Goal: Task Accomplishment & Management: Manage account settings

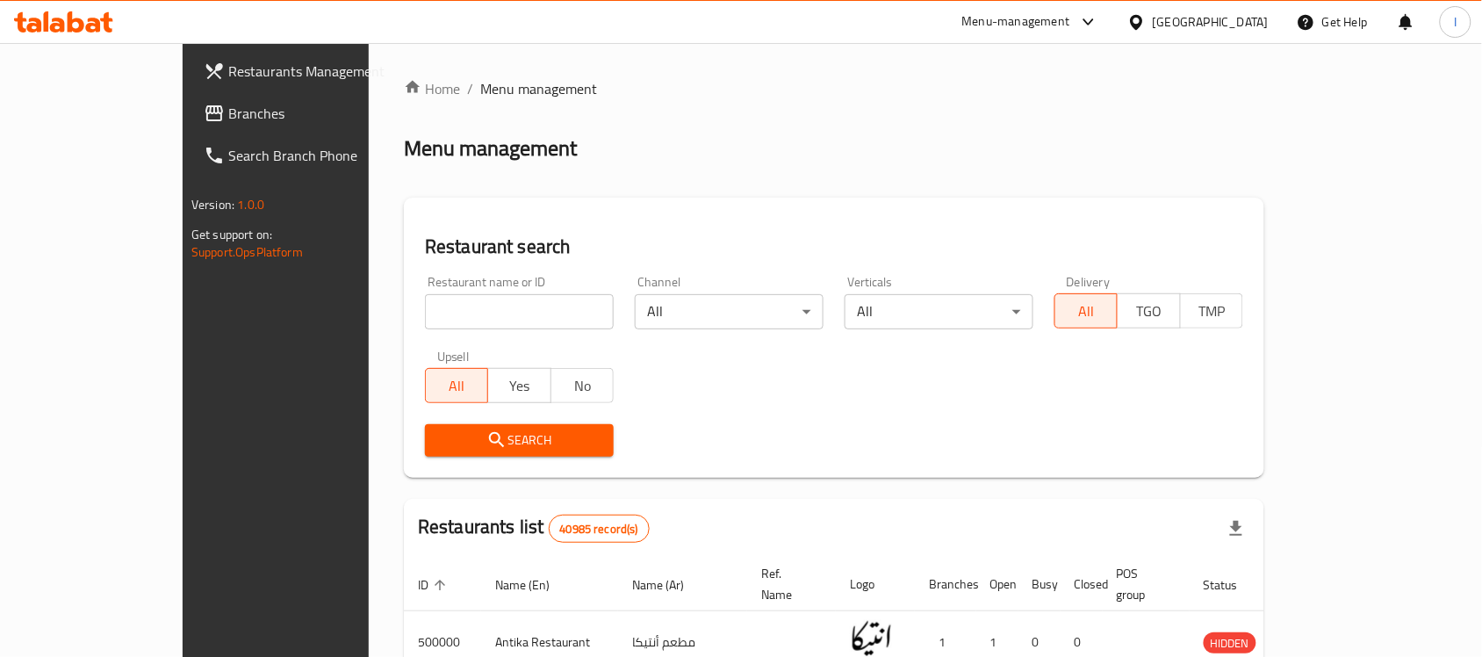
click at [425, 305] on input "search" at bounding box center [519, 311] width 189 height 35
click at [437, 300] on input "search" at bounding box center [519, 311] width 189 height 35
type input "H"
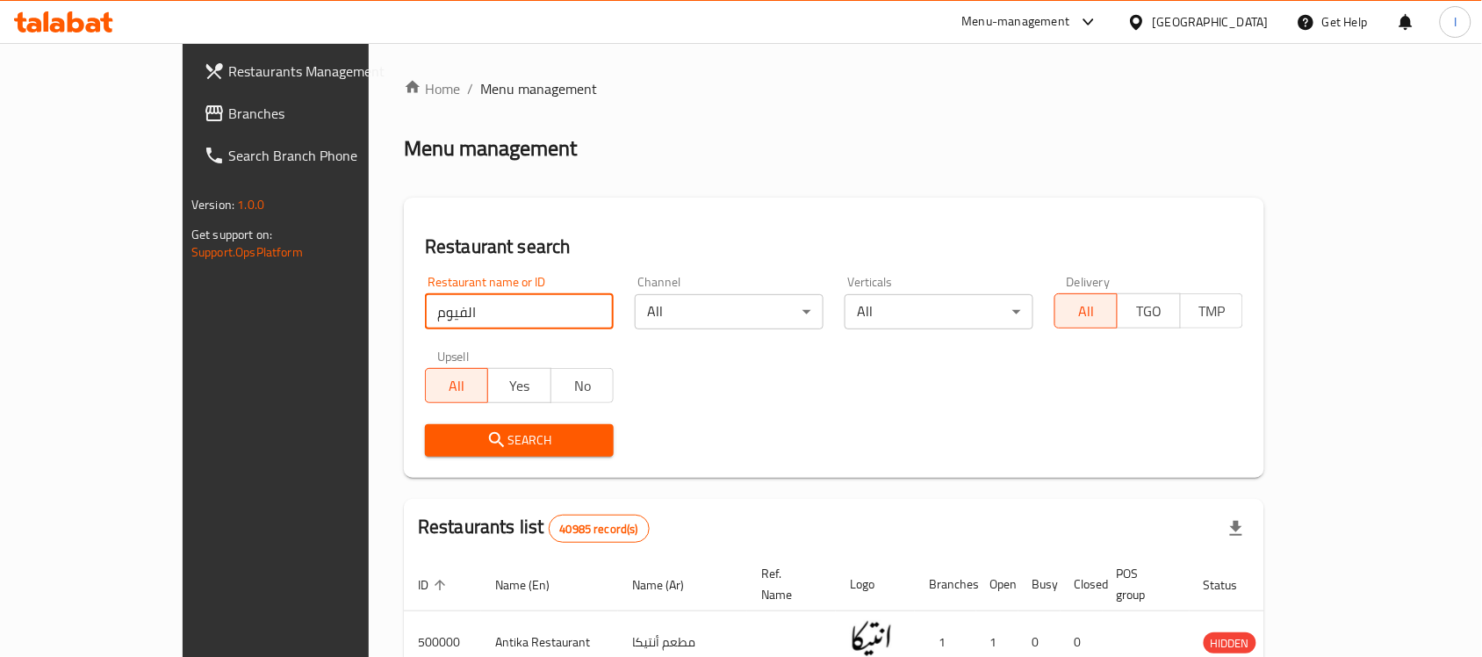
type input "الفيوم"
click button "Search" at bounding box center [519, 440] width 189 height 32
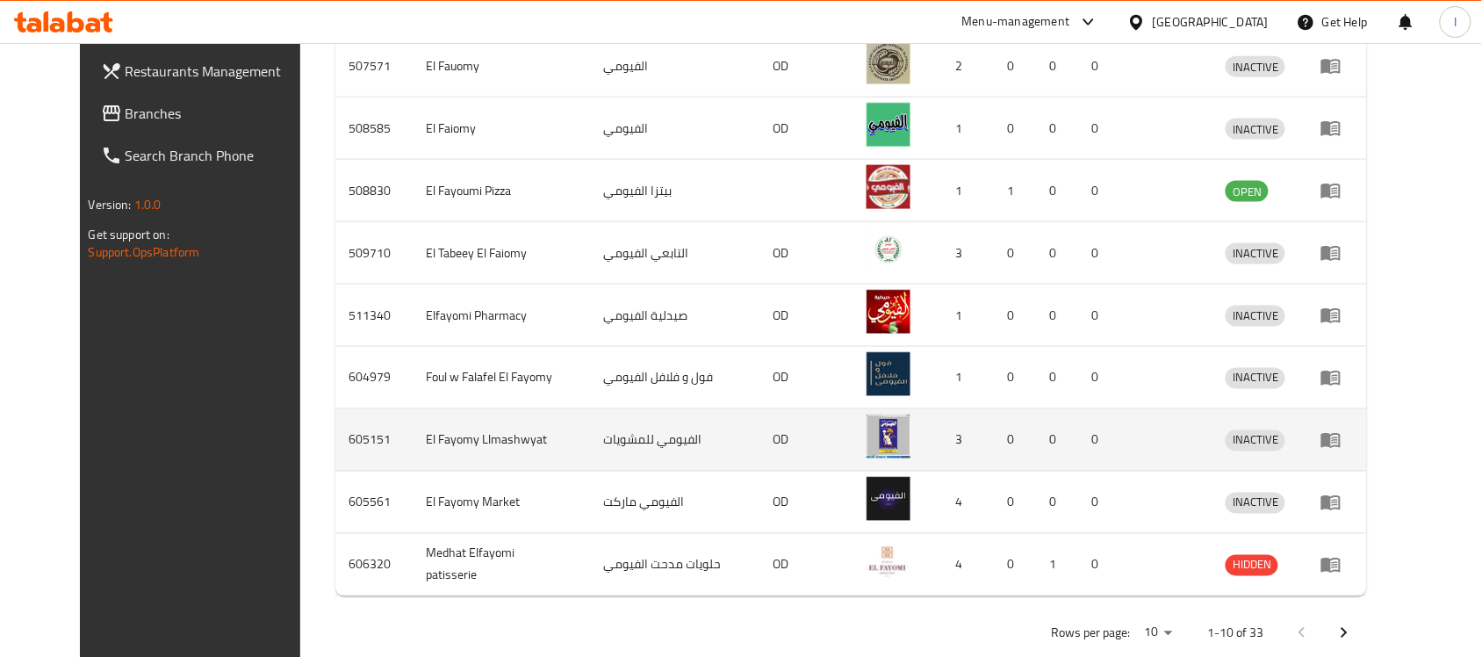
scroll to position [651, 0]
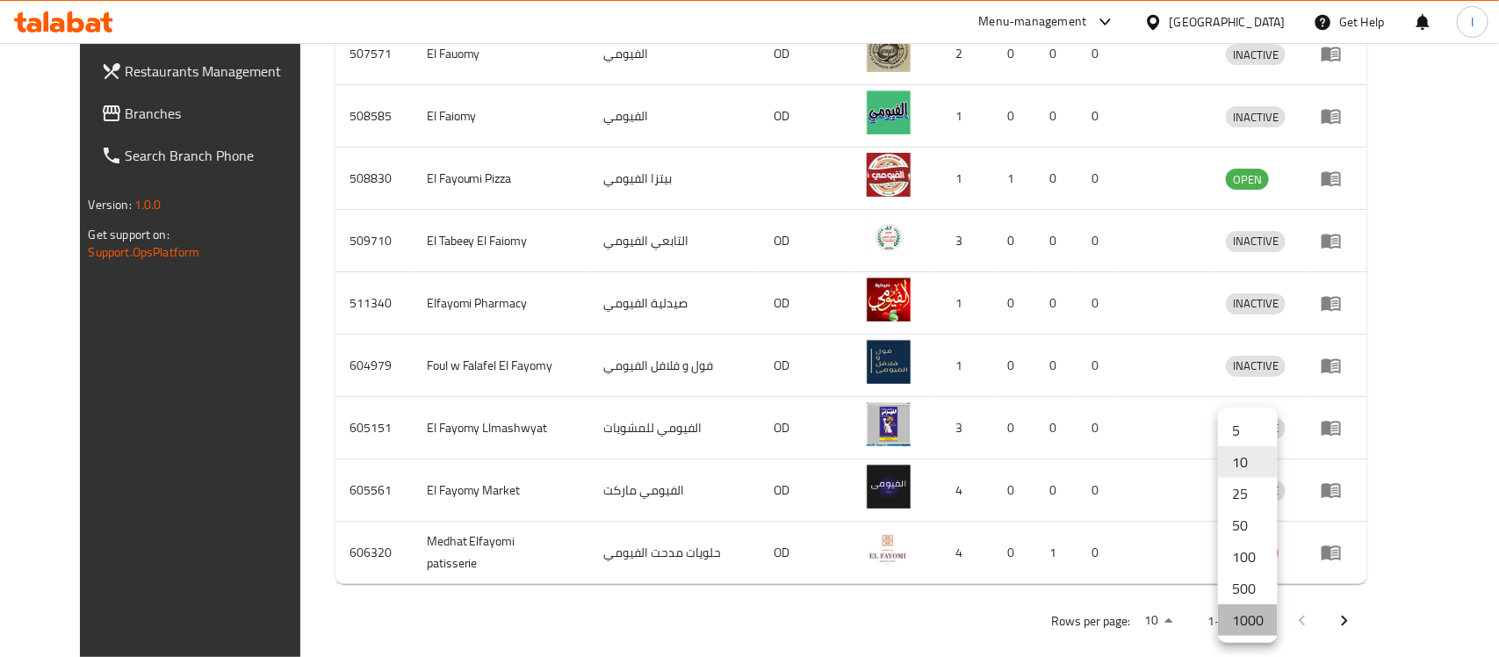
click at [1260, 633] on li "1000" at bounding box center [1248, 620] width 60 height 32
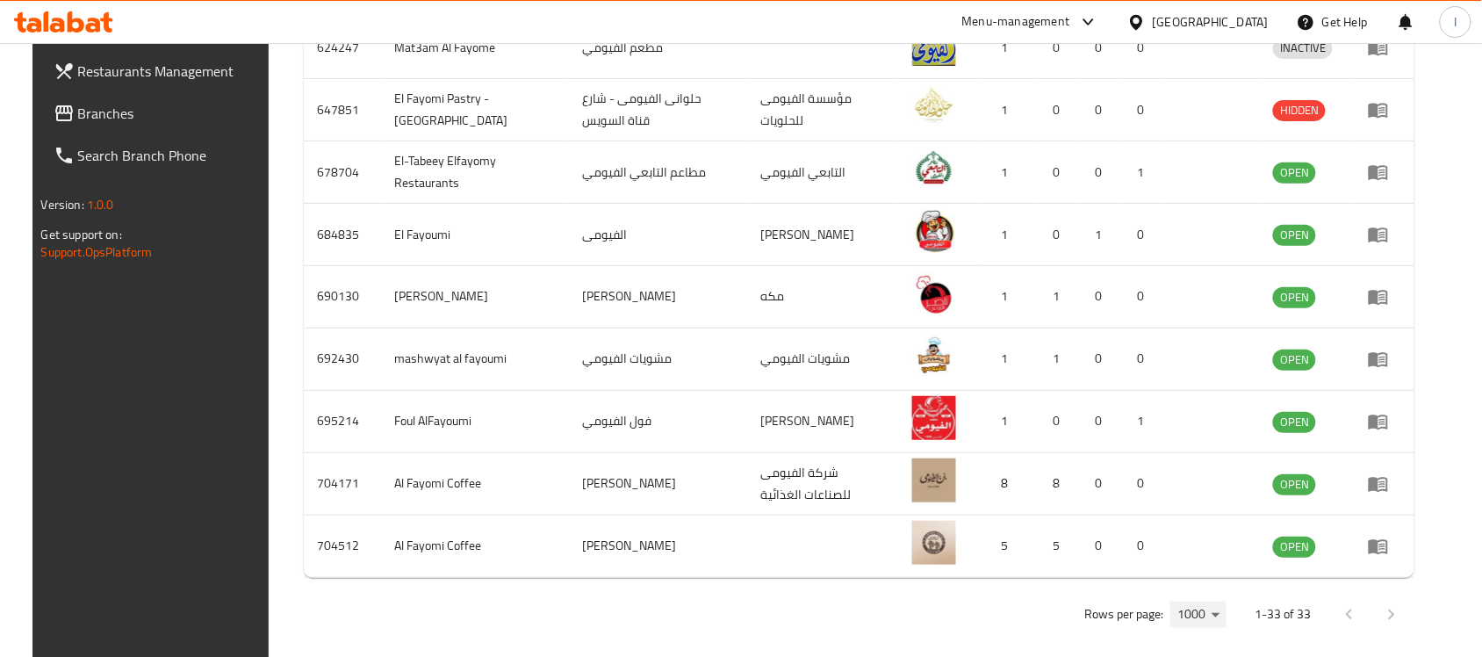
scroll to position [2099, 0]
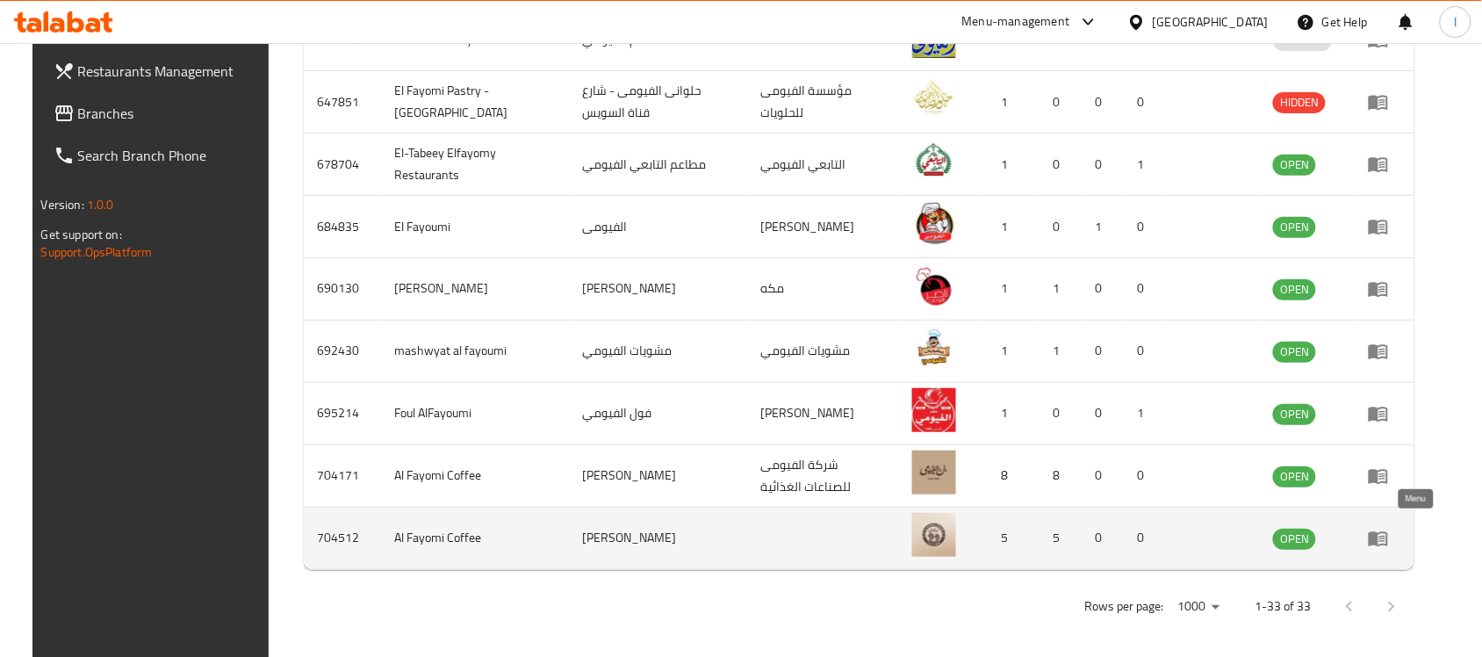
click at [1388, 534] on icon "enhanced table" at bounding box center [1378, 538] width 19 height 15
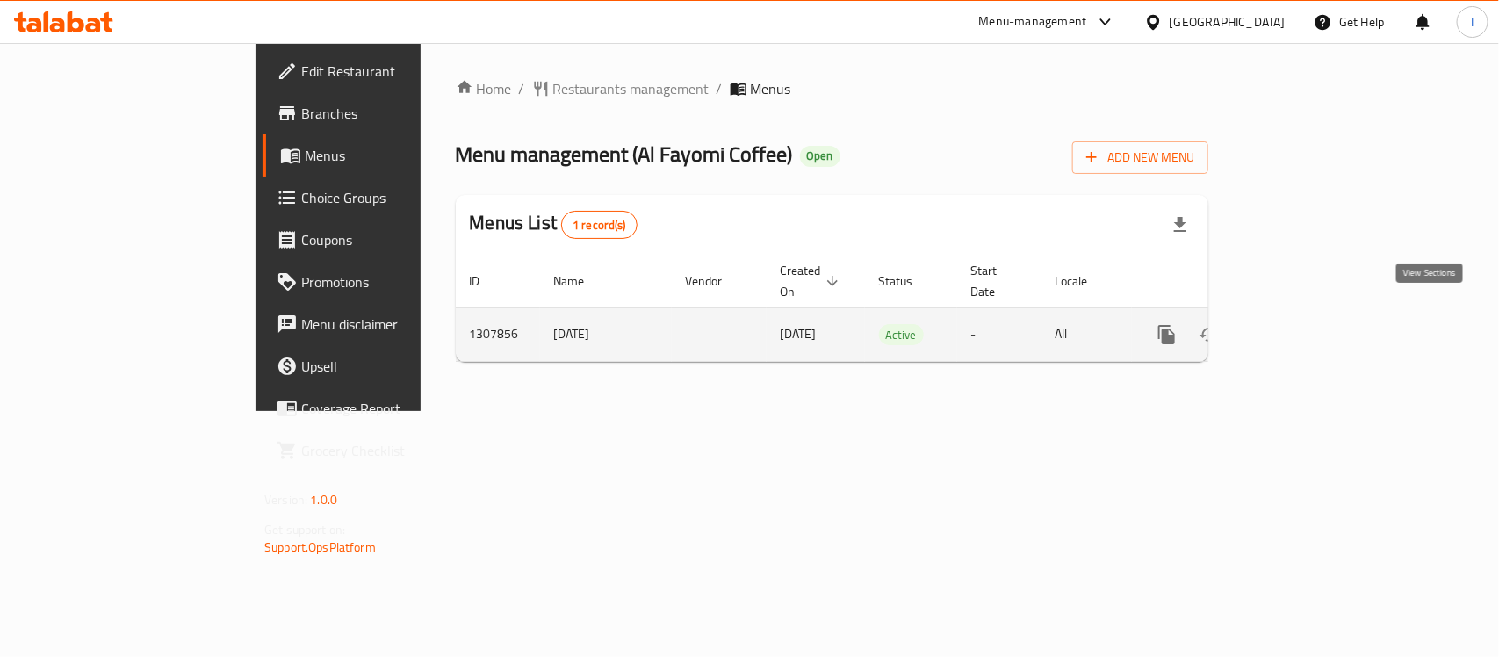
click at [1315, 318] on link "enhanced table" at bounding box center [1293, 334] width 42 height 42
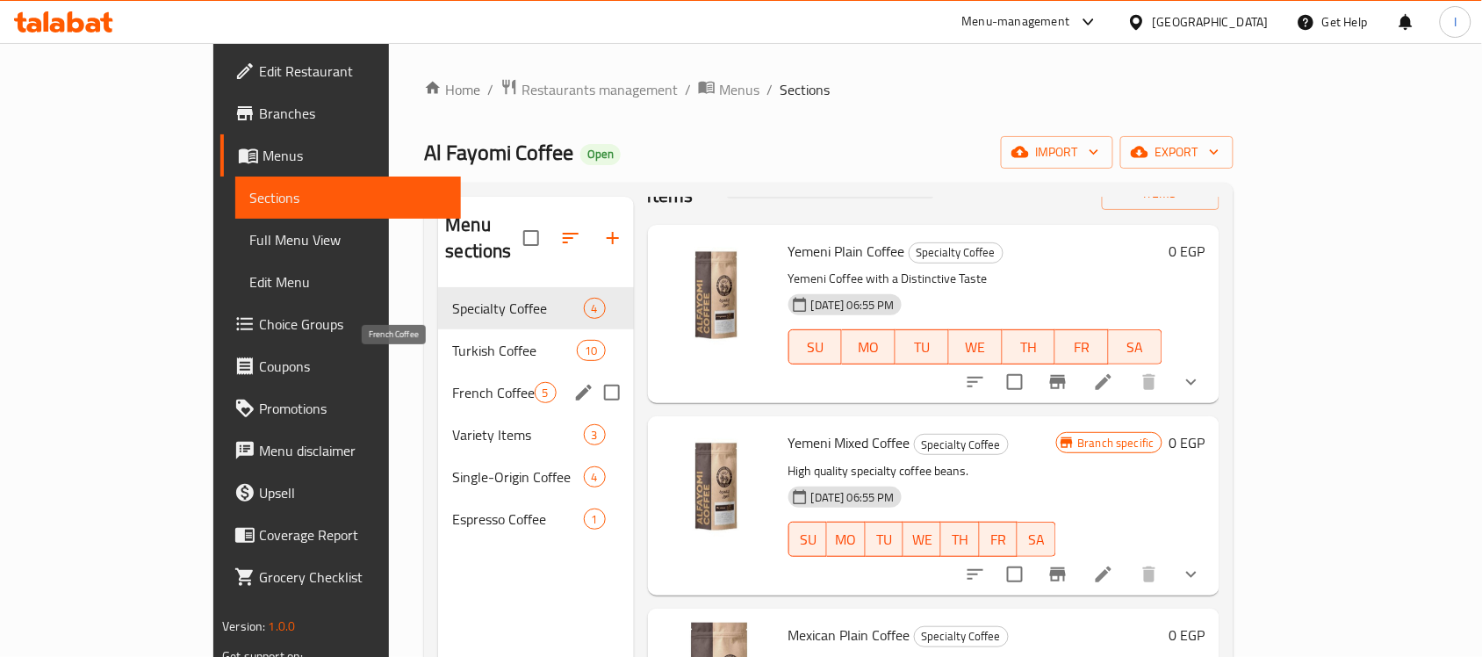
scroll to position [110, 0]
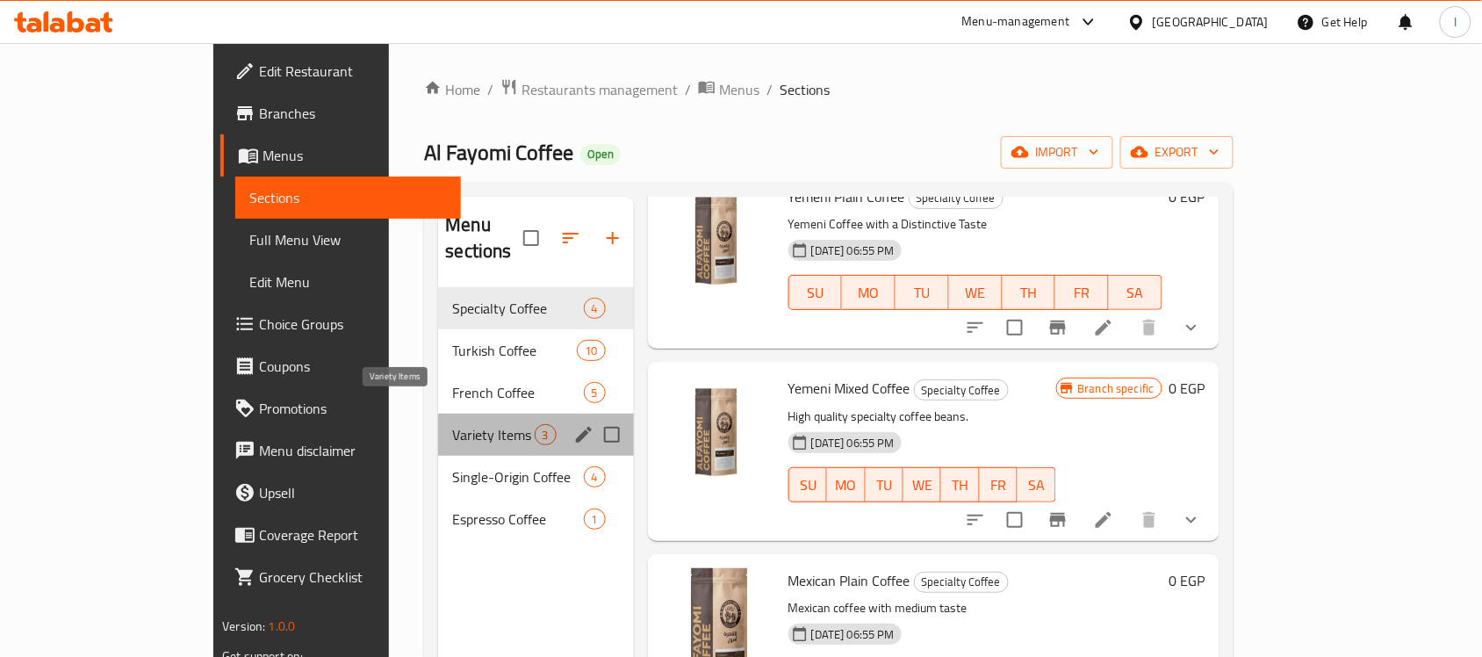
click at [452, 424] on span "Variety Items" at bounding box center [493, 434] width 82 height 21
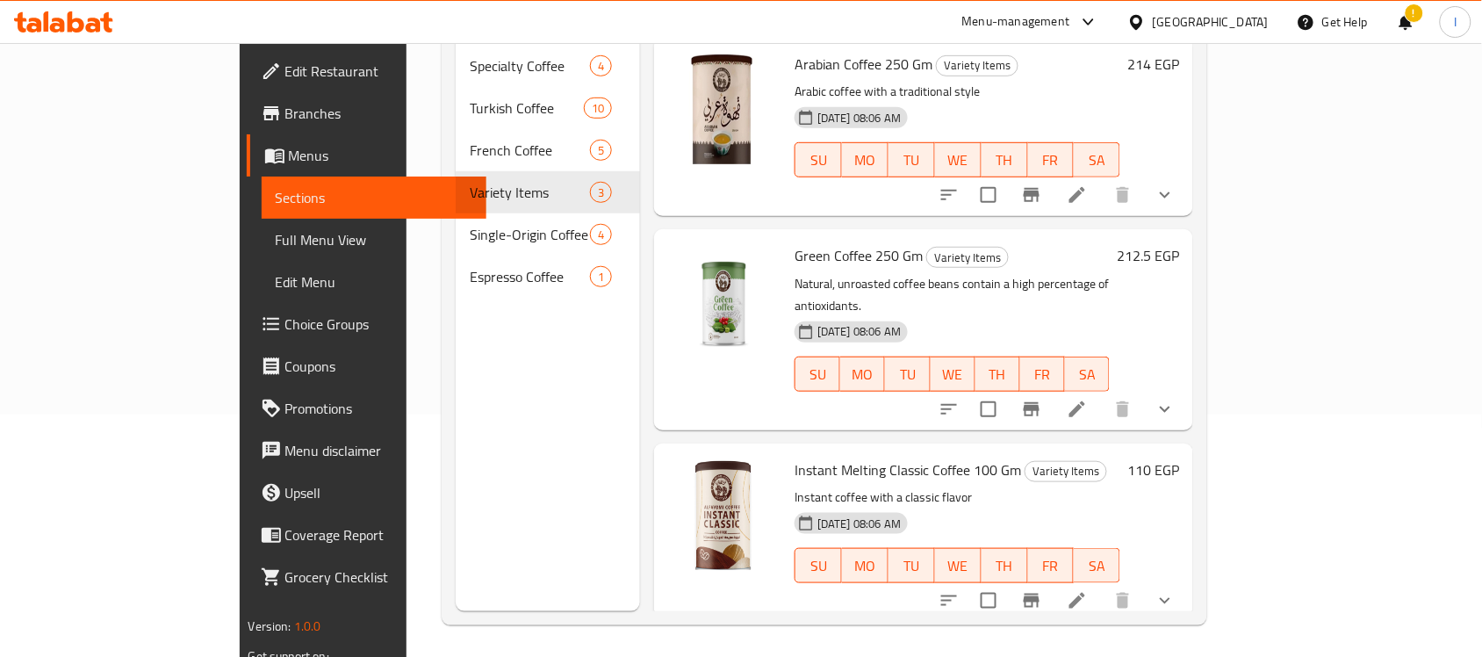
scroll to position [247, 0]
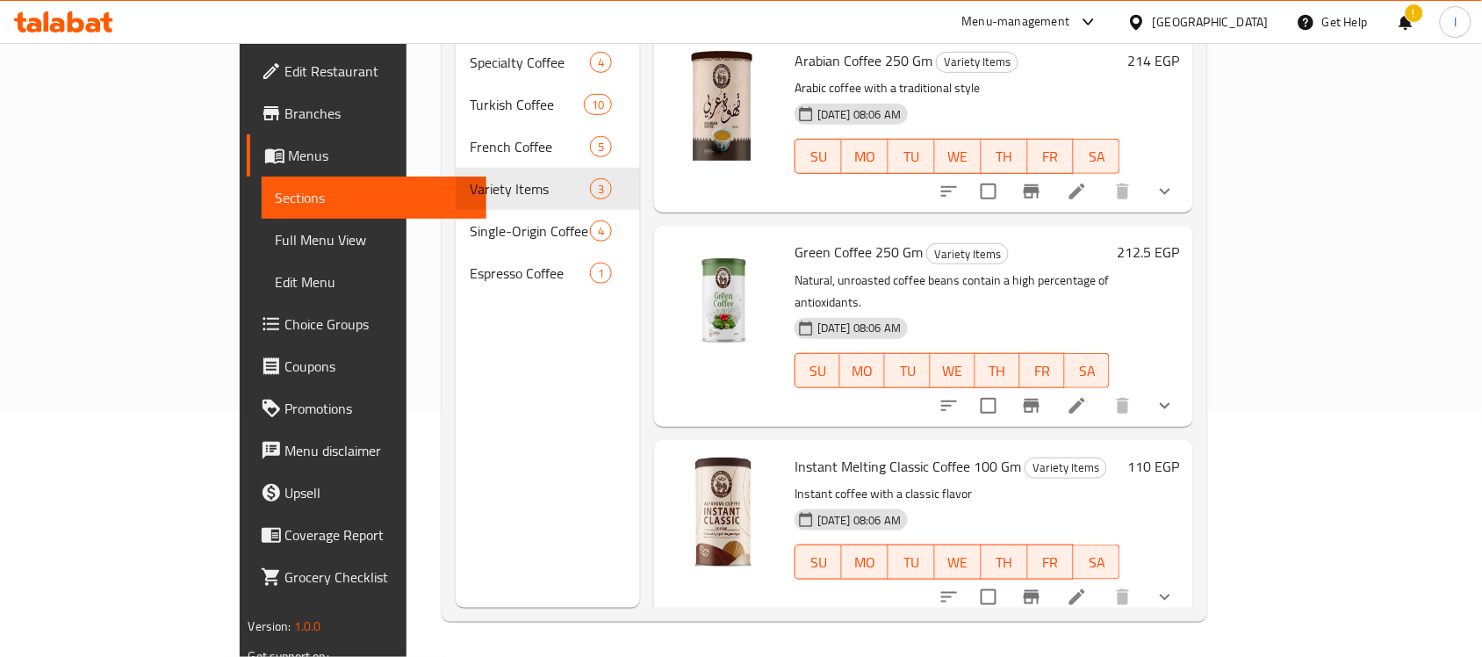
click at [488, 487] on div "Menu sections Specialty Coffee 4 Turkish Coffee 10 French Coffee 5 Variety Item…" at bounding box center [548, 279] width 184 height 657
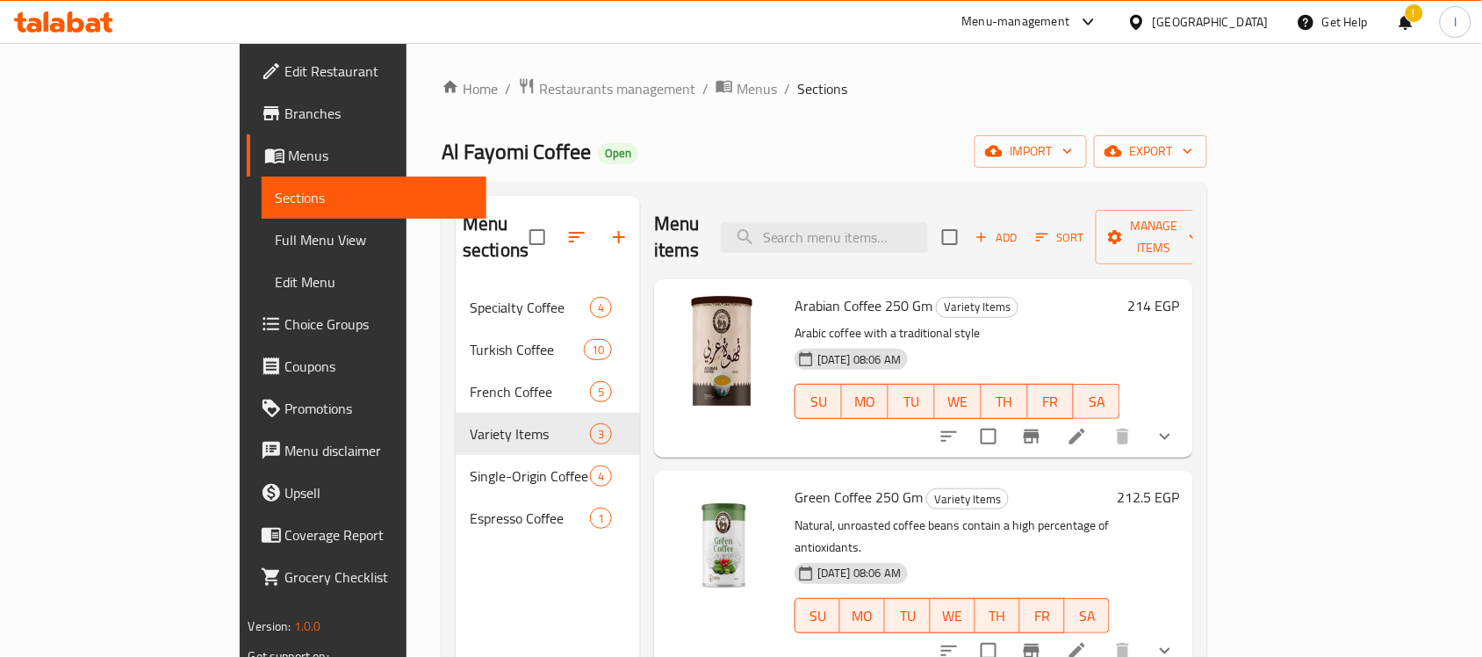
scroll to position [0, 0]
click at [1020, 228] on span "Add" at bounding box center [996, 238] width 47 height 20
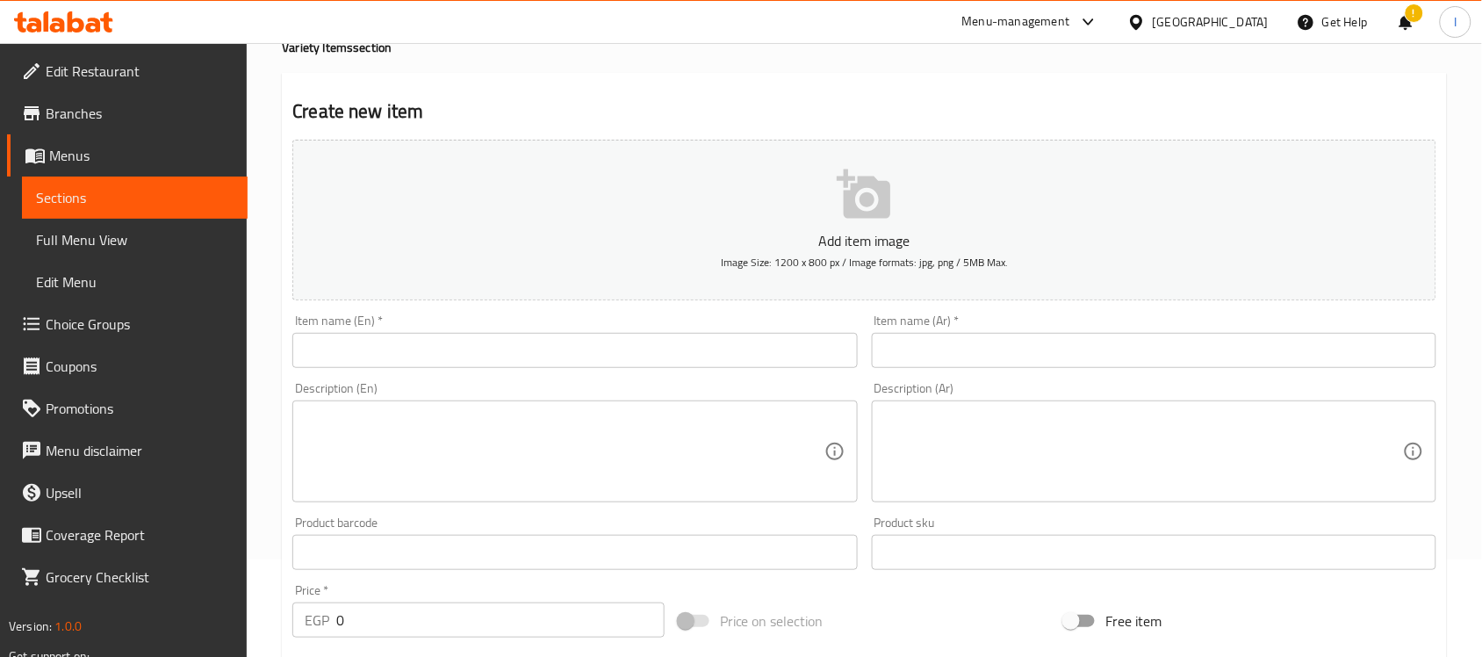
scroll to position [220, 0]
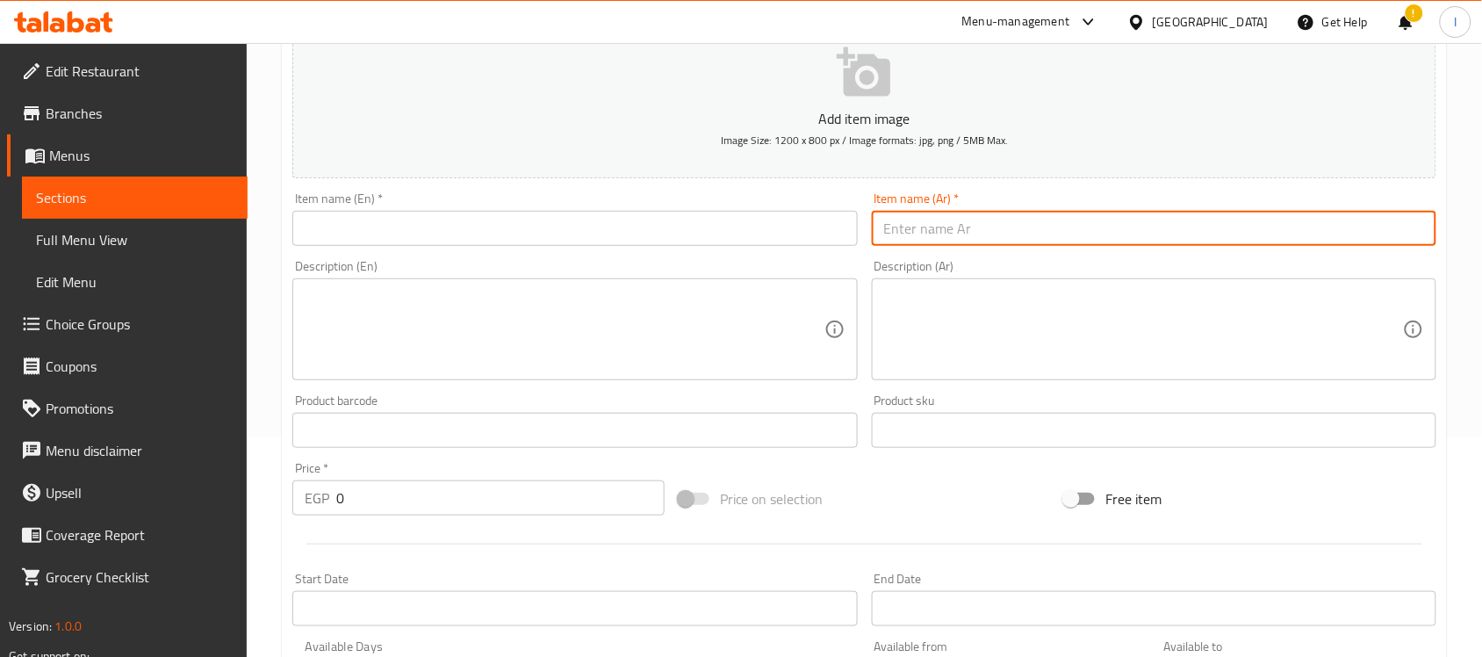
click at [955, 230] on input "text" at bounding box center [1154, 228] width 565 height 35
paste input "التوحيد"
click at [924, 235] on input "التوحيد" at bounding box center [1154, 228] width 565 height 35
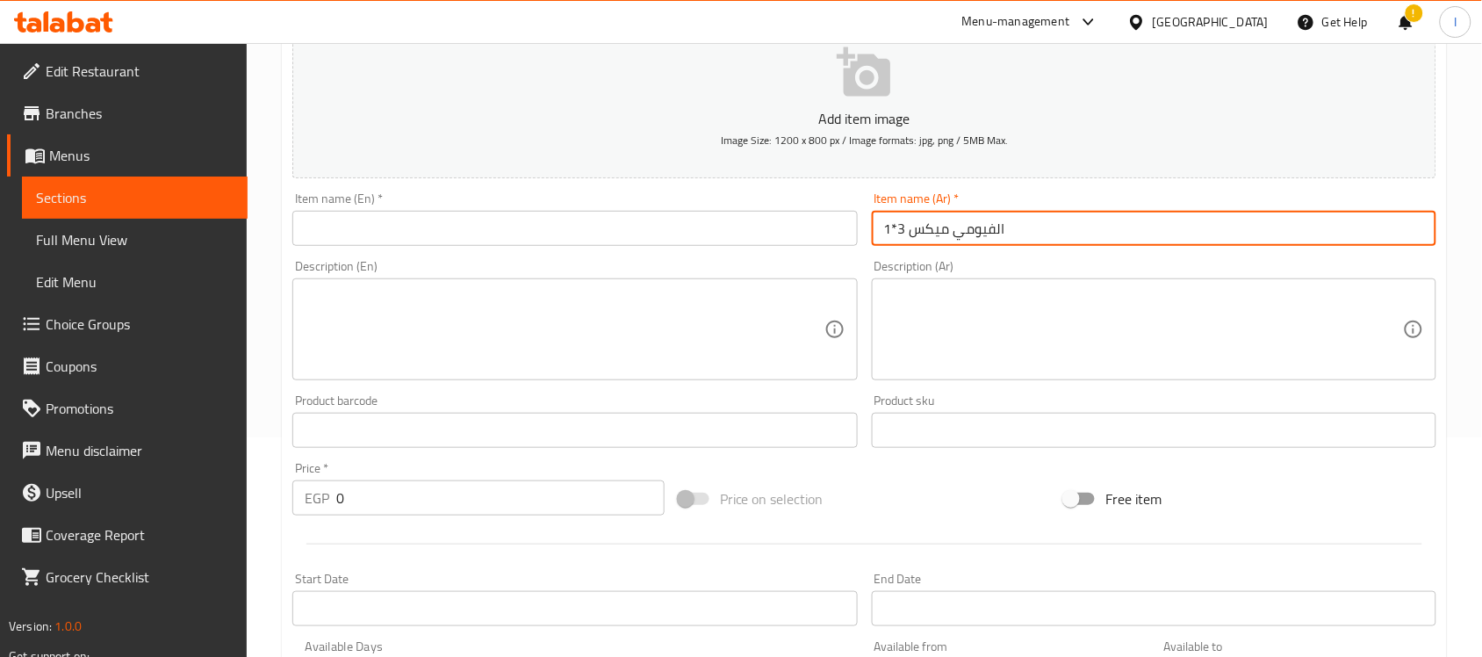
type input "الفيومي ميكس 3*1"
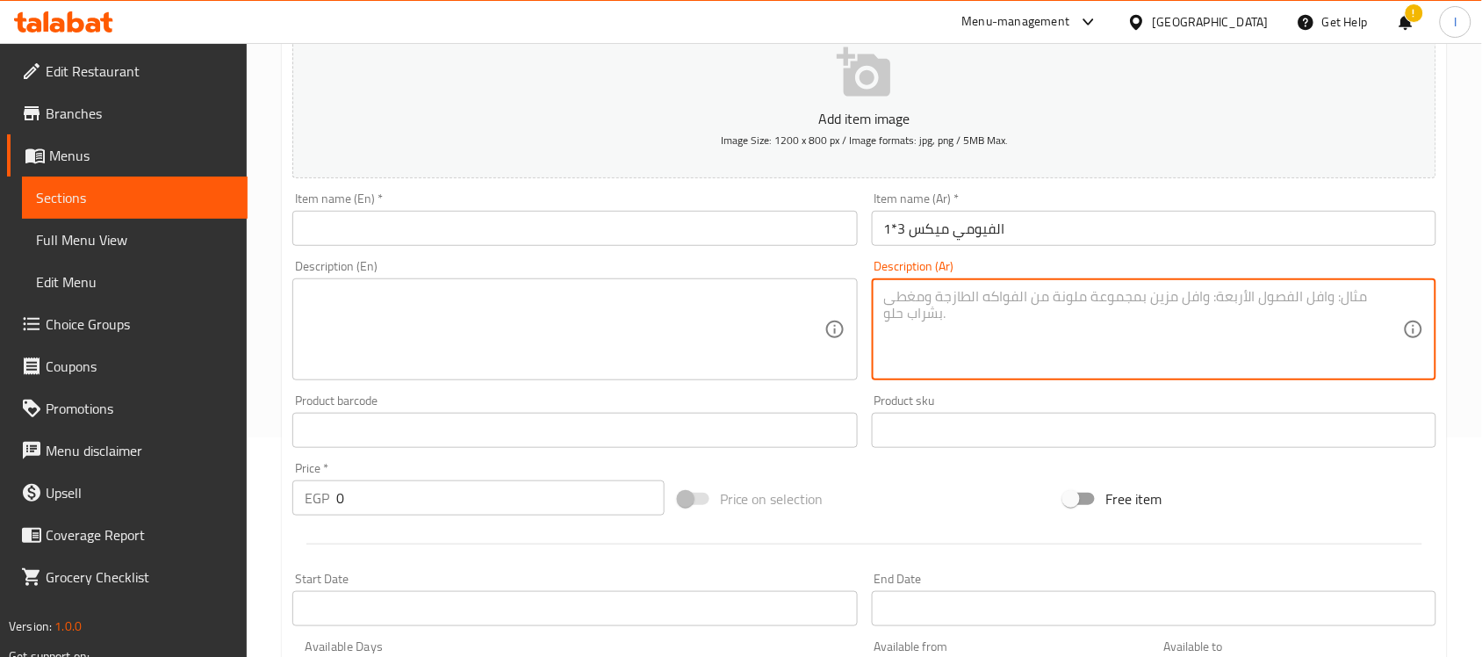
click at [951, 309] on textarea at bounding box center [1143, 329] width 519 height 83
paste textarea "قهوة سريعة التحضير بنكهات"
paste textarea "العلبه 12 ظرف"
type textarea "قهوة سريعة التحضير بنكهات العلبه 12 ظرف"
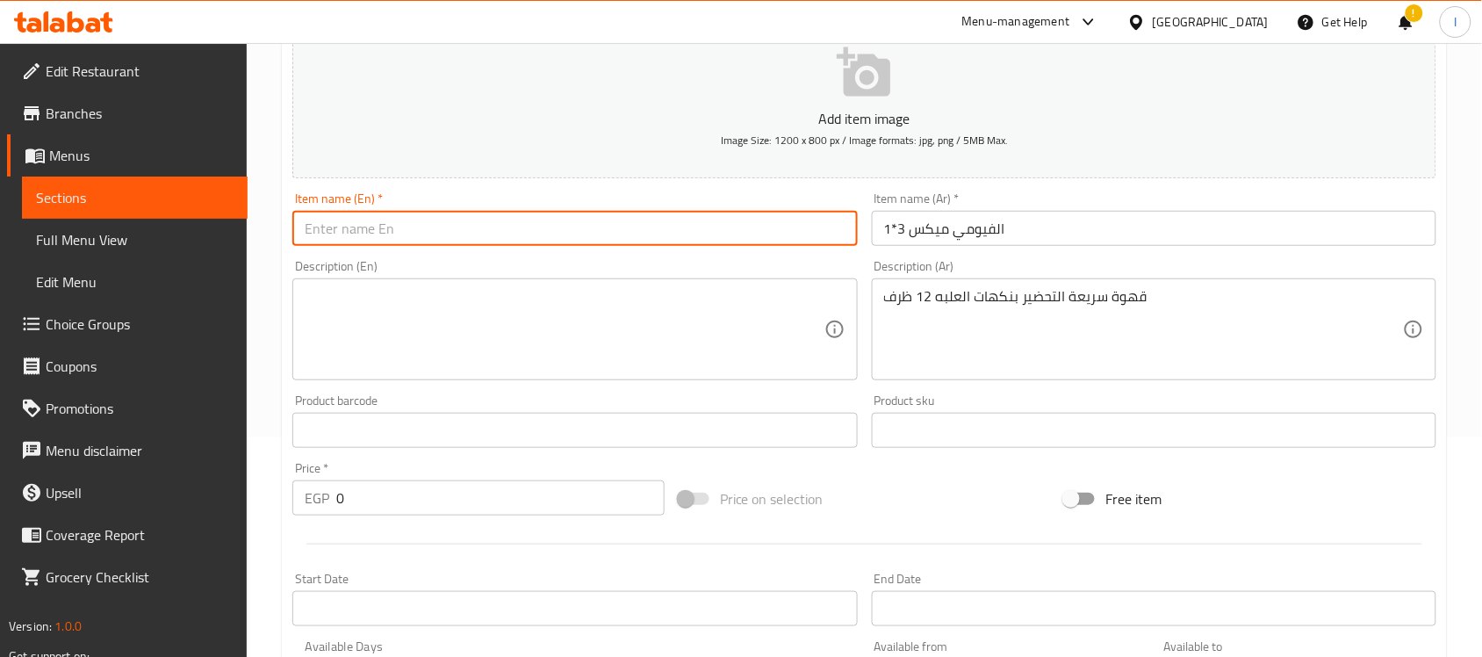
click at [760, 228] on input "text" at bounding box center [574, 228] width 565 height 35
type input "["
click at [976, 234] on input "الفيومي ميكس 3*1" at bounding box center [1154, 228] width 565 height 35
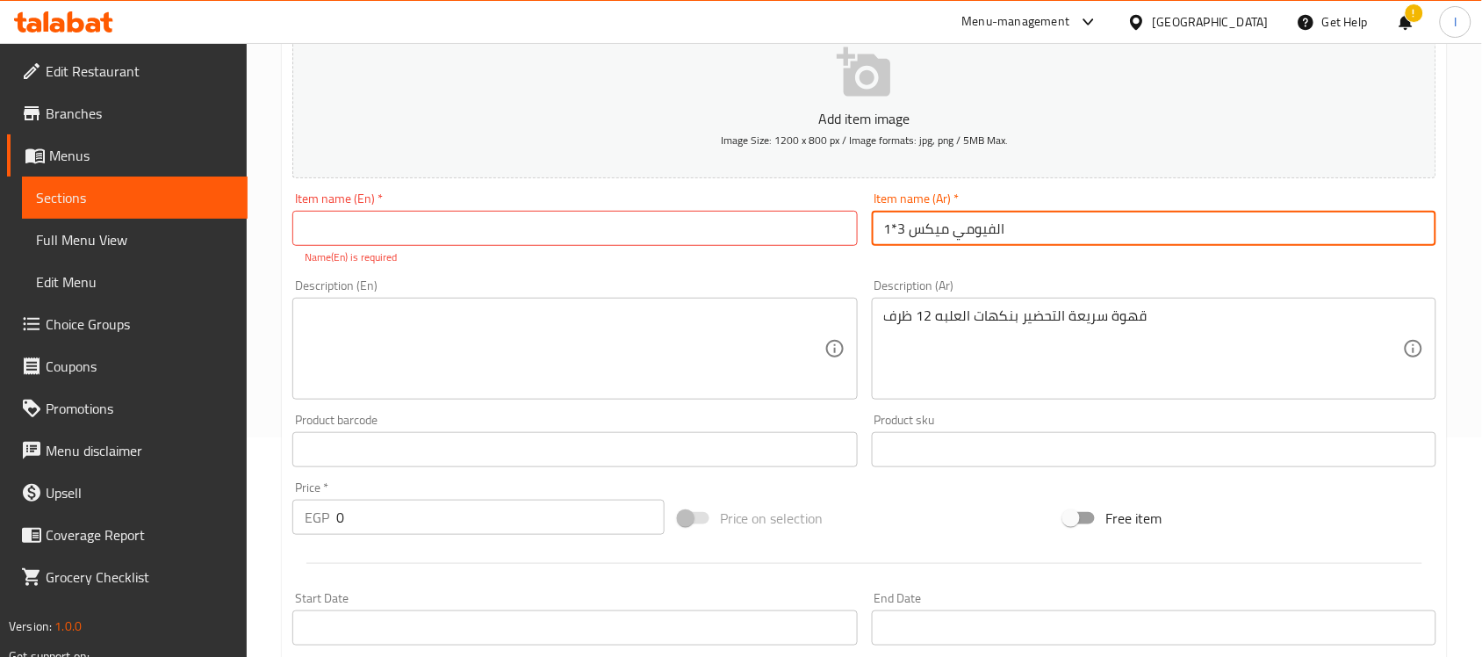
click at [976, 234] on input "الفيومي ميكس 3*1" at bounding box center [1154, 228] width 565 height 35
paste input "Fayoumi Mix"
type input "الفيومي ميكس 3*1"
click at [571, 237] on input "text" at bounding box center [574, 228] width 565 height 35
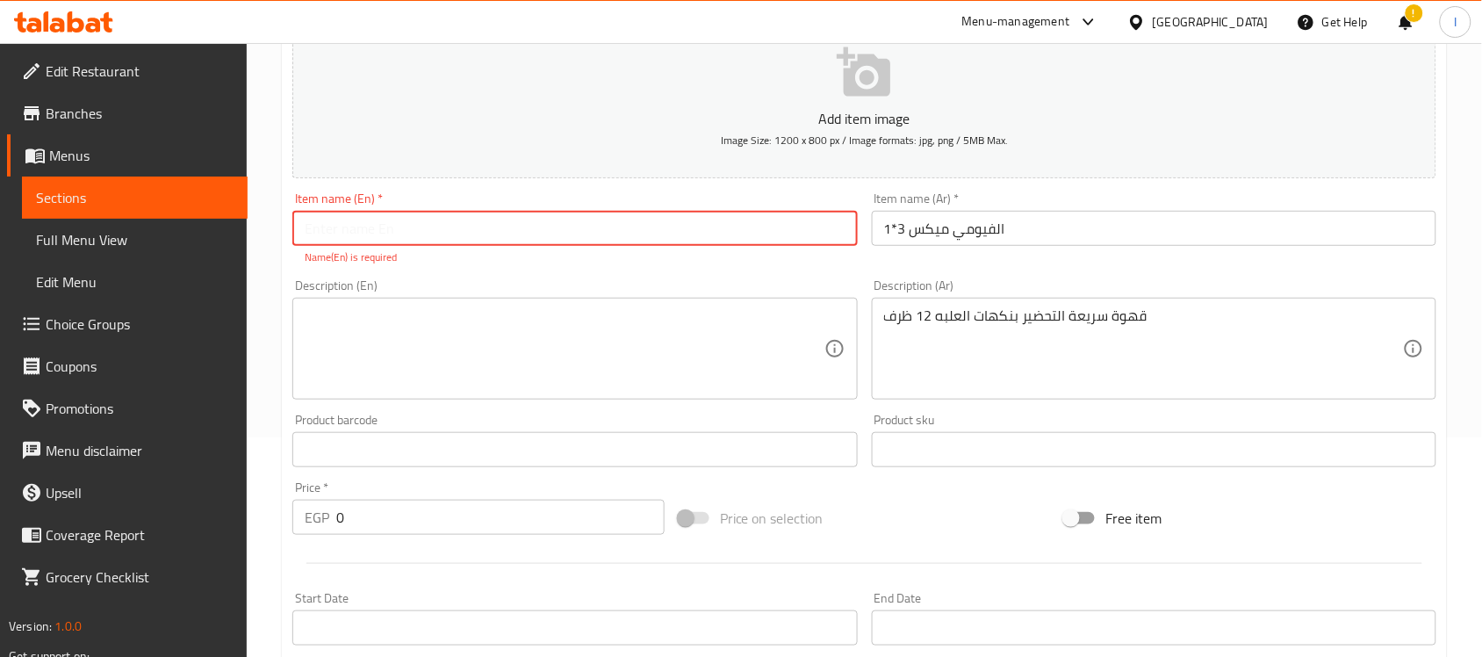
paste input "Fayoumi Mix 3*1"
type input "Fayoumi Mix 3*1"
click at [483, 319] on textarea at bounding box center [564, 348] width 519 height 83
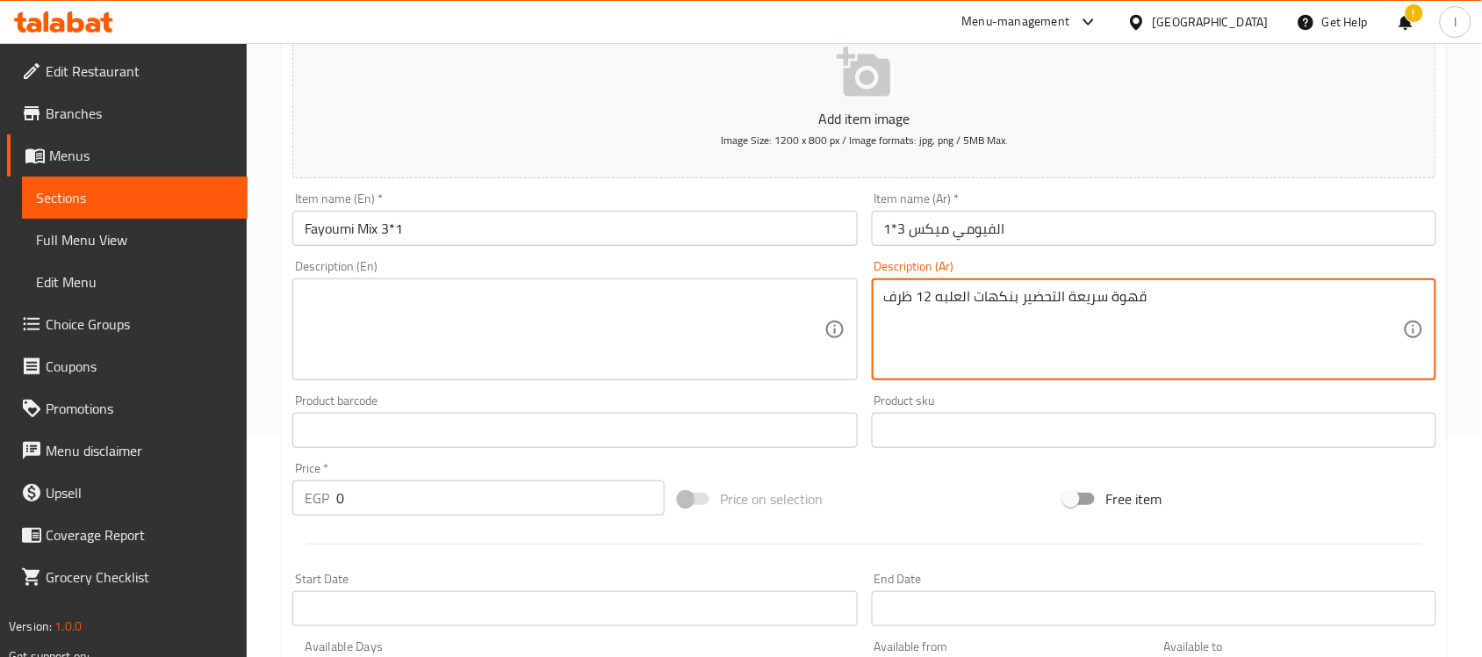
click at [1085, 301] on textarea "قهوة سريعة التحضير بنكهات العلبه 12 ظرف" at bounding box center [1143, 329] width 519 height 83
click at [445, 313] on textarea at bounding box center [564, 329] width 519 height 83
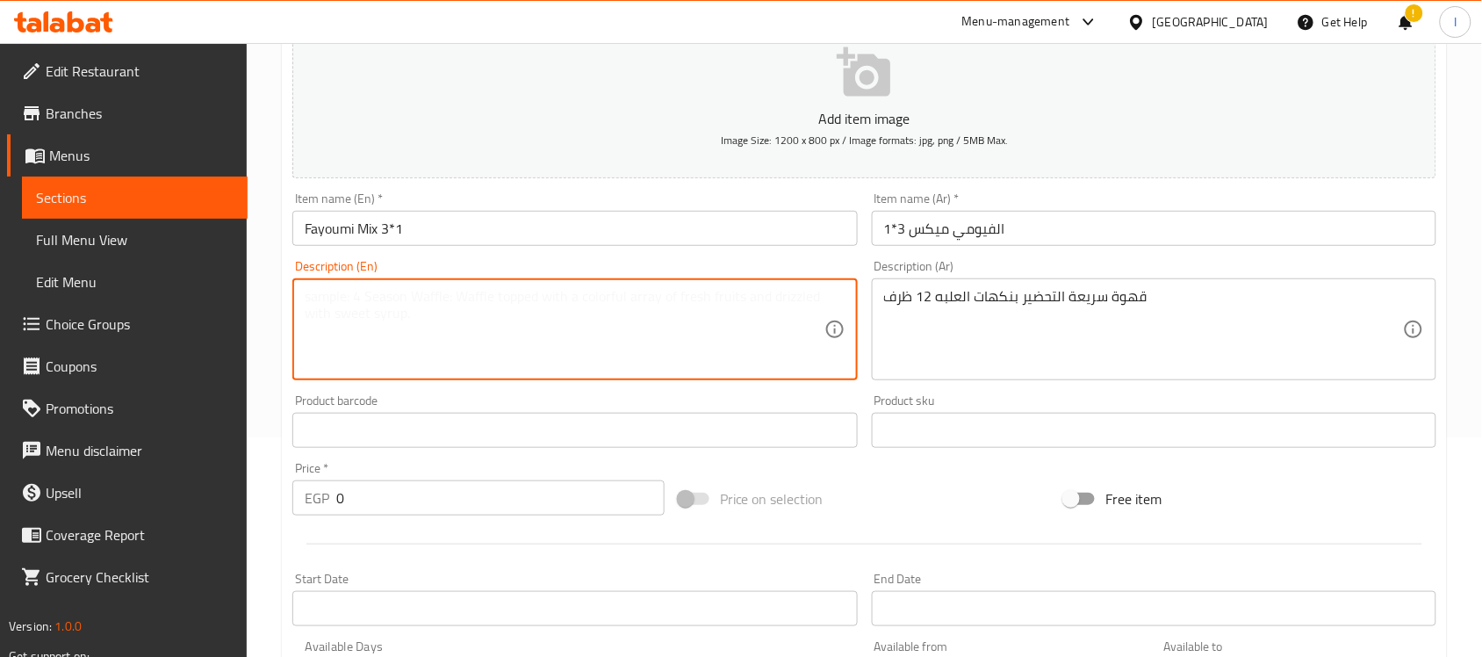
paste textarea "Instant coffee with flavors, 12 sachets"
type textarea "Instant coffee with flavors, 12 sachets"
click at [457, 436] on input "text" at bounding box center [574, 430] width 565 height 35
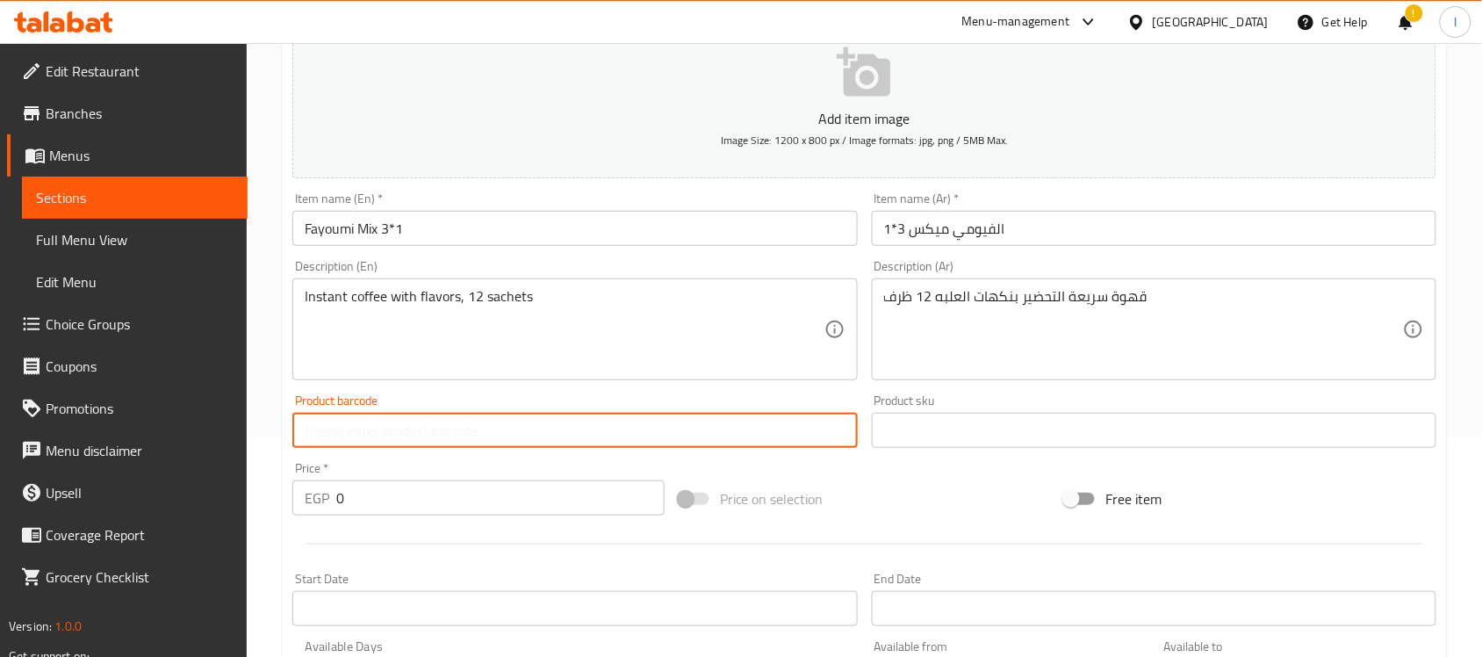
scroll to position [329, 0]
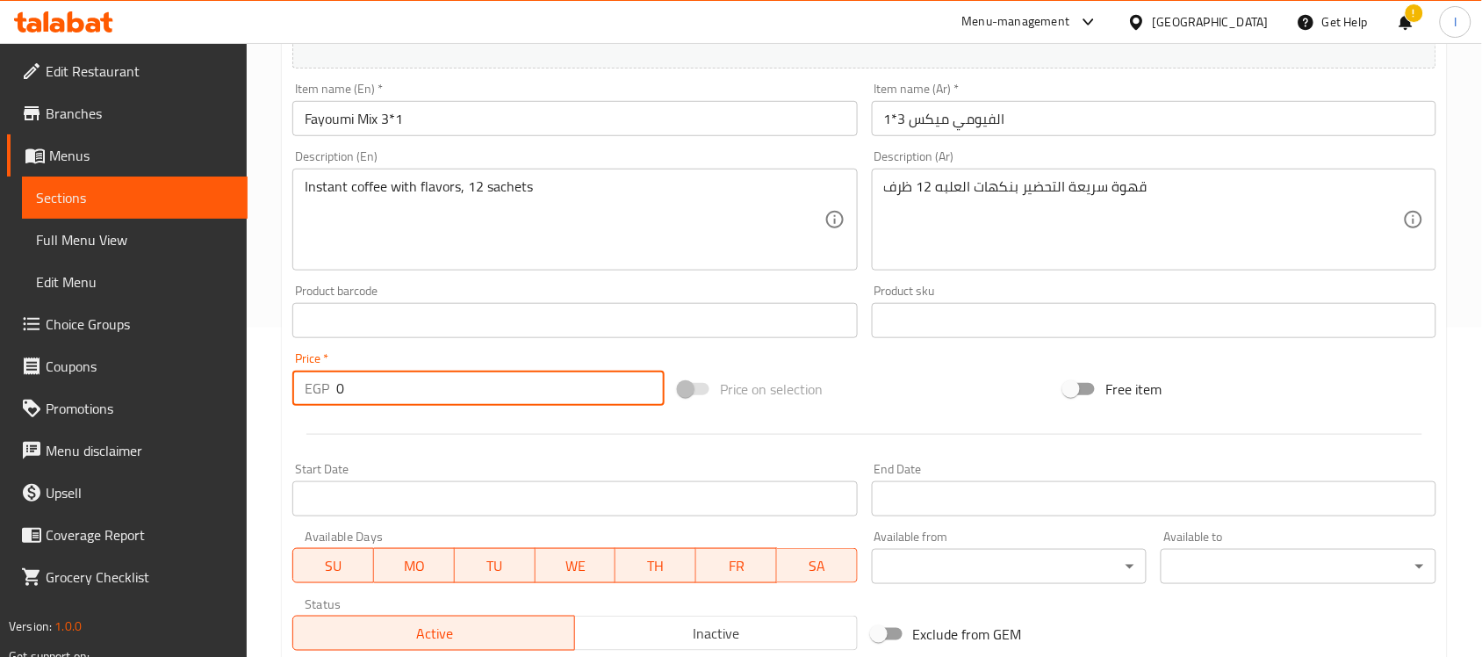
click at [450, 386] on input "0" at bounding box center [500, 388] width 328 height 35
type input "90"
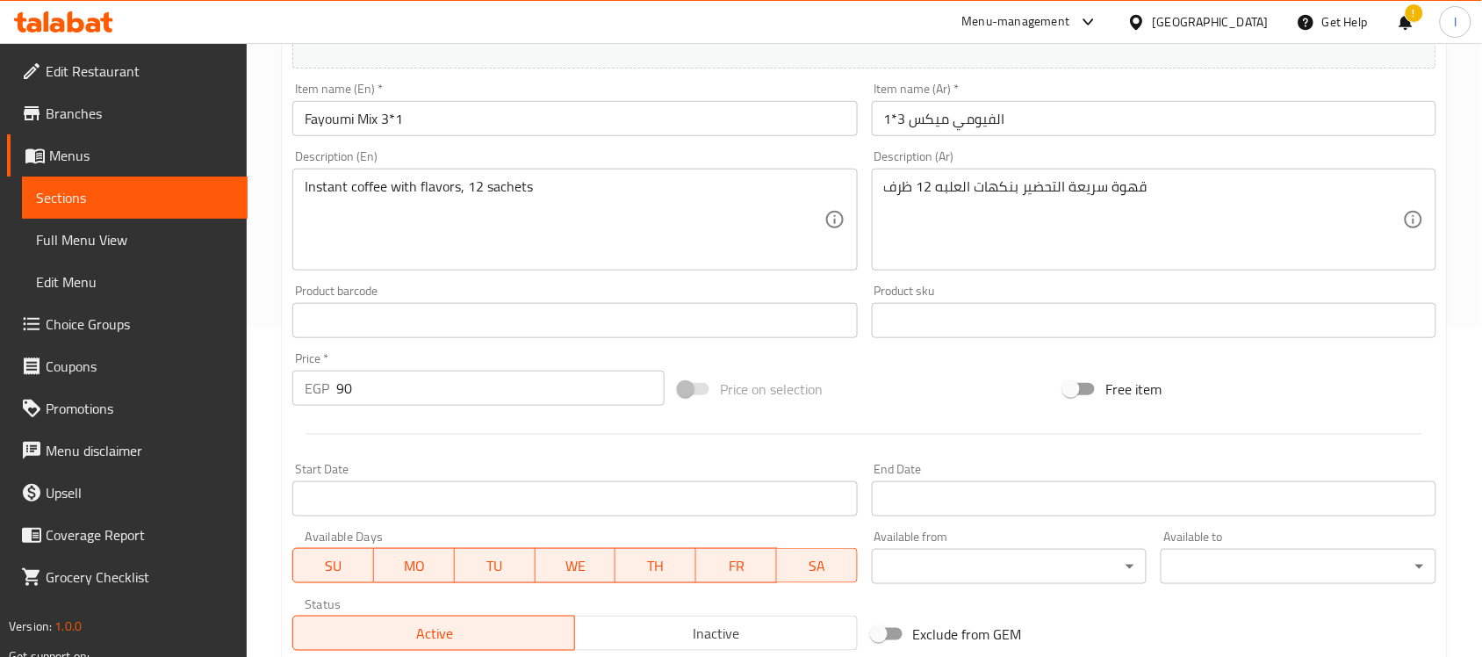
click at [960, 404] on div "Price on selection" at bounding box center [865, 388] width 386 height 47
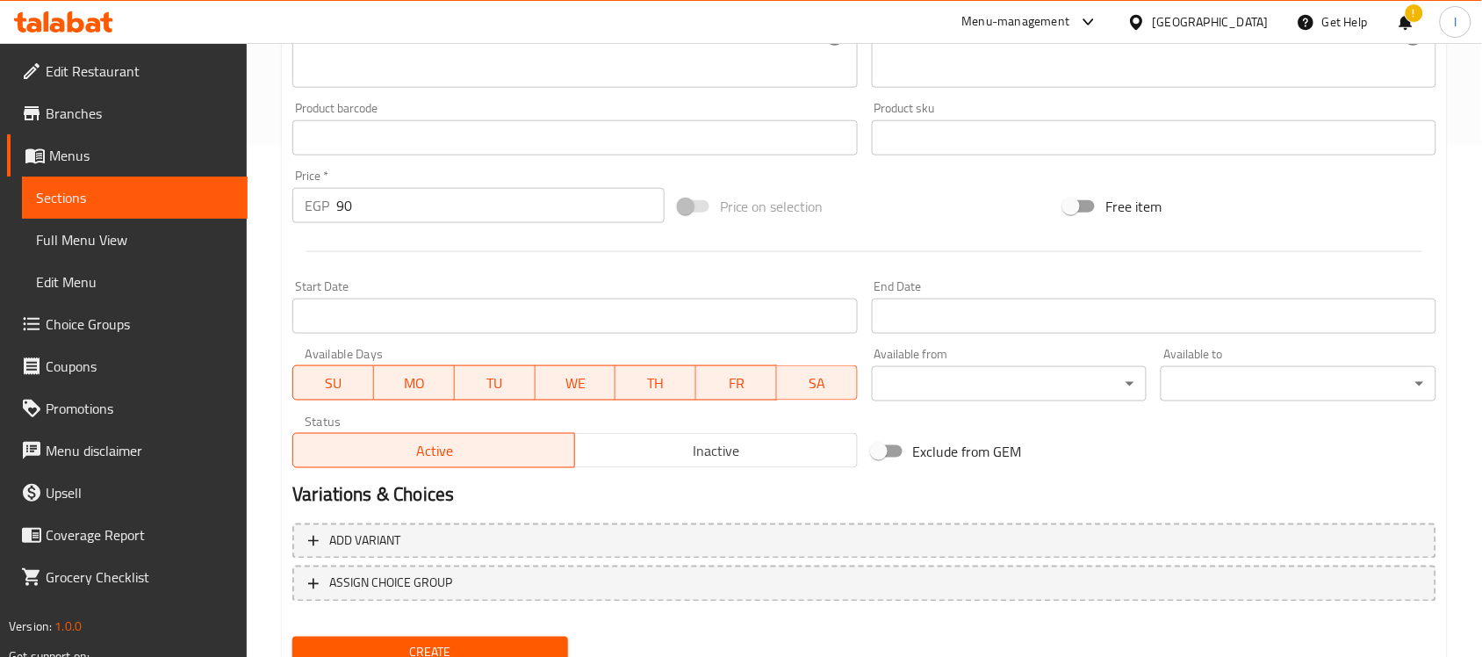
scroll to position [549, 0]
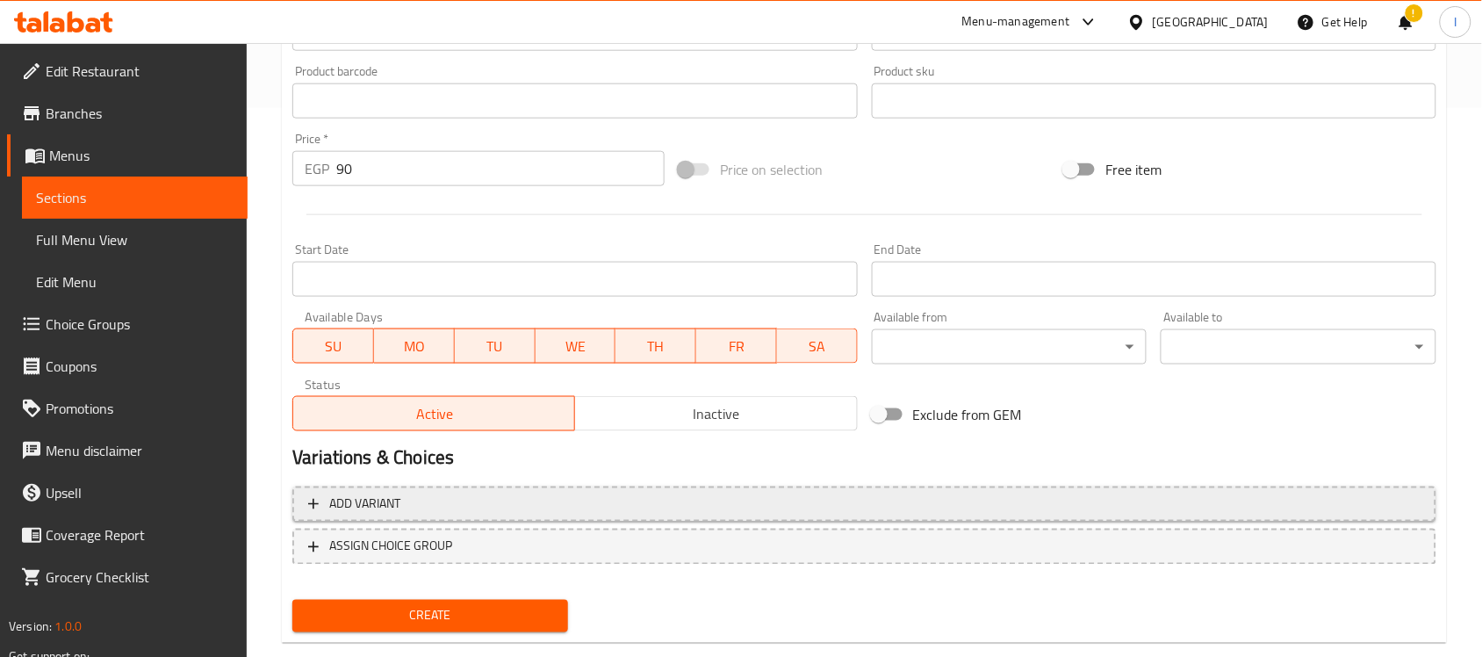
click at [551, 511] on span "Add variant" at bounding box center [864, 504] width 1113 height 22
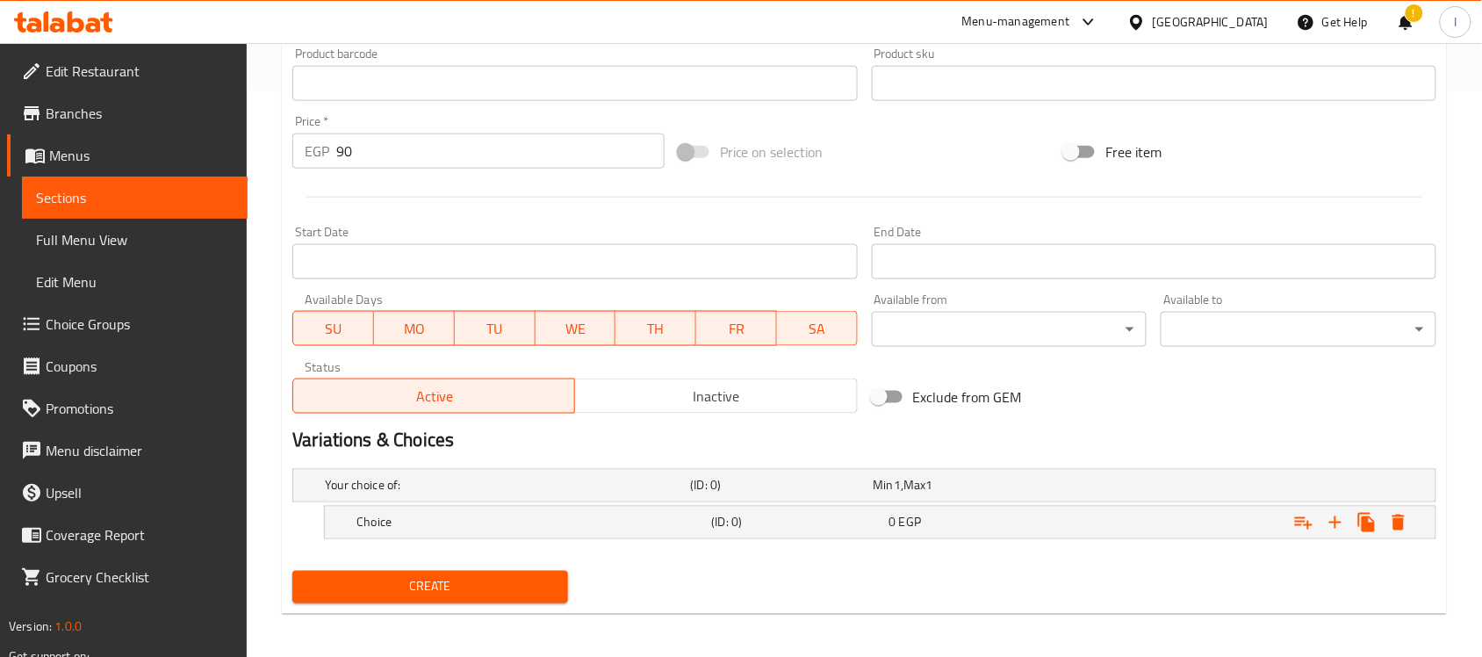
scroll to position [572, 0]
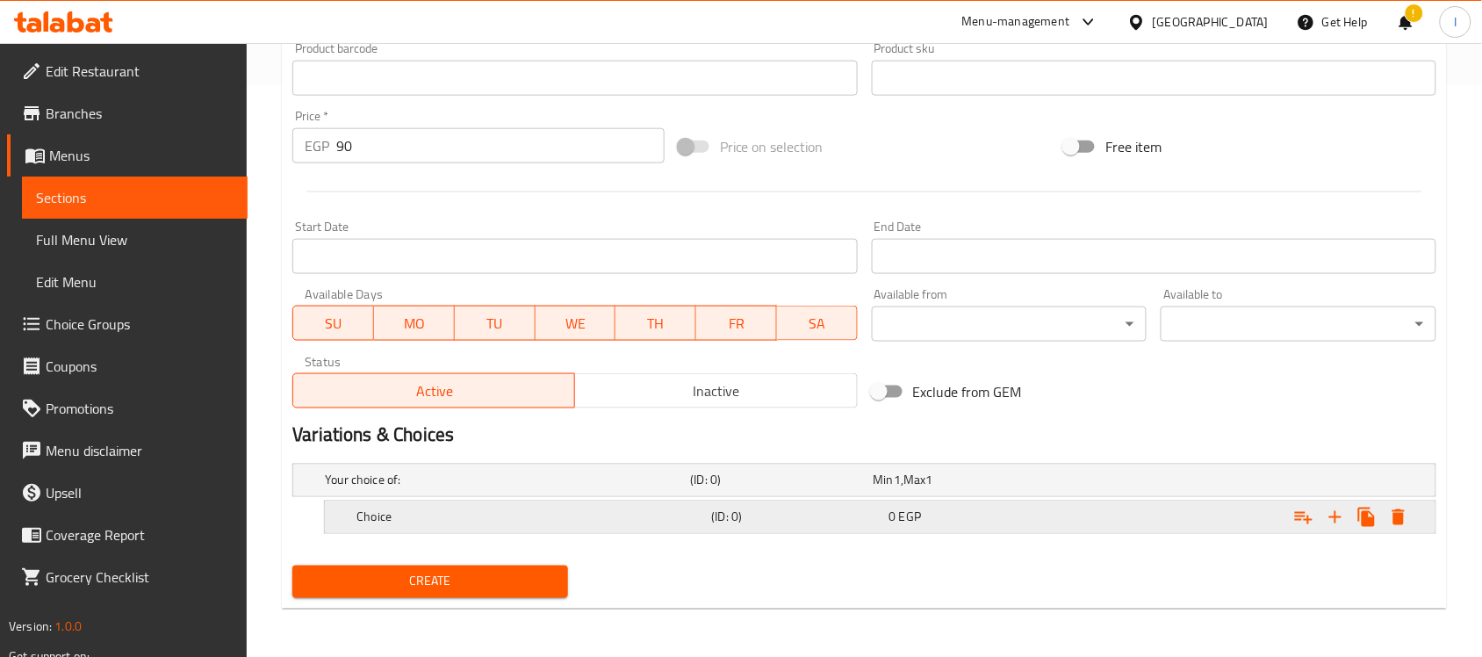
click at [519, 489] on h5 "Choice" at bounding box center [504, 481] width 358 height 18
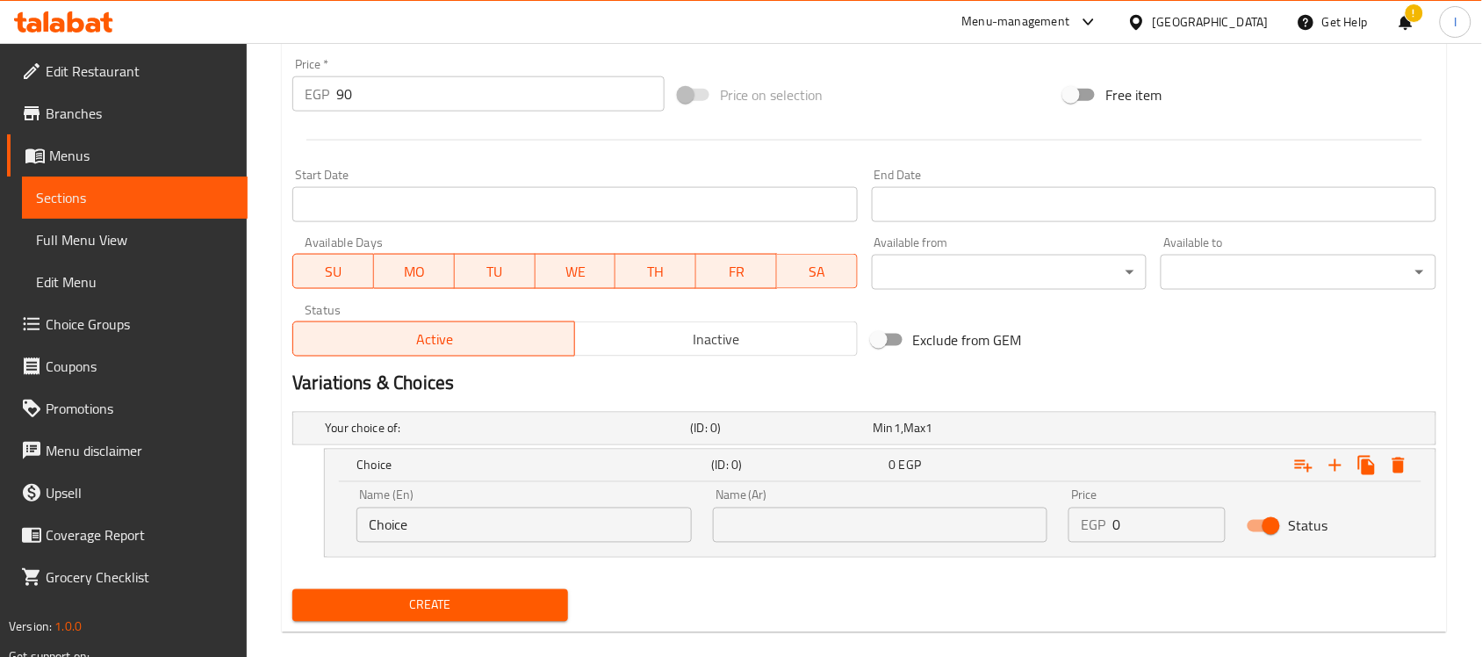
scroll to position [647, 0]
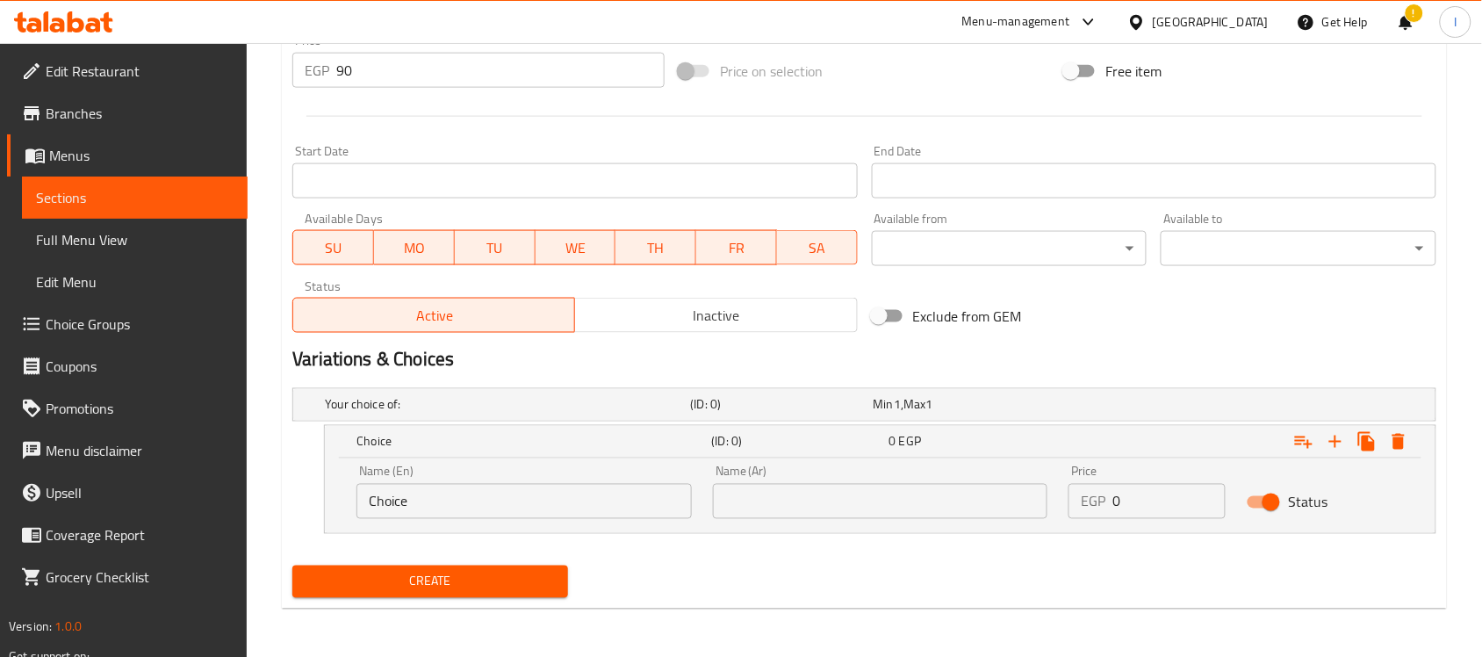
click at [524, 508] on input "Choice" at bounding box center [524, 501] width 335 height 35
click at [821, 493] on input "text" at bounding box center [880, 501] width 335 height 35
paste input "Instant coffee with flavors, 12 sachets"
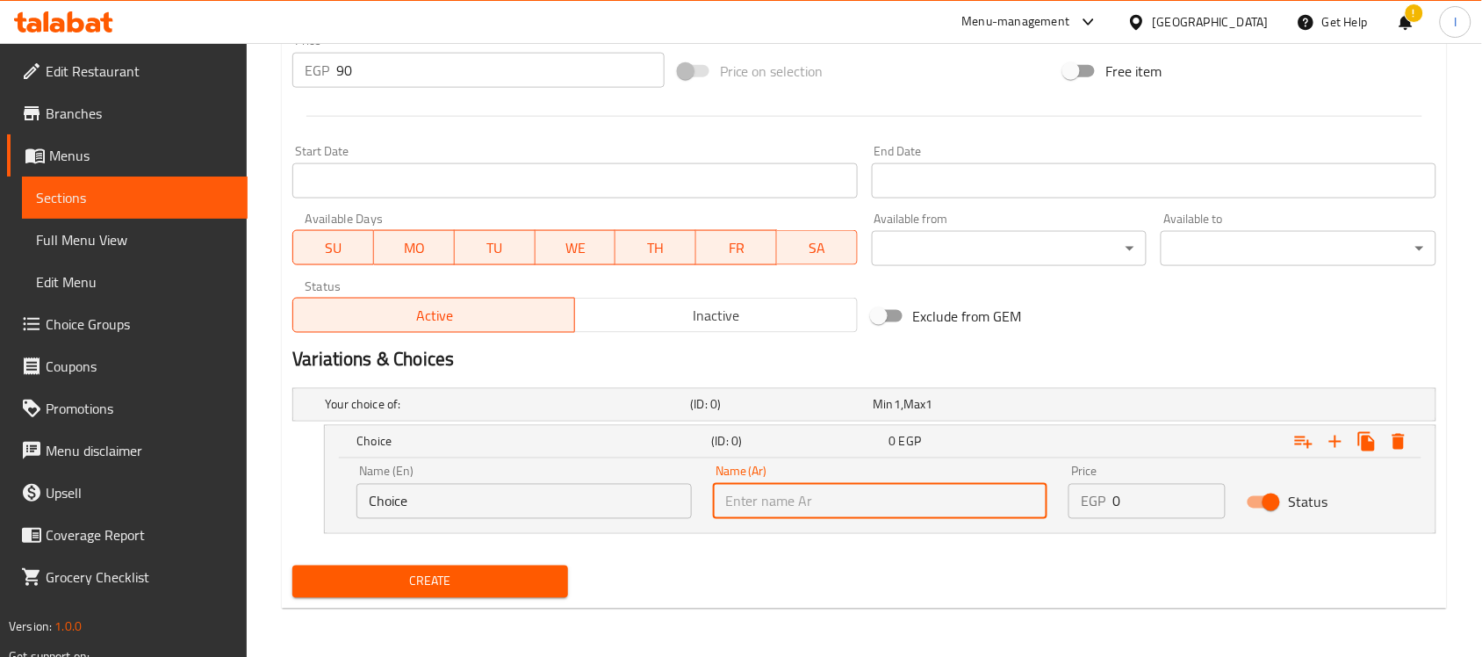
type input "Instant coffee with flavors, 12 sachets"
type input "f"
type input "بندق"
click at [1336, 440] on icon "Expand" at bounding box center [1335, 442] width 12 height 12
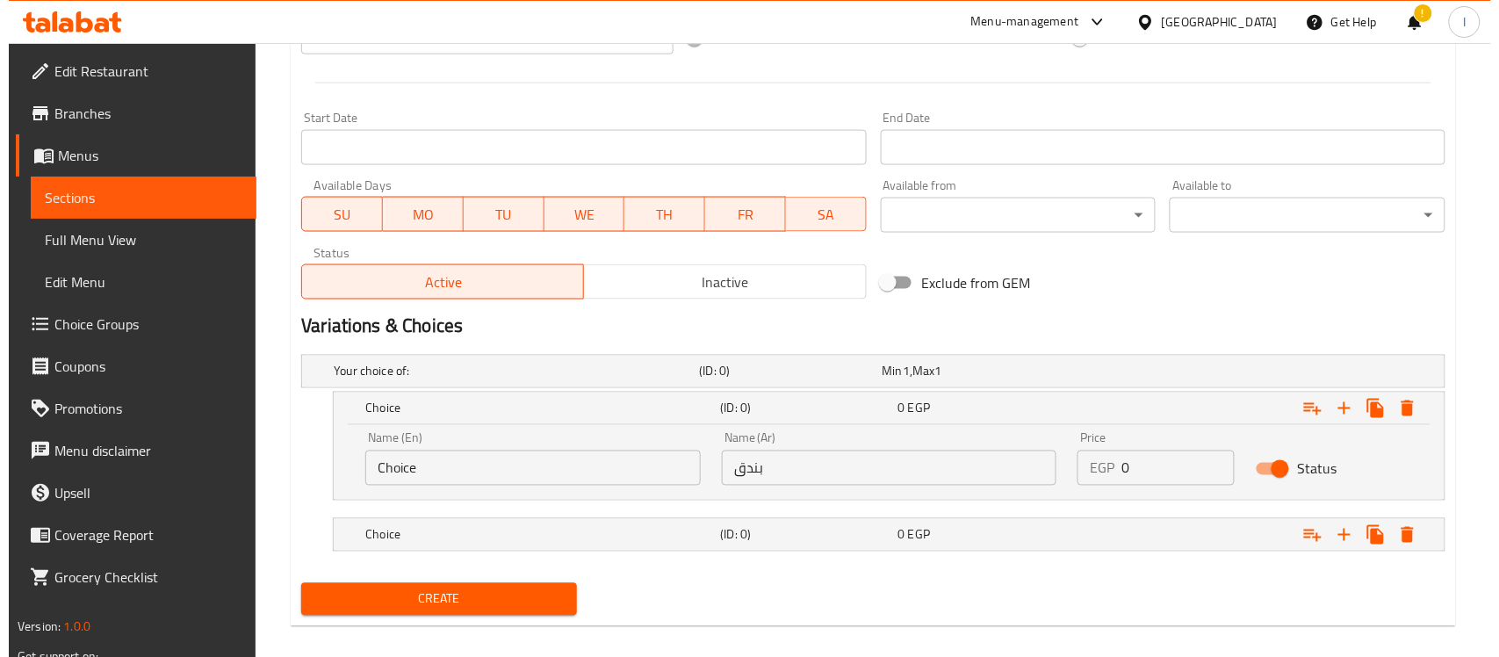
scroll to position [699, 0]
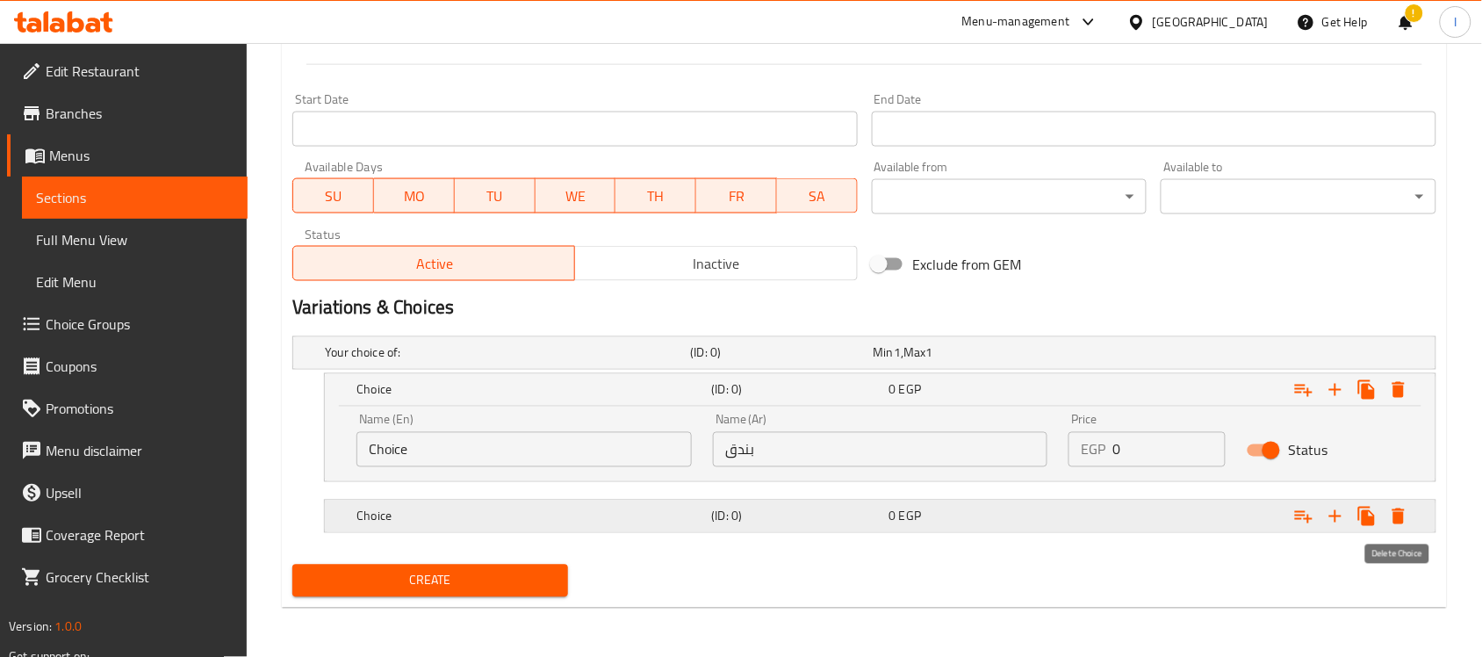
click at [1406, 510] on icon "Expand" at bounding box center [1398, 516] width 21 height 21
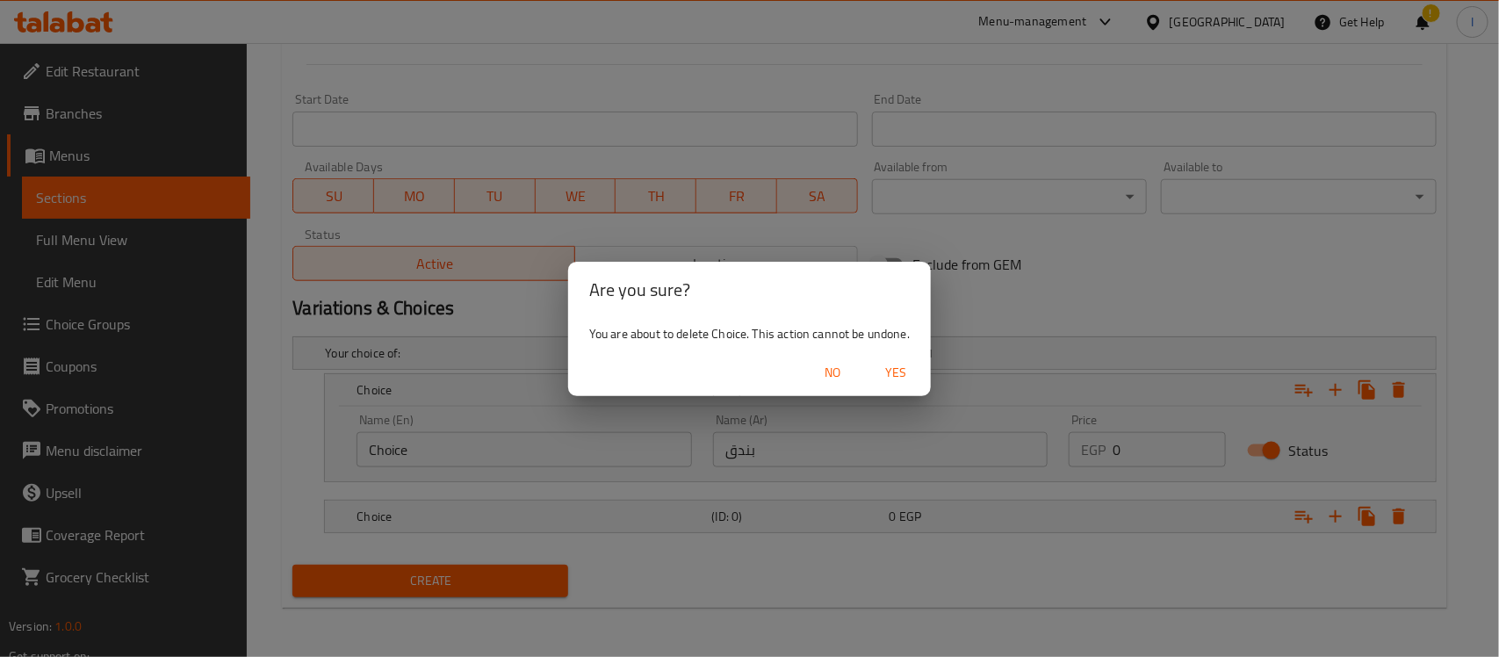
click at [900, 378] on span "Yes" at bounding box center [896, 373] width 42 height 22
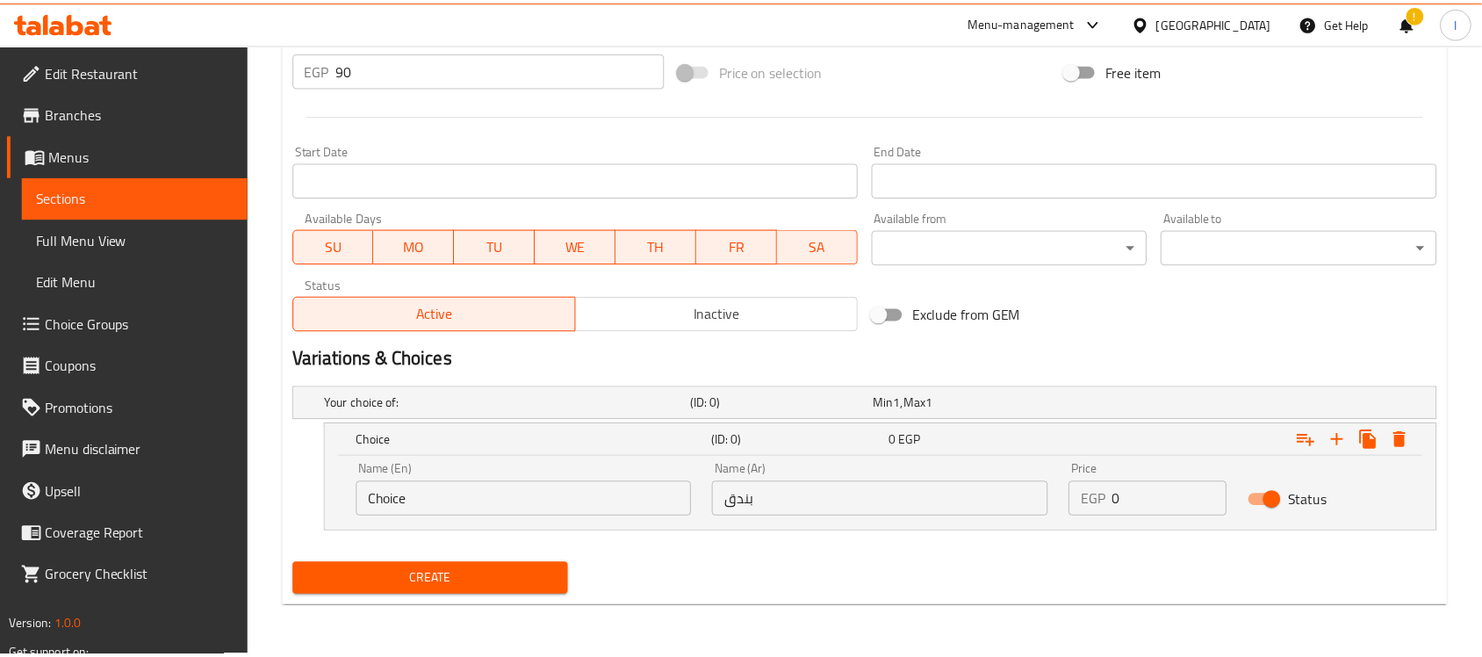
scroll to position [647, 0]
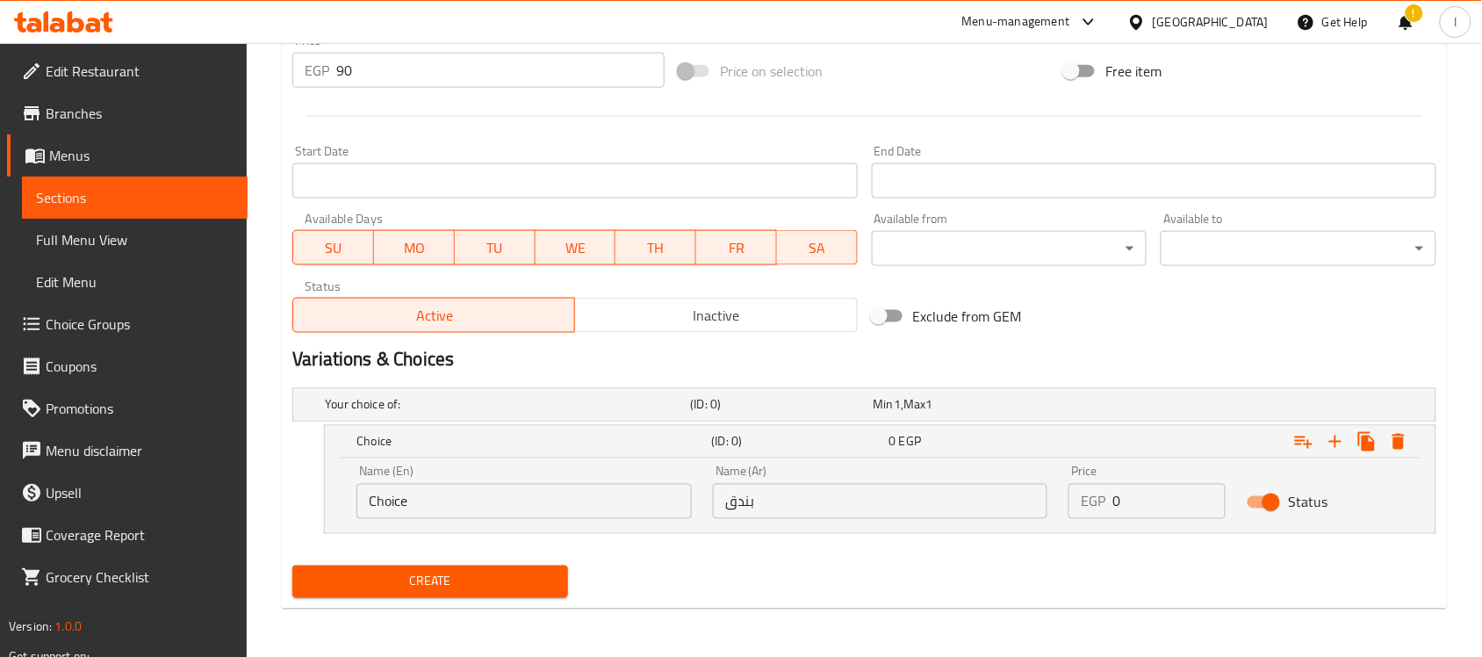
click at [461, 494] on input "Choice" at bounding box center [524, 501] width 335 height 35
click at [933, 398] on span "1" at bounding box center [929, 404] width 7 height 23
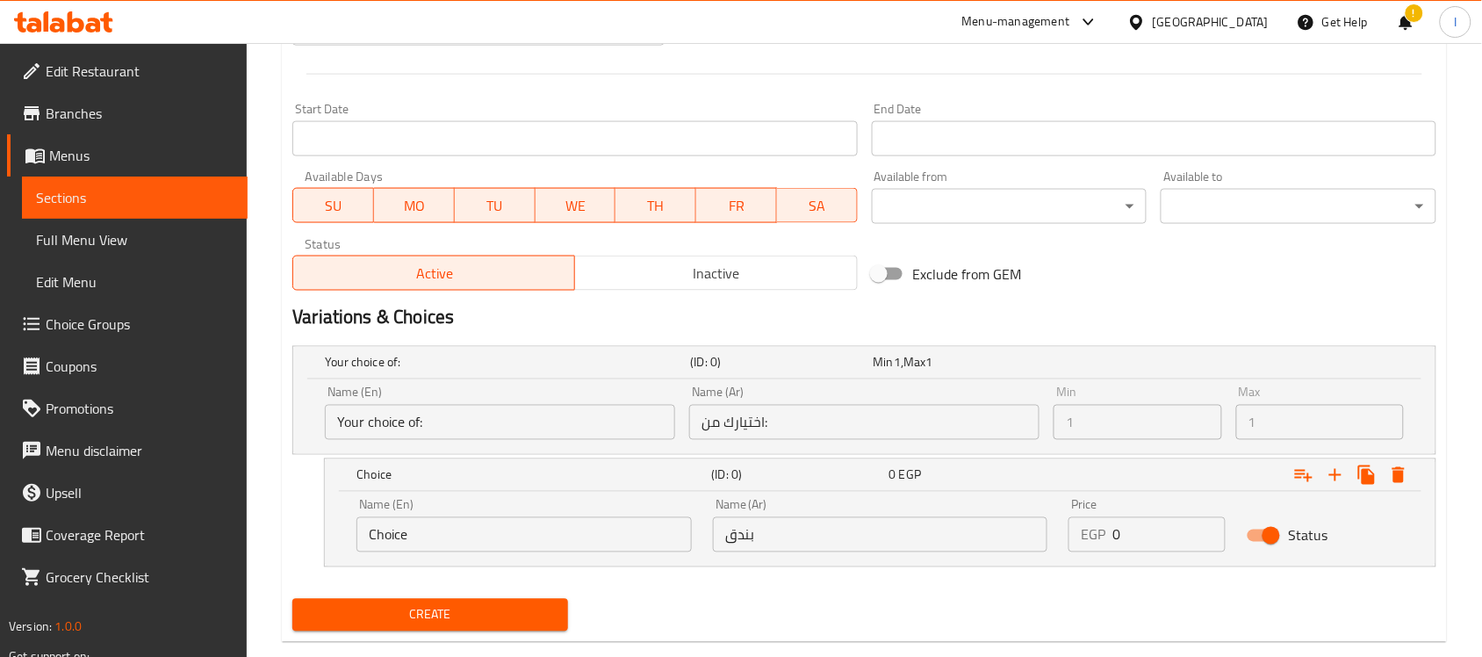
scroll to position [723, 0]
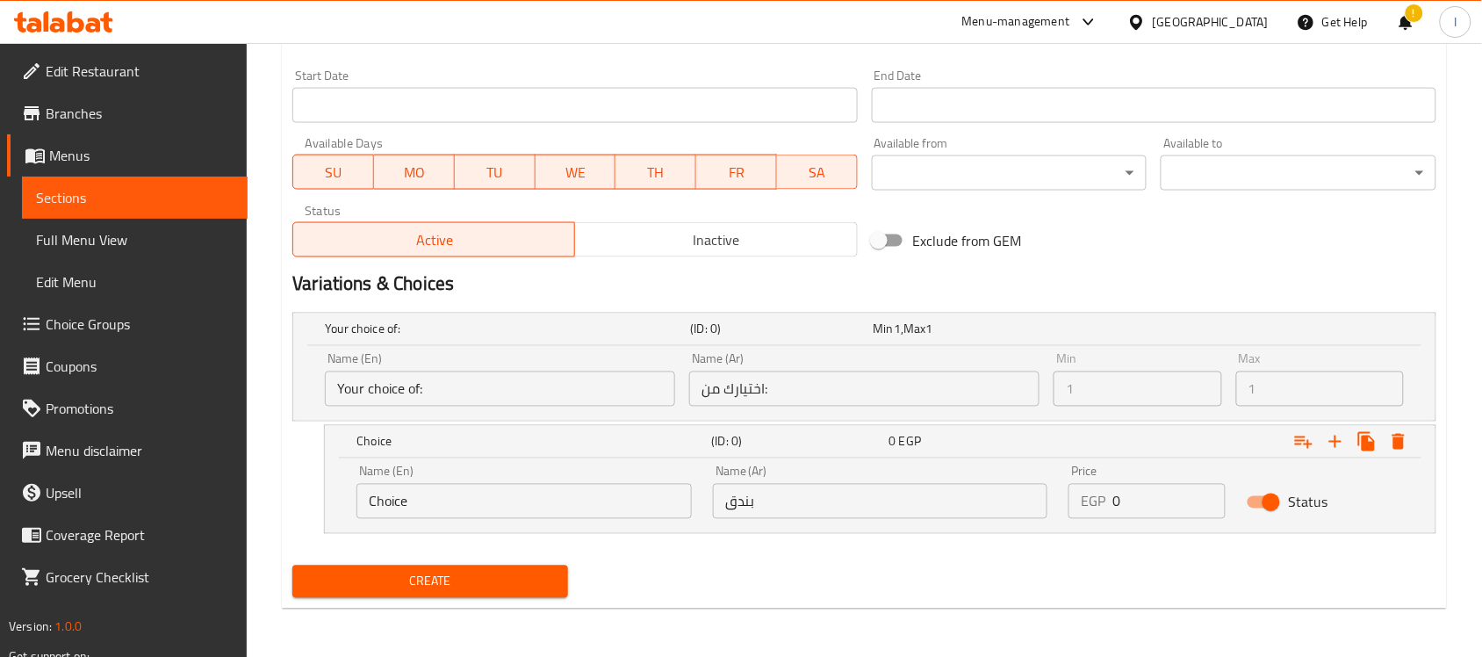
click at [1406, 502] on div "Status" at bounding box center [1325, 502] width 178 height 54
click at [566, 501] on input "Choice" at bounding box center [524, 501] width 335 height 35
click at [753, 497] on input "بندق" at bounding box center [880, 501] width 335 height 35
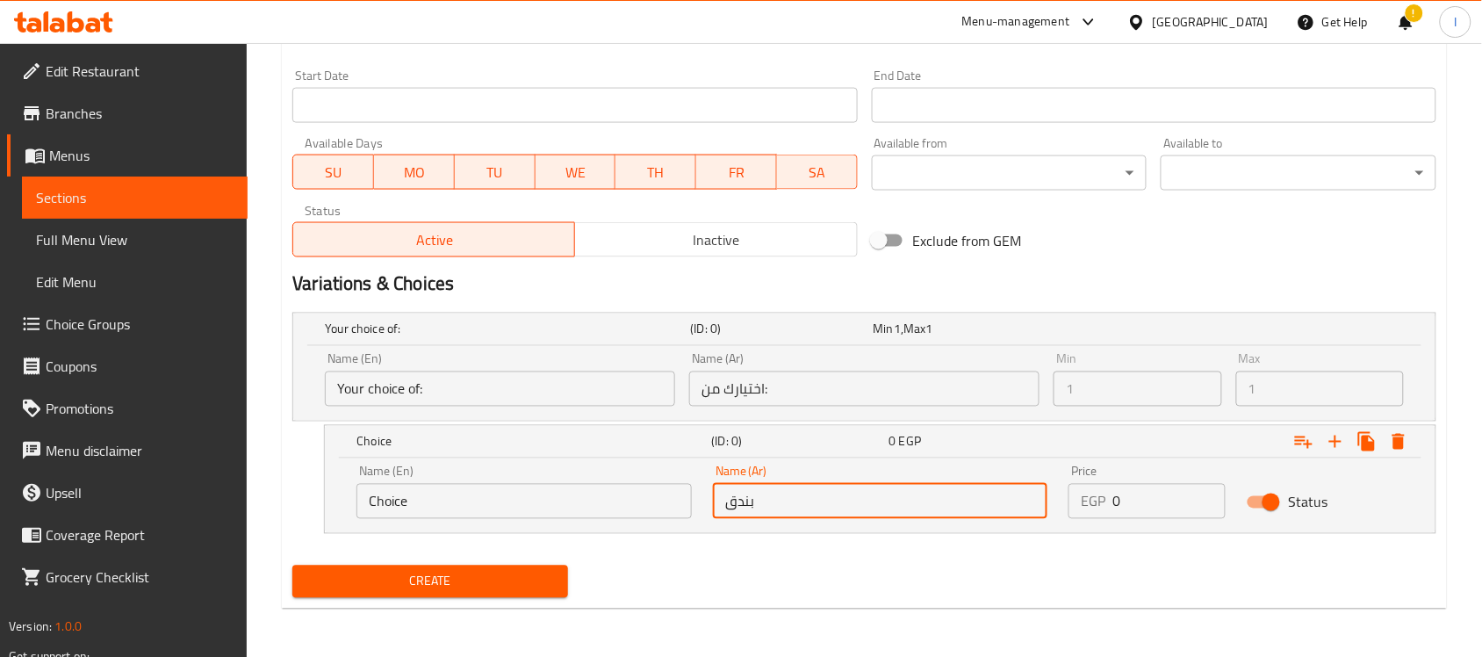
click at [458, 499] on input "Choice" at bounding box center [524, 501] width 335 height 35
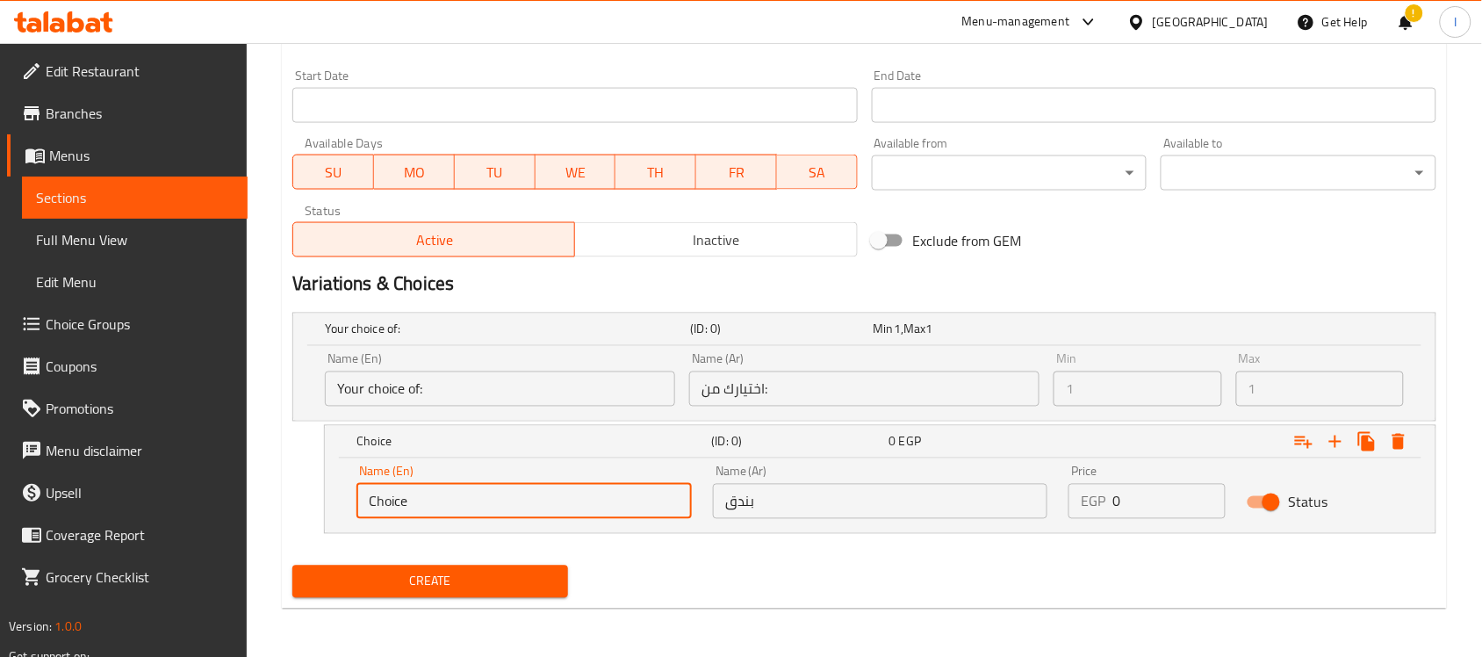
click at [458, 499] on input "Choice" at bounding box center [524, 501] width 335 height 35
paste input "hazelnut"
drag, startPoint x: 364, startPoint y: 505, endPoint x: 378, endPoint y: 502, distance: 13.4
click at [378, 502] on input "hazelnut" at bounding box center [524, 501] width 335 height 35
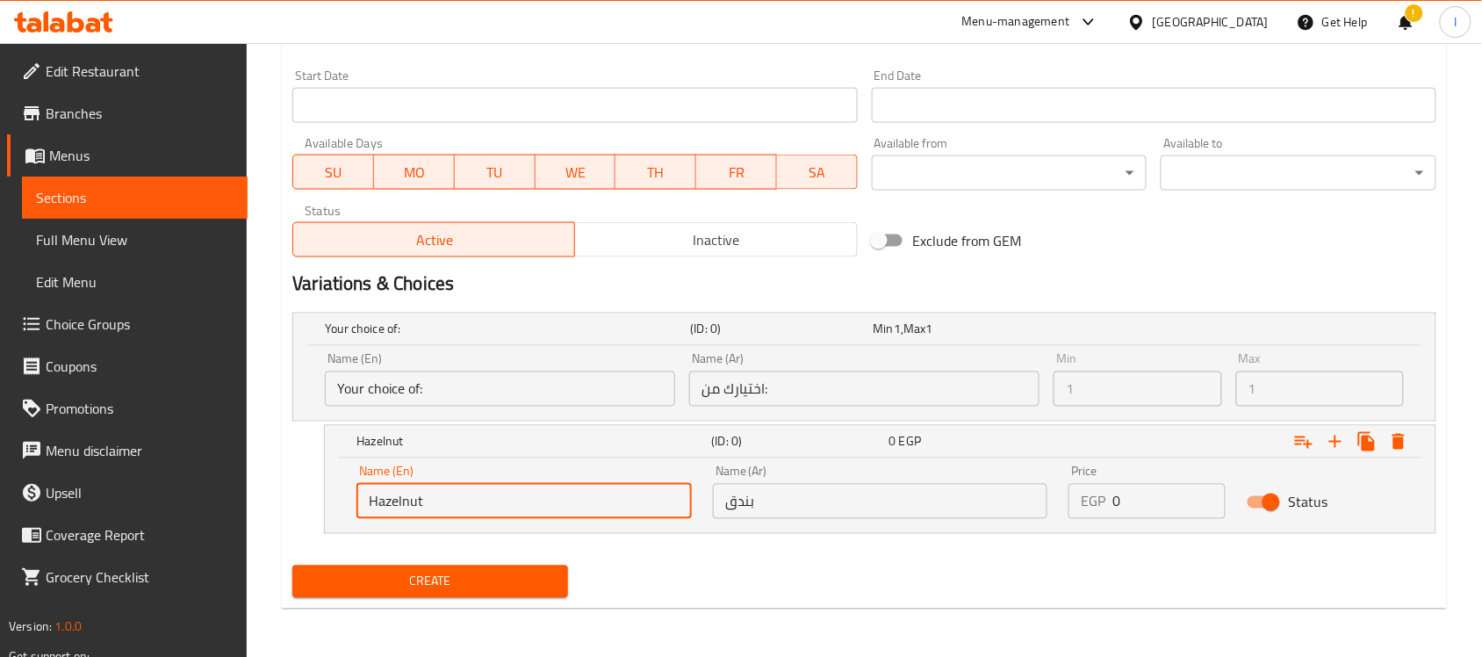
type input "Hazelnut"
click at [700, 538] on nav at bounding box center [864, 544] width 1144 height 14
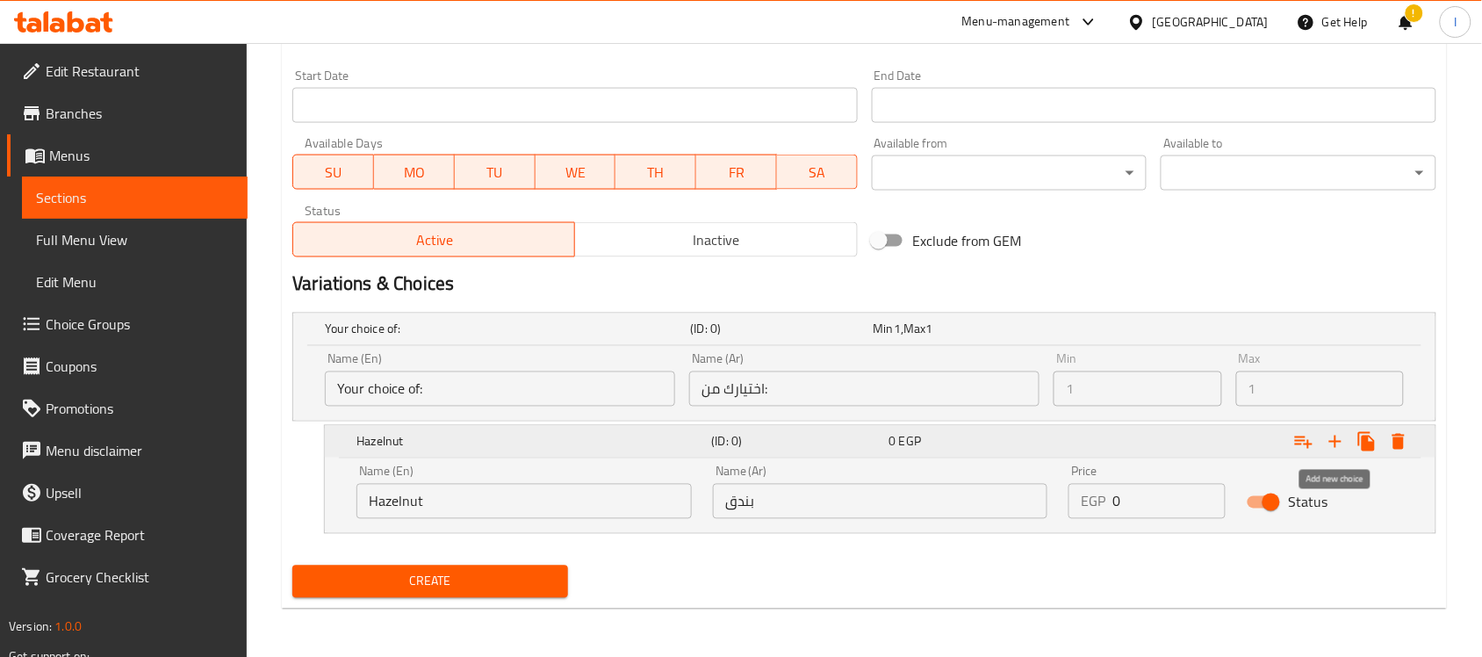
click at [1336, 446] on icon "Expand" at bounding box center [1335, 442] width 12 height 12
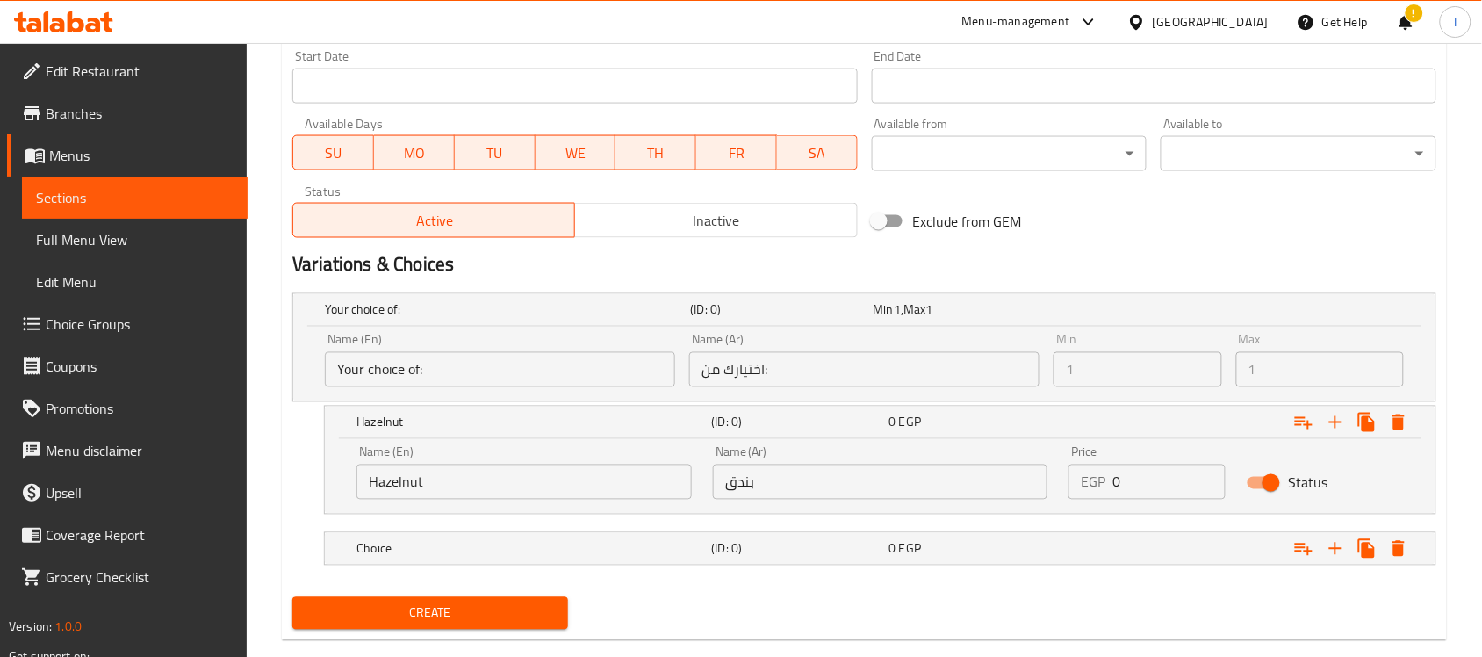
scroll to position [774, 0]
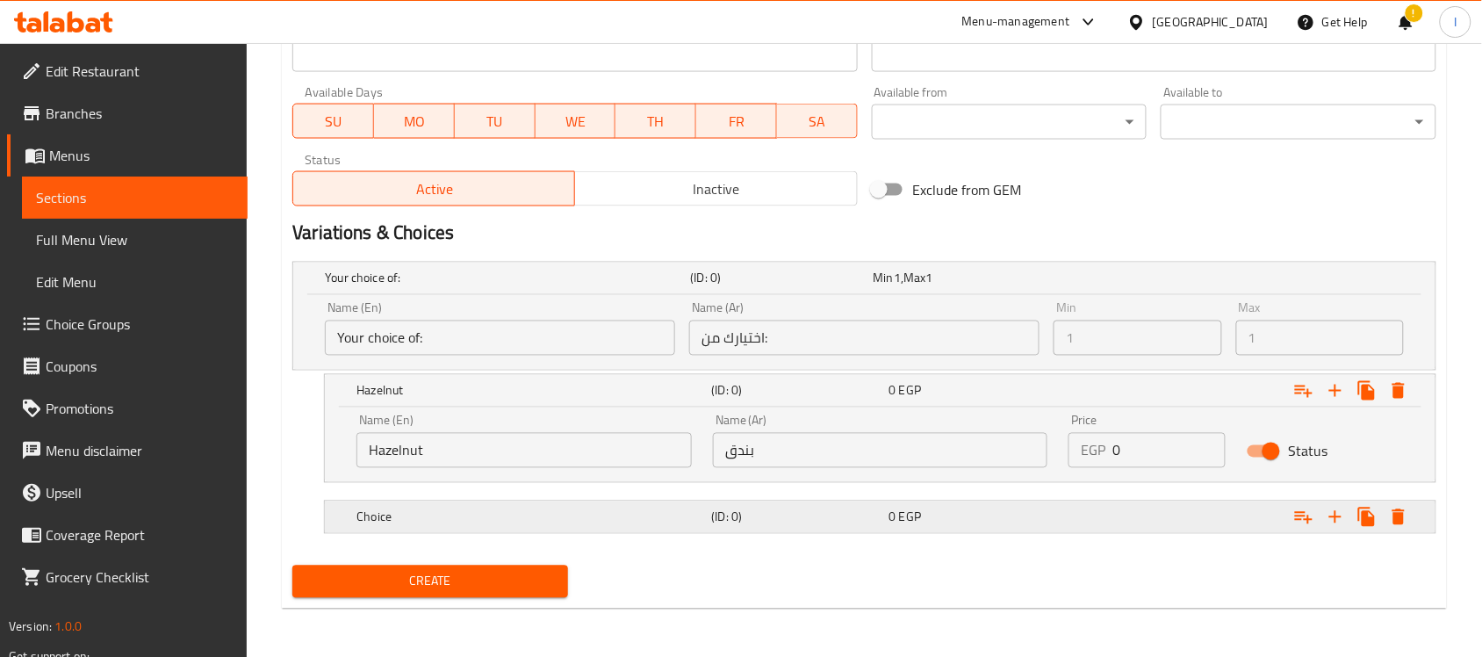
click at [976, 287] on div "0 EGP" at bounding box center [962, 279] width 176 height 18
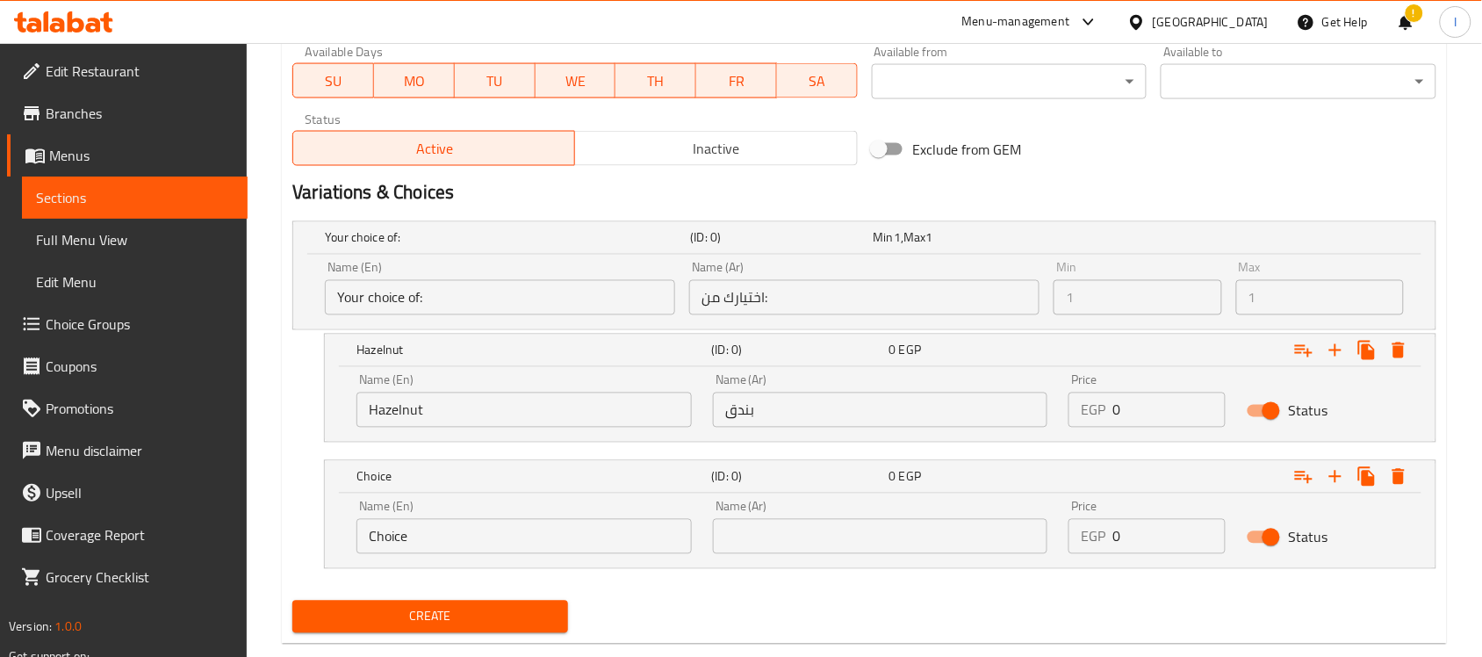
scroll to position [849, 0]
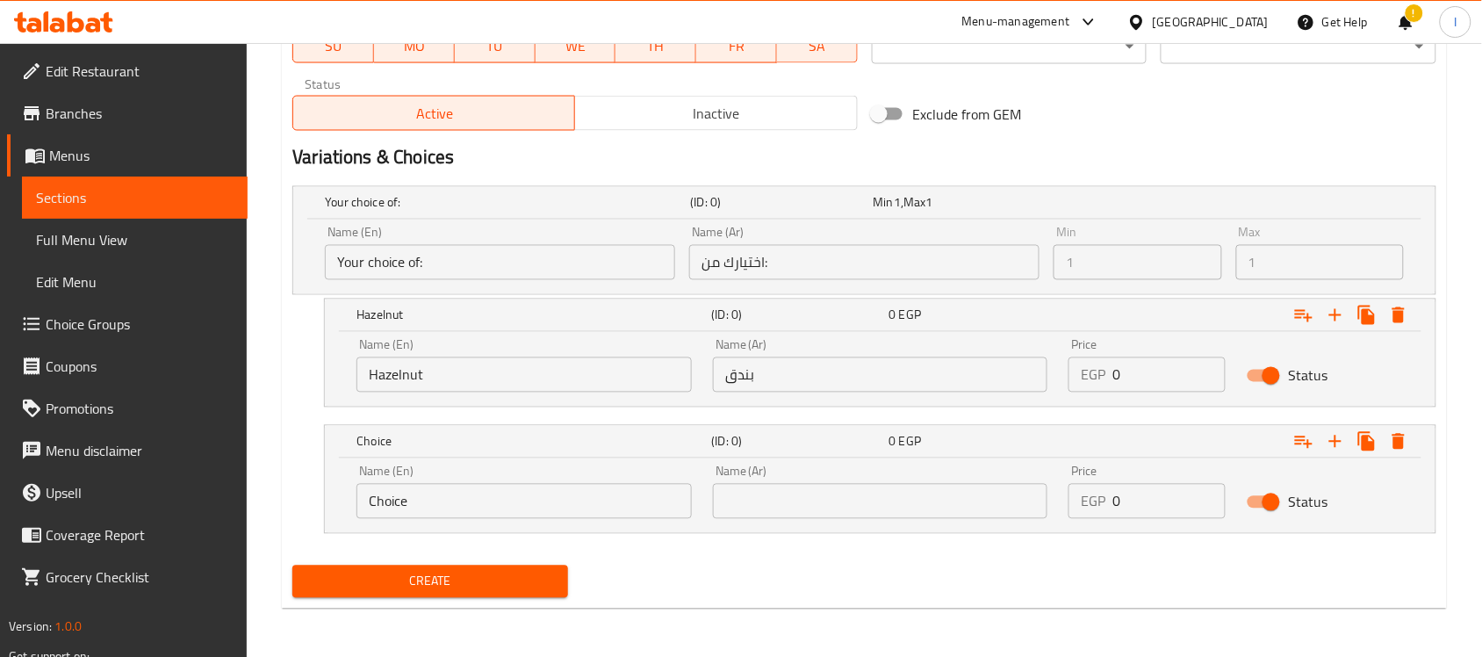
click at [740, 506] on input "text" at bounding box center [880, 501] width 335 height 35
click at [780, 507] on input "text" at bounding box center [880, 501] width 335 height 35
paste input "كلاسيك"
type input "كلاسيك"
click at [493, 505] on input "Choice" at bounding box center [524, 501] width 335 height 35
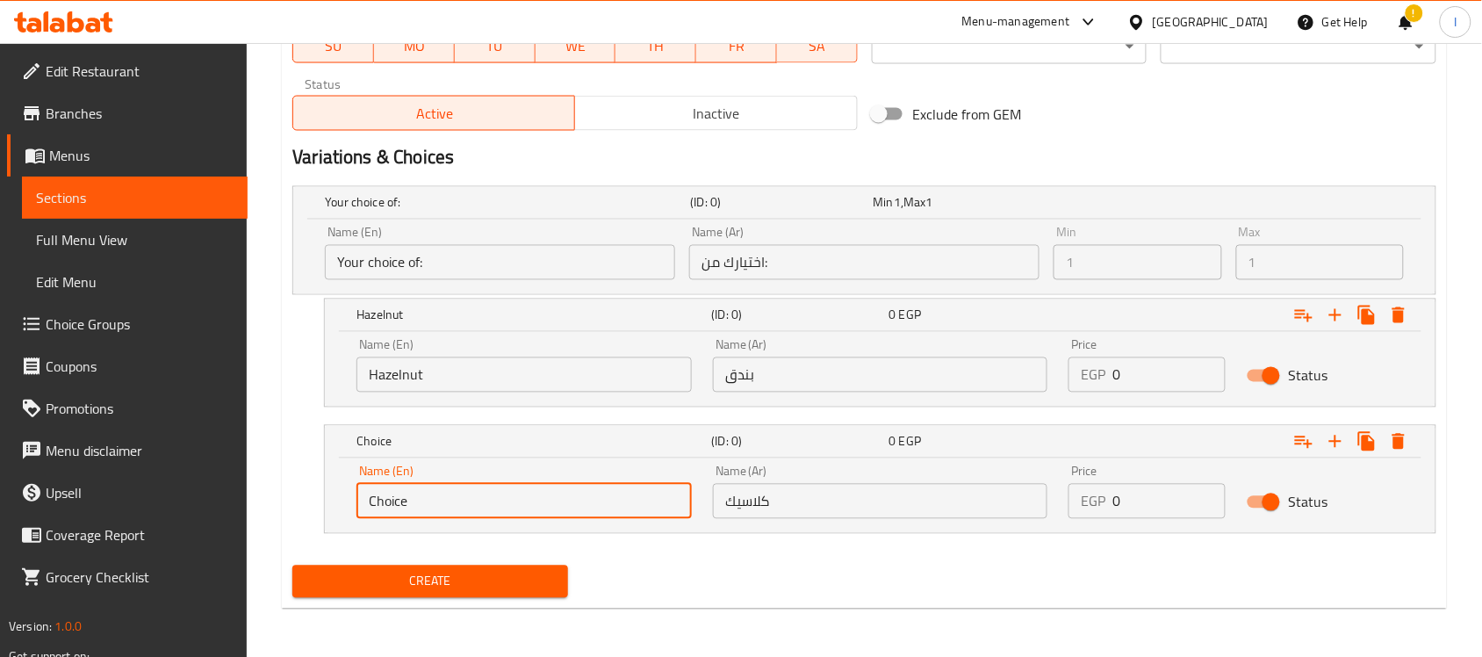
click at [493, 503] on input "Choice" at bounding box center [524, 501] width 335 height 35
type input "}"
type input "Classic"
click at [1344, 436] on icon "Expand" at bounding box center [1335, 441] width 21 height 21
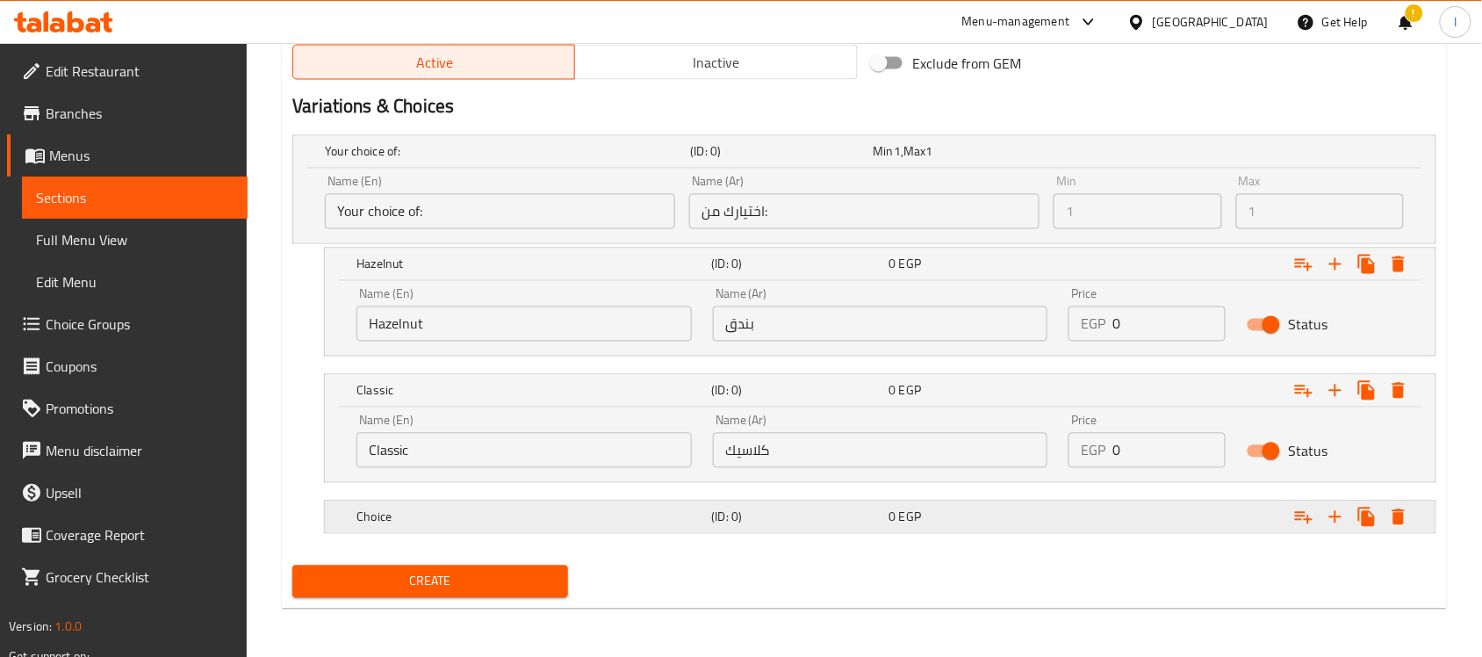
scroll to position [901, 0]
click at [998, 160] on div "0 EGP" at bounding box center [962, 151] width 176 height 18
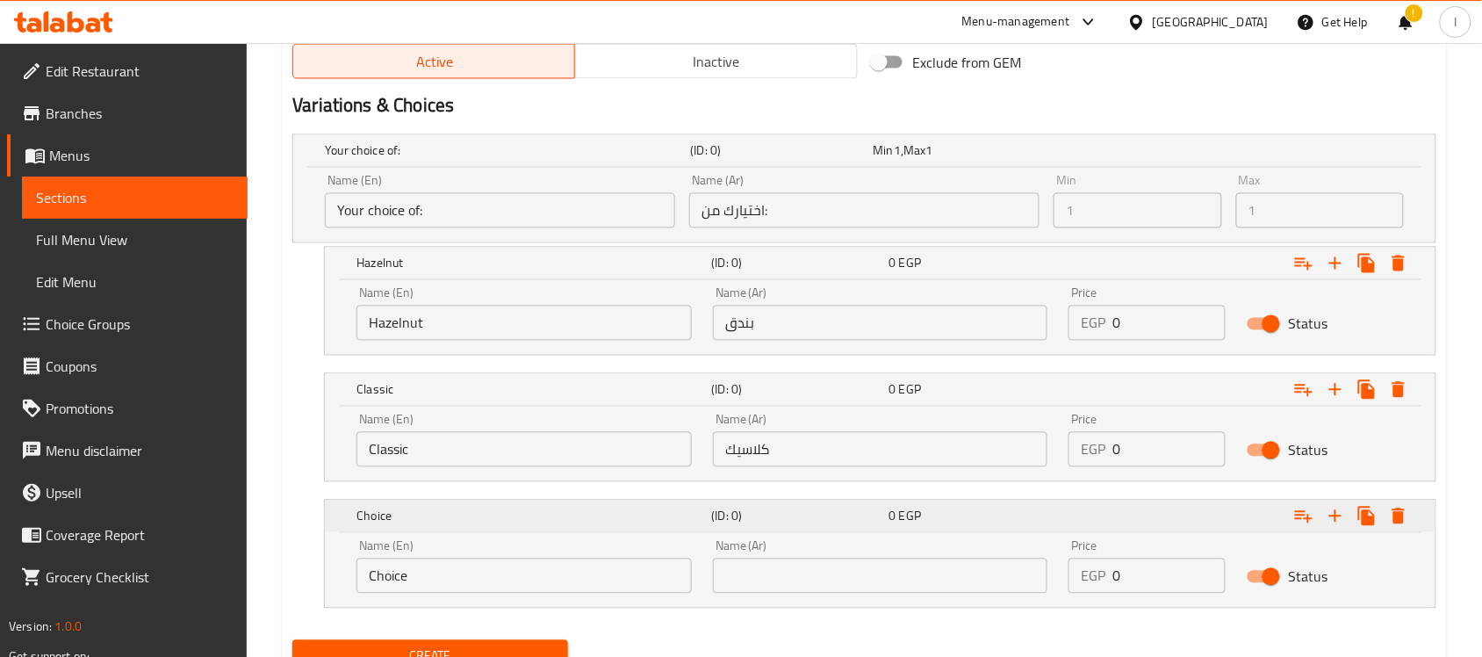
scroll to position [976, 0]
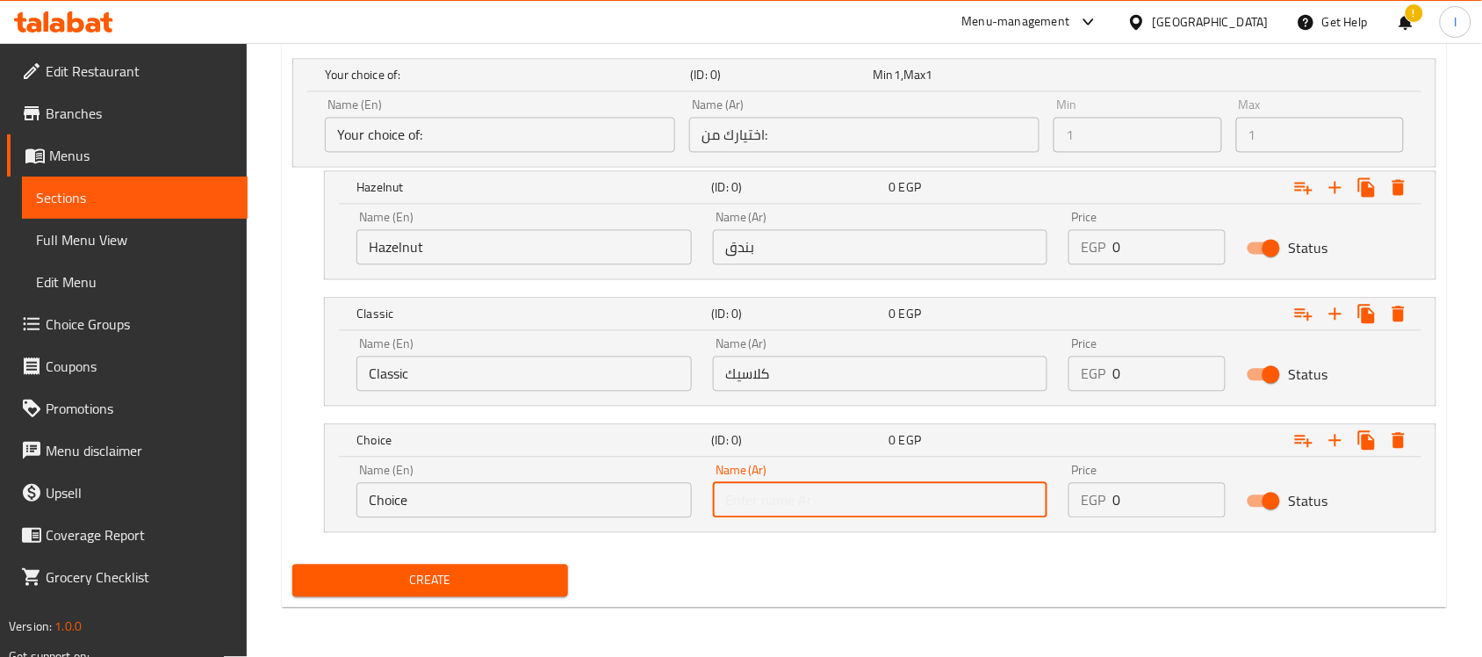
click at [761, 506] on input "text" at bounding box center [880, 500] width 335 height 35
type input ";"
type input "كراميل"
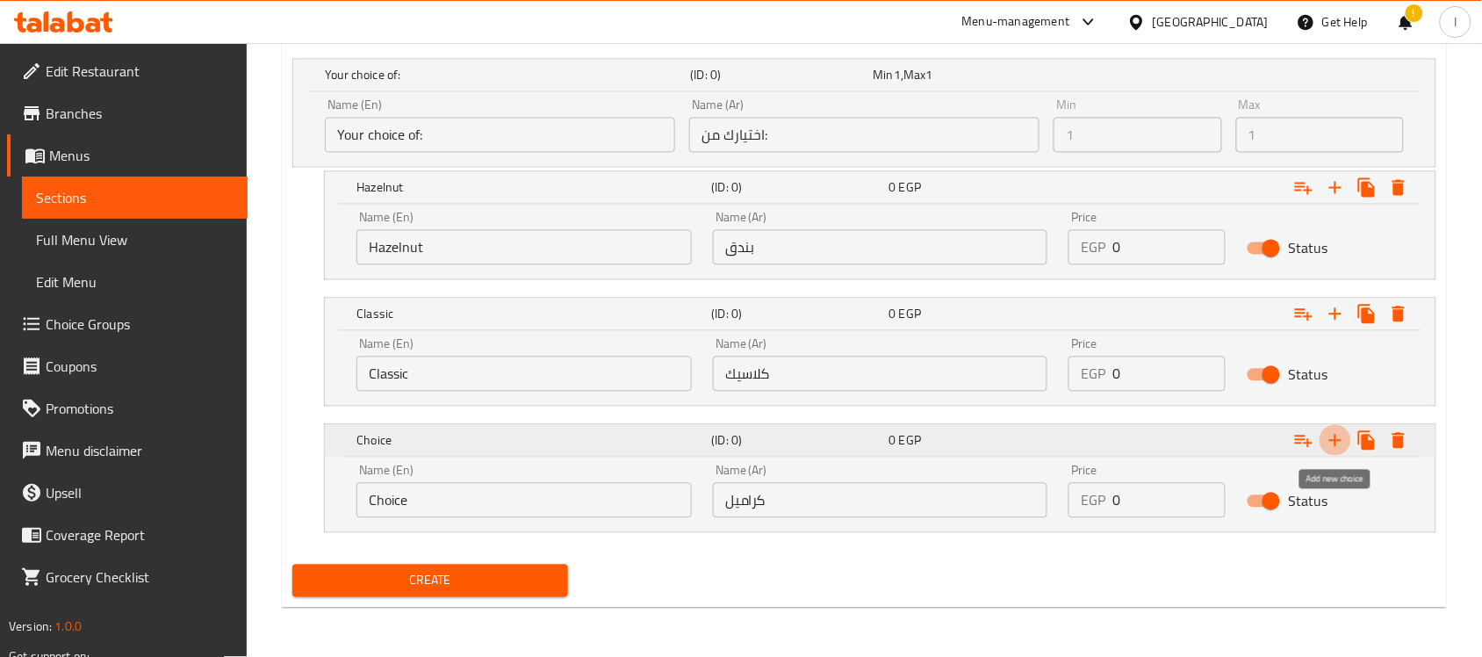
click at [1332, 431] on icon "Expand" at bounding box center [1335, 440] width 21 height 21
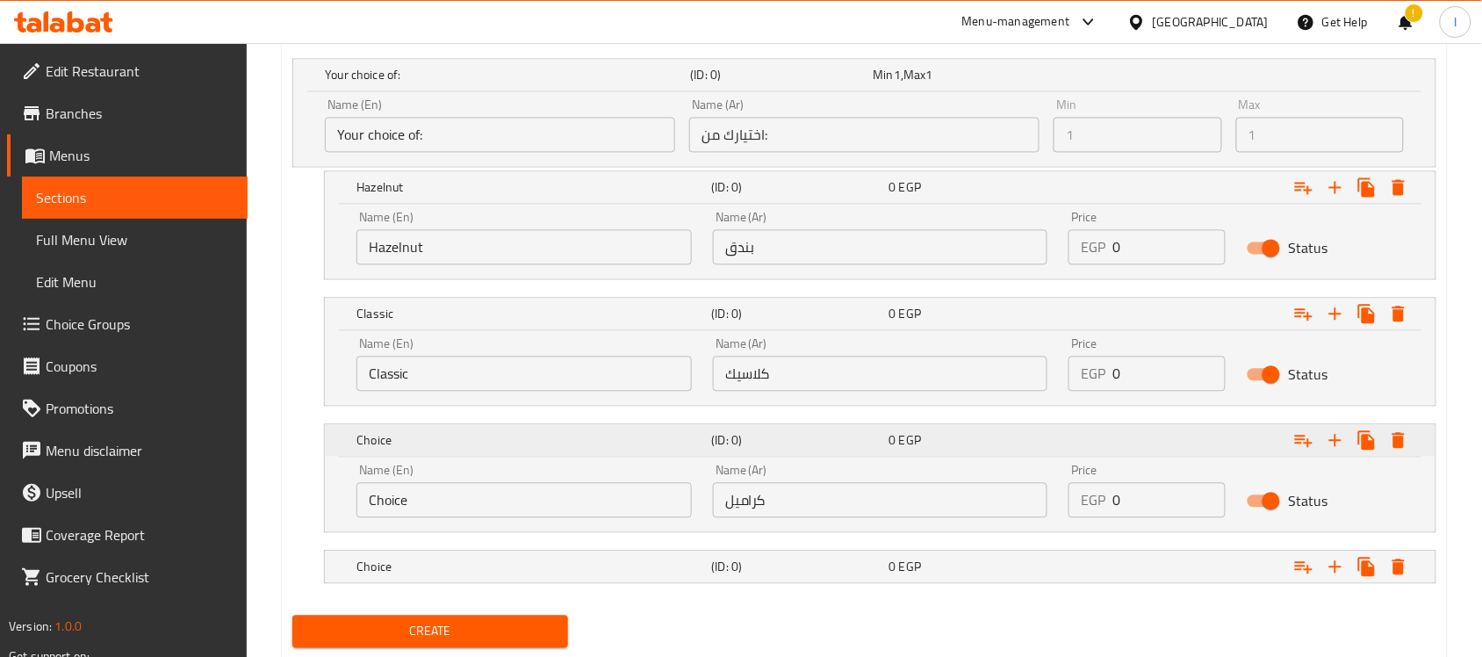
scroll to position [1027, 0]
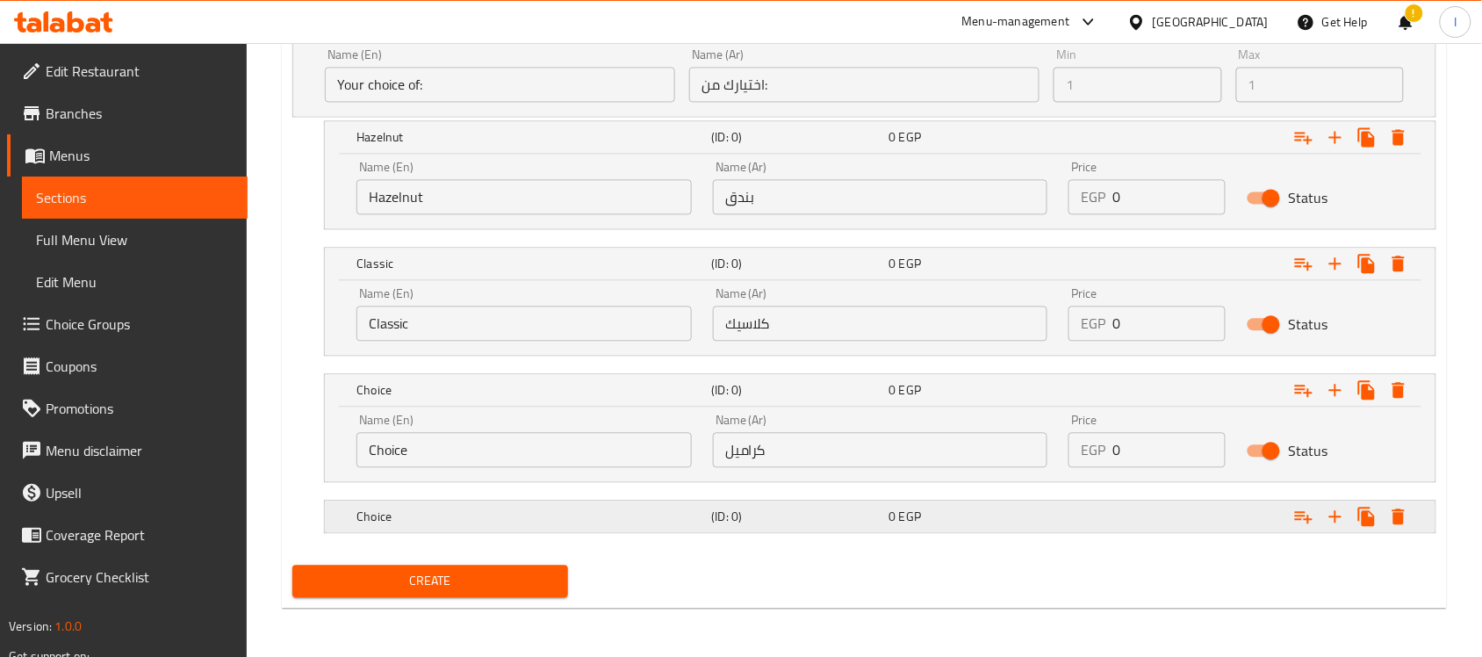
click at [923, 33] on div "0 EGP" at bounding box center [962, 25] width 176 height 18
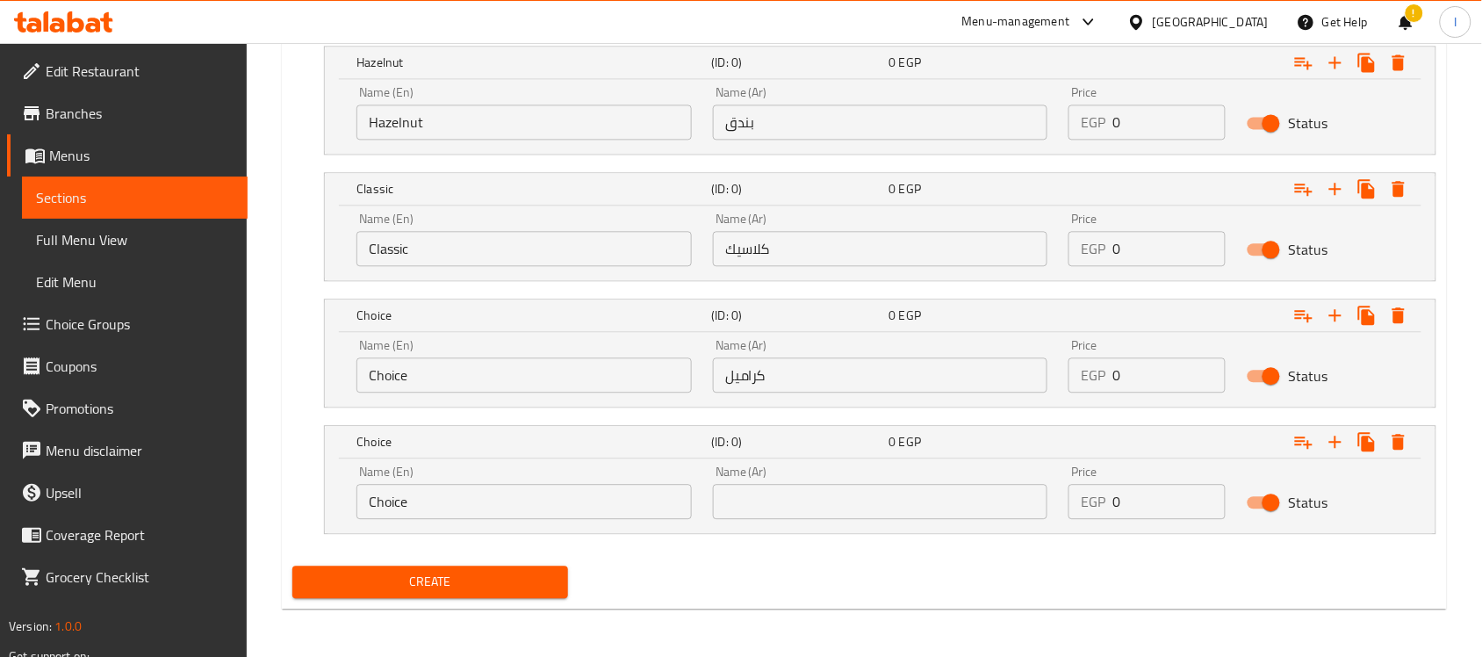
scroll to position [1103, 0]
click at [784, 505] on input "text" at bounding box center [880, 500] width 335 height 35
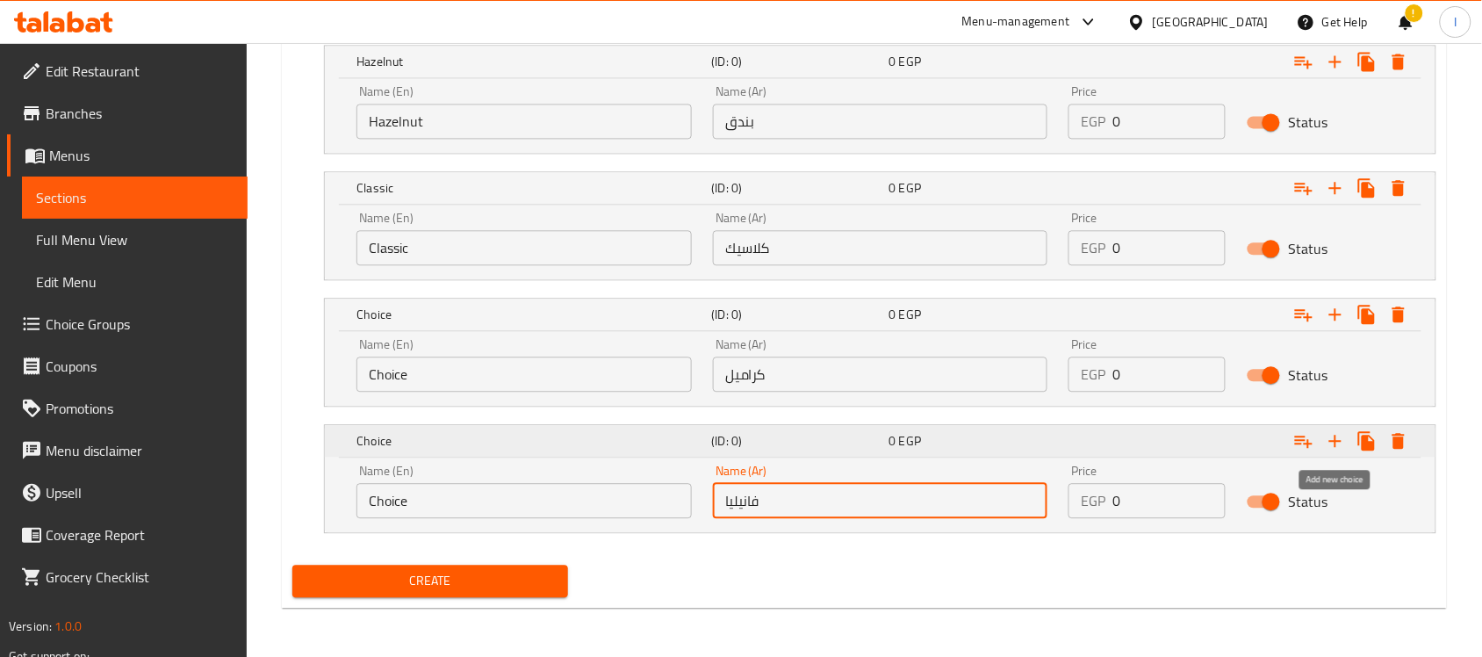
type input "فانيليا"
click at [1342, 440] on icon "Expand" at bounding box center [1335, 440] width 21 height 21
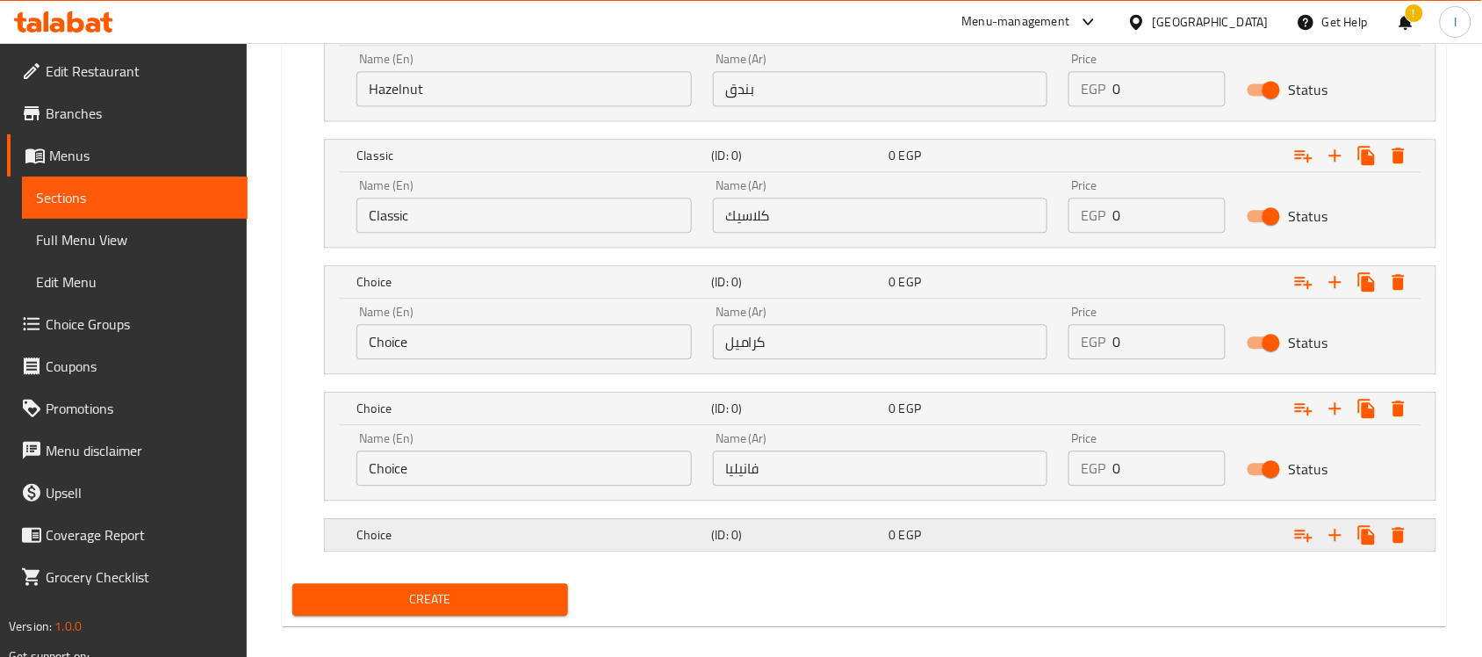
scroll to position [1155, 0]
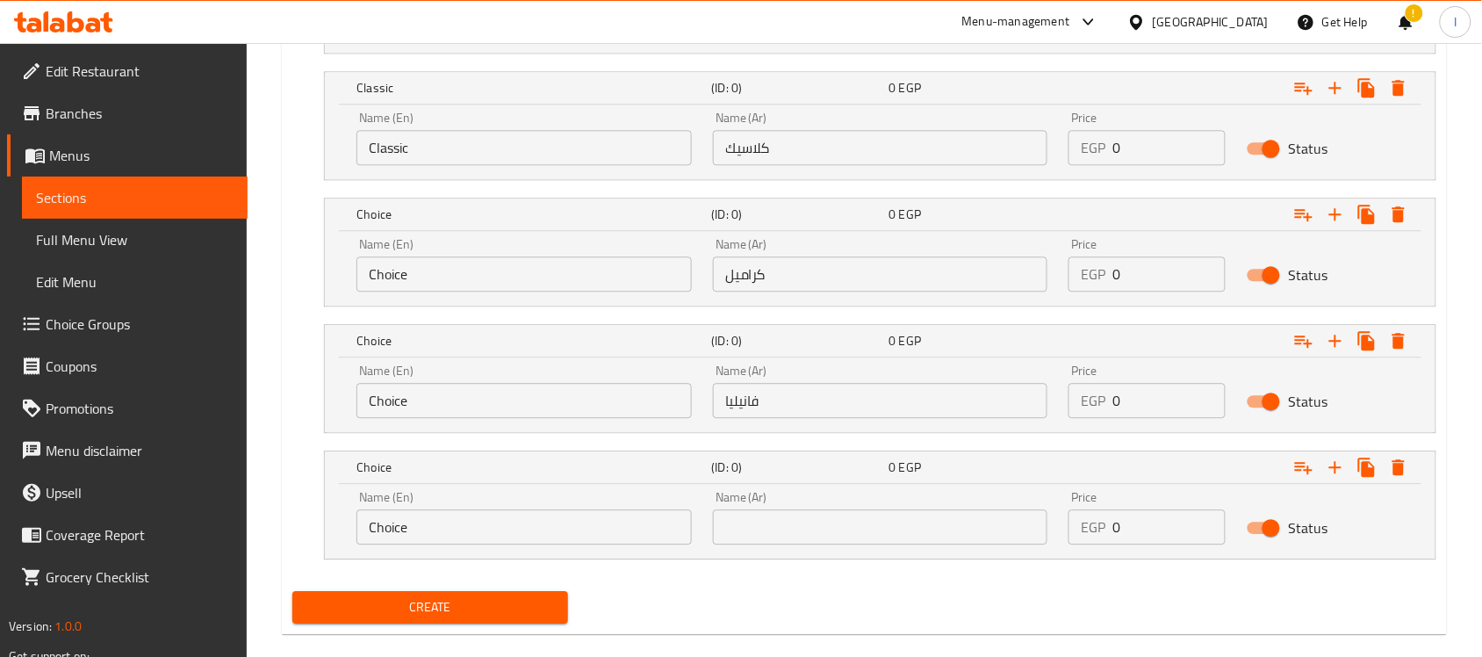
scroll to position [1230, 0]
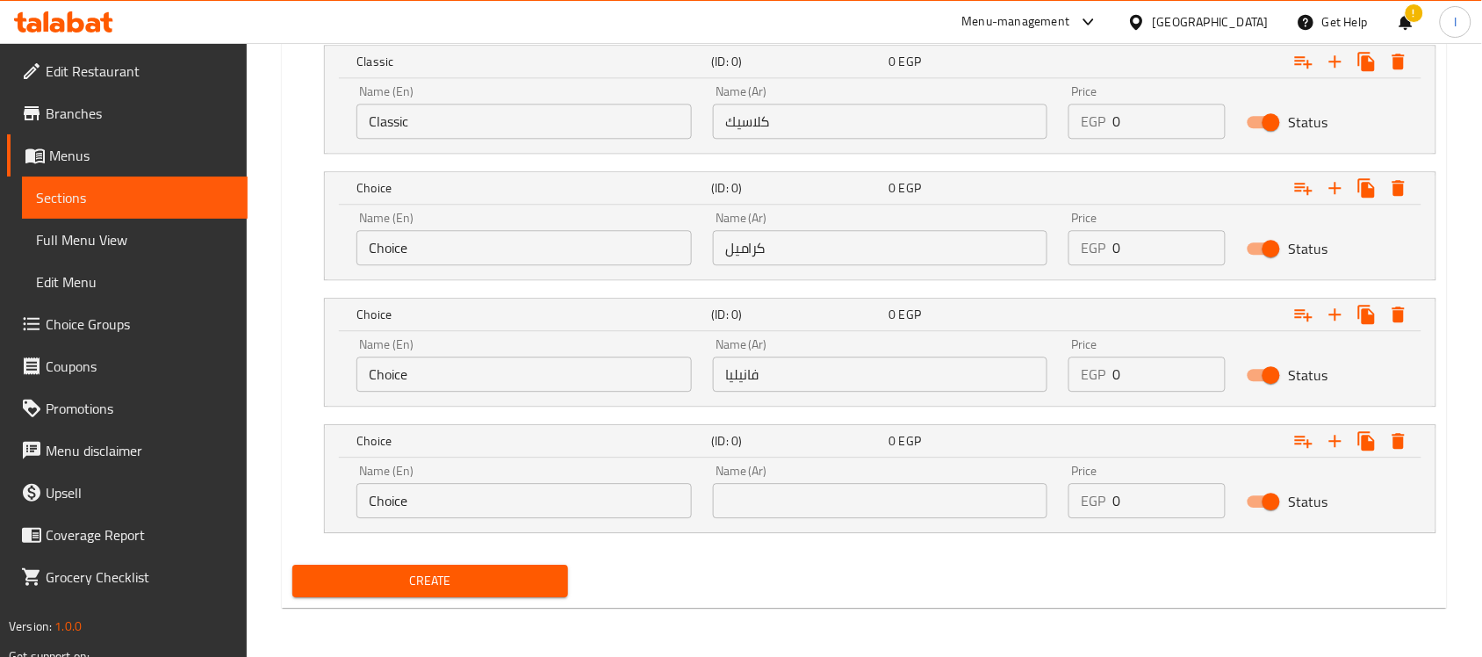
drag, startPoint x: 806, startPoint y: 485, endPoint x: 810, endPoint y: 497, distance: 13.1
click at [809, 492] on input "text" at bounding box center [880, 500] width 335 height 35
type input "شيكولاتة"
click at [532, 247] on input "Choice" at bounding box center [524, 247] width 335 height 35
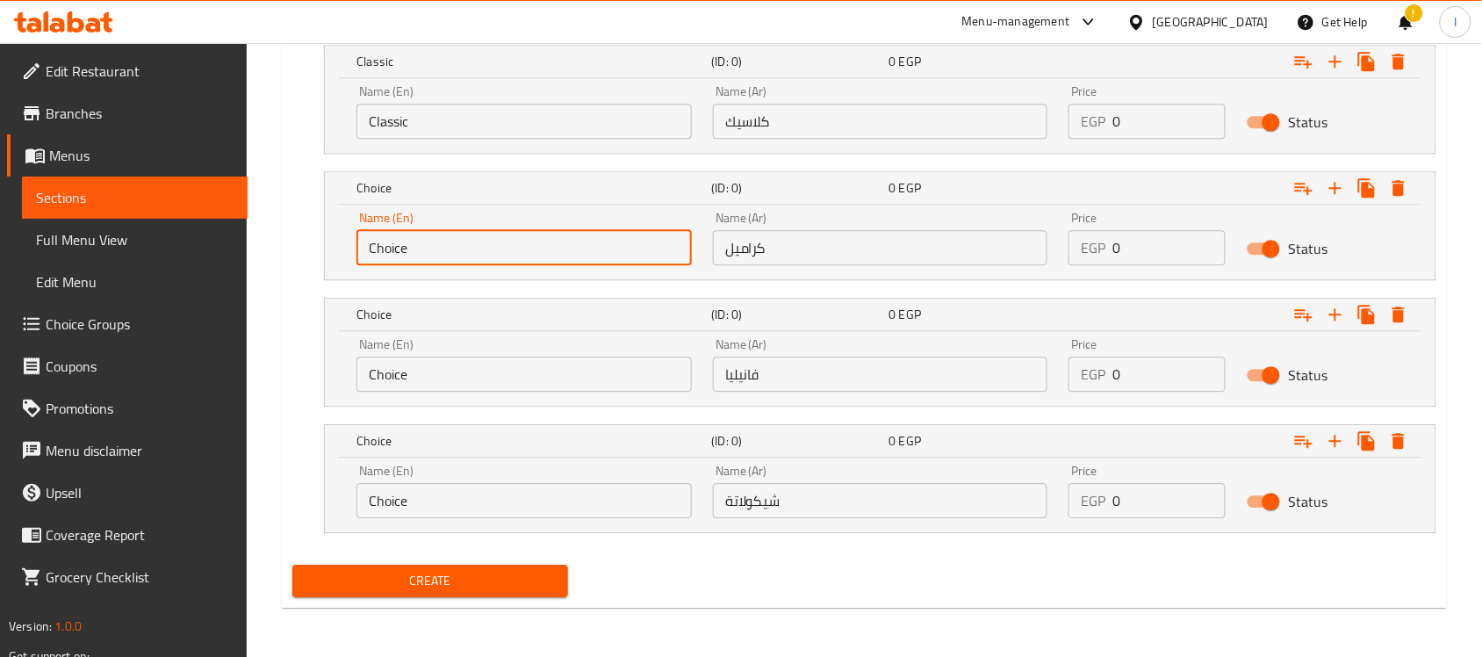
click at [532, 247] on input "Choice" at bounding box center [524, 247] width 335 height 35
type input "Caramel"
click at [530, 387] on input "Choice" at bounding box center [524, 374] width 335 height 35
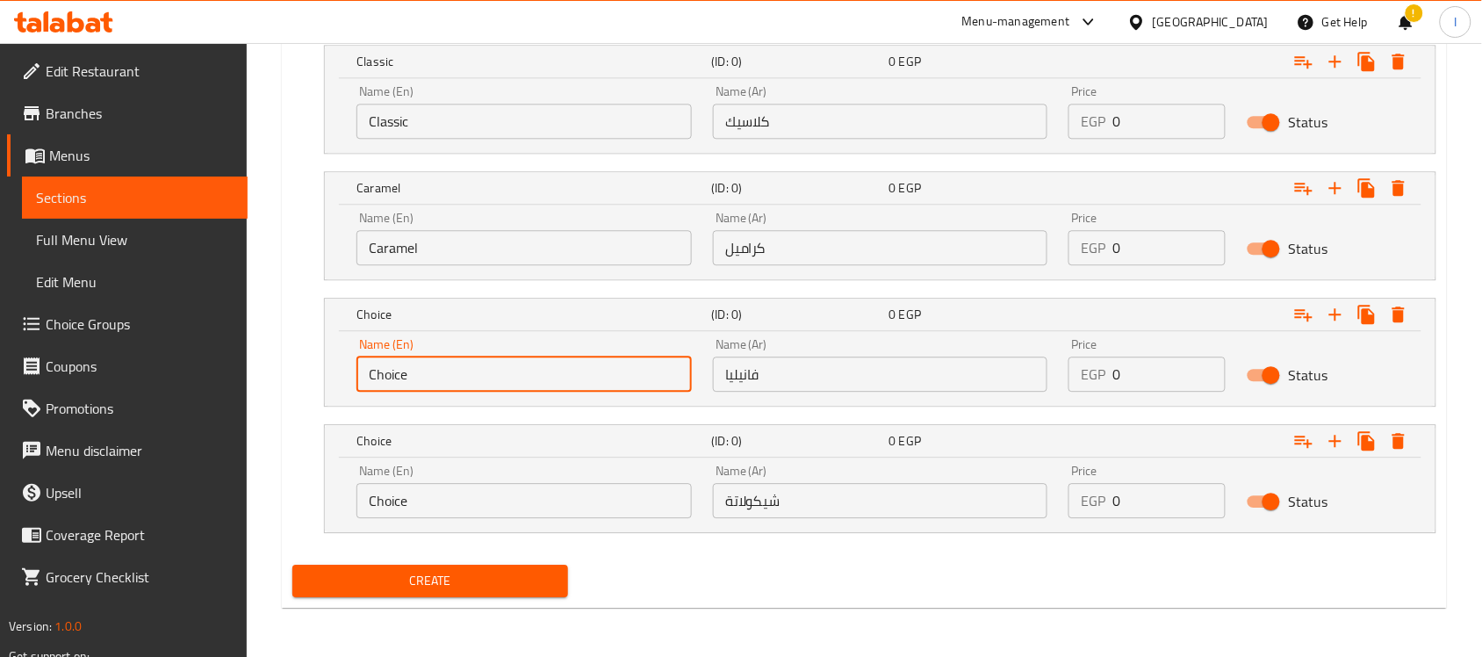
click at [529, 382] on input "Choice" at bounding box center [524, 374] width 335 height 35
click at [743, 376] on input "فانيليا" at bounding box center [880, 374] width 335 height 35
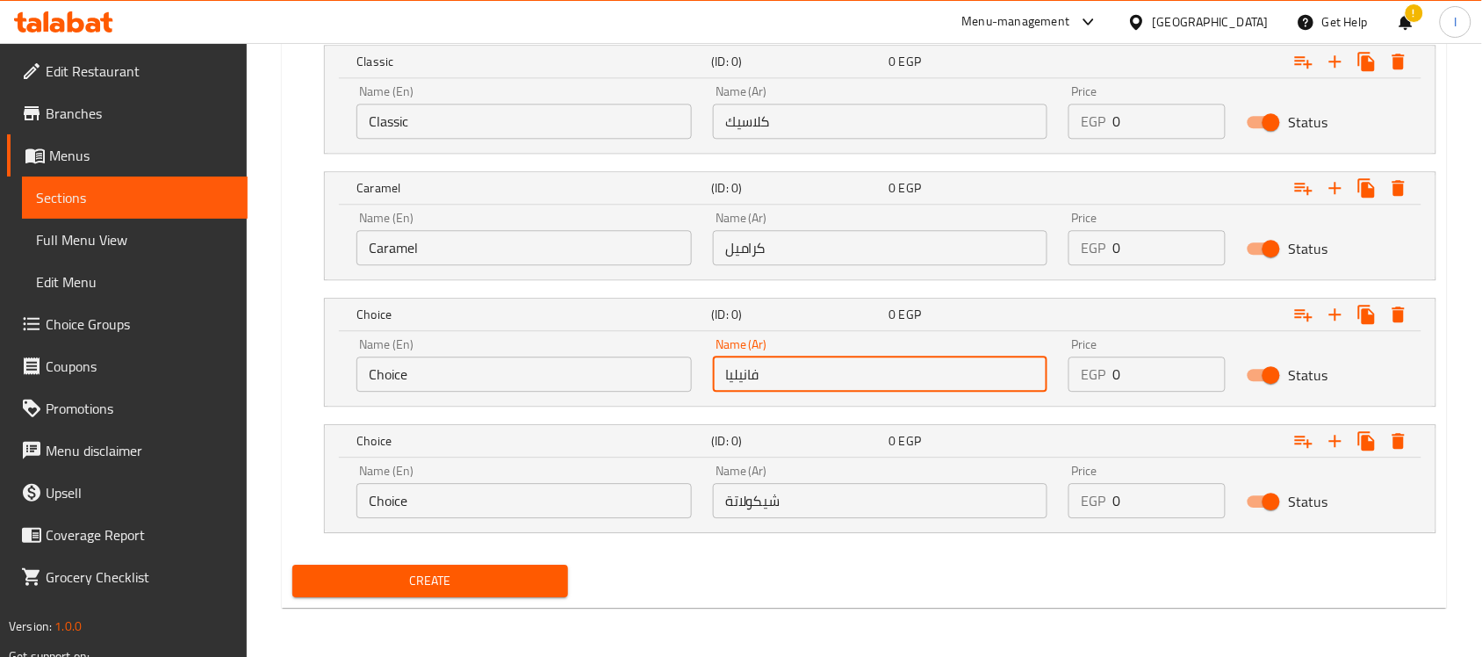
click at [743, 376] on input "فانيليا" at bounding box center [880, 374] width 335 height 35
click at [484, 367] on input "Choice" at bounding box center [524, 374] width 335 height 35
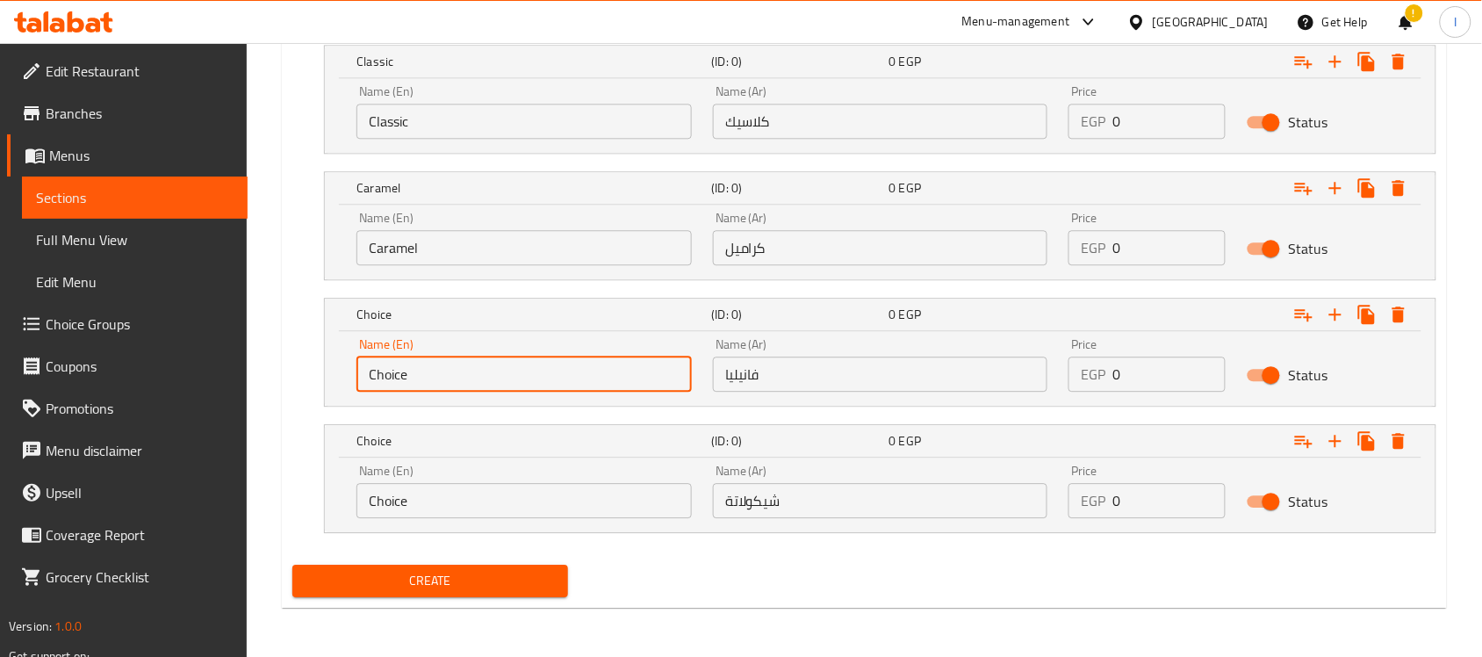
click at [484, 367] on input "Choice" at bounding box center [524, 374] width 335 height 35
paste input "Vanilla"
type input "Vanilla"
click at [490, 499] on input "Choice" at bounding box center [524, 500] width 335 height 35
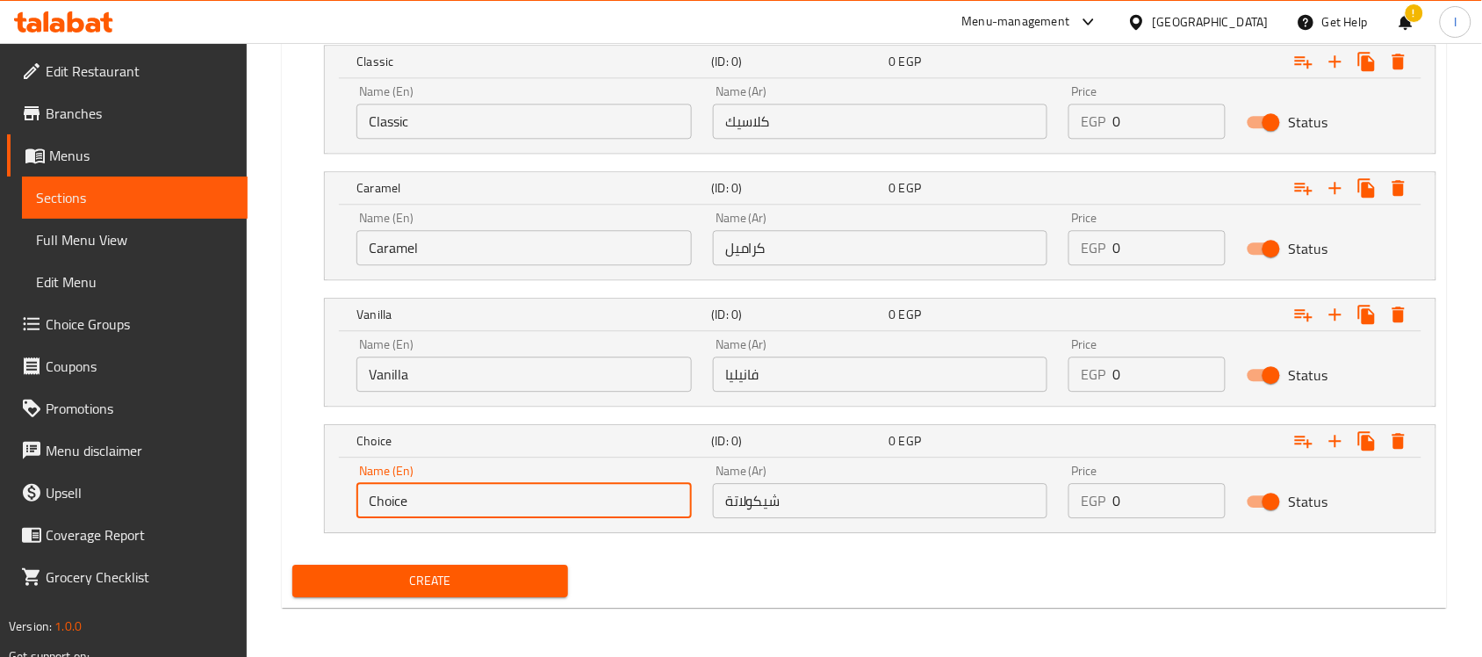
click at [796, 510] on input "شيكولاتة" at bounding box center [880, 500] width 335 height 35
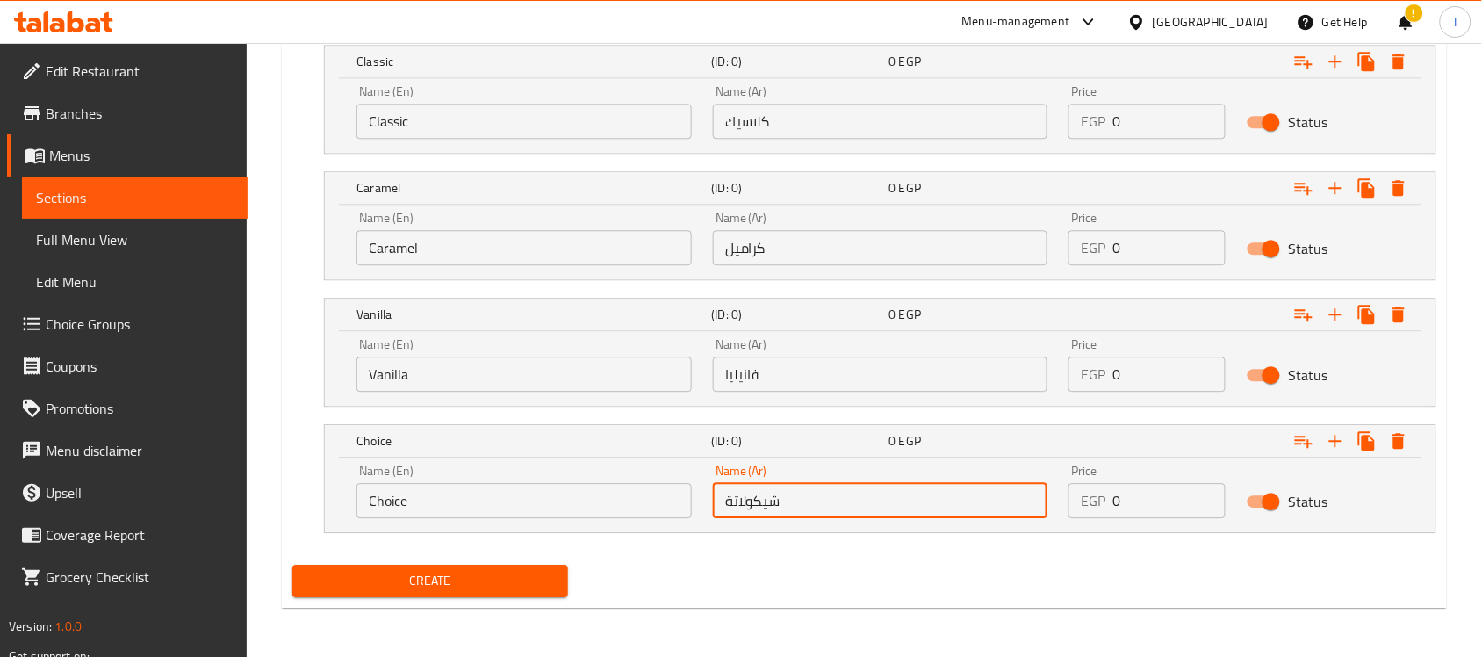
click at [796, 510] on input "شيكولاتة" at bounding box center [880, 500] width 335 height 35
click at [426, 501] on input "Choice" at bounding box center [524, 500] width 335 height 35
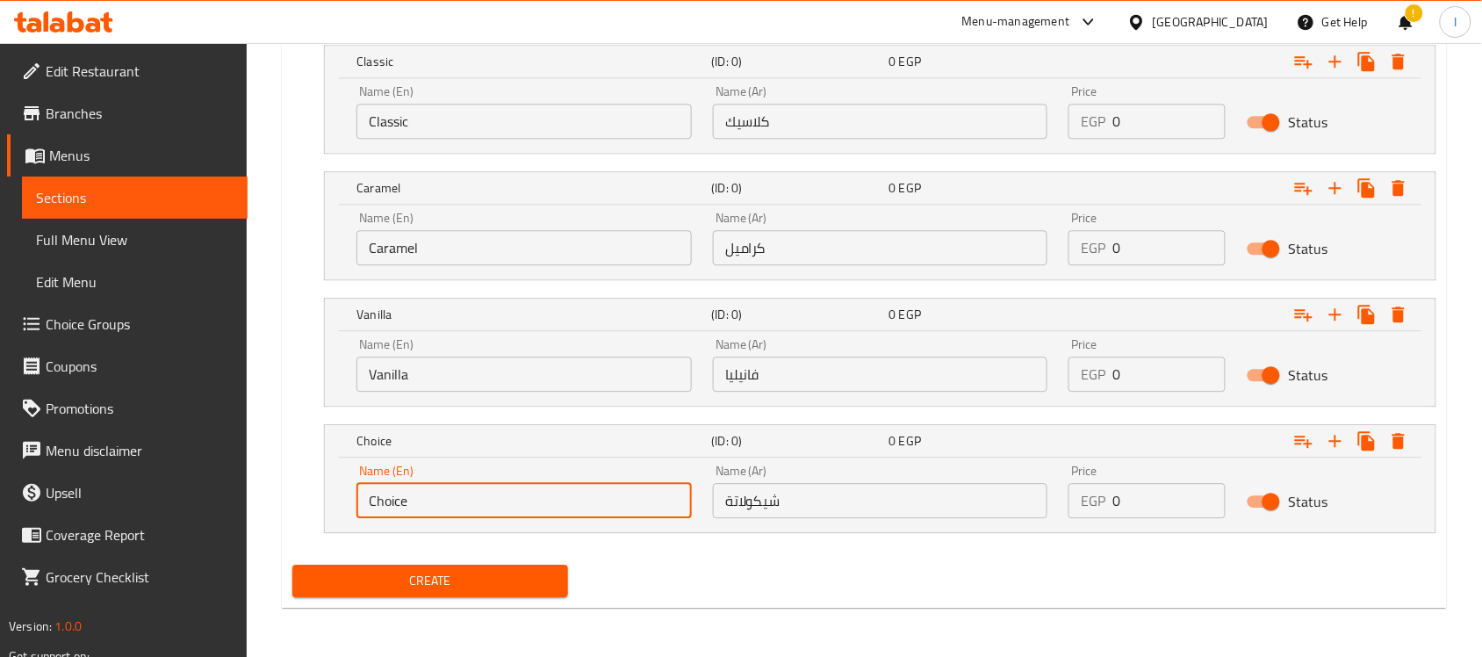
click at [426, 501] on input "Choice" at bounding box center [524, 500] width 335 height 35
paste input "chocolat"
click at [374, 498] on input "chocolate" at bounding box center [524, 500] width 335 height 35
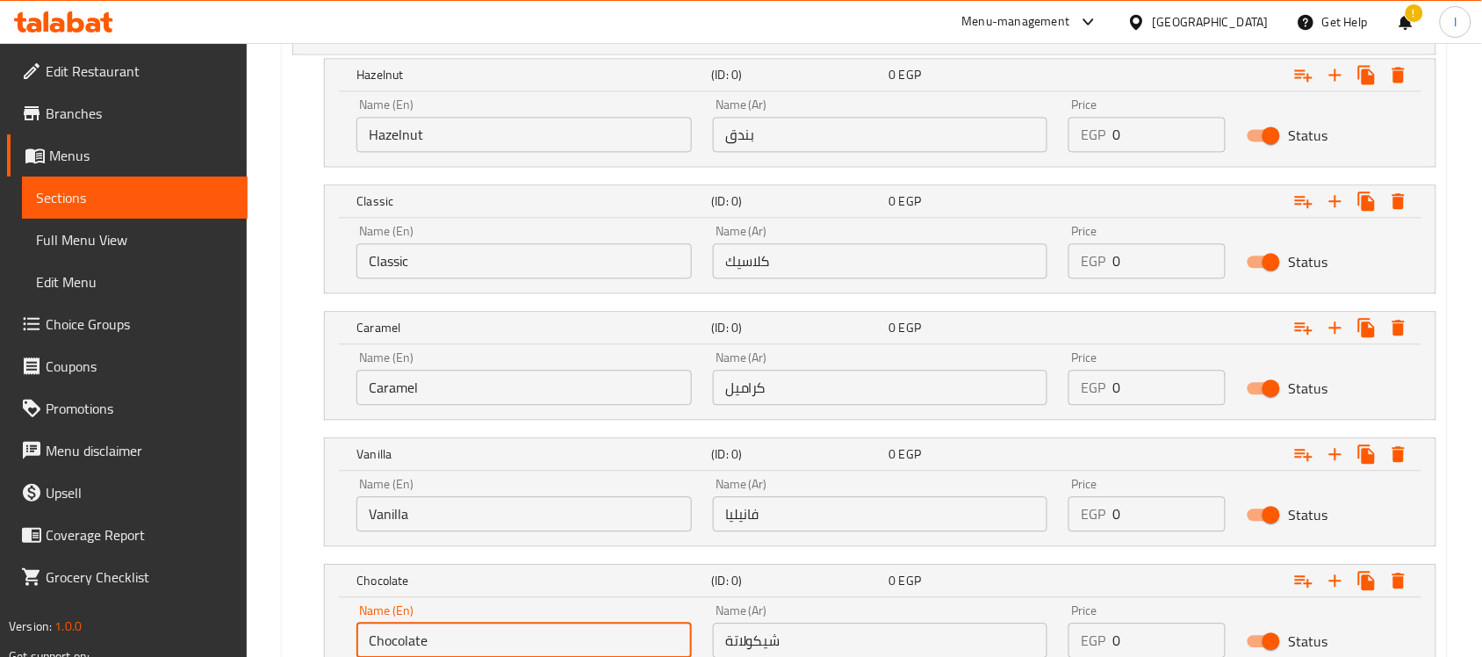
scroll to position [791, 0]
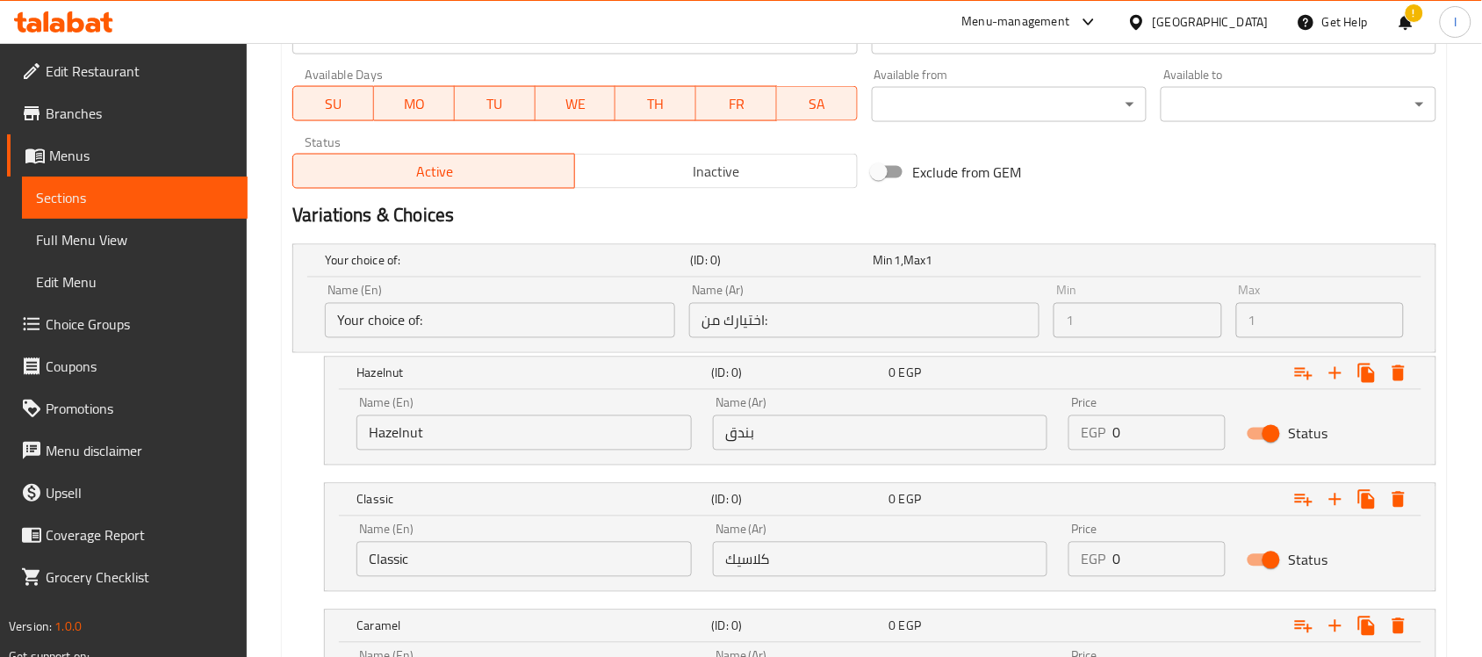
type input "Chocolate"
click at [506, 321] on input "Your choice of:" at bounding box center [500, 320] width 350 height 35
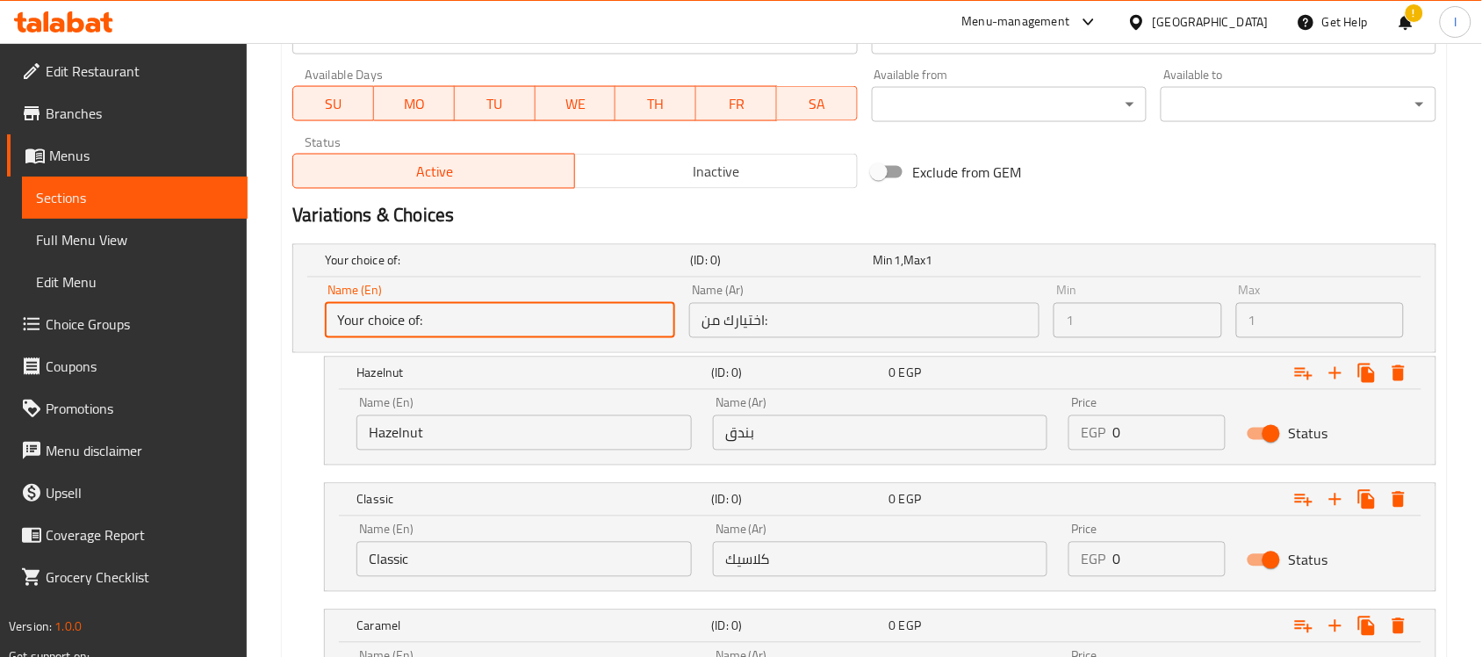
click at [506, 321] on input "Your choice of:" at bounding box center [500, 320] width 350 height 35
click at [430, 318] on input "Your choice of:" at bounding box center [500, 320] width 350 height 35
click at [949, 318] on input "اختيارك من:" at bounding box center [864, 320] width 350 height 35
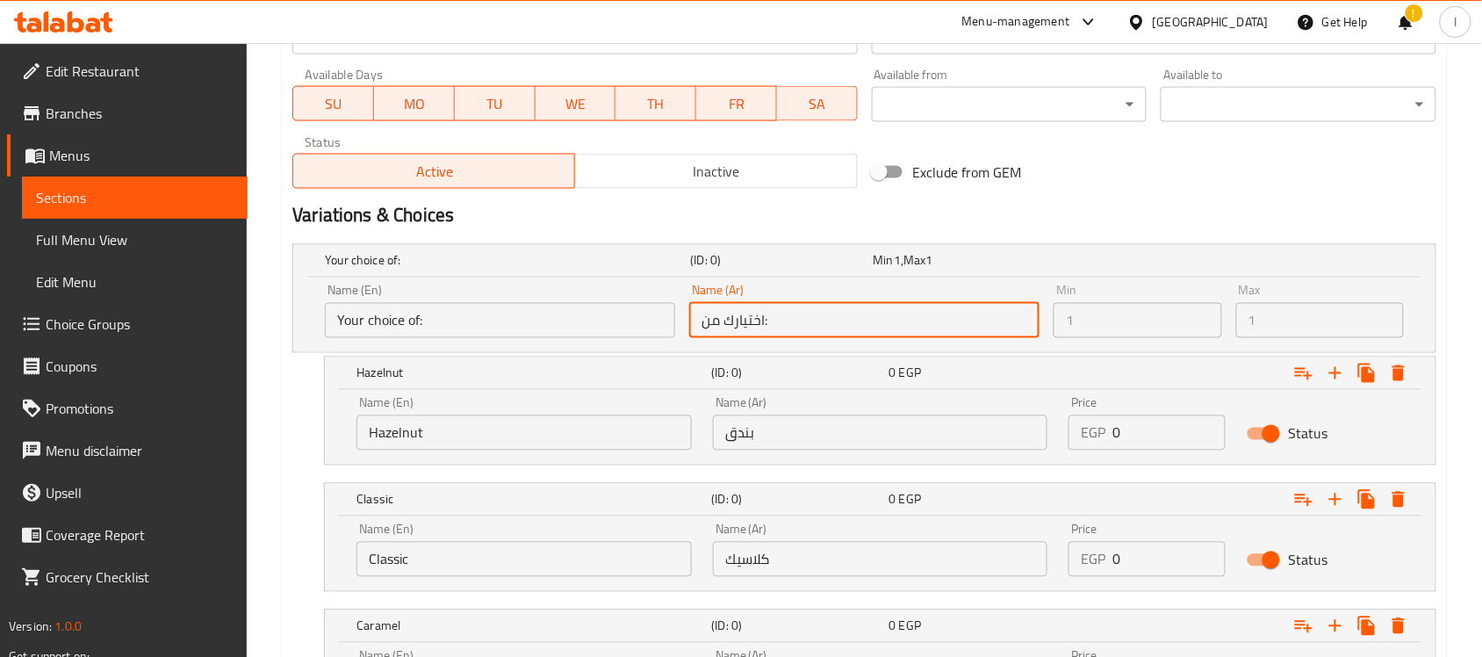
click at [935, 321] on input "اختيارك من:" at bounding box center [864, 320] width 350 height 35
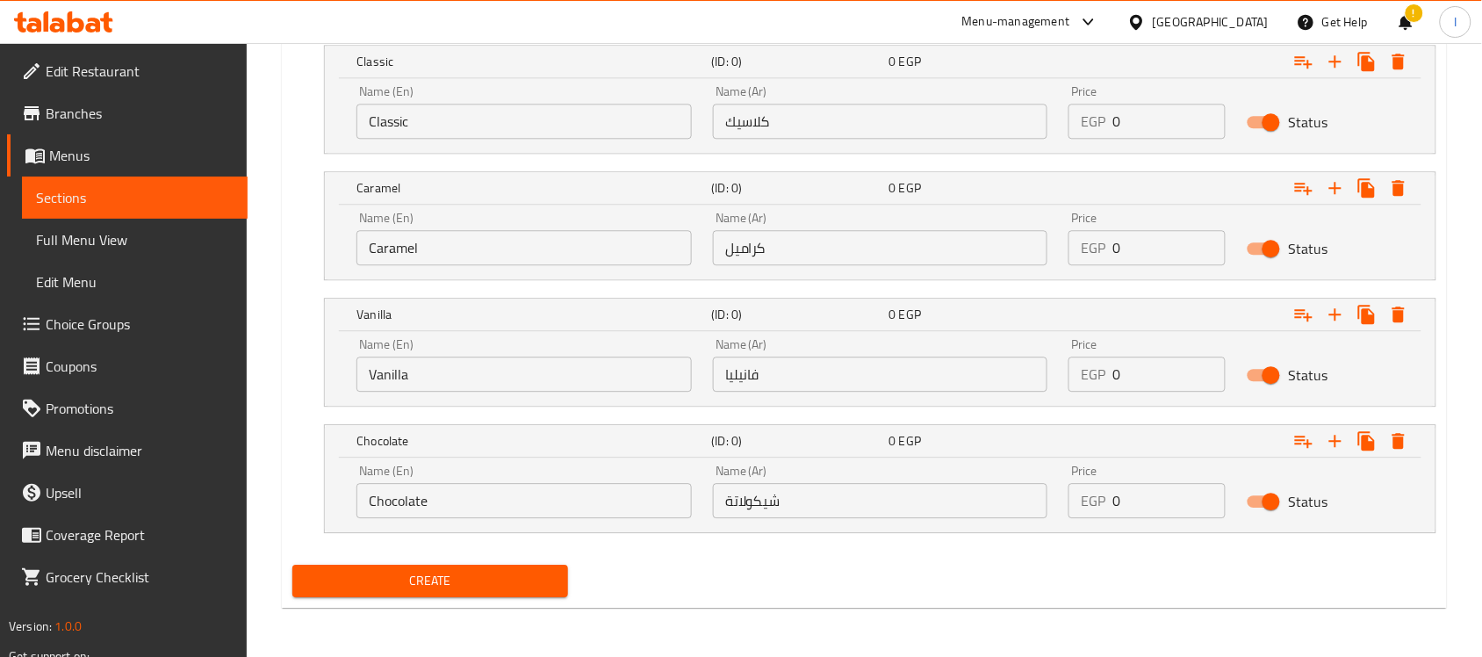
scroll to position [1230, 0]
click at [498, 585] on span "Create" at bounding box center [430, 581] width 248 height 22
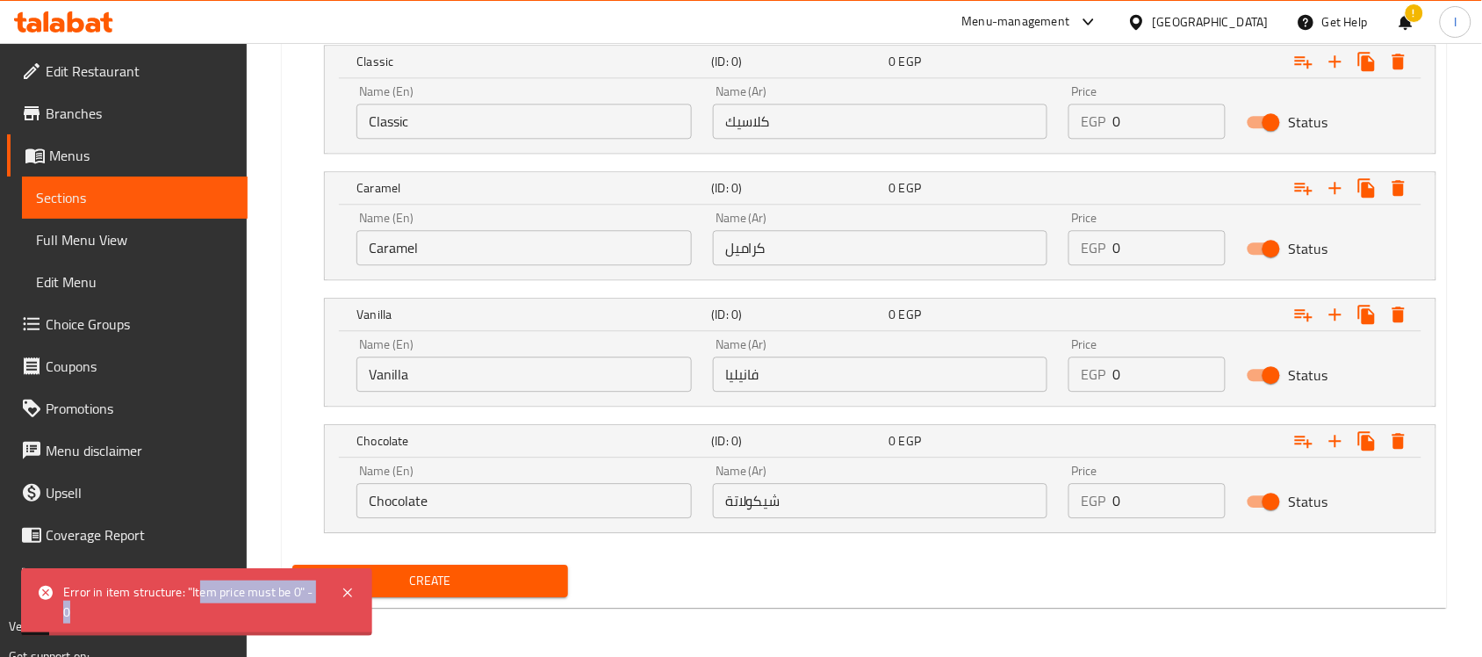
drag, startPoint x: 198, startPoint y: 602, endPoint x: 270, endPoint y: 611, distance: 73.4
click at [270, 608] on div "Error in item structure: "Item price must be 0" - 0" at bounding box center [193, 602] width 260 height 40
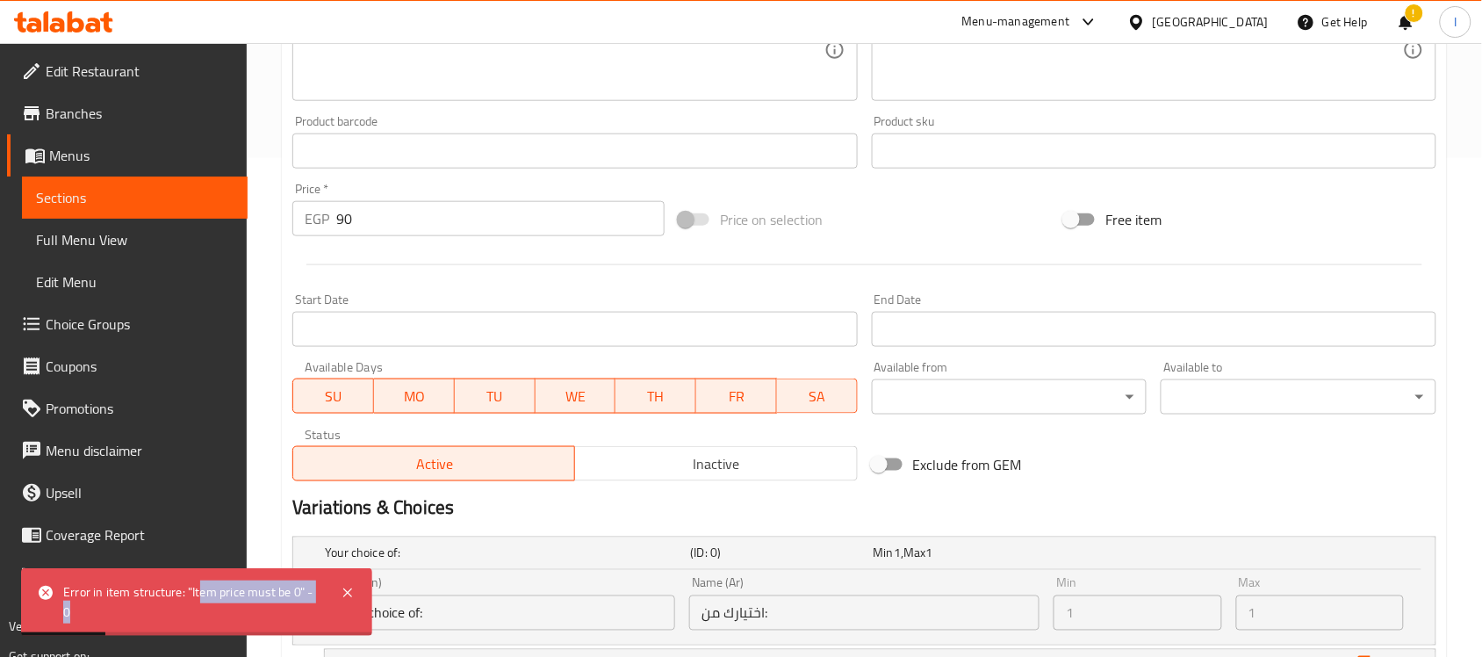
scroll to position [462, 0]
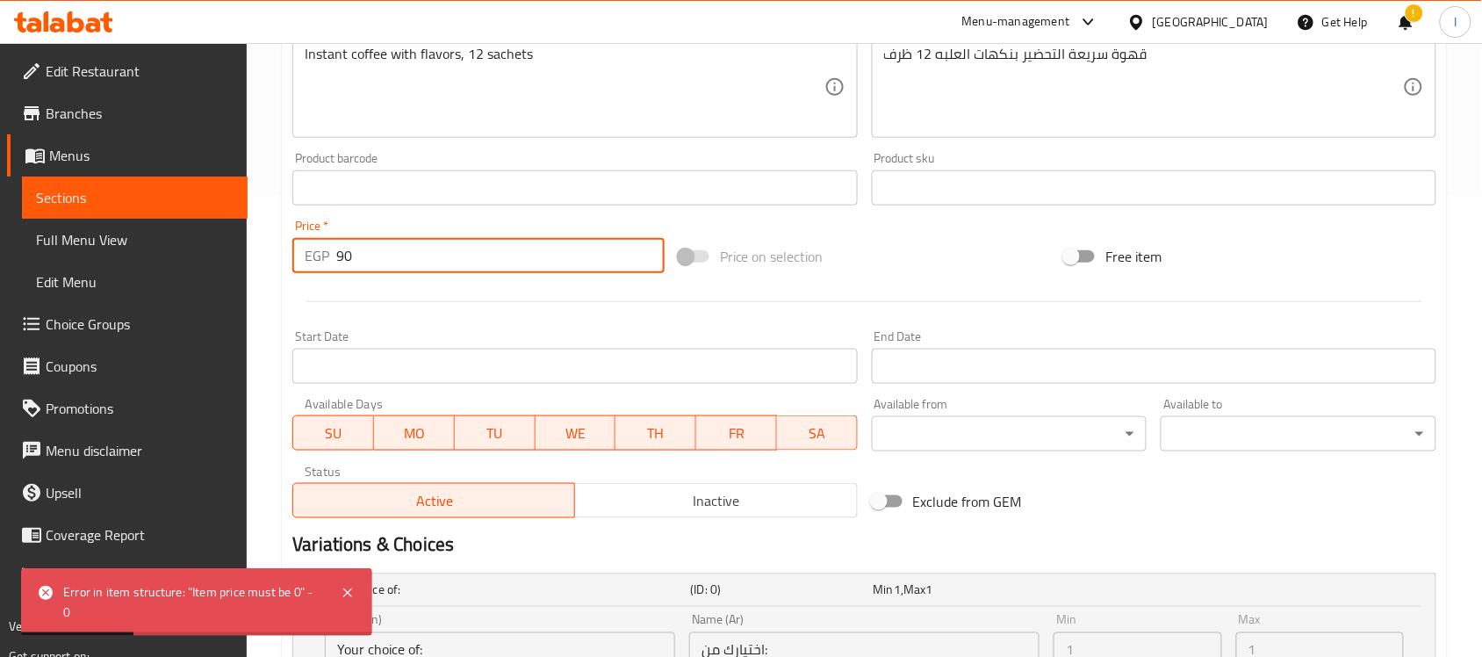
click at [439, 252] on input "90" at bounding box center [500, 255] width 328 height 35
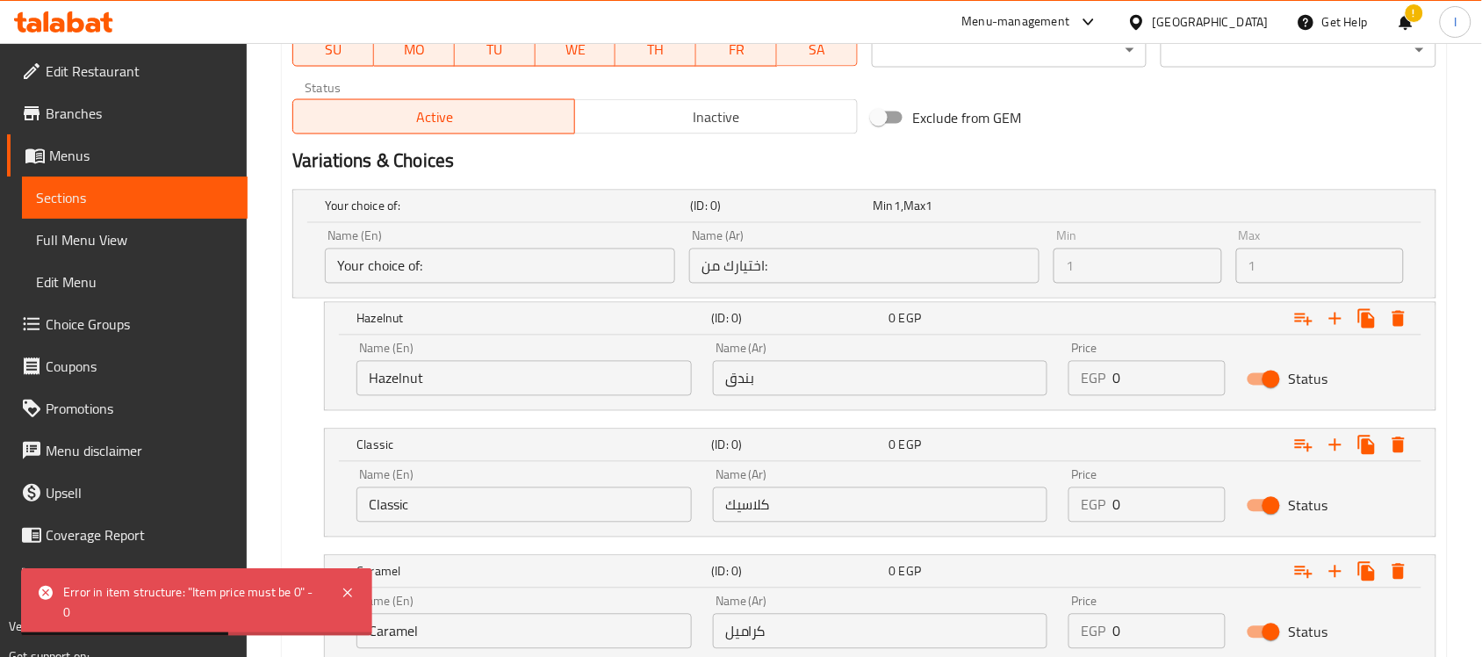
scroll to position [901, 0]
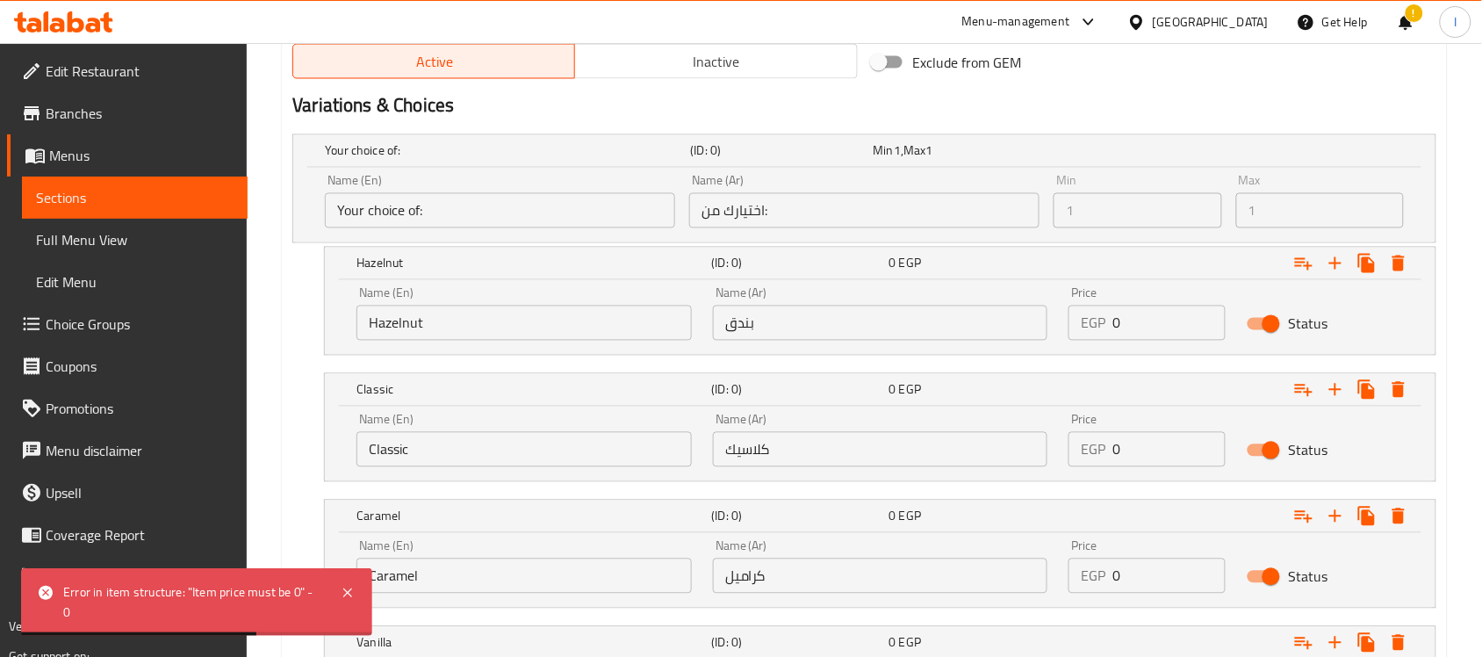
type input "0"
click at [1177, 325] on input "0" at bounding box center [1169, 323] width 113 height 35
type input "90"
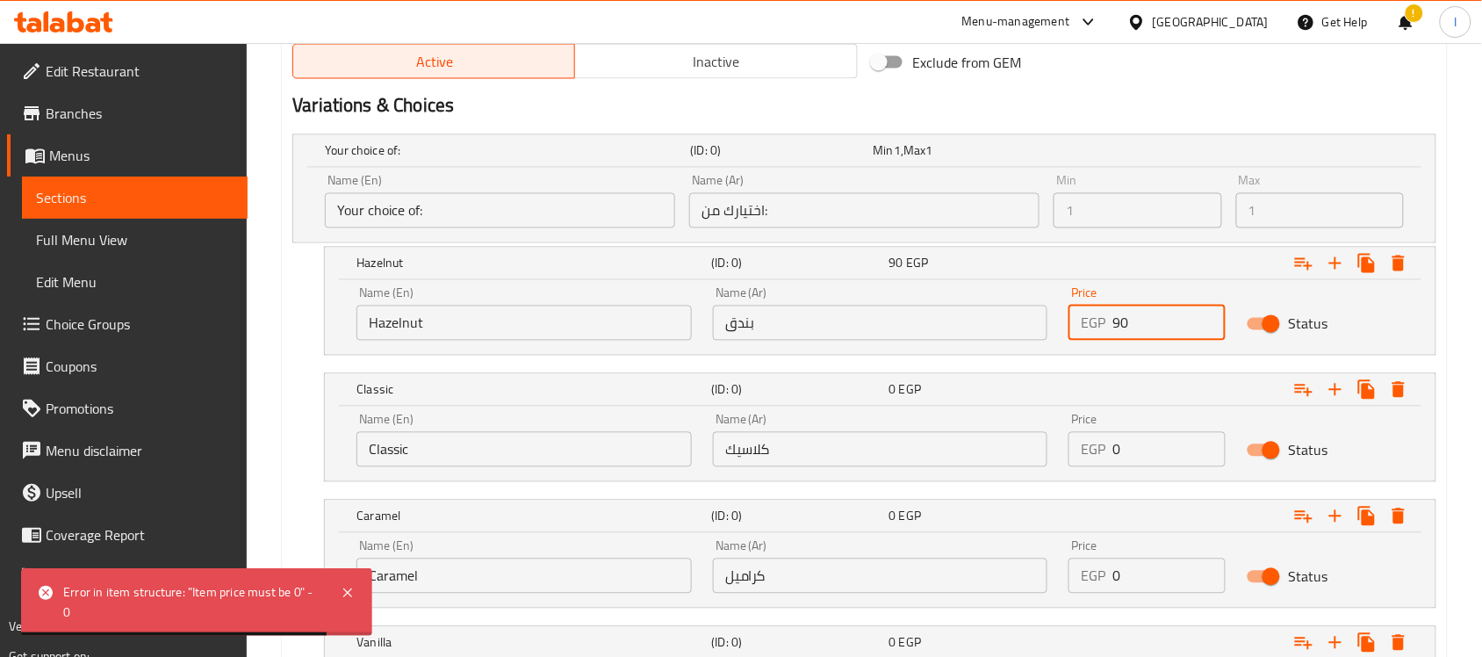
click at [1168, 449] on input "0" at bounding box center [1169, 449] width 113 height 35
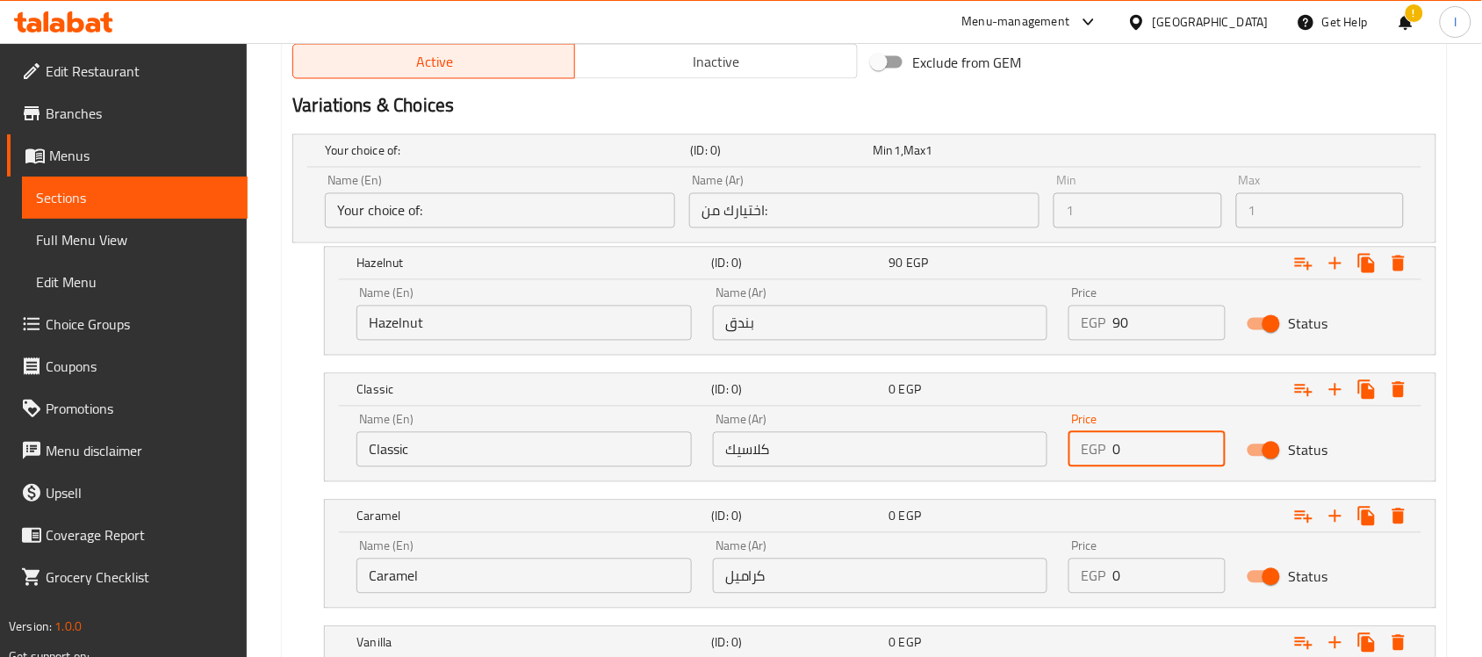
click at [1168, 449] on input "0" at bounding box center [1169, 449] width 113 height 35
type input "90"
click at [1133, 571] on input "0" at bounding box center [1169, 575] width 113 height 35
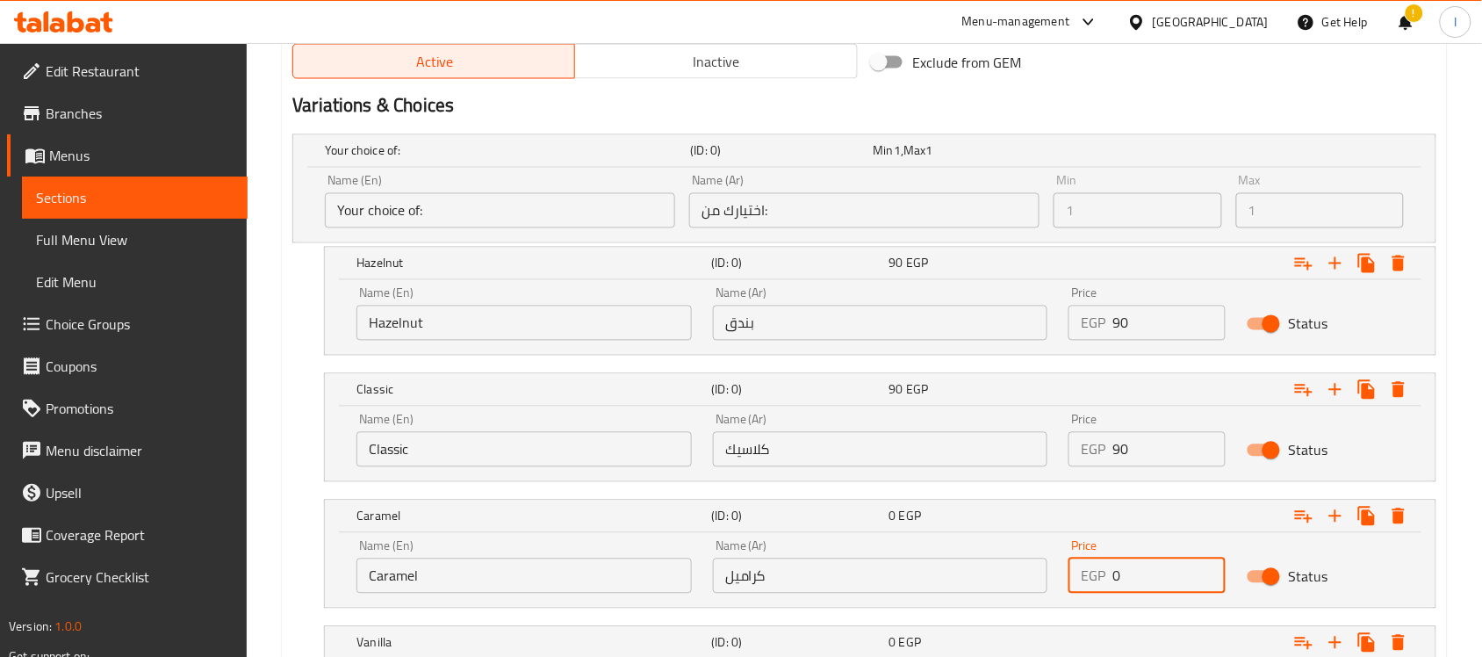
click at [1133, 571] on input "0" at bounding box center [1169, 575] width 113 height 35
type input "0"
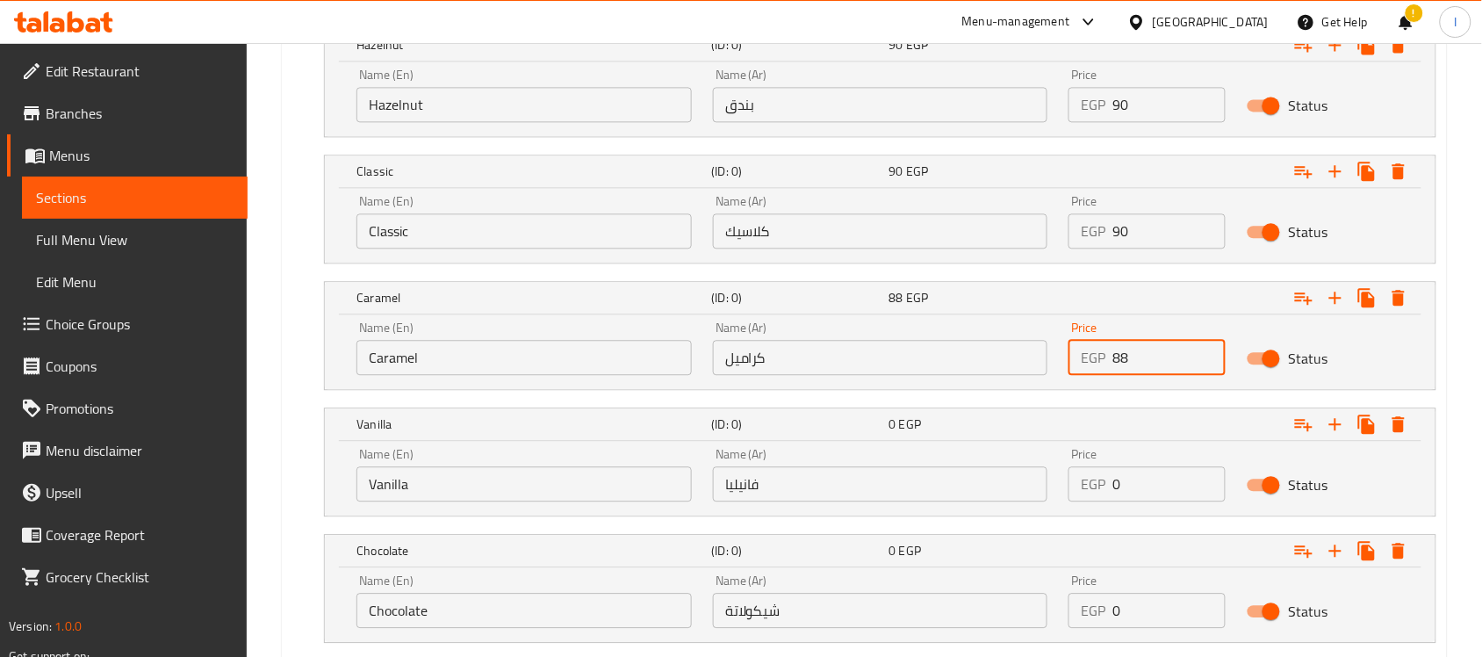
scroll to position [1120, 0]
type input "88"
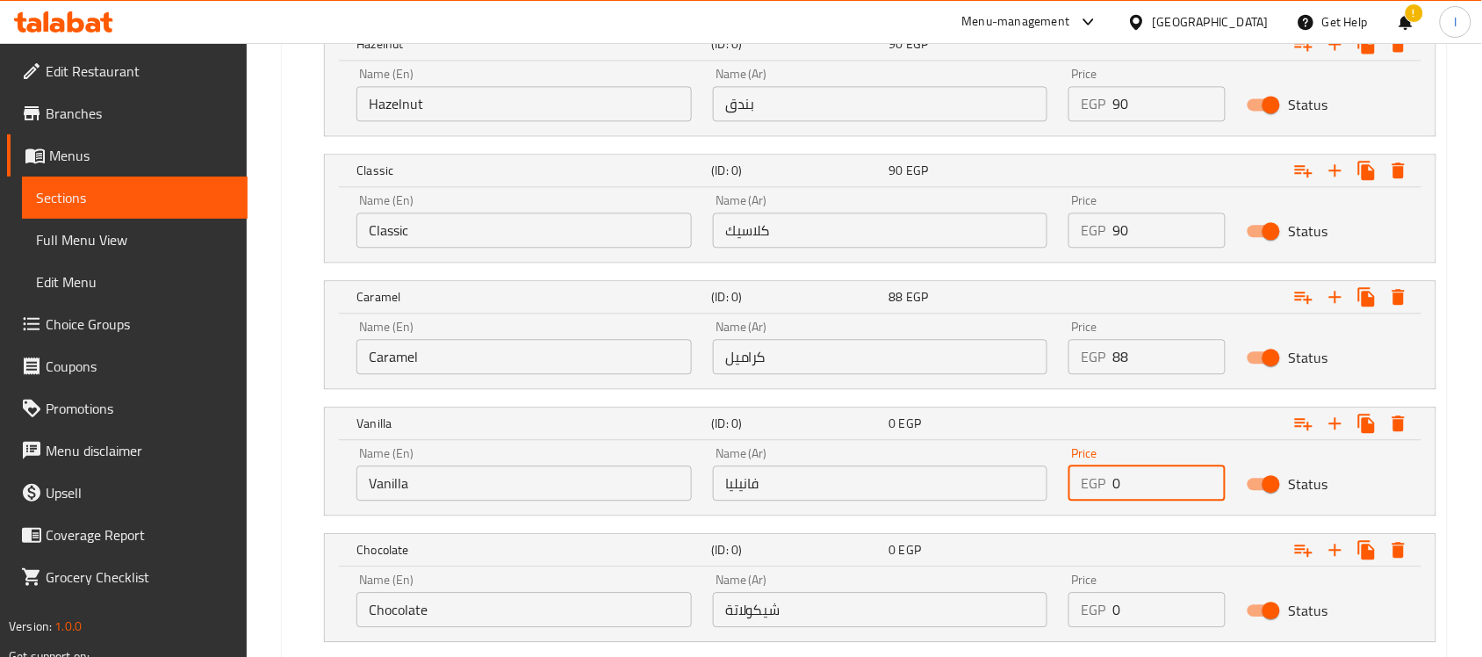
click at [1134, 481] on input "0" at bounding box center [1169, 482] width 113 height 35
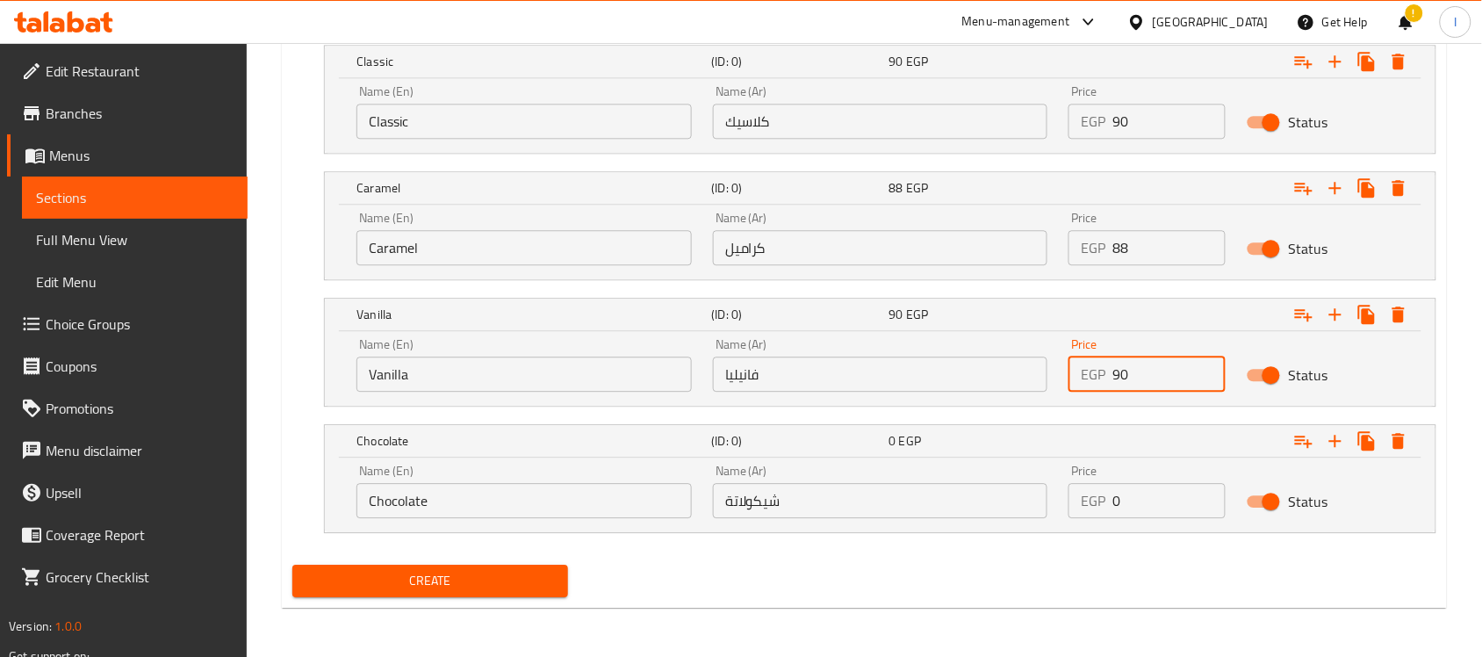
type input "90"
click at [1142, 505] on input "0" at bounding box center [1169, 500] width 113 height 35
type input "90"
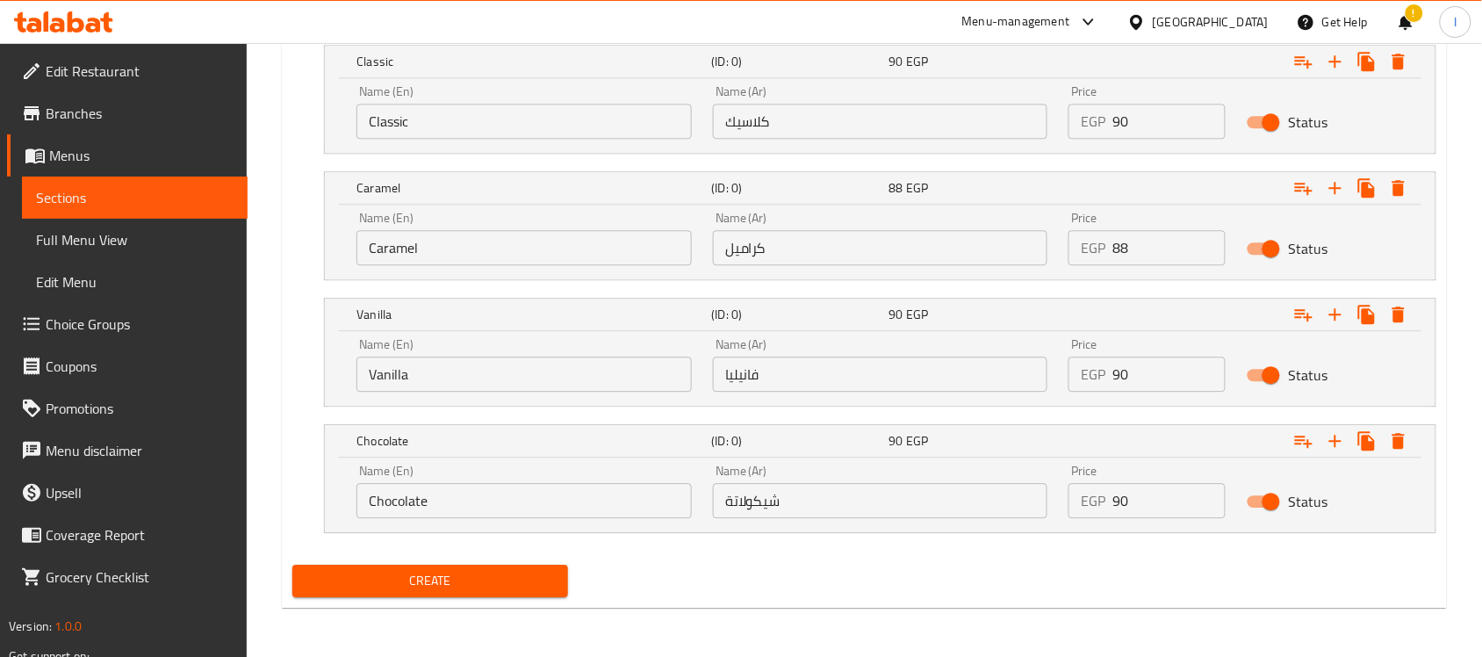
click at [1117, 594] on div "Create" at bounding box center [864, 581] width 1158 height 47
click at [476, 581] on span "Create" at bounding box center [430, 581] width 248 height 22
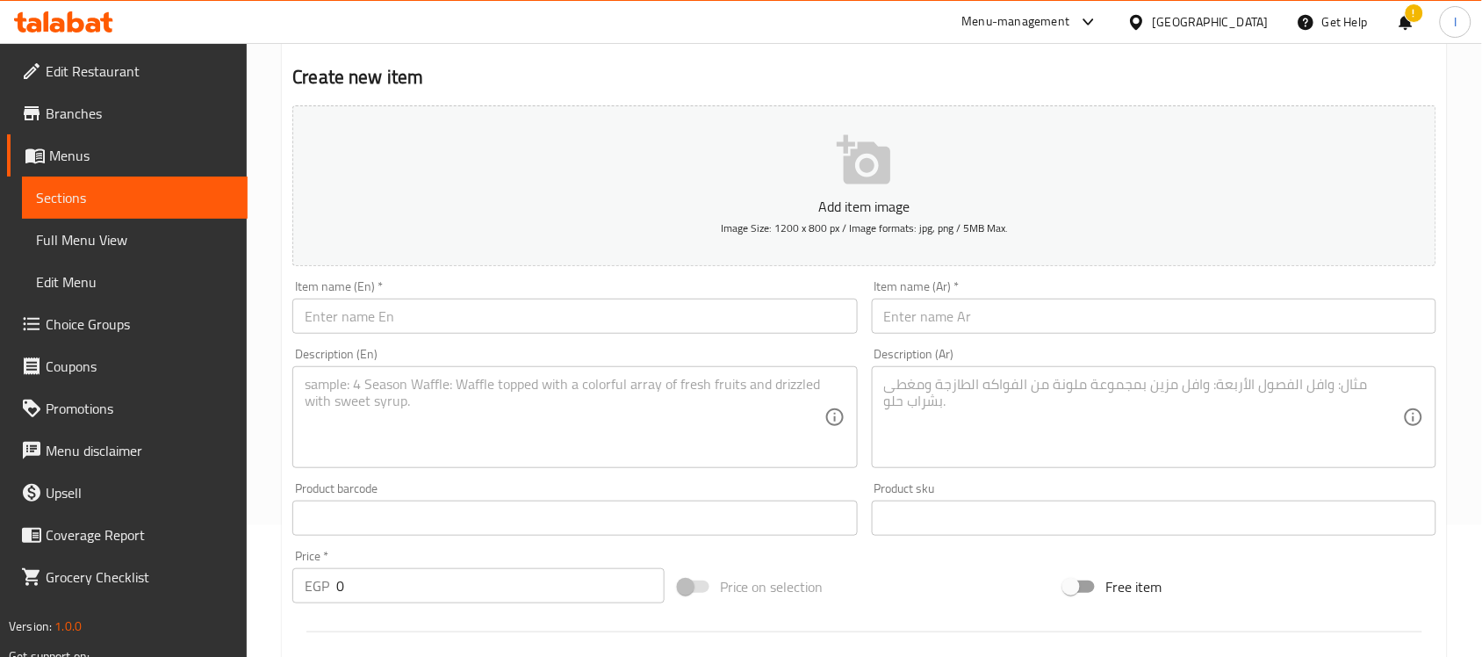
scroll to position [0, 0]
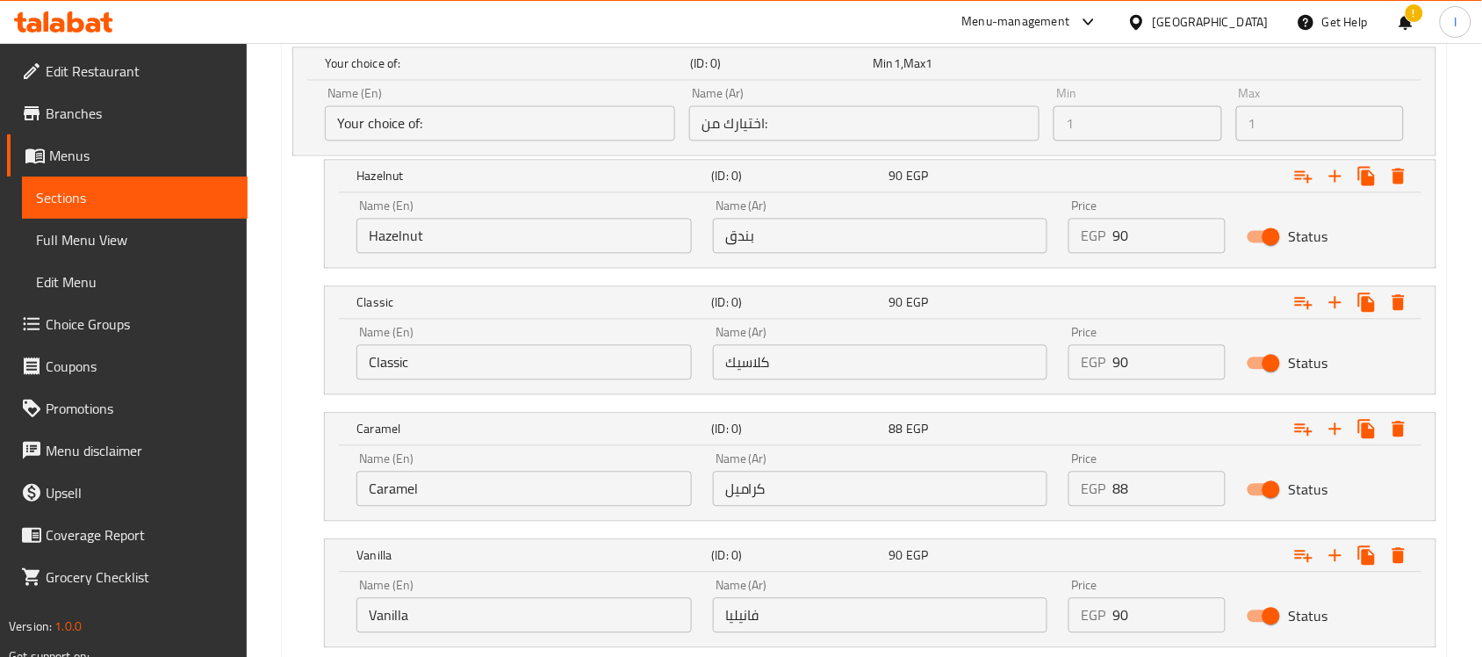
click at [98, 237] on span "Full Menu View" at bounding box center [135, 239] width 198 height 21
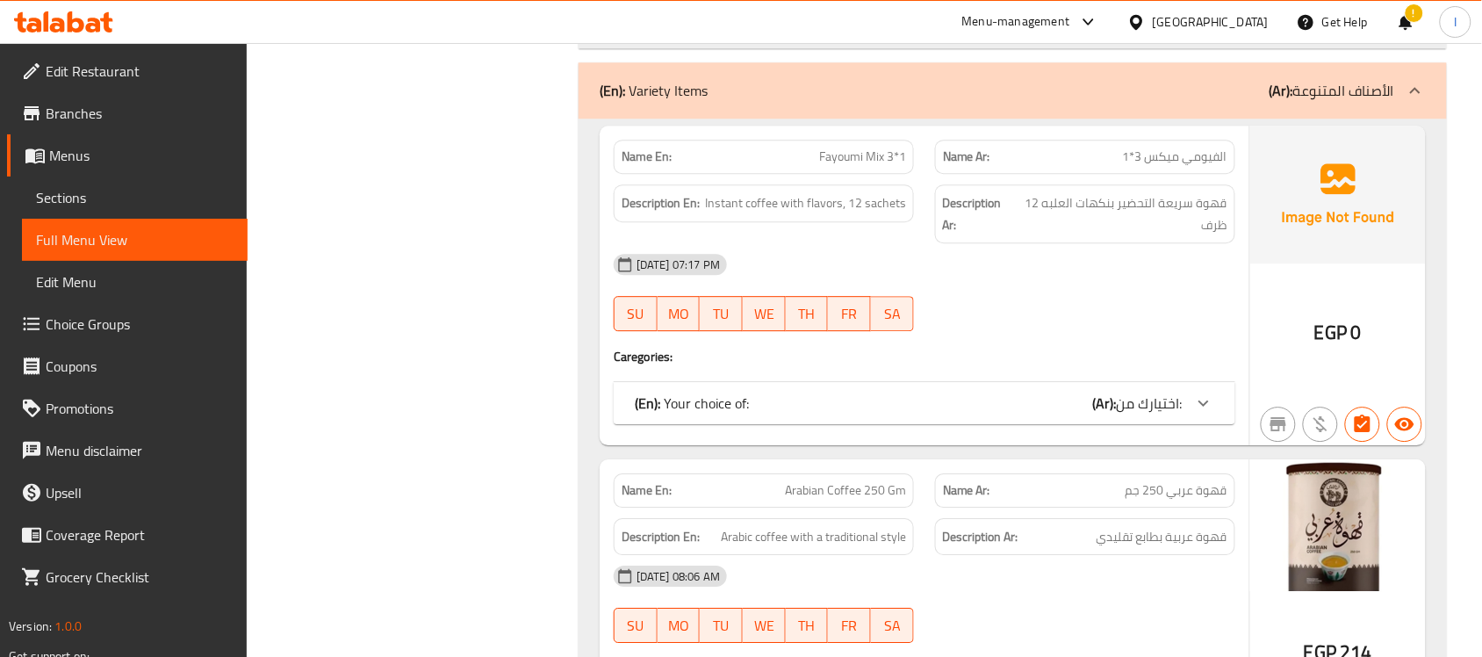
scroll to position [7290, 0]
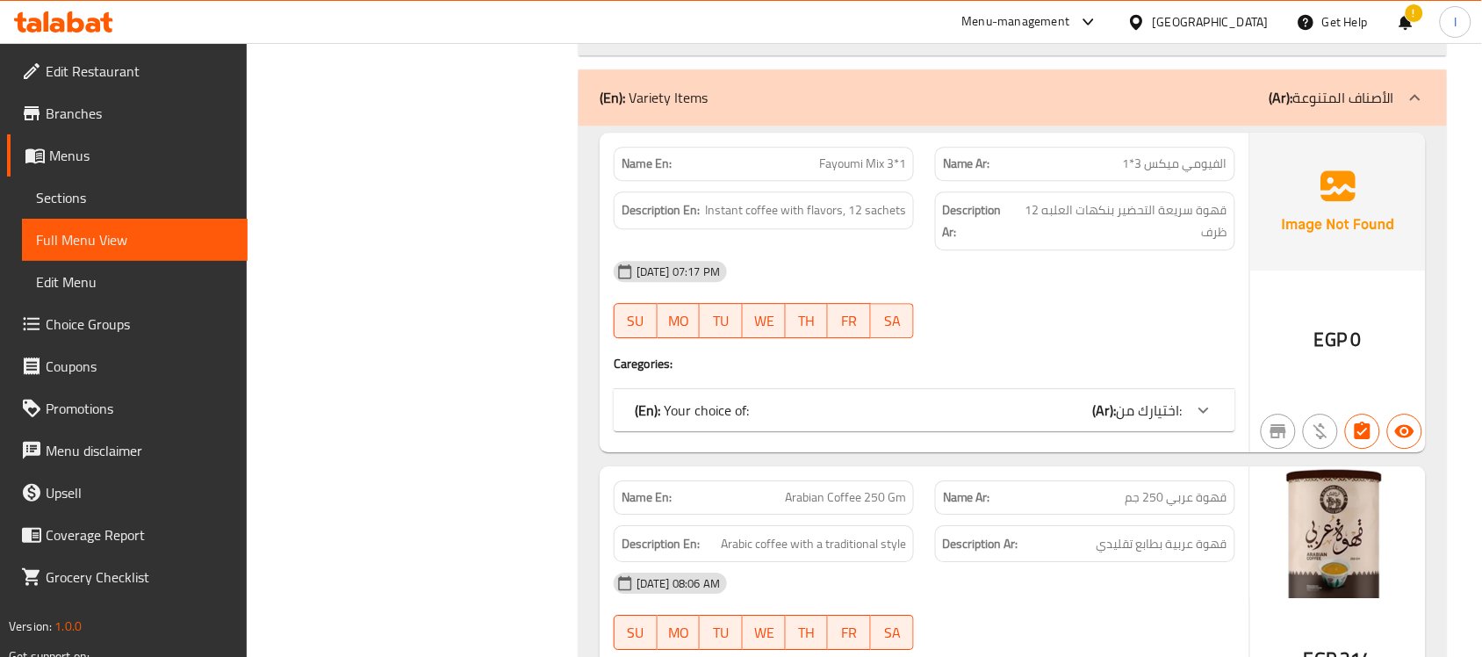
click at [97, 187] on span "Sections" at bounding box center [135, 197] width 198 height 21
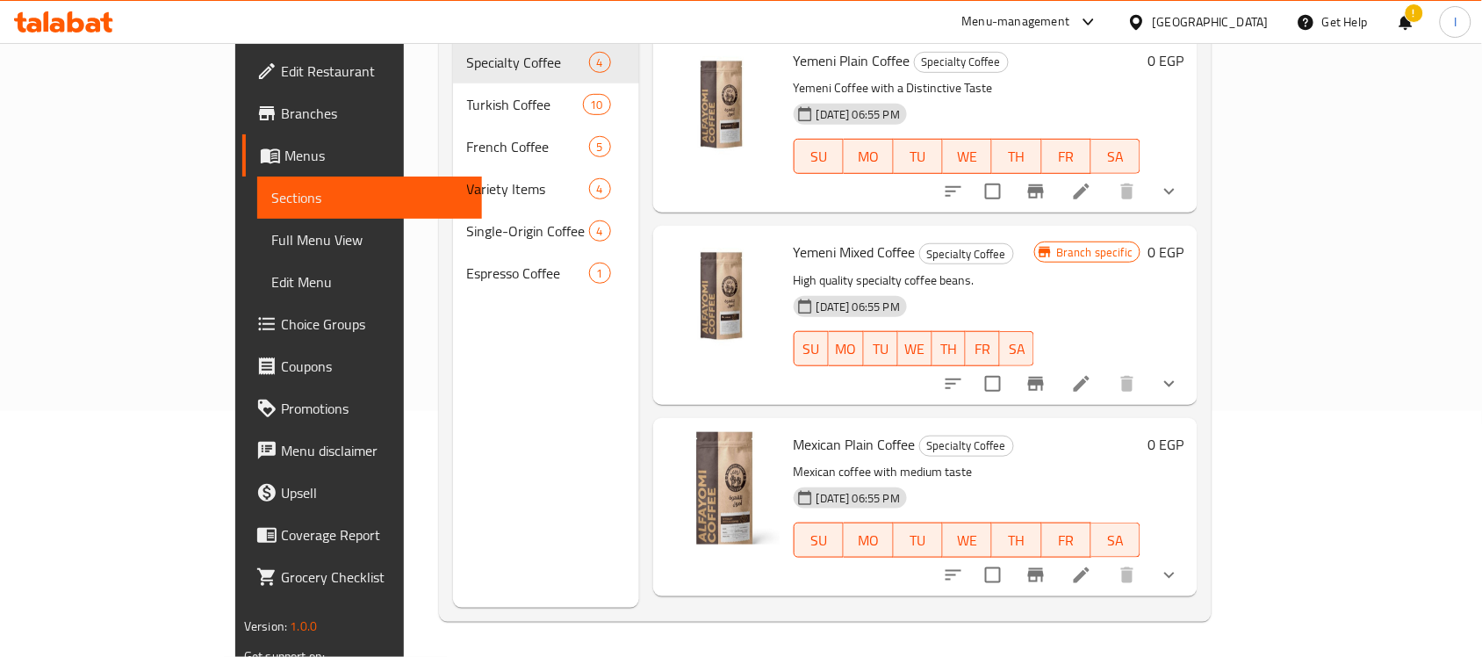
scroll to position [247, 0]
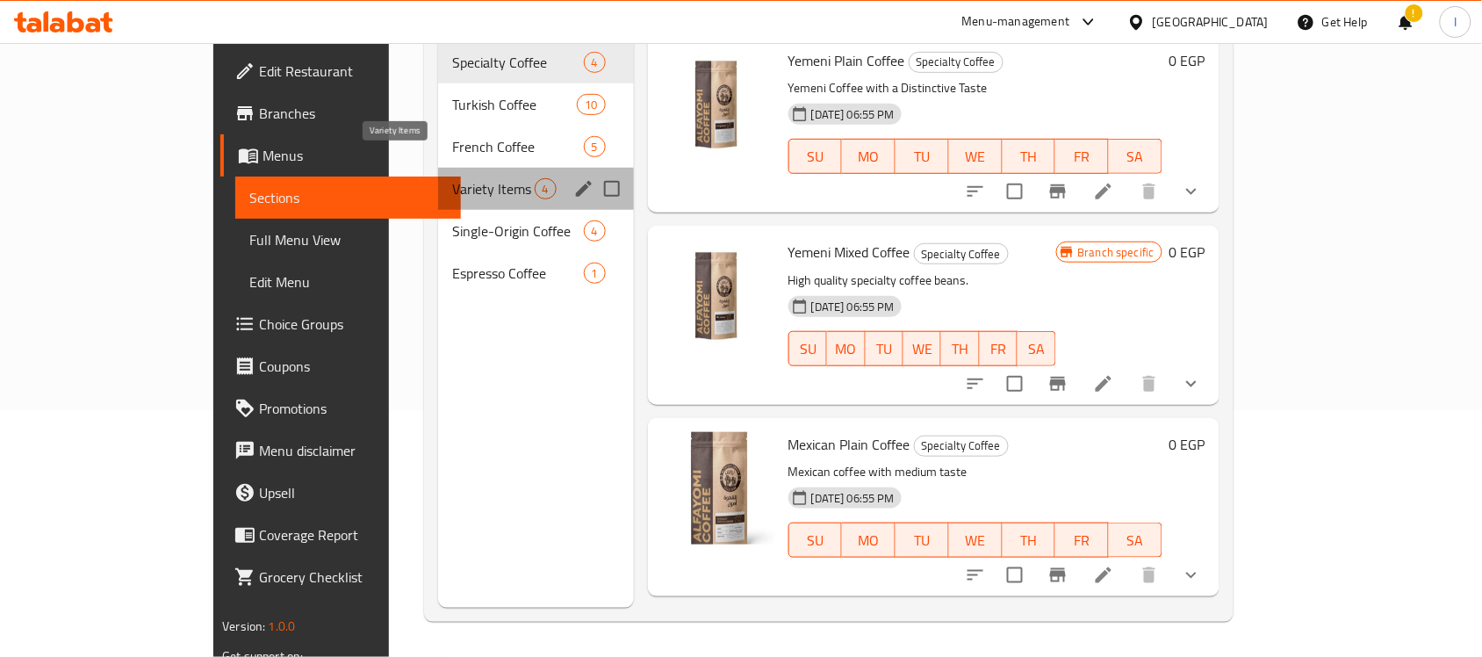
click at [452, 178] on span "Variety Items" at bounding box center [493, 188] width 82 height 21
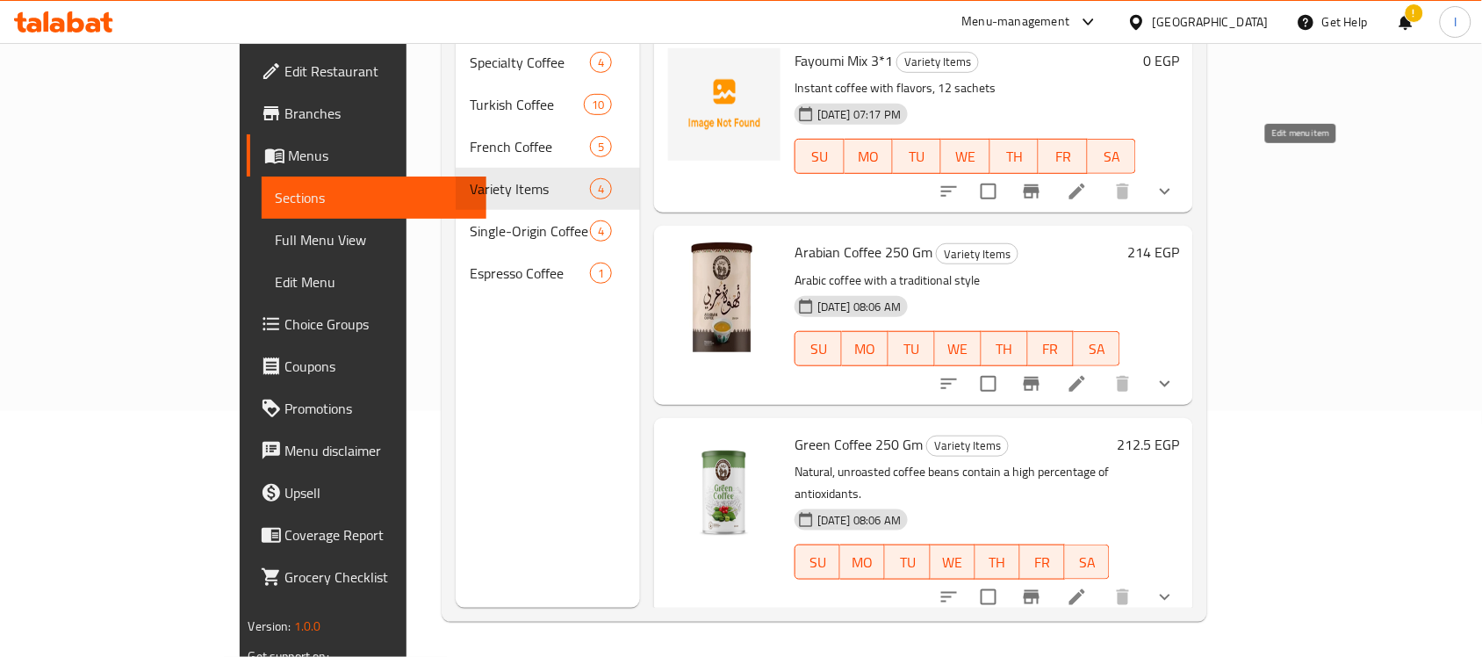
click at [1088, 181] on icon at bounding box center [1077, 191] width 21 height 21
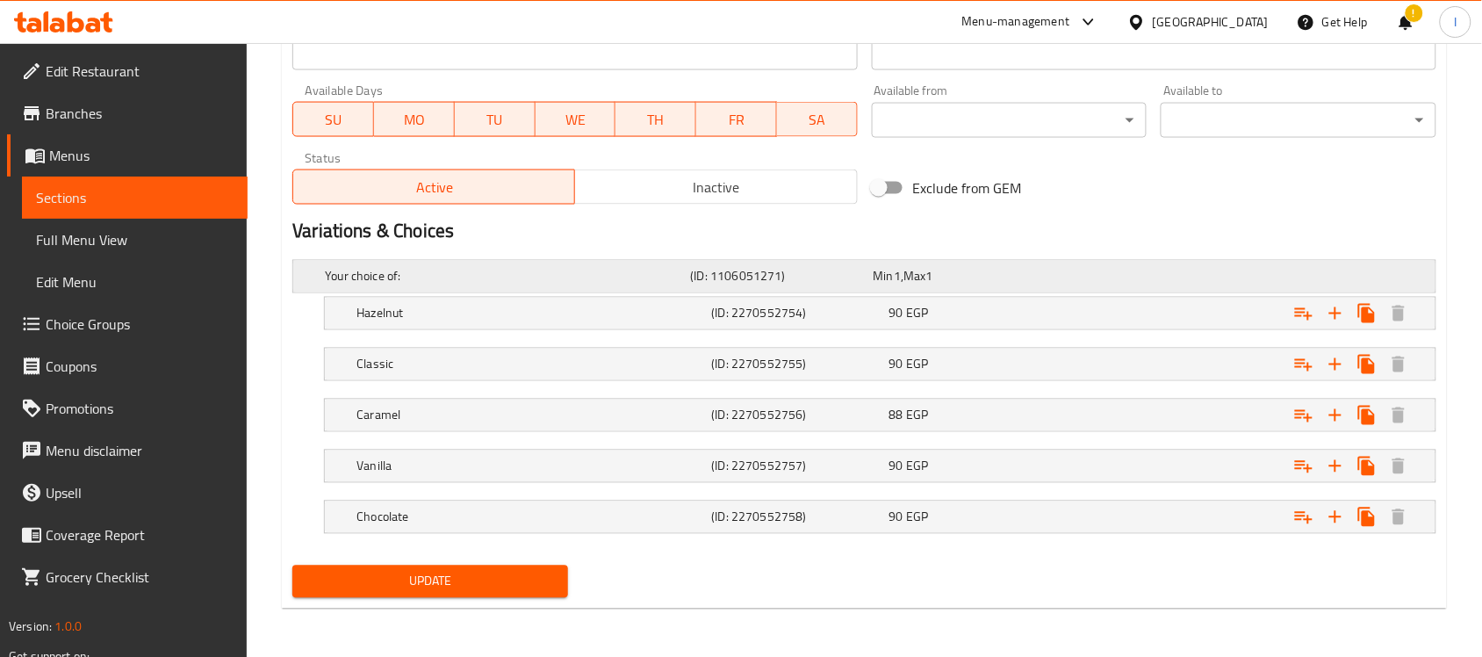
scroll to position [777, 0]
click at [901, 287] on span "EGP" at bounding box center [897, 275] width 7 height 23
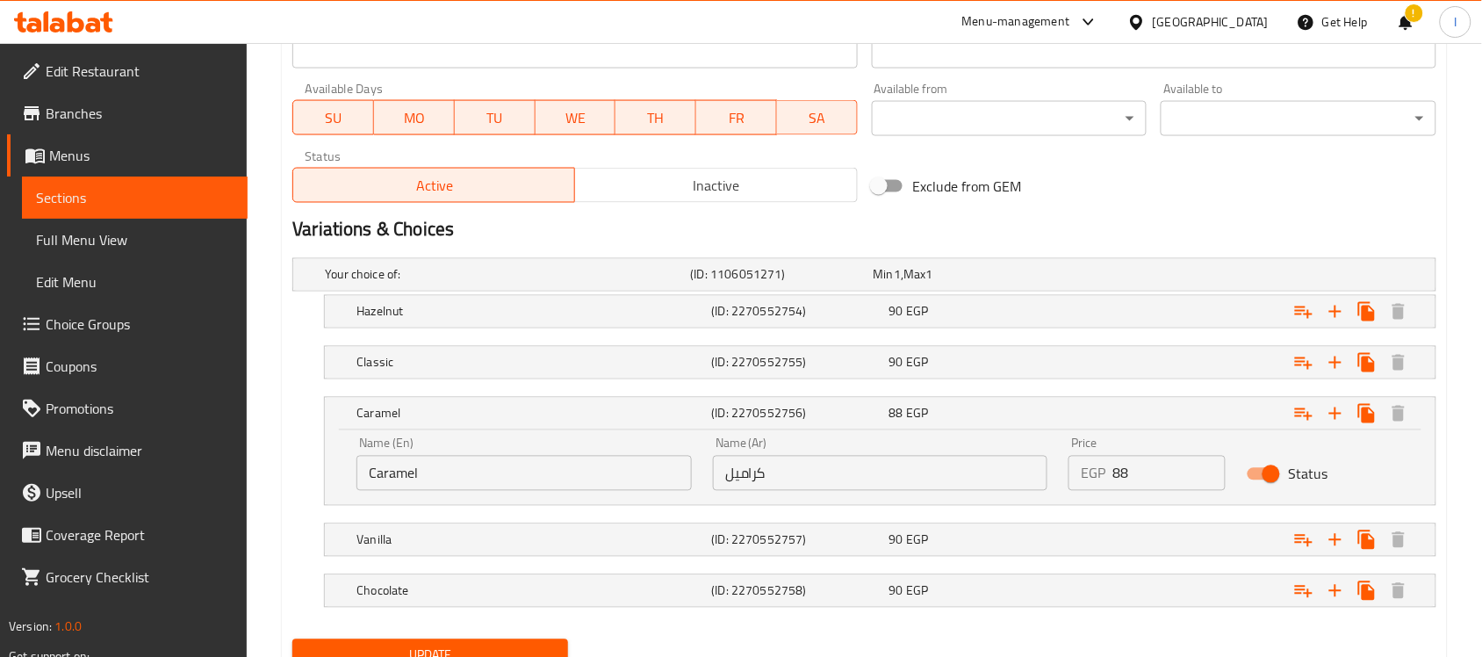
click at [1107, 480] on div "EGP 88 Price" at bounding box center [1147, 473] width 157 height 35
click at [1125, 479] on input "88" at bounding box center [1169, 473] width 113 height 35
type input "90"
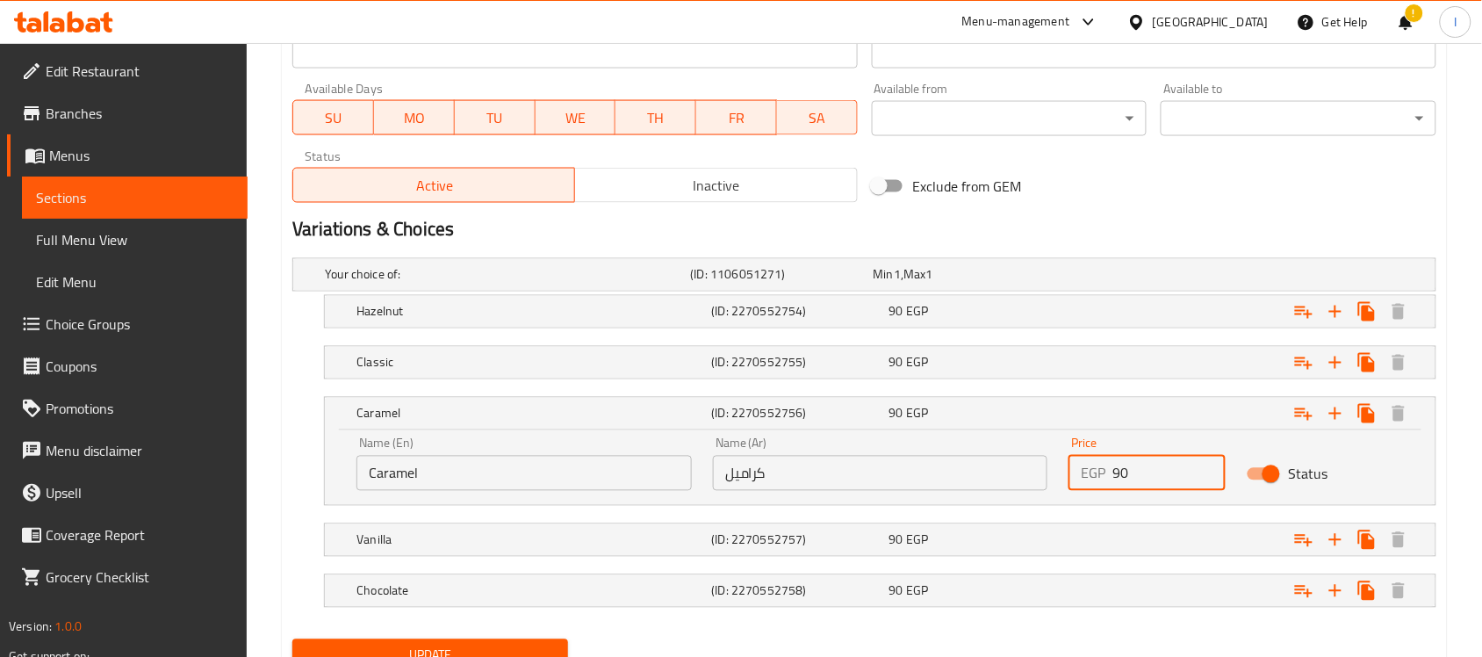
click at [1156, 625] on nav at bounding box center [864, 618] width 1144 height 14
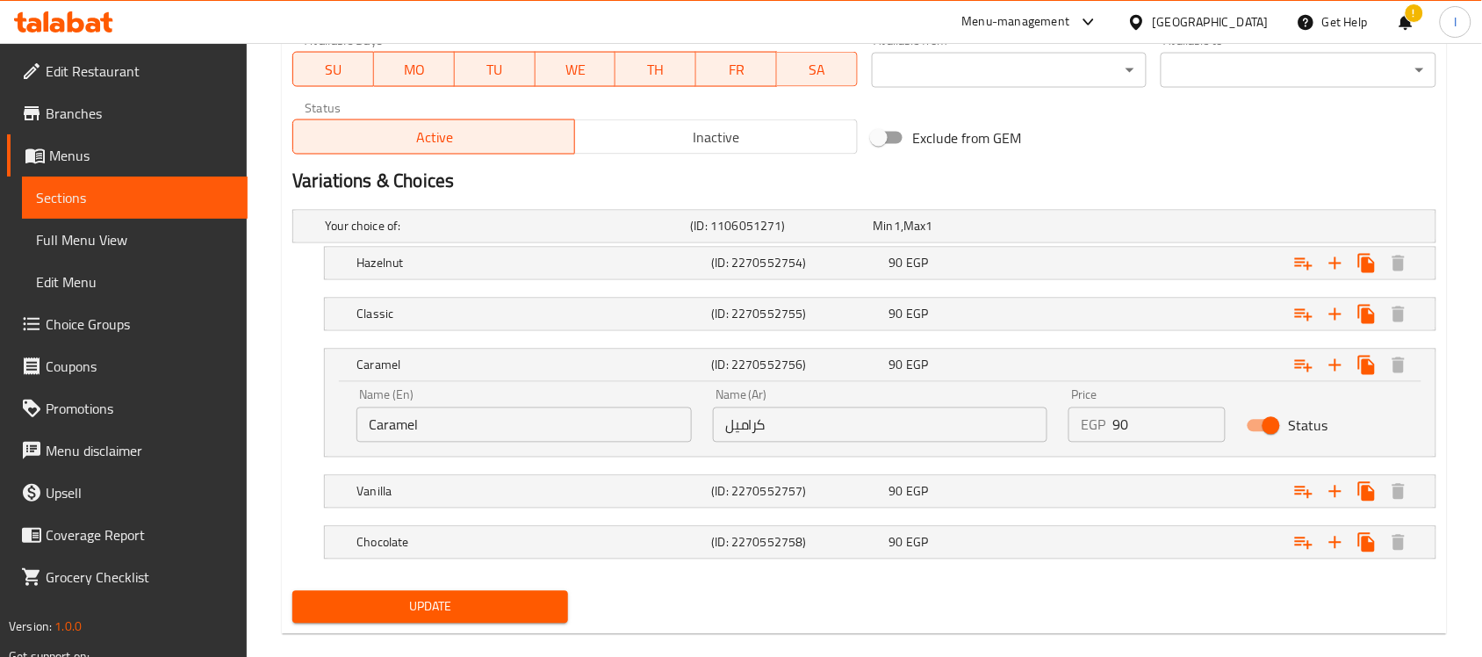
scroll to position [853, 0]
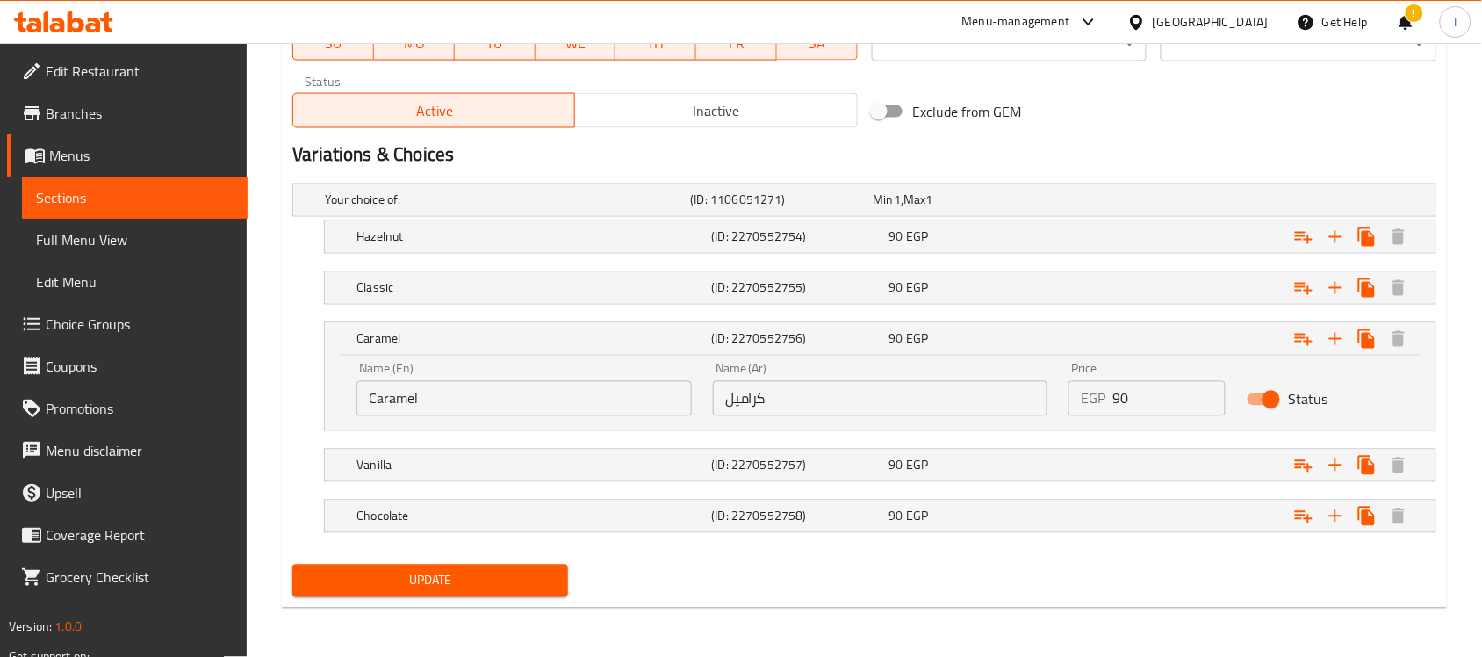
click at [455, 576] on span "Update" at bounding box center [430, 581] width 248 height 22
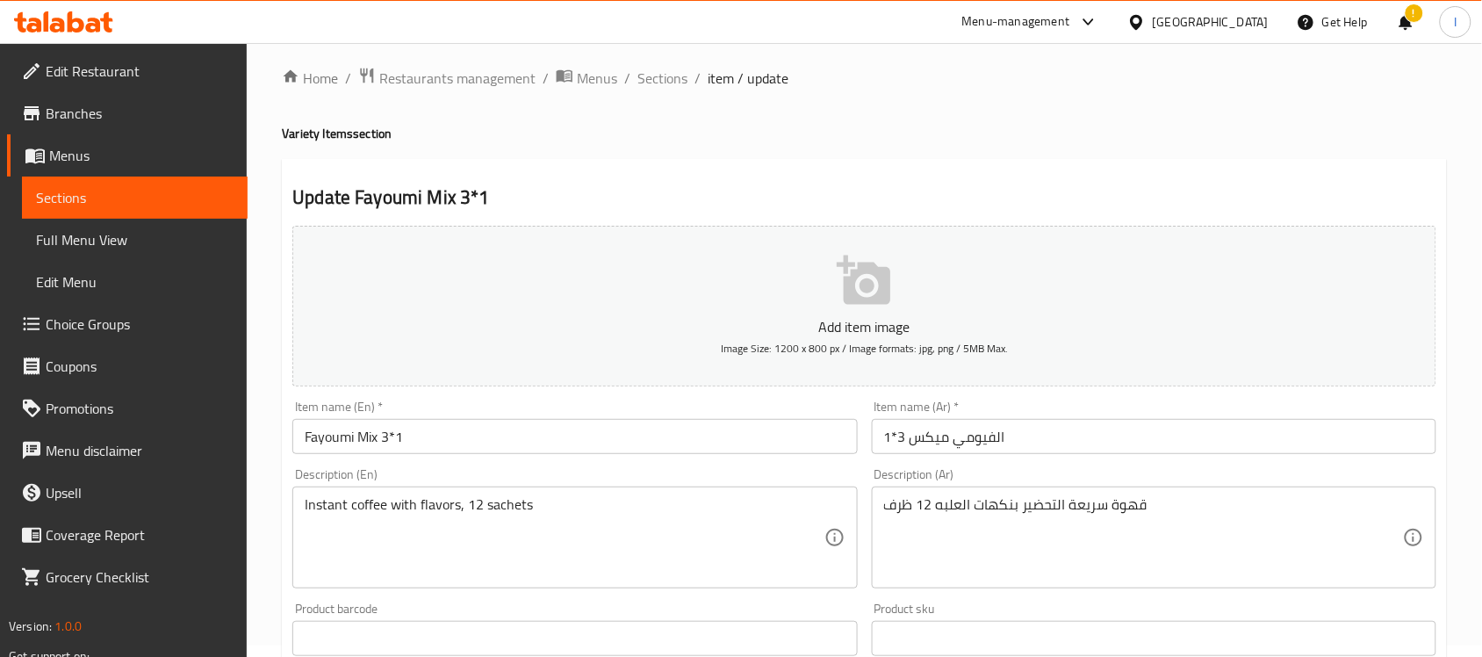
scroll to position [0, 0]
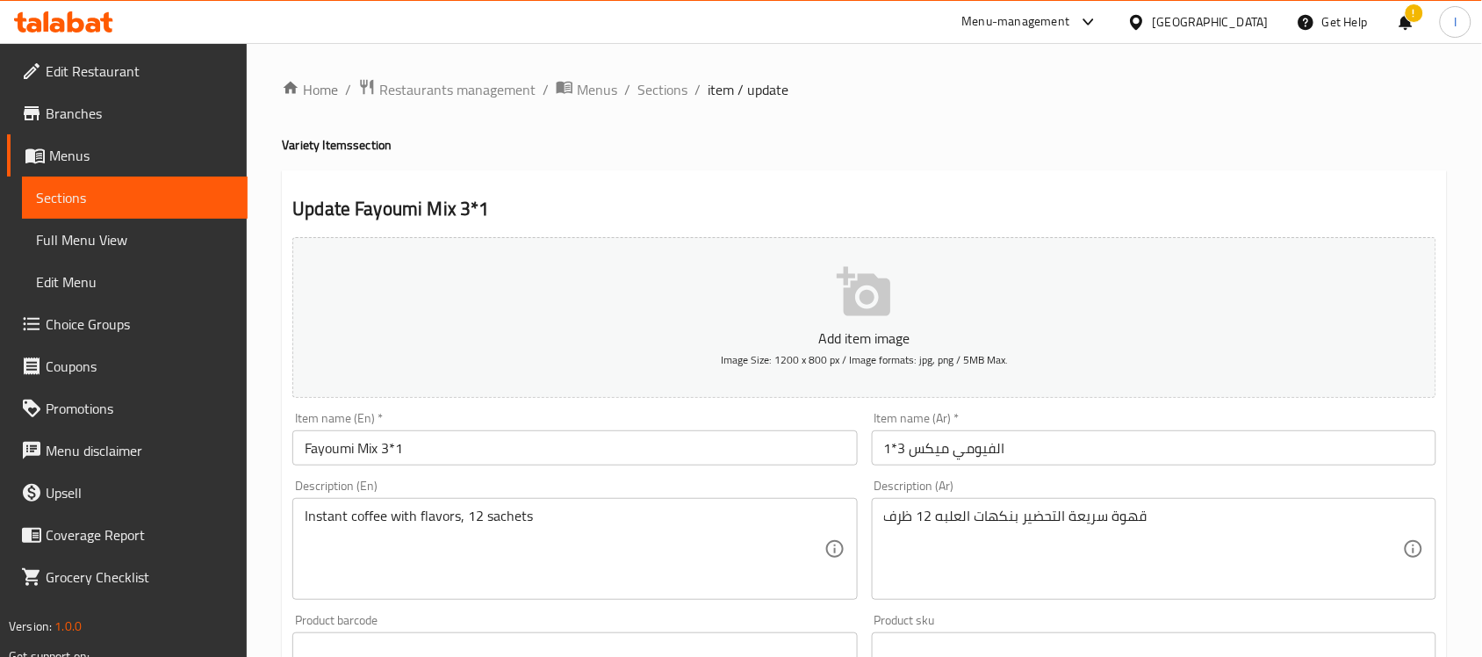
click at [73, 195] on span "Sections" at bounding box center [135, 197] width 198 height 21
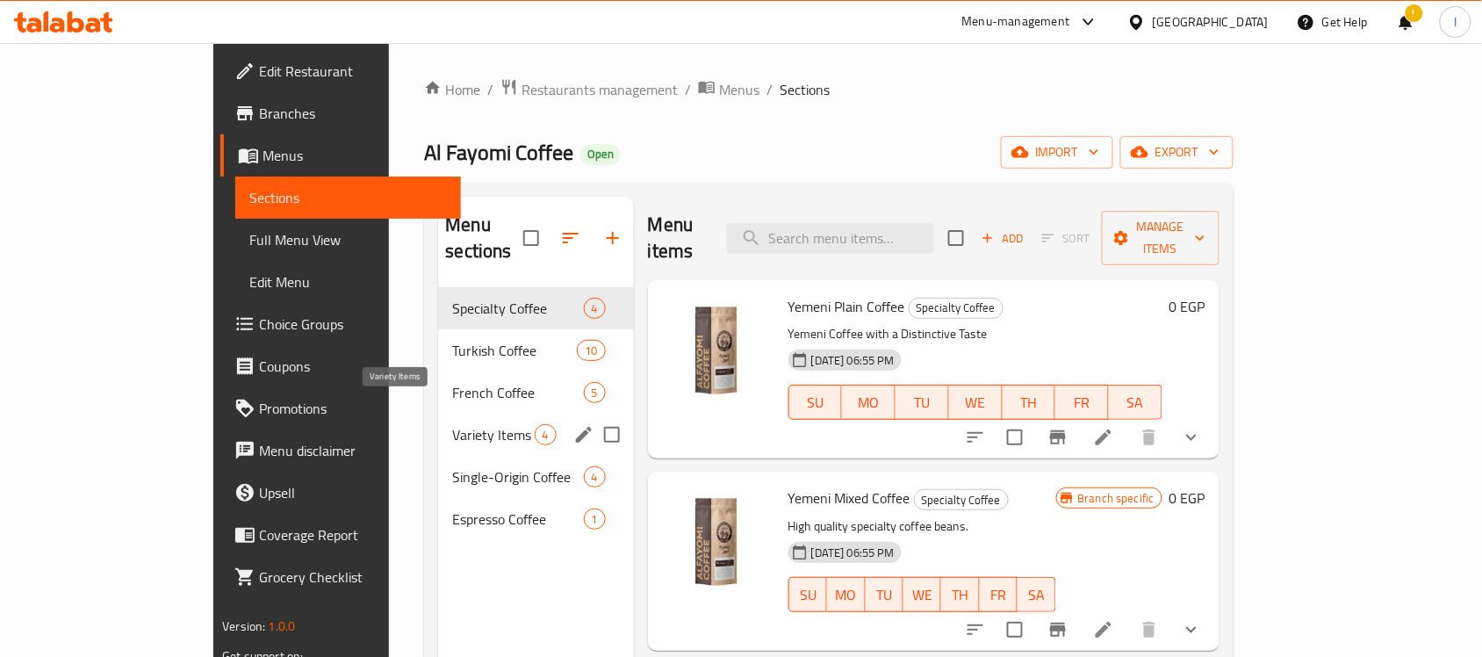
click at [452, 424] on span "Variety Items" at bounding box center [493, 434] width 82 height 21
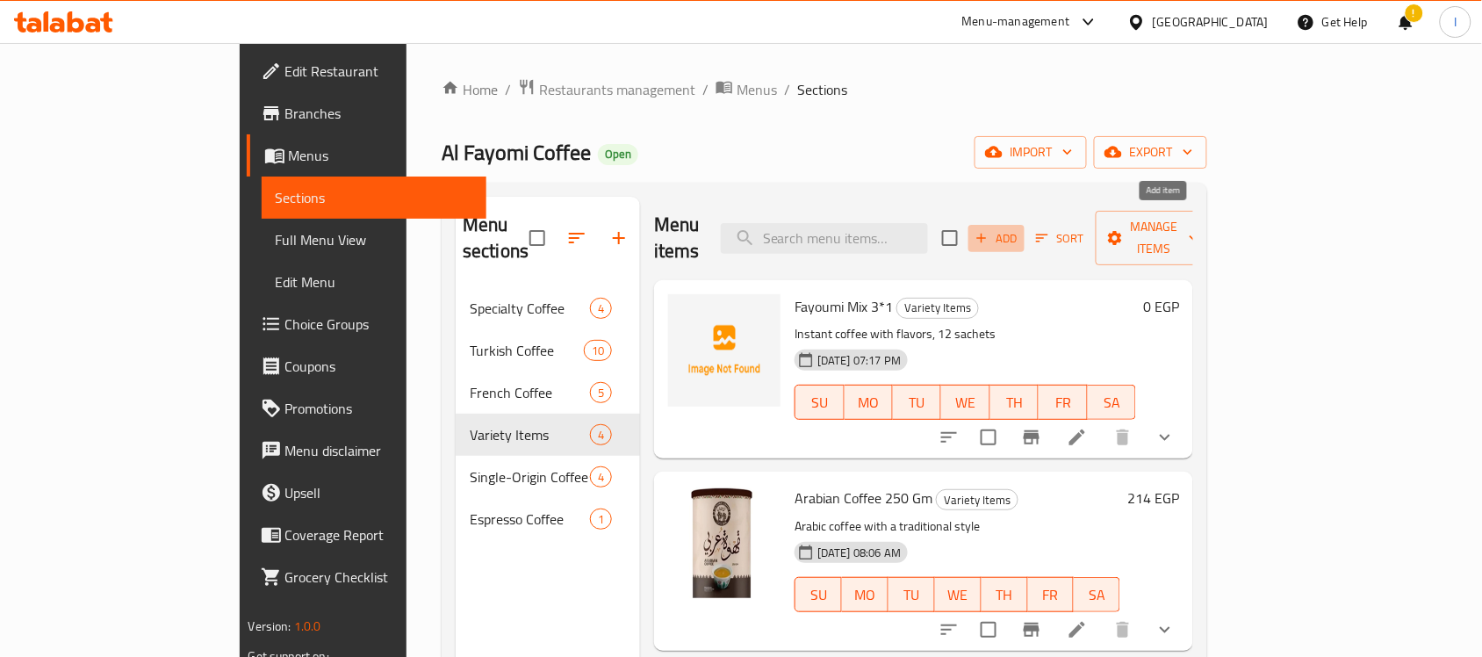
click at [1020, 228] on span "Add" at bounding box center [996, 238] width 47 height 20
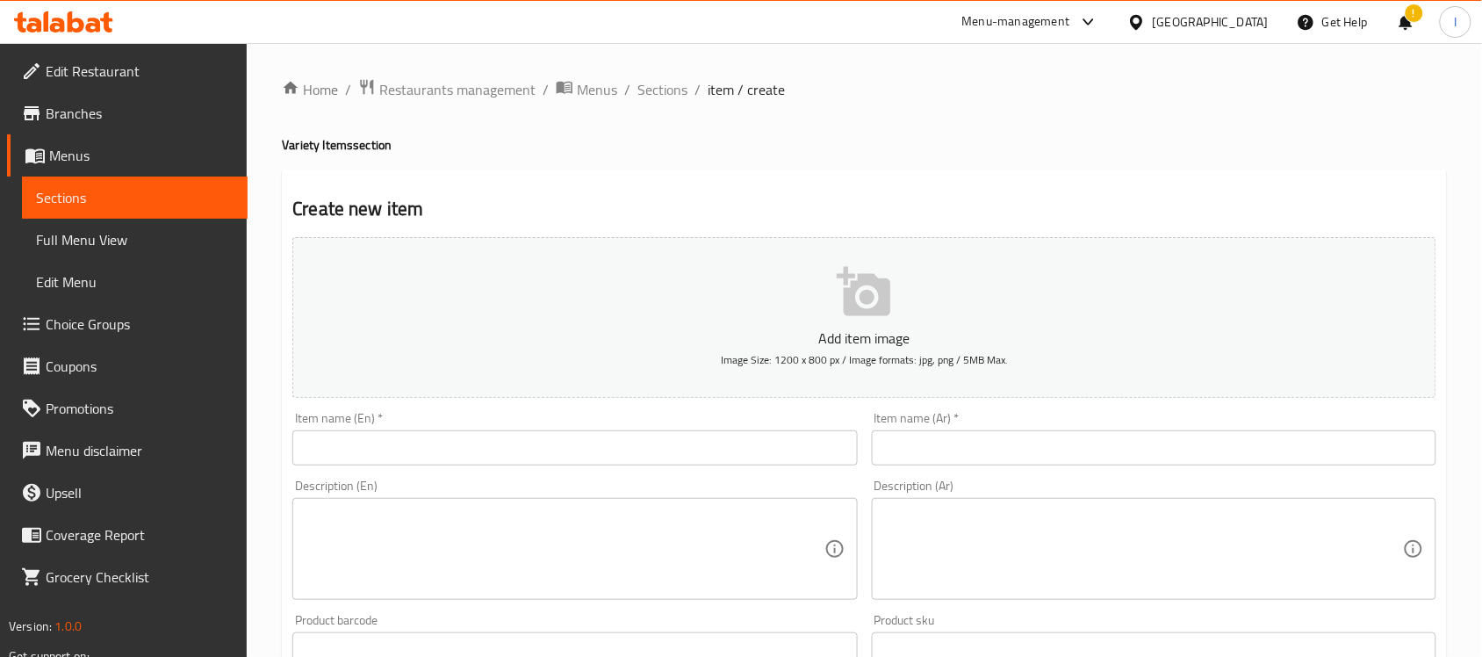
click at [413, 450] on input "text" at bounding box center [574, 447] width 565 height 35
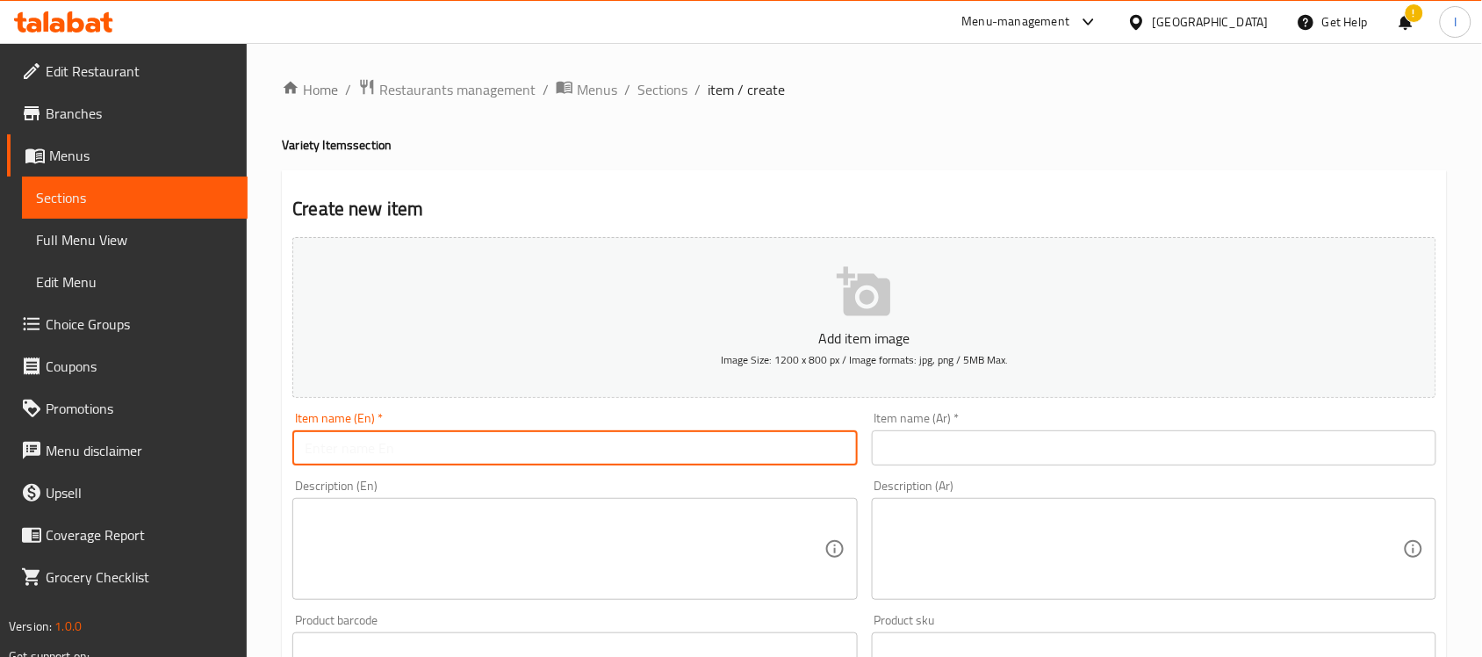
paste input "Classic Chocolate Powder"
type input "Classic Chocolate Powder"
click at [941, 446] on input "text" at bounding box center [1154, 447] width 565 height 35
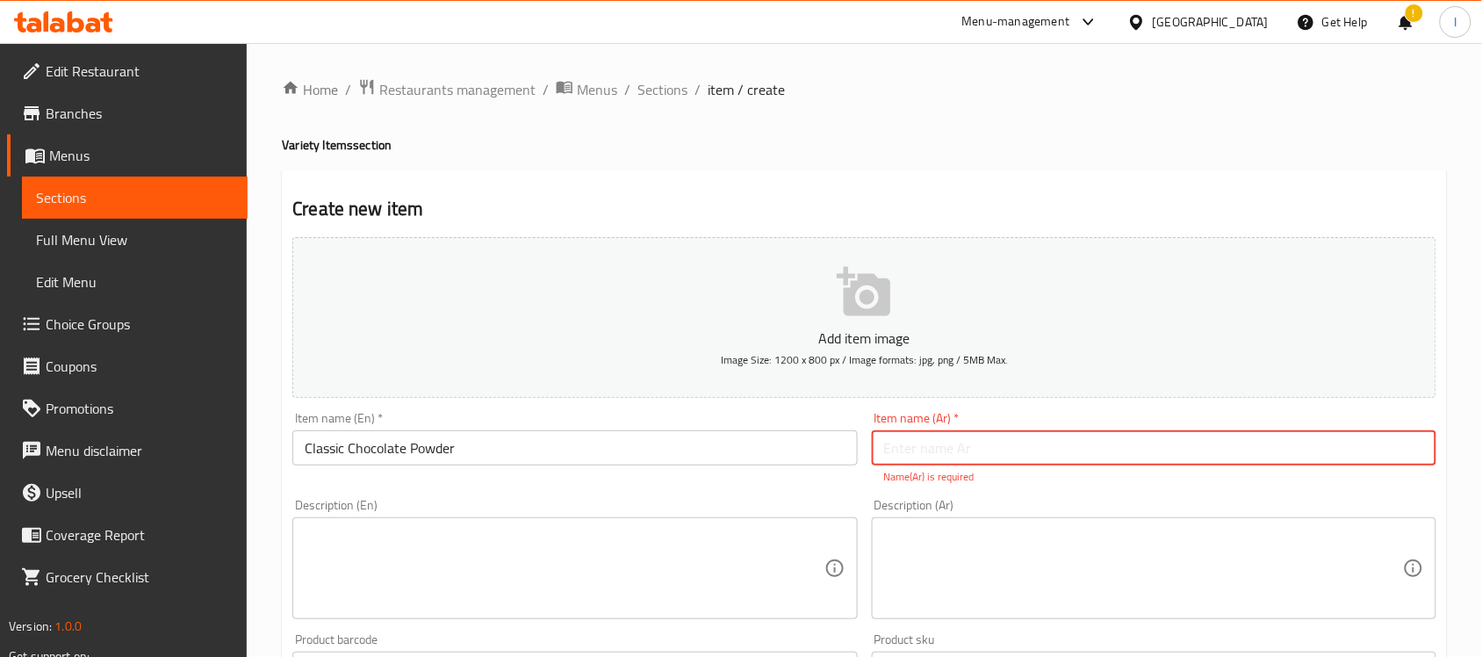
paste input "شوكليت بودر كلاسيك"
type input "شوكليت بودر كلاسيك 250جم"
click at [694, 461] on input "Classic Chocolate Powder" at bounding box center [574, 447] width 565 height 35
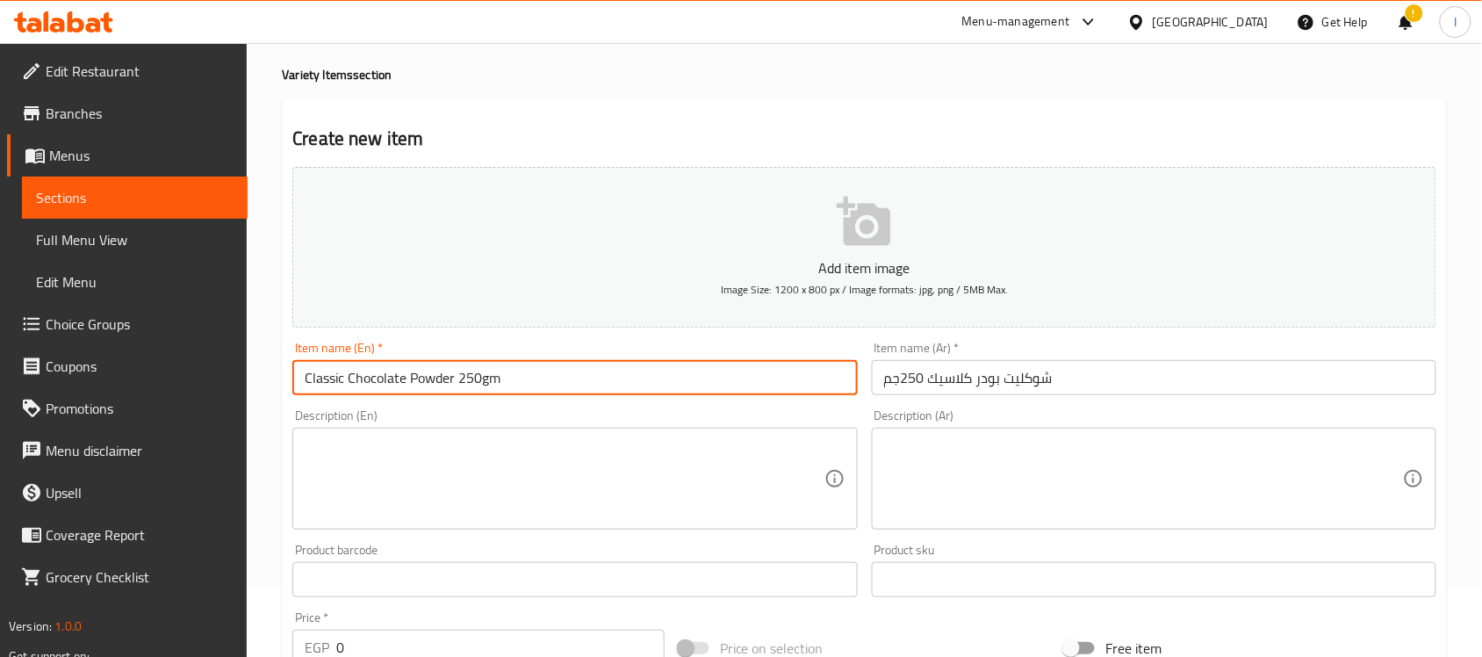
scroll to position [110, 0]
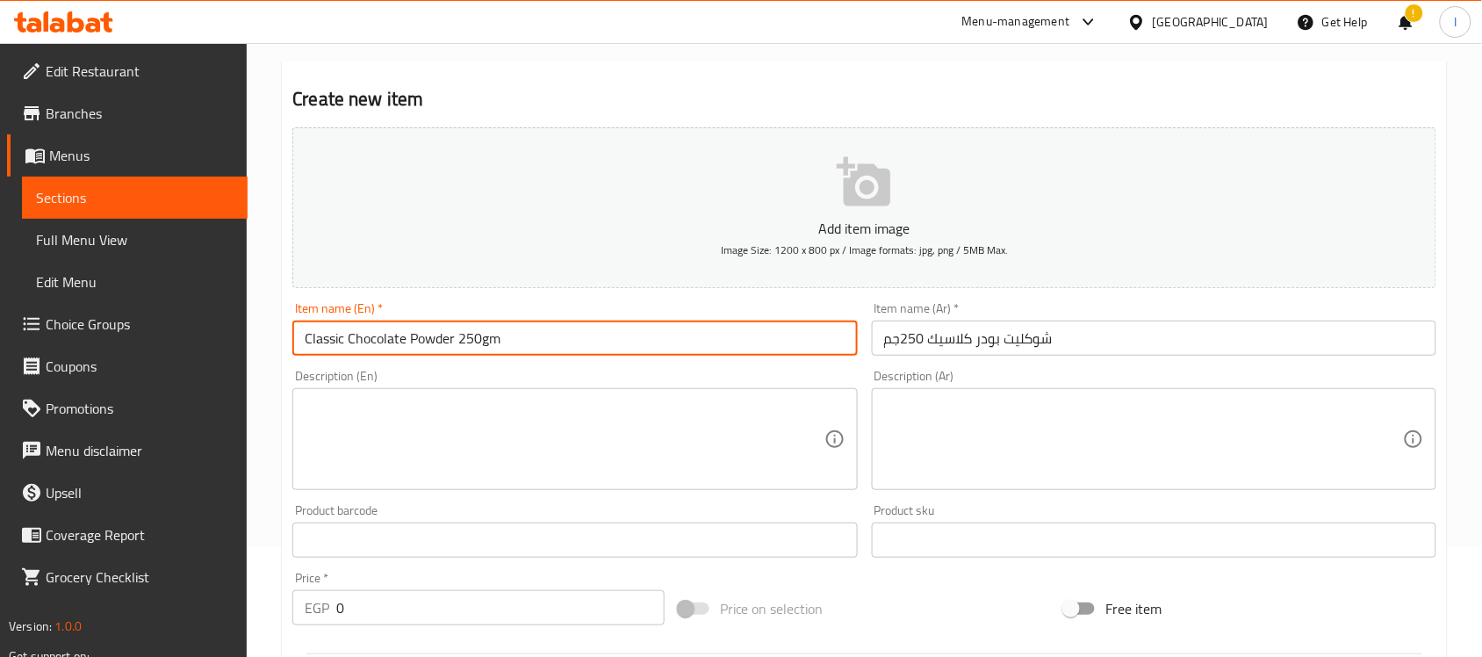
type input "Classic Chocolate Powder 250gm"
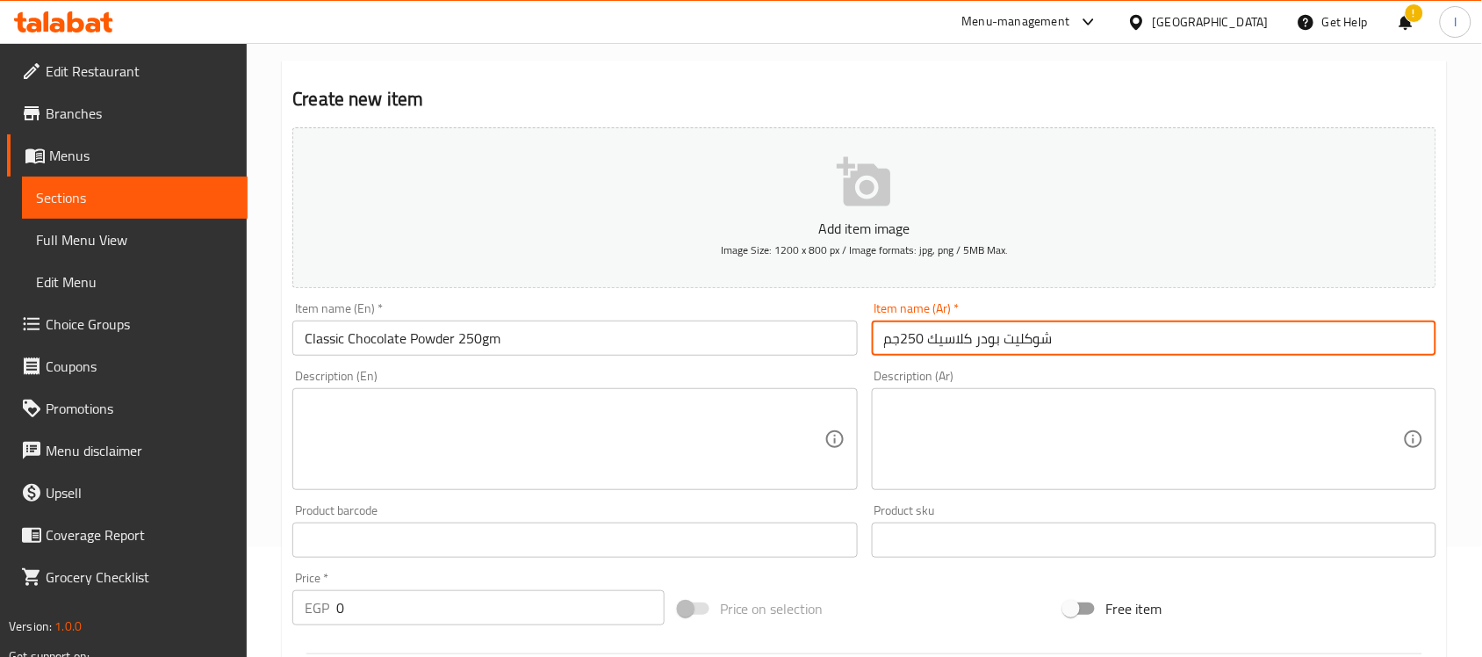
click at [1052, 338] on input "شوكليت بودر كلاسيك 250جم" at bounding box center [1154, 338] width 565 height 35
click at [962, 424] on textarea at bounding box center [1143, 439] width 519 height 83
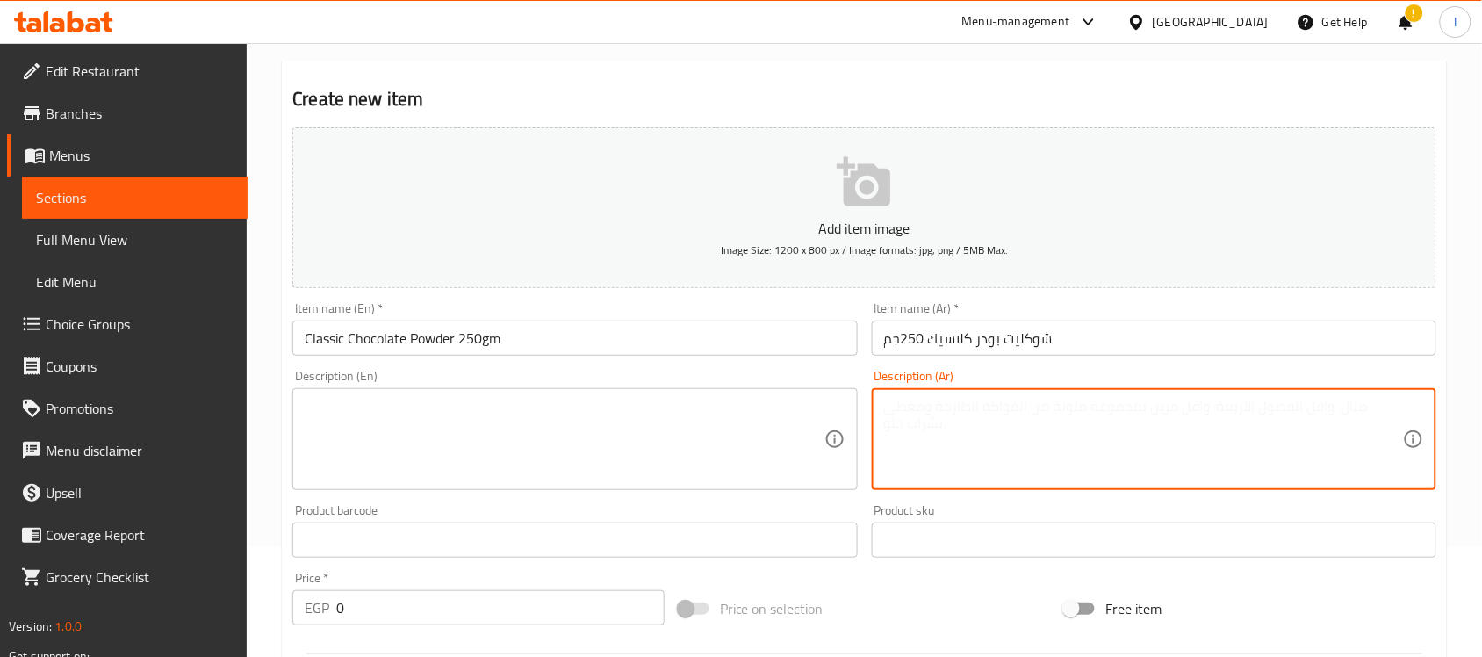
paste textarea "شوكليت بودر كلاسيك 250 جم – طعم غني ولذيذ يديك أحلى مشروب شوكولاتة دافئ."
type textarea "شوكليت بودر كلاسيك 250 جم – طعم غني ولذيذ يديك أحلى مشروب شوكولاتة دافئ."
click at [690, 439] on textarea at bounding box center [564, 439] width 519 height 83
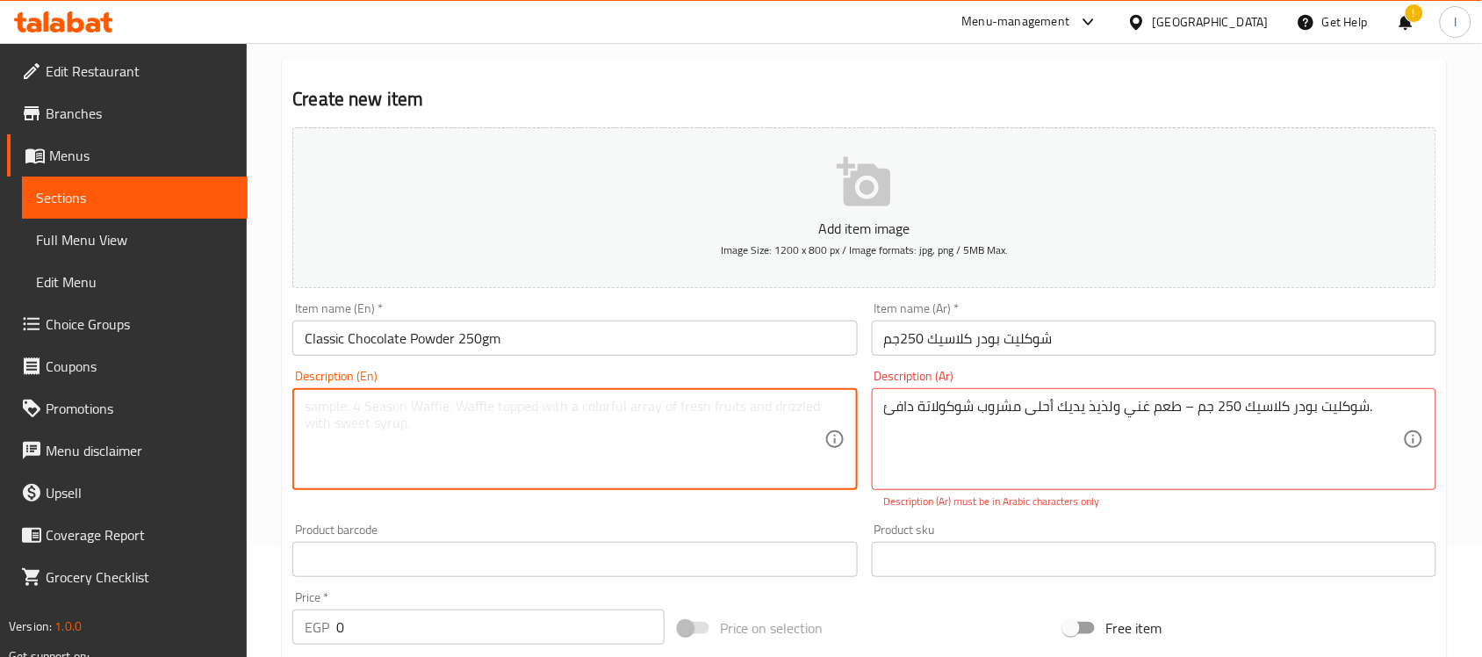
paste textarea "Chocolate Powder Classic 250g – Rich and delicious taste for the perfect hot ch…"
drag, startPoint x: 505, startPoint y: 402, endPoint x: 180, endPoint y: 402, distance: 324.9
click at [180, 402] on div "Edit Restaurant Branches Menus Sections Full Menu View Edit Menu Choice Groups …" at bounding box center [741, 541] width 1482 height 1217
type textarea "Rich and delicious taste for the perfect hot chocolate drink."
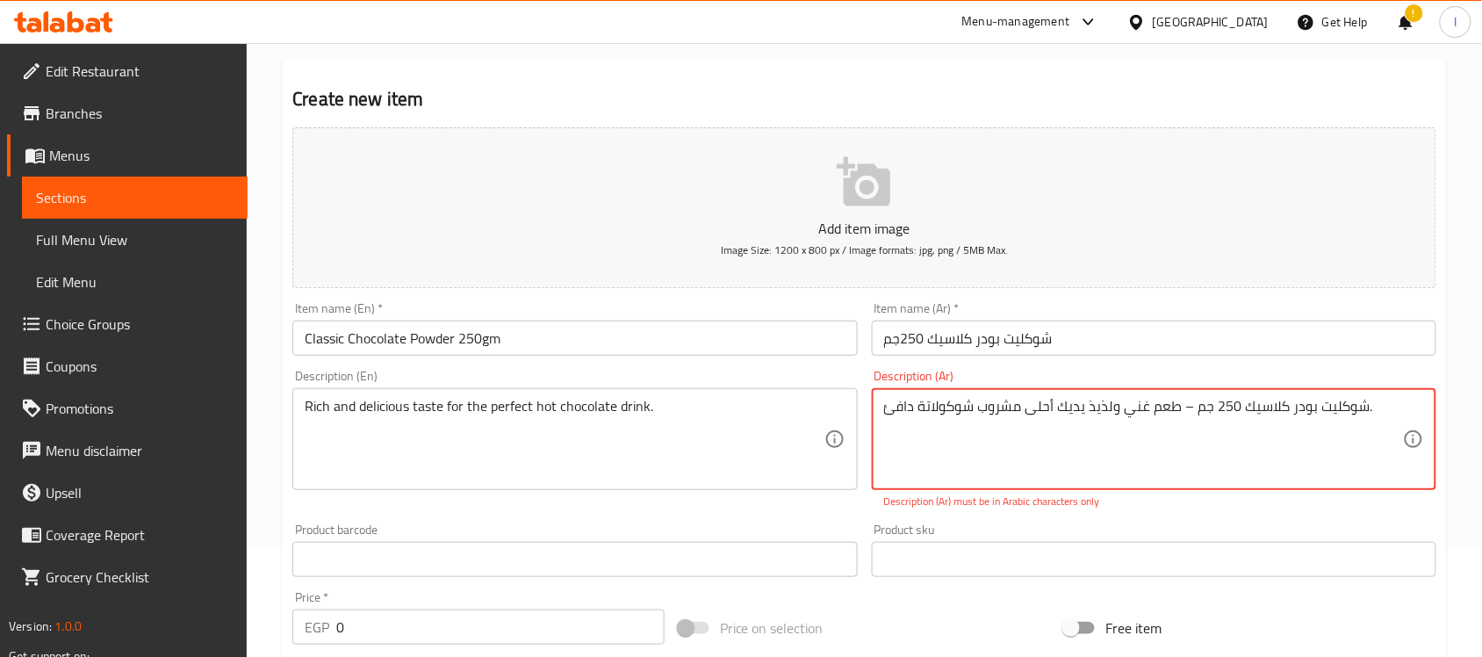
drag, startPoint x: 1178, startPoint y: 406, endPoint x: 1365, endPoint y: 408, distance: 187.1
drag, startPoint x: 1192, startPoint y: 406, endPoint x: 1178, endPoint y: 408, distance: 14.3
click at [1178, 408] on textarea "طعم غني ولذيذ يديك أحلى مشروب شوكولاتة دافئ." at bounding box center [1143, 439] width 519 height 83
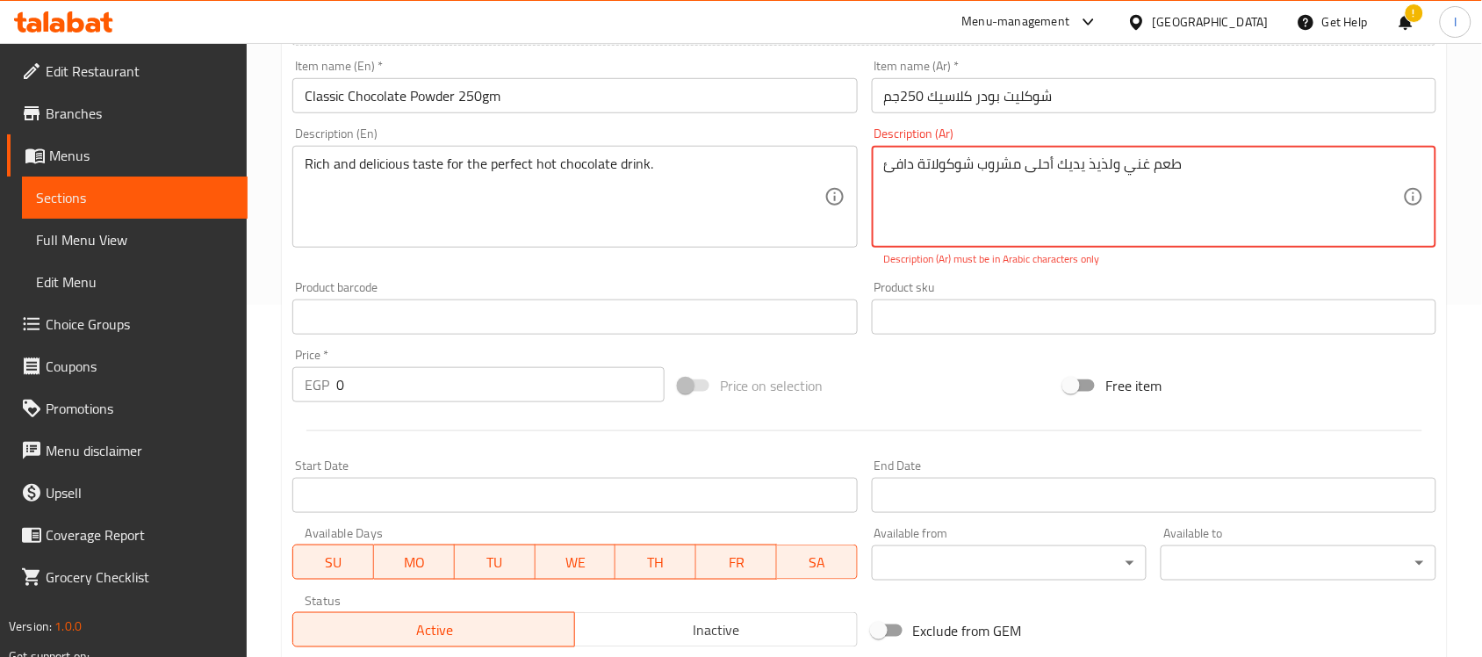
scroll to position [439, 0]
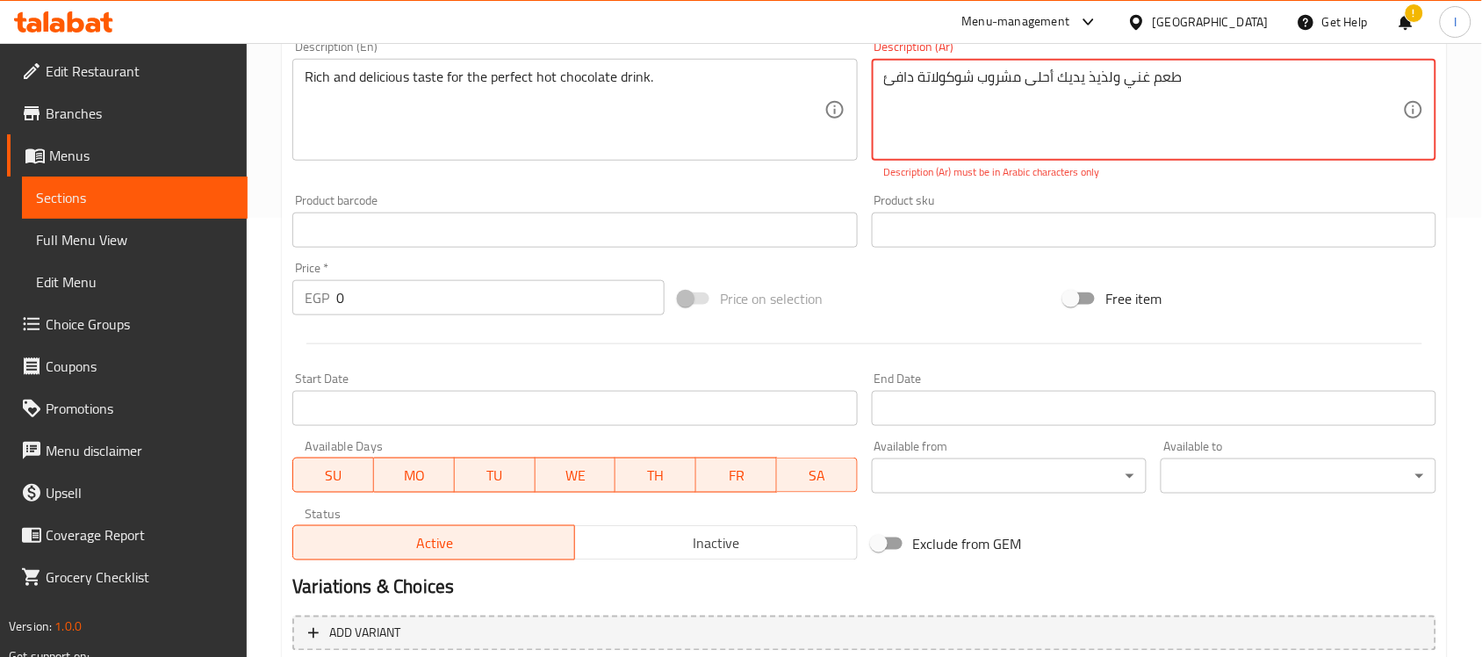
type textarea "طعم غني ولذيذ يديك أحلى مشروب شوكولاتة دافئ"
click at [383, 295] on input "0" at bounding box center [500, 297] width 328 height 35
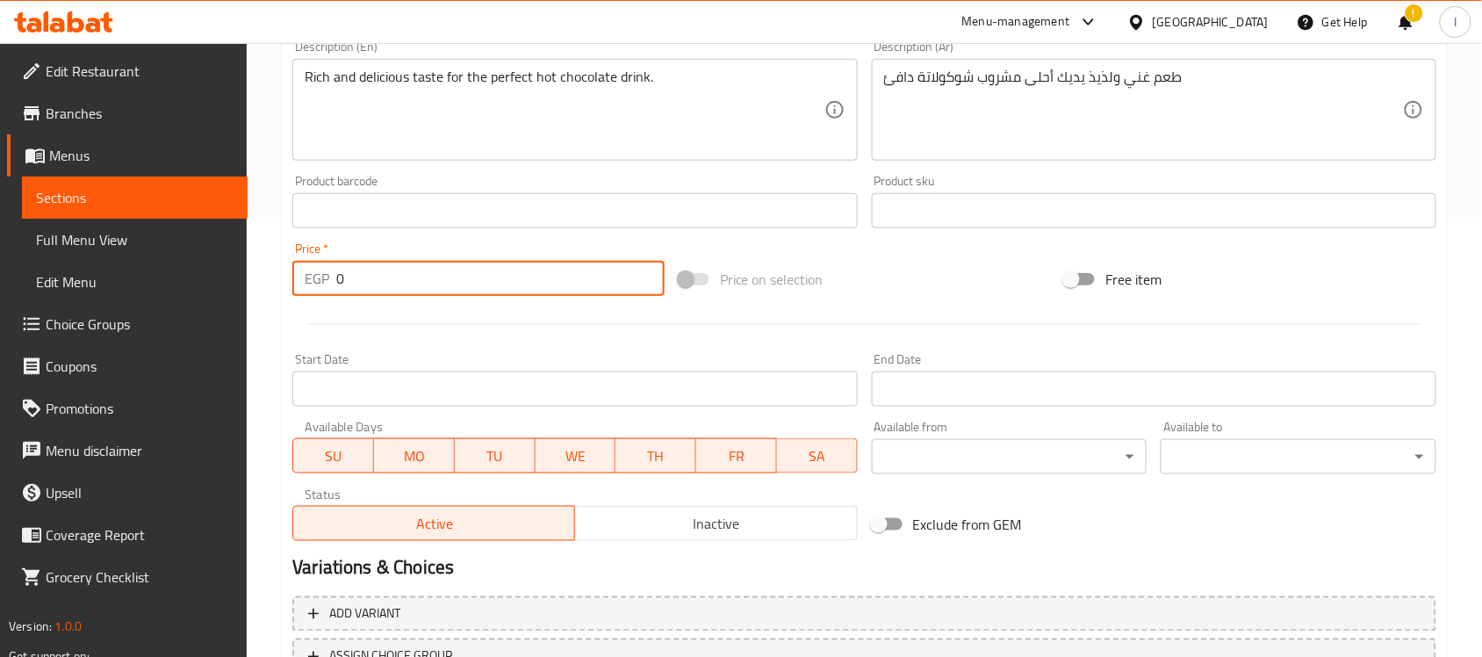
click at [383, 295] on input "0" at bounding box center [500, 278] width 328 height 35
type input "175"
click at [970, 277] on div "Price on selection" at bounding box center [865, 279] width 386 height 47
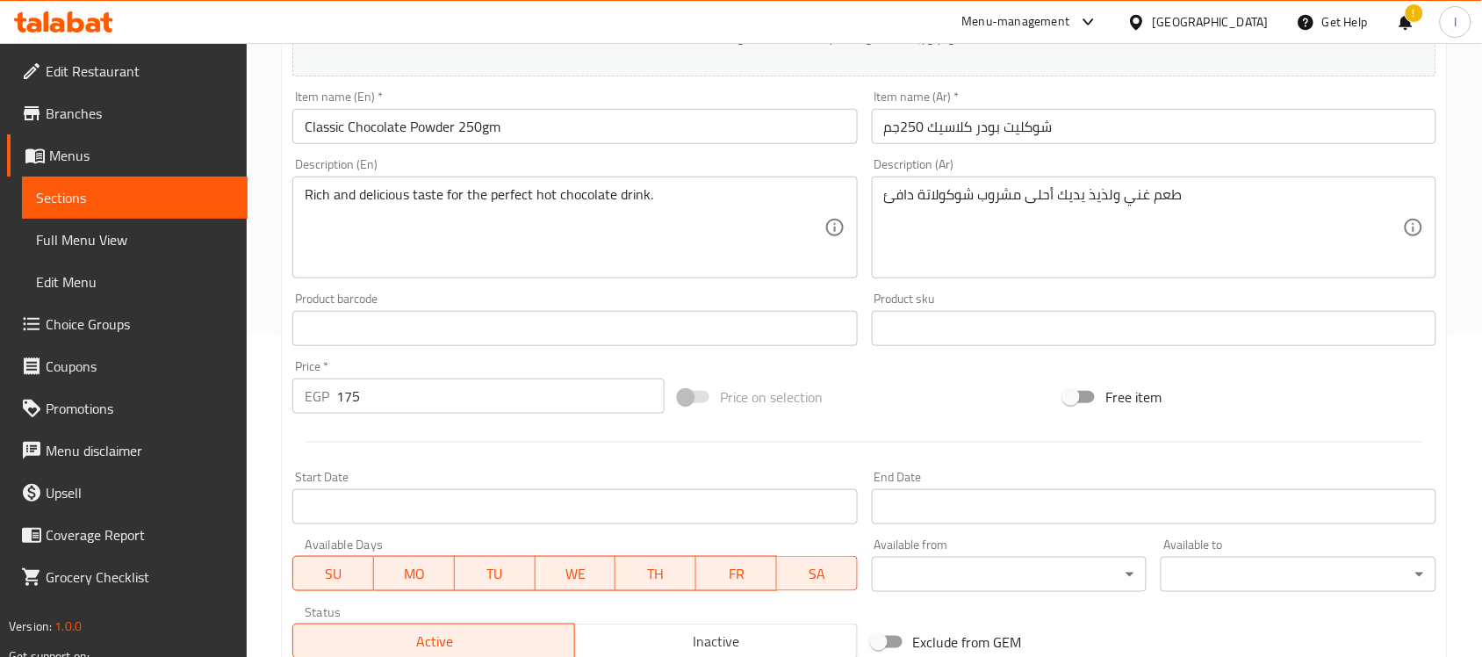
scroll to position [329, 0]
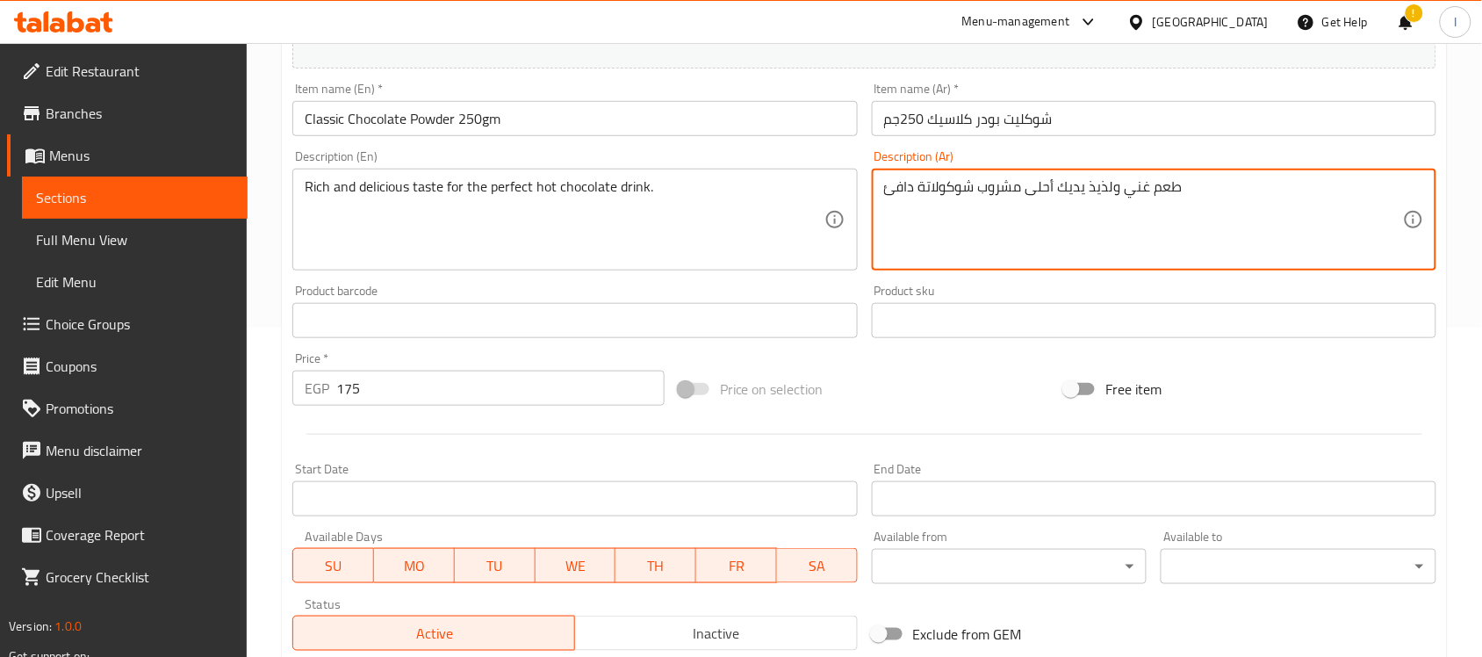
click at [1050, 182] on textarea "طعم غني ولذيذ يديك أحلى مشروب شوكولاتة دافئ" at bounding box center [1143, 219] width 519 height 83
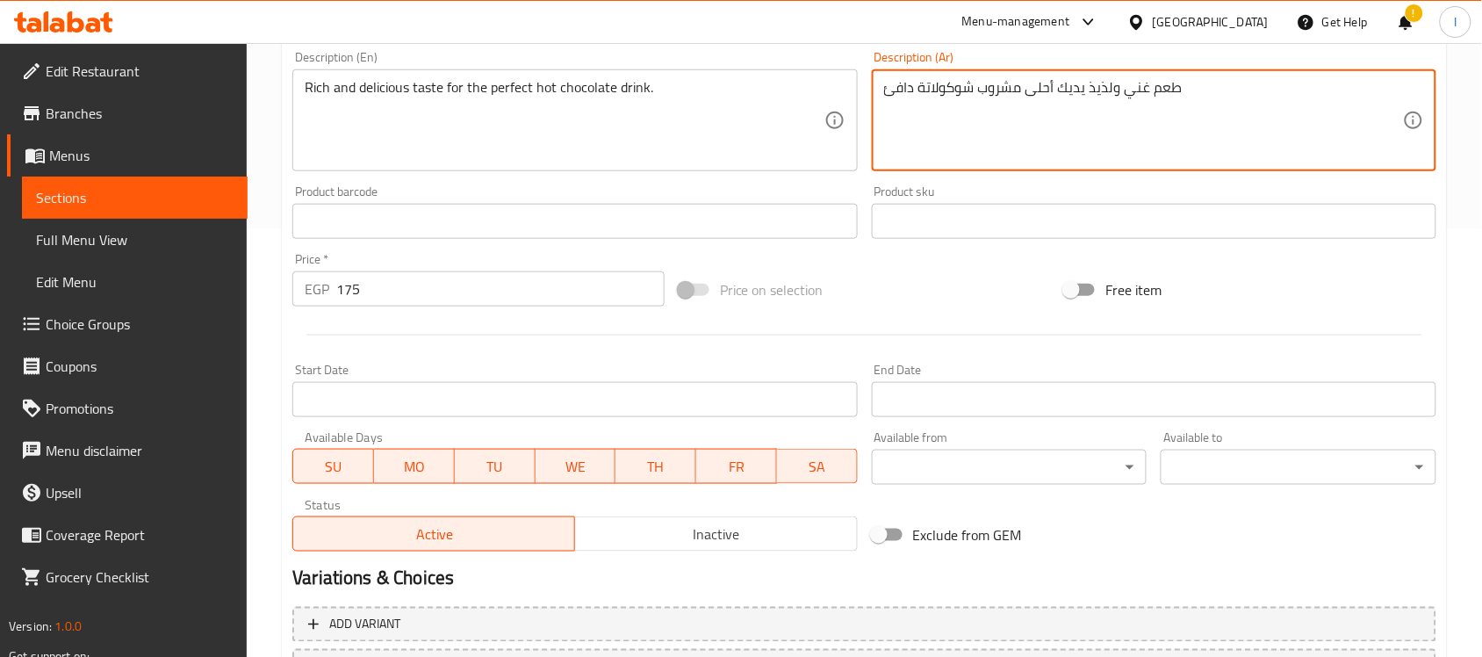
scroll to position [580, 0]
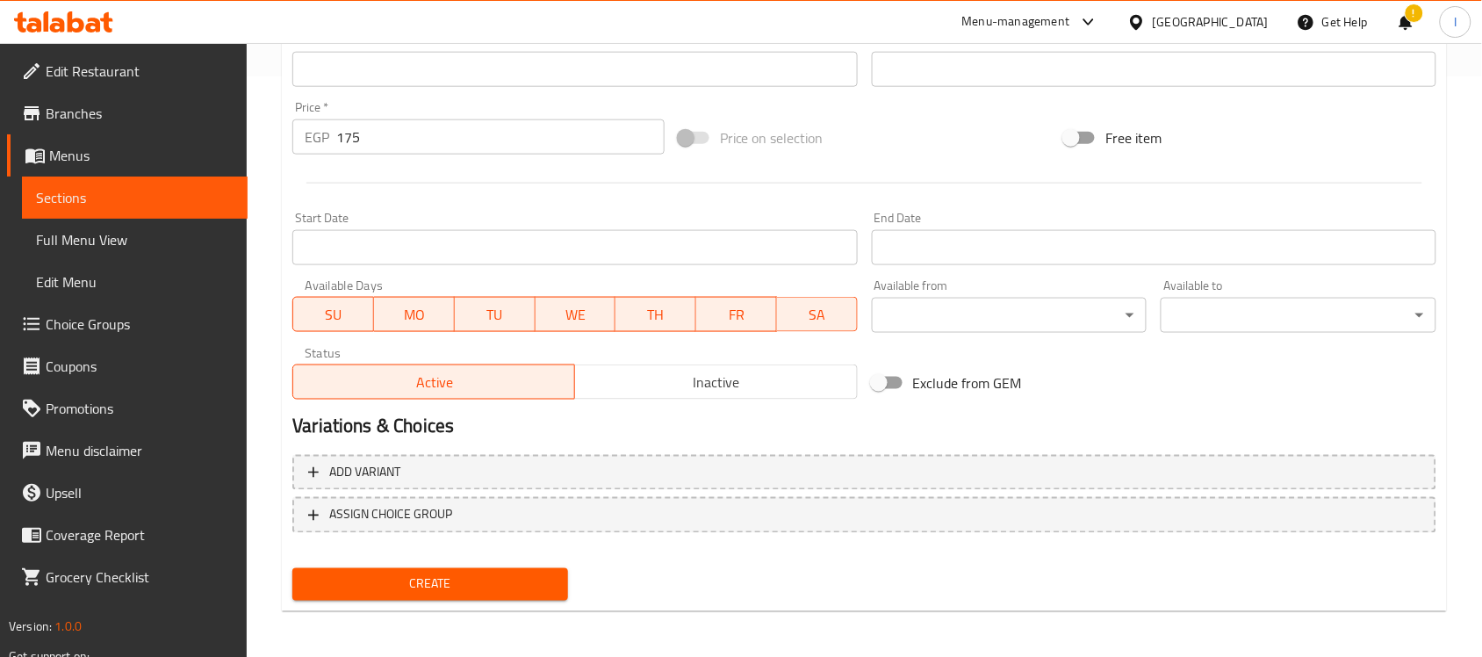
click at [471, 569] on button "Create" at bounding box center [430, 584] width 276 height 32
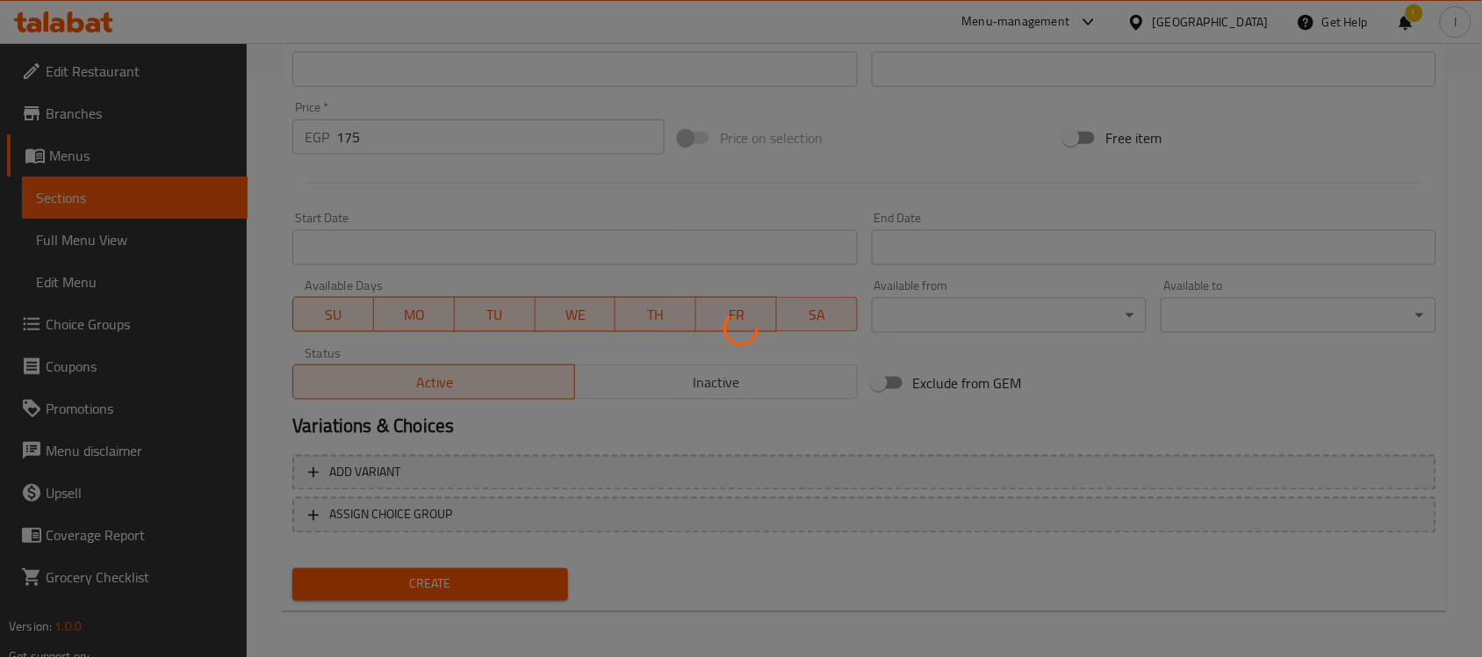
type input "0"
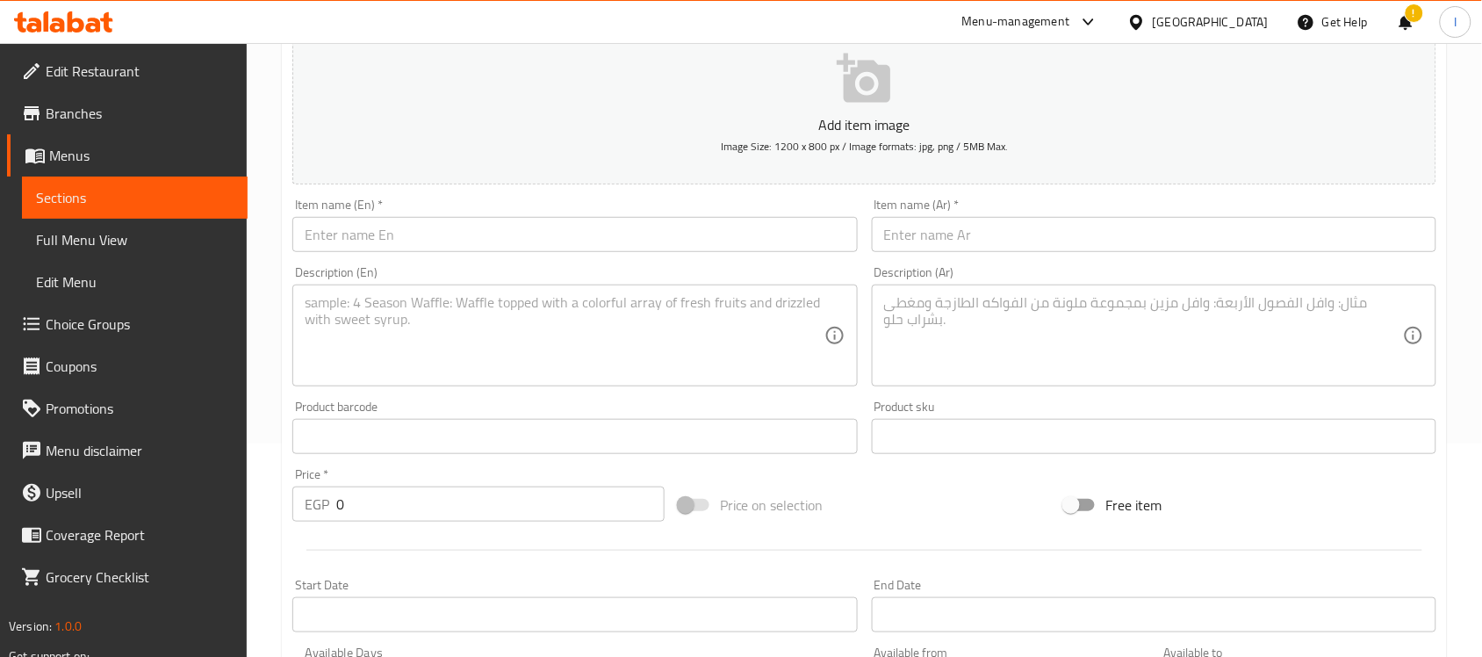
scroll to position [251, 0]
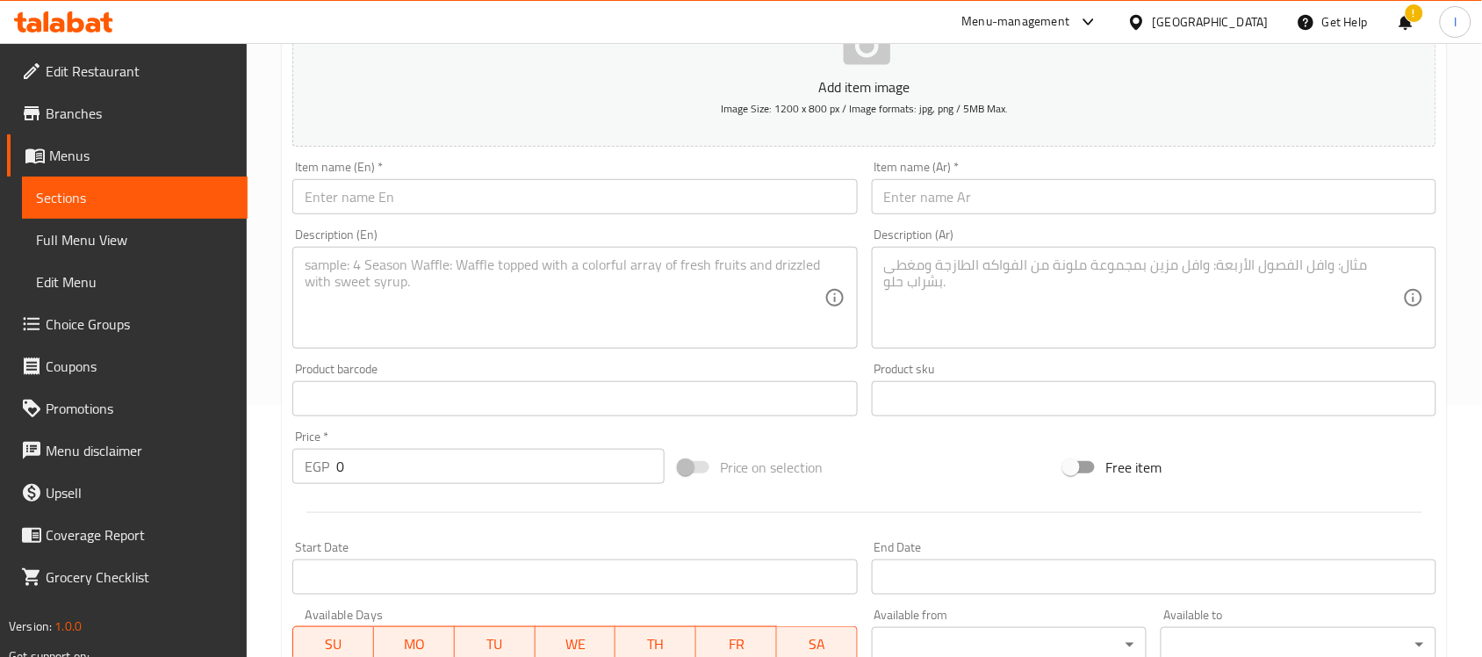
click at [89, 193] on span "Sections" at bounding box center [135, 197] width 198 height 21
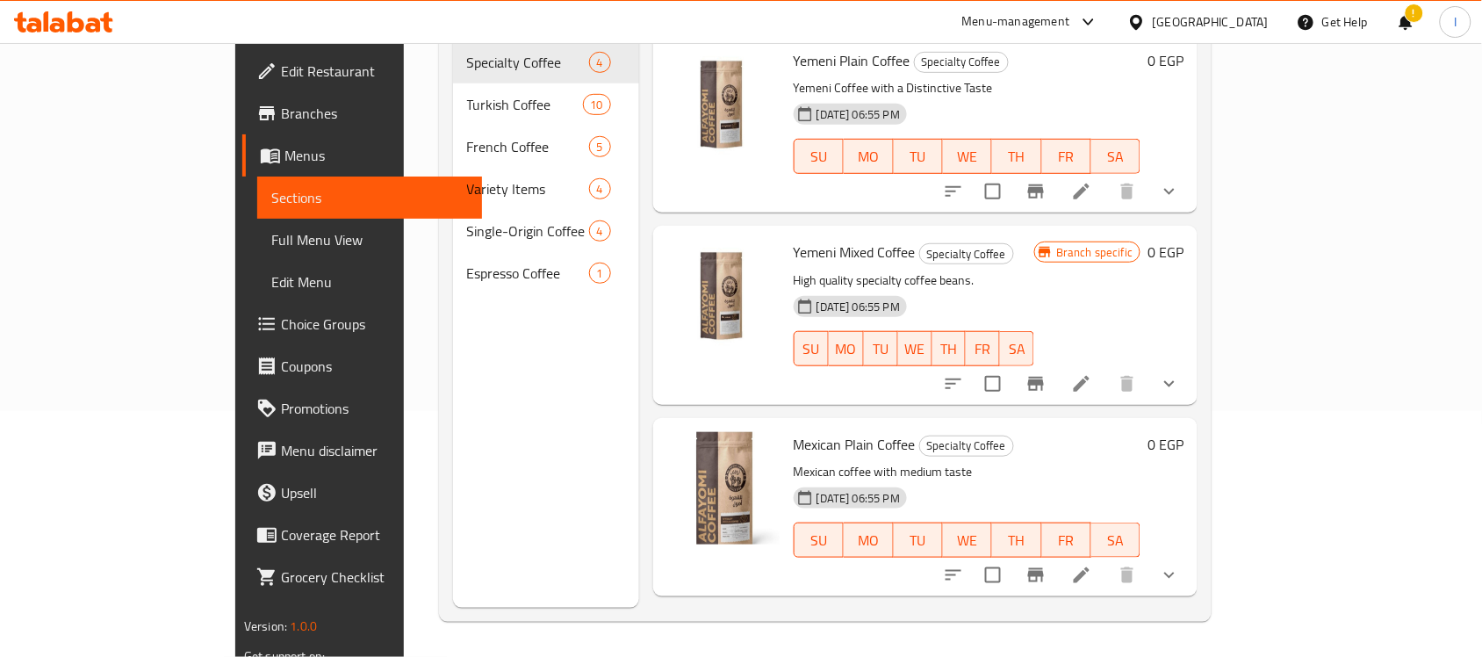
scroll to position [247, 0]
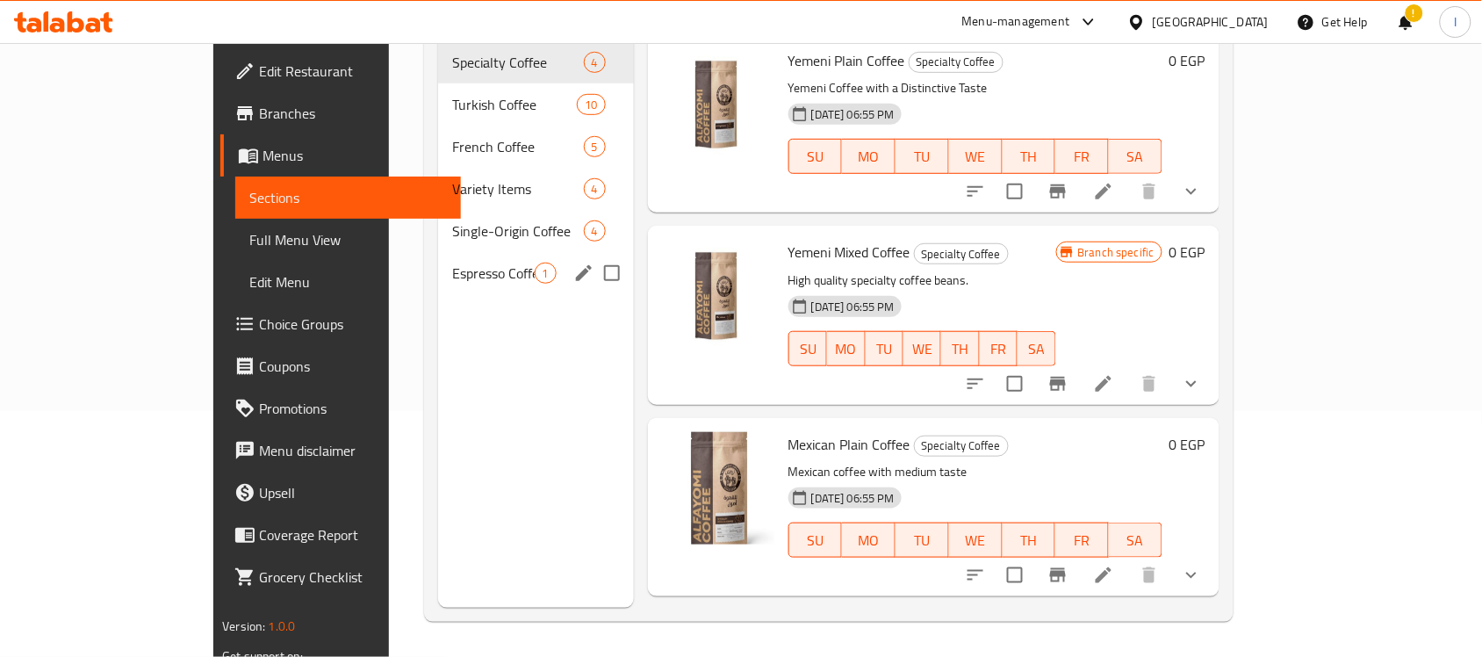
click at [452, 263] on span "Espresso Coffee" at bounding box center [493, 273] width 82 height 21
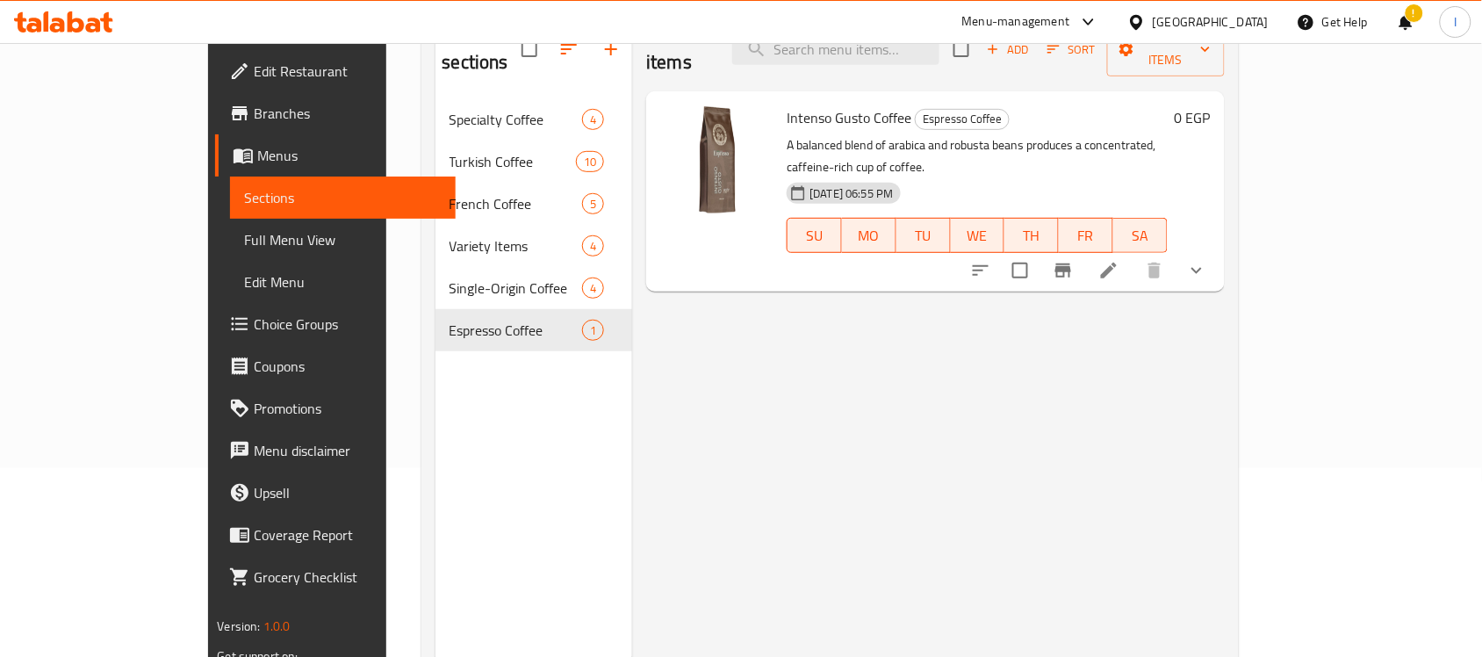
scroll to position [137, 0]
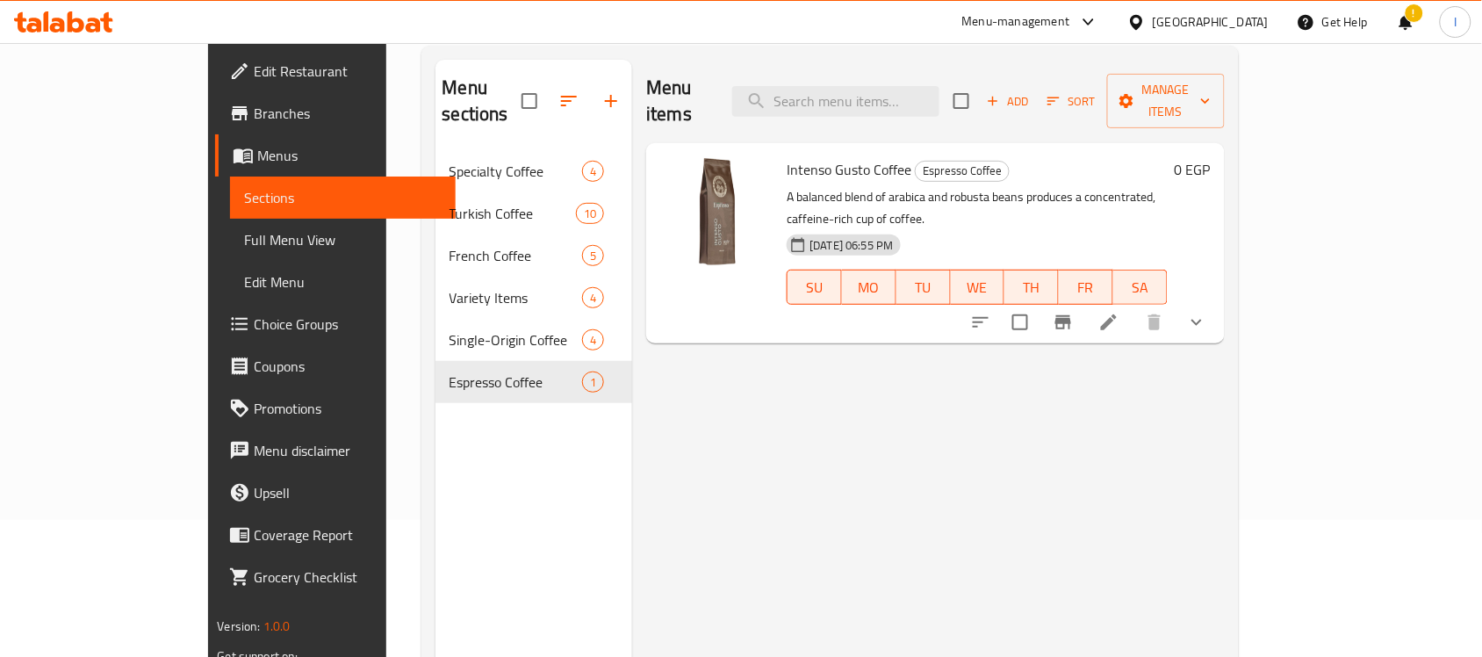
click at [1052, 186] on p "A balanced blend of arabica and robusta beans produces a concentrated, caffeine…" at bounding box center [977, 208] width 380 height 44
click at [670, 208] on img at bounding box center [716, 213] width 112 height 112
click at [1120, 312] on icon at bounding box center [1109, 322] width 21 height 21
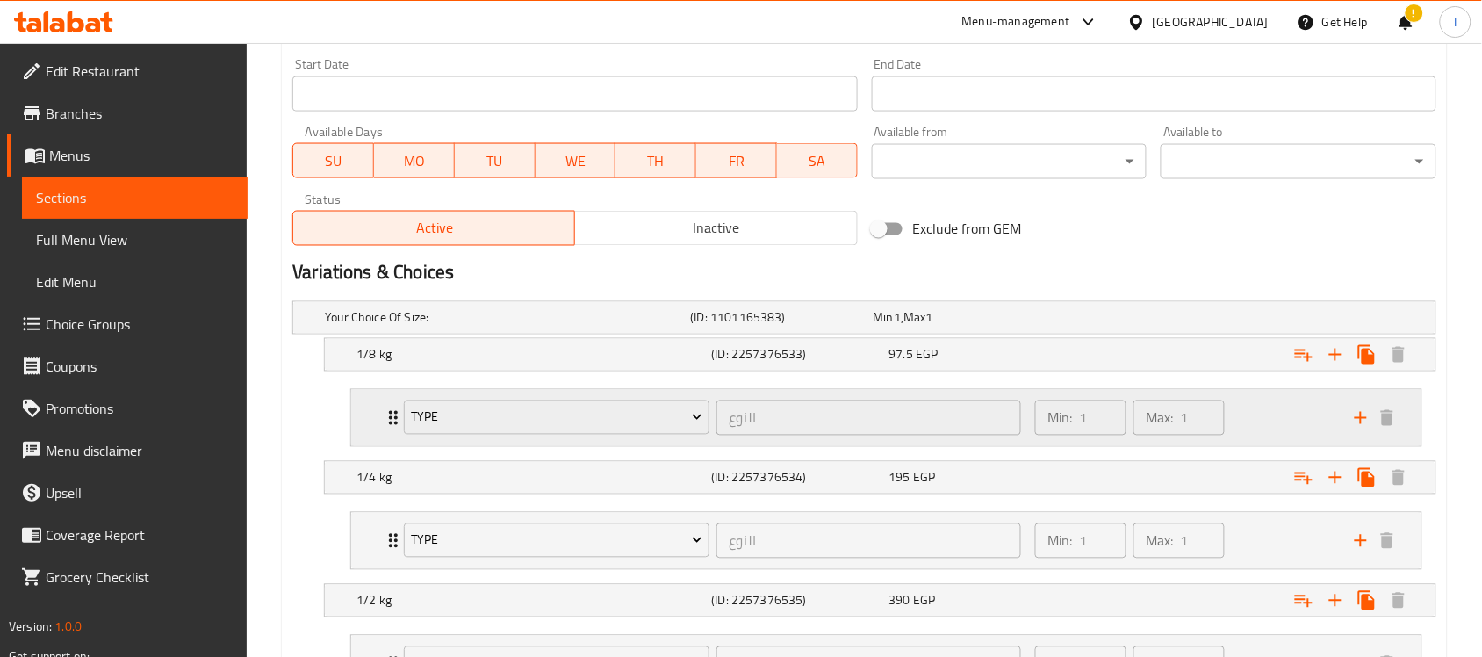
scroll to position [823, 0]
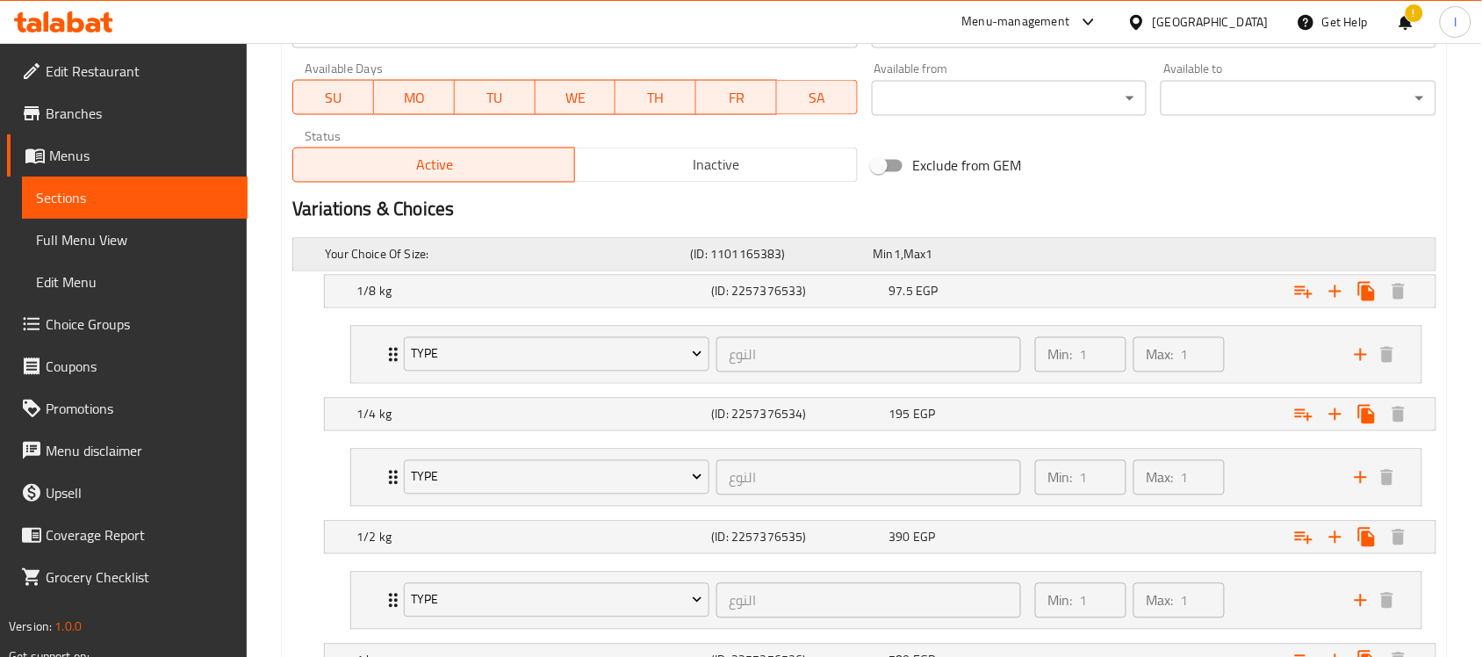
click at [1113, 248] on div "Your Choice Of Size: (ID: 1101165383) Min 1 , Max 1" at bounding box center [869, 254] width 1097 height 39
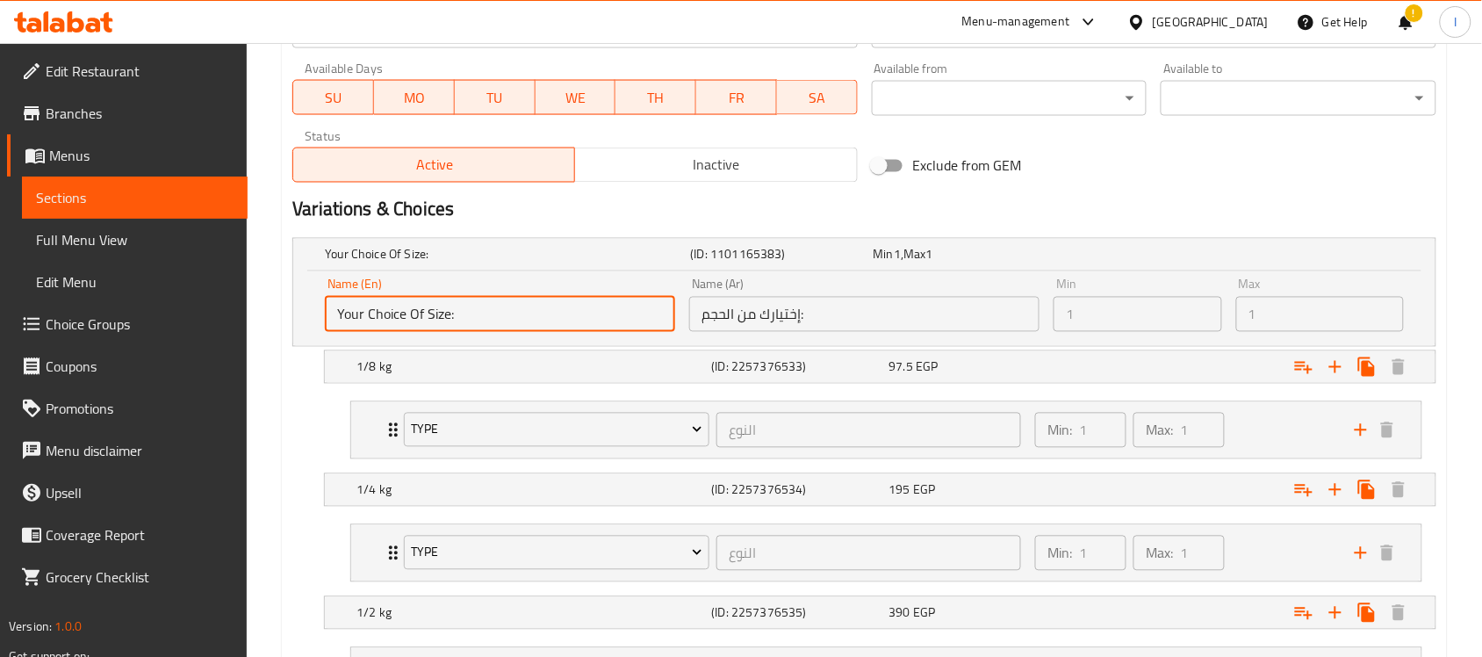
click at [638, 321] on input "Your Choice Of Size:" at bounding box center [500, 314] width 350 height 35
click at [992, 252] on div "Min 1 , Max 1" at bounding box center [962, 255] width 176 height 18
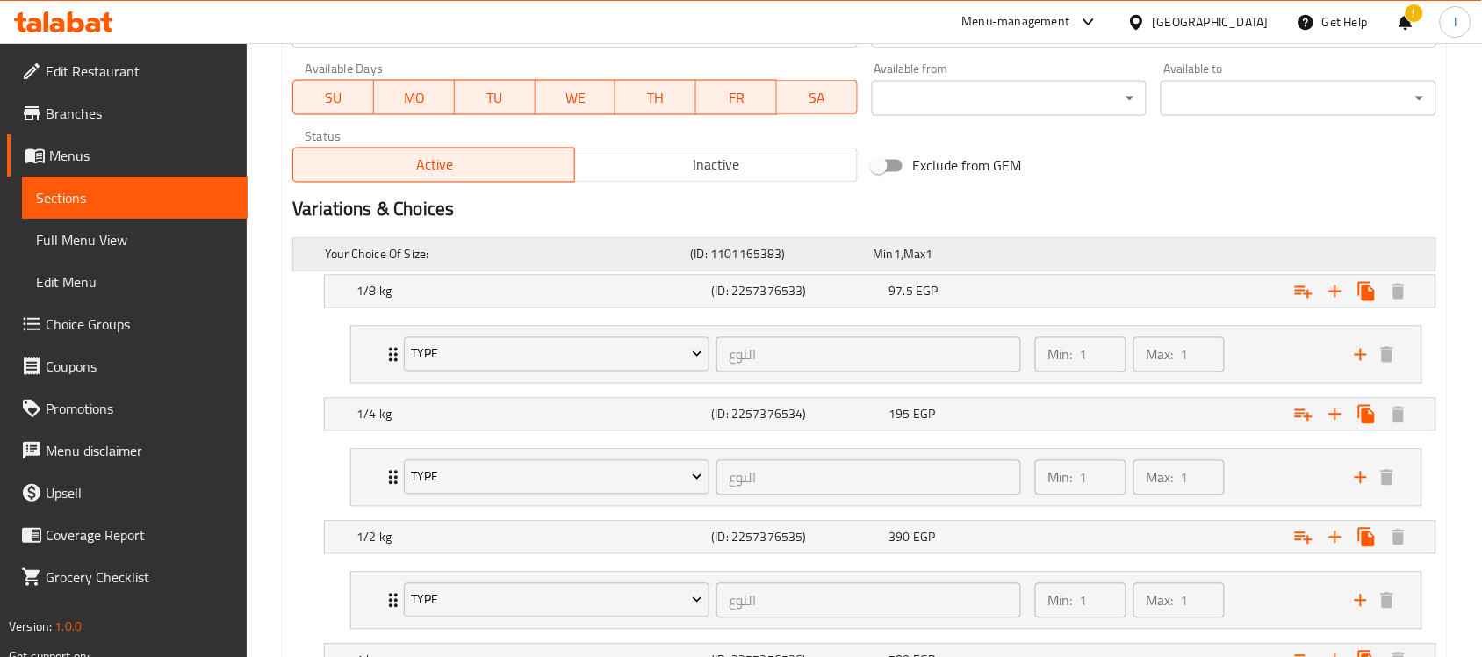
click at [992, 252] on div "Min 1 , Max 1" at bounding box center [962, 255] width 176 height 18
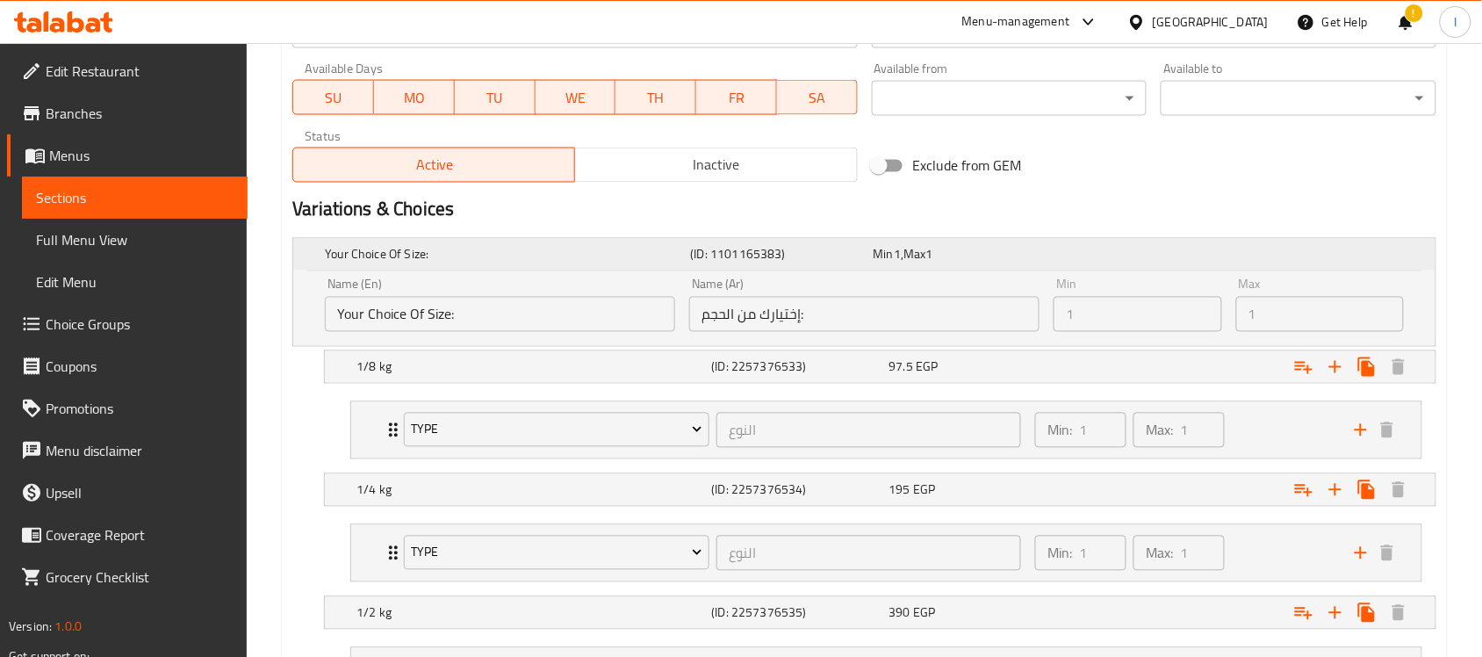
click at [1033, 261] on div "Min 1 , Max 1" at bounding box center [962, 255] width 176 height 18
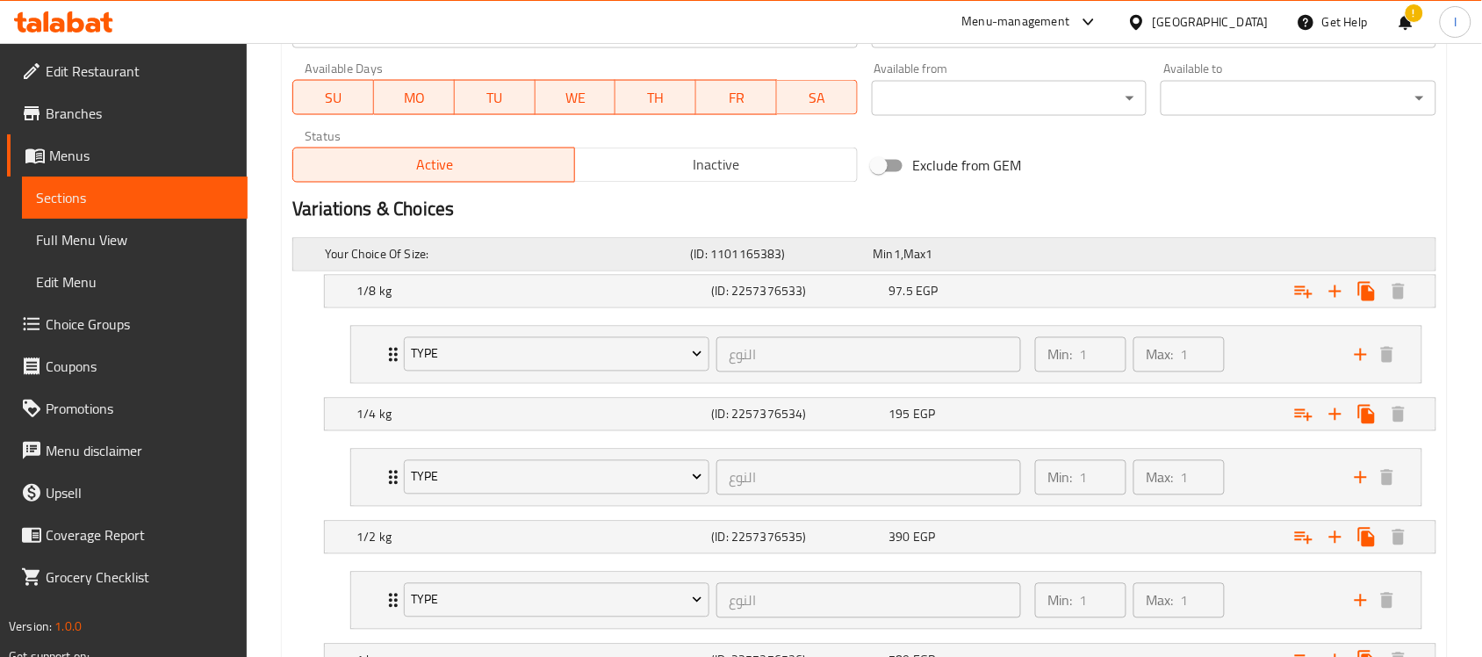
click at [1033, 261] on div "Min 1 , Max 1" at bounding box center [962, 255] width 176 height 18
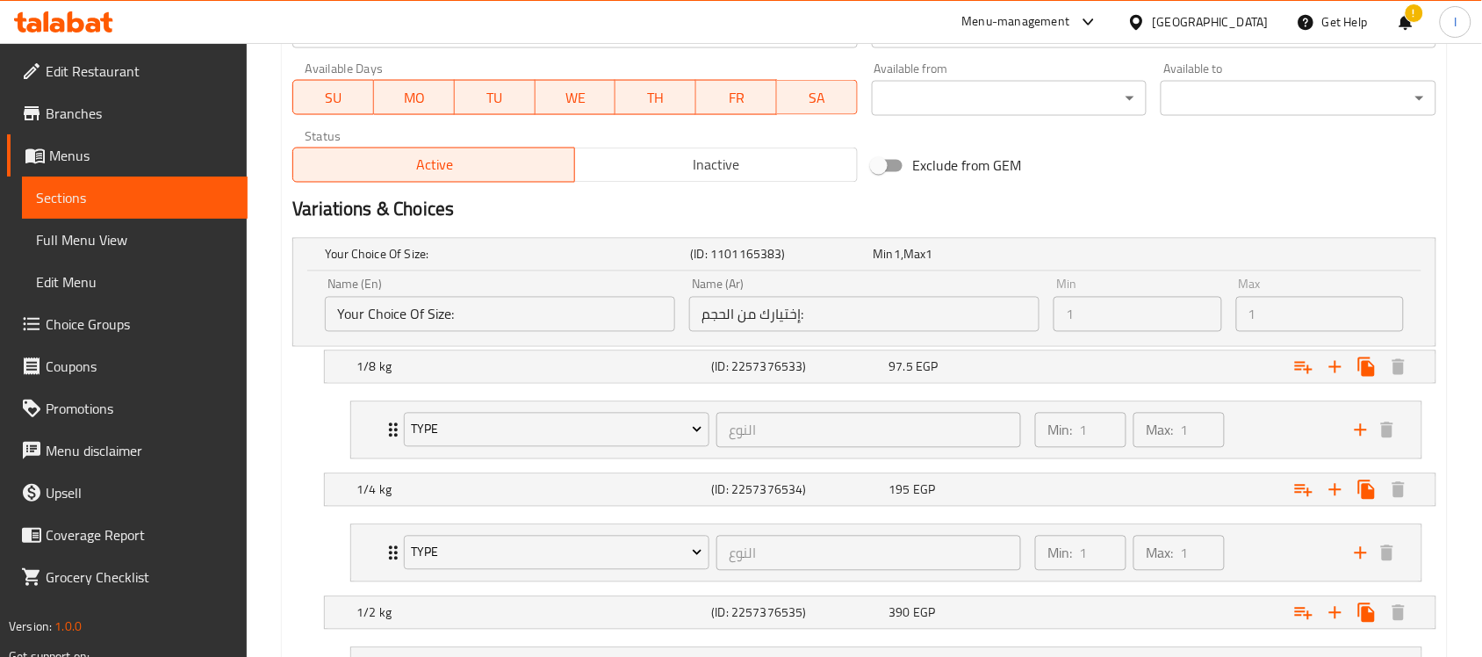
click at [973, 206] on h2 "Variations & Choices" at bounding box center [864, 210] width 1144 height 26
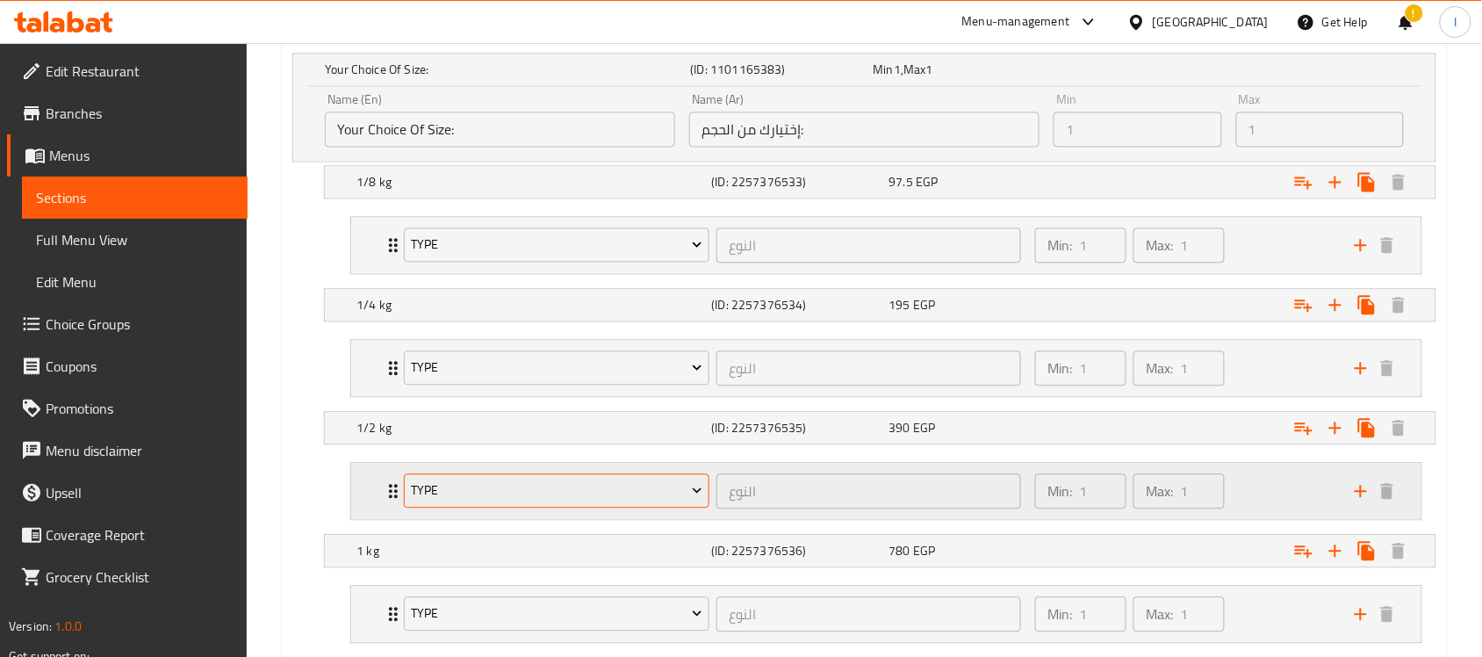
scroll to position [898, 0]
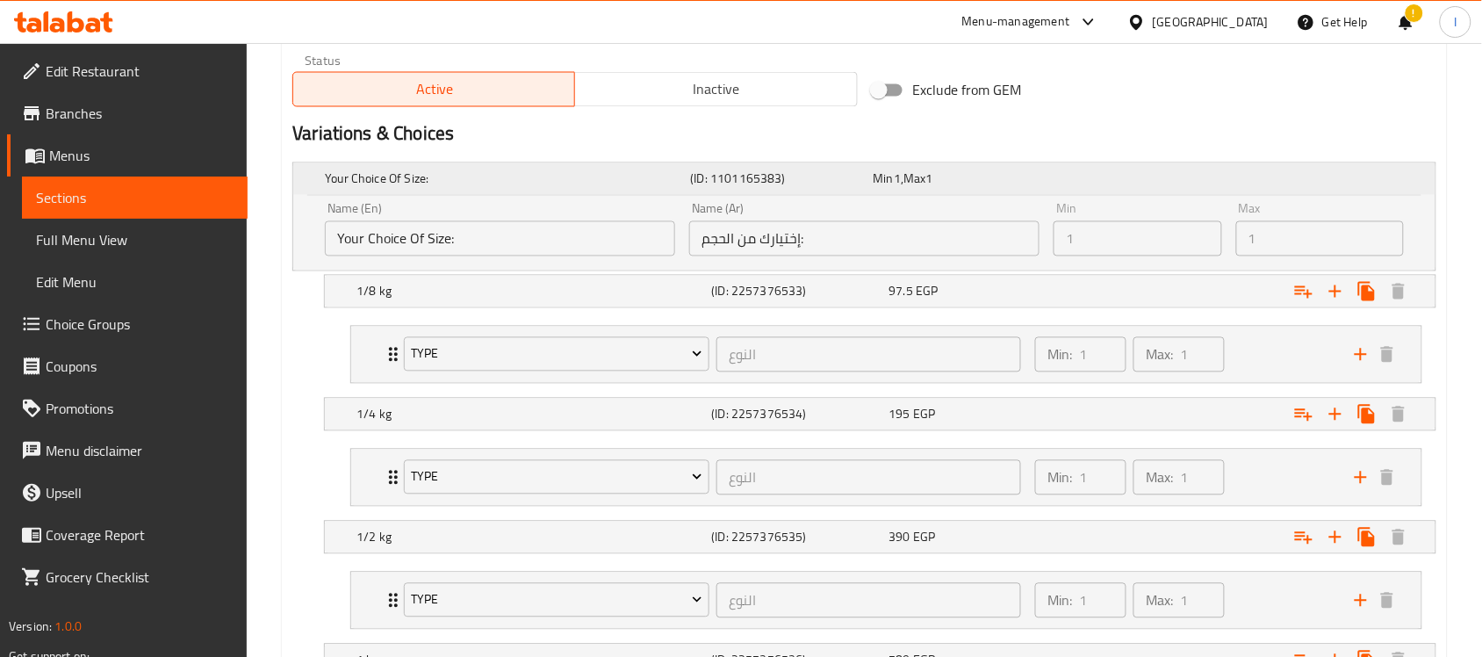
click at [1269, 176] on div "Expand" at bounding box center [1235, 179] width 365 height 7
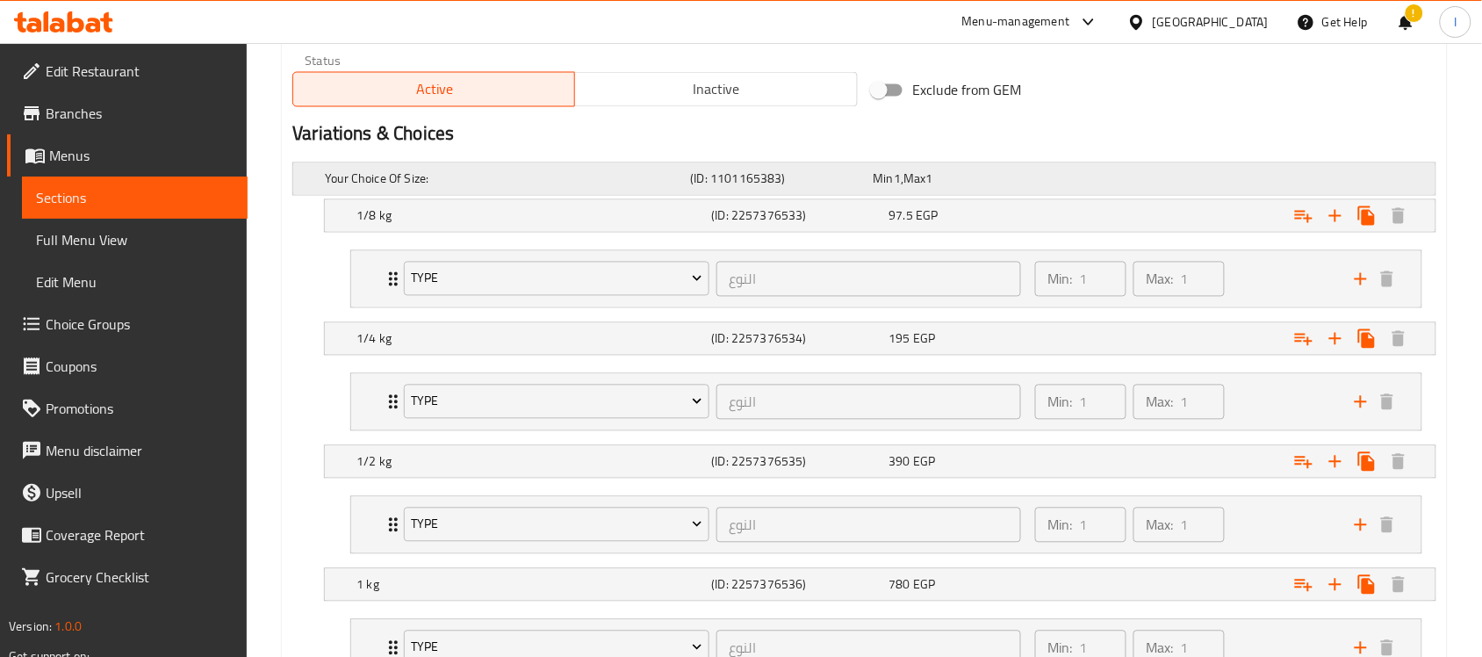
click at [1269, 176] on div "Expand" at bounding box center [1235, 179] width 365 height 7
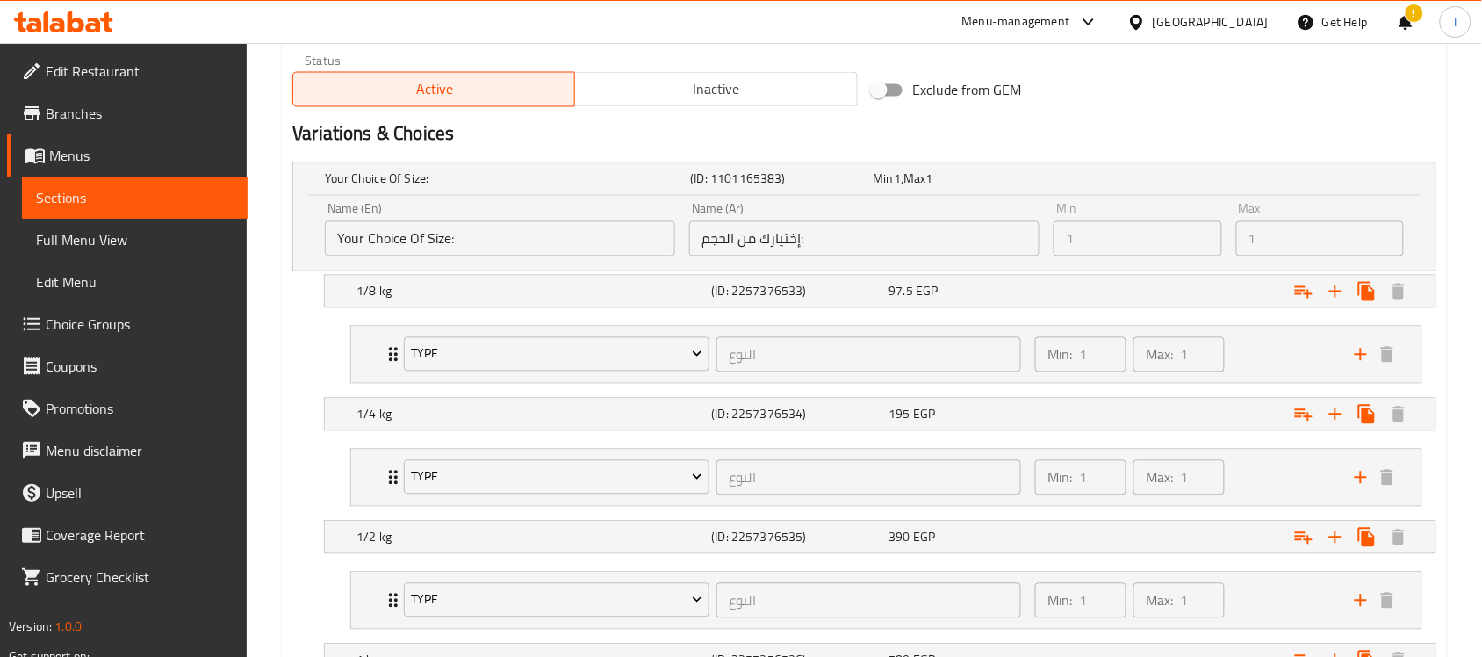
click at [1429, 239] on div "Name (En) Your Choice Of Size: Name (En) Name (Ar) إختيارك من الحجم: Name (Ar) …" at bounding box center [864, 233] width 1142 height 75
drag, startPoint x: 1419, startPoint y: 180, endPoint x: 993, endPoint y: 189, distance: 426.0
click at [993, 189] on div "Min 1 , Max 1" at bounding box center [961, 179] width 183 height 25
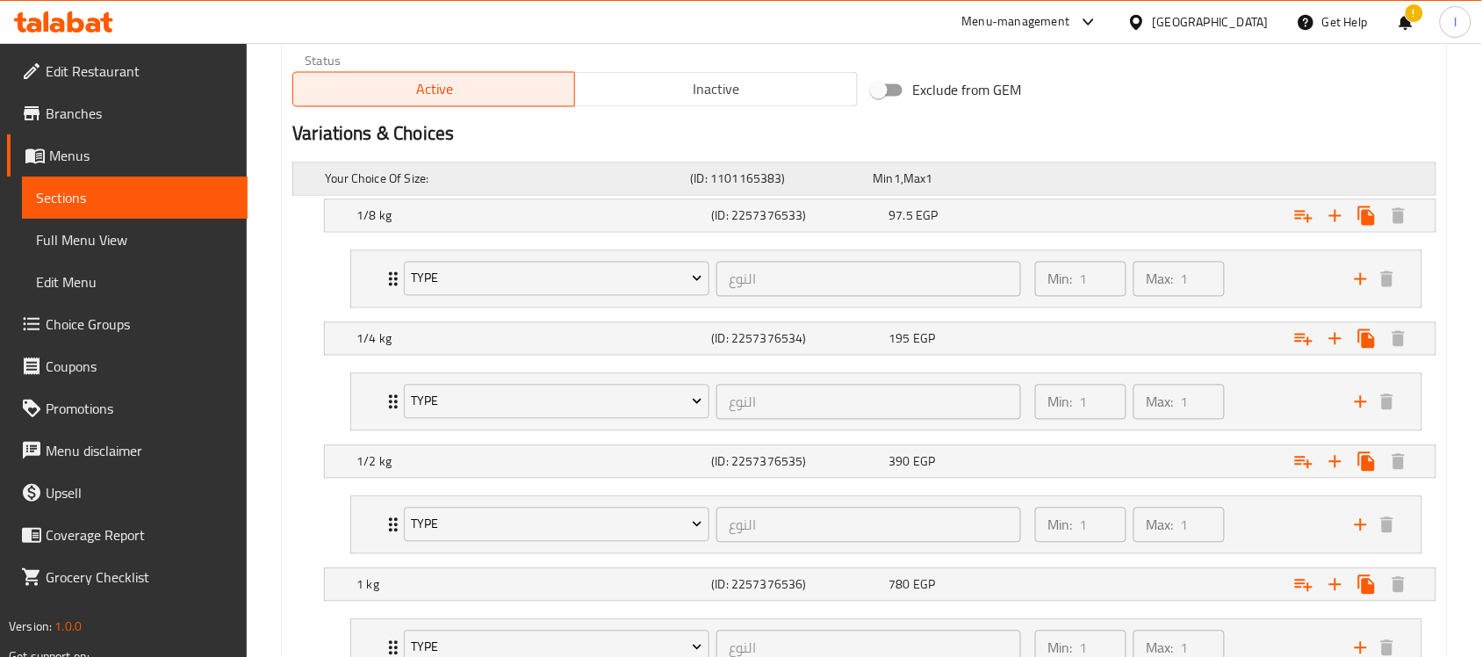
click at [1185, 178] on div "Expand" at bounding box center [1235, 179] width 365 height 7
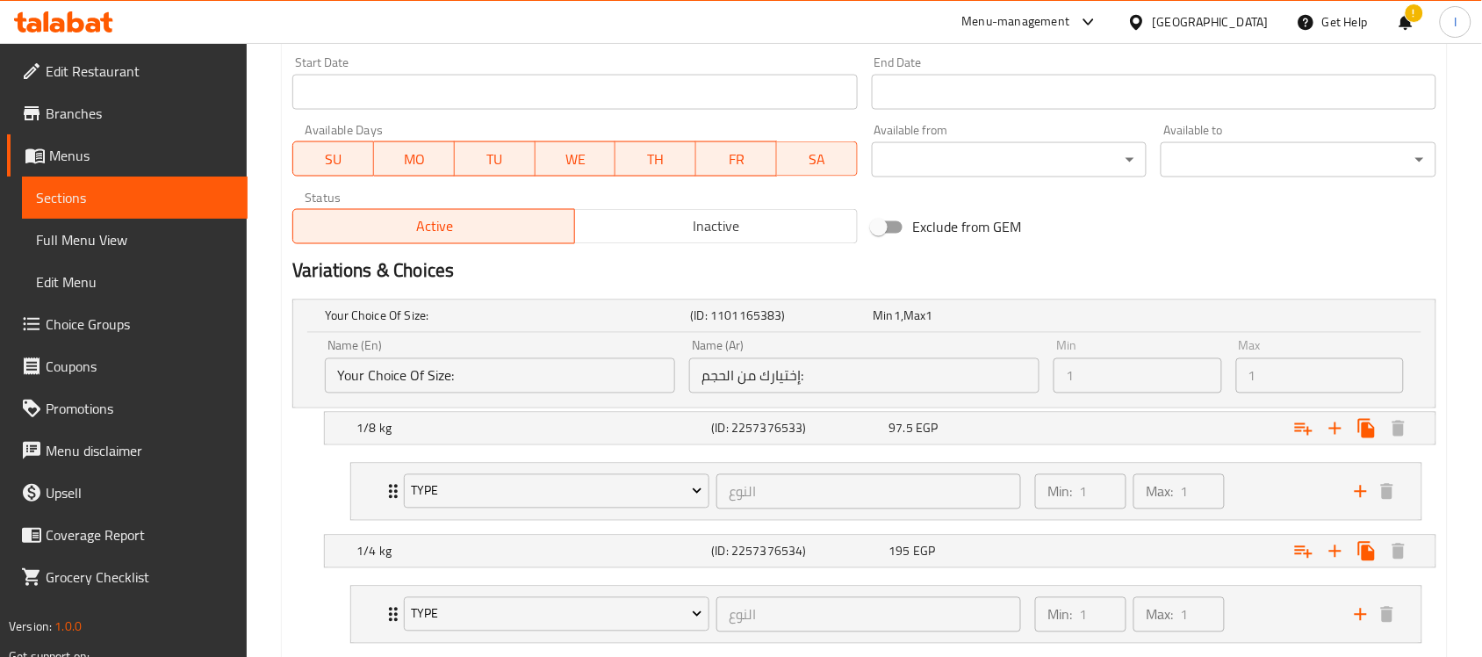
scroll to position [679, 0]
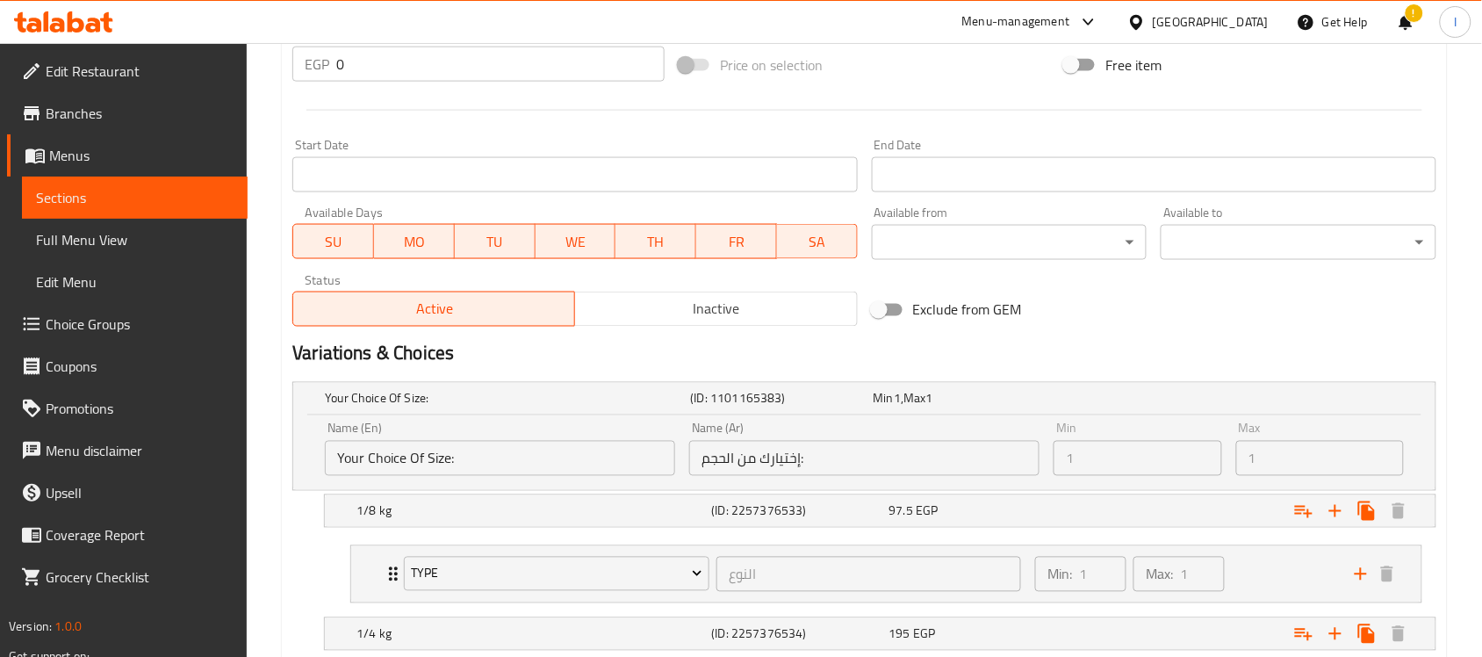
click at [1083, 332] on div "Exclude from GEM" at bounding box center [1058, 309] width 386 height 47
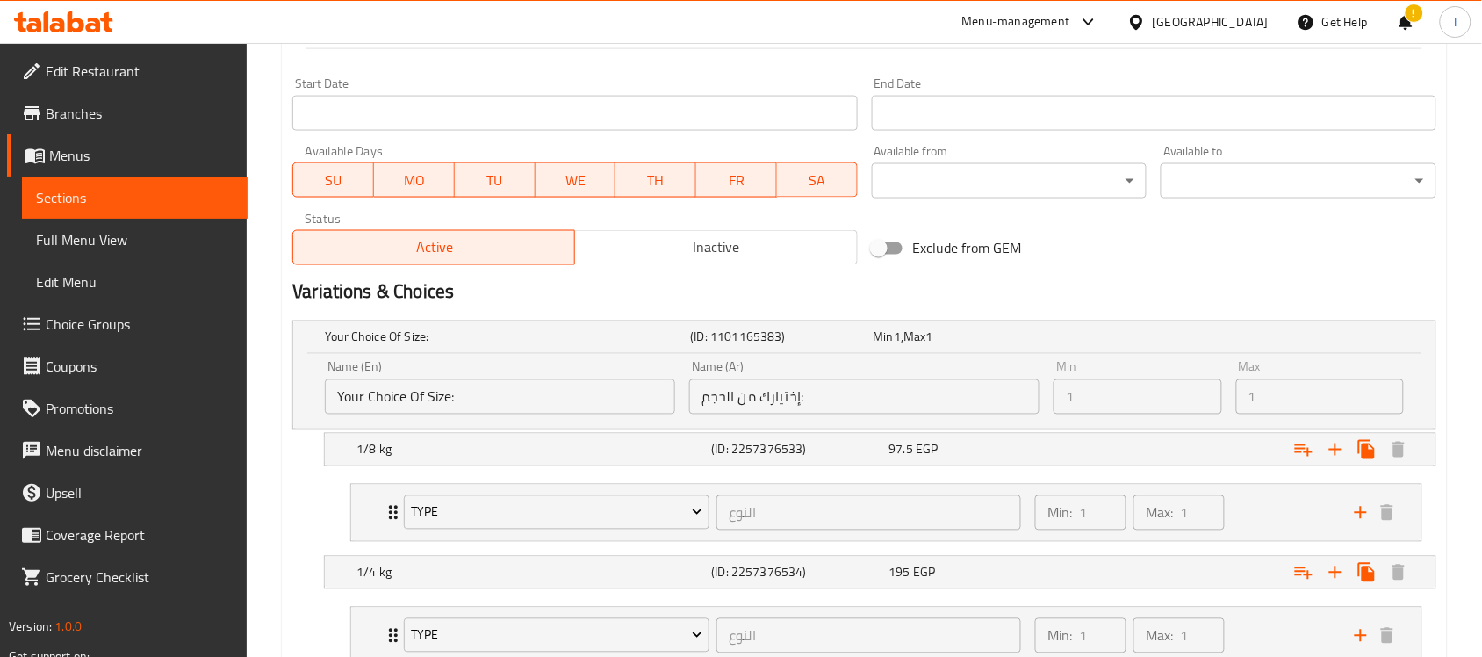
scroll to position [569, 0]
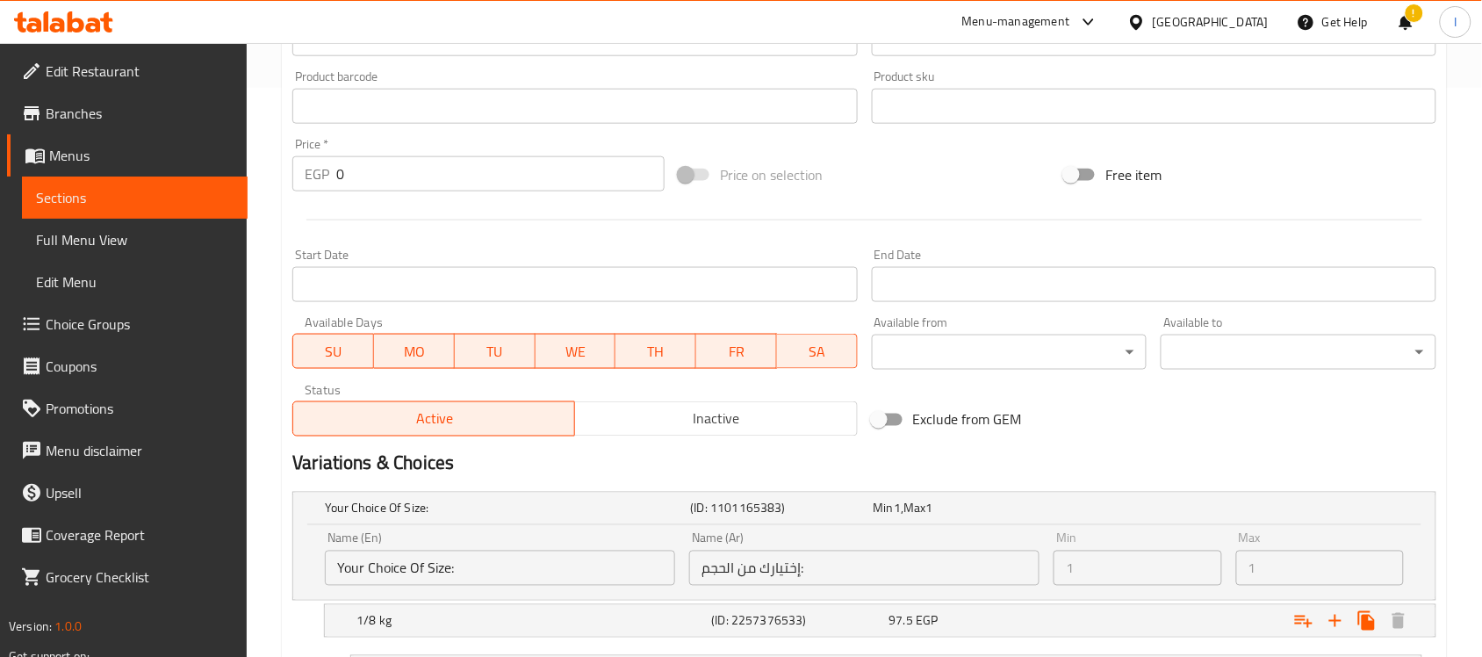
click at [414, 472] on h2 "Variations & Choices" at bounding box center [864, 463] width 1144 height 26
click at [420, 527] on div "Your Choice Of Size: (ID: 1101165383) Min 1 , Max 1" at bounding box center [869, 508] width 1097 height 39
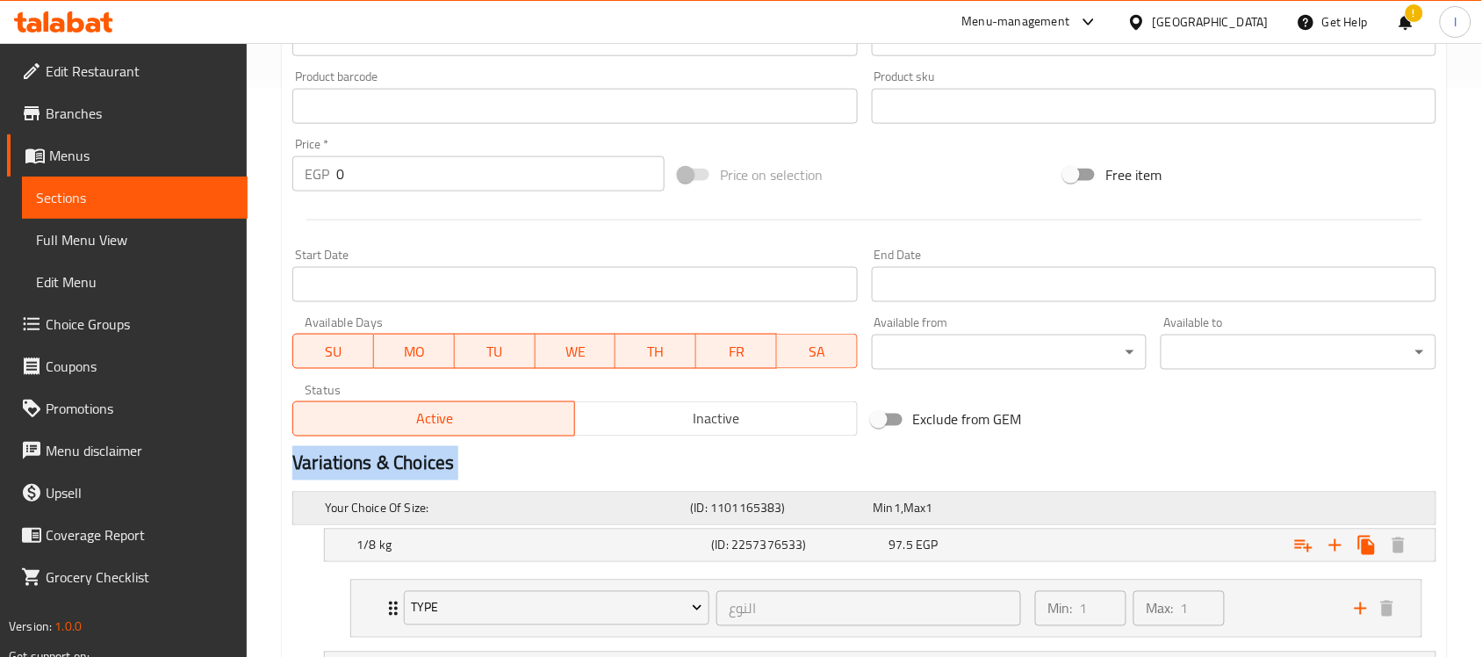
click at [494, 503] on h5 "Your Choice Of Size:" at bounding box center [504, 509] width 358 height 18
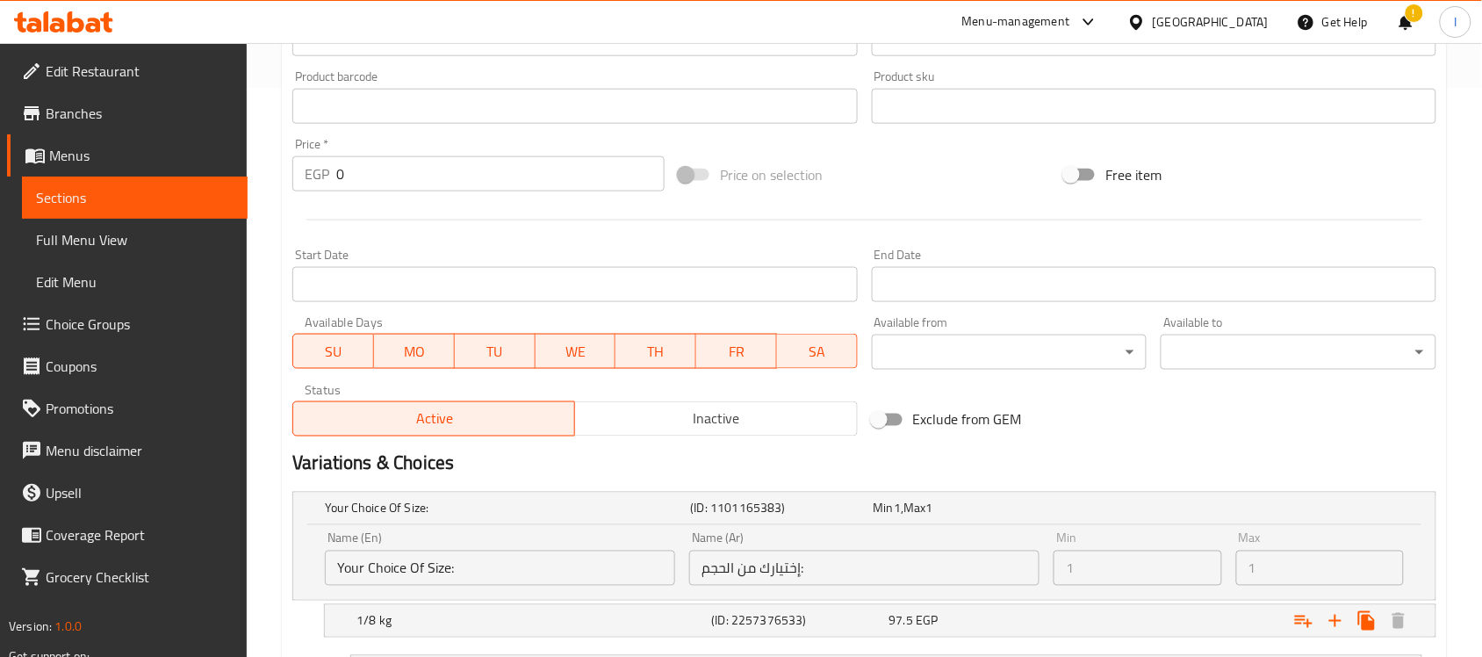
click at [962, 551] on input "إختيارك من الحجم:" at bounding box center [864, 568] width 350 height 35
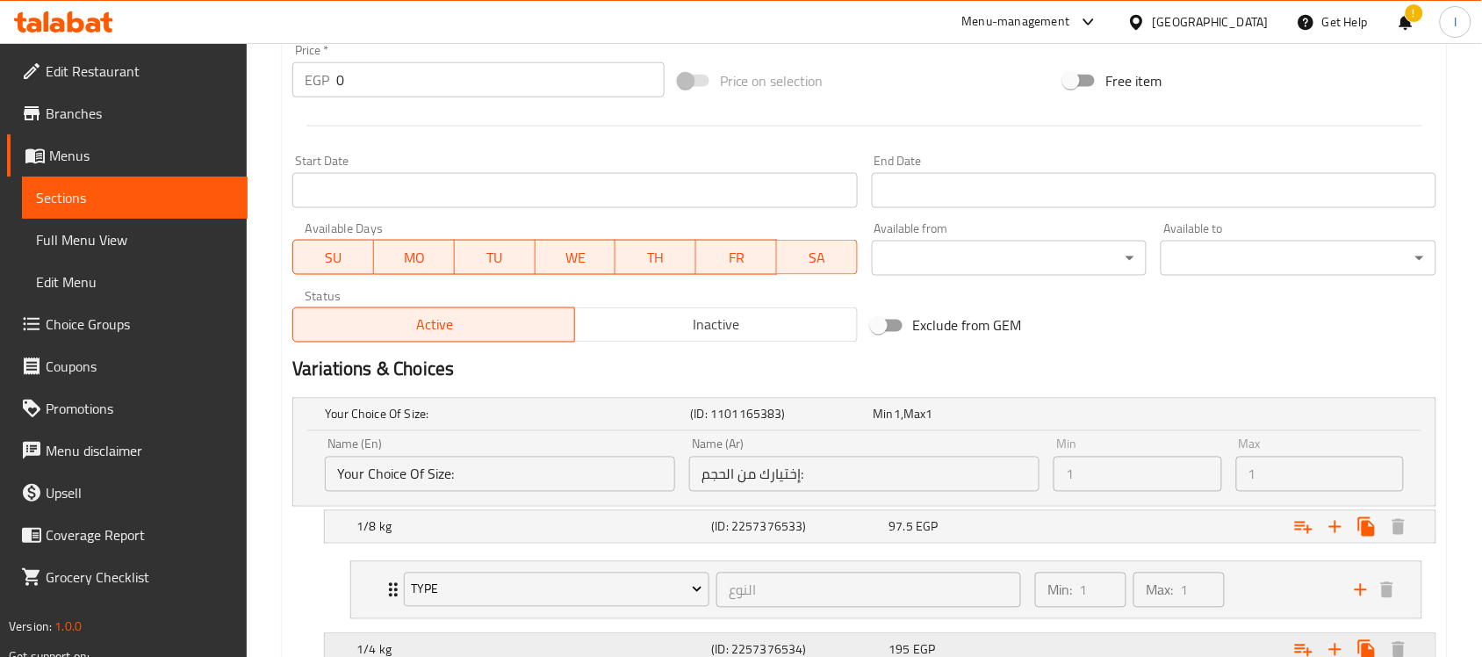
scroll to position [789, 0]
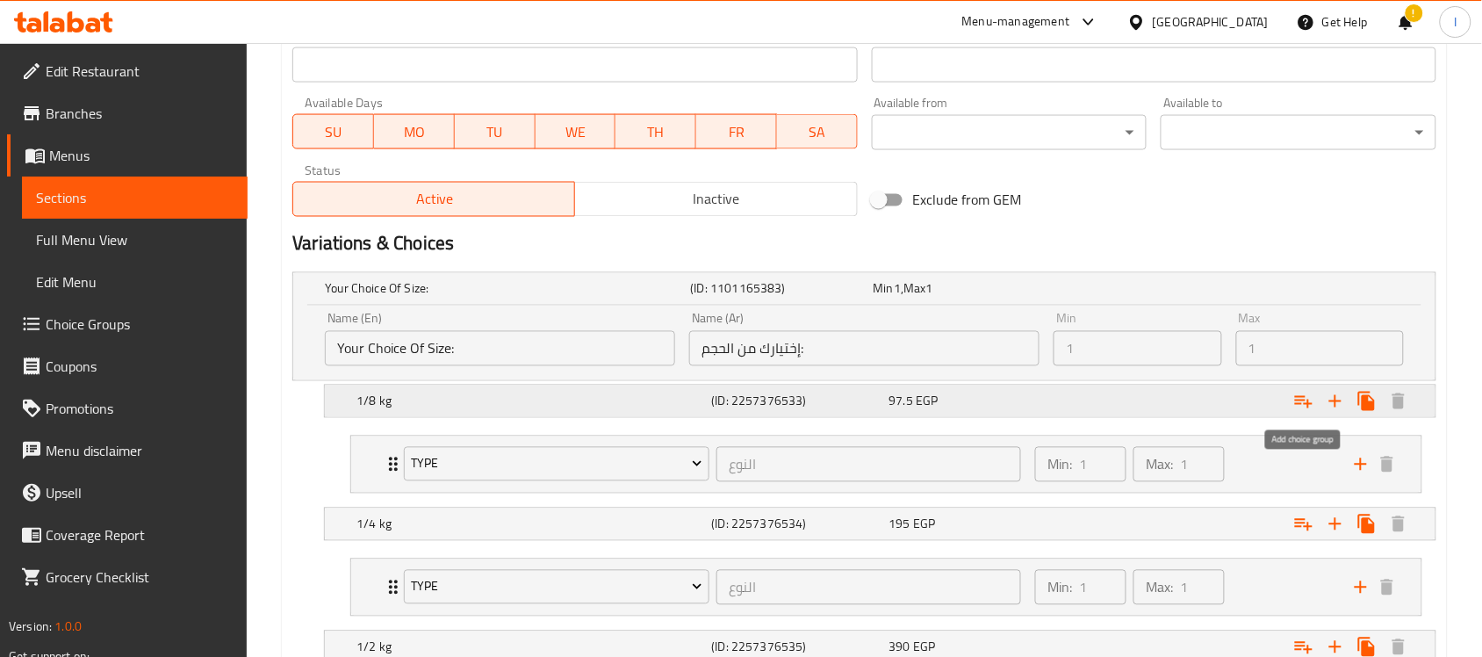
click at [1301, 404] on icon "Expand" at bounding box center [1304, 402] width 18 height 12
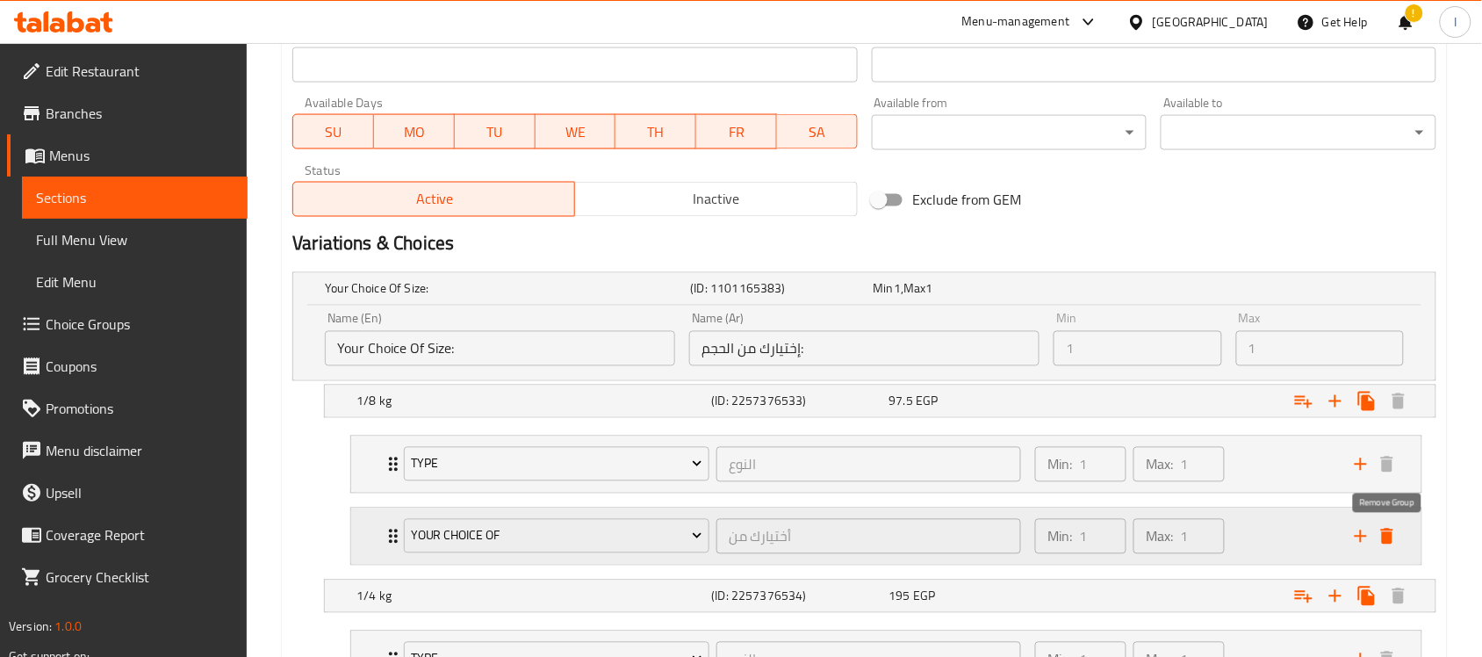
click at [1390, 544] on icon "delete" at bounding box center [1387, 537] width 12 height 16
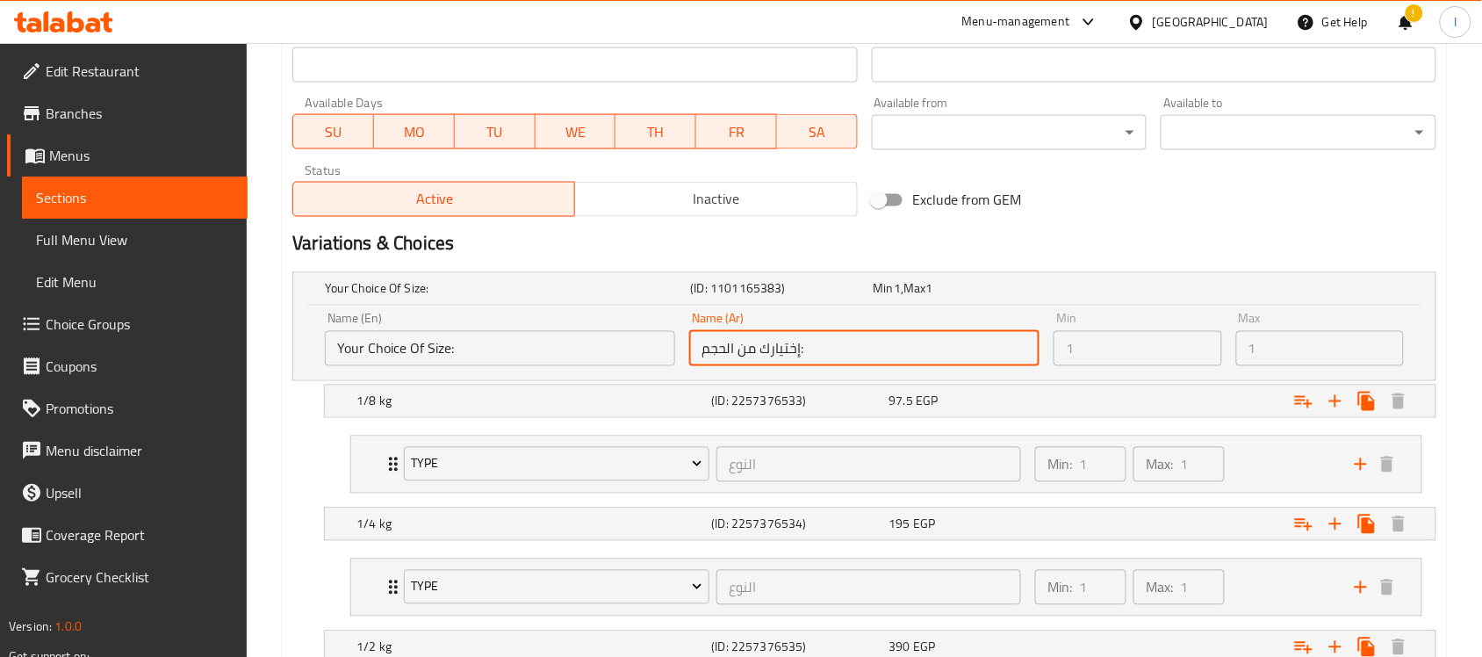
click at [975, 364] on input "إختيارك من الحجم:" at bounding box center [864, 348] width 350 height 35
click at [808, 363] on input "إختيارك من الحجم:" at bounding box center [864, 348] width 350 height 35
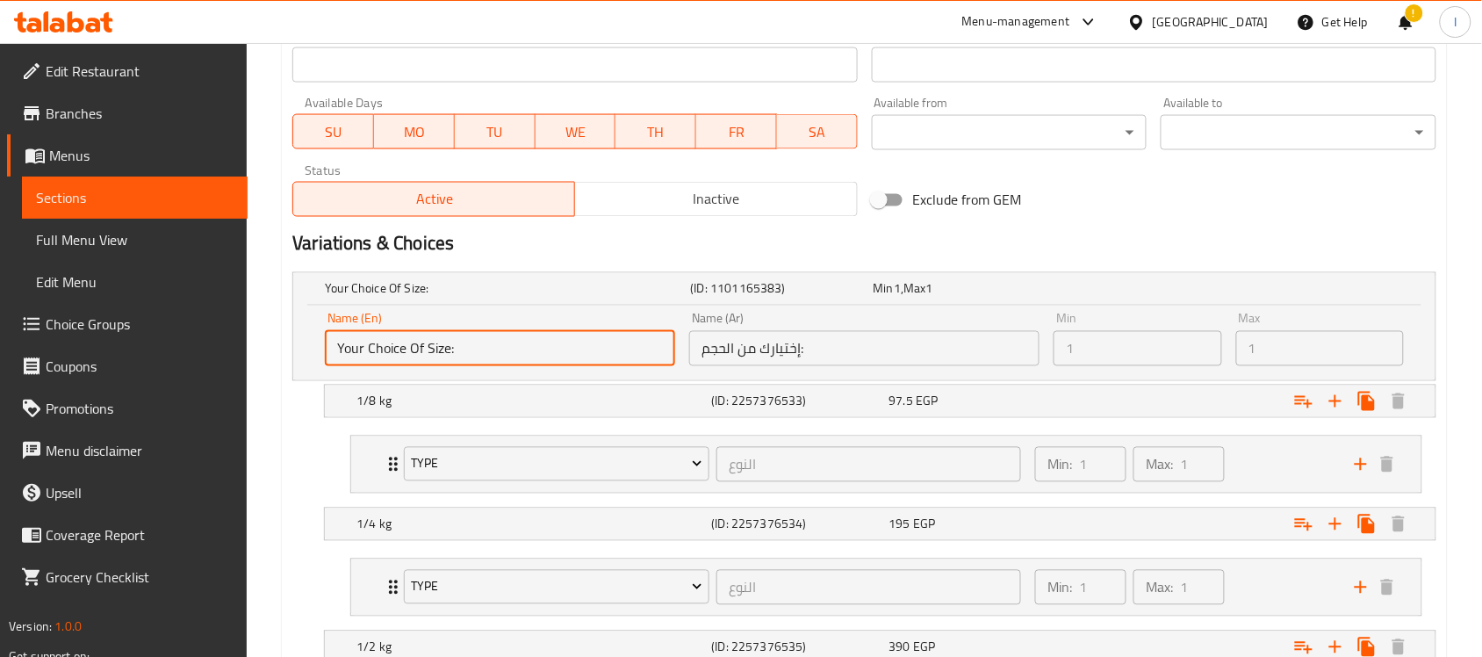
click at [586, 331] on input "Your Choice Of Size:" at bounding box center [500, 348] width 350 height 35
click at [1375, 317] on div "Max 1 Max" at bounding box center [1320, 340] width 168 height 54
click at [901, 300] on span "EGP" at bounding box center [897, 288] width 7 height 23
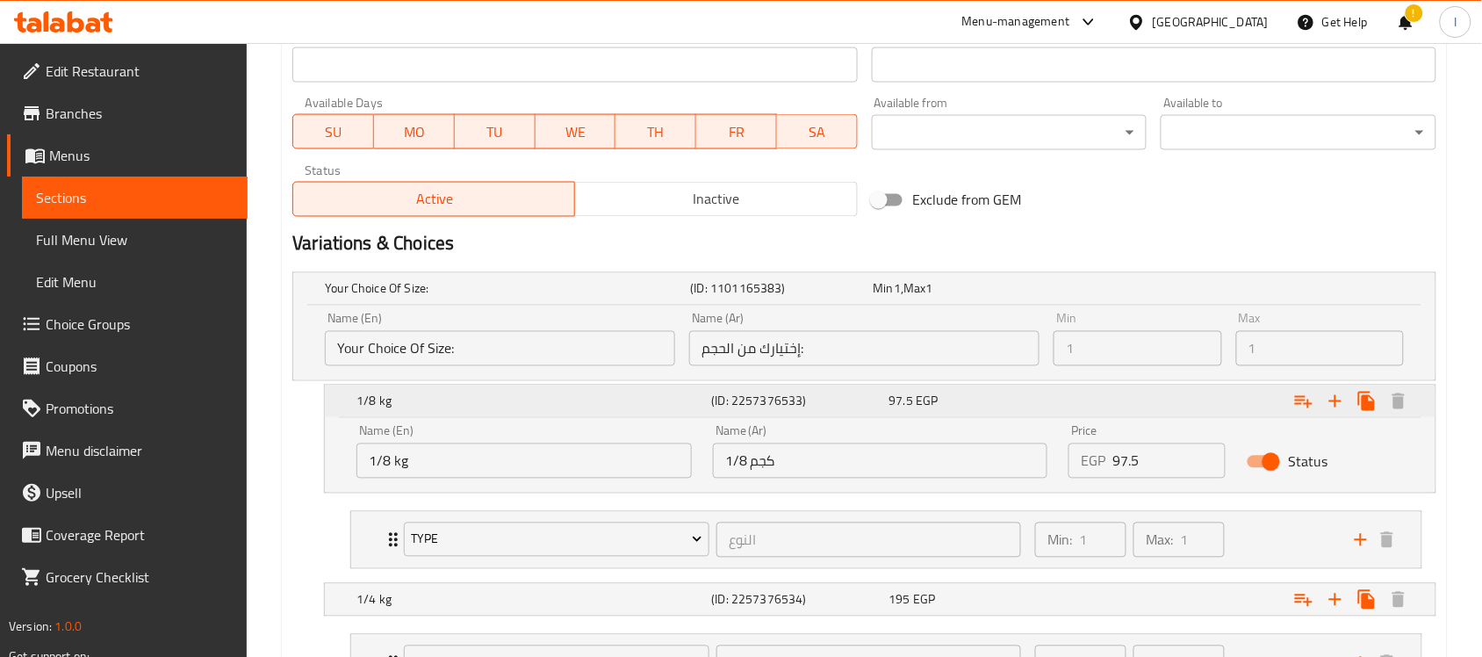
drag, startPoint x: 911, startPoint y: 414, endPoint x: 919, endPoint y: 407, distance: 11.2
click at [914, 308] on div "1/8 kg (ID: 2257376533) 97.5 EGP" at bounding box center [869, 289] width 1097 height 39
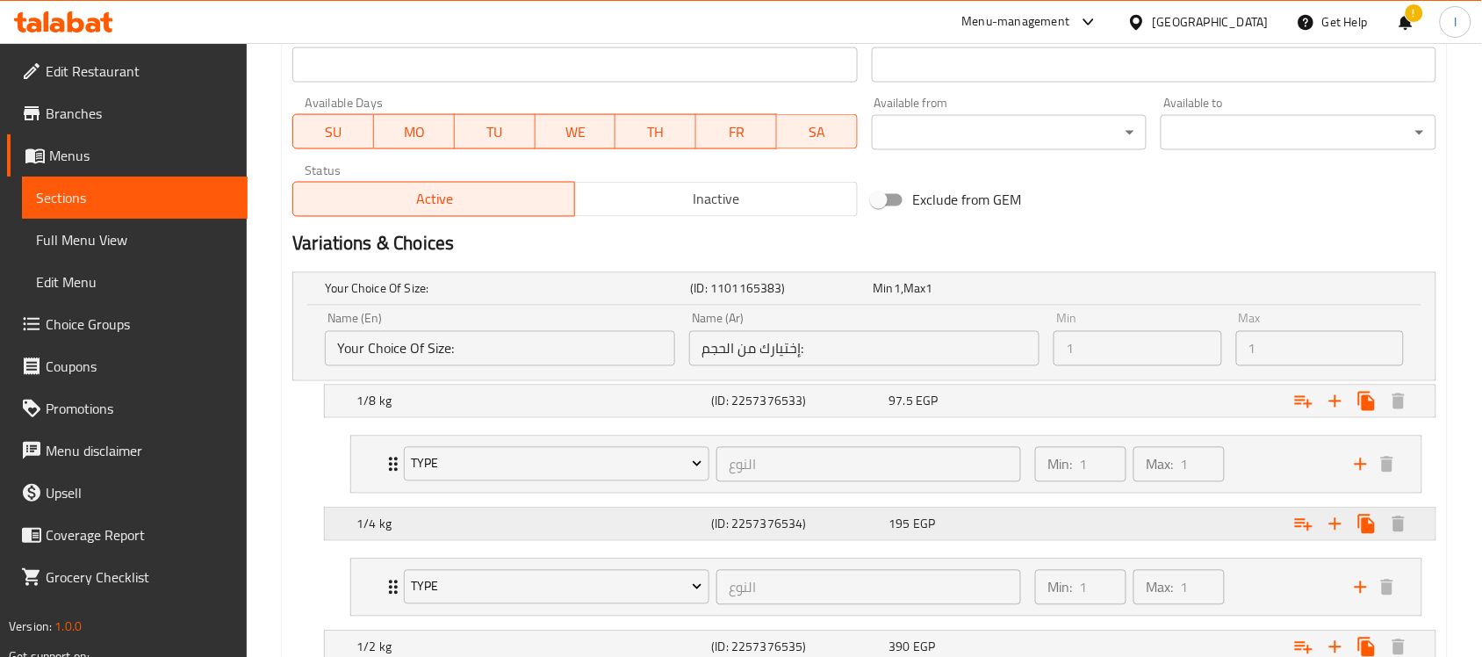
click at [782, 308] on div "1/4 kg (ID: 2257376534) 195 EGP" at bounding box center [869, 289] width 1097 height 39
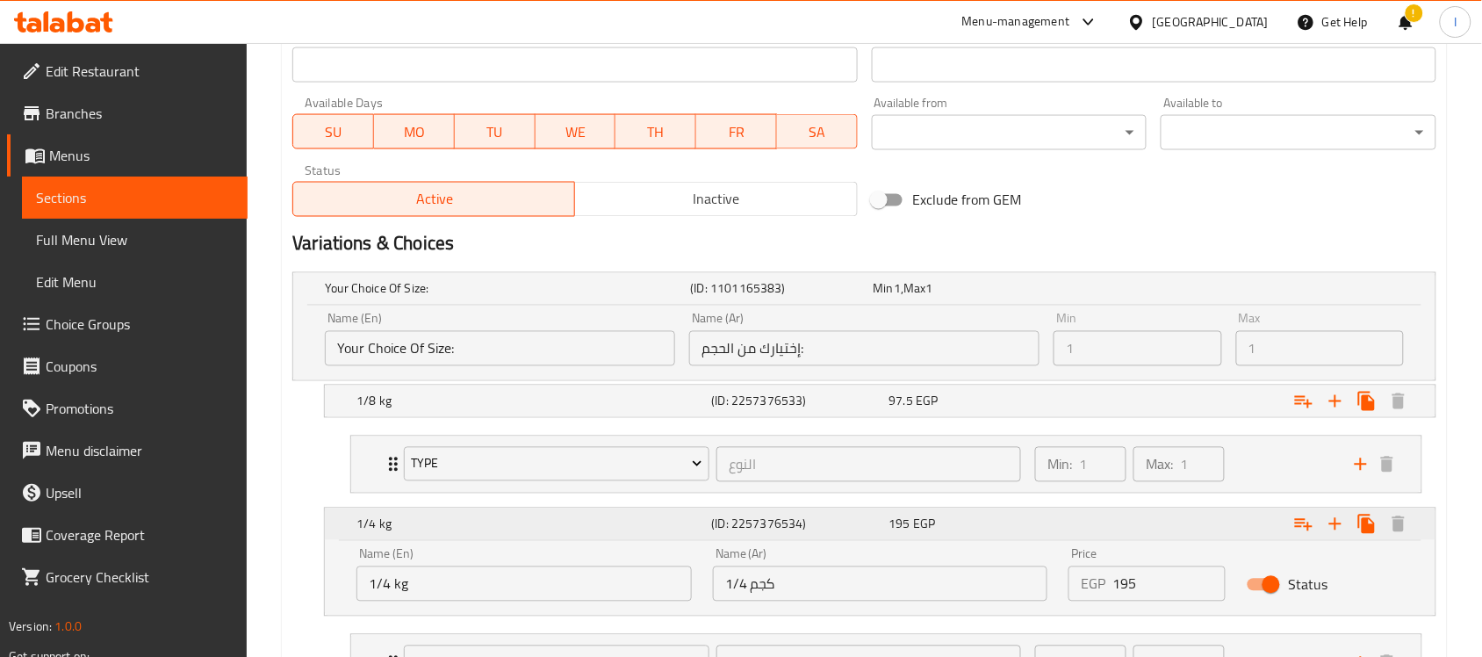
click at [782, 308] on div "1/4 kg (ID: 2257376534) 195 EGP" at bounding box center [869, 289] width 1097 height 39
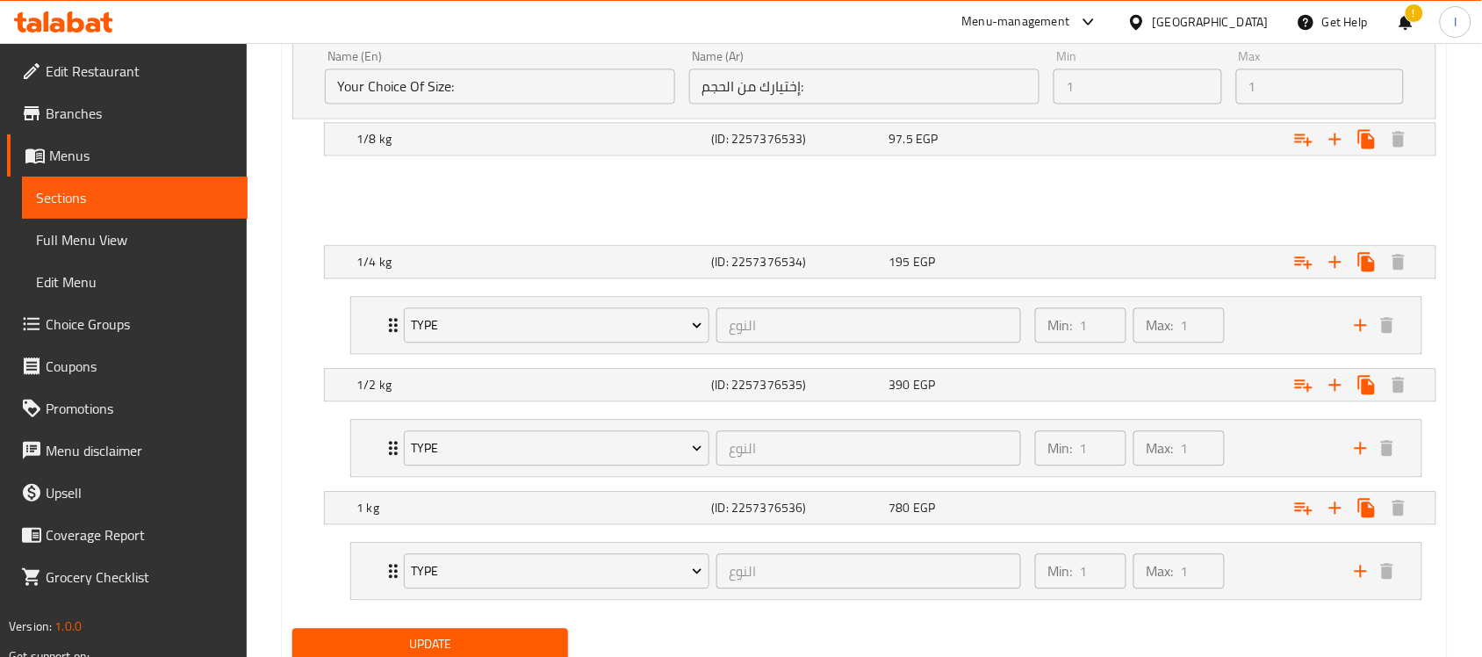
scroll to position [1118, 0]
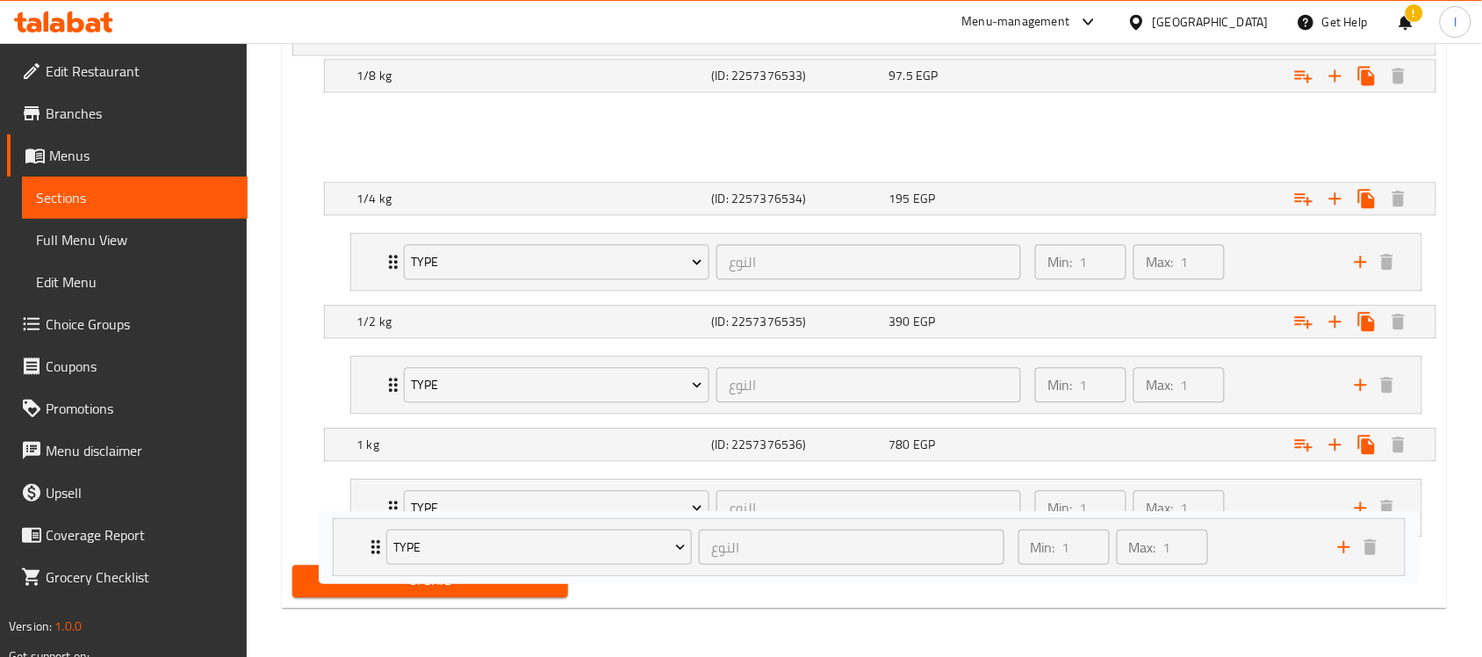
drag, startPoint x: 386, startPoint y: 347, endPoint x: 369, endPoint y: 551, distance: 204.5
click at [369, 551] on div "Your Choice Of Size: (ID: 1101165383) Min 1 , Max 1 Name (En) Your Choice Of Si…" at bounding box center [864, 248] width 1158 height 619
drag, startPoint x: 386, startPoint y: 352, endPoint x: 391, endPoint y: 545, distance: 193.2
click at [391, 545] on div "Your Choice Of Size: (ID: 1101165383) Min 1 , Max 1 Name (En) Your Choice Of Si…" at bounding box center [864, 248] width 1158 height 619
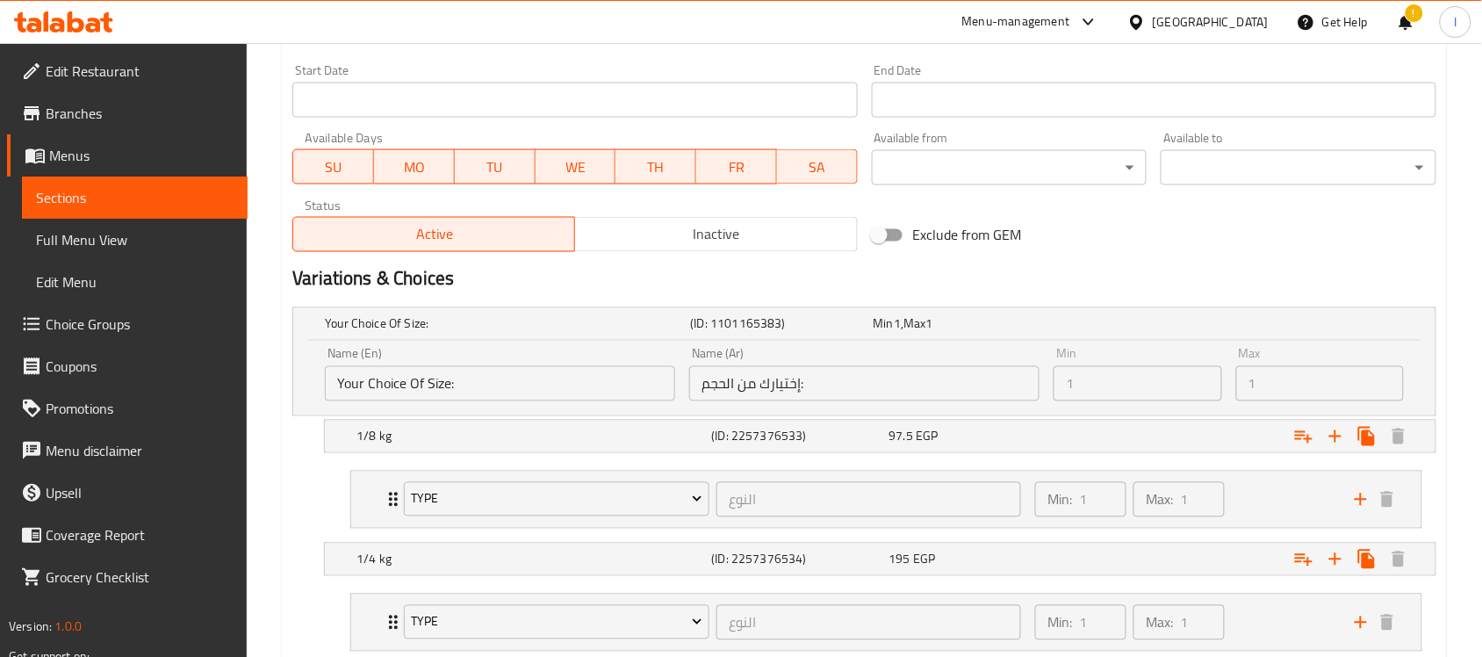
scroll to position [679, 0]
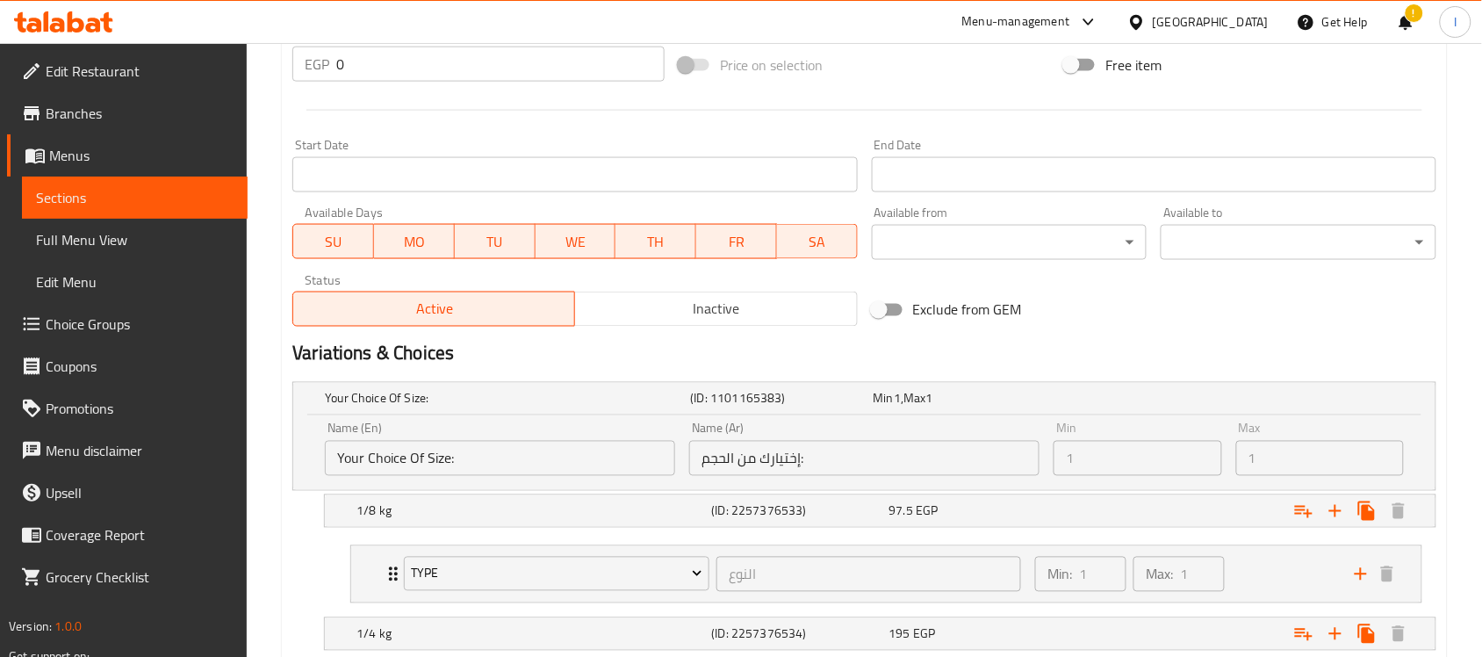
click at [1163, 314] on div "Exclude from GEM" at bounding box center [1058, 309] width 386 height 47
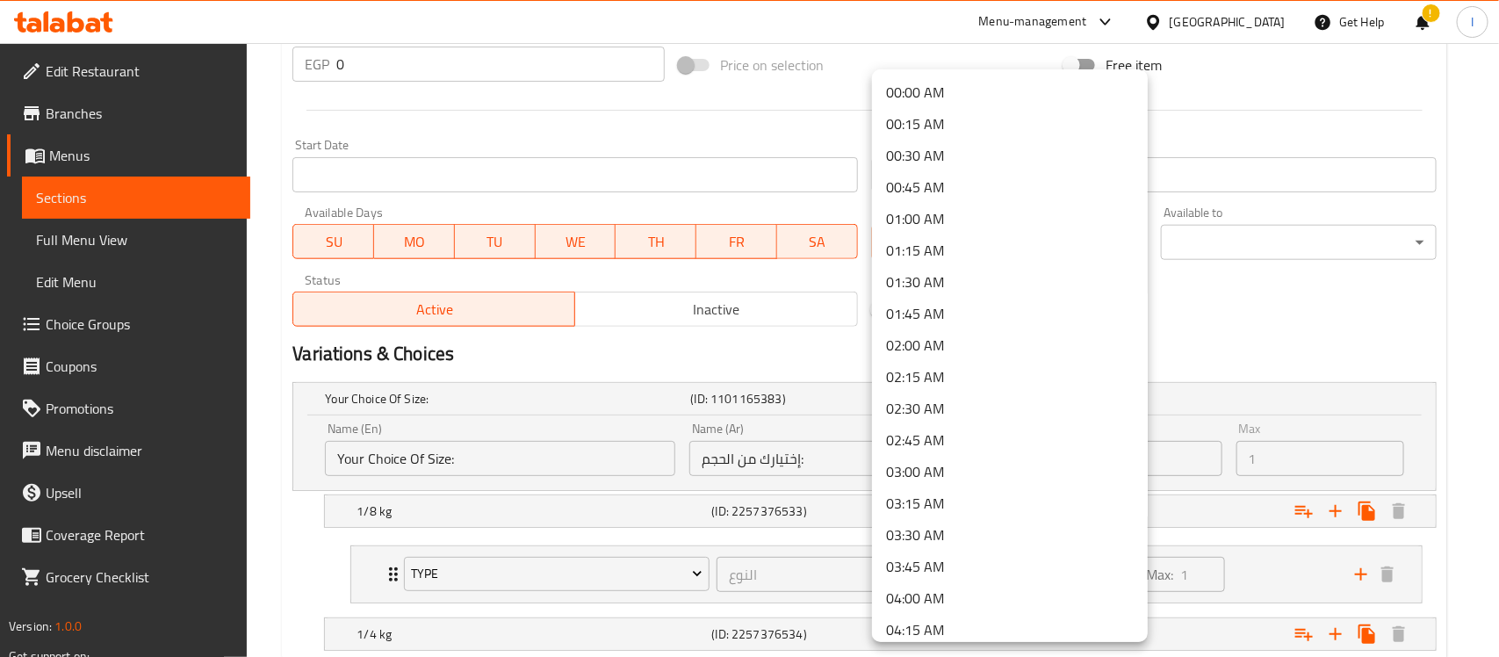
click at [1307, 285] on div at bounding box center [749, 328] width 1499 height 657
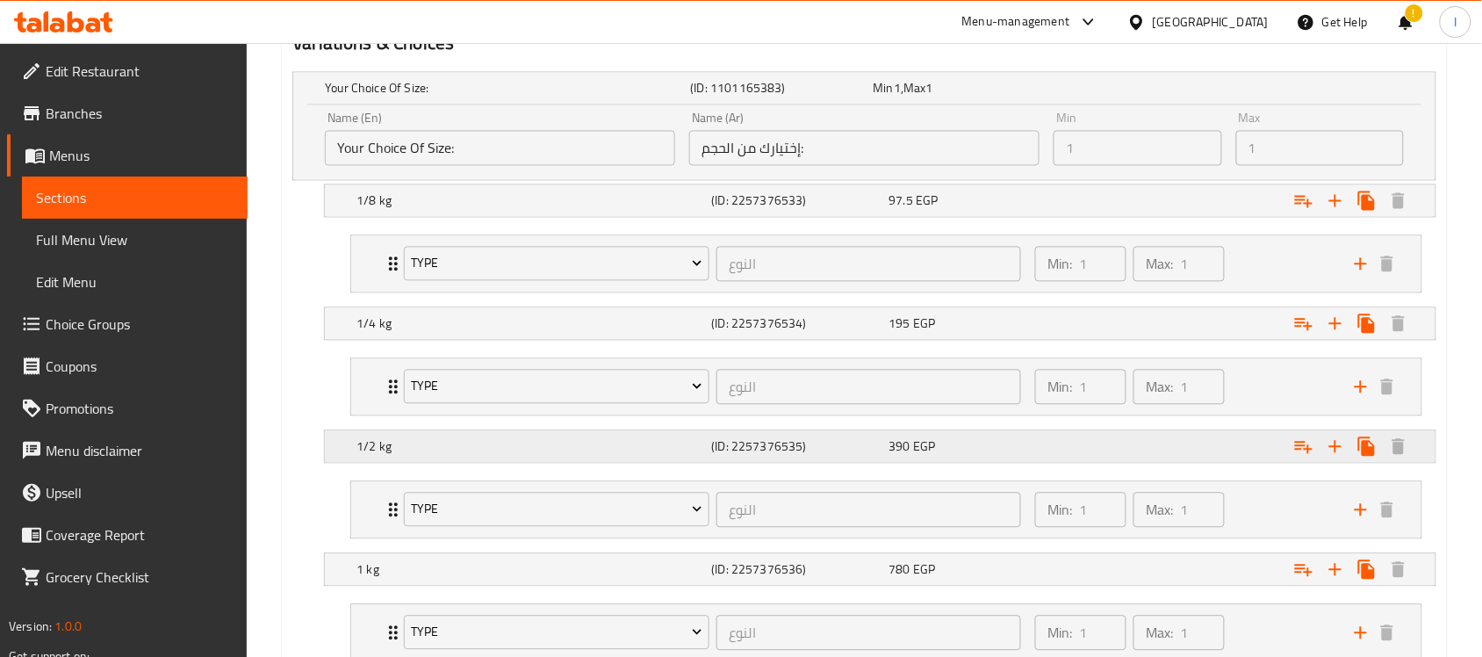
scroll to position [1118, 0]
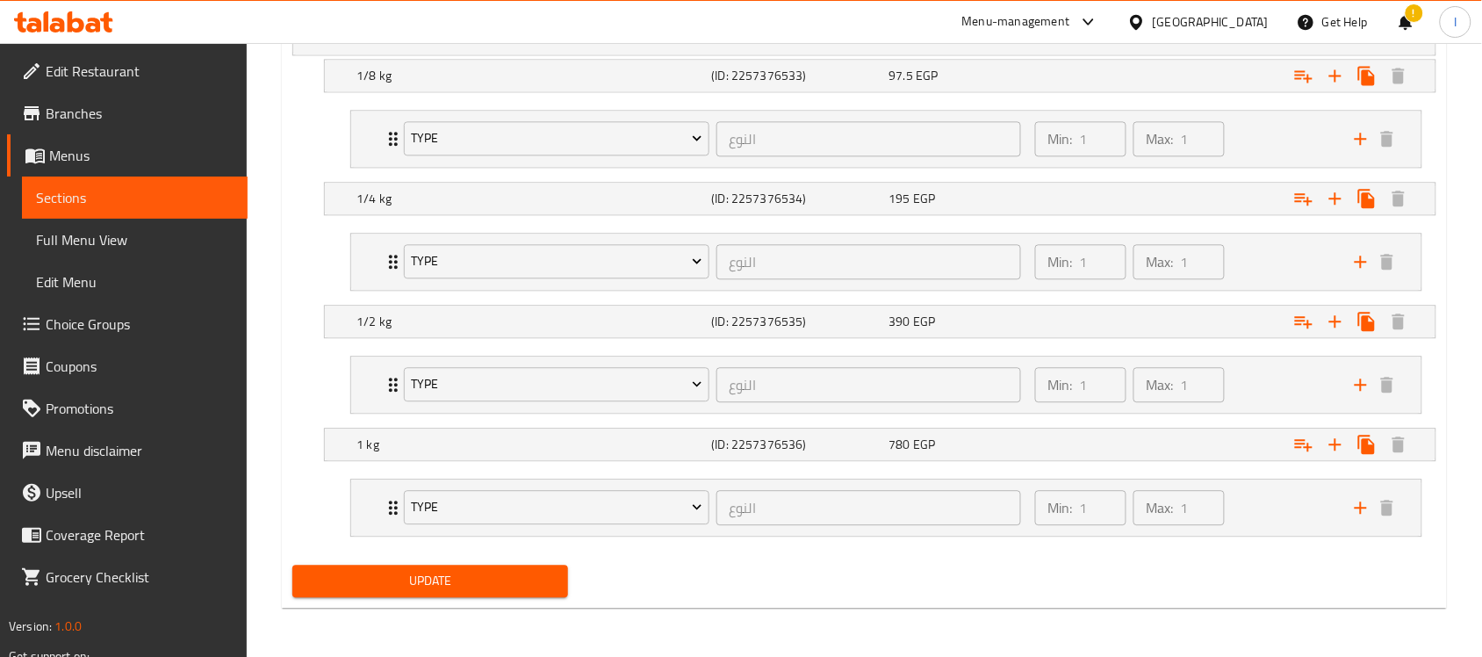
click at [712, 602] on div "Update" at bounding box center [864, 581] width 1158 height 47
click at [119, 233] on span "Full Menu View" at bounding box center [135, 239] width 198 height 21
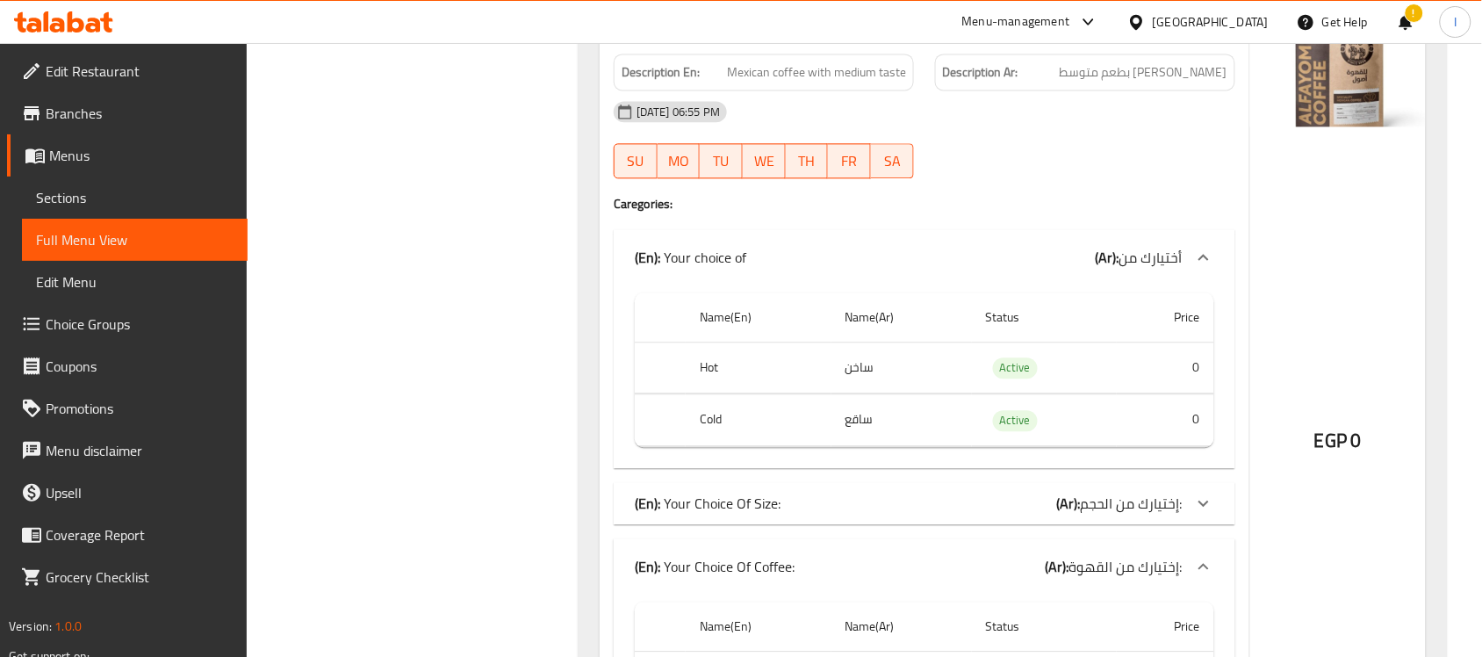
click at [1204, 260] on icon at bounding box center [1203, 257] width 21 height 21
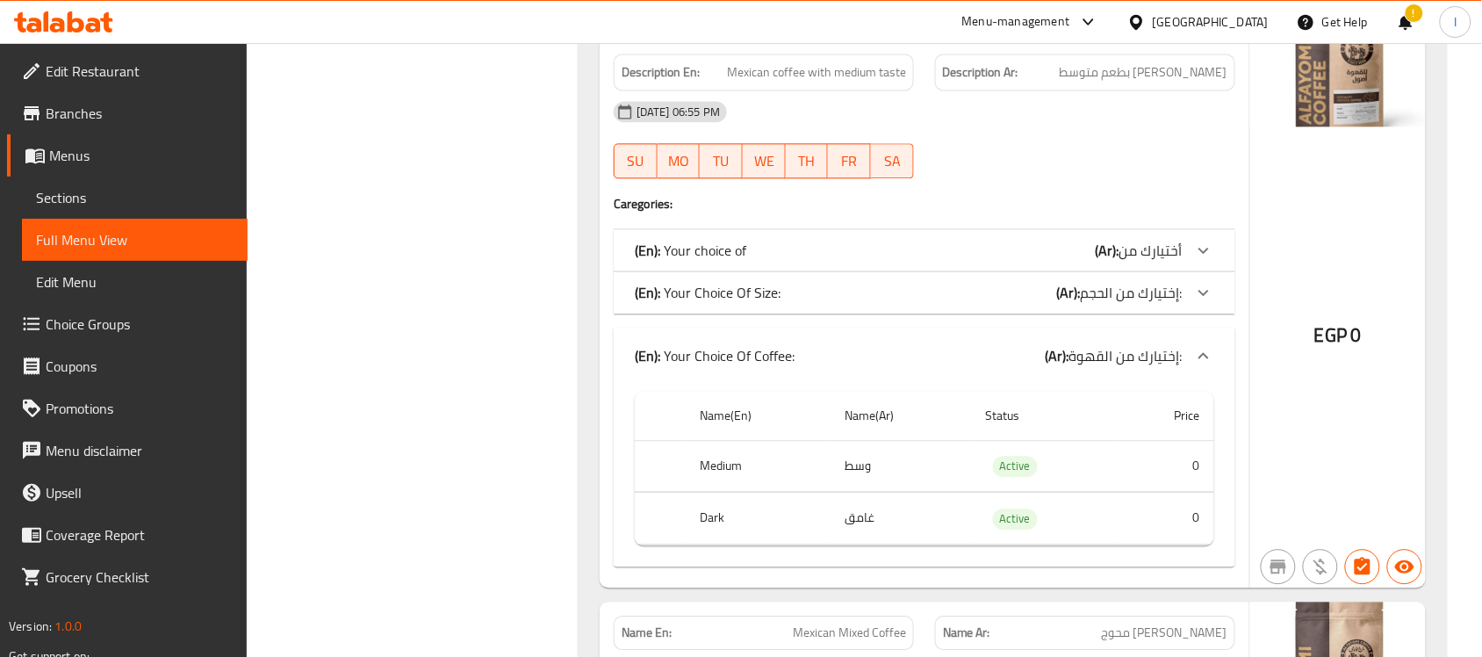
click at [136, 274] on span "Edit Menu" at bounding box center [135, 281] width 198 height 21
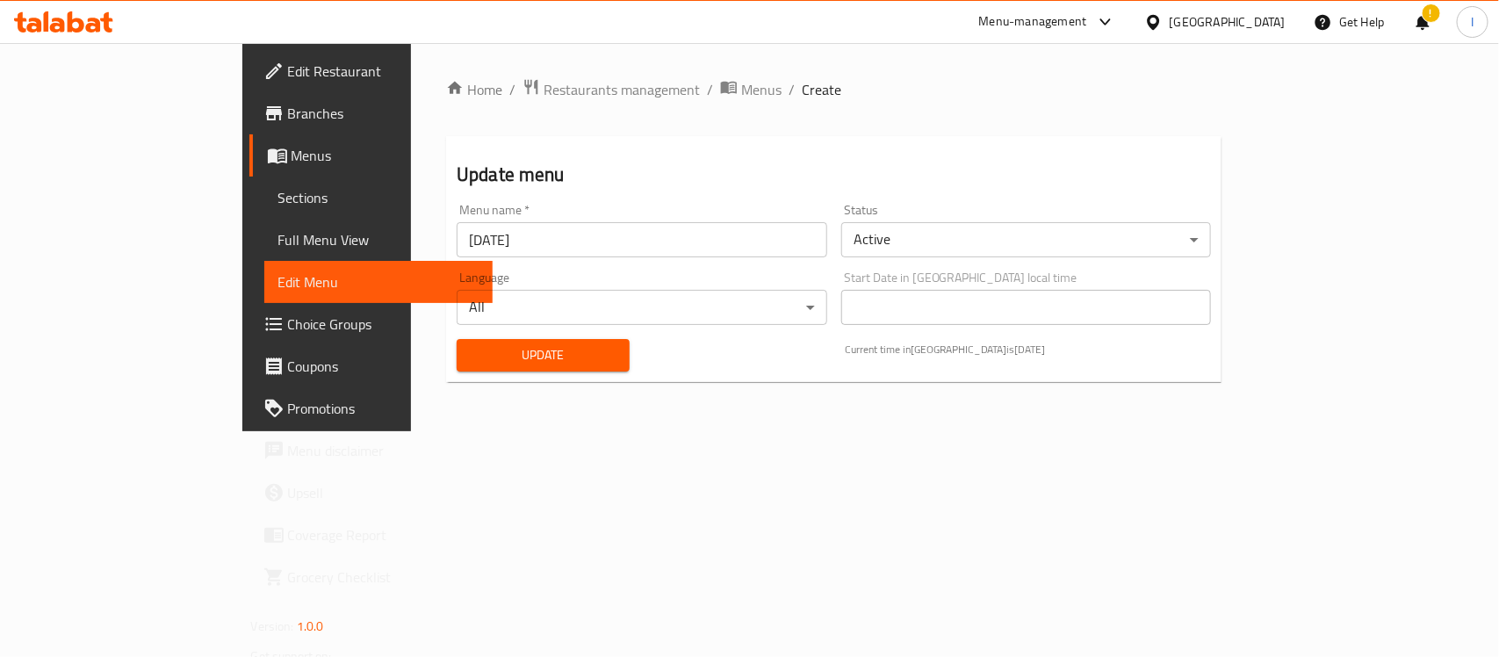
click at [249, 173] on link "Menus" at bounding box center [370, 155] width 243 height 42
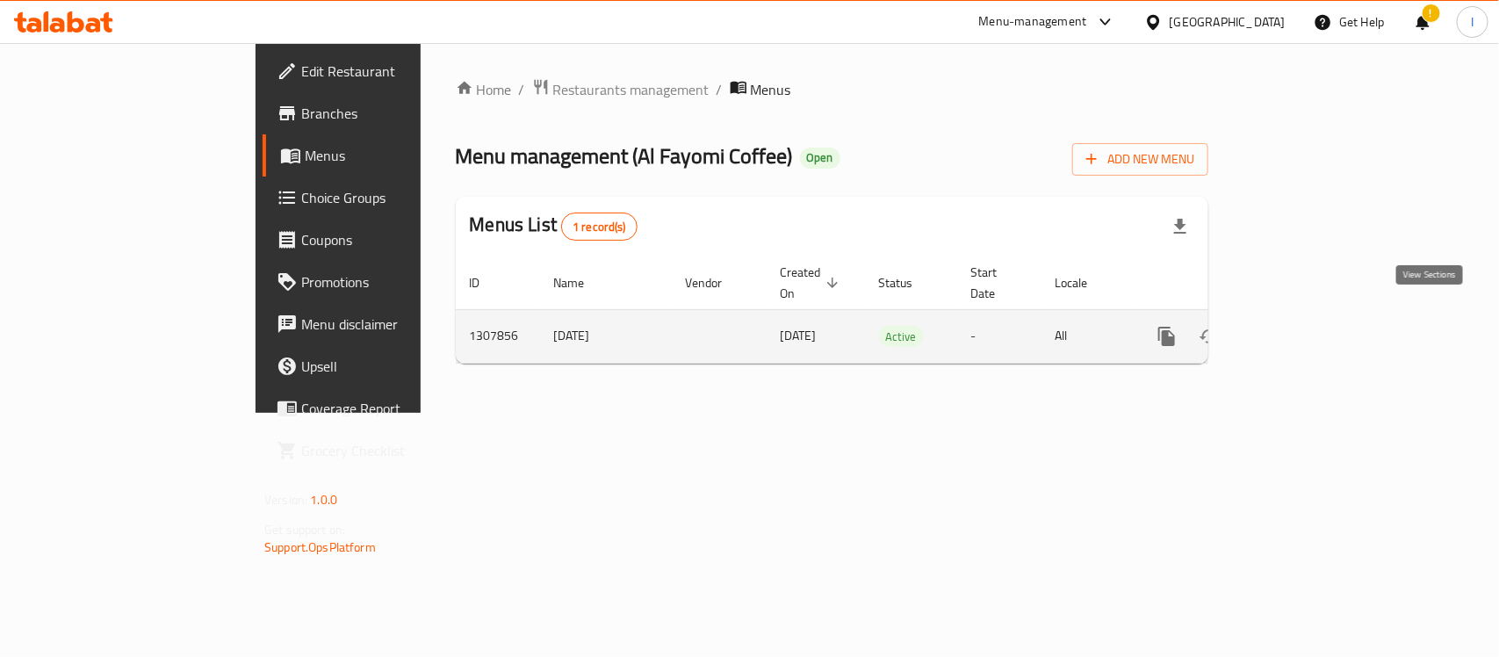
click at [1301, 328] on icon "enhanced table" at bounding box center [1294, 336] width 16 height 16
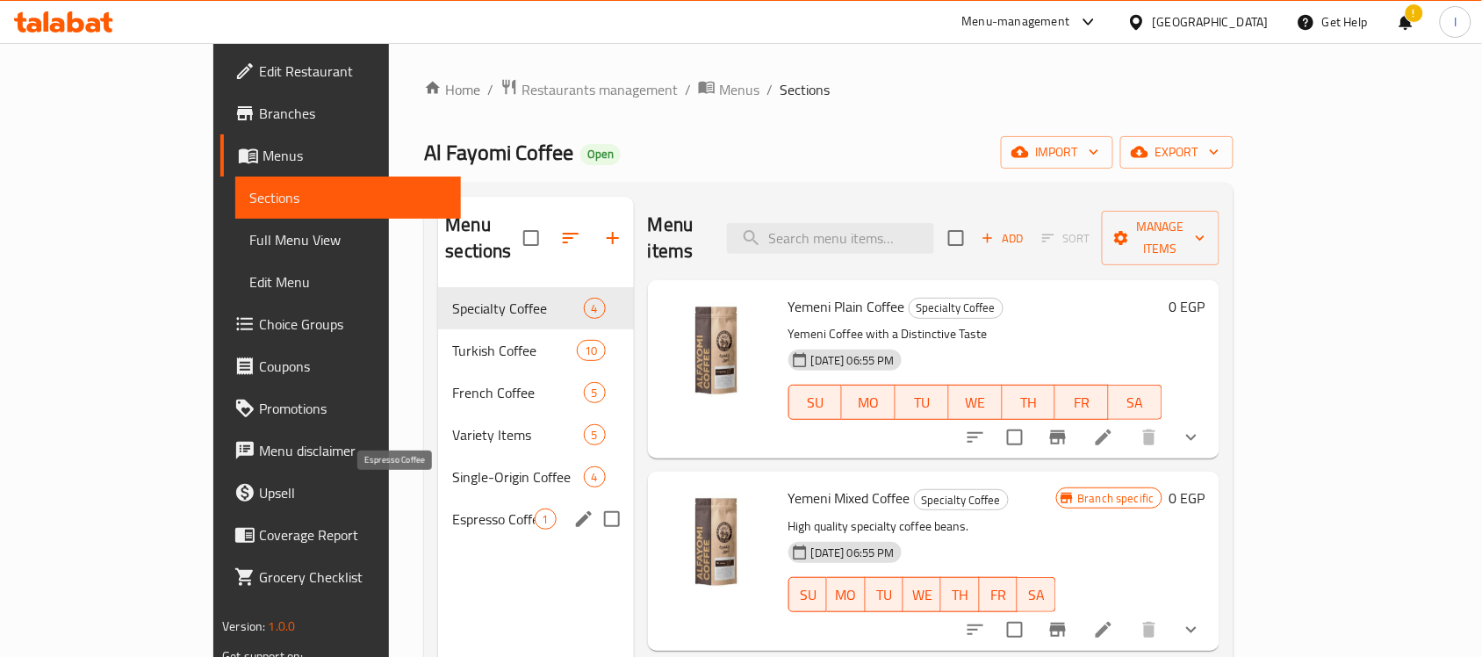
click at [452, 508] on span "Espresso Coffee" at bounding box center [493, 518] width 82 height 21
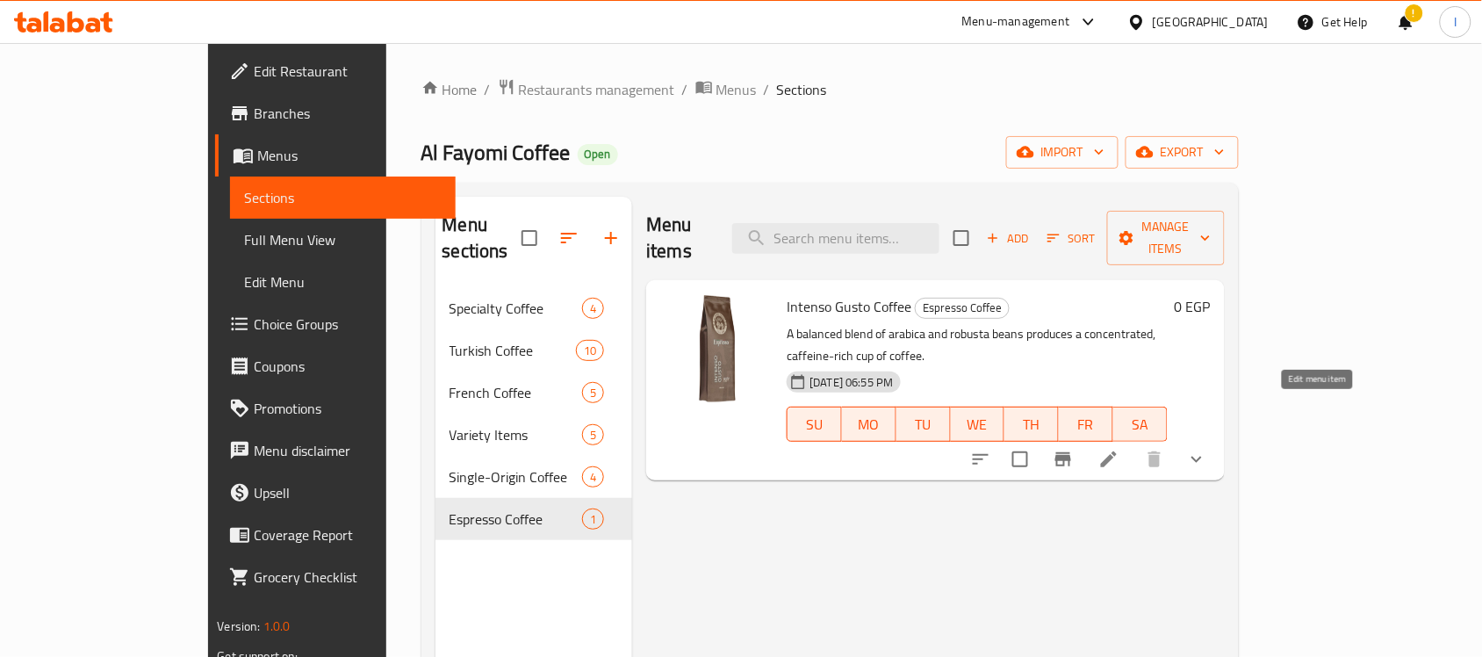
click at [1120, 449] on icon at bounding box center [1109, 459] width 21 height 21
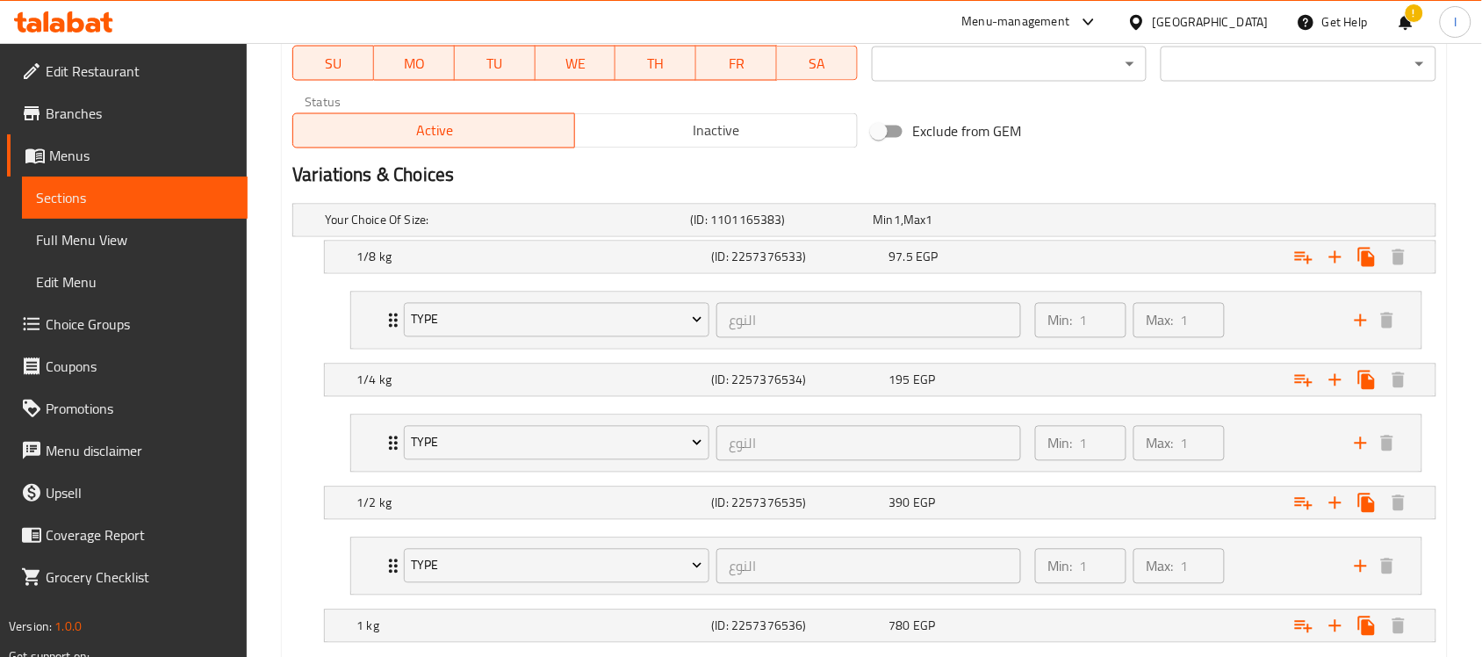
scroll to position [878, 0]
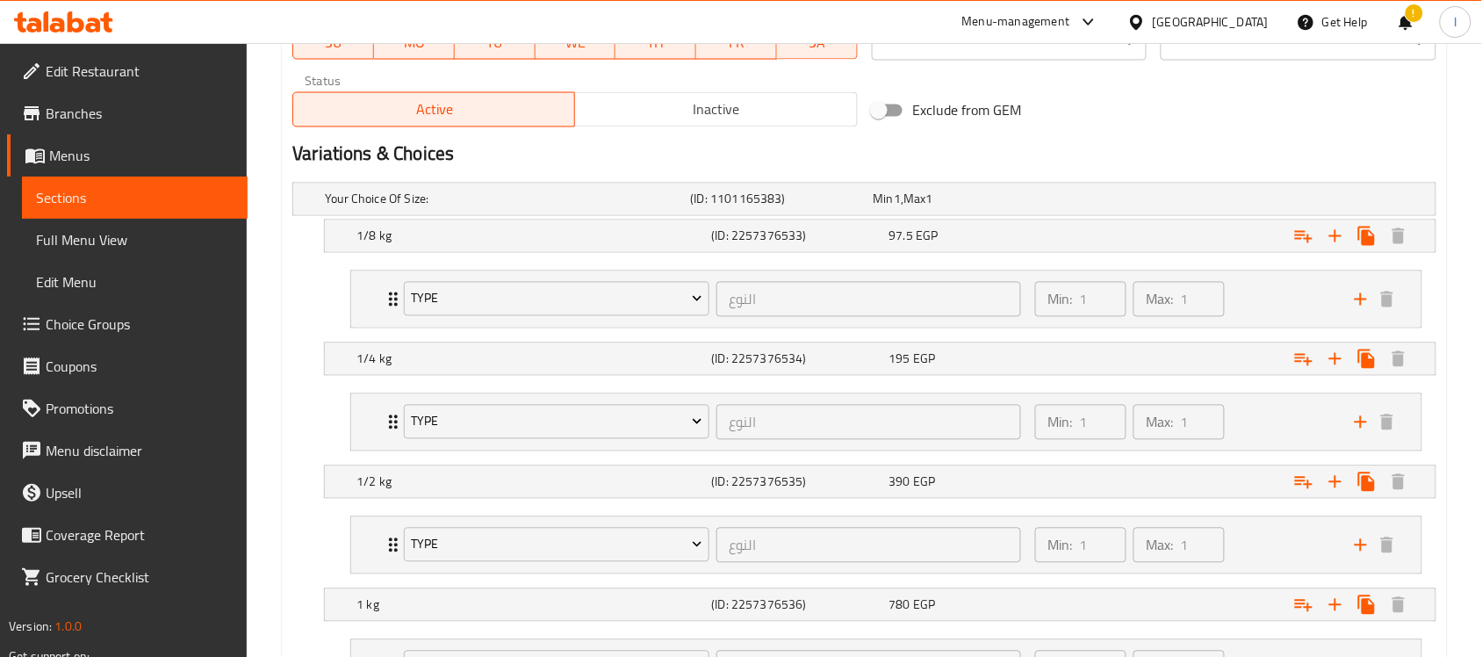
click at [1348, 149] on h2 "Variations & Choices" at bounding box center [864, 154] width 1144 height 26
click at [1221, 112] on div "Exclude from GEM" at bounding box center [1058, 110] width 386 height 47
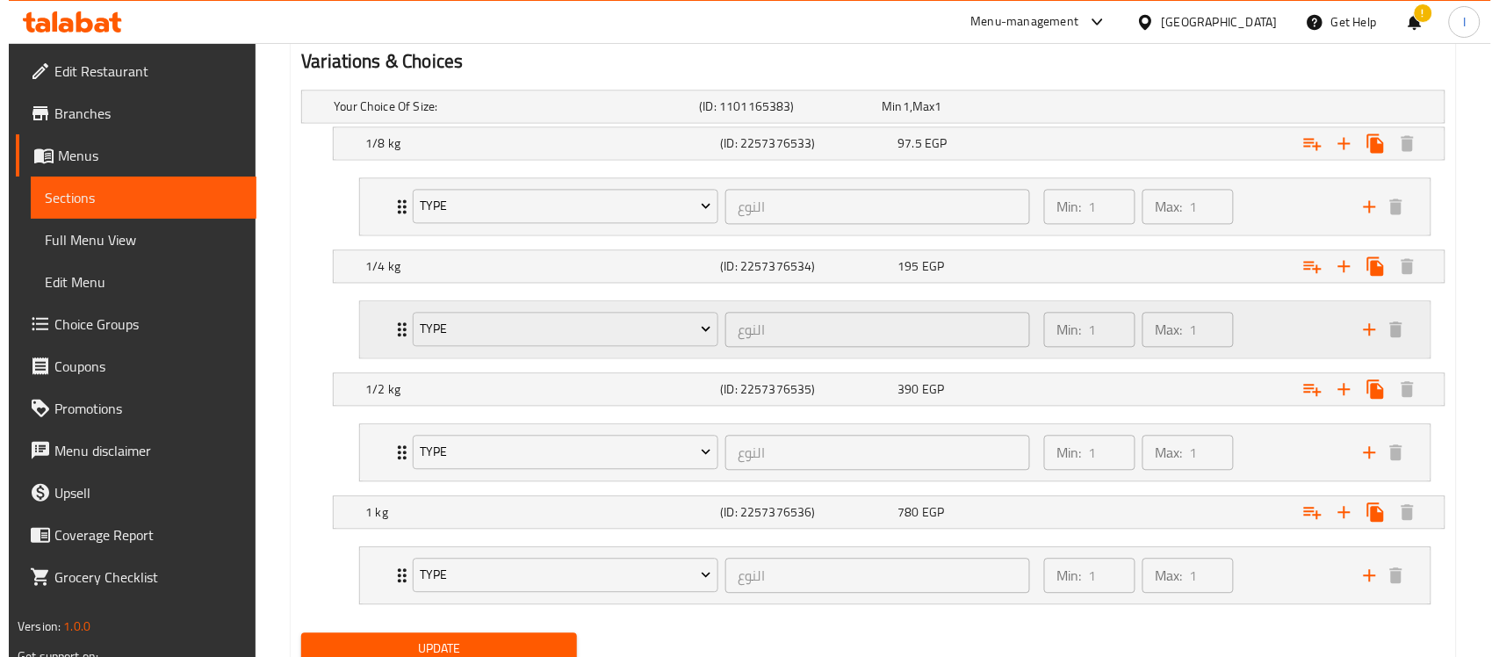
scroll to position [1042, 0]
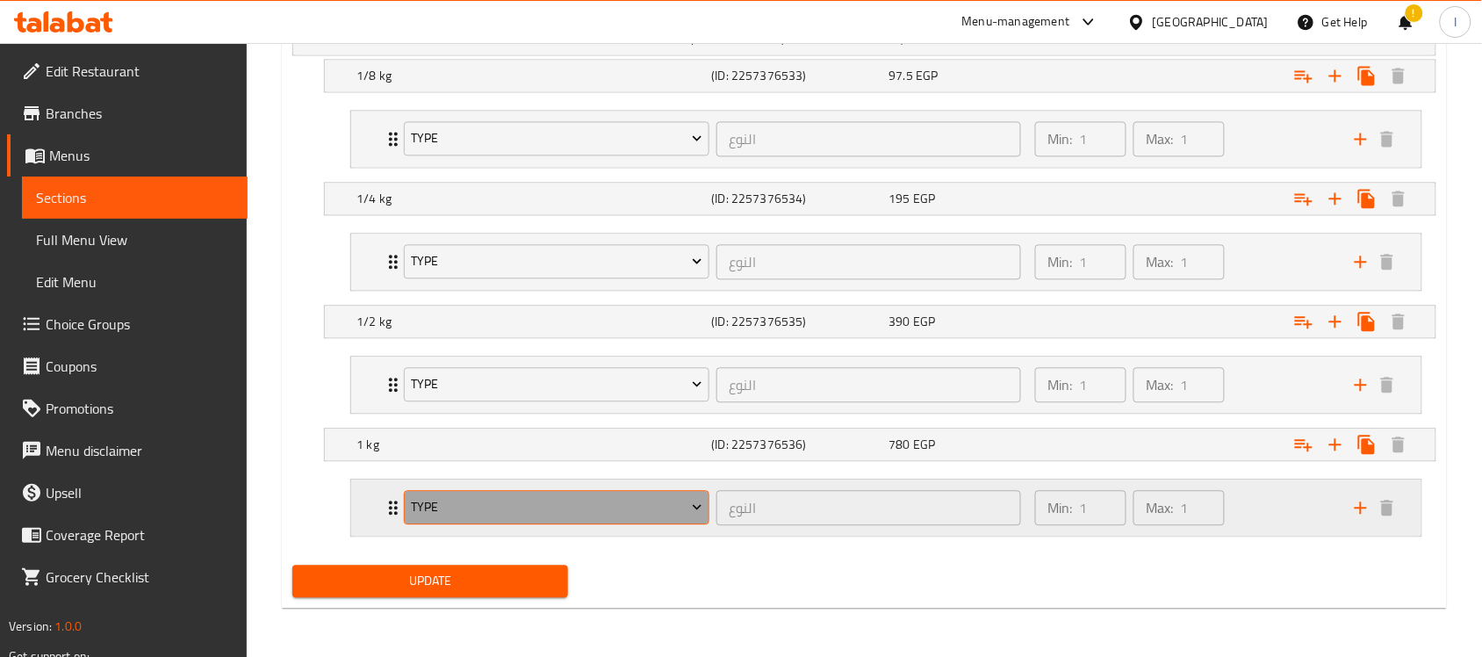
click at [690, 520] on button "Type" at bounding box center [557, 507] width 306 height 35
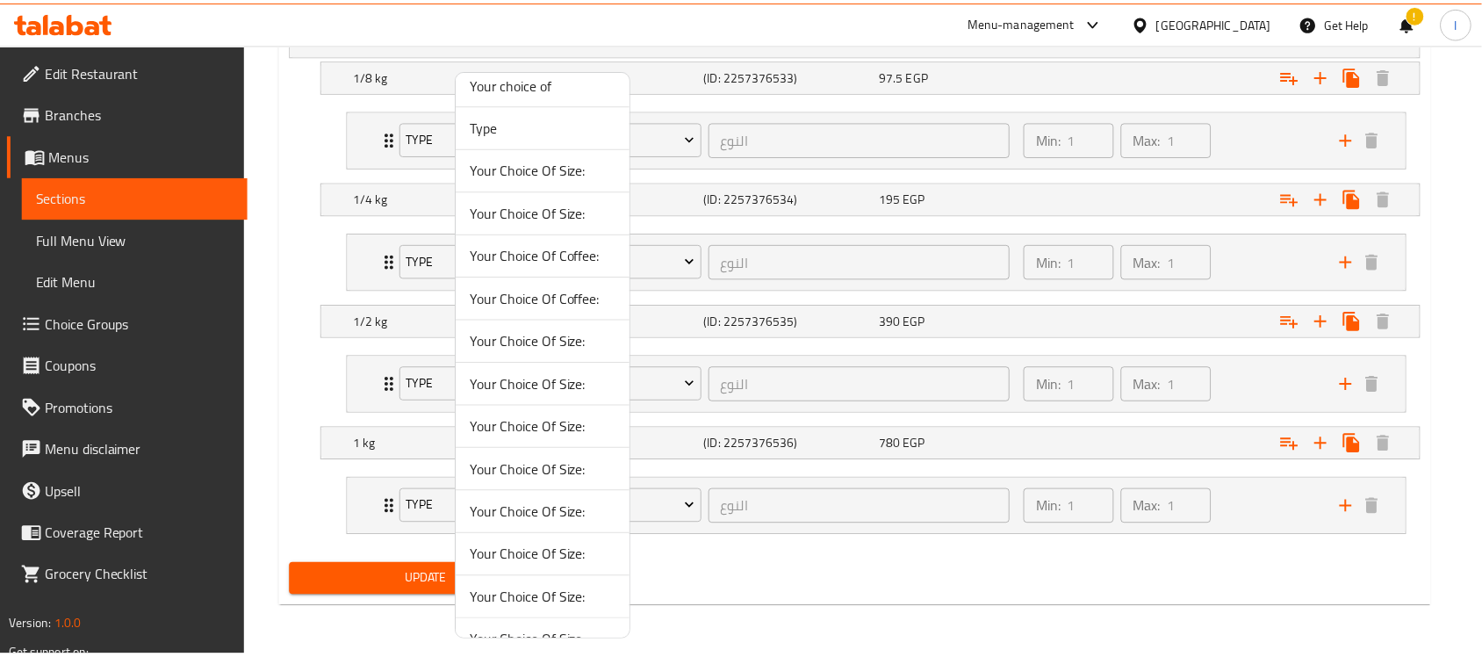
scroll to position [0, 0]
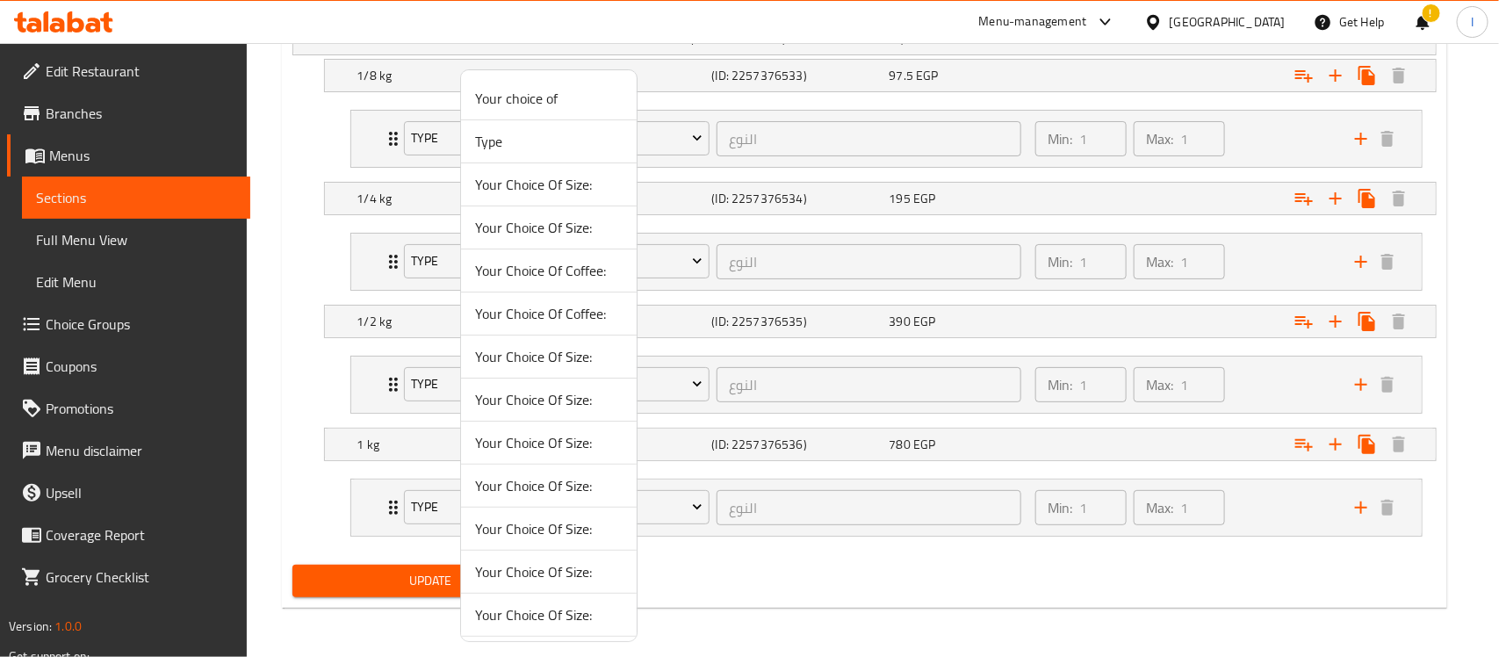
click at [815, 580] on div at bounding box center [749, 328] width 1499 height 657
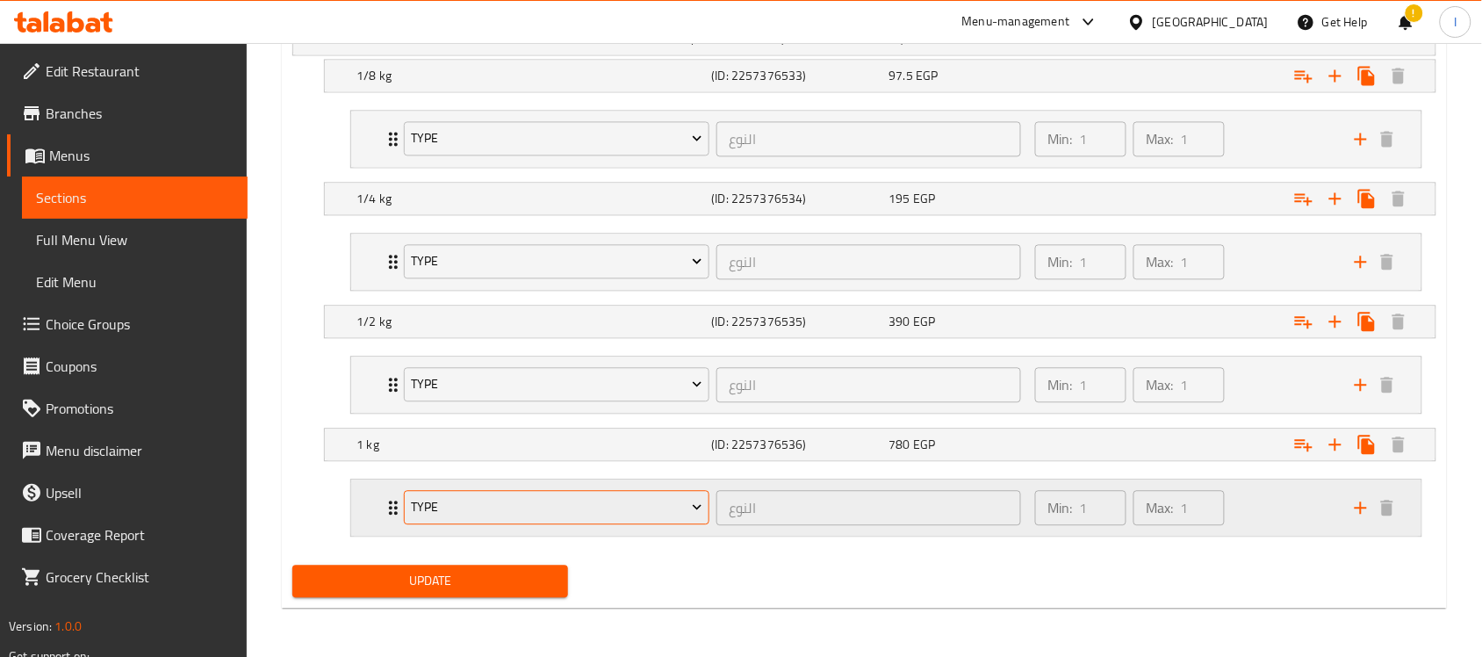
click at [681, 501] on span "Type" at bounding box center [557, 507] width 292 height 22
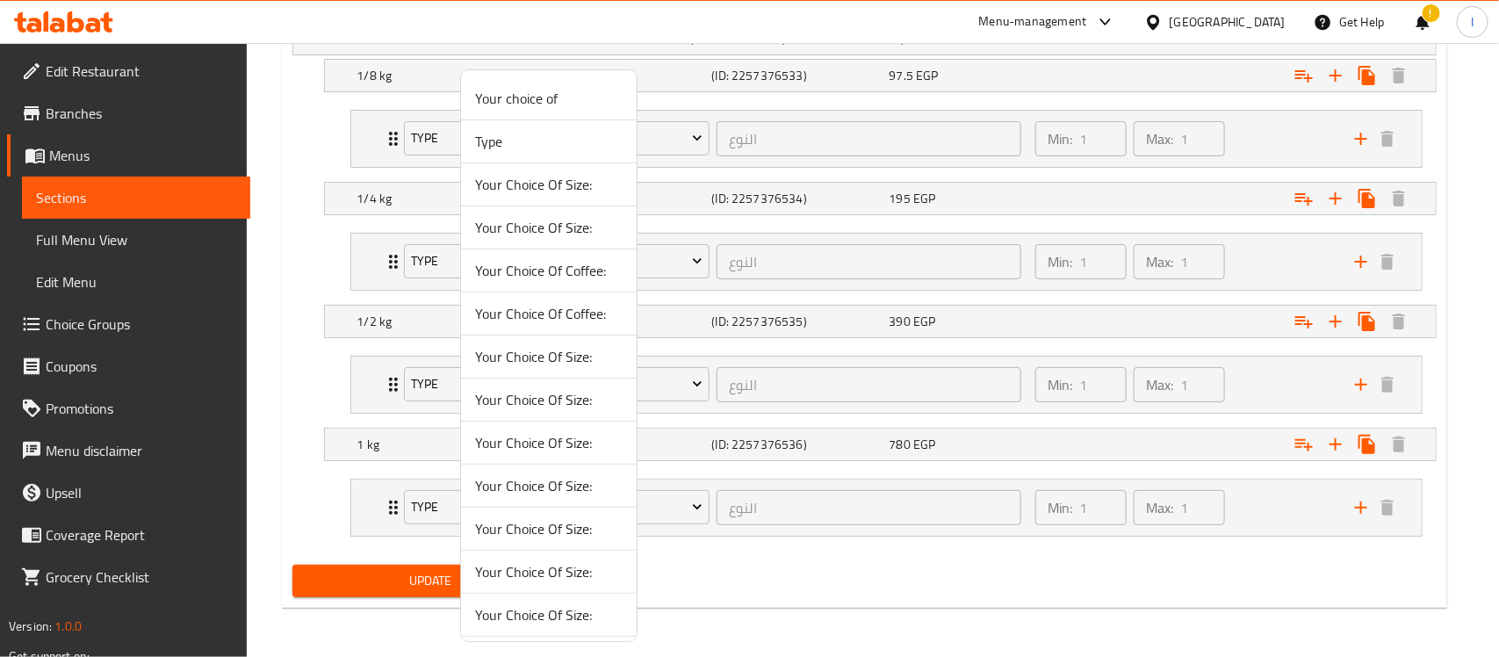
click at [569, 97] on span "Your choice of" at bounding box center [549, 98] width 148 height 21
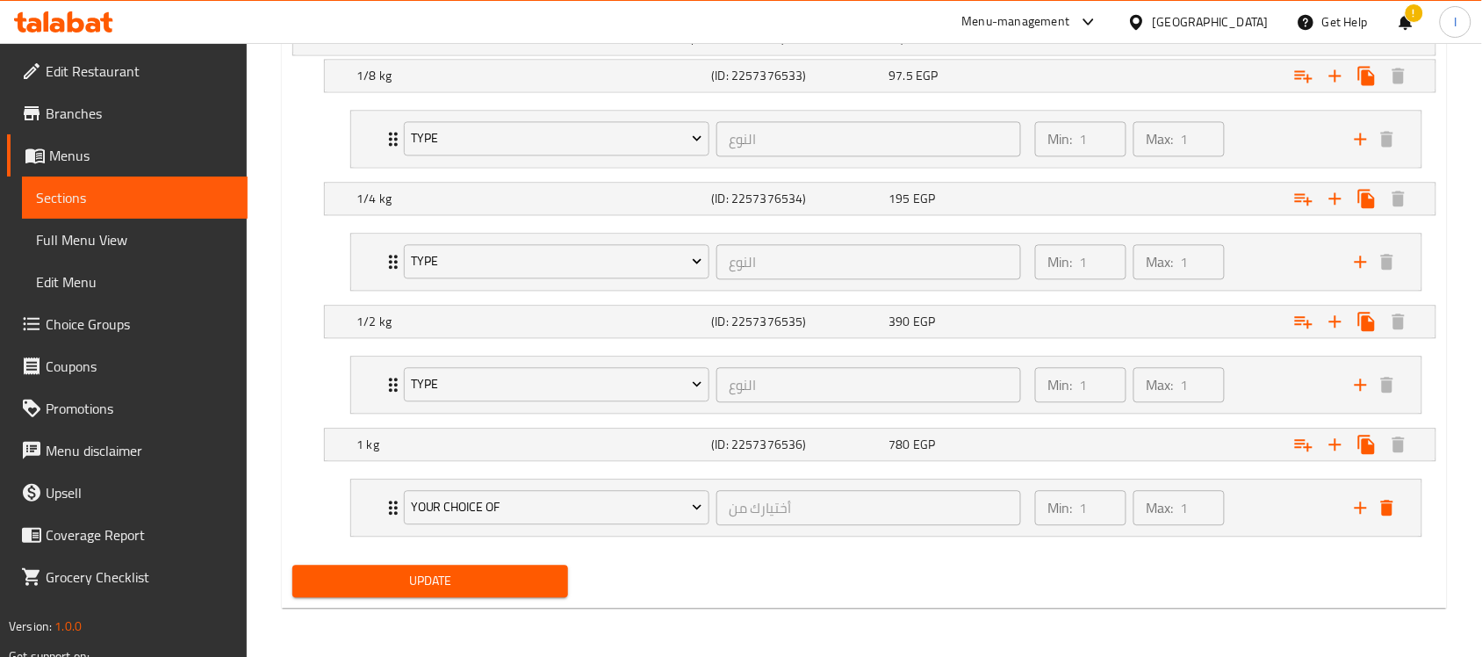
drag, startPoint x: 846, startPoint y: 571, endPoint x: 862, endPoint y: 571, distance: 16.7
click at [847, 571] on div "Update" at bounding box center [864, 581] width 1158 height 47
click at [1363, 508] on icon "add" at bounding box center [1361, 507] width 12 height 12
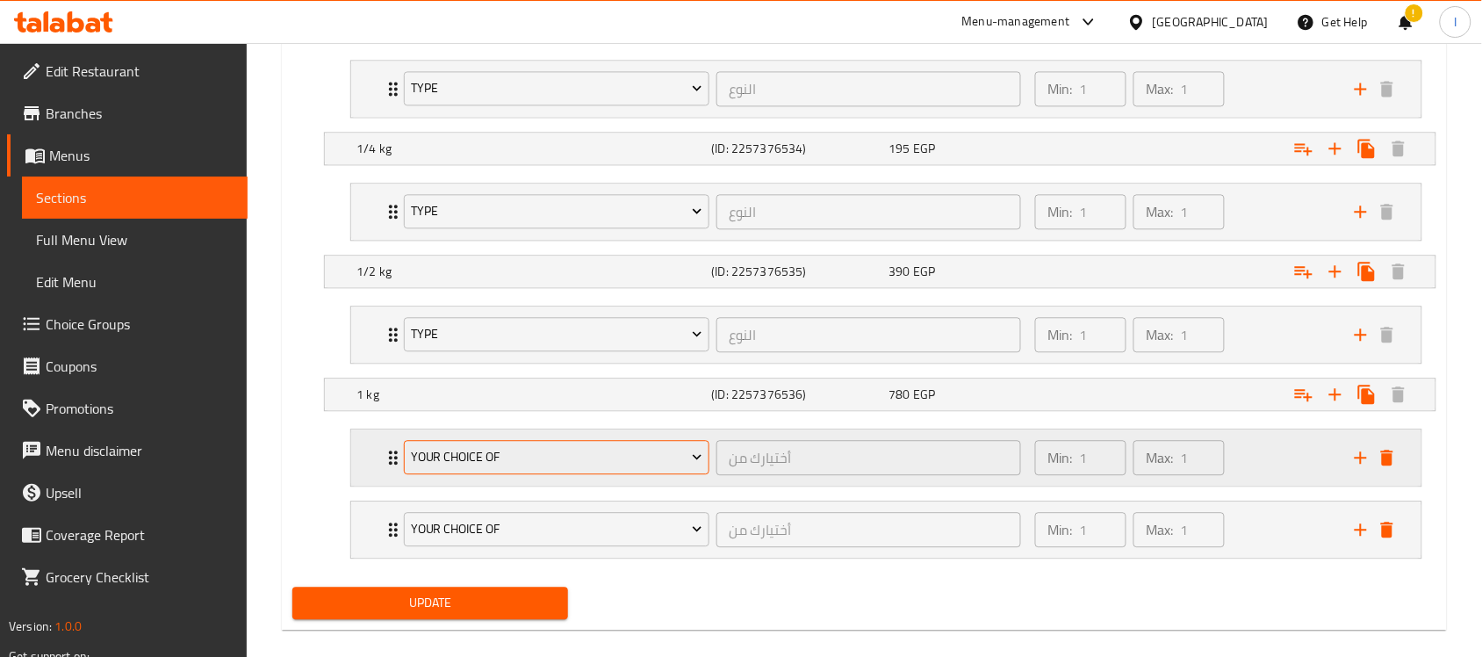
scroll to position [1115, 0]
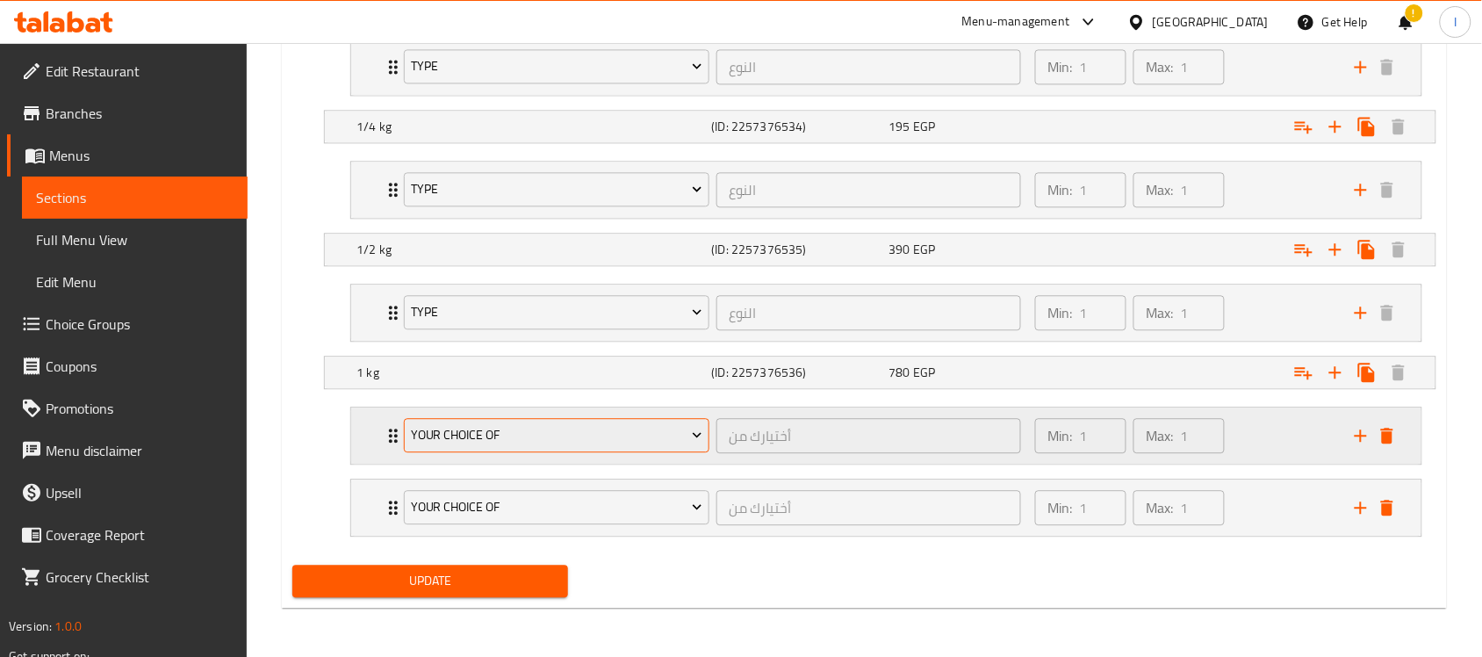
click at [691, 440] on icon "Expand" at bounding box center [697, 435] width 18 height 18
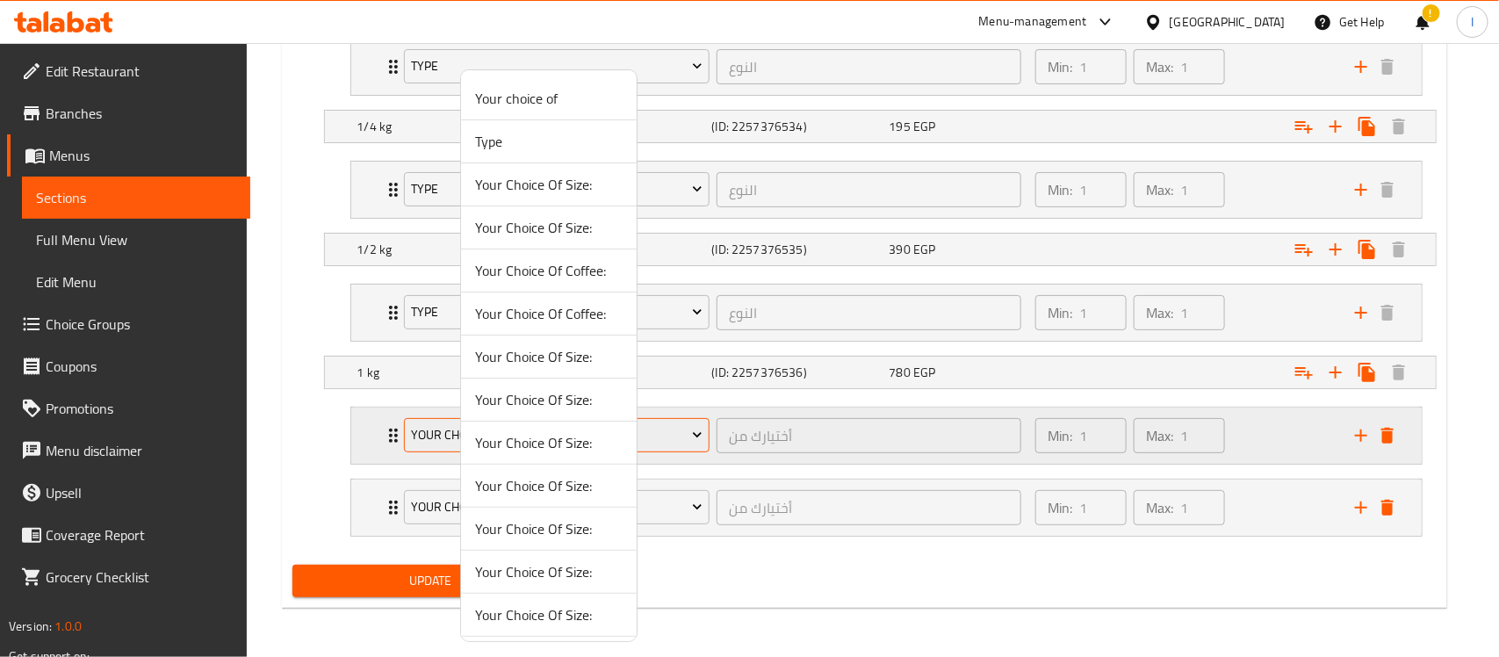
click at [691, 440] on div at bounding box center [749, 328] width 1499 height 657
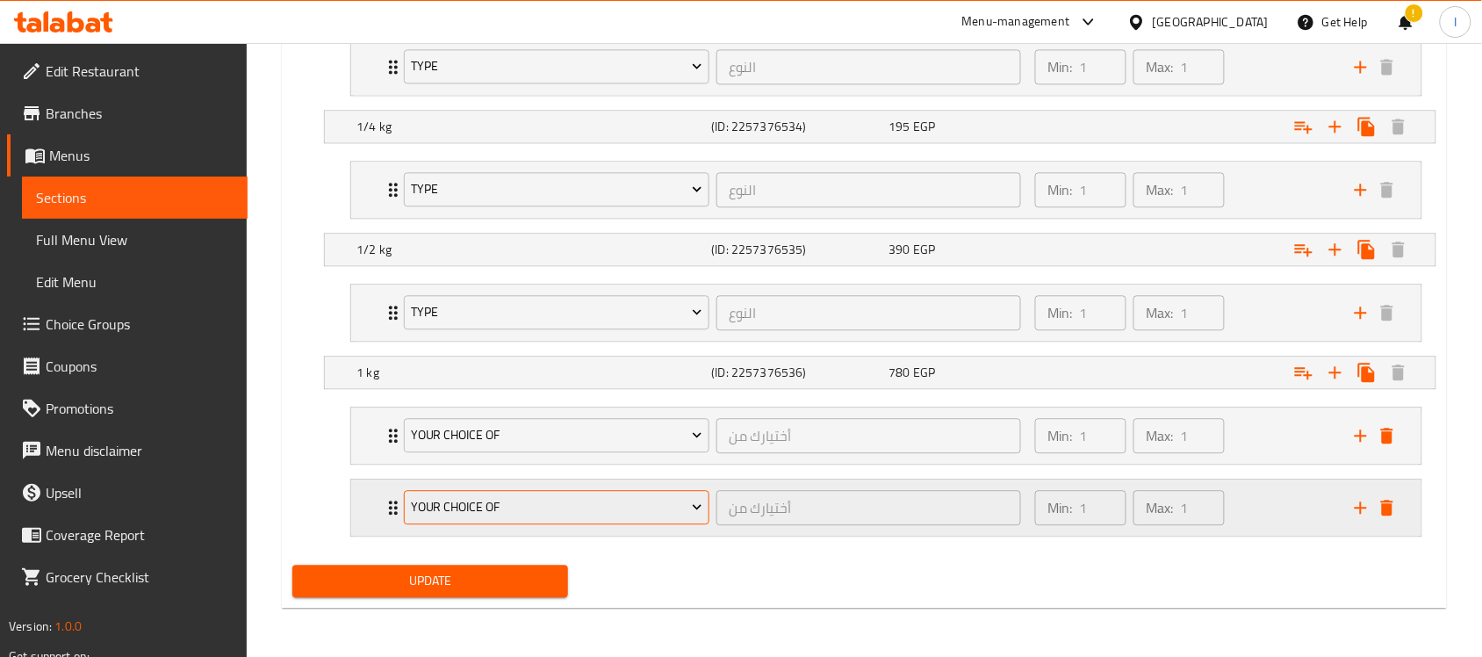
click at [695, 524] on button "Your choice of" at bounding box center [557, 507] width 306 height 35
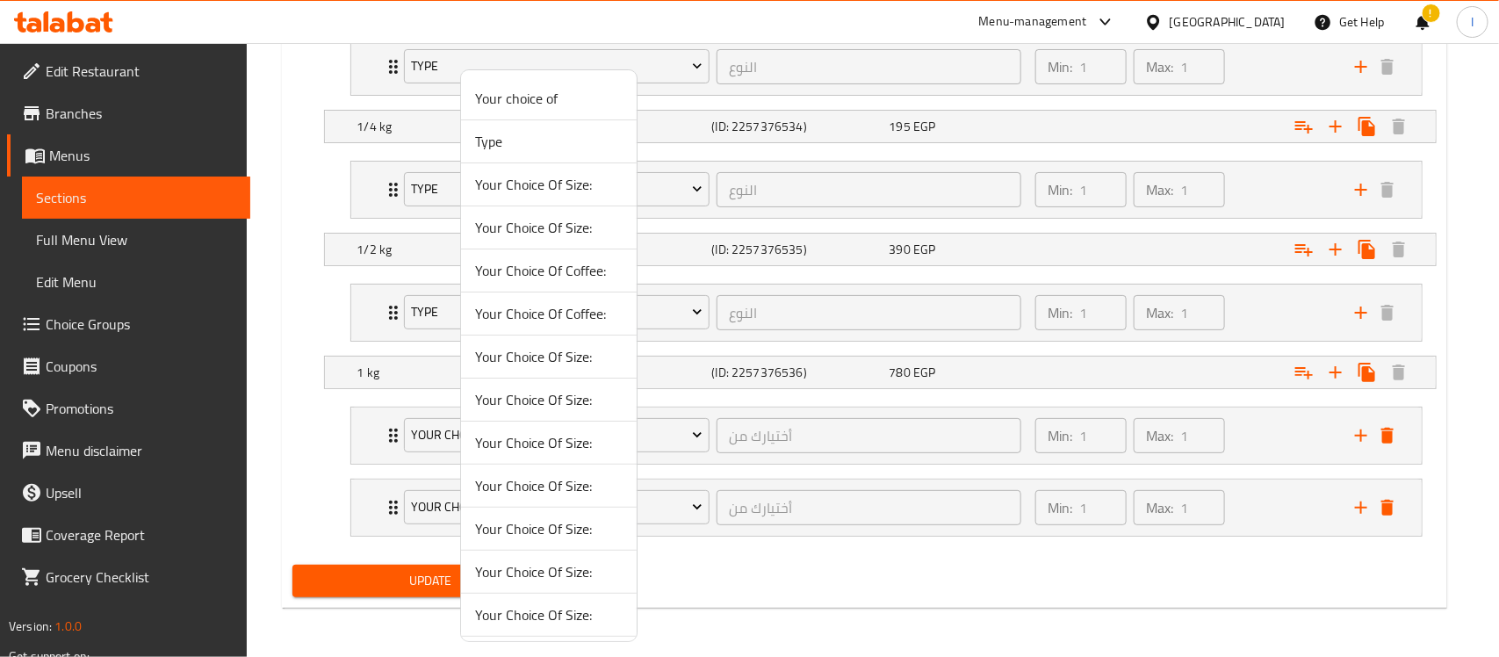
click at [559, 149] on span "Type" at bounding box center [549, 141] width 148 height 21
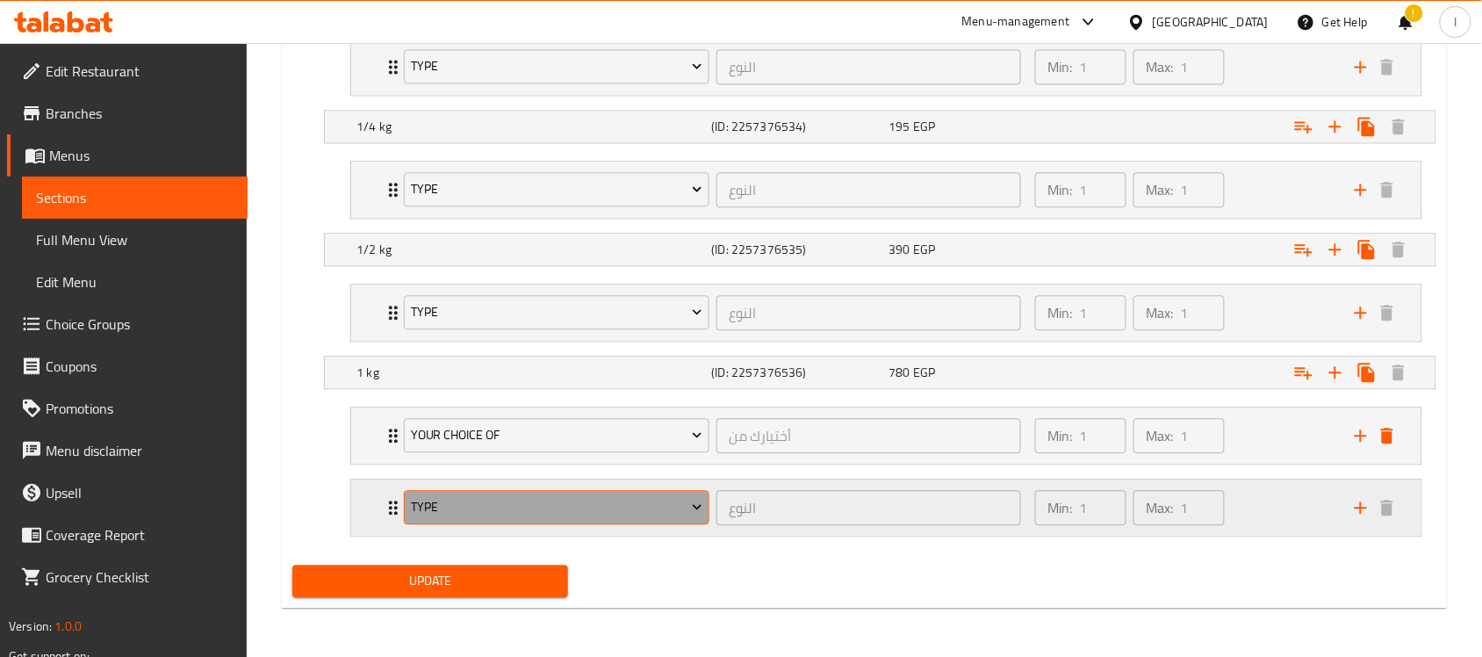
click at [630, 515] on span "Type" at bounding box center [557, 507] width 292 height 22
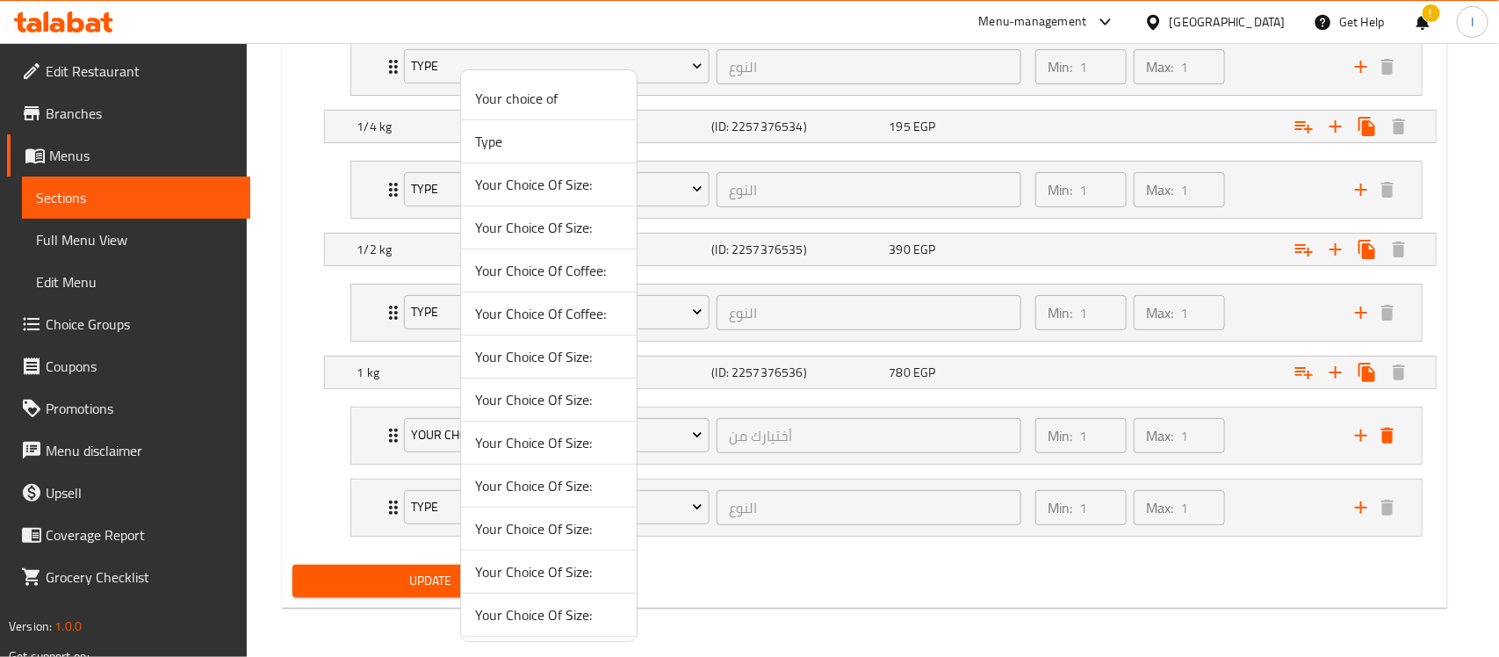
click at [1454, 545] on div at bounding box center [749, 328] width 1499 height 657
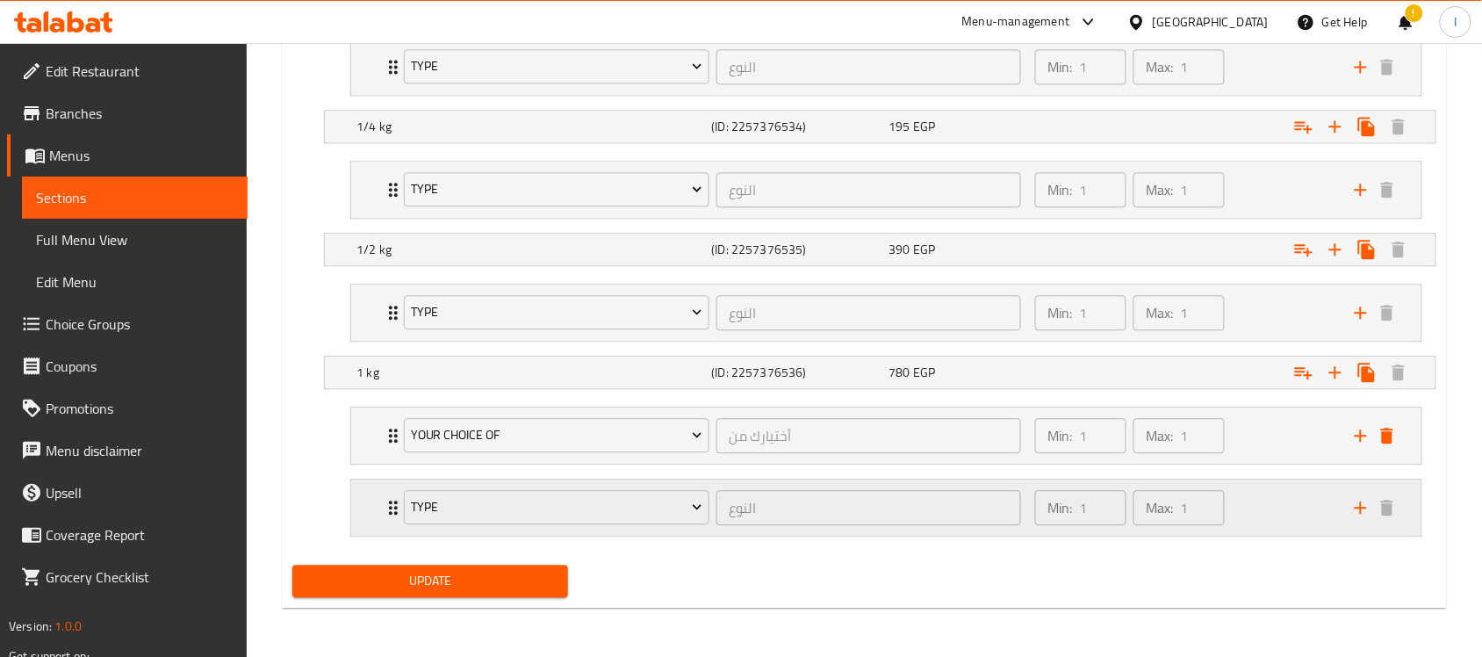
click at [1363, 506] on icon "add" at bounding box center [1361, 507] width 21 height 21
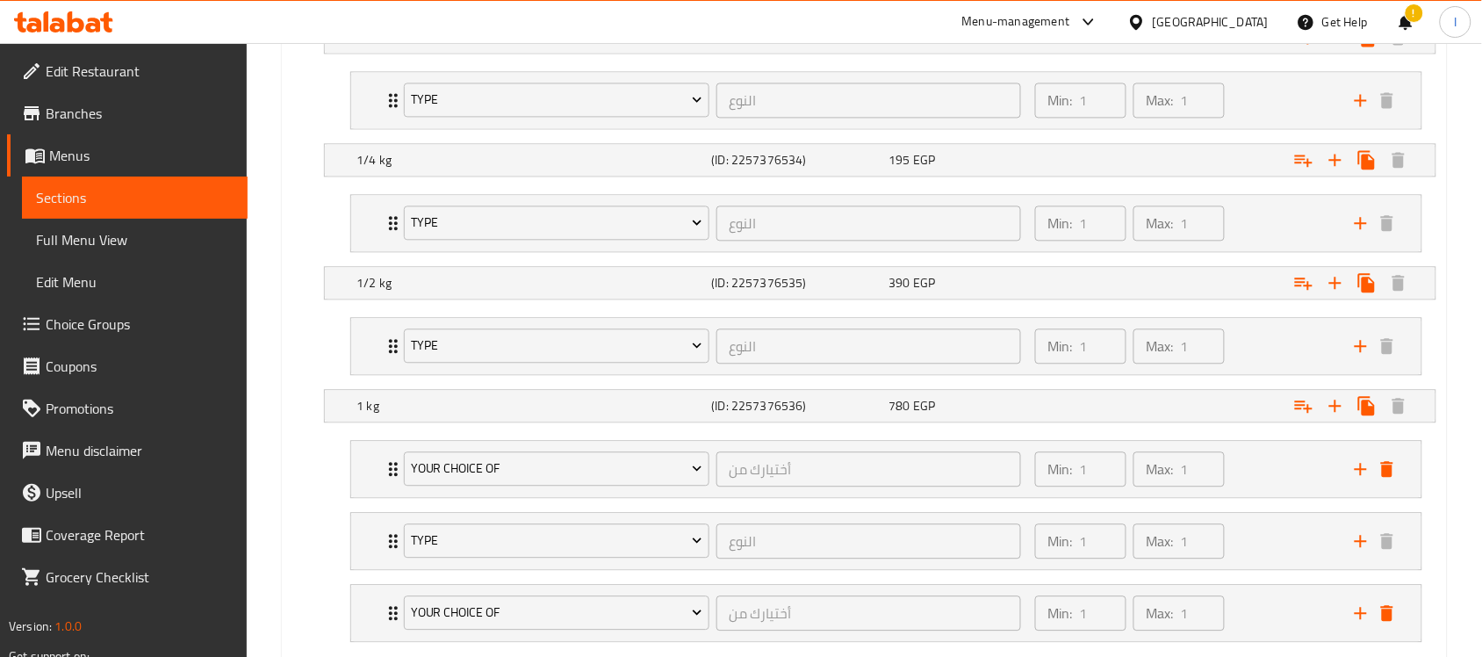
scroll to position [1187, 0]
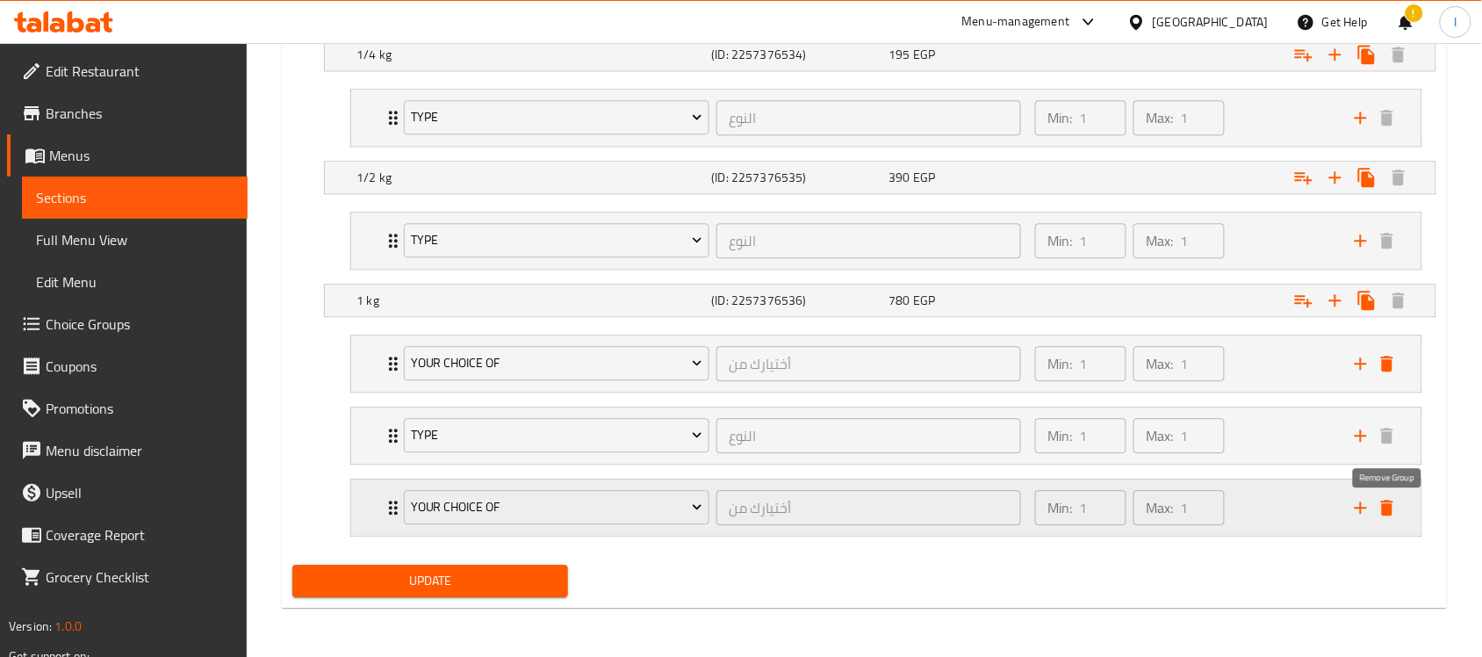
click at [1394, 507] on icon "delete" at bounding box center [1387, 507] width 21 height 21
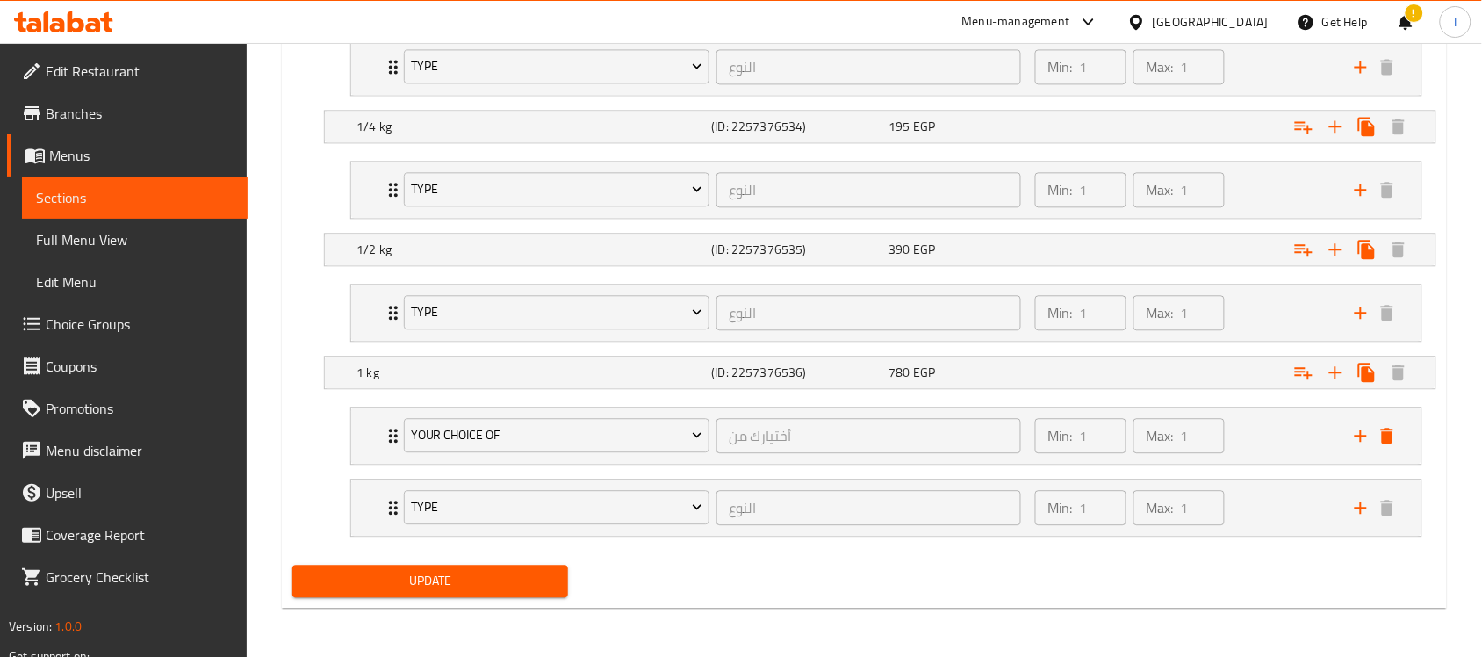
scroll to position [1115, 0]
click at [1390, 442] on icon "delete" at bounding box center [1387, 436] width 12 height 16
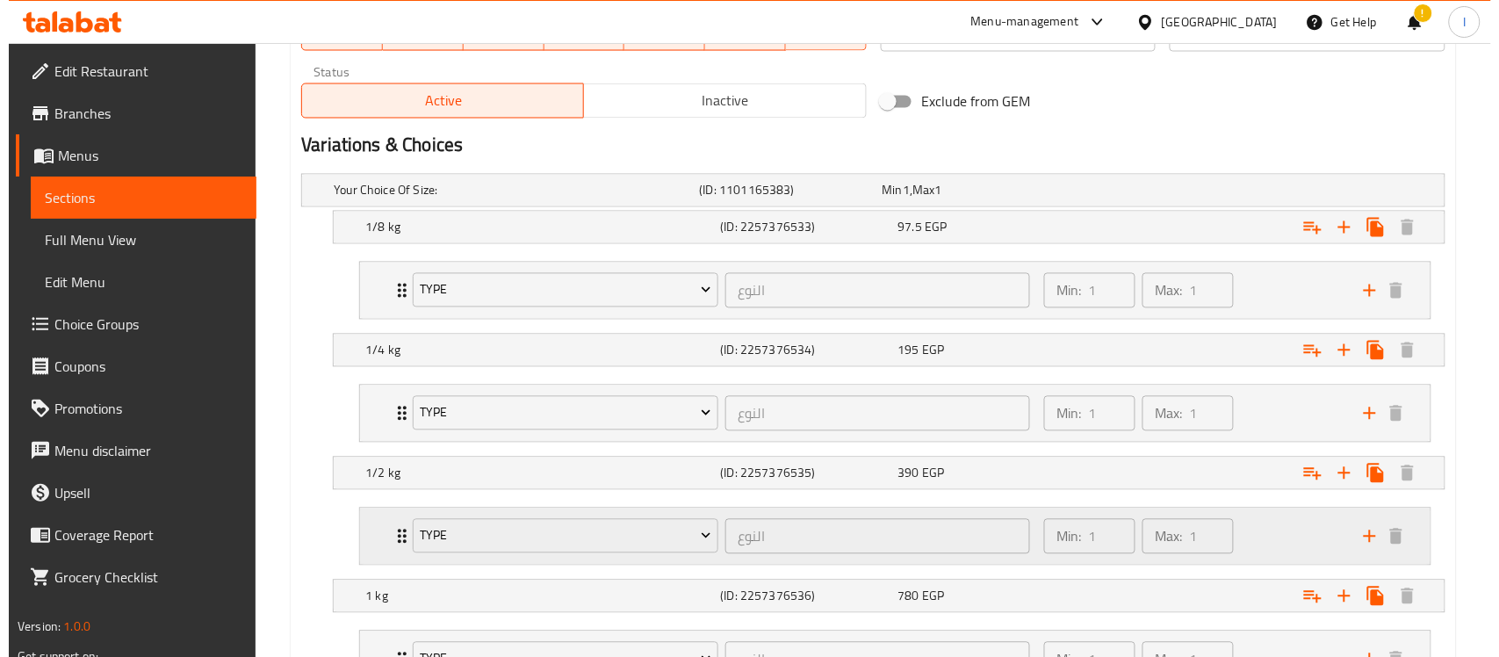
scroll to position [823, 0]
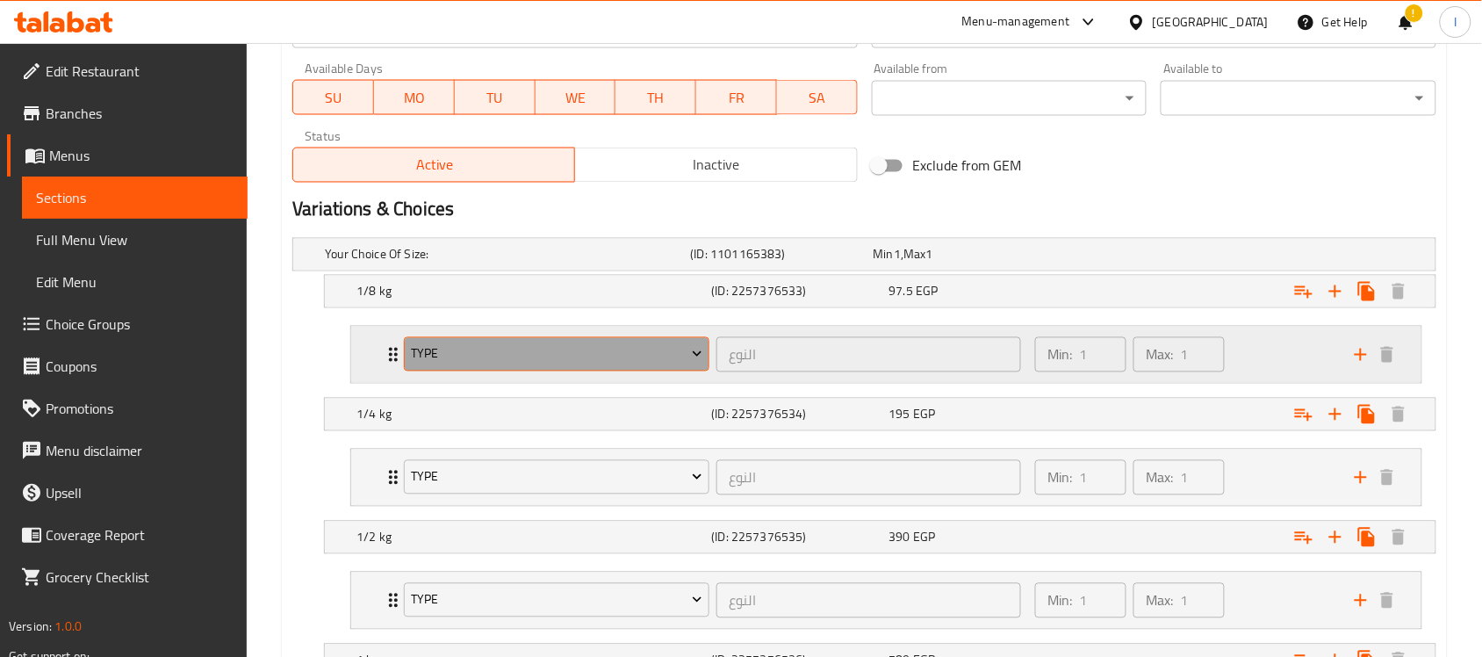
click at [612, 364] on span "Type" at bounding box center [557, 354] width 292 height 22
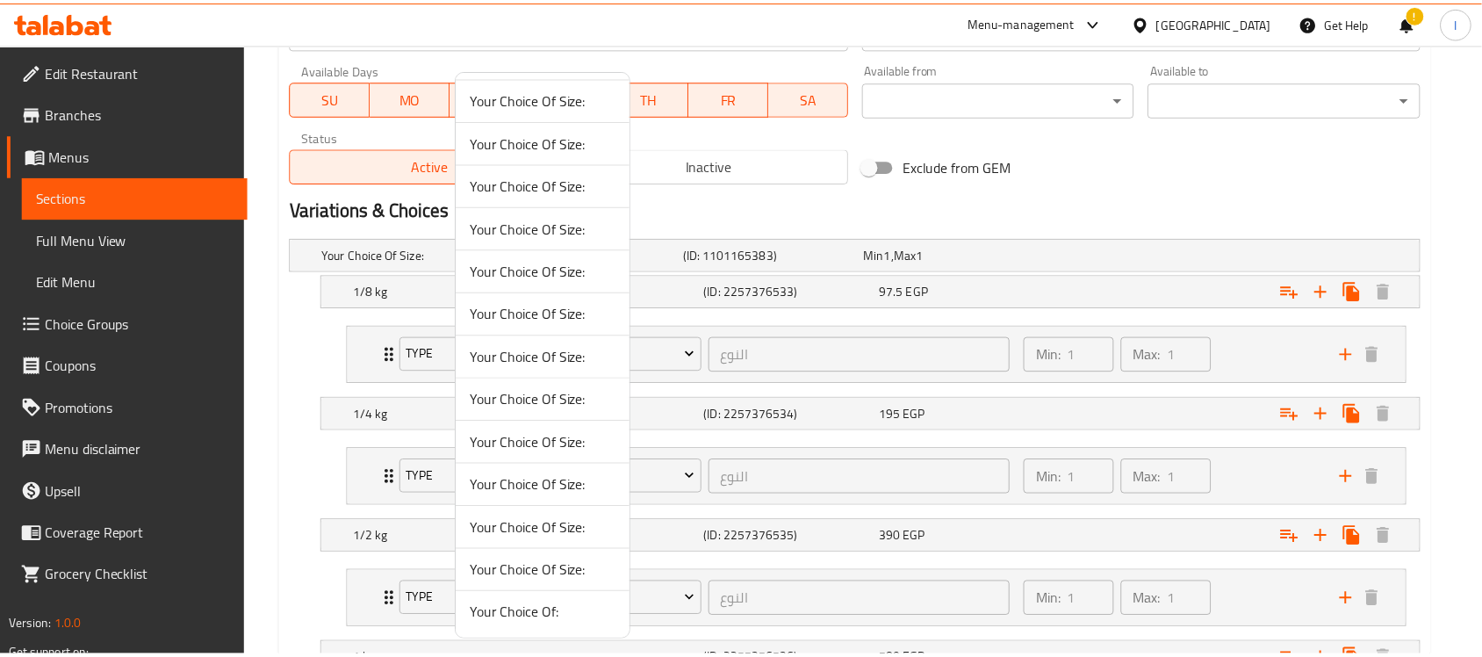
scroll to position [262, 0]
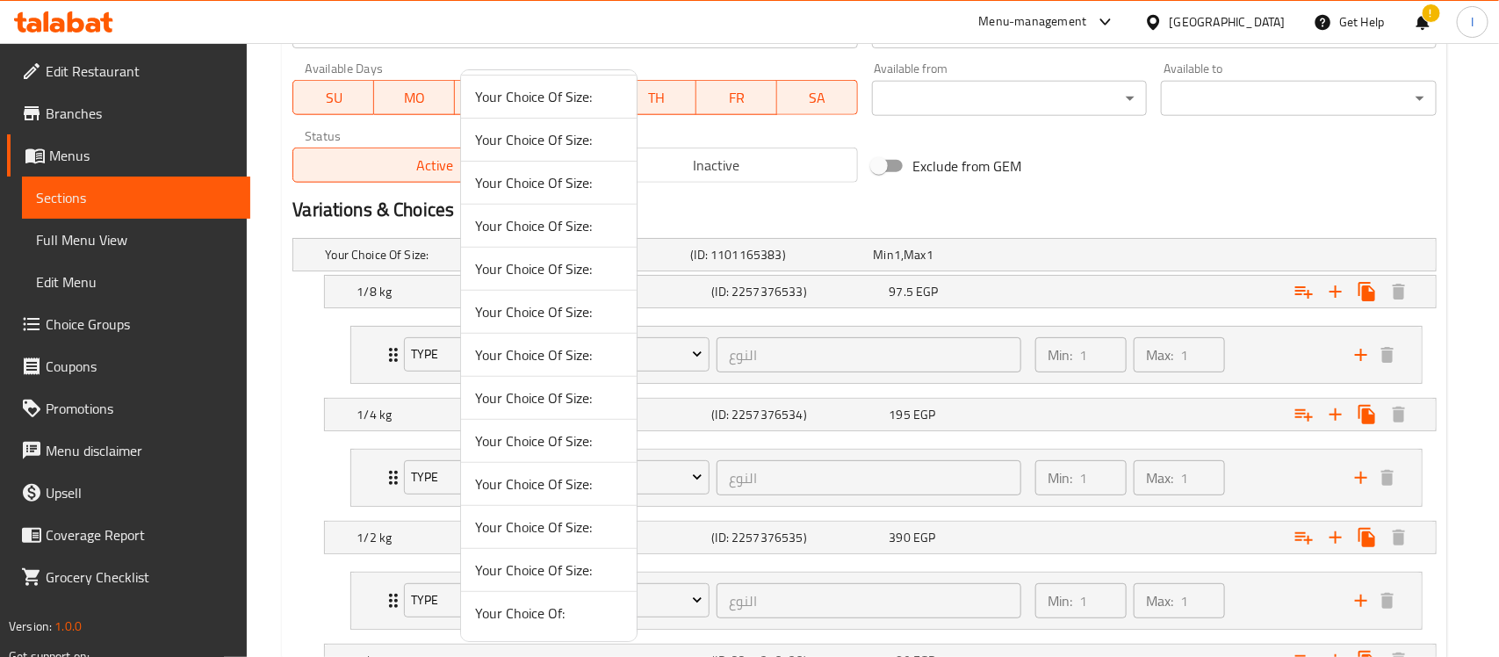
click at [1276, 198] on div at bounding box center [749, 328] width 1499 height 657
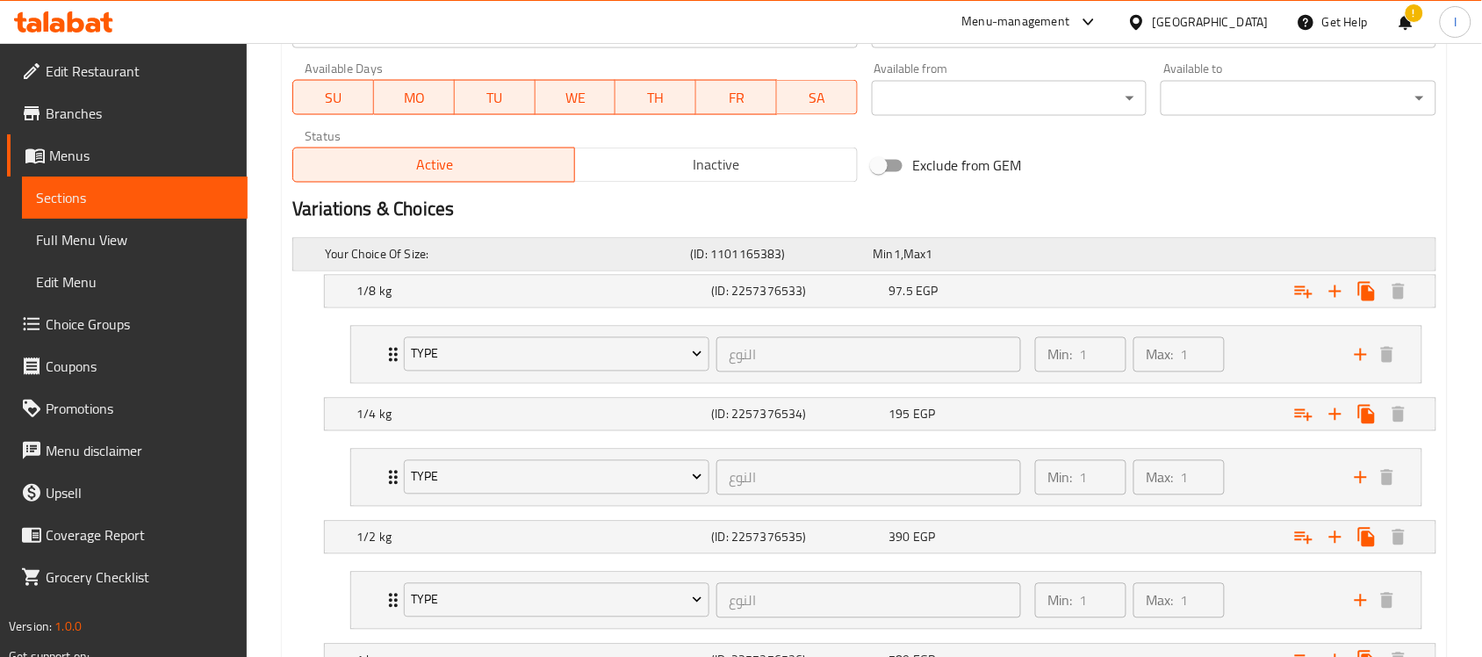
click at [1072, 247] on div "Your Choice Of Size: (ID: 1101165383) Min 1 , Max 1" at bounding box center [869, 254] width 1097 height 39
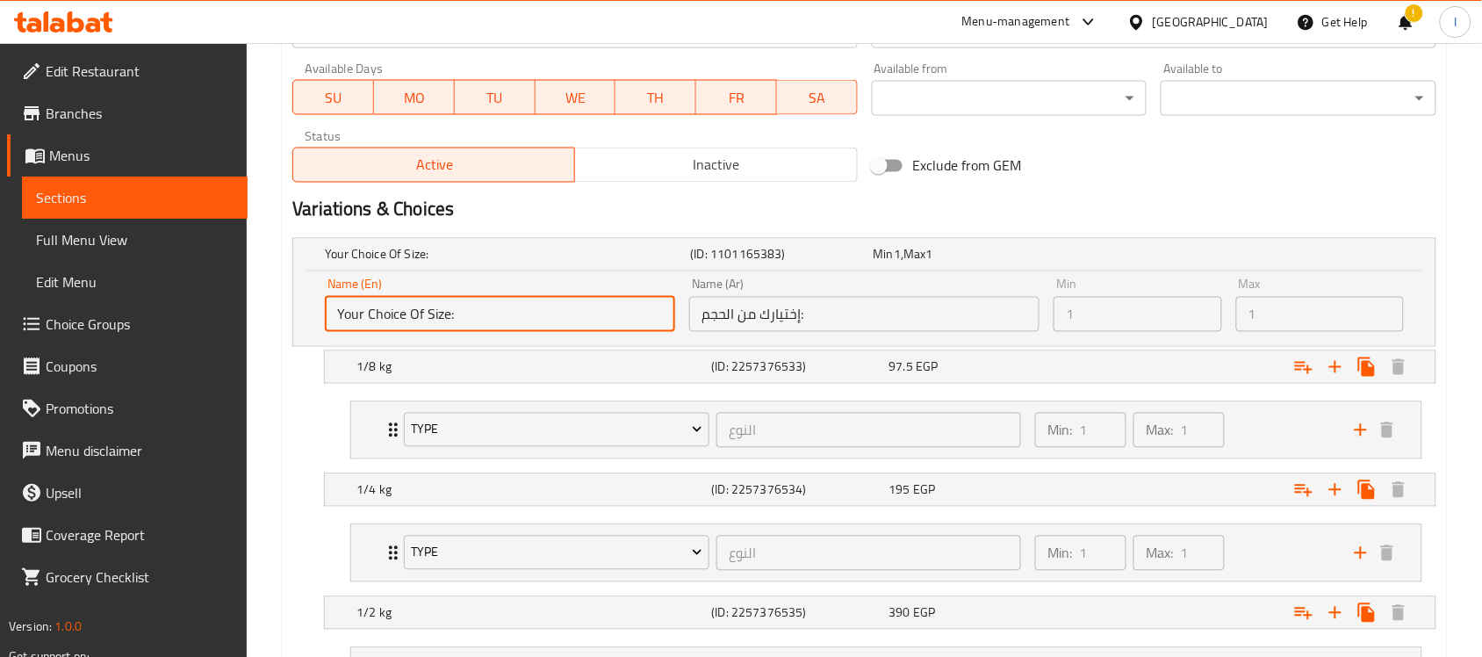
click at [660, 313] on input "Your Choice Of Size:" at bounding box center [500, 314] width 350 height 35
click at [538, 248] on h5 "Your Choice Of Size:" at bounding box center [504, 255] width 358 height 18
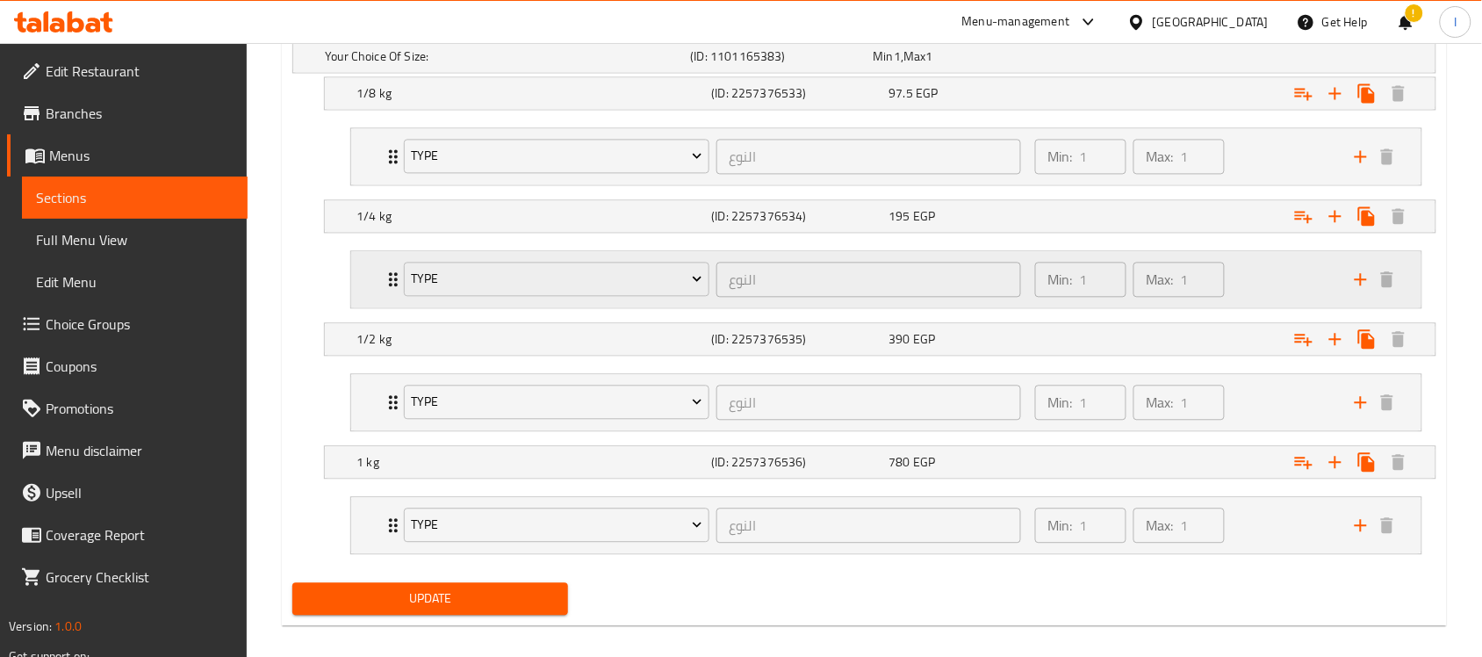
scroll to position [1042, 0]
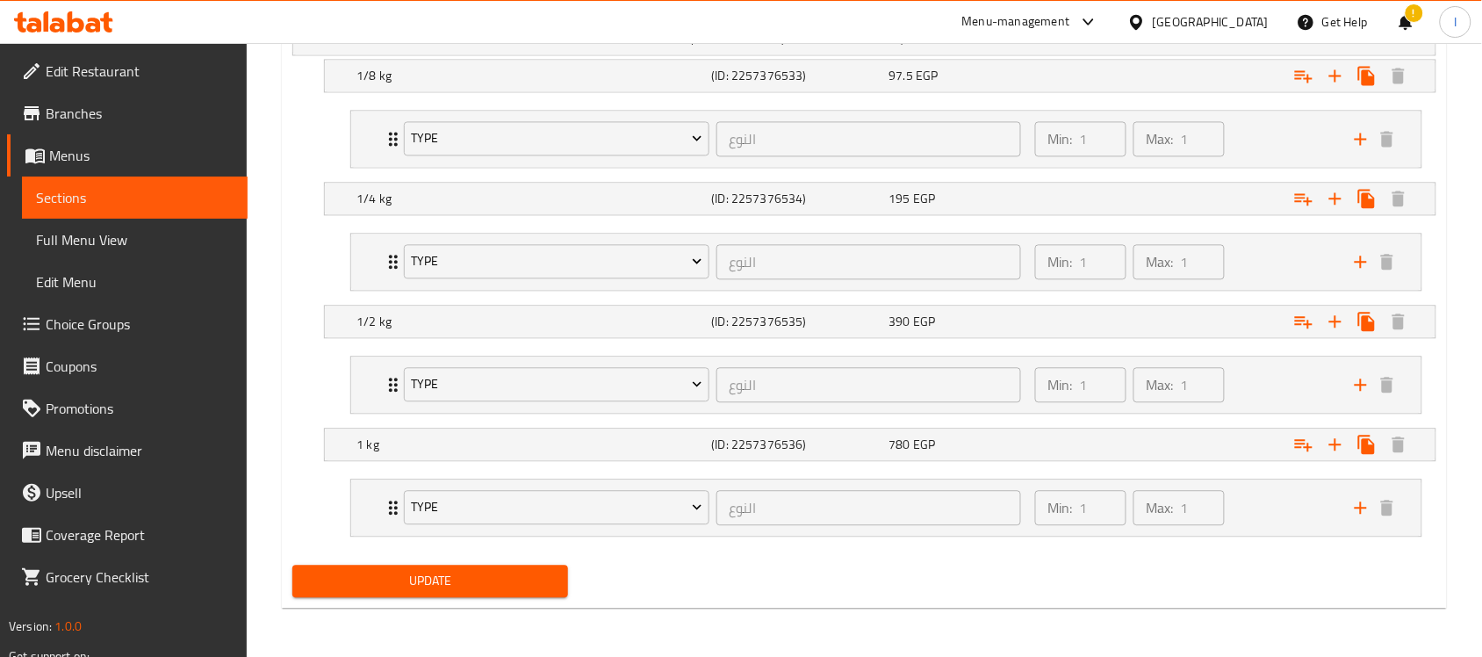
click at [810, 588] on div "Update" at bounding box center [864, 581] width 1158 height 47
click at [152, 316] on span "Choice Groups" at bounding box center [140, 323] width 188 height 21
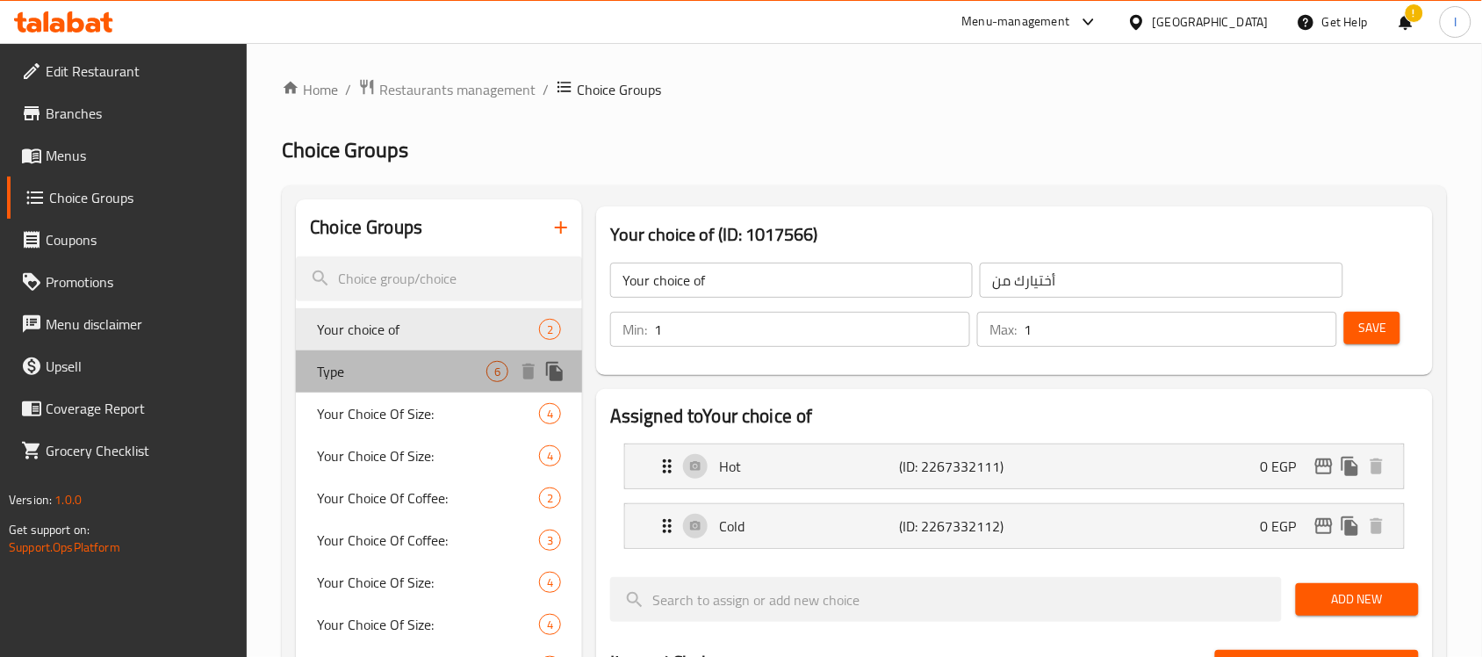
click at [396, 370] on span "Type" at bounding box center [401, 371] width 169 height 21
type input "Type"
type input "النوع"
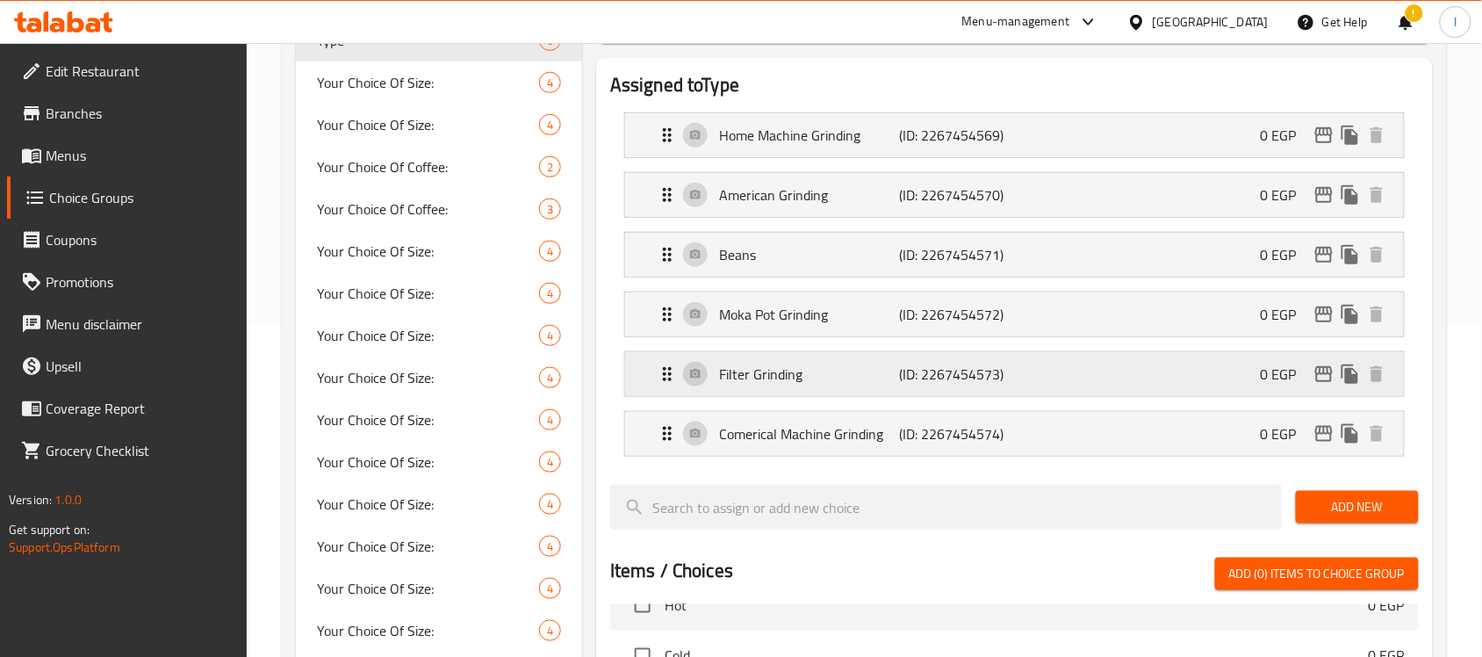
scroll to position [439, 0]
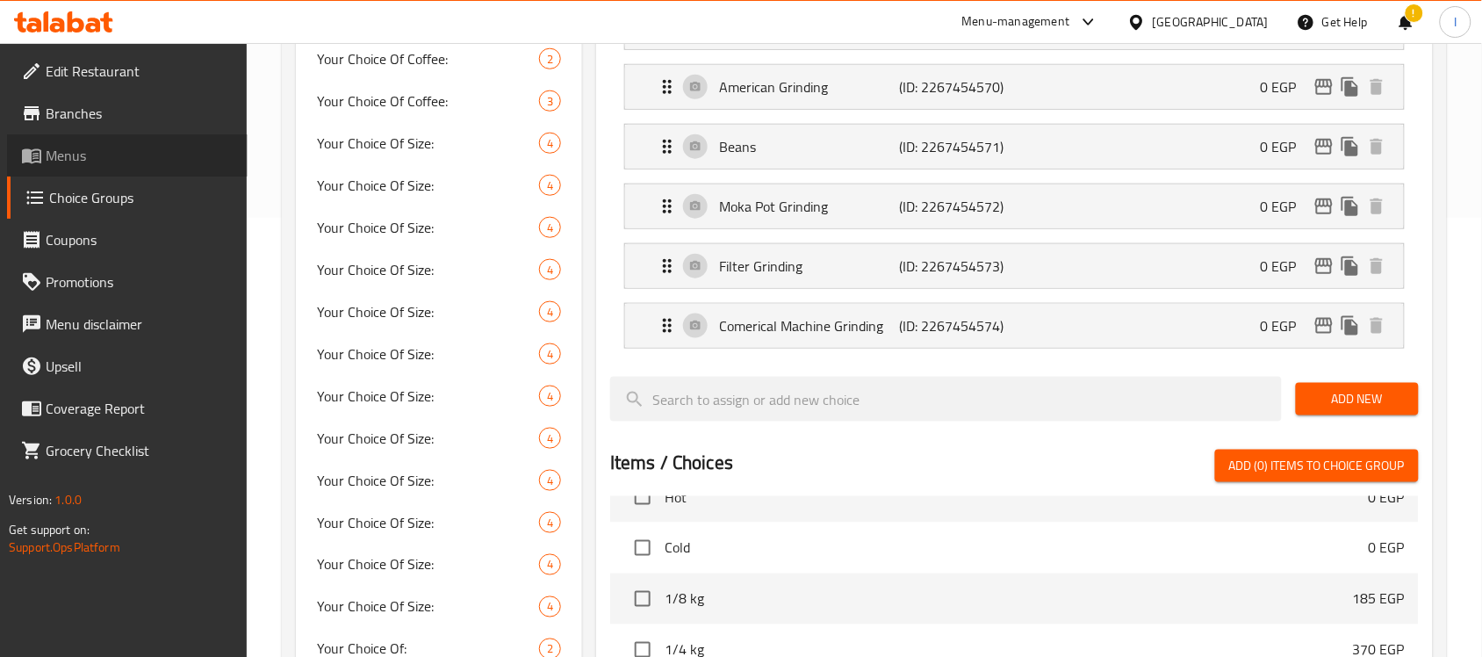
click at [90, 149] on span "Menus" at bounding box center [140, 155] width 188 height 21
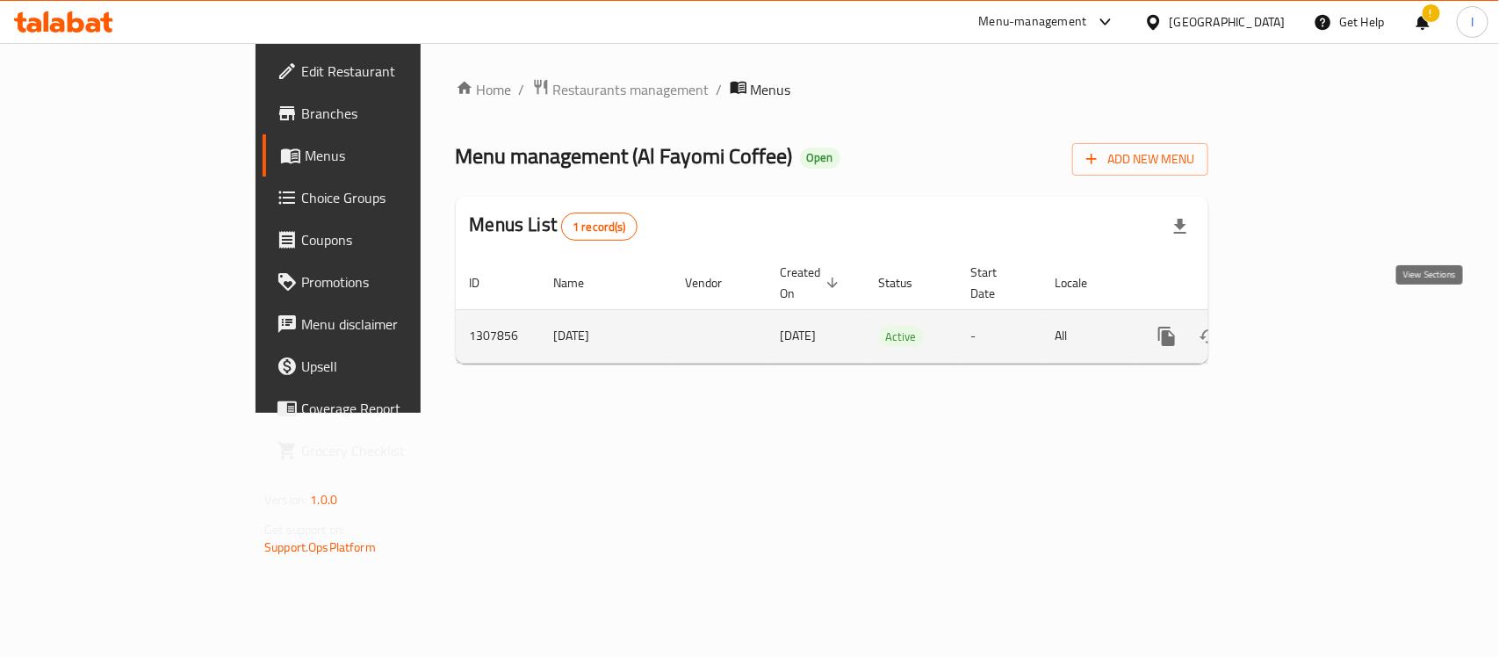
click at [1301, 328] on icon "enhanced table" at bounding box center [1294, 336] width 16 height 16
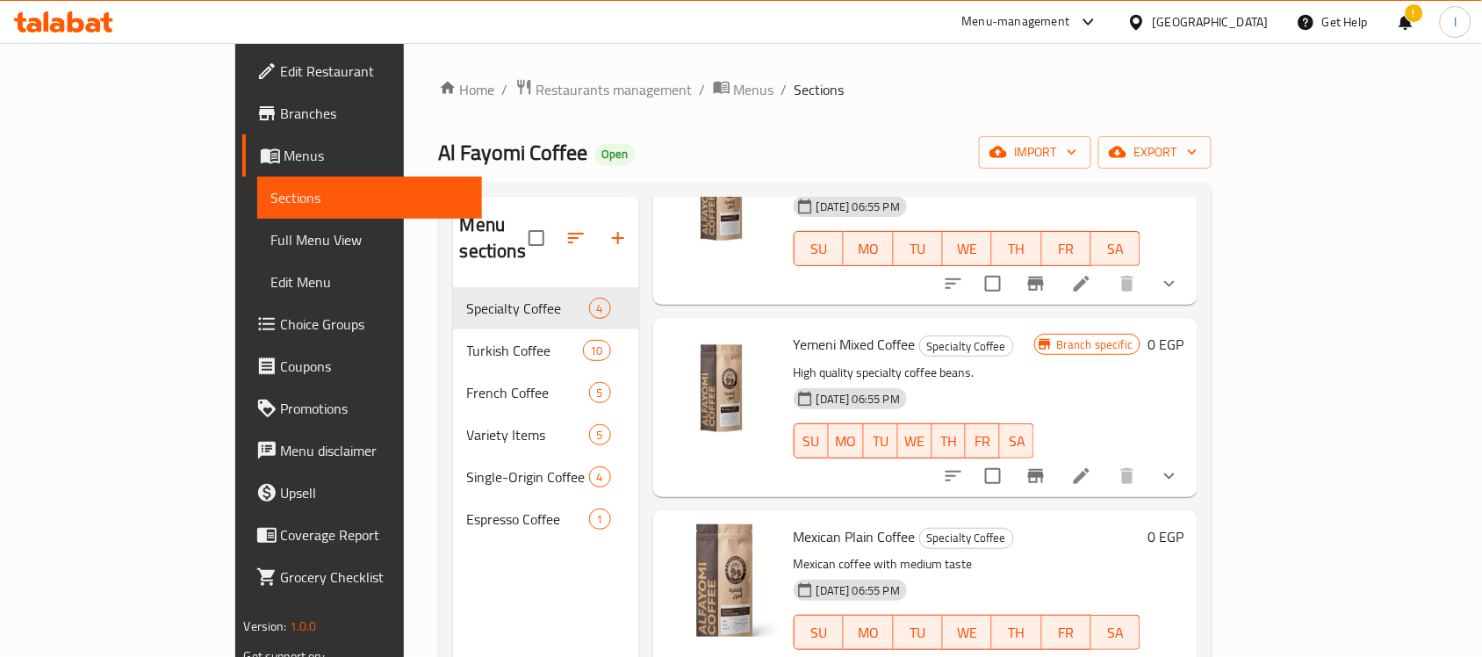
scroll to position [247, 0]
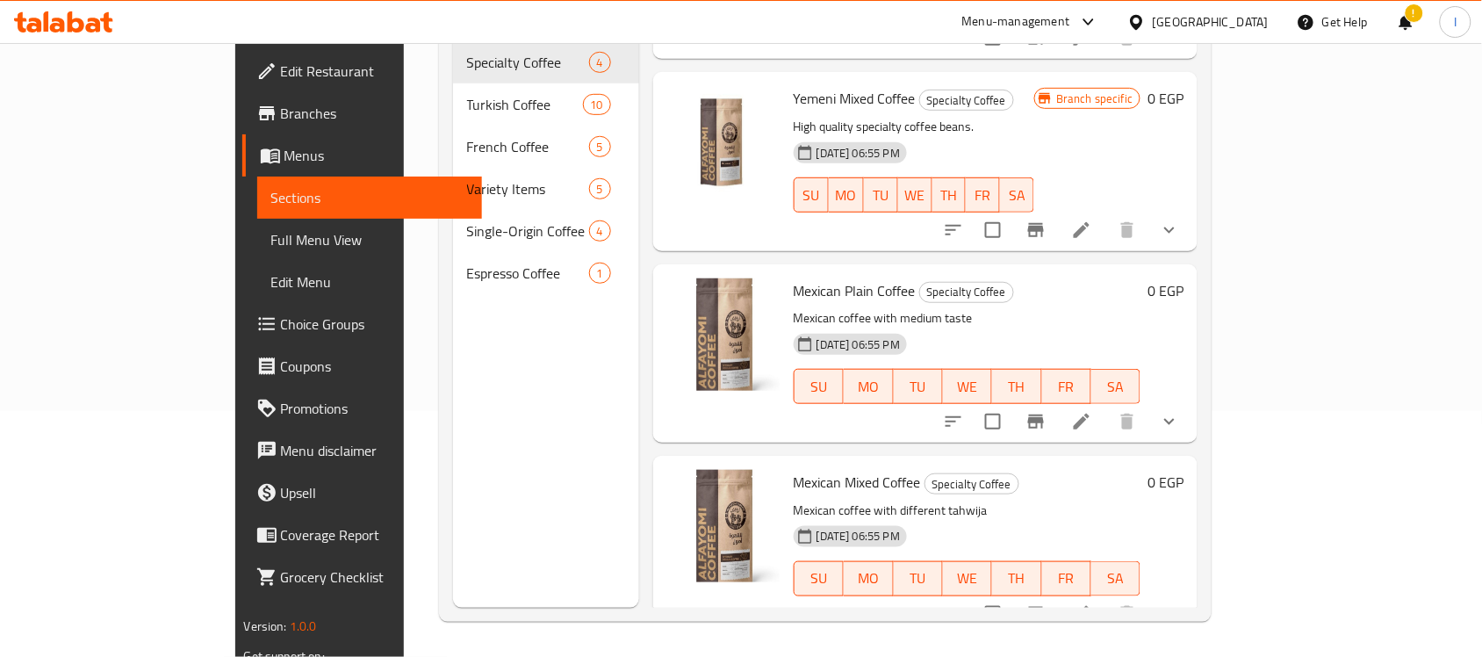
click at [453, 262] on div "Espresso Coffee 1" at bounding box center [546, 273] width 186 height 42
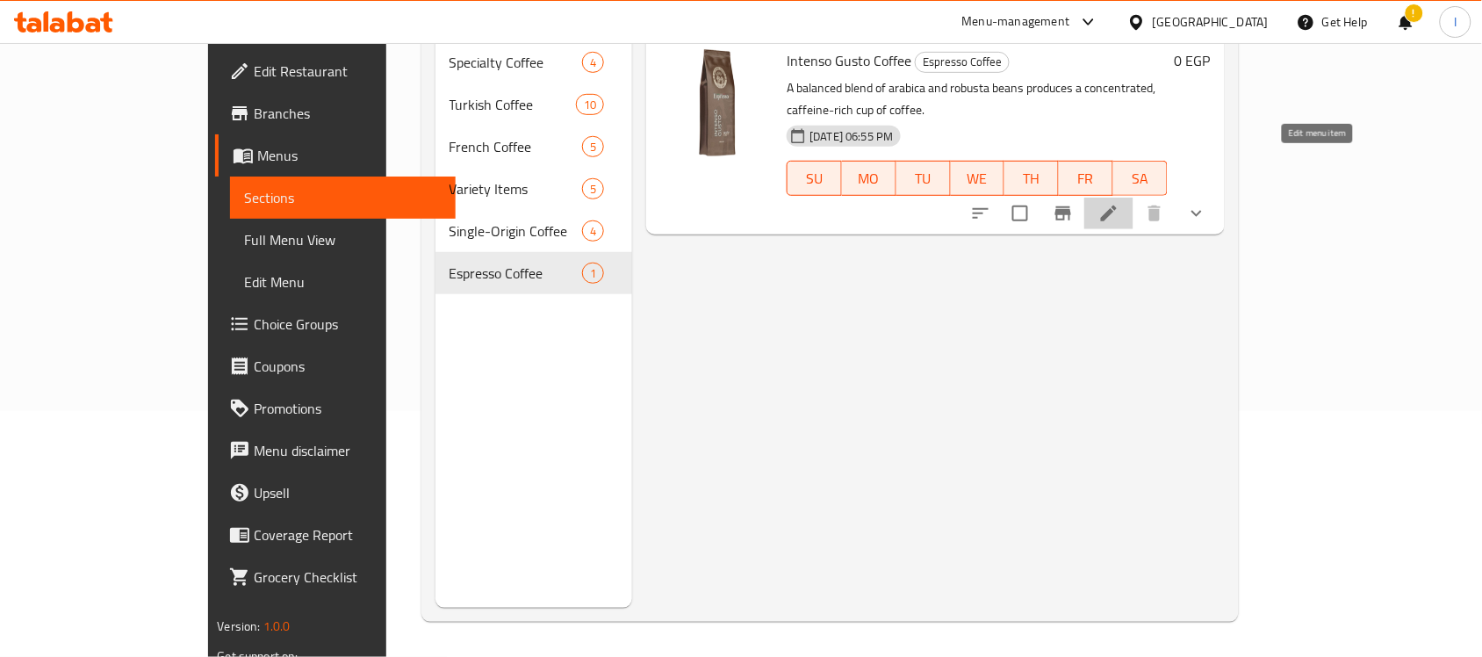
click at [1117, 205] on icon at bounding box center [1109, 213] width 16 height 16
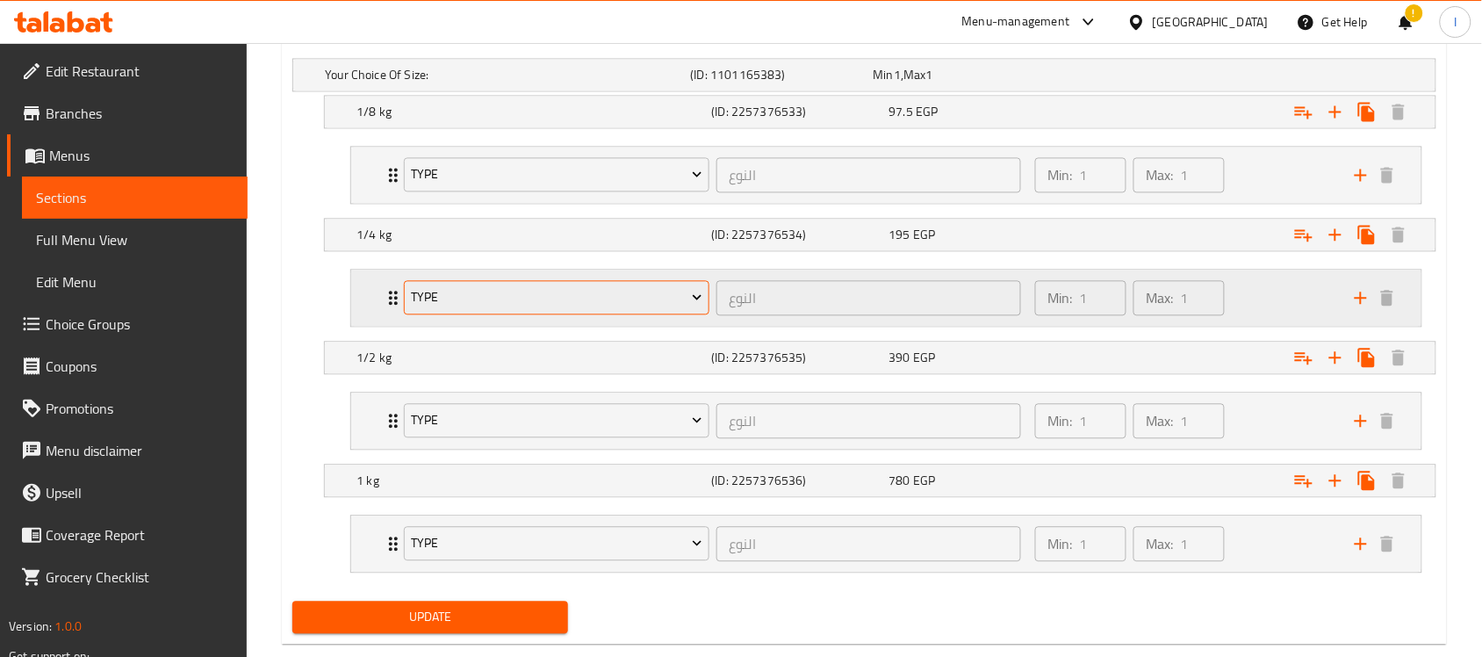
scroll to position [1042, 0]
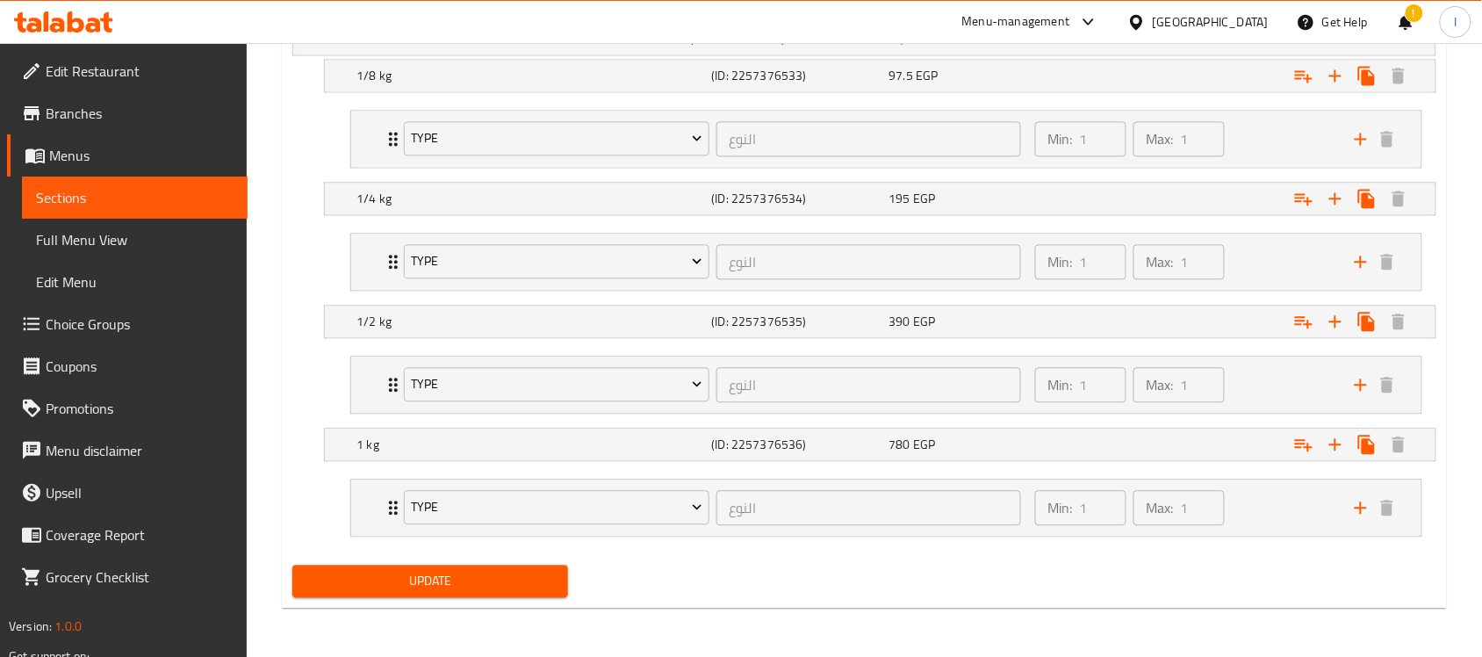
click at [488, 589] on span "Update" at bounding box center [430, 581] width 248 height 22
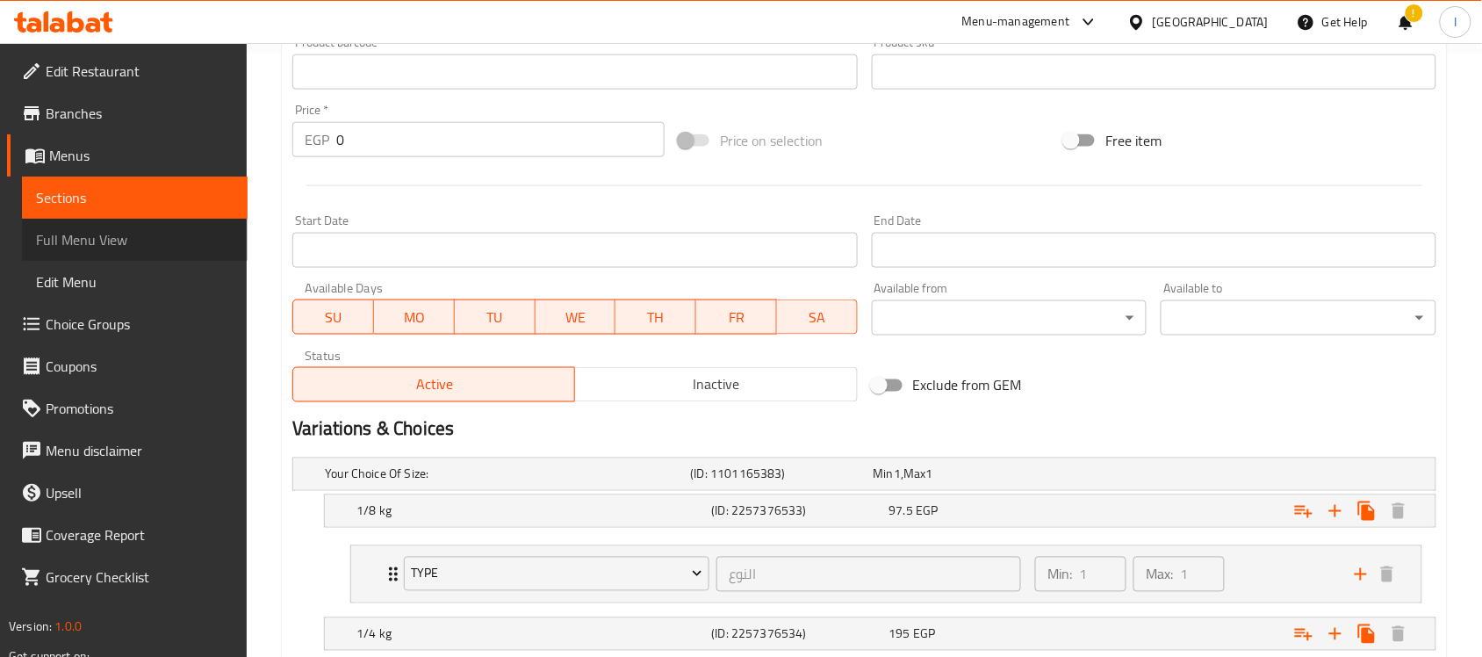
click at [132, 238] on span "Full Menu View" at bounding box center [135, 239] width 198 height 21
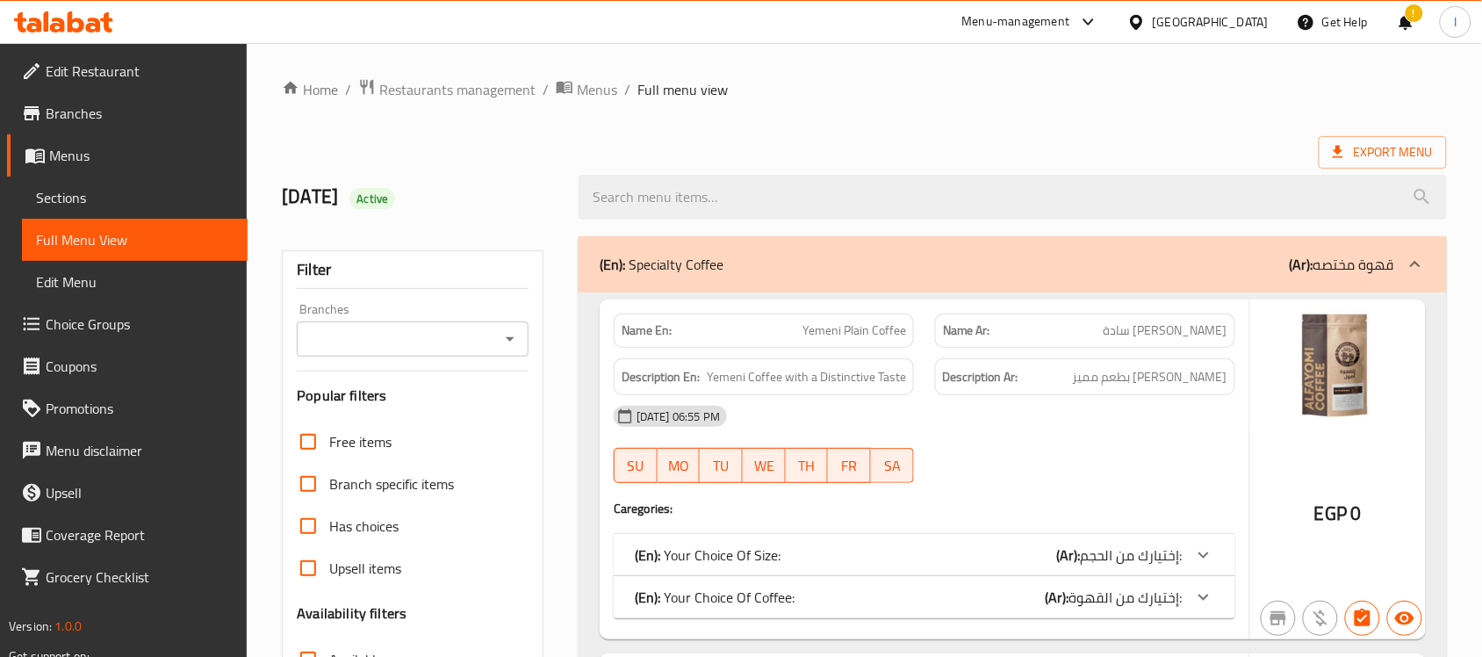
click at [83, 187] on span "Sections" at bounding box center [135, 197] width 198 height 21
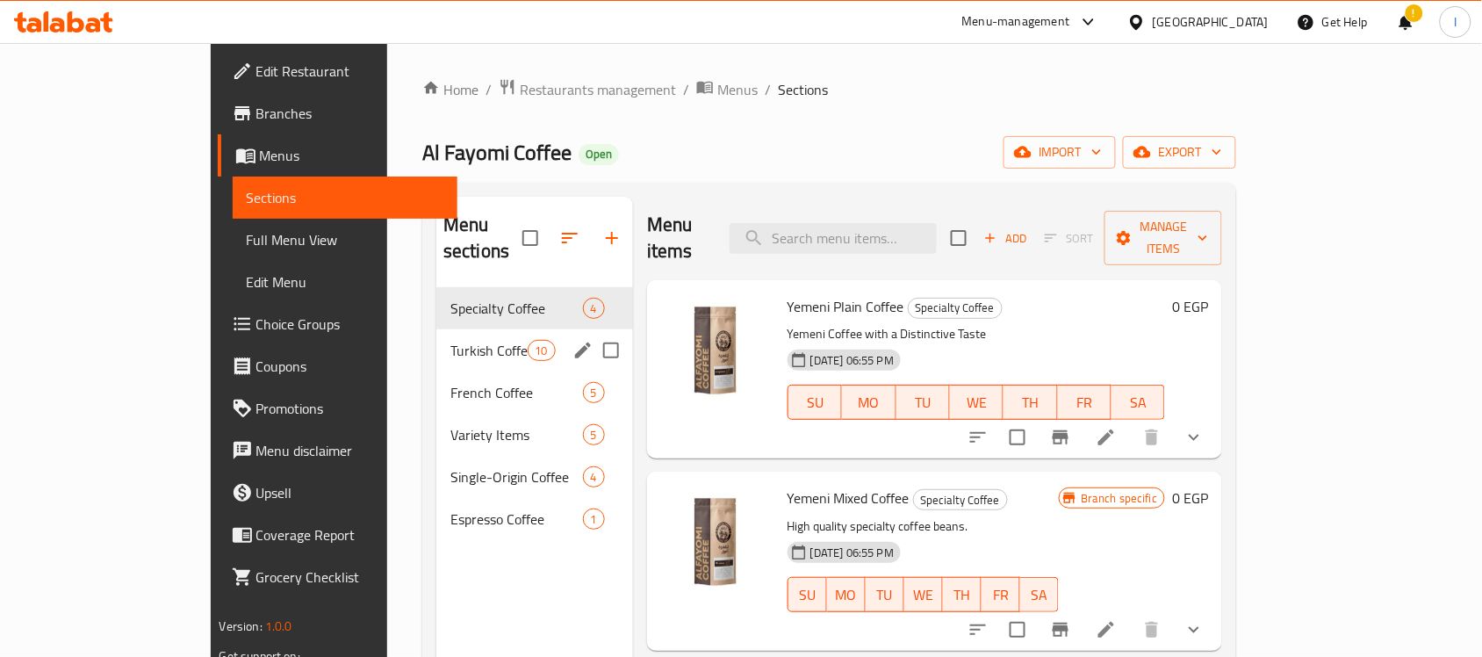
click at [450, 340] on span "Turkish Coffee" at bounding box center [488, 350] width 77 height 21
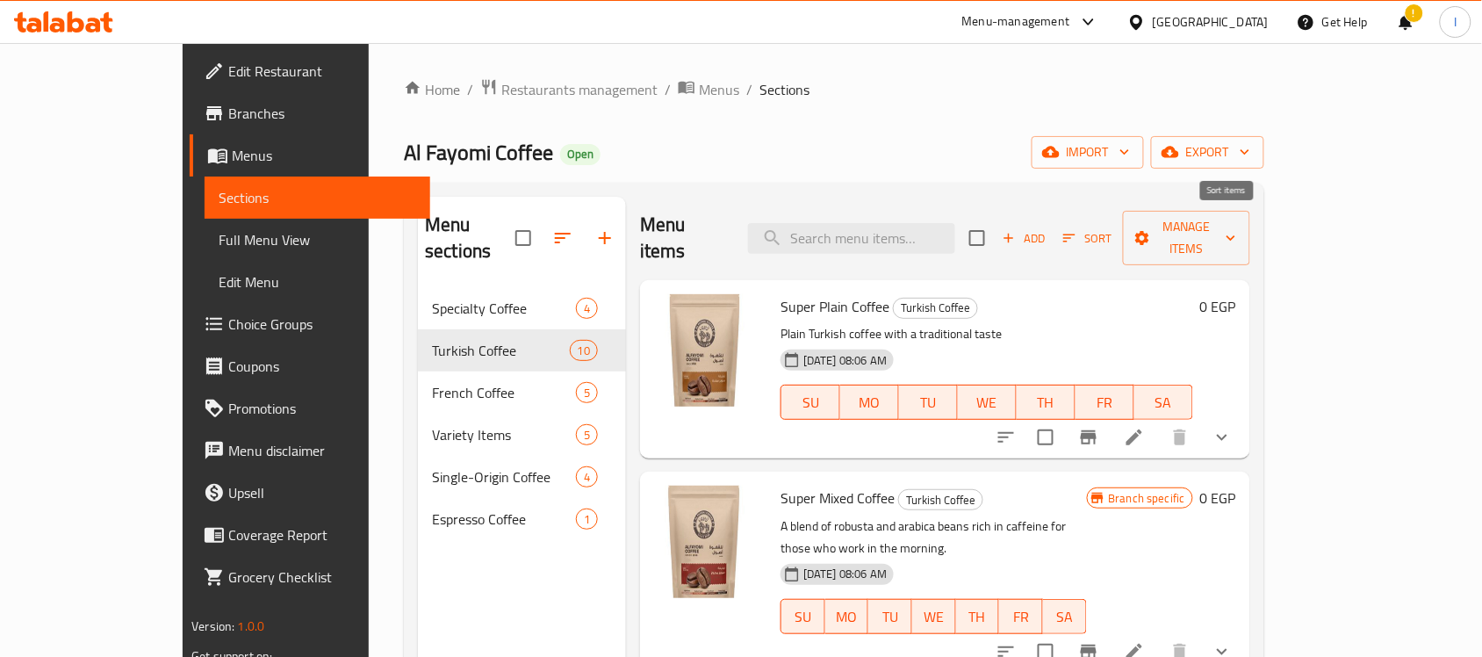
click at [1112, 229] on span "Sort" at bounding box center [1087, 238] width 48 height 20
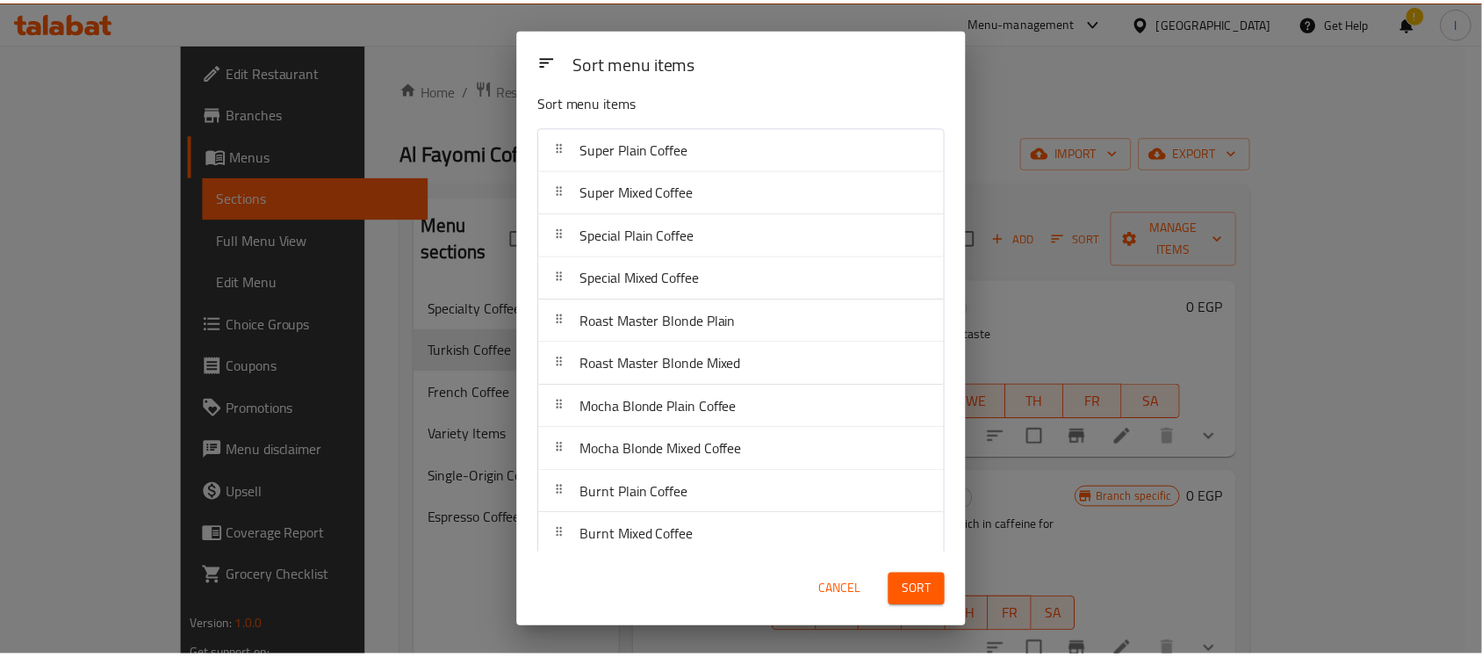
scroll to position [27, 0]
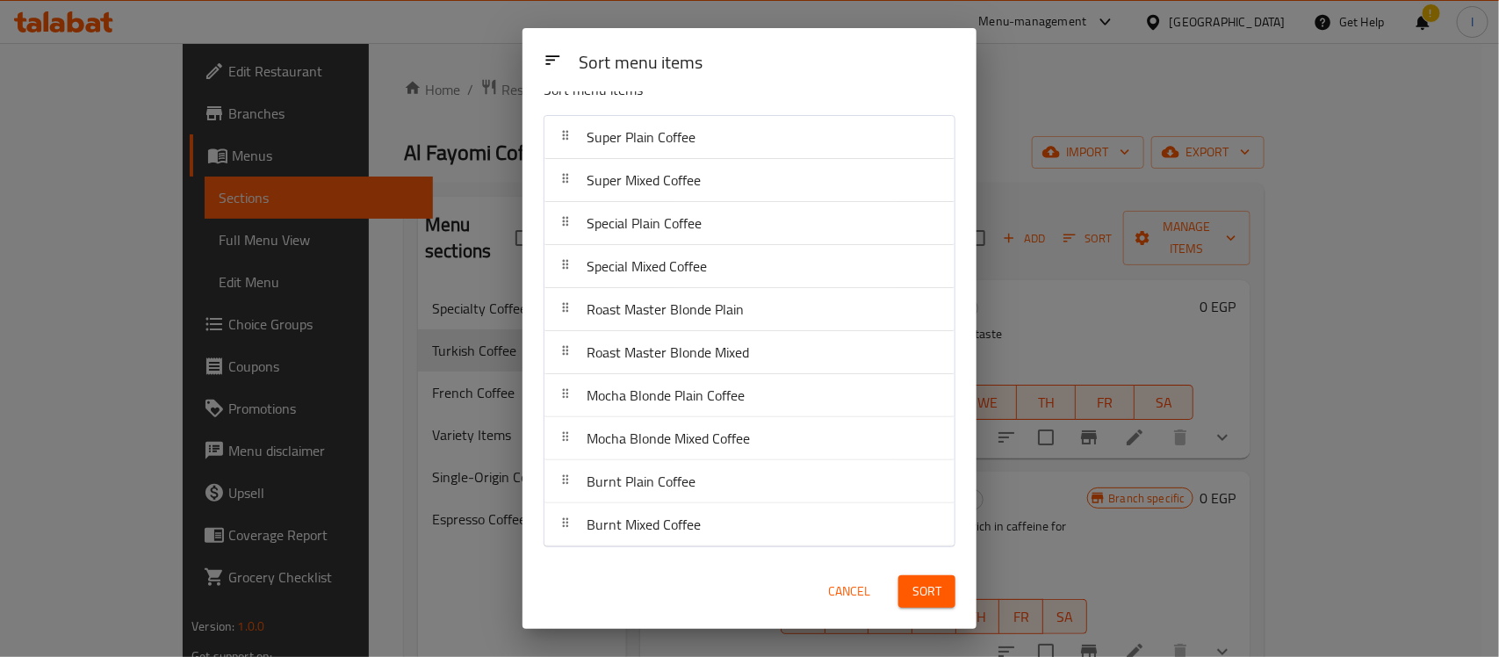
click at [395, 400] on div "Sort menu items Sort menu items Super Plain Coffee Super Mixed Coffee Special P…" at bounding box center [749, 328] width 1499 height 657
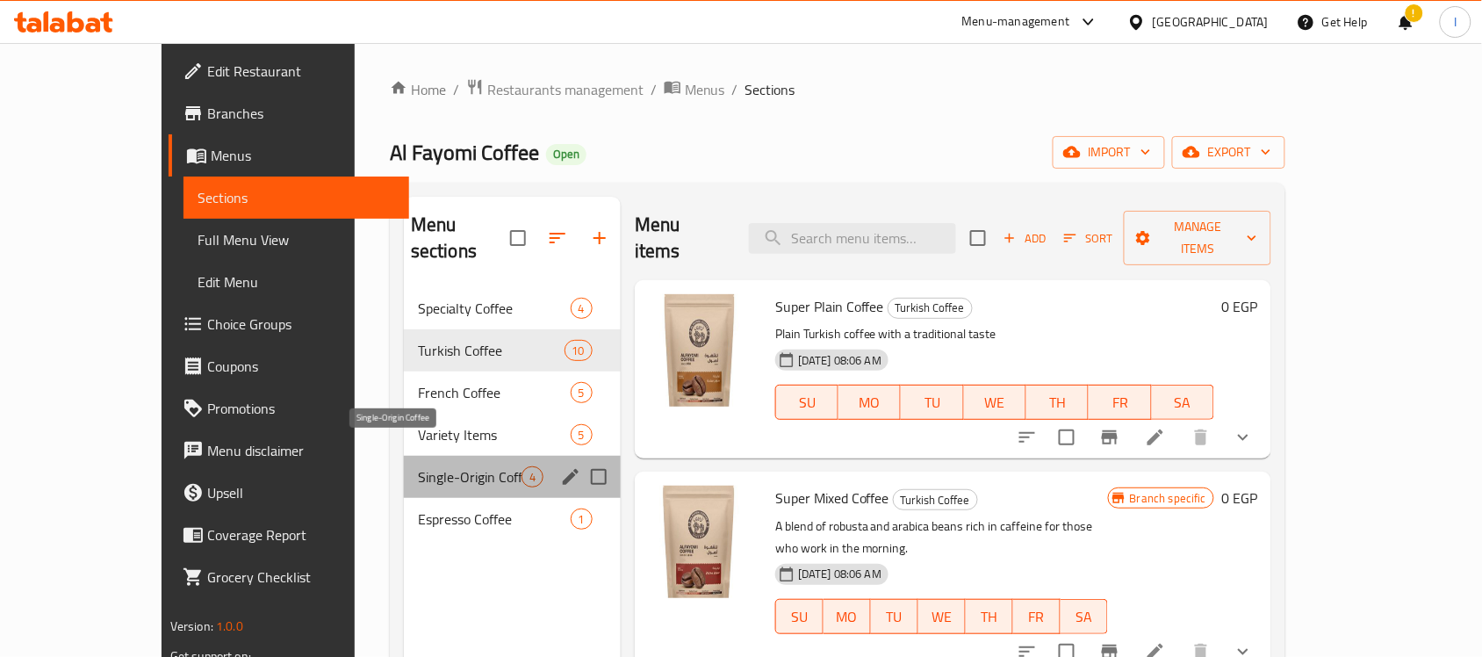
click at [422, 466] on span "Single-Origin Coffee" at bounding box center [470, 476] width 104 height 21
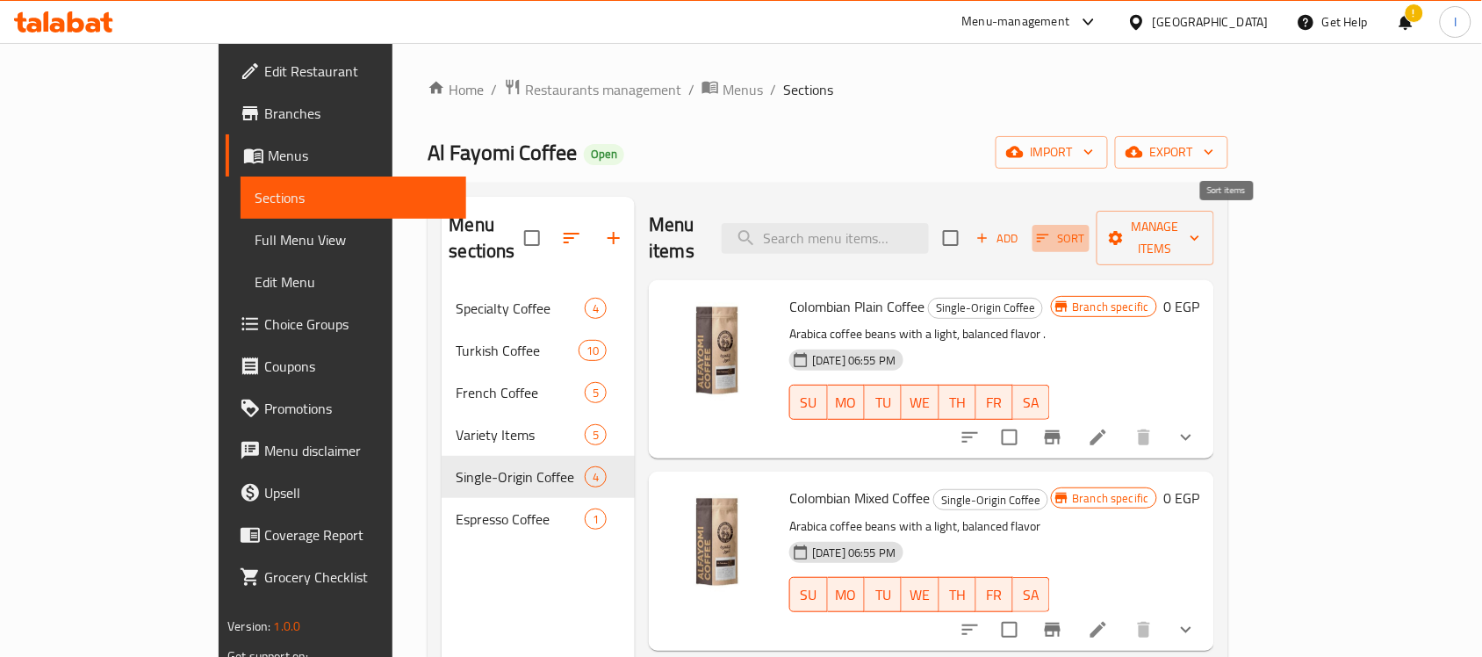
click at [1085, 228] on span "Sort" at bounding box center [1061, 238] width 48 height 20
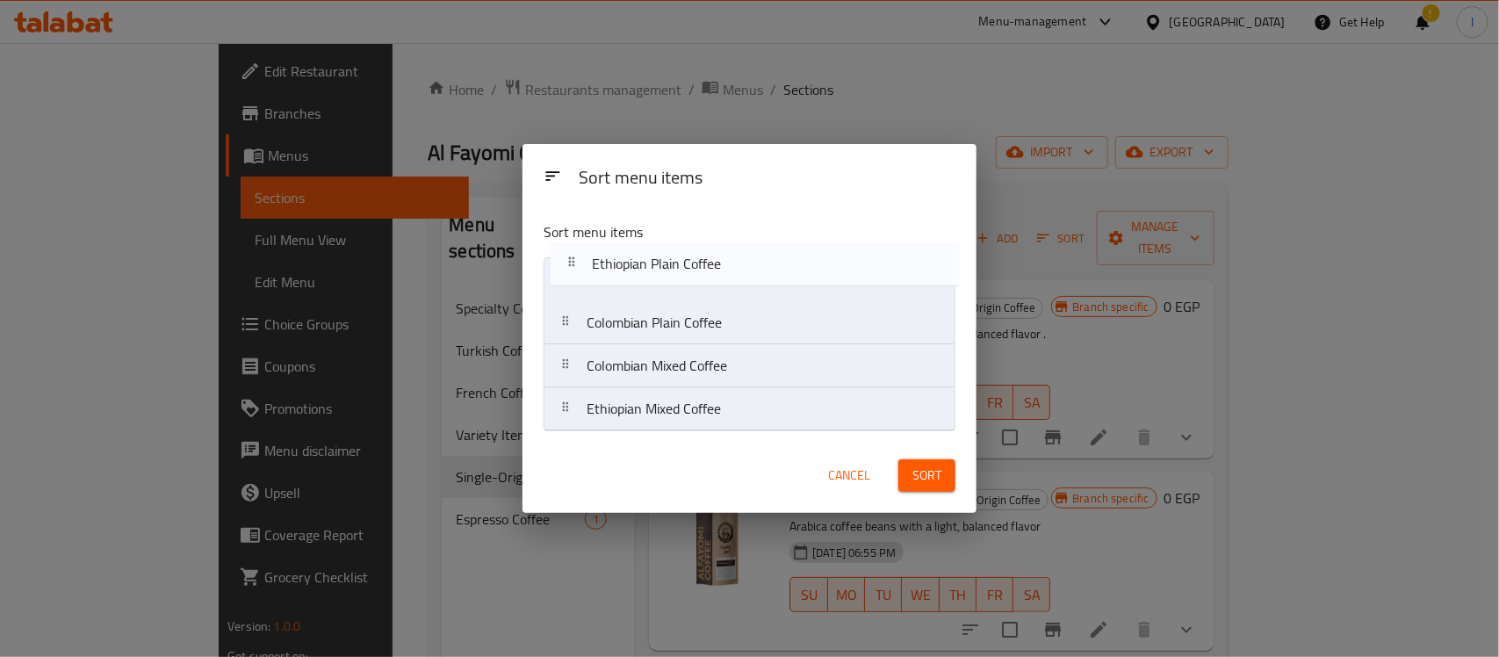
drag, startPoint x: 745, startPoint y: 376, endPoint x: 748, endPoint y: 265, distance: 110.7
click at [748, 265] on nav "Colombian Plain Coffee Colombian Mixed Coffee Ethiopian Plain Coffee Ethiopian …" at bounding box center [750, 344] width 412 height 174
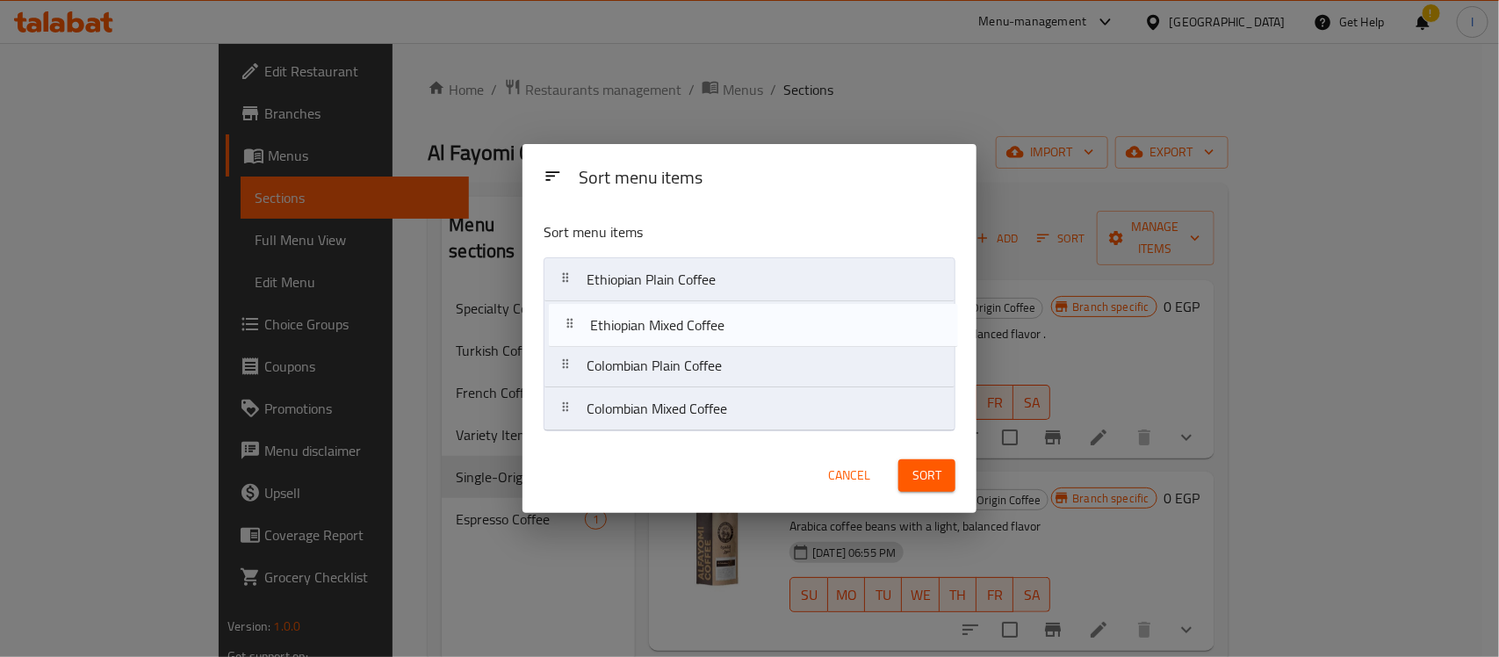
drag, startPoint x: 712, startPoint y: 420, endPoint x: 711, endPoint y: 318, distance: 101.9
click at [711, 318] on nav "Ethiopian Plain Coffee Colombian Plain Coffee Colombian Mixed Coffee Ethiopian …" at bounding box center [750, 344] width 412 height 174
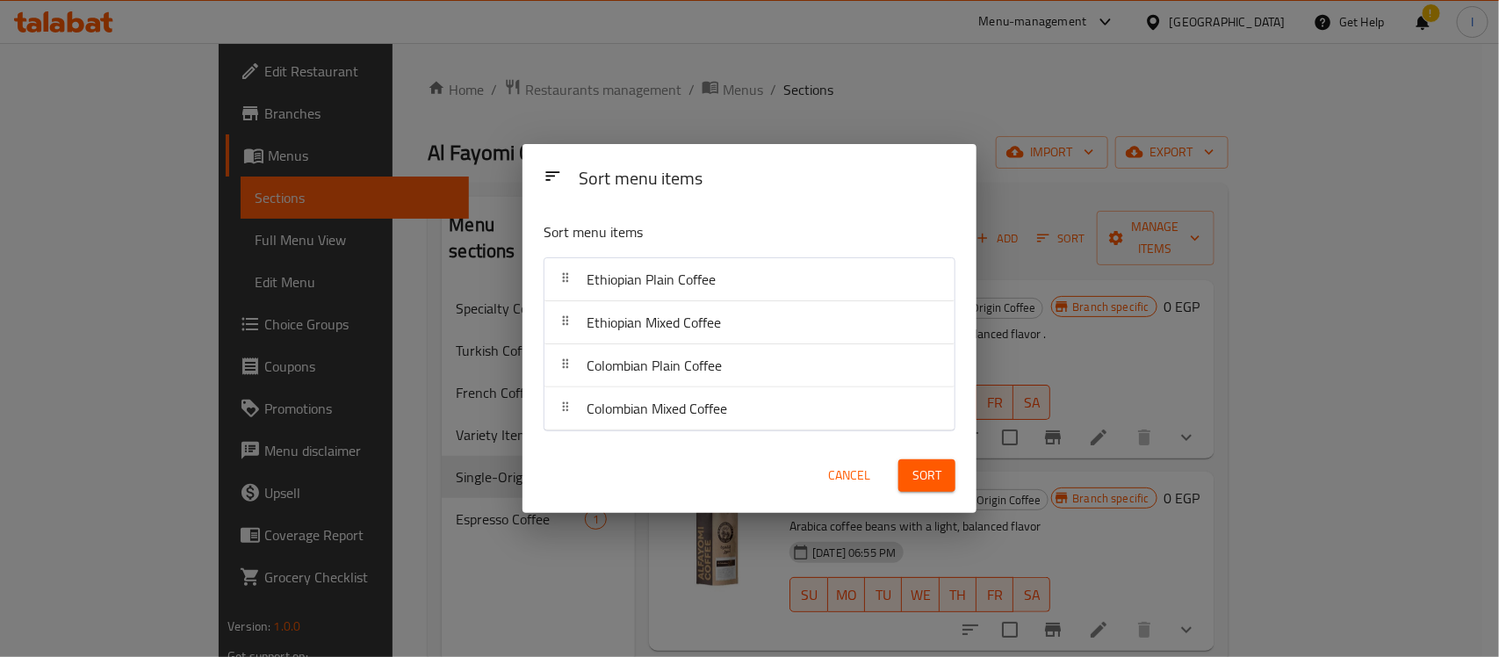
click at [909, 471] on button "Sort" at bounding box center [926, 475] width 57 height 32
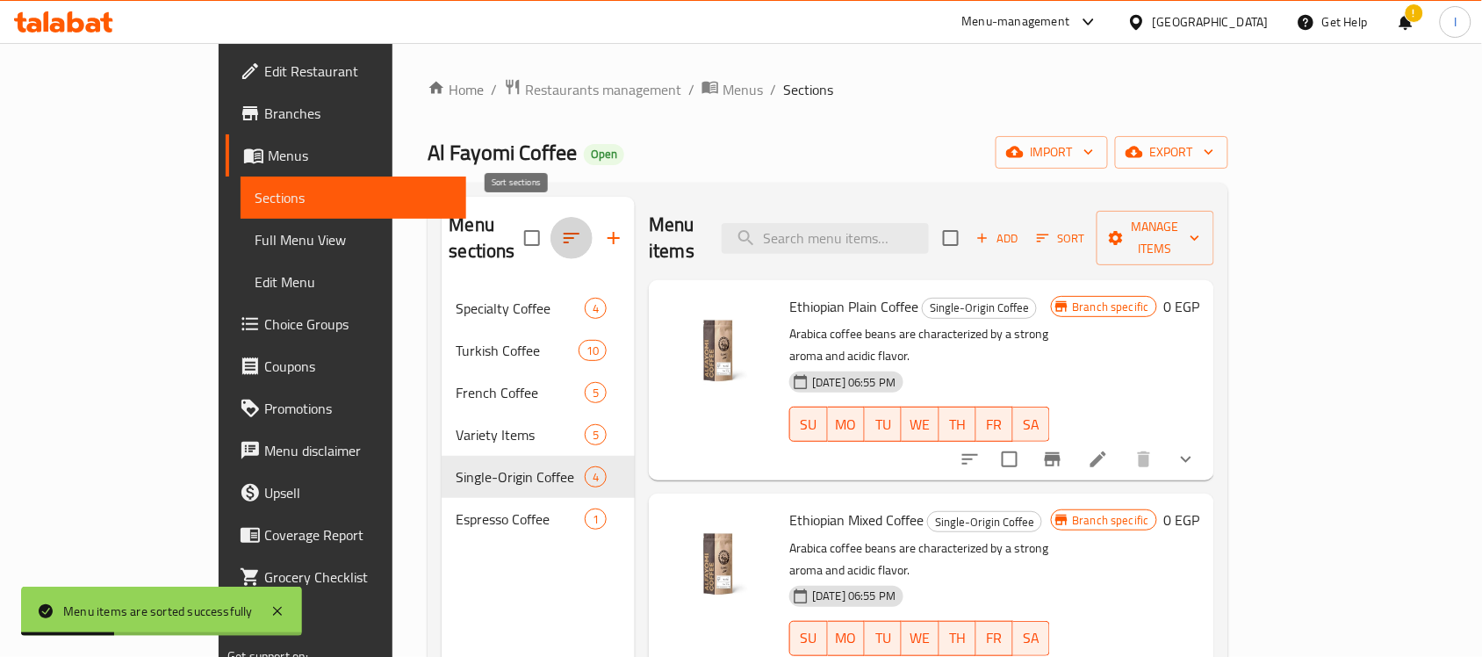
click at [561, 227] on icon "button" at bounding box center [571, 237] width 21 height 21
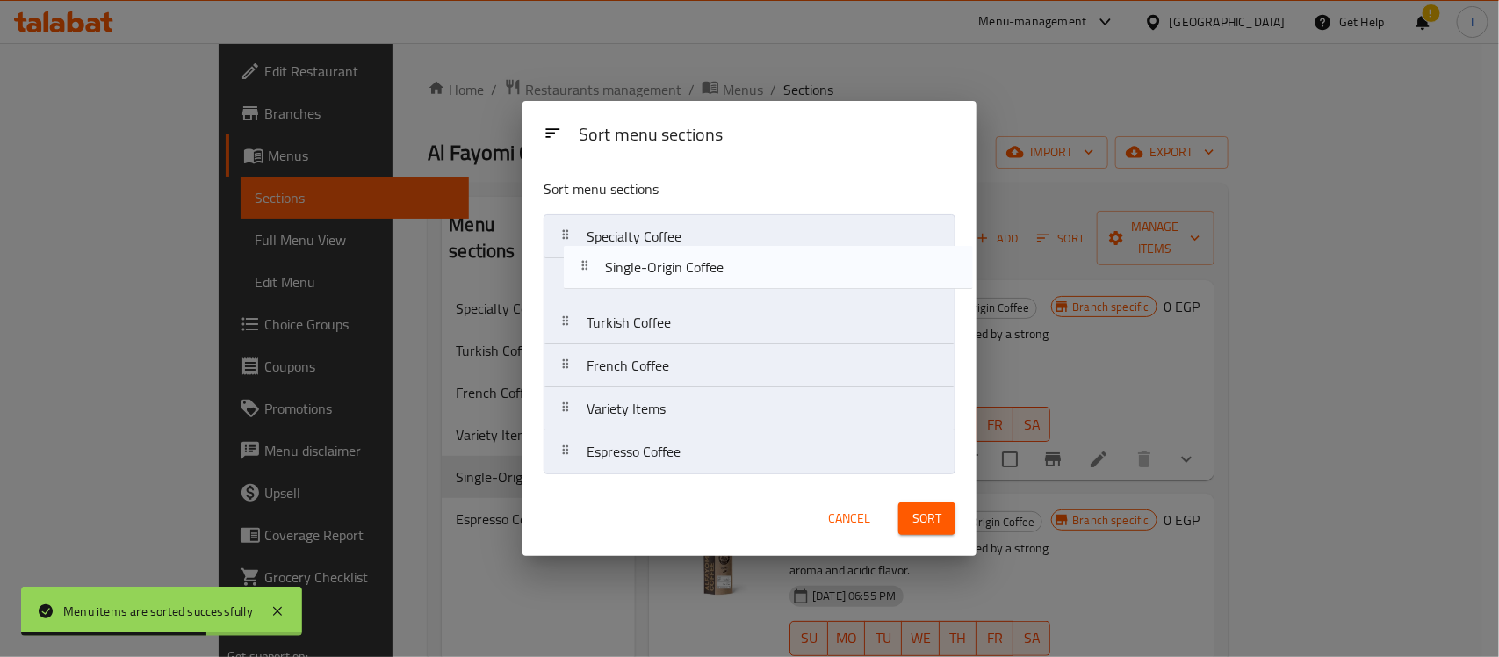
drag, startPoint x: 712, startPoint y: 423, endPoint x: 716, endPoint y: 277, distance: 146.7
click at [724, 274] on nav "Specialty Coffee Turkish Coffee French Coffee Variety Items Single-Origin Coffe…" at bounding box center [750, 344] width 412 height 260
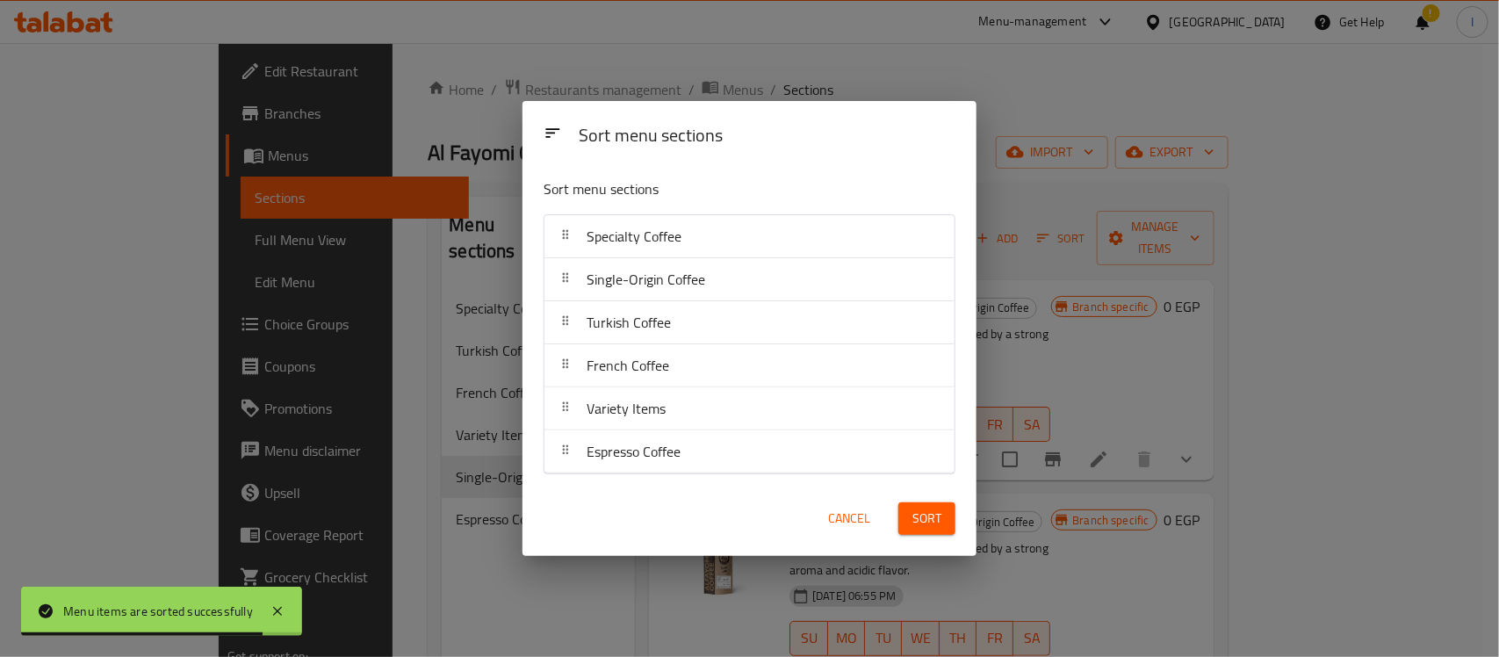
click at [915, 525] on span "Sort" at bounding box center [926, 519] width 29 height 22
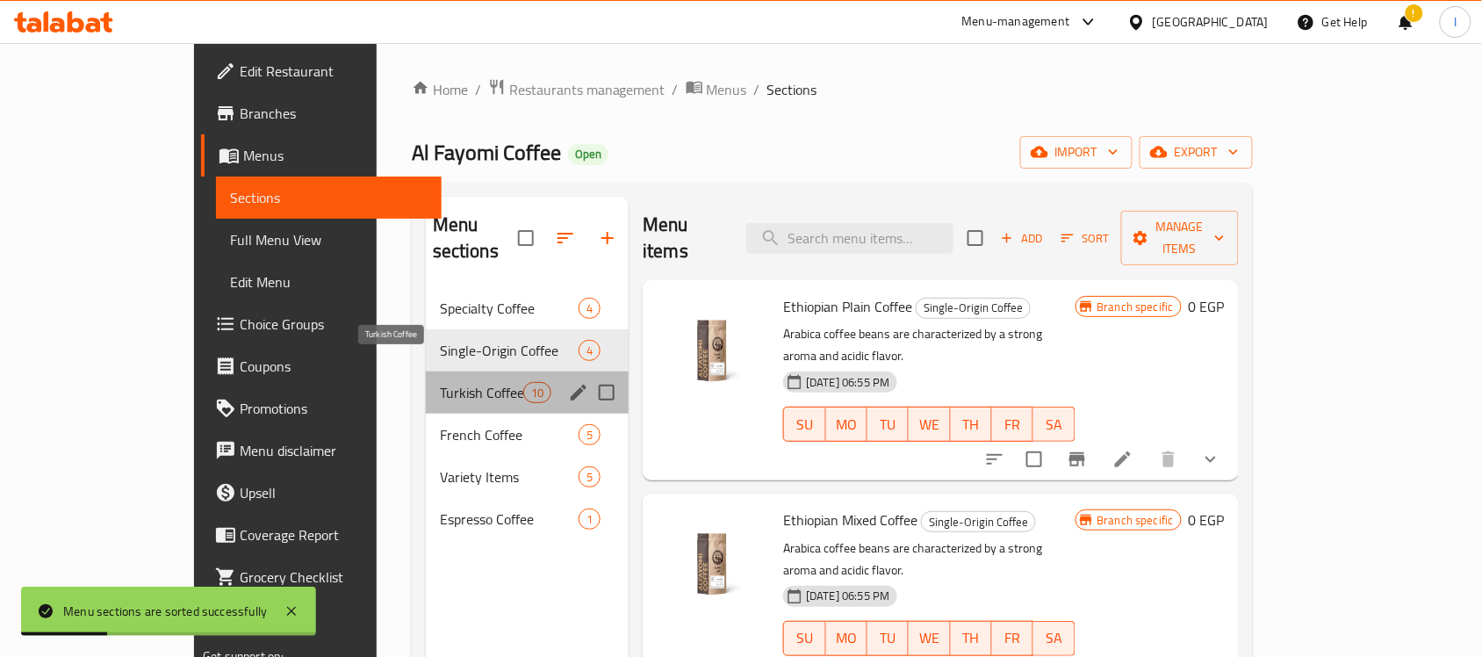
click at [440, 382] on span "Turkish Coffee" at bounding box center [481, 392] width 83 height 21
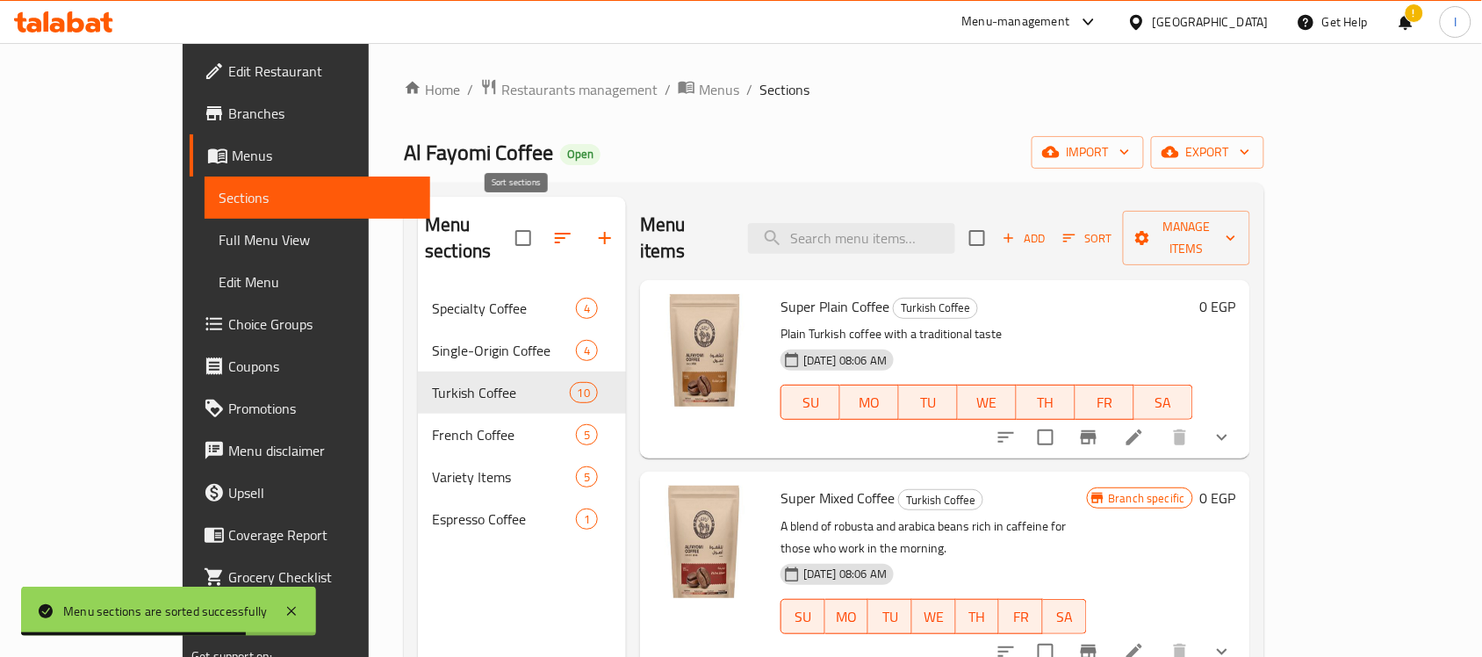
click at [552, 227] on icon "button" at bounding box center [562, 237] width 21 height 21
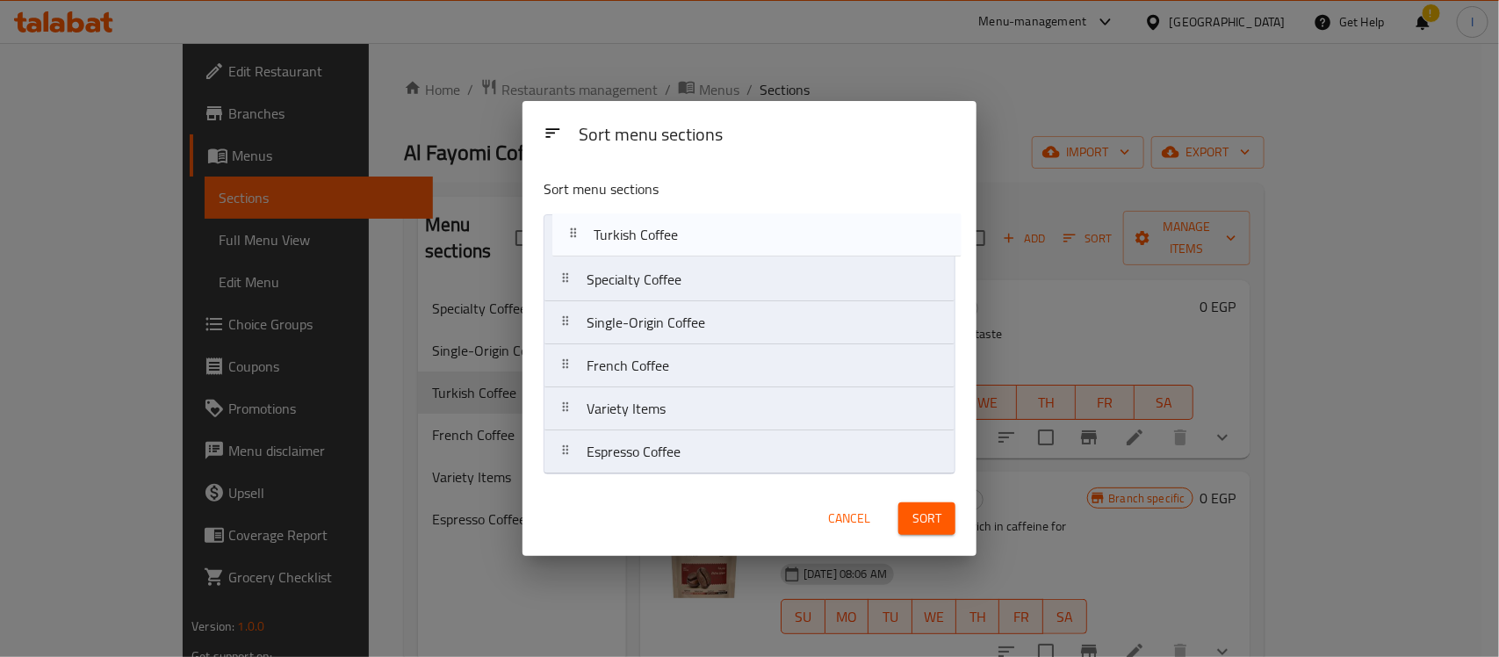
drag, startPoint x: 701, startPoint y: 331, endPoint x: 707, endPoint y: 234, distance: 97.7
click at [707, 234] on nav "Specialty Coffee Single-Origin Coffee Turkish Coffee French Coffee Variety Item…" at bounding box center [750, 344] width 412 height 260
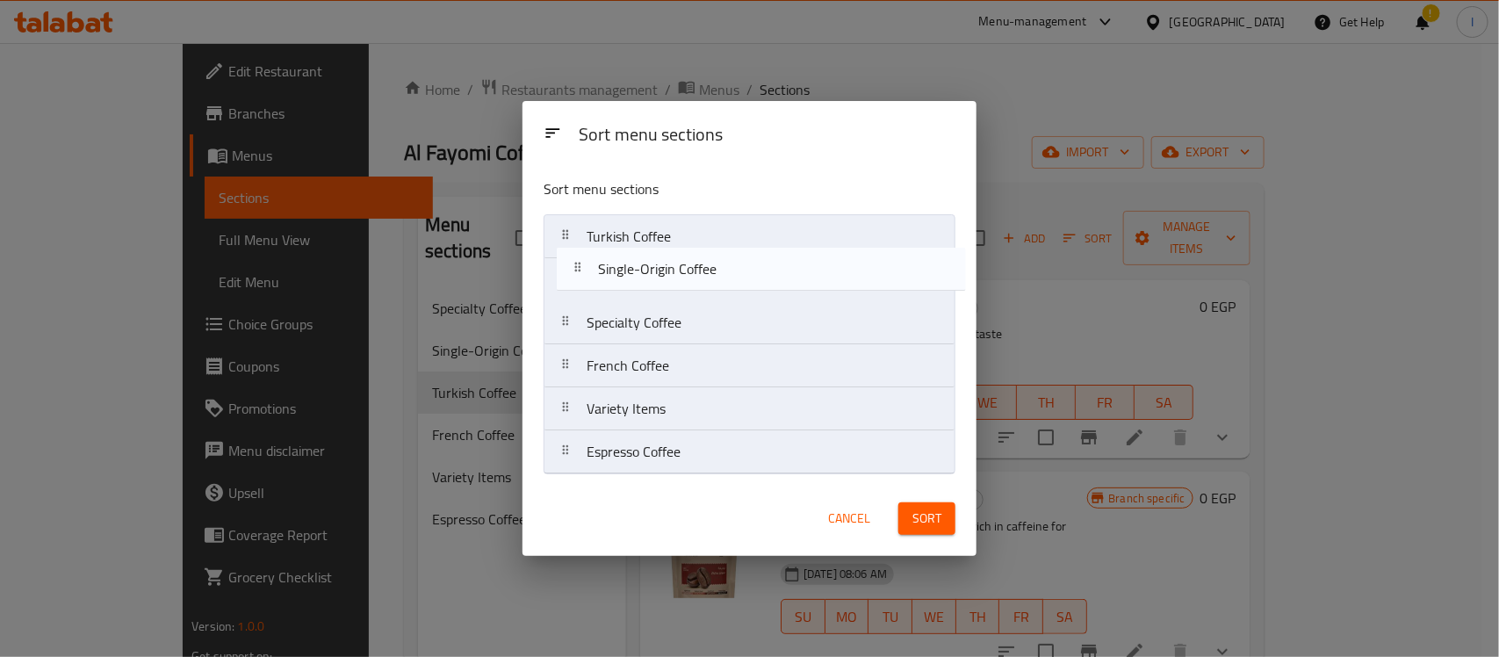
drag, startPoint x: 659, startPoint y: 326, endPoint x: 668, endPoint y: 261, distance: 65.7
click at [668, 261] on nav "Turkish Coffee Specialty Coffee Single-Origin Coffee French Coffee Variety Item…" at bounding box center [750, 344] width 412 height 260
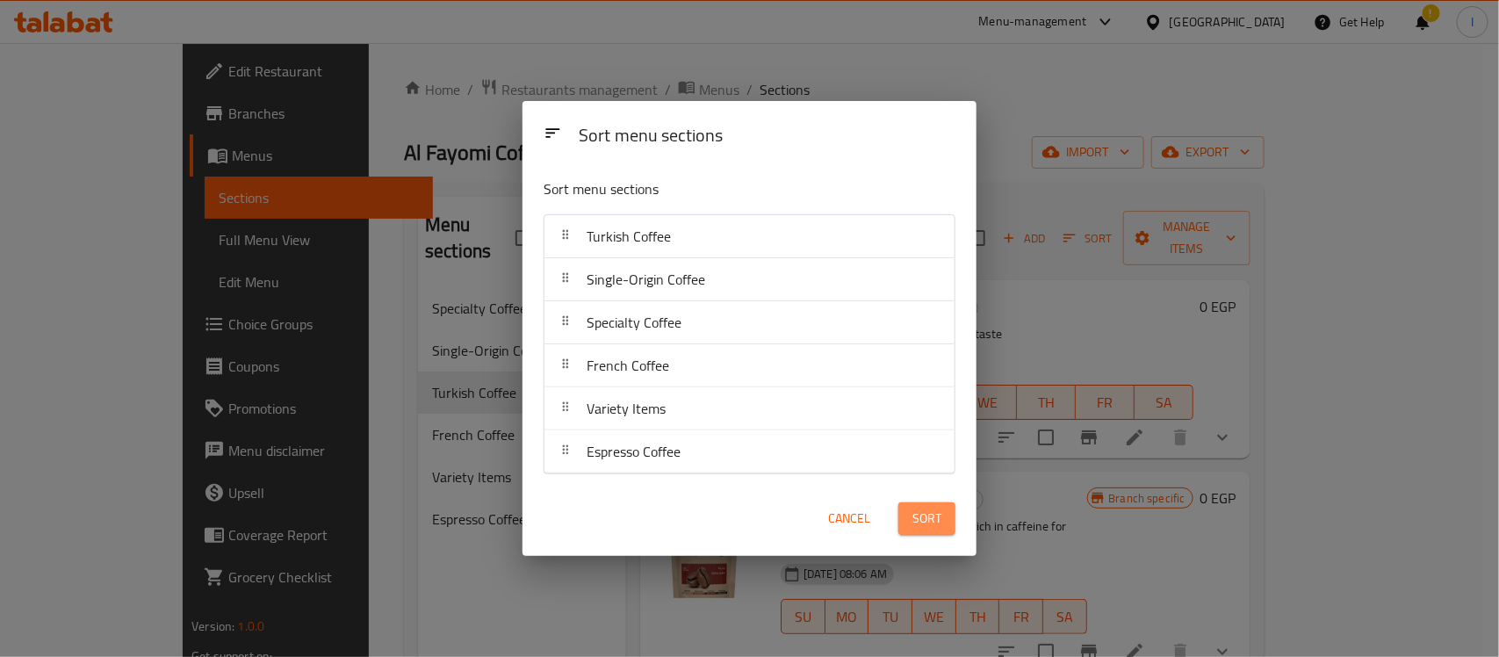
click at [920, 519] on span "Sort" at bounding box center [926, 519] width 29 height 22
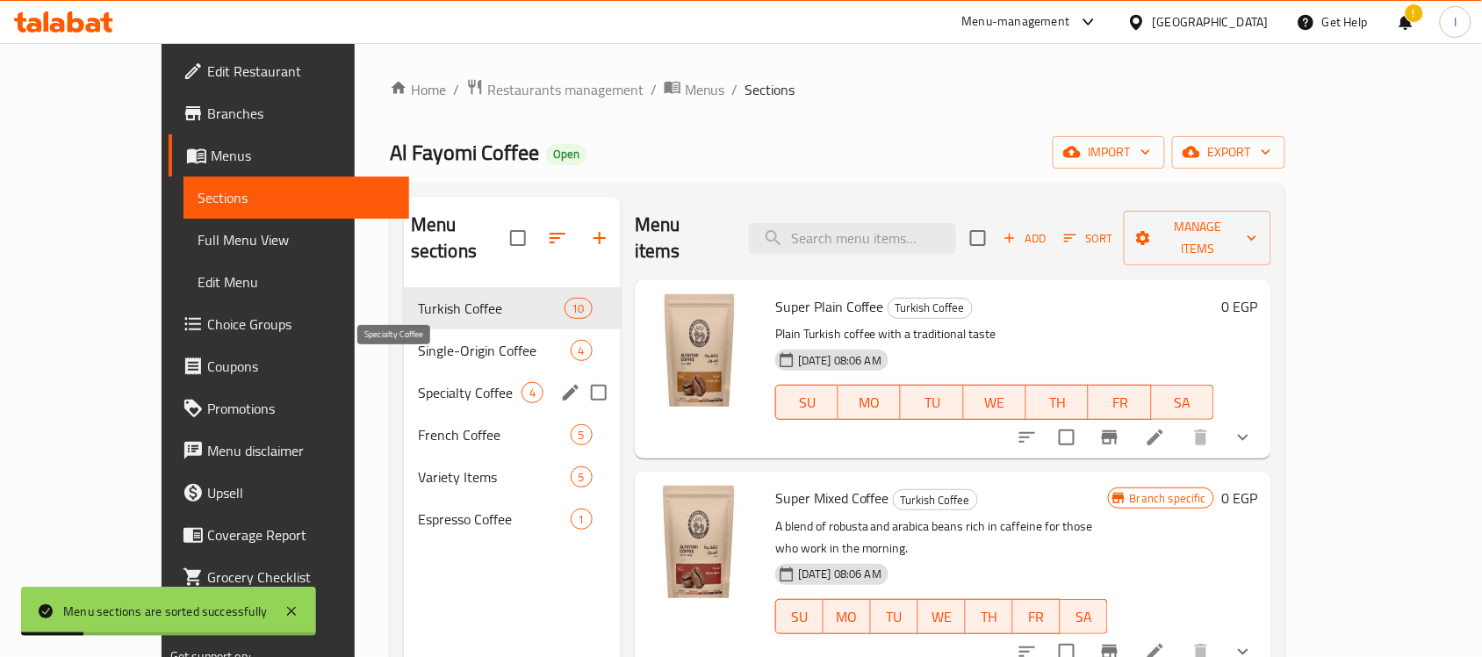
click at [418, 382] on span "Specialty Coffee" at bounding box center [470, 392] width 104 height 21
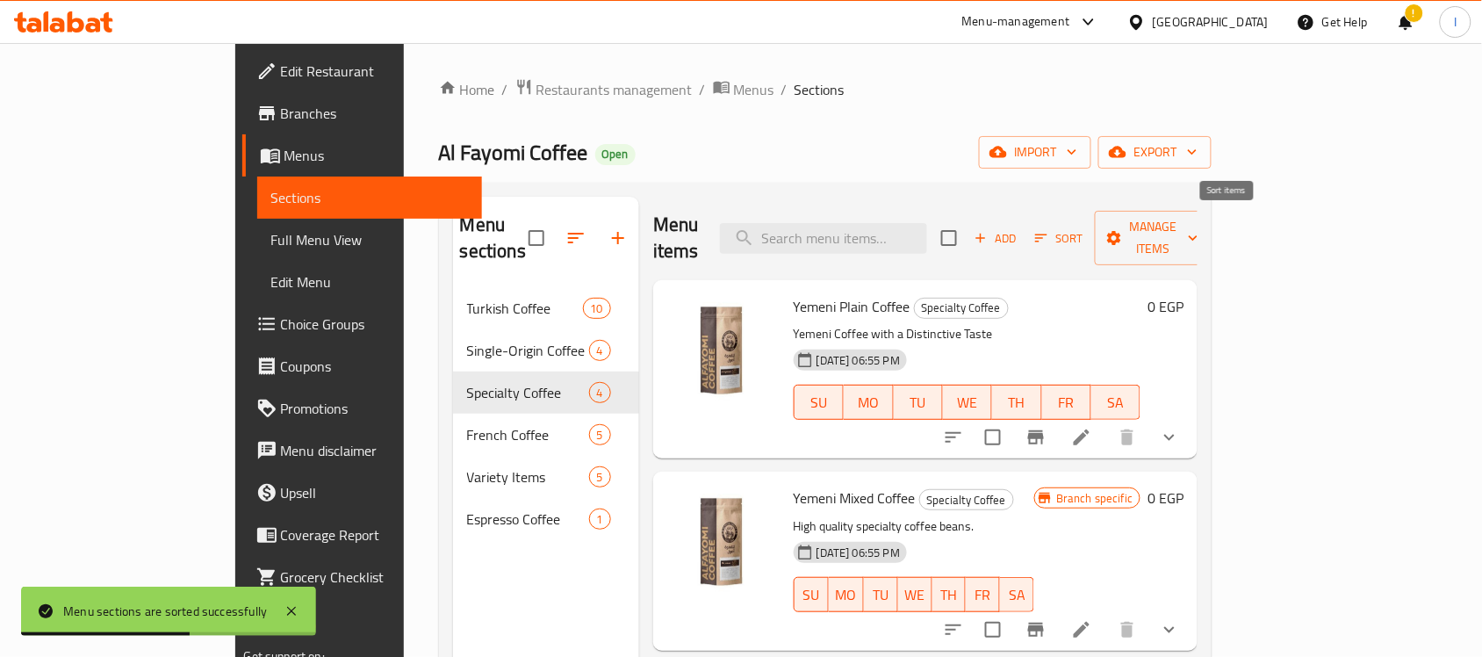
click at [1049, 230] on icon "button" at bounding box center [1042, 238] width 16 height 16
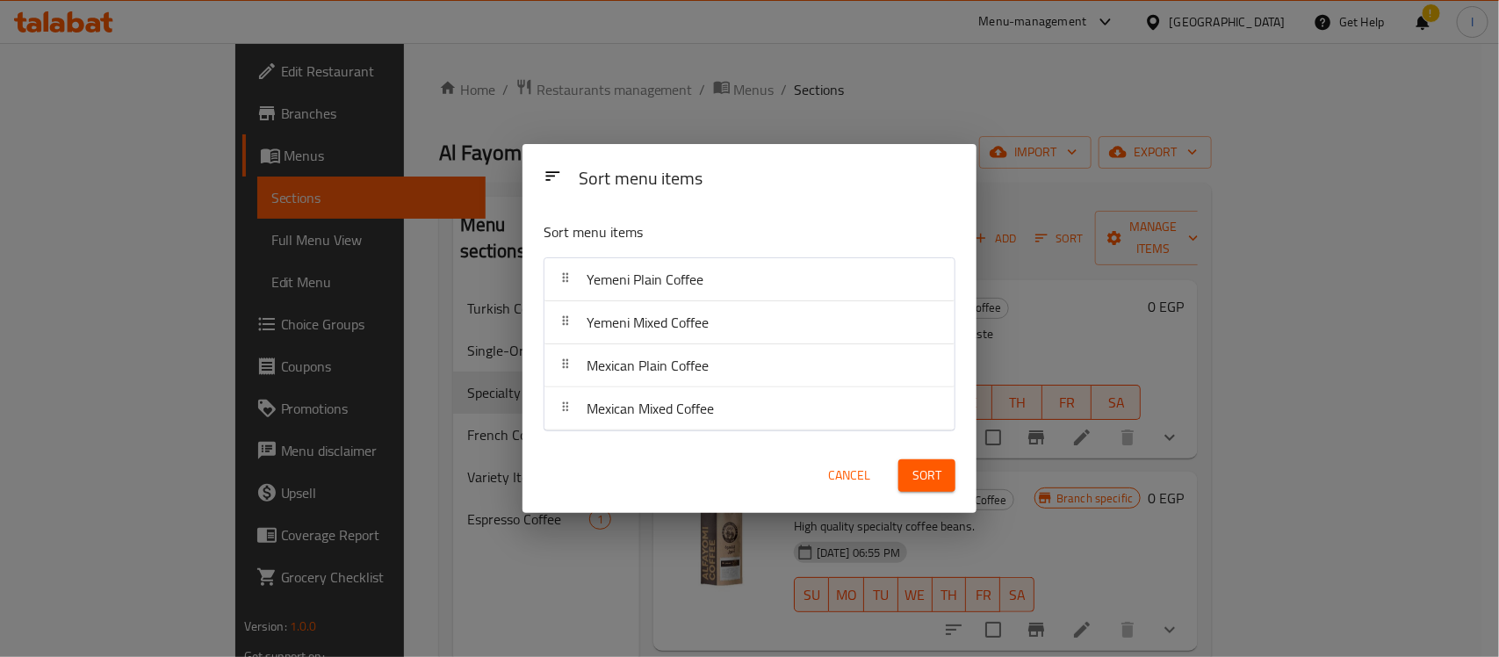
click at [678, 481] on div "Cancel Sort" at bounding box center [749, 476] width 433 height 54
click at [922, 480] on span "Sort" at bounding box center [926, 476] width 29 height 22
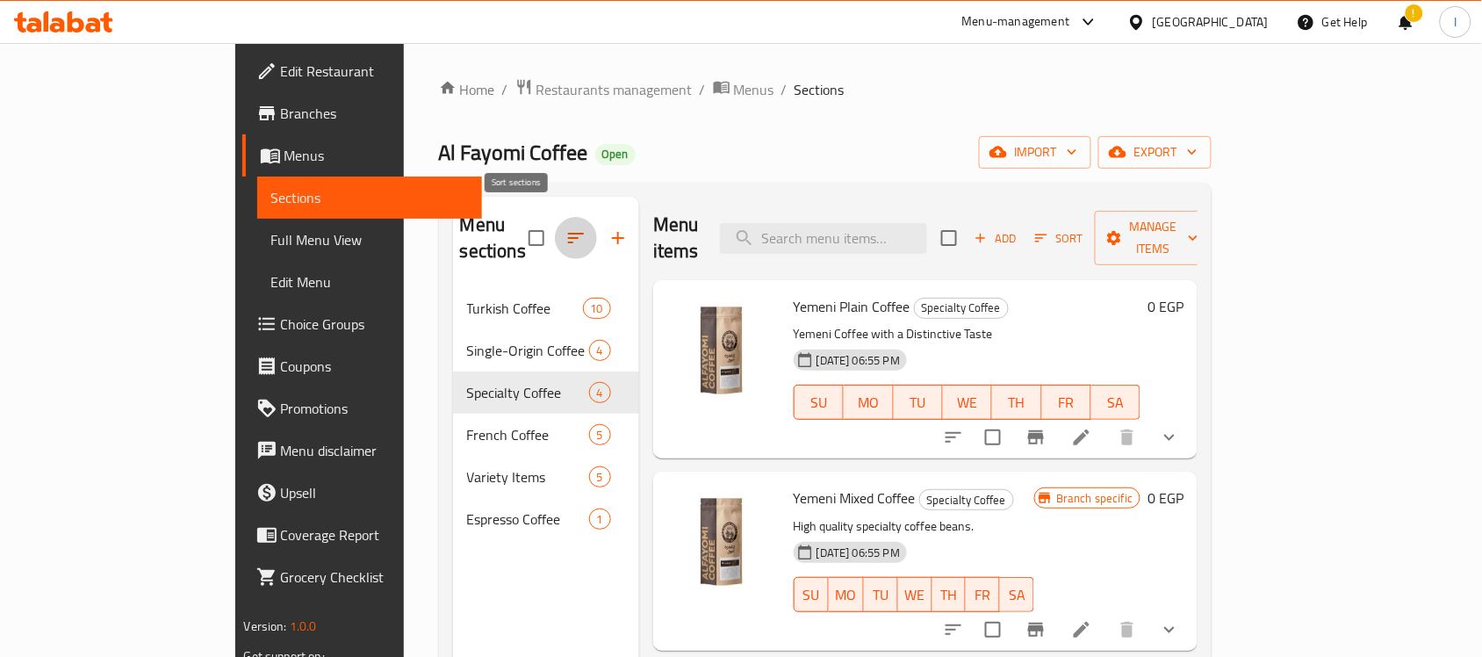
click at [566, 227] on icon "button" at bounding box center [576, 237] width 21 height 21
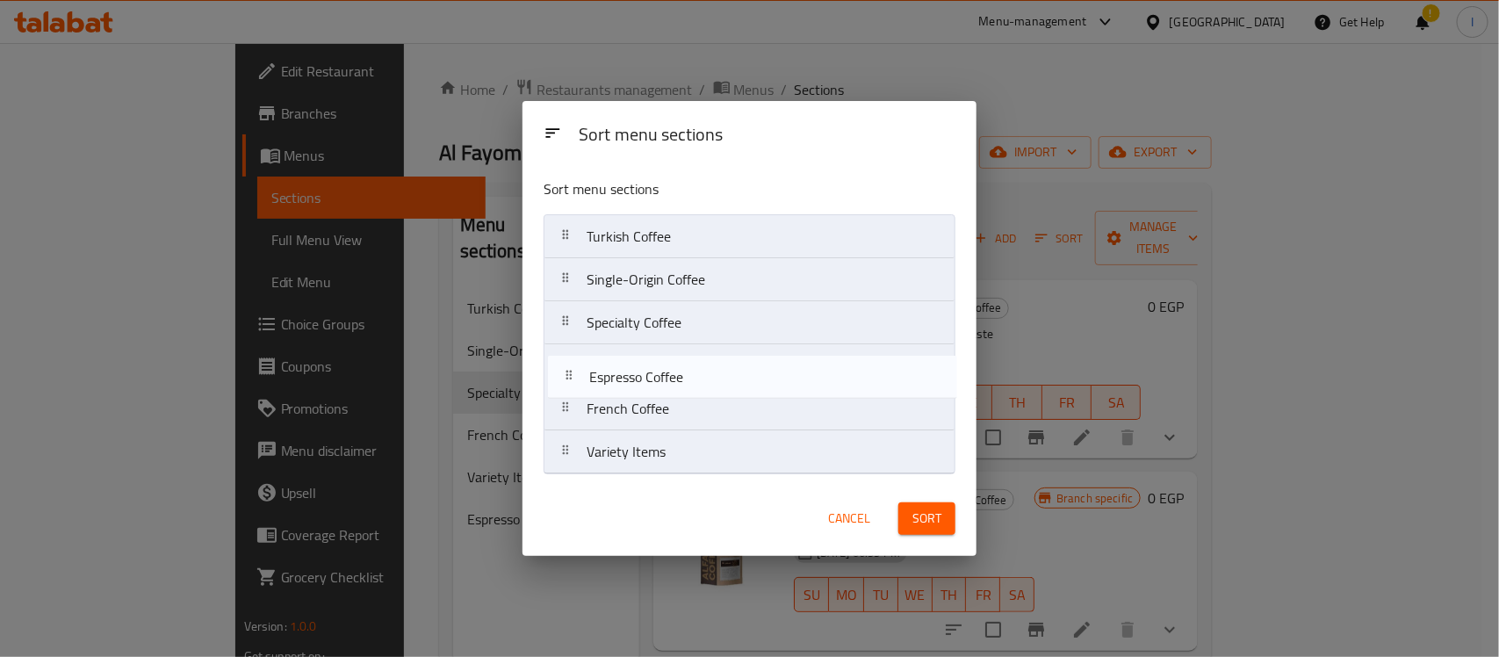
drag, startPoint x: 638, startPoint y: 461, endPoint x: 639, endPoint y: 373, distance: 87.8
click at [639, 373] on nav "Turkish Coffee Single-Origin Coffee Specialty Coffee French Coffee Variety Item…" at bounding box center [750, 344] width 412 height 260
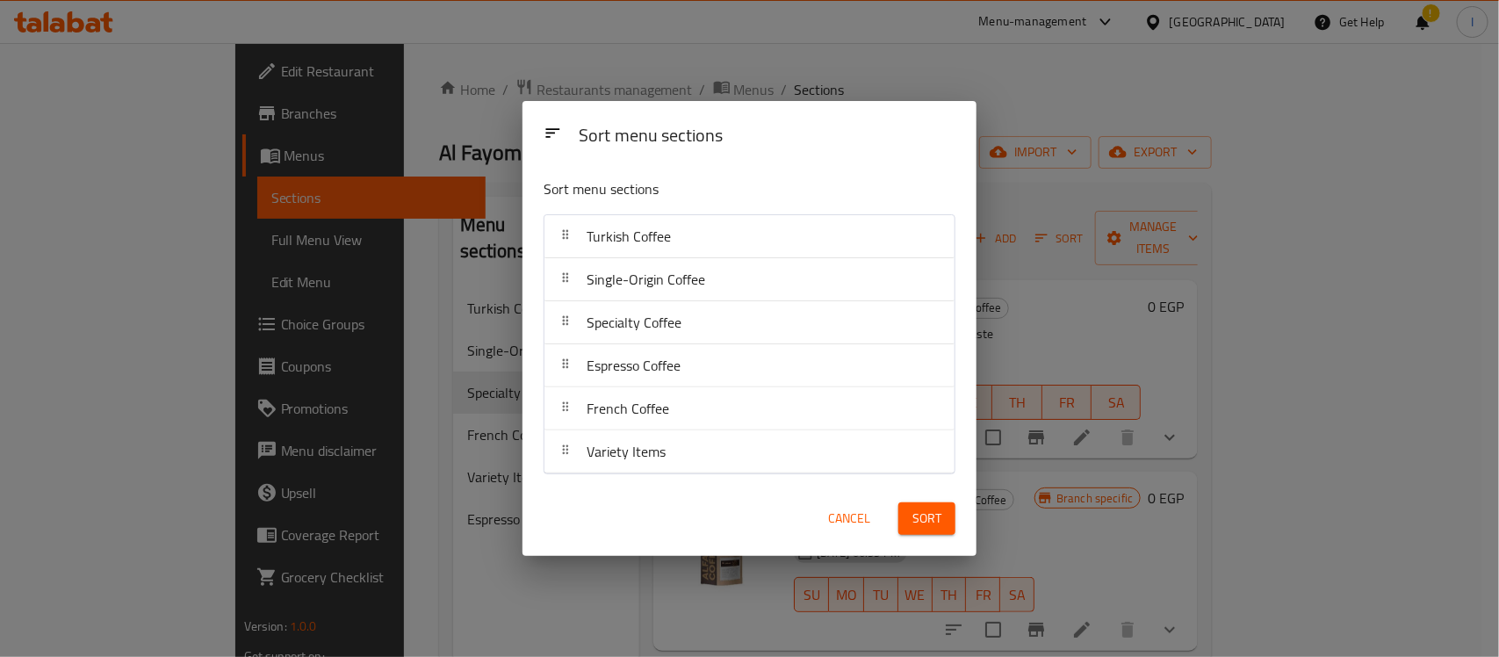
click at [920, 514] on span "Sort" at bounding box center [926, 519] width 29 height 22
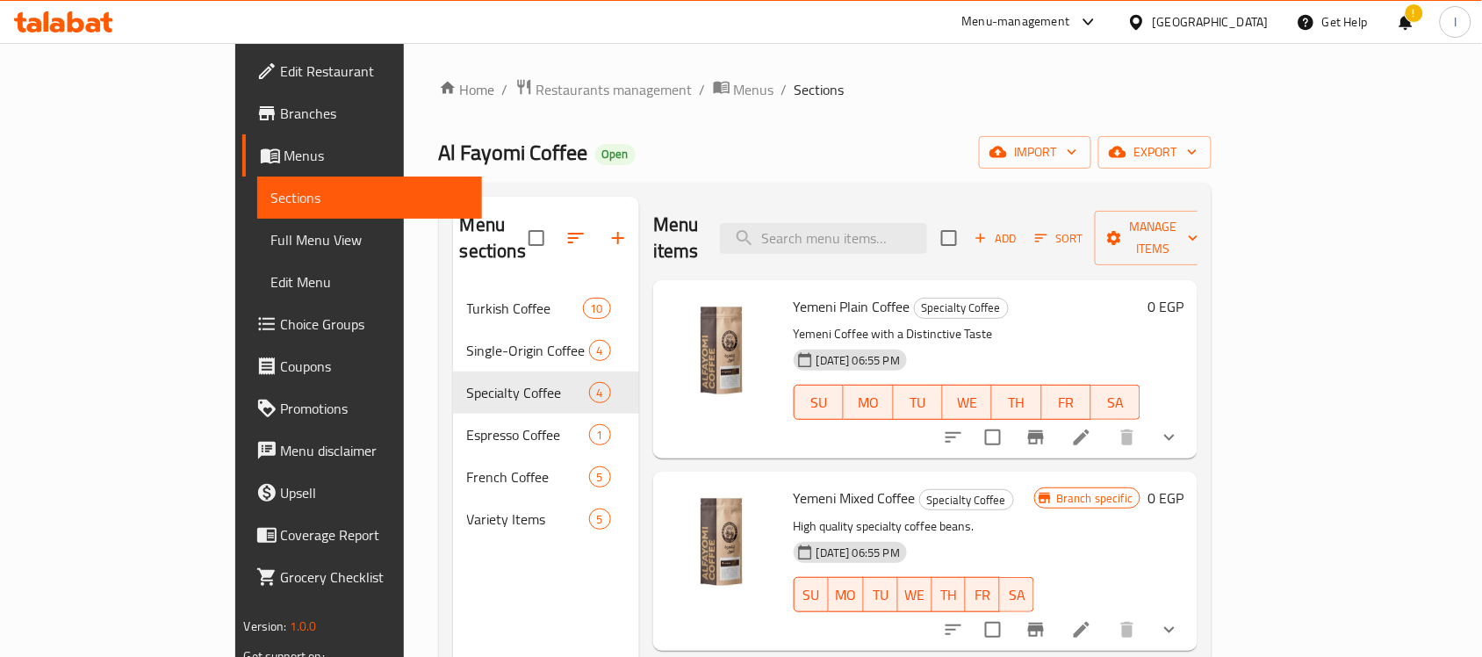
click at [453, 588] on div "Menu sections Turkish Coffee 10 Single-Origin Coffee 4 Specialty Coffee 4 Espre…" at bounding box center [546, 525] width 186 height 657
click at [453, 600] on div "Menu sections Turkish Coffee 10 Single-Origin Coffee 4 Specialty Coffee 4 Espre…" at bounding box center [546, 525] width 186 height 657
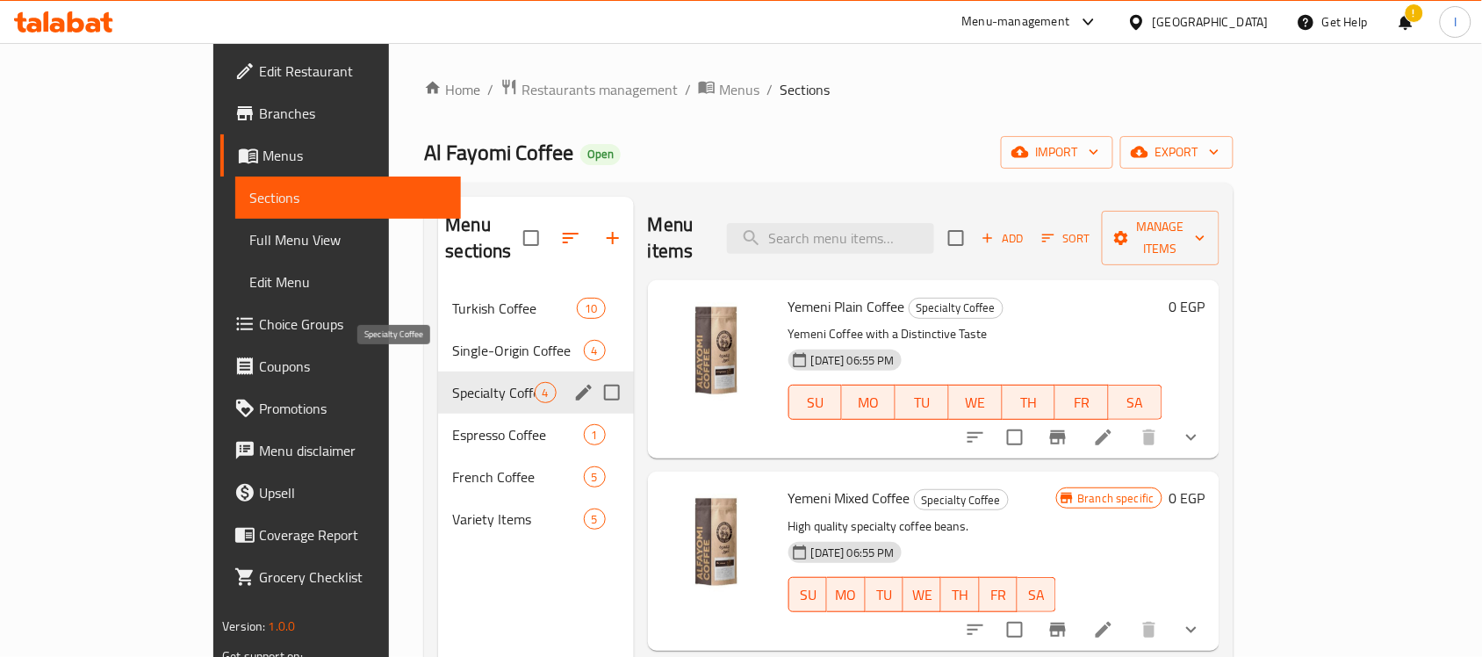
click at [452, 382] on span "Specialty Coffee" at bounding box center [493, 392] width 82 height 21
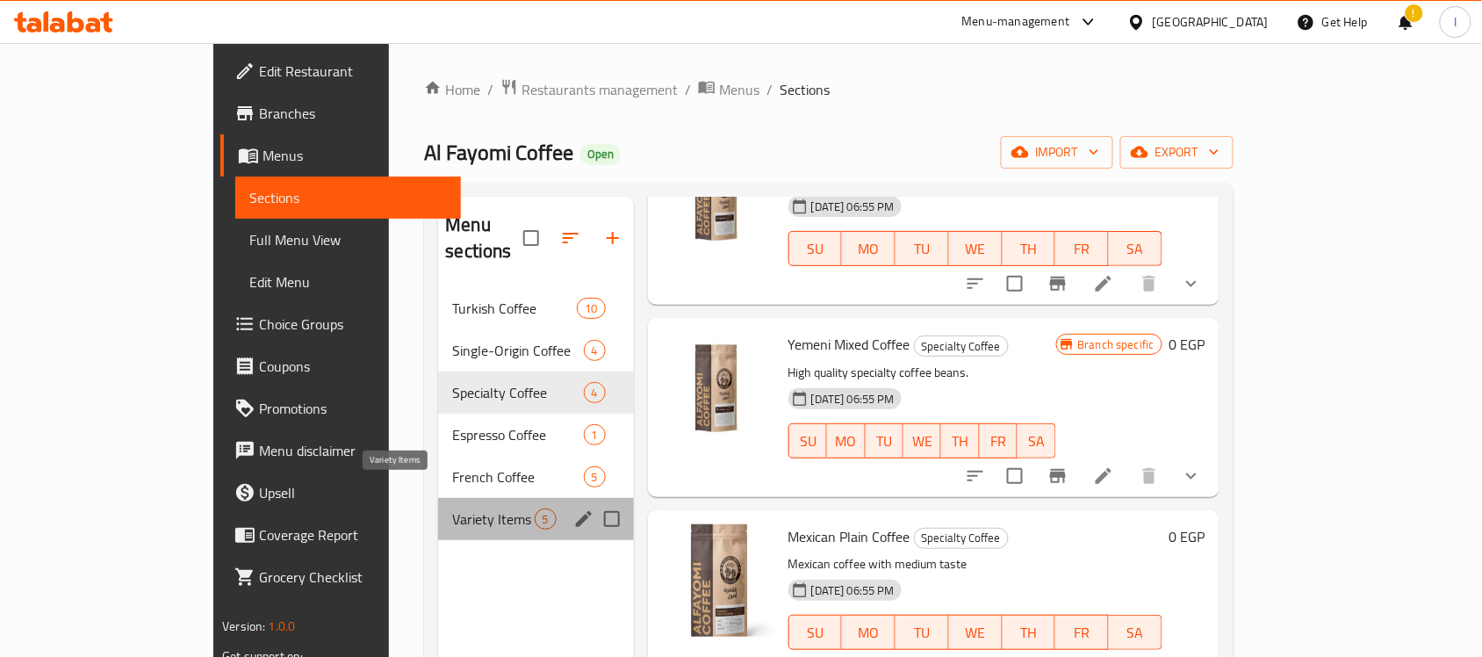
click at [452, 508] on span "Variety Items" at bounding box center [493, 518] width 82 height 21
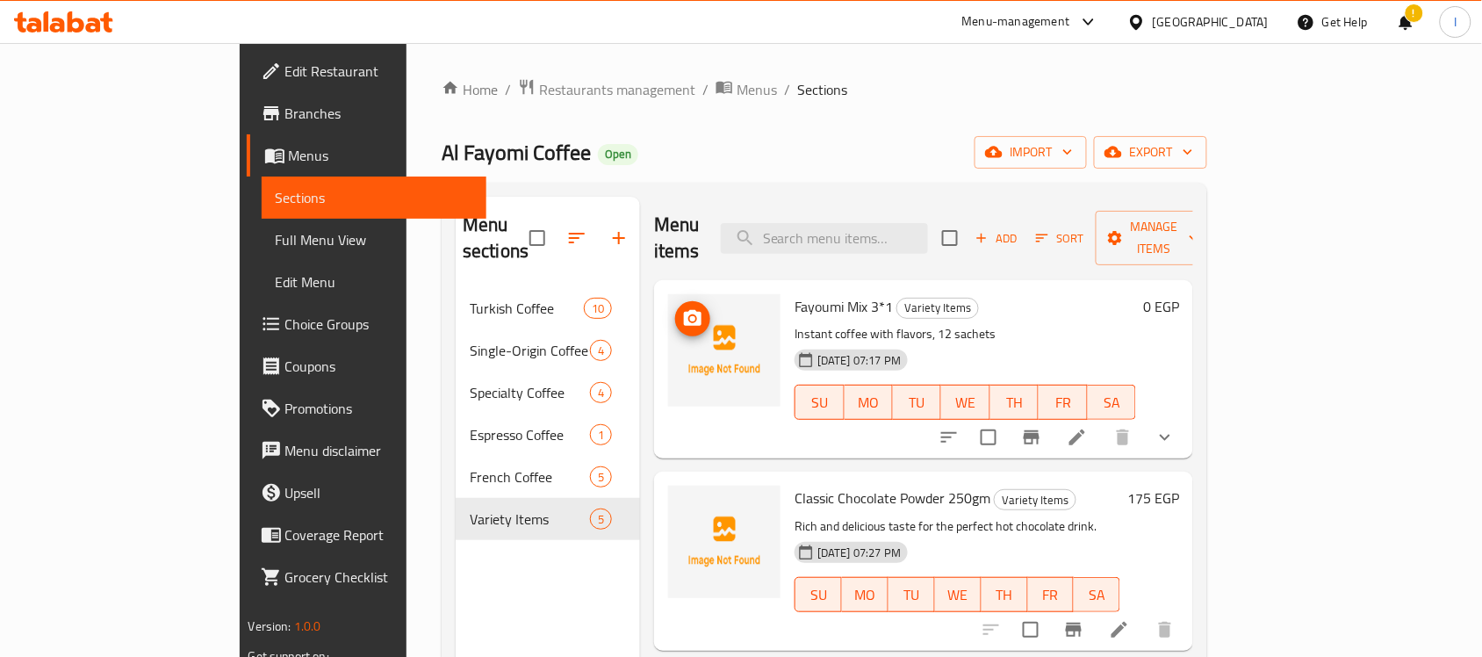
click at [677, 342] on img at bounding box center [724, 350] width 112 height 112
click at [1085, 429] on icon at bounding box center [1078, 437] width 16 height 16
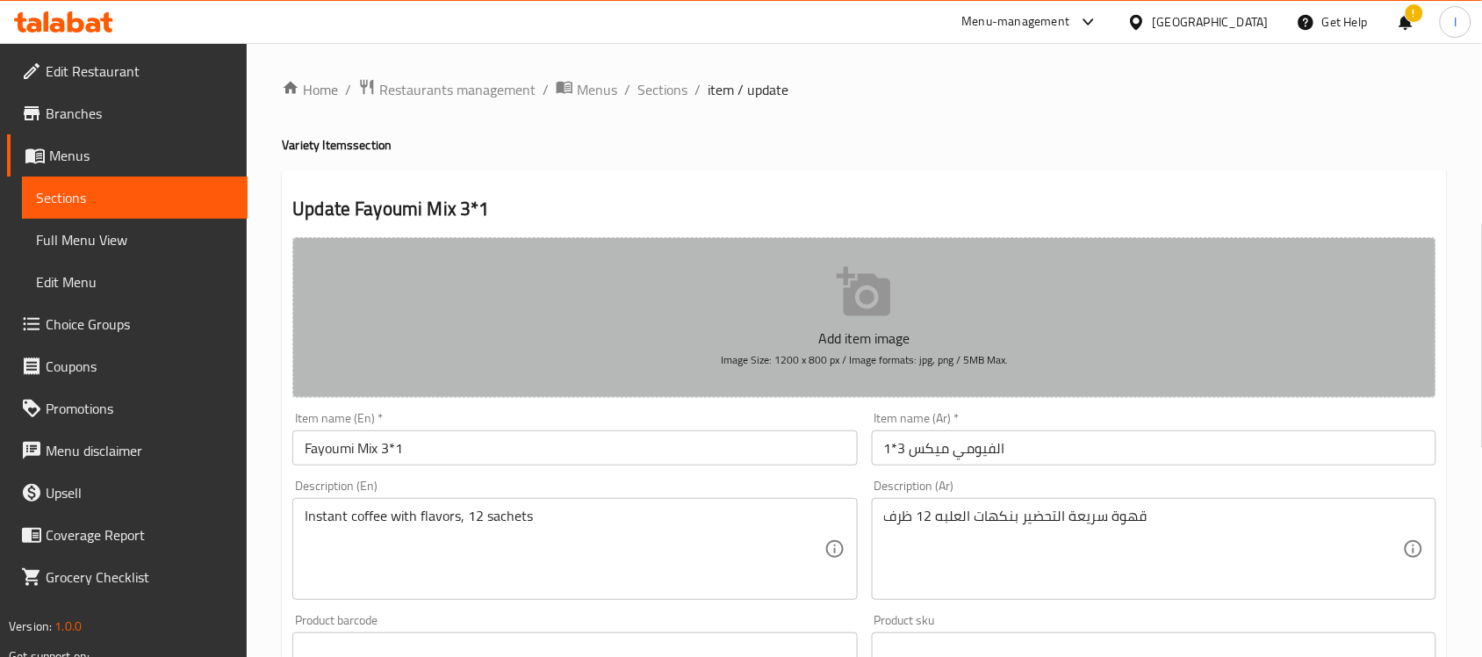
click at [867, 317] on icon "button" at bounding box center [865, 292] width 56 height 56
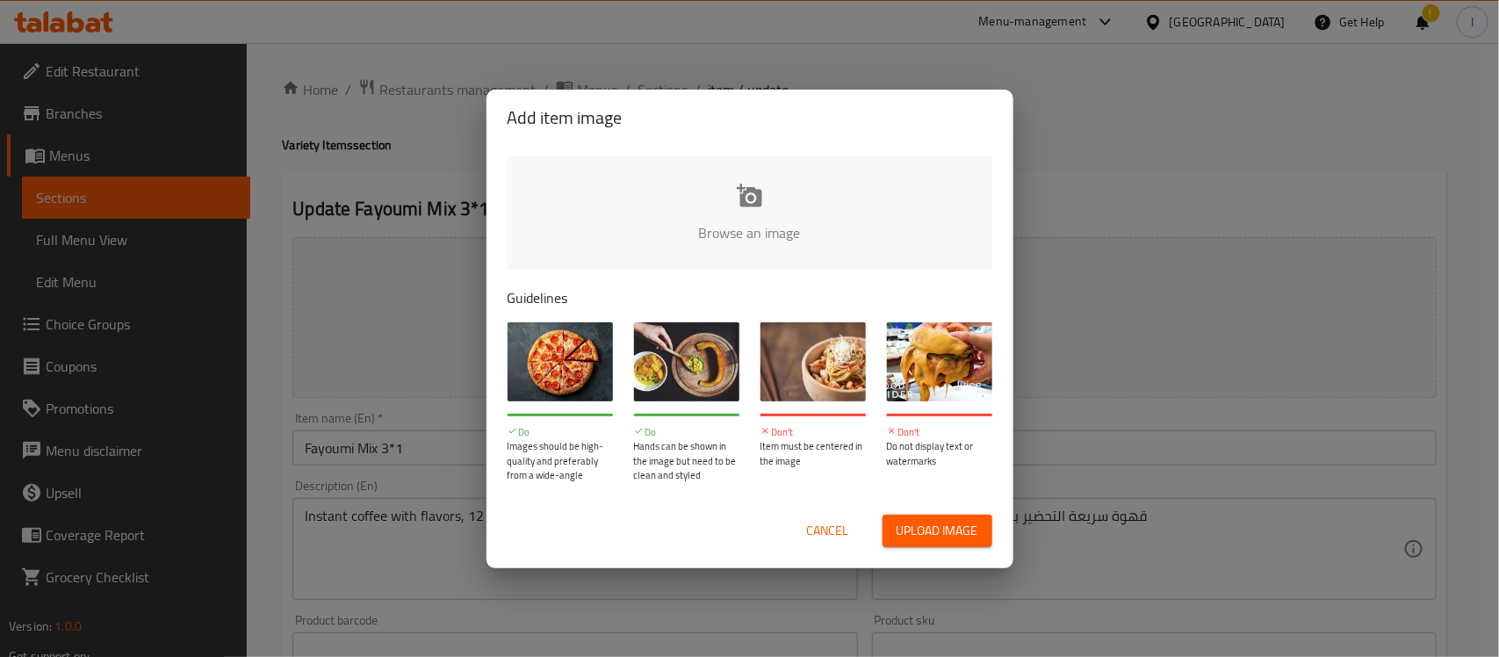
click at [744, 211] on input "file" at bounding box center [1344, 238] width 1672 height 164
type input "C:\fakepath\3075629f-108a-4e35-90d2-b431f5ab577c.jpg"
click at [928, 536] on span "Upload image" at bounding box center [938, 531] width 82 height 22
click at [827, 542] on button "Cancel" at bounding box center [828, 531] width 56 height 32
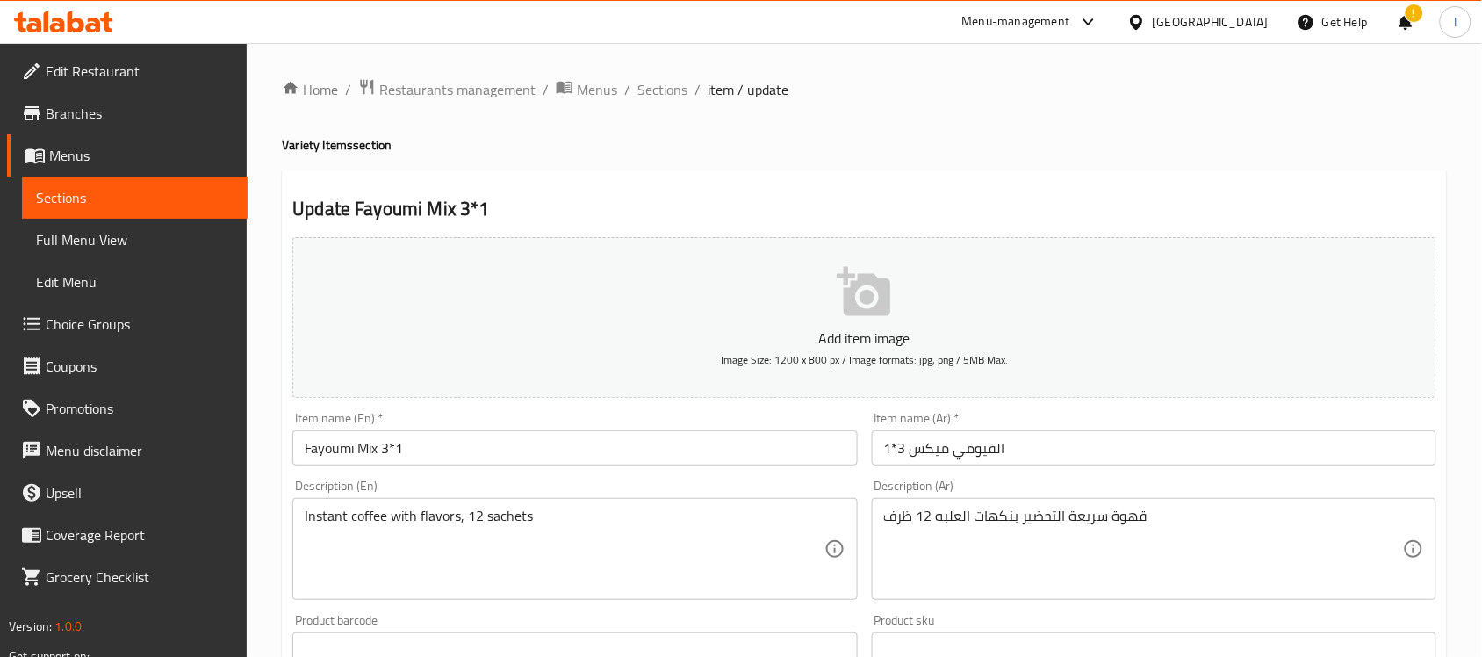
click at [881, 297] on icon "button" at bounding box center [864, 291] width 54 height 49
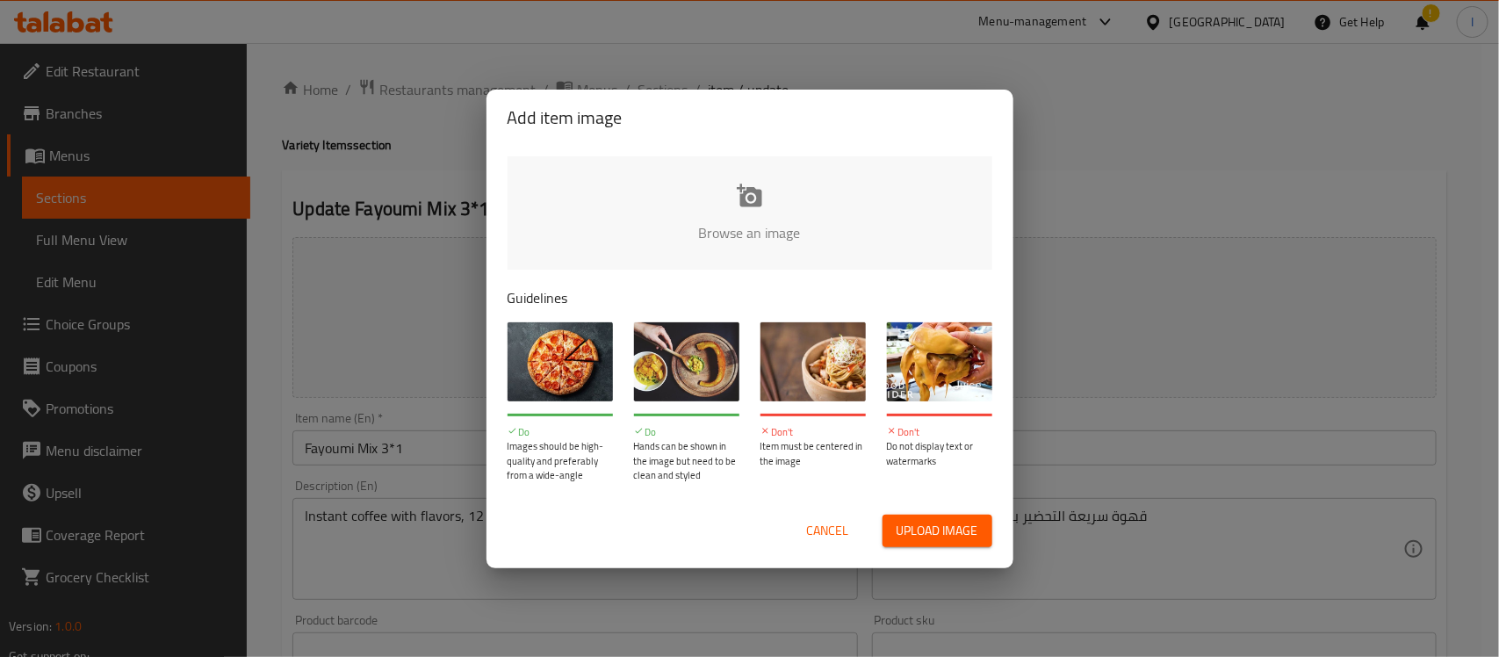
click at [940, 544] on button "Upload image" at bounding box center [938, 531] width 110 height 32
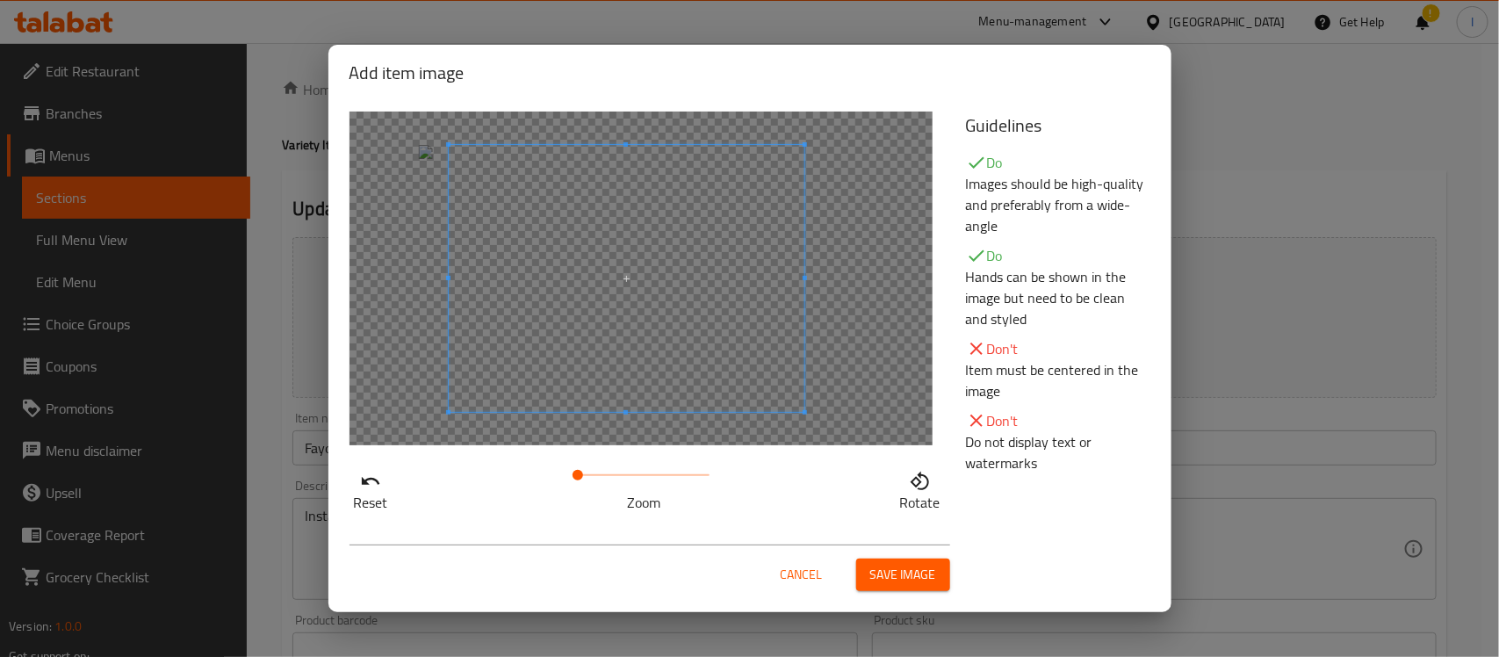
click at [677, 326] on span at bounding box center [627, 278] width 356 height 267
click at [906, 573] on span "Save image" at bounding box center [903, 575] width 66 height 22
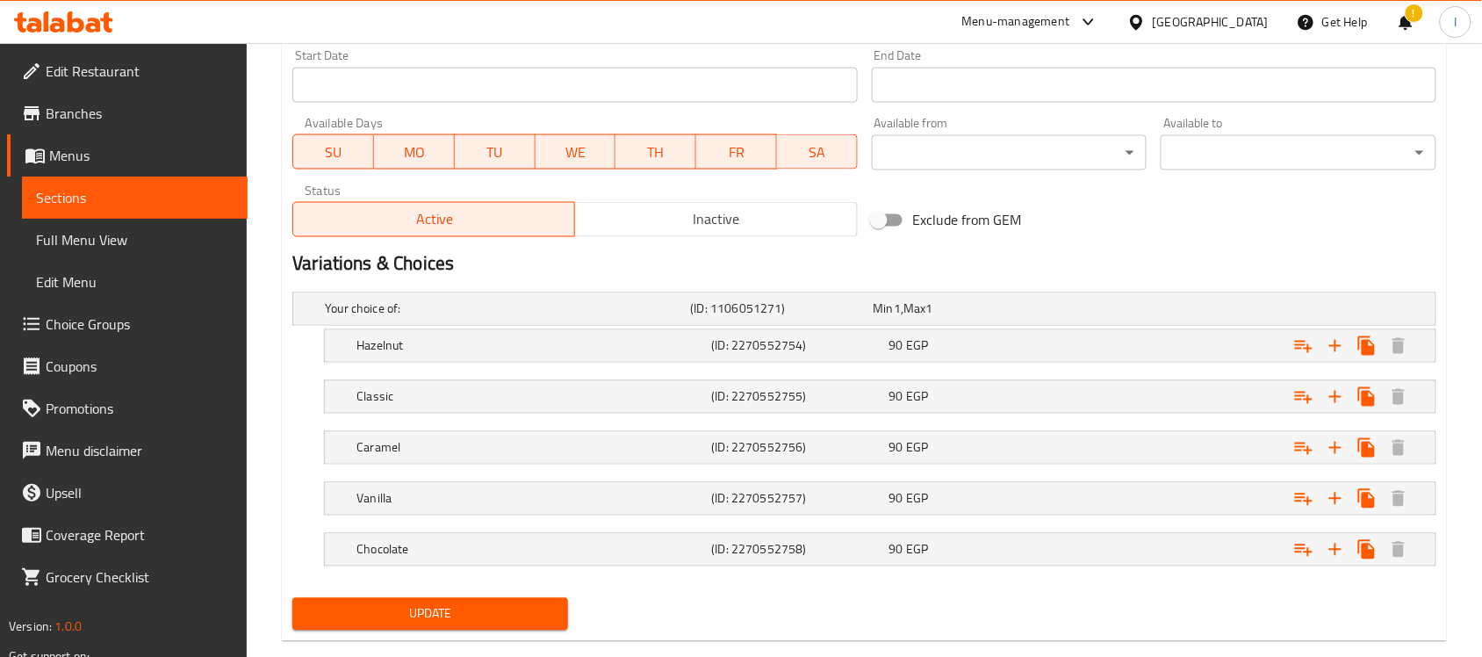
scroll to position [803, 0]
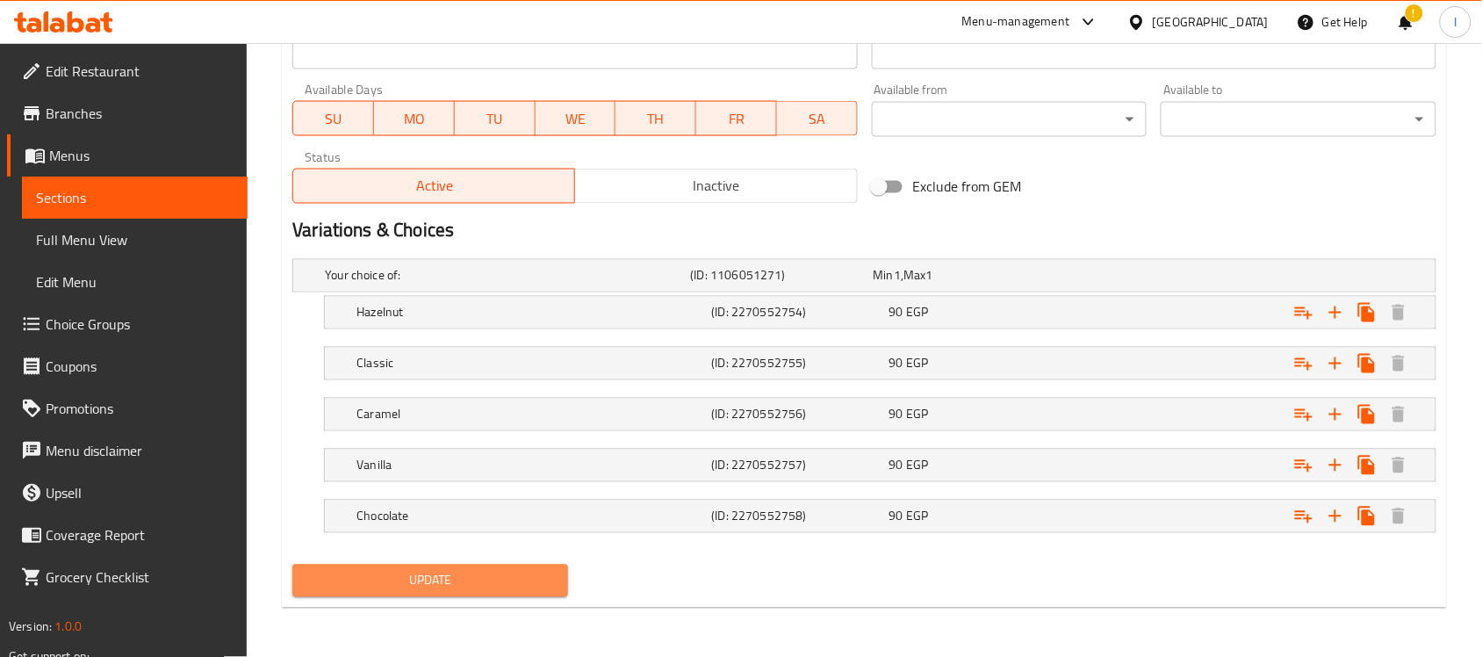
click at [541, 576] on span "Update" at bounding box center [430, 581] width 248 height 22
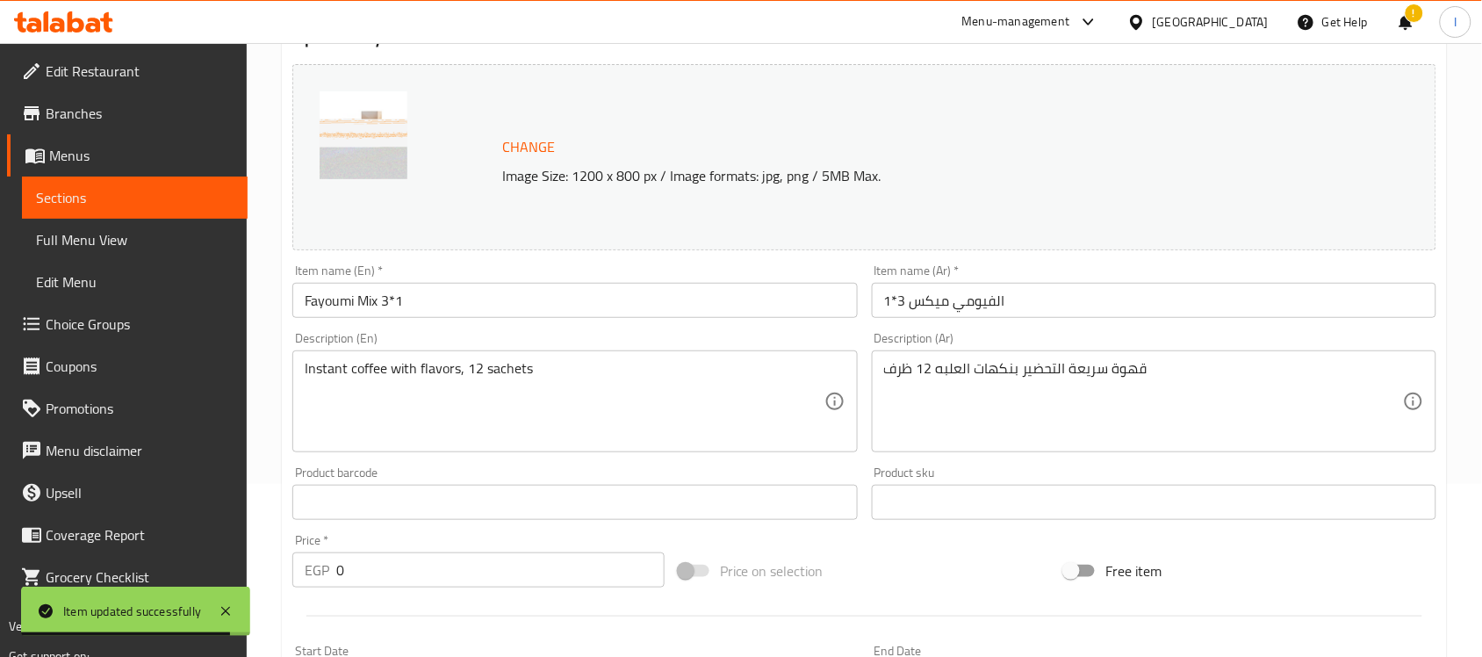
scroll to position [35, 0]
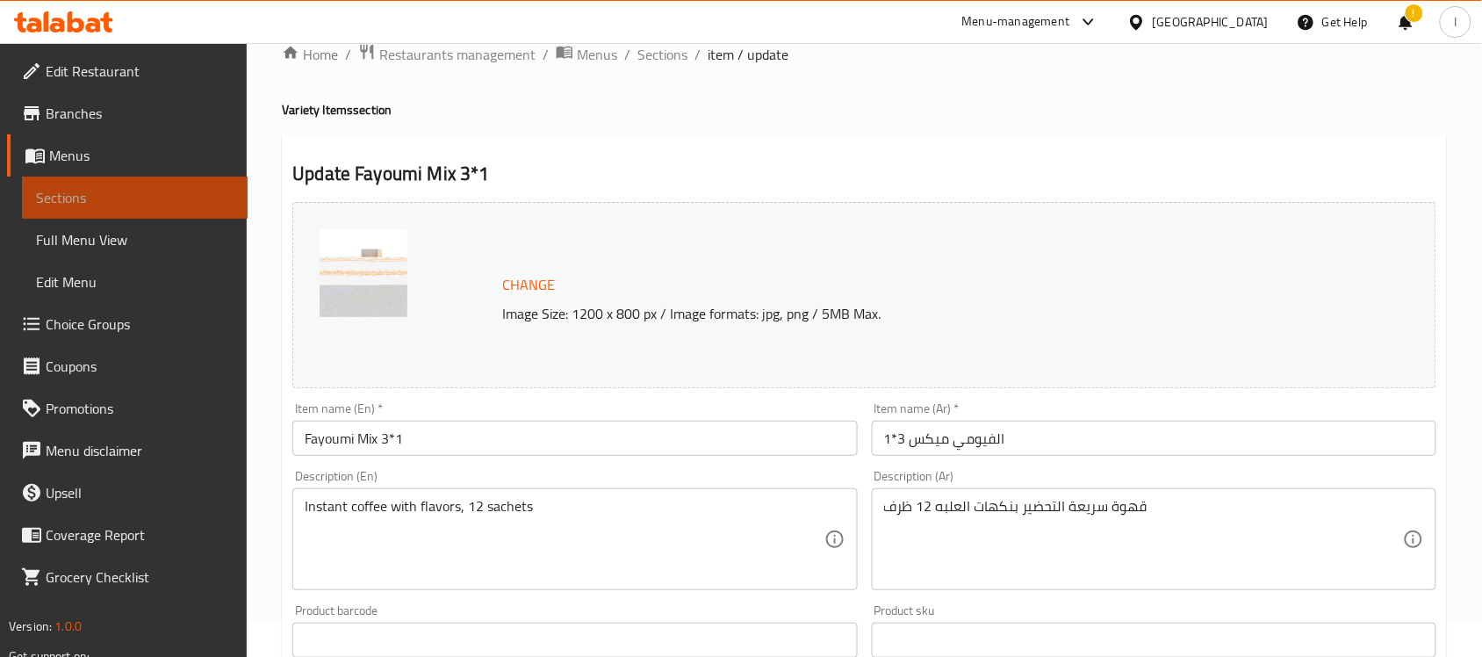
click at [152, 198] on span "Sections" at bounding box center [135, 197] width 198 height 21
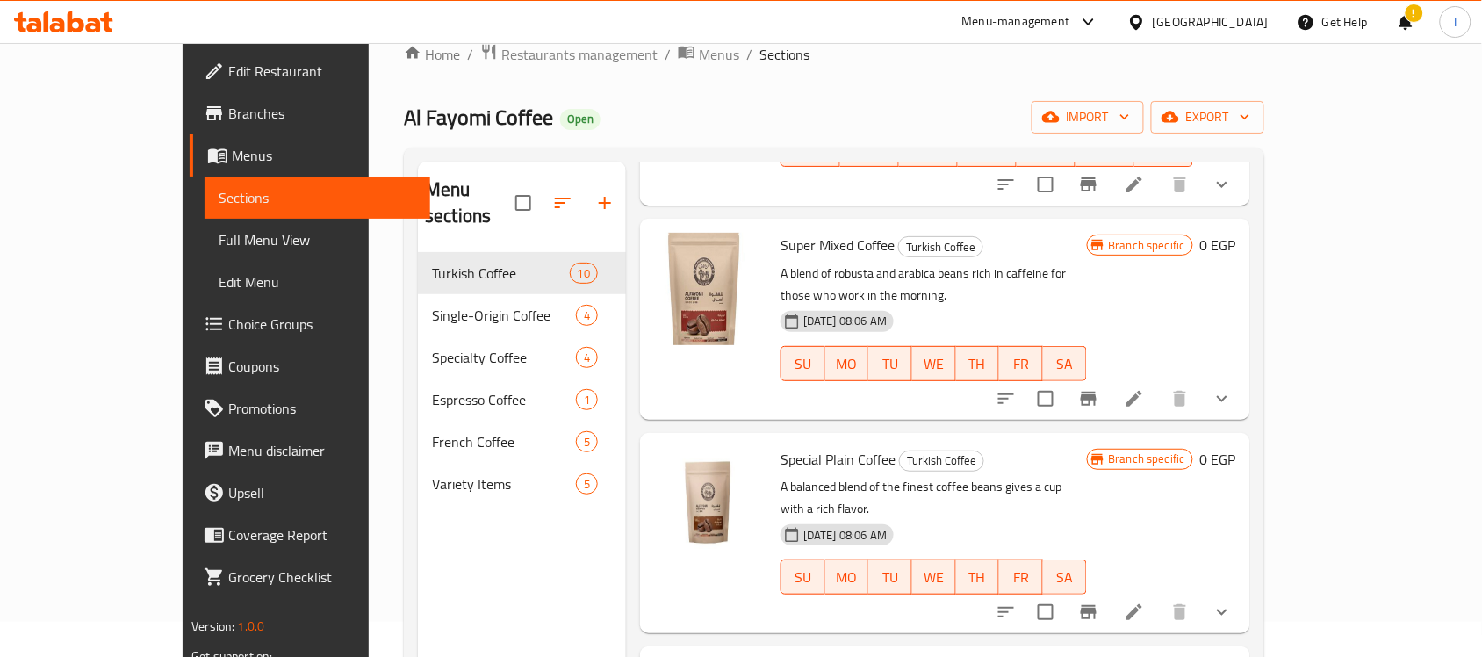
scroll to position [220, 0]
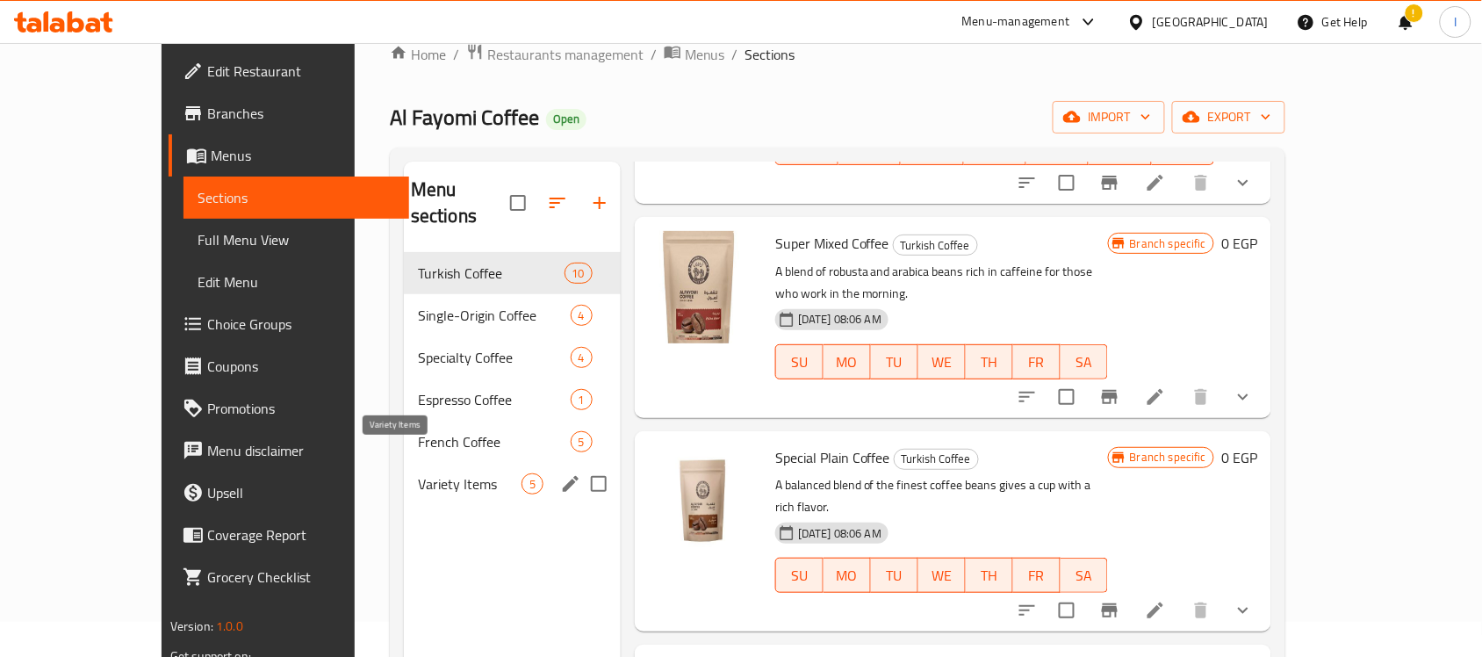
click at [418, 473] on span "Variety Items" at bounding box center [470, 483] width 104 height 21
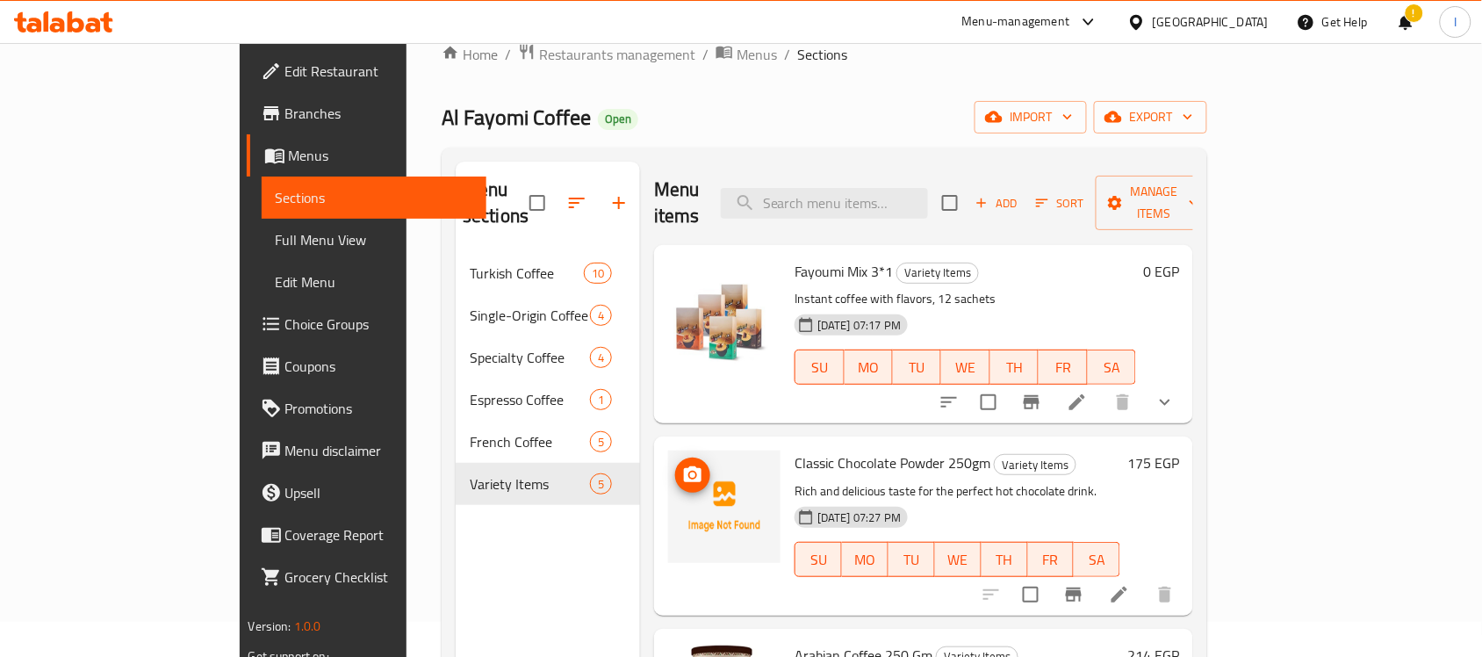
click at [707, 486] on img at bounding box center [724, 506] width 112 height 112
click at [1127, 587] on icon at bounding box center [1120, 595] width 16 height 16
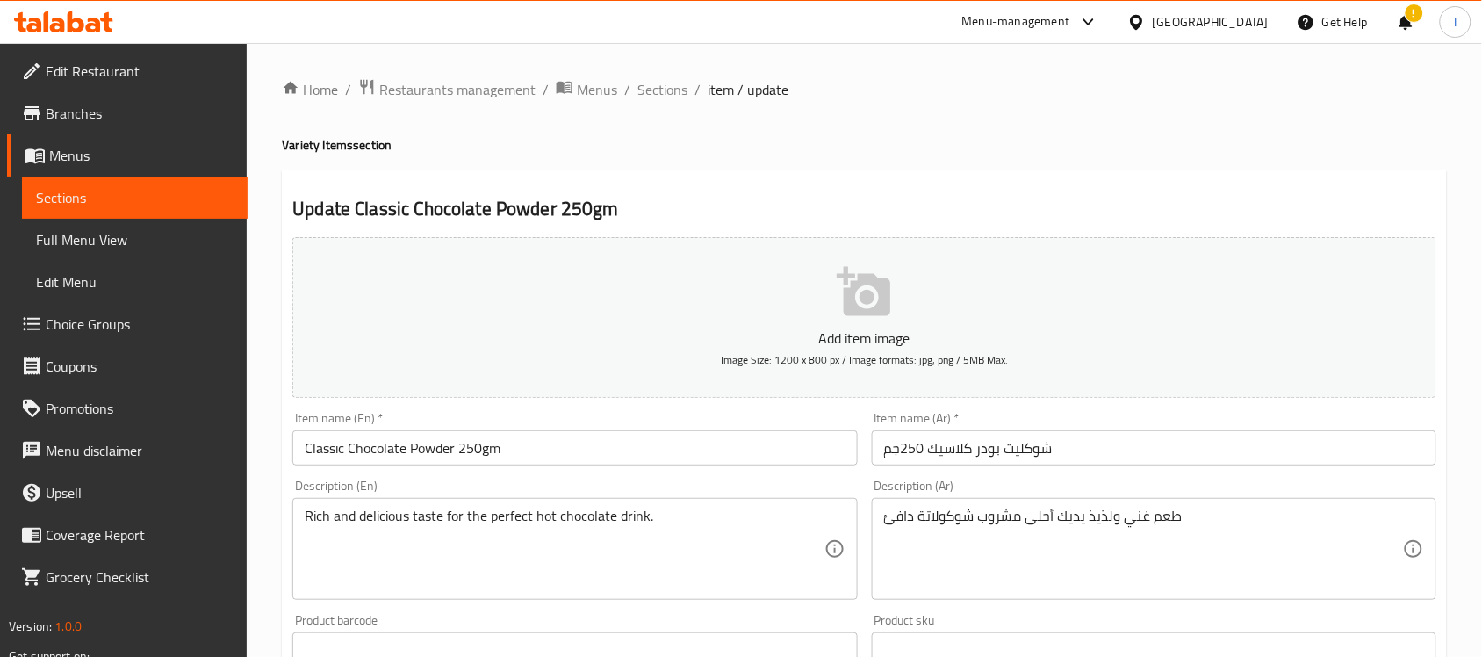
click at [888, 314] on icon "button" at bounding box center [864, 291] width 54 height 49
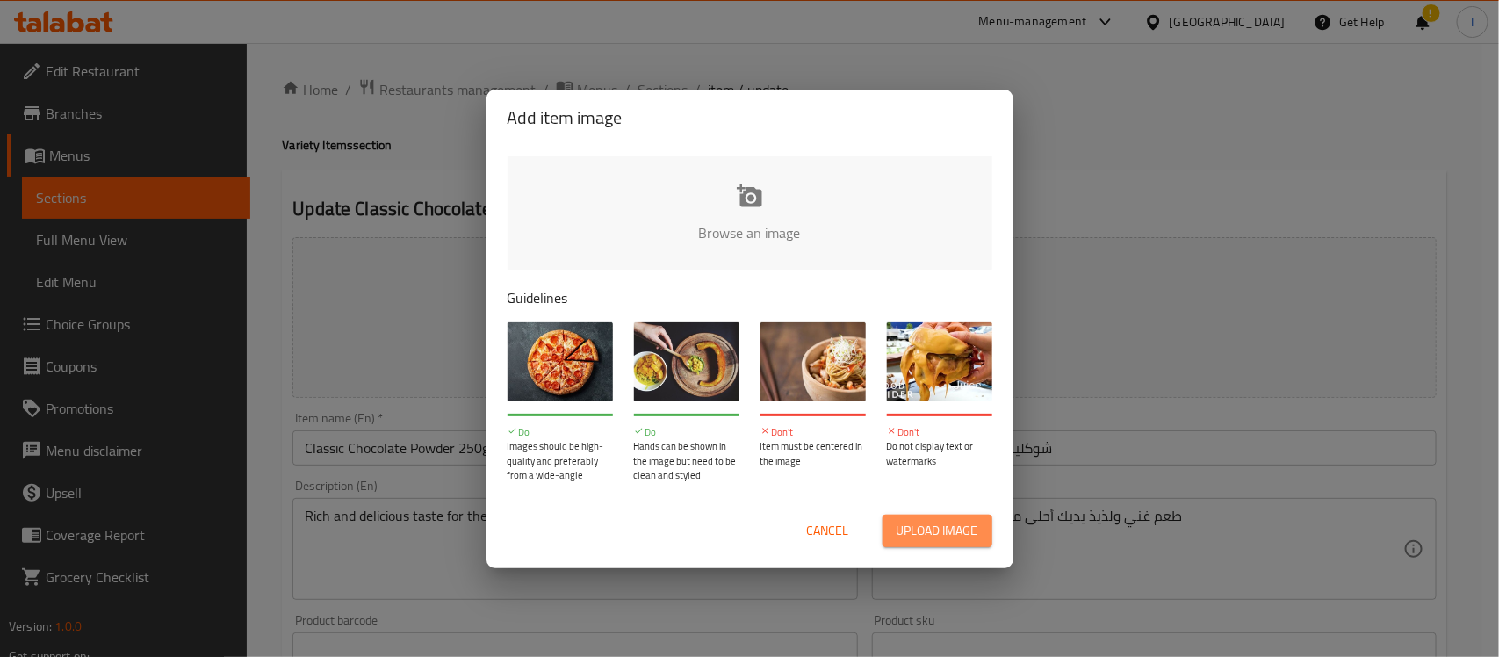
click at [928, 527] on span "Upload image" at bounding box center [938, 531] width 82 height 22
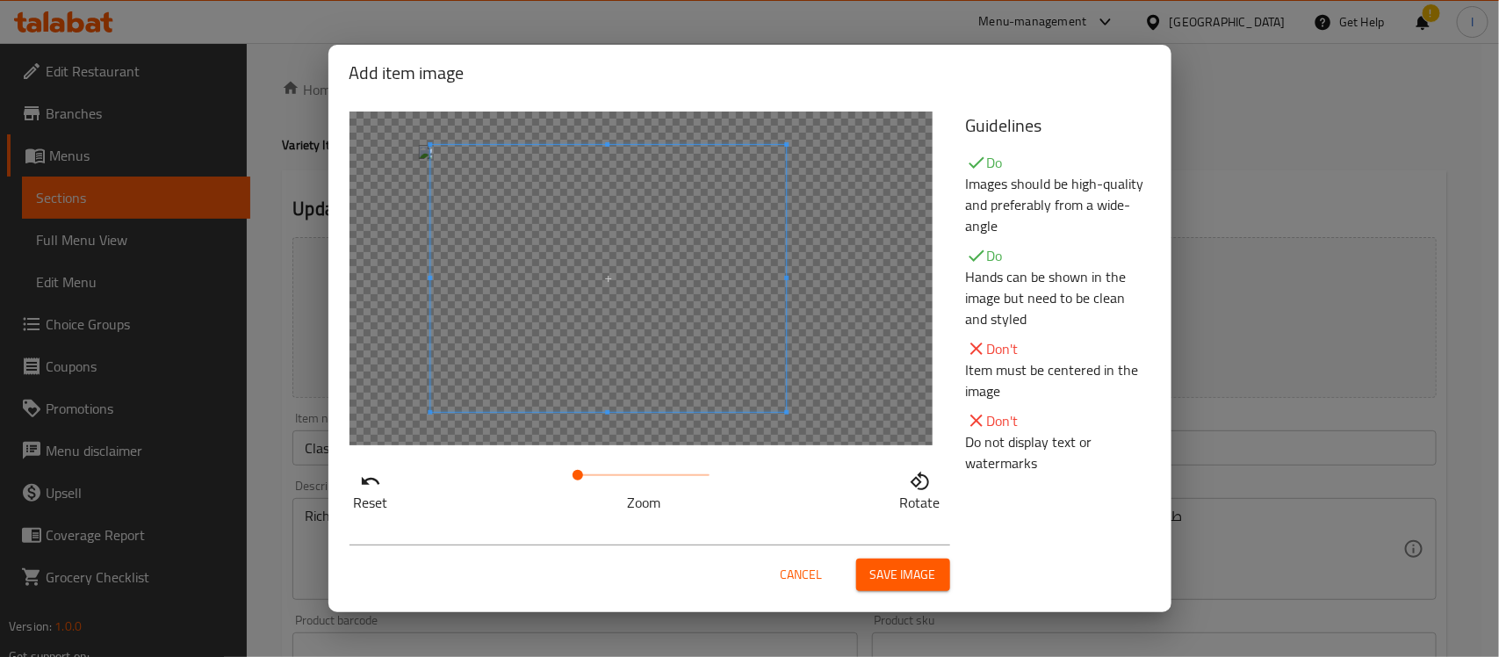
click at [621, 265] on span at bounding box center [608, 278] width 356 height 267
click at [905, 577] on span "Save image" at bounding box center [903, 575] width 66 height 22
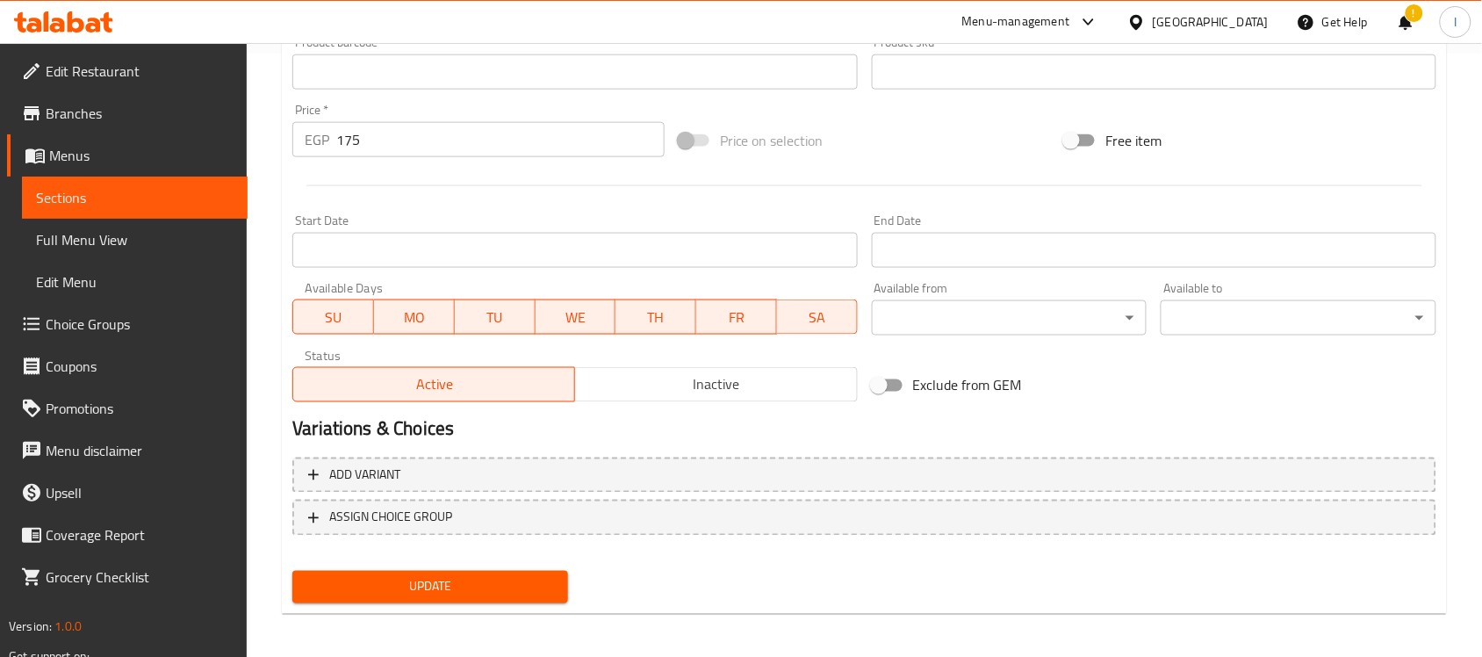
scroll to position [607, 0]
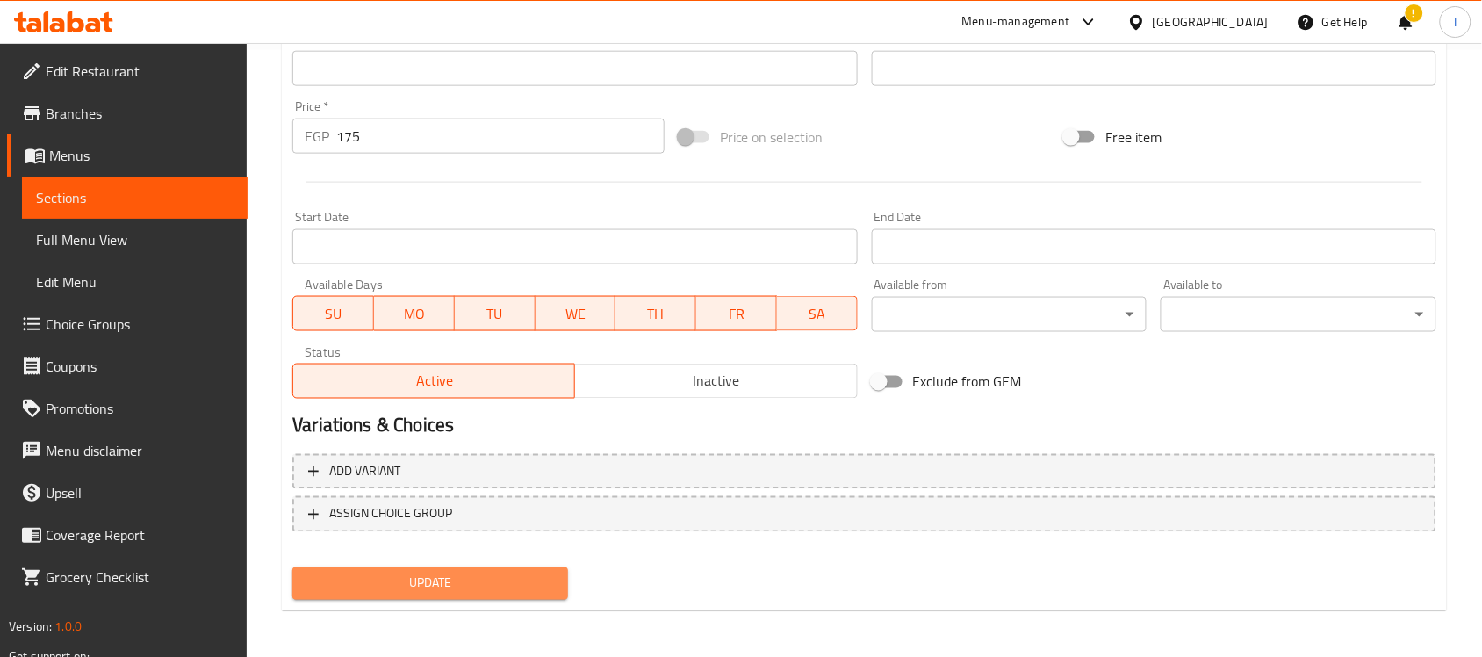
click at [437, 575] on span "Update" at bounding box center [430, 584] width 248 height 22
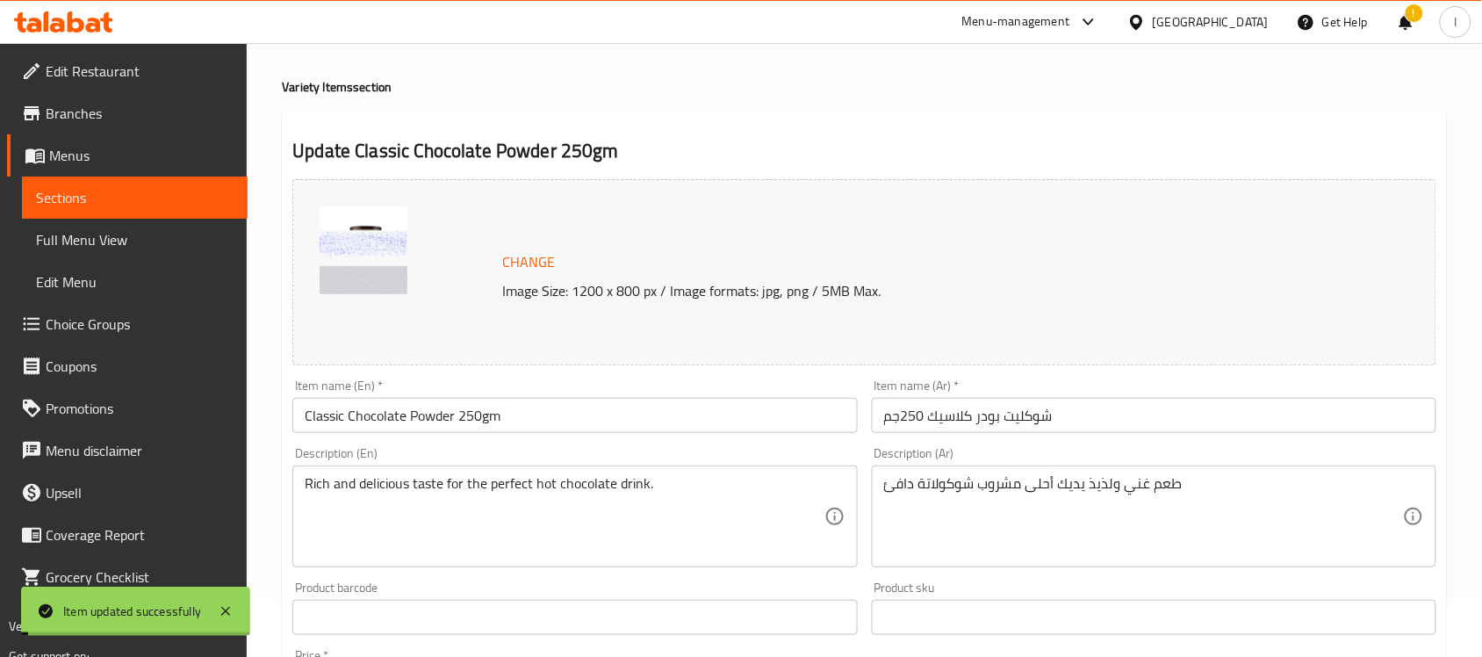
scroll to position [0, 0]
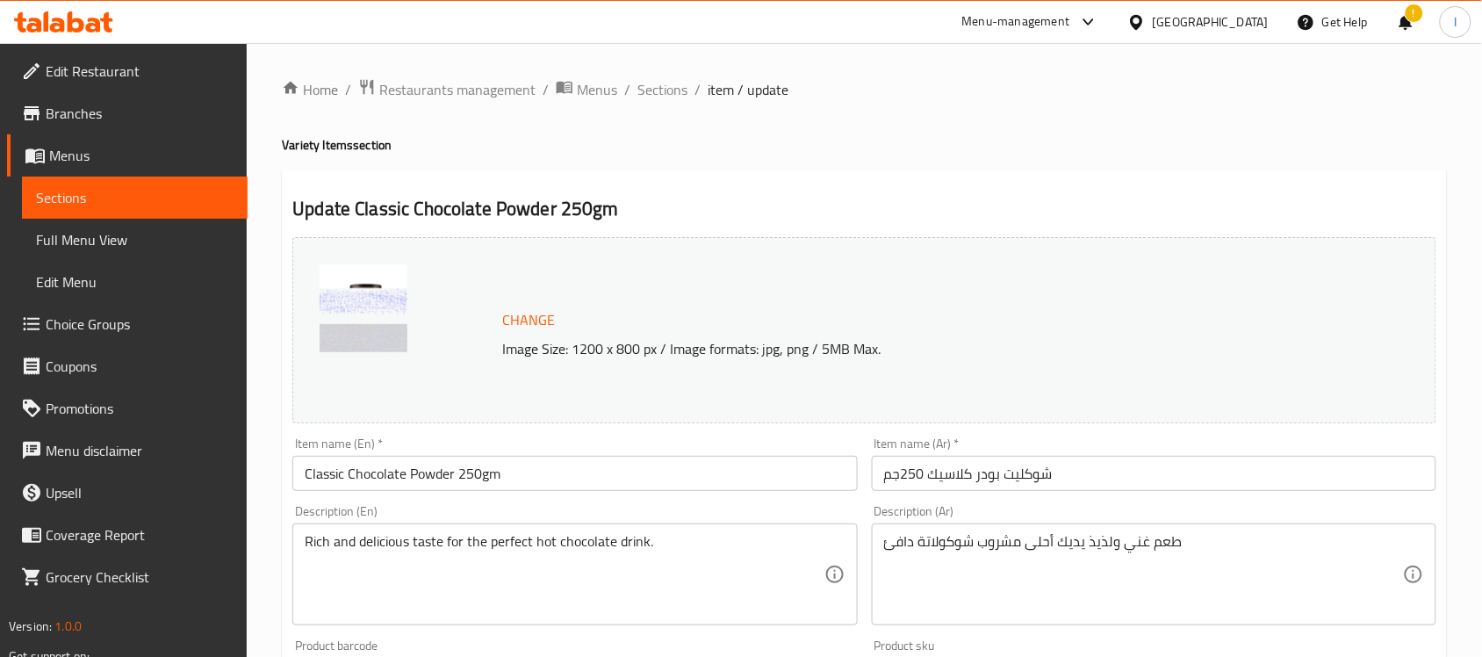
click at [86, 242] on span "Full Menu View" at bounding box center [135, 239] width 198 height 21
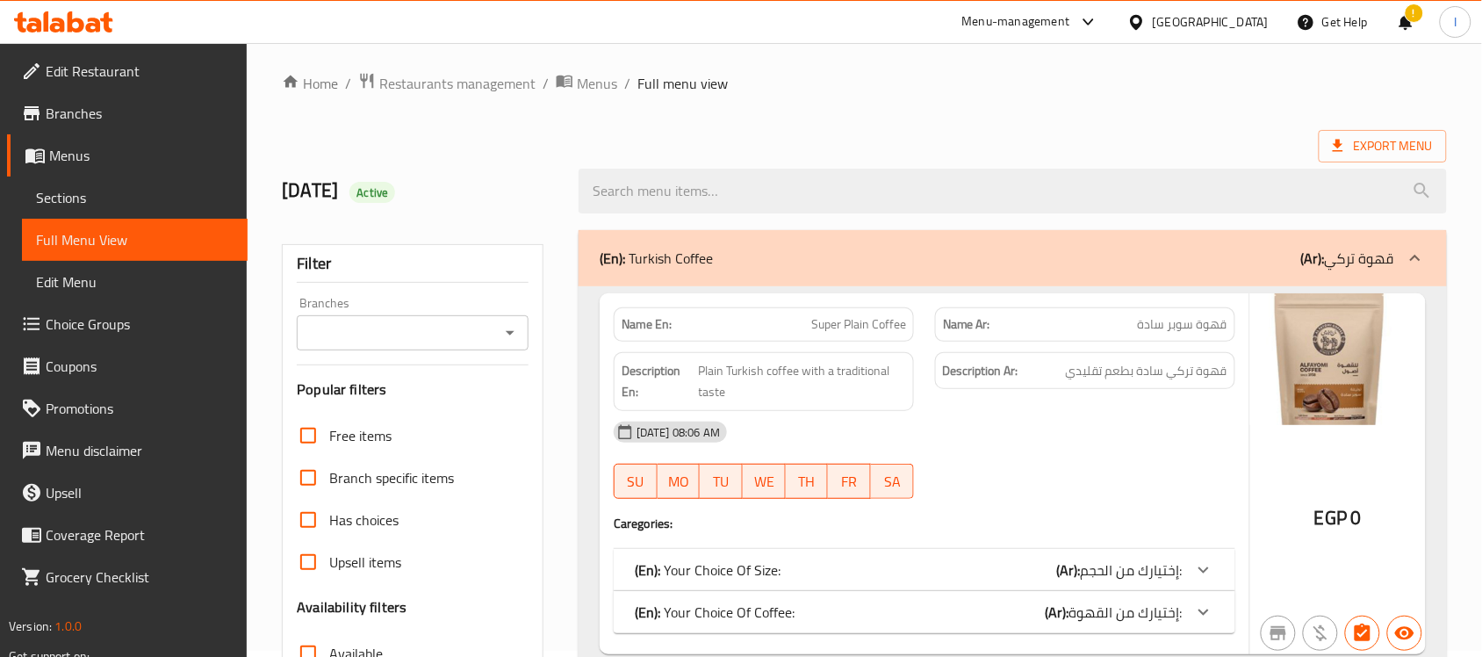
scroll to position [329, 0]
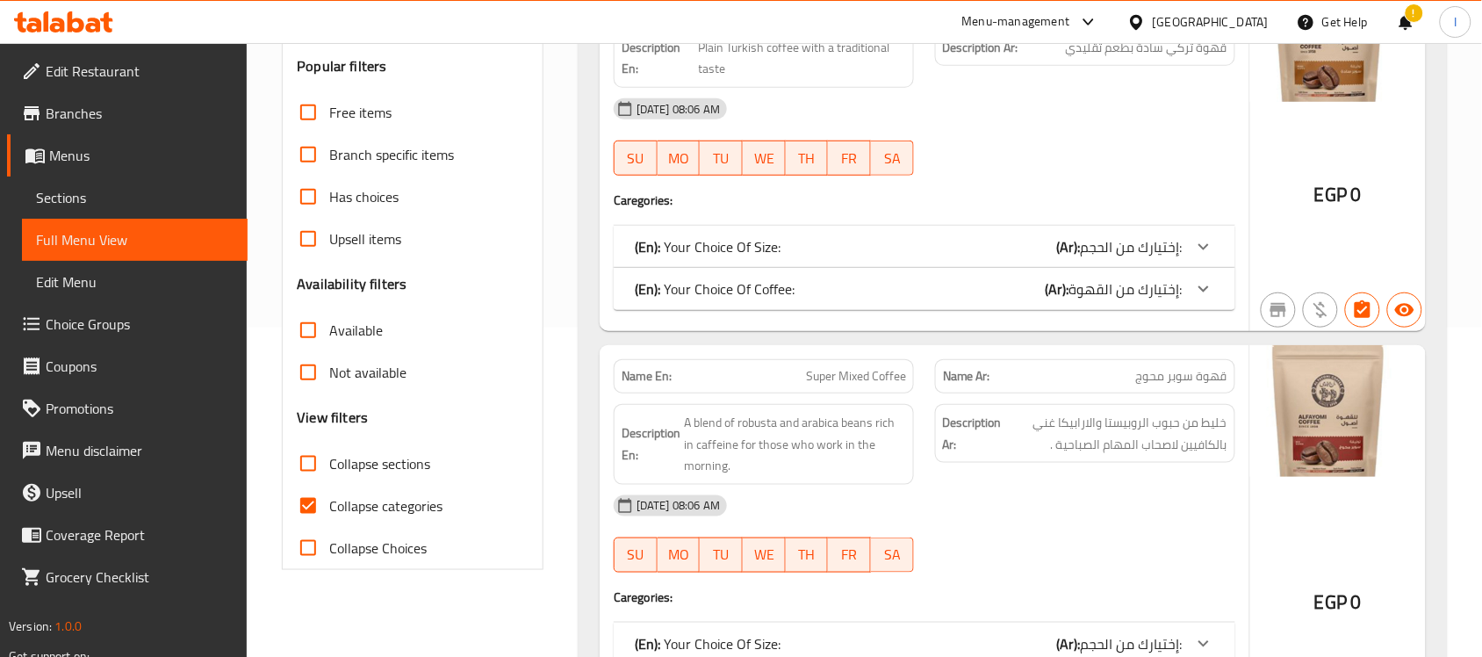
click at [85, 285] on span "Edit Menu" at bounding box center [135, 281] width 198 height 21
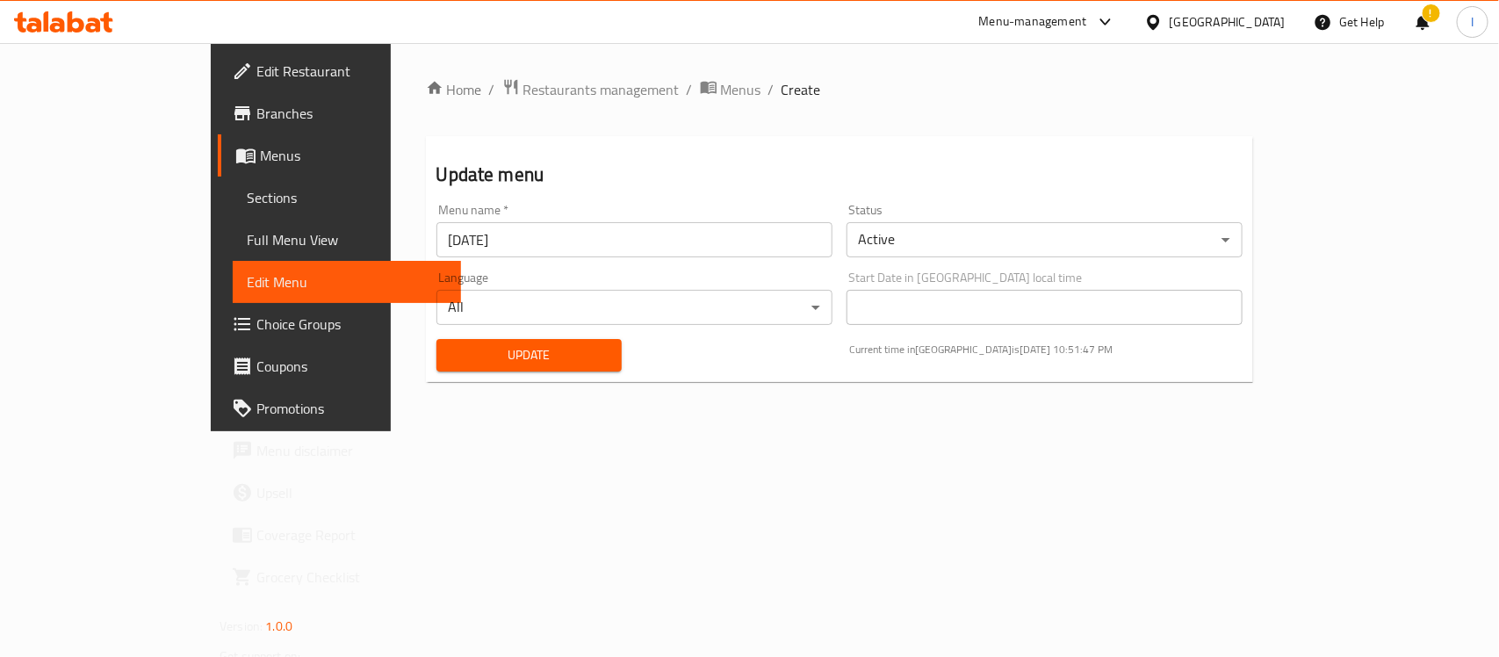
click at [256, 335] on span "Choice Groups" at bounding box center [351, 323] width 191 height 21
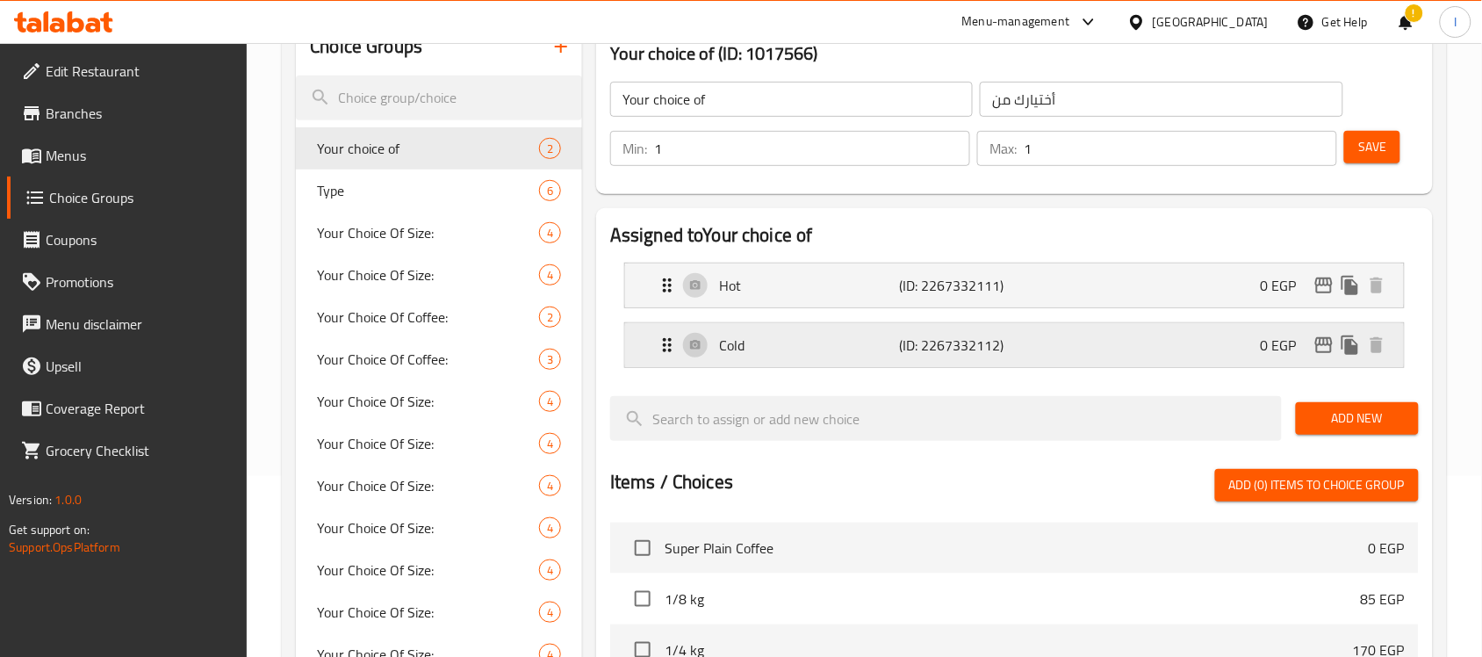
scroll to position [220, 0]
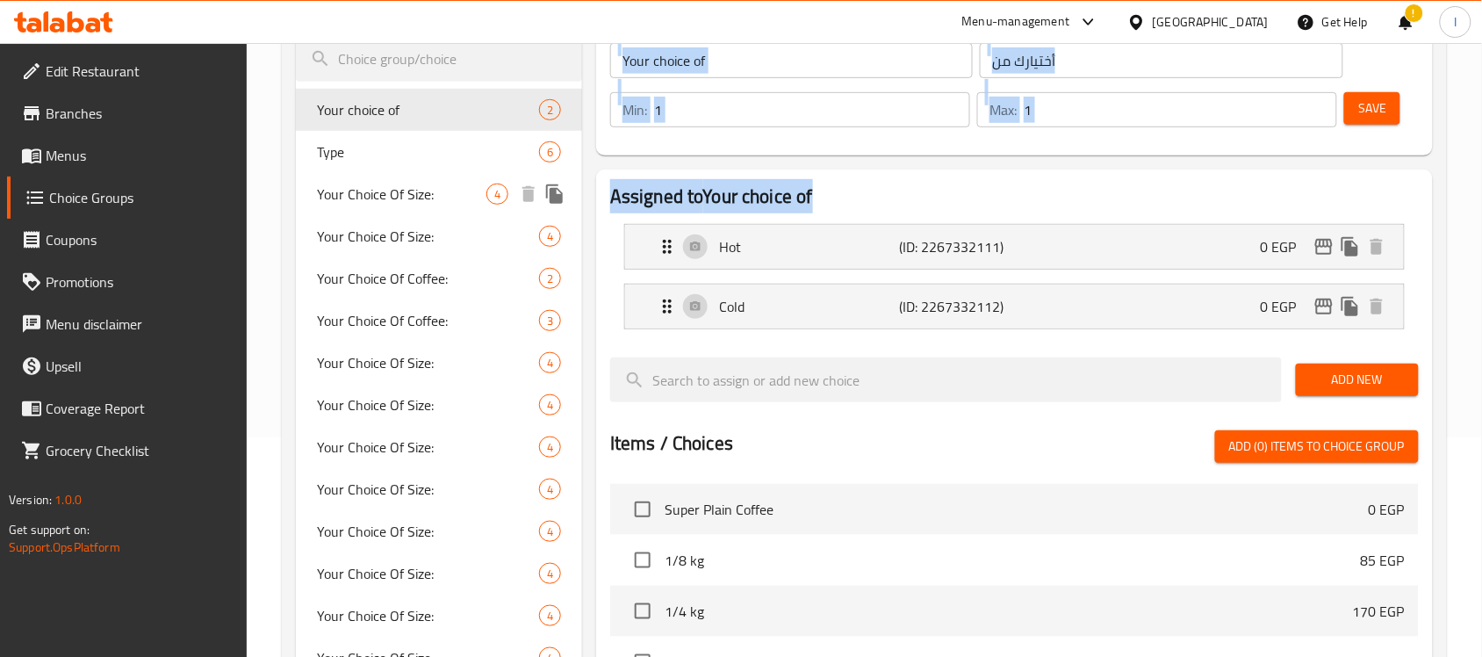
drag, startPoint x: 824, startPoint y: 191, endPoint x: 573, endPoint y: 177, distance: 251.5
click at [573, 177] on div "Choice Groups Your choice of 2 Type 6 Your Choice Of Size: 4 Your Choice Of Siz…" at bounding box center [868, 497] width 1144 height 1035
click at [666, 177] on div "Assigned to Your choice of Hot (ID: 2267332111) 0 EGP Name (En) Hot Name (En) N…" at bounding box center [1014, 527] width 837 height 716
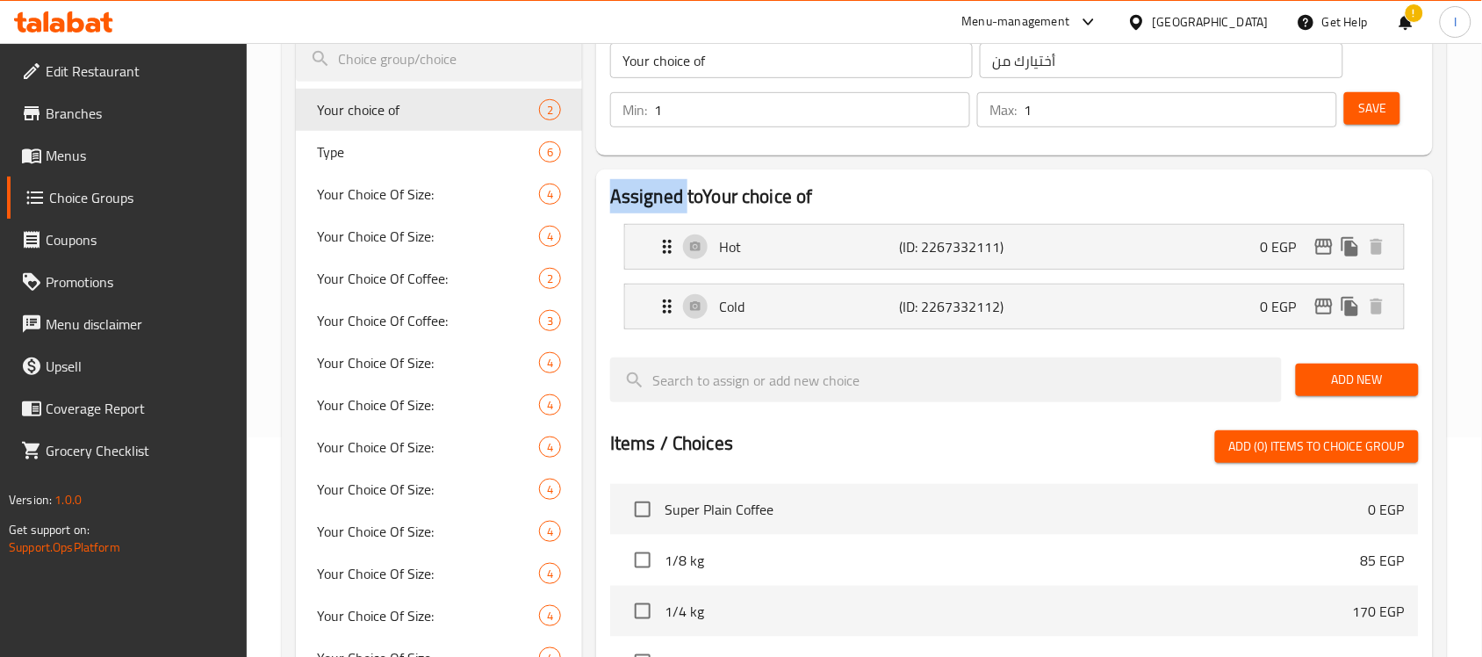
click at [666, 177] on div "Assigned to Your choice of Hot (ID: 2267332111) 0 EGP Name (En) Hot Name (En) N…" at bounding box center [1014, 527] width 837 height 716
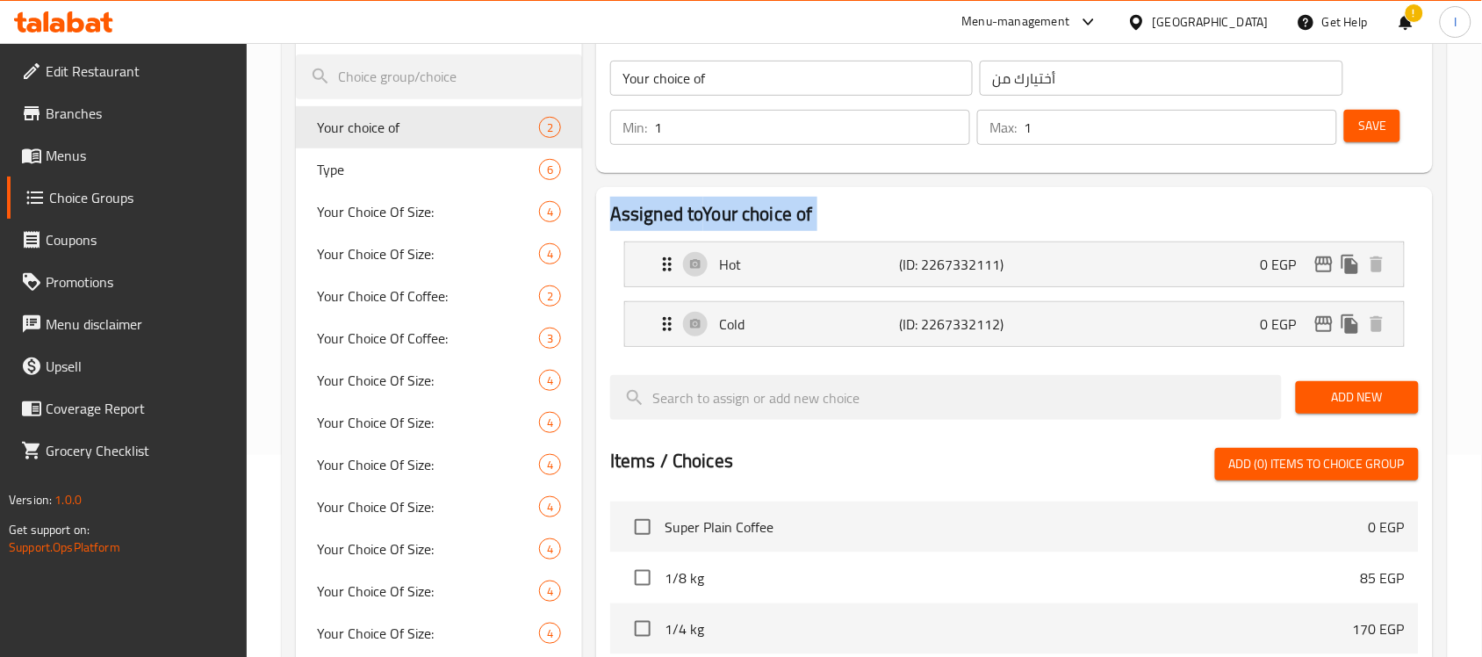
scroll to position [329, 0]
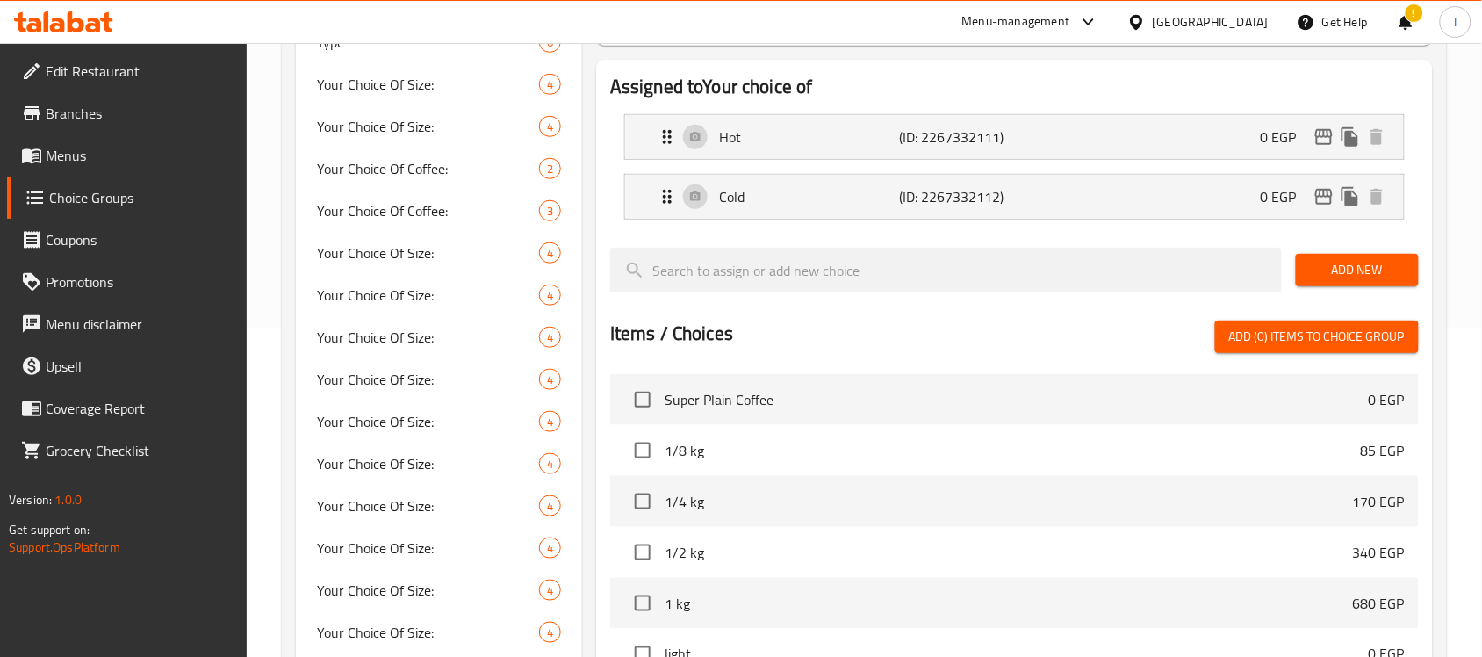
click at [677, 339] on h2 "Items / Choices" at bounding box center [671, 334] width 123 height 26
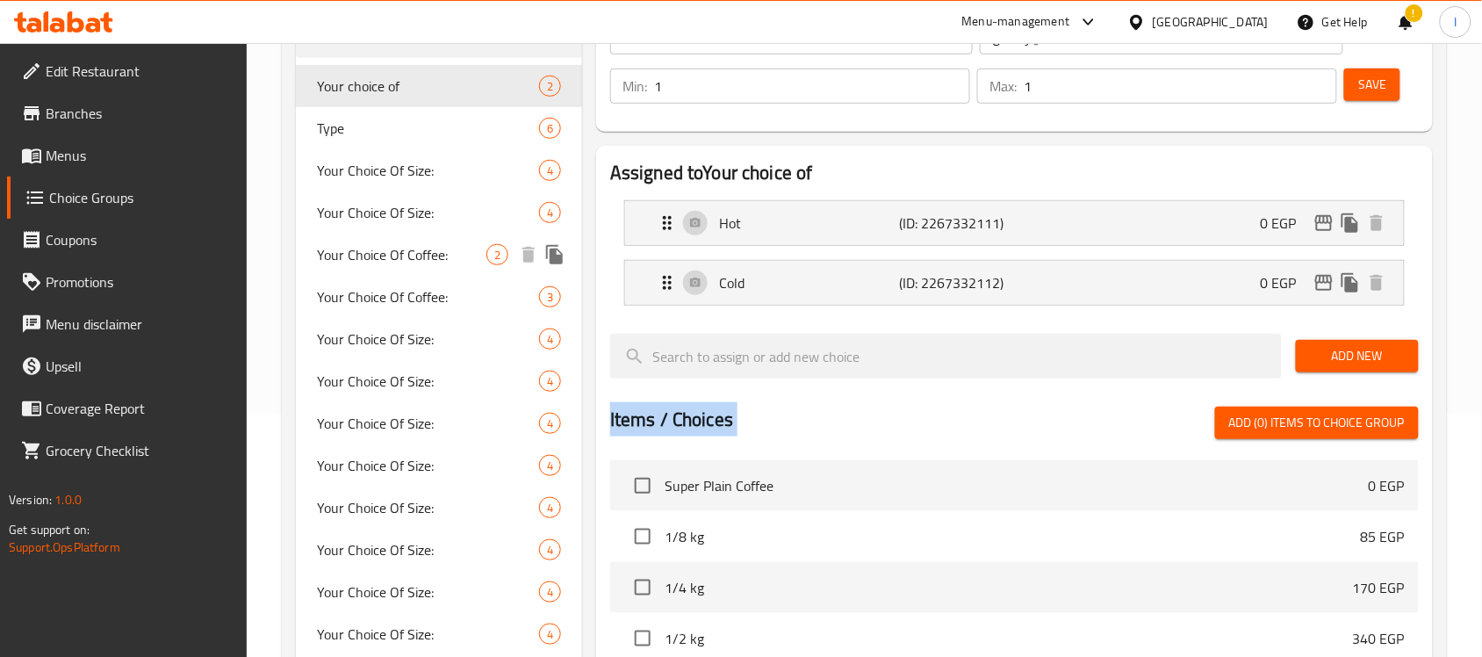
scroll to position [220, 0]
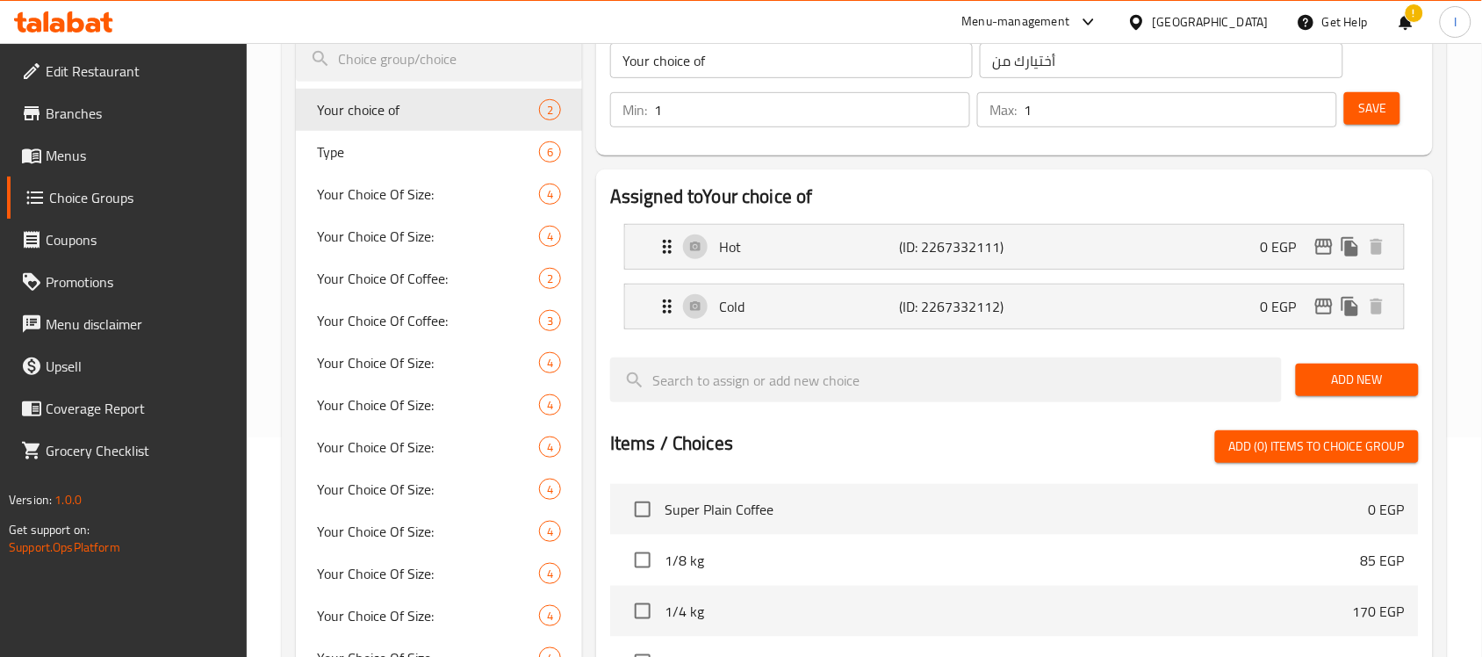
click at [666, 193] on h2 "Assigned to Your choice of" at bounding box center [1014, 197] width 809 height 26
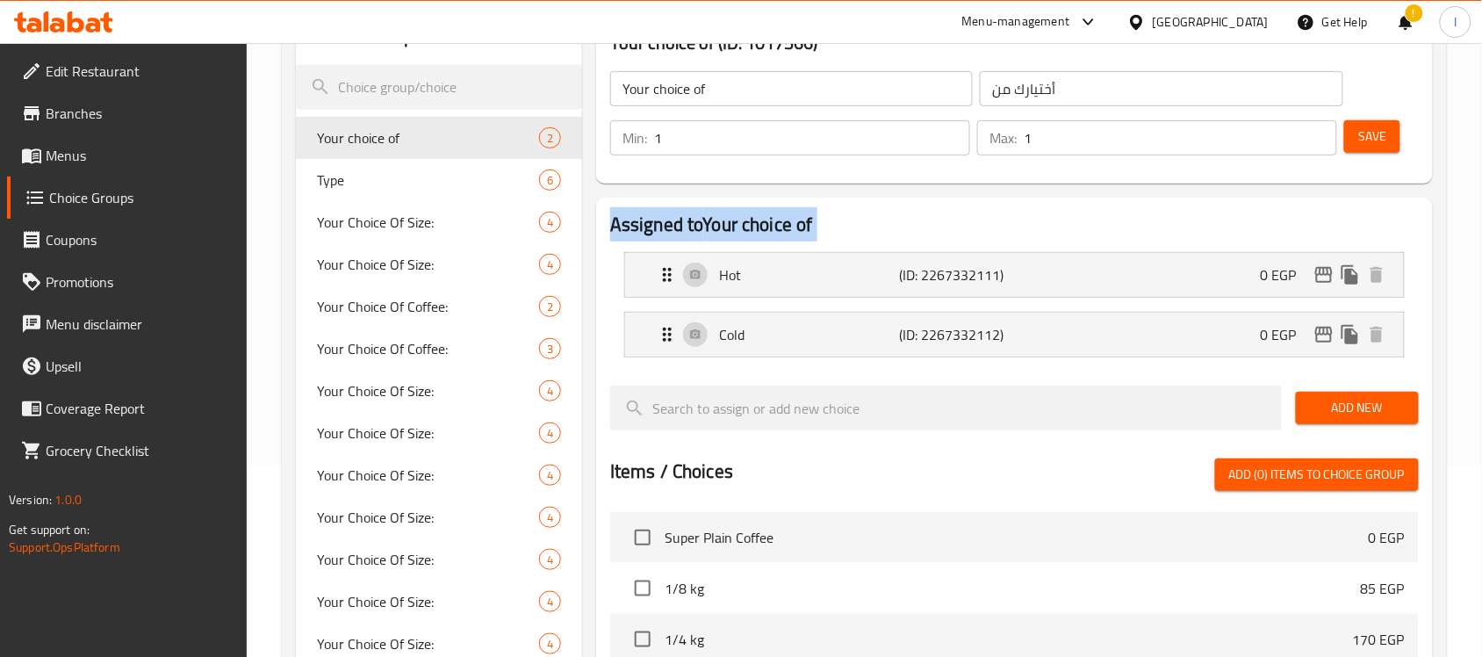
scroll to position [189, 0]
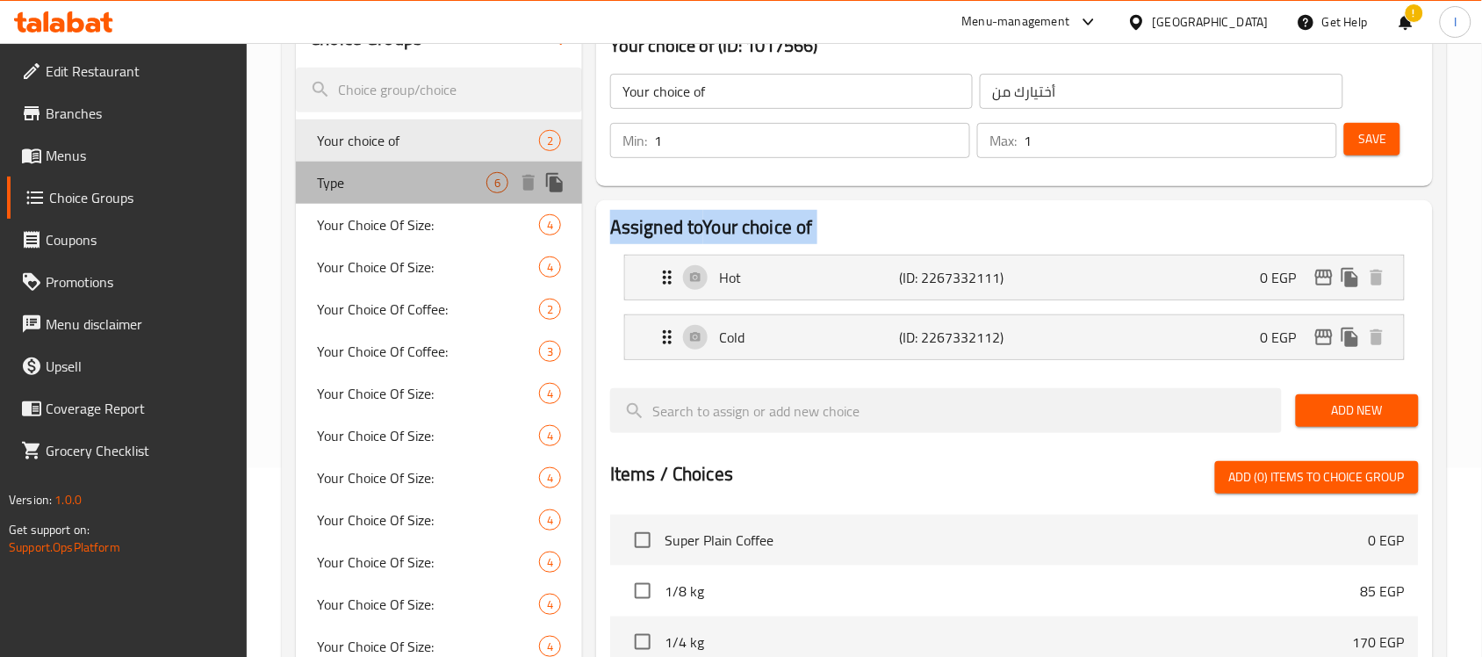
click at [358, 172] on span "Type" at bounding box center [401, 182] width 169 height 21
type input "Type"
type input "النوع"
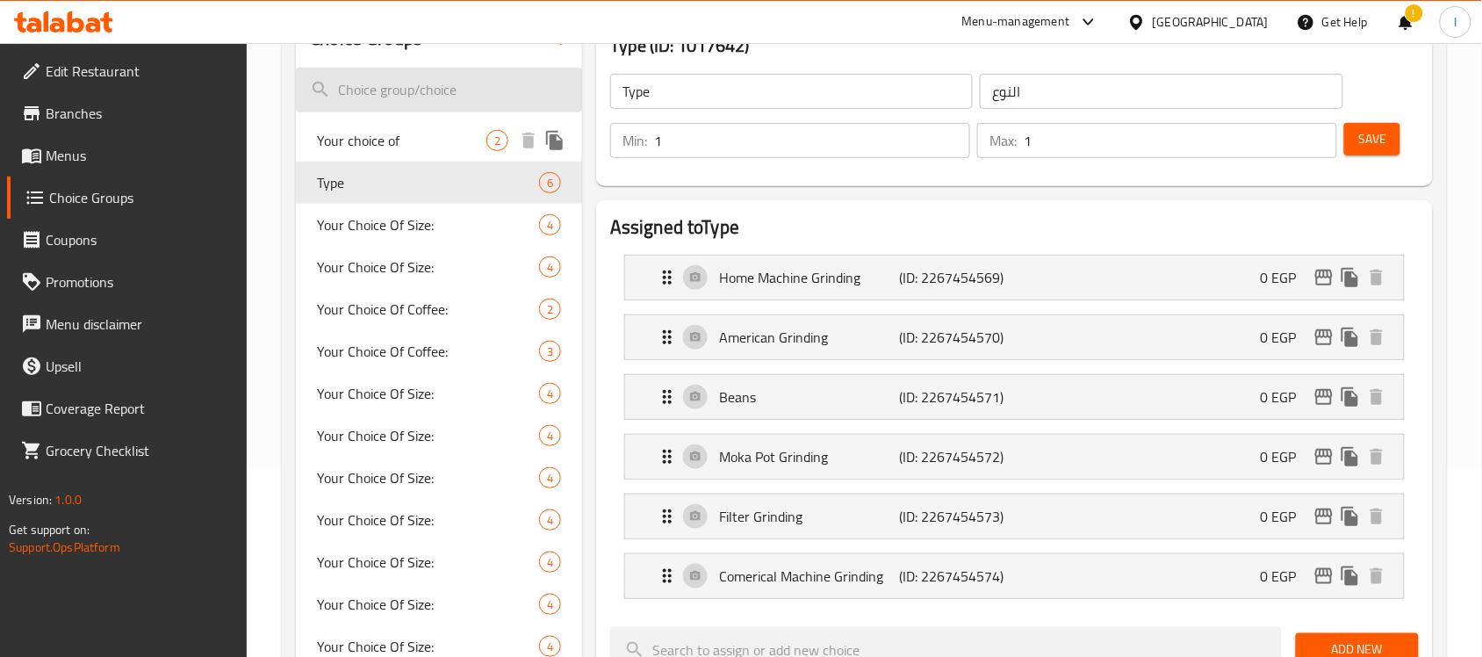
click at [410, 110] on input "search" at bounding box center [439, 90] width 286 height 45
click at [391, 146] on span "Your choice of" at bounding box center [401, 140] width 169 height 21
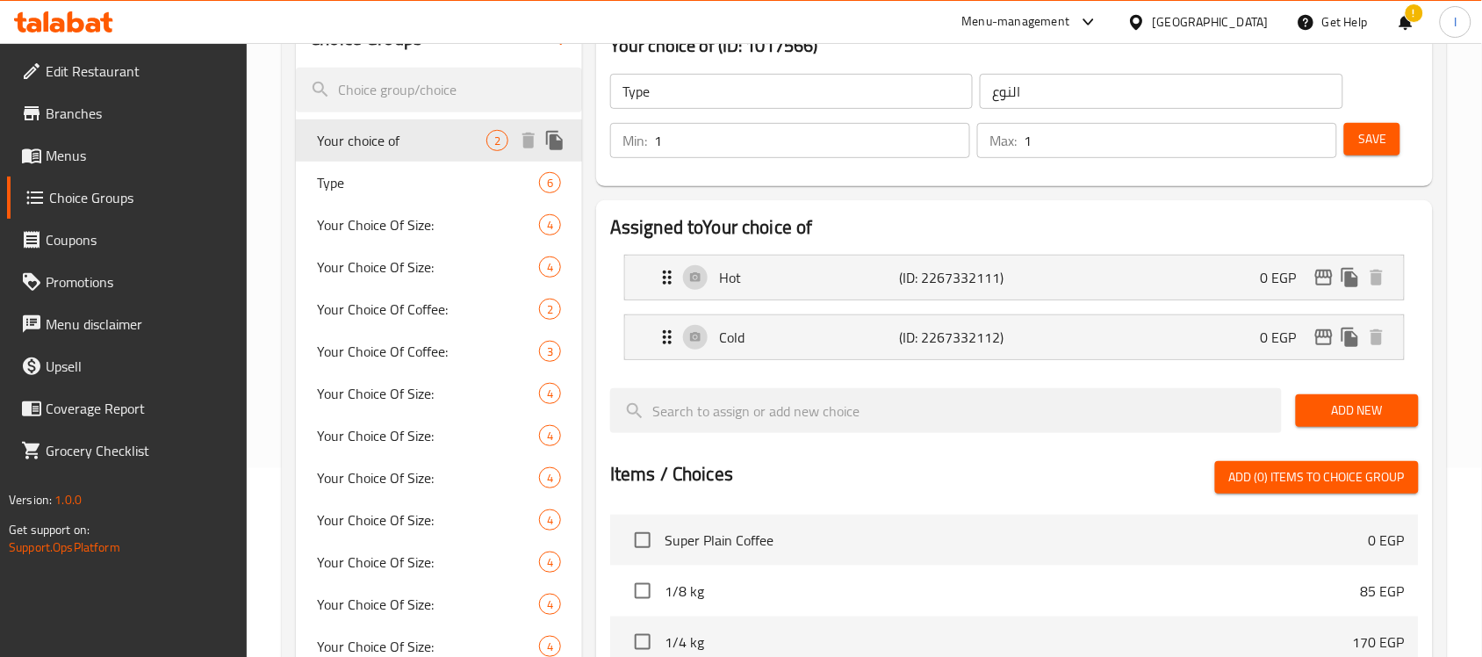
type input "Your choice of"
type input "أختيارك من"
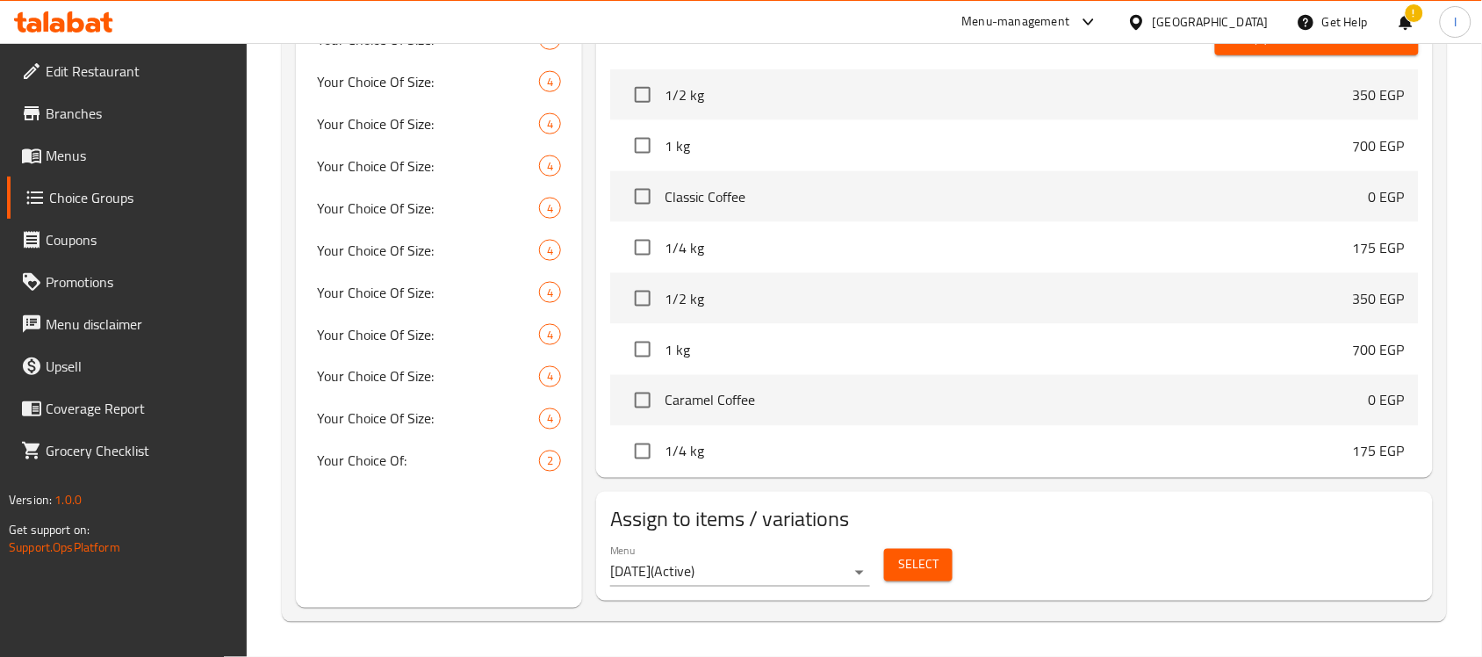
scroll to position [5049, 0]
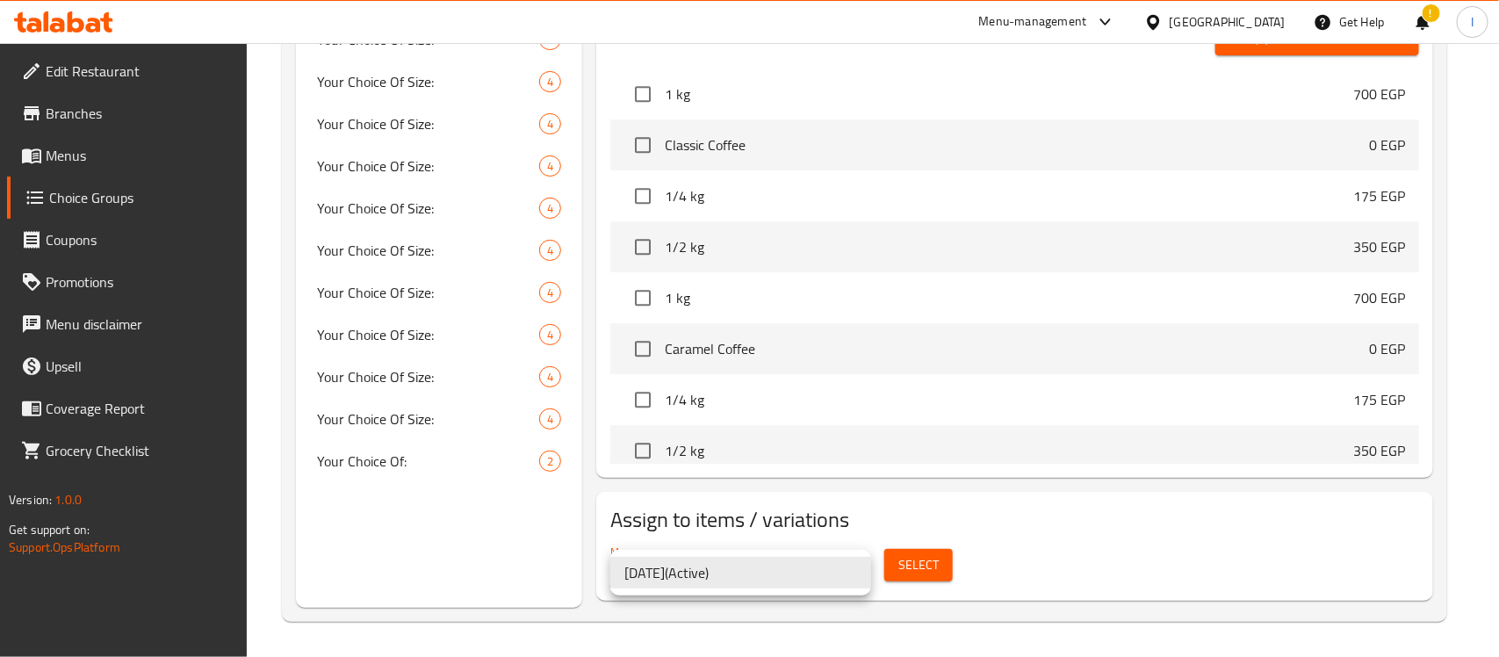
click at [1037, 573] on div at bounding box center [749, 328] width 1499 height 657
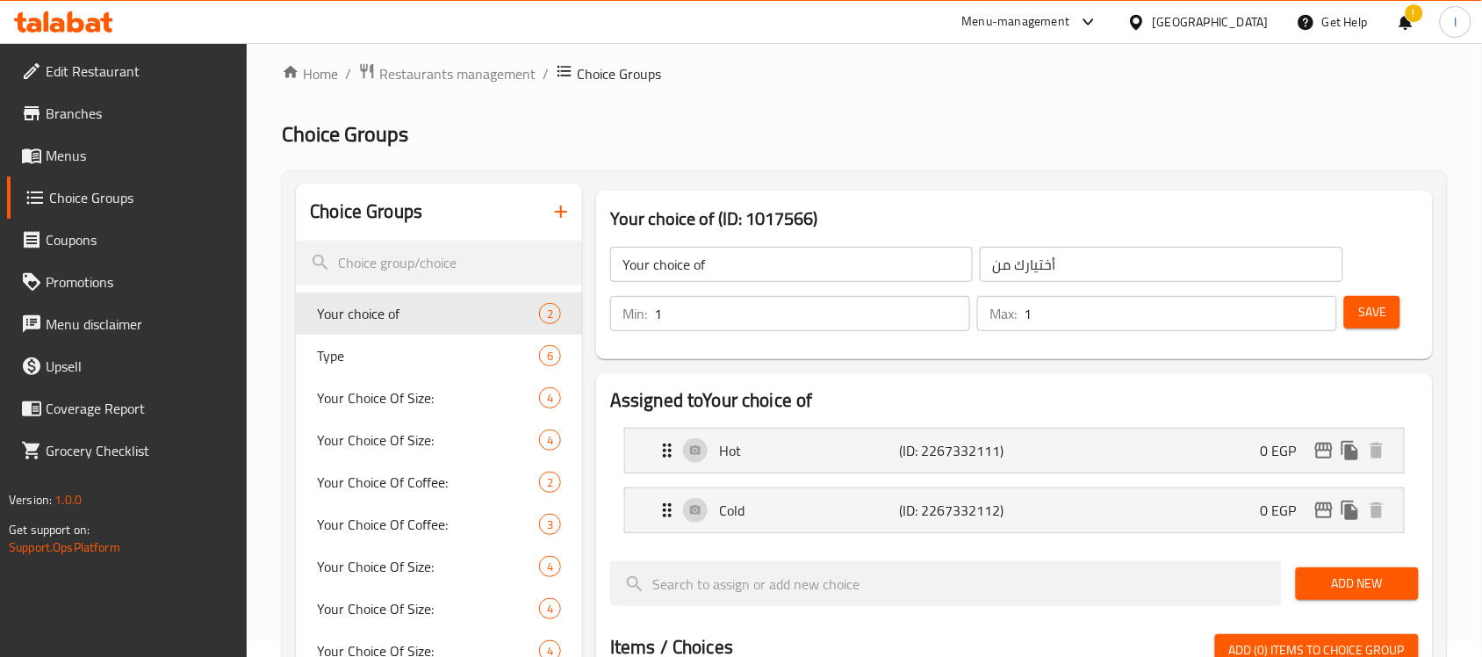
scroll to position [0, 0]
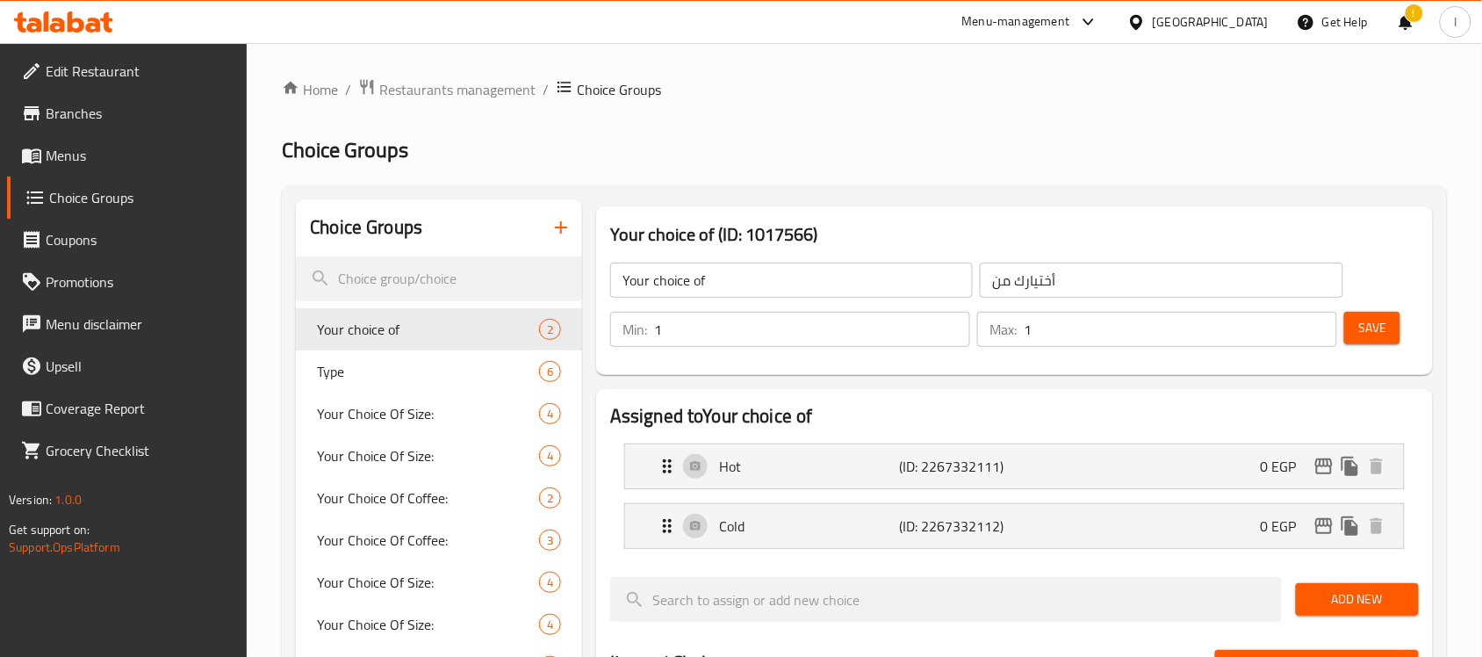
click at [828, 164] on div "Home / Restaurants management / Choice Groups Choice Groups Choice Groups Your …" at bounding box center [864, 663] width 1165 height 1171
click at [810, 429] on nav "Hot (ID: 2267332111) 0 EGP Name (En) Hot Name (En) Name (Ar) ساخن Name (Ar) Pri…" at bounding box center [1014, 495] width 809 height 133
click at [810, 422] on h2 "Assigned to Your choice of" at bounding box center [1014, 416] width 809 height 26
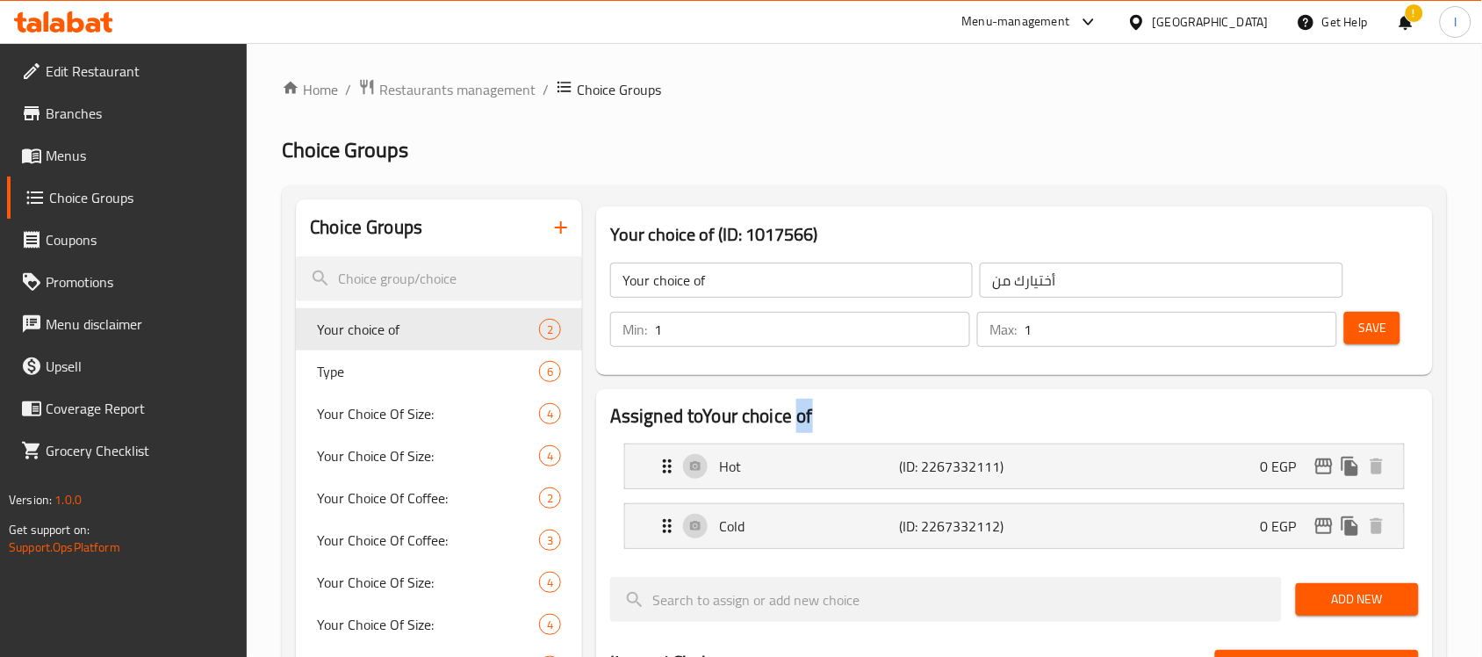
click at [810, 422] on h2 "Assigned to Your choice of" at bounding box center [1014, 416] width 809 height 26
click at [619, 409] on h2 "Assigned to Your choice of" at bounding box center [1014, 416] width 809 height 26
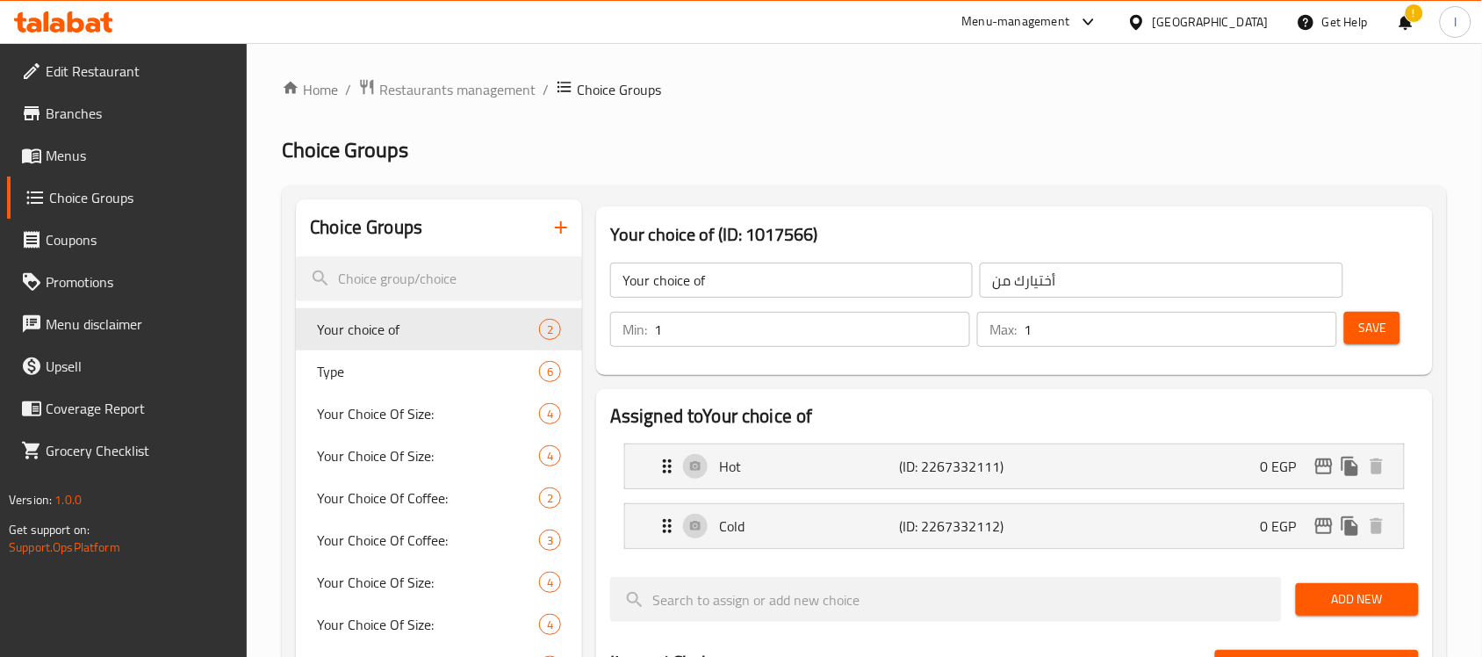
click at [701, 155] on h2 "Choice Groups" at bounding box center [864, 150] width 1165 height 28
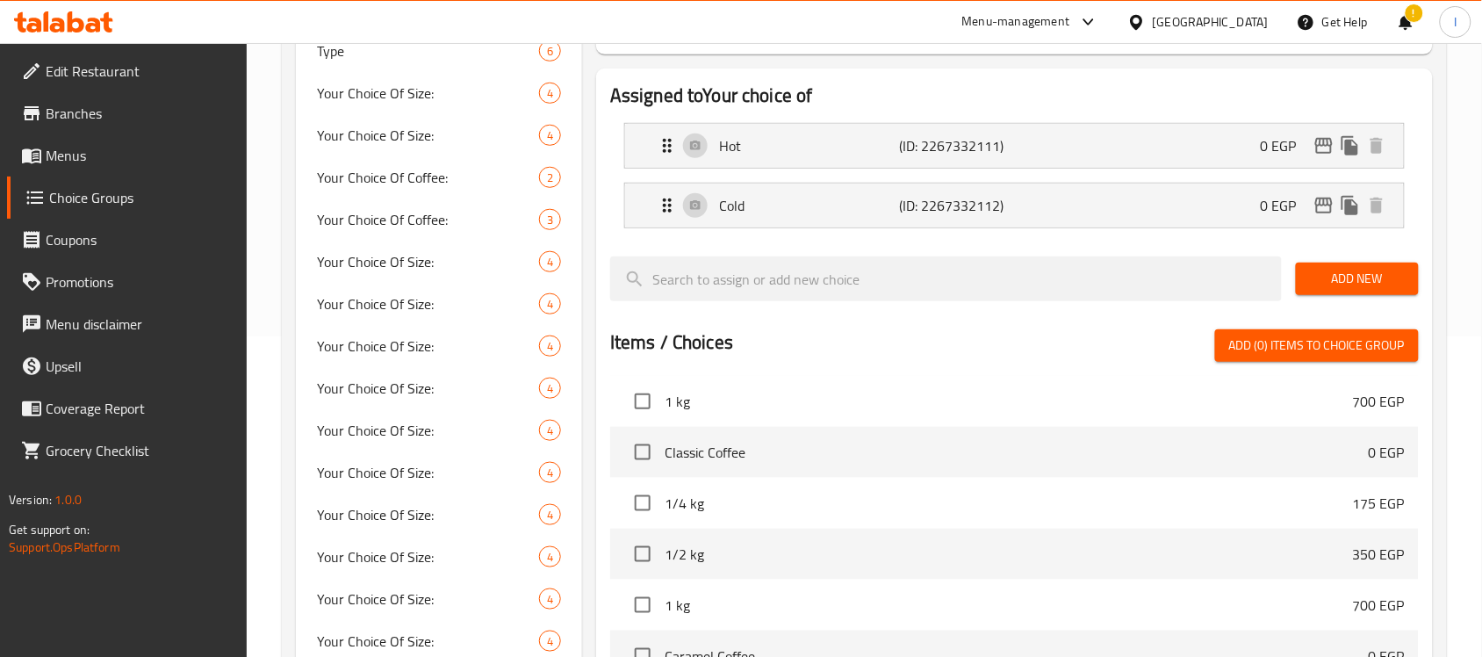
scroll to position [329, 0]
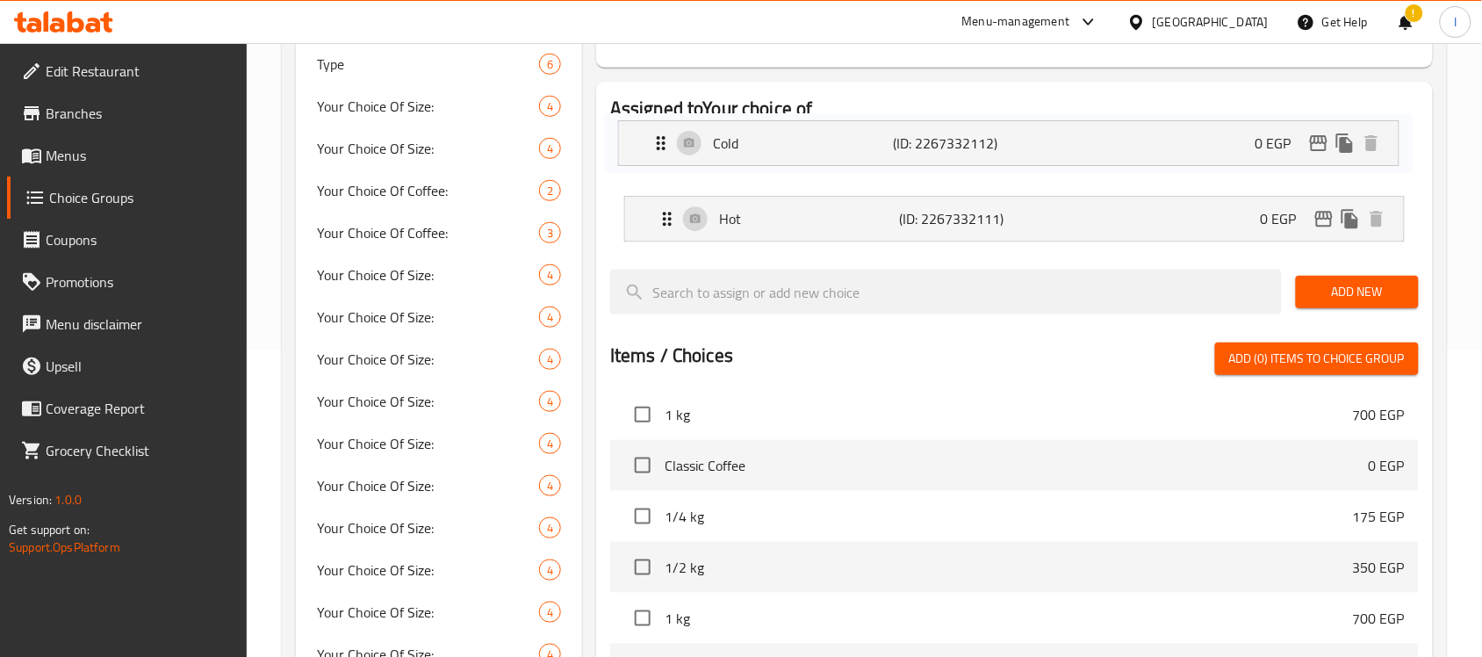
drag, startPoint x: 651, startPoint y: 202, endPoint x: 641, endPoint y: 140, distance: 62.2
click at [641, 140] on nav "Hot (ID: 2267332111) 0 EGP Name (En) Hot Name (En) Name (Ar) ساخن Name (Ar) Pri…" at bounding box center [1014, 188] width 809 height 133
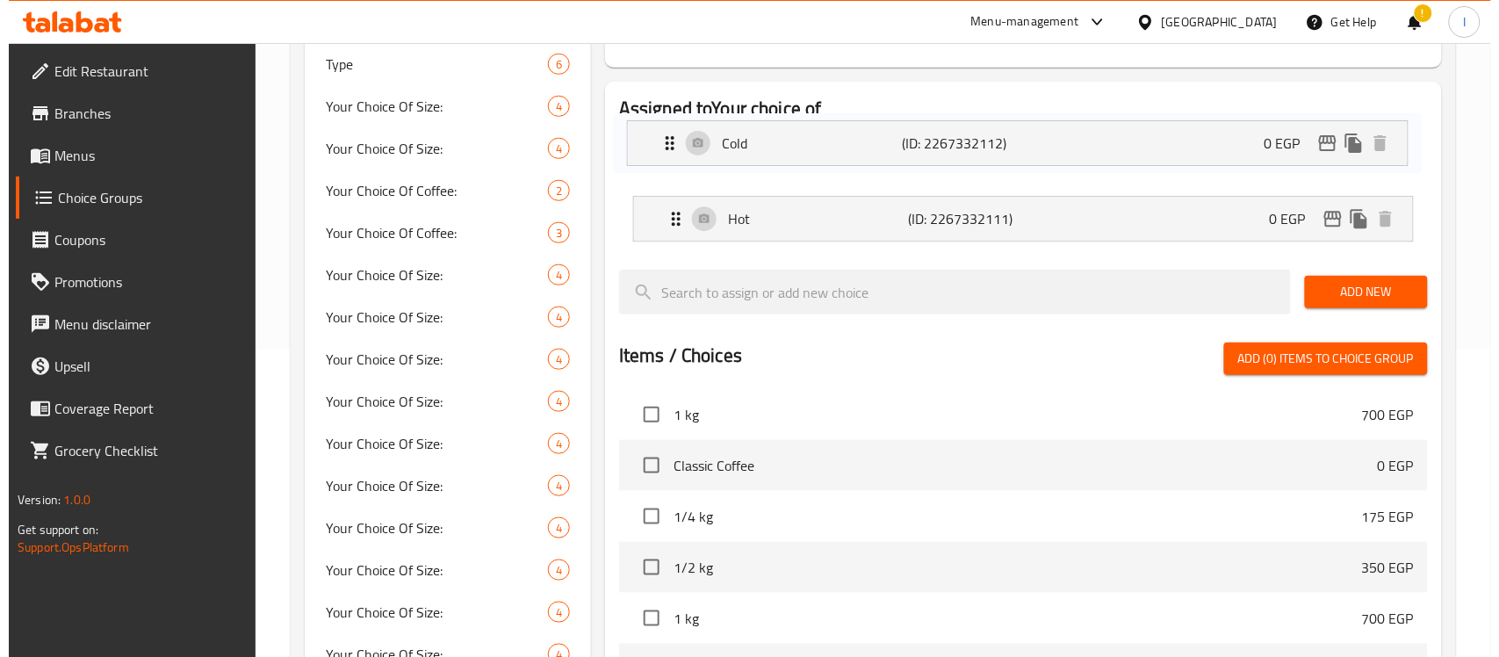
scroll to position [300, 0]
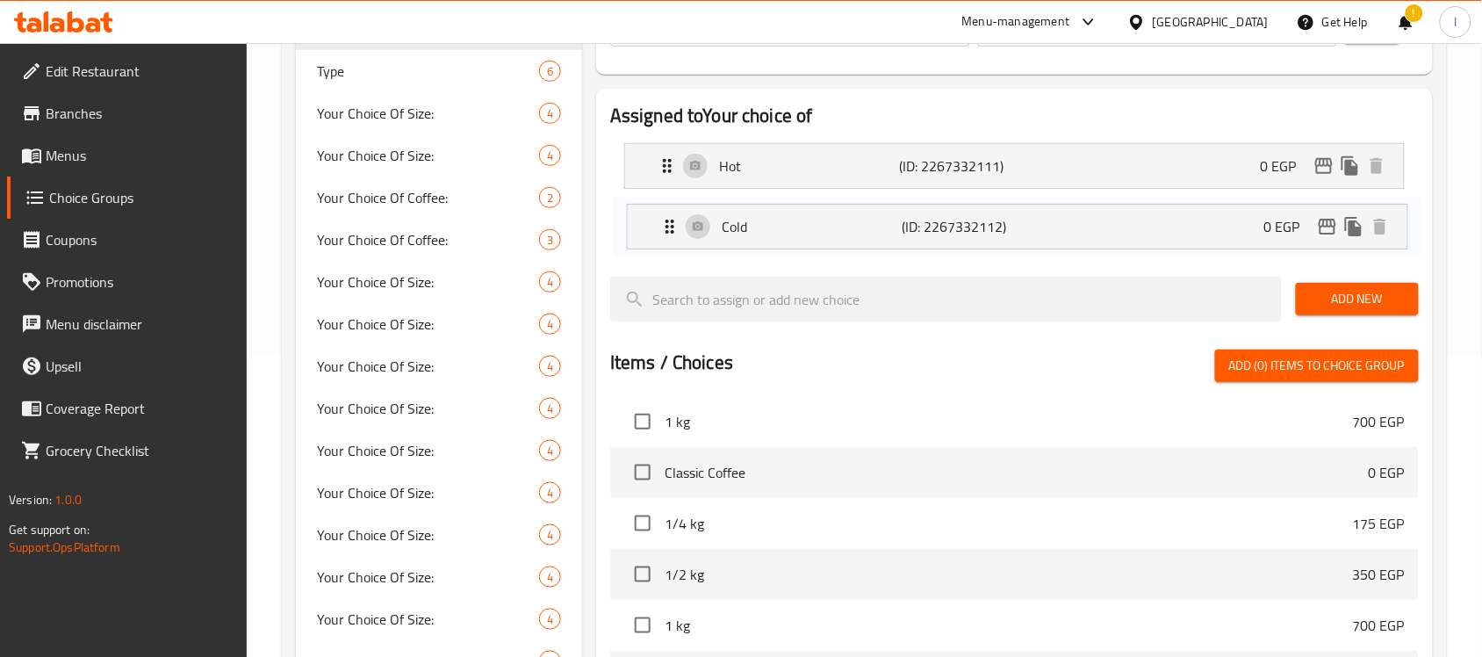
drag, startPoint x: 643, startPoint y: 189, endPoint x: 645, endPoint y: 251, distance: 62.4
click at [645, 251] on nav "Cold (ID: 2267332112) 0 EGP Name (En) Cold Name (En) Name (Ar) ساقع Name (Ar) P…" at bounding box center [1014, 195] width 809 height 133
click at [1326, 161] on icon "edit" at bounding box center [1324, 165] width 21 height 21
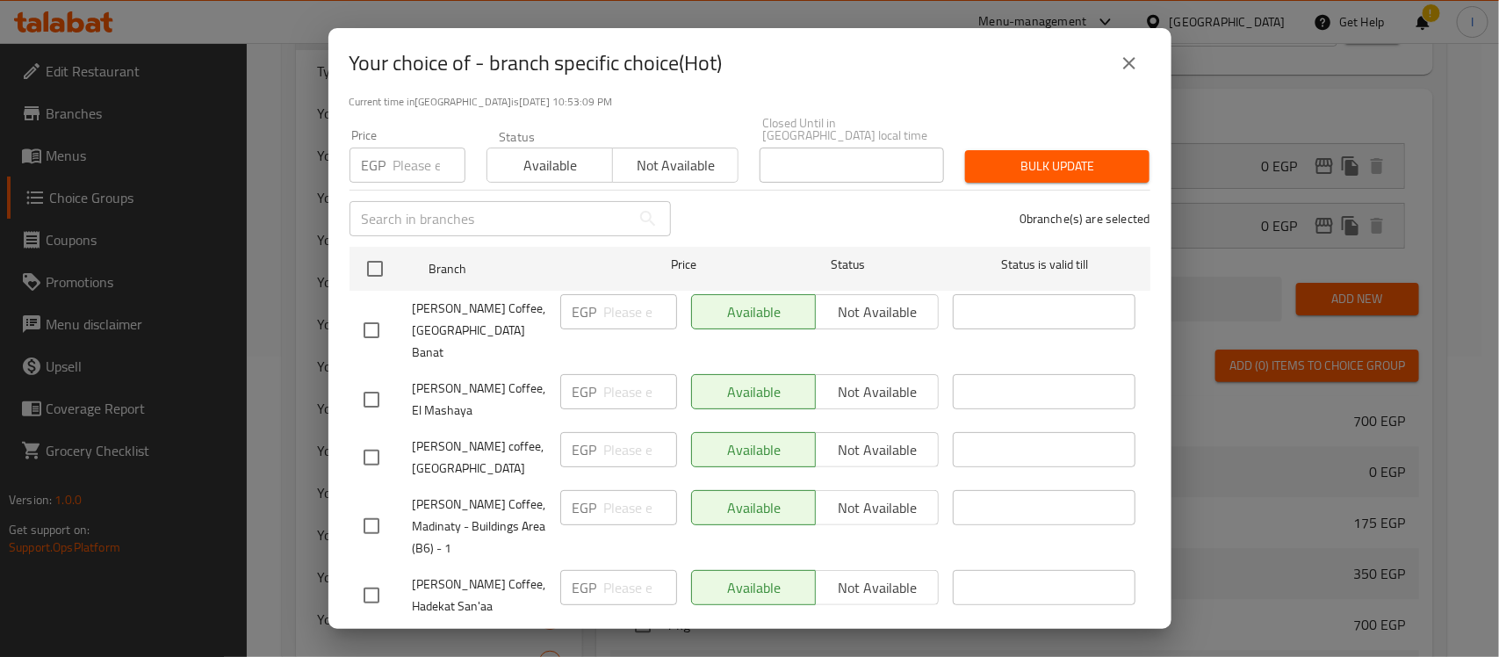
scroll to position [32, 0]
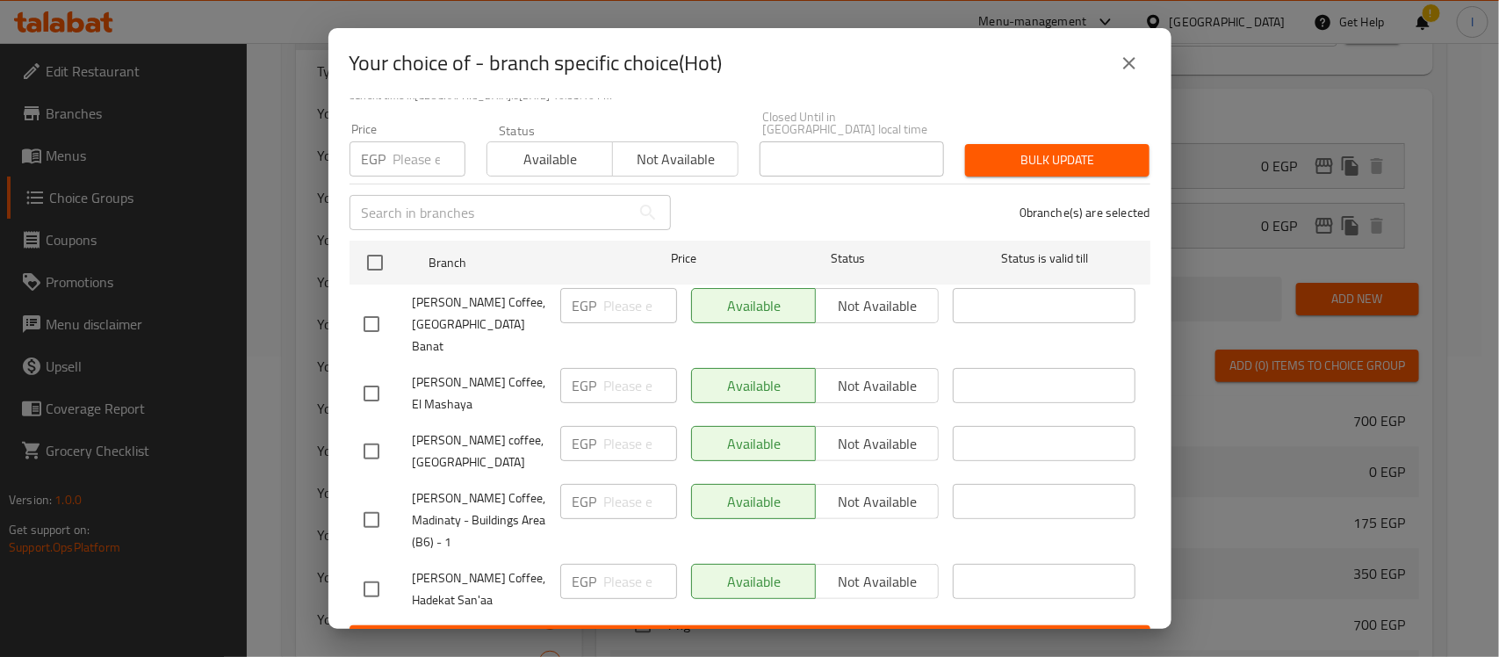
click at [825, 294] on div "Available Not available" at bounding box center [815, 305] width 249 height 35
click at [847, 300] on div "Available Not available" at bounding box center [815, 305] width 249 height 35
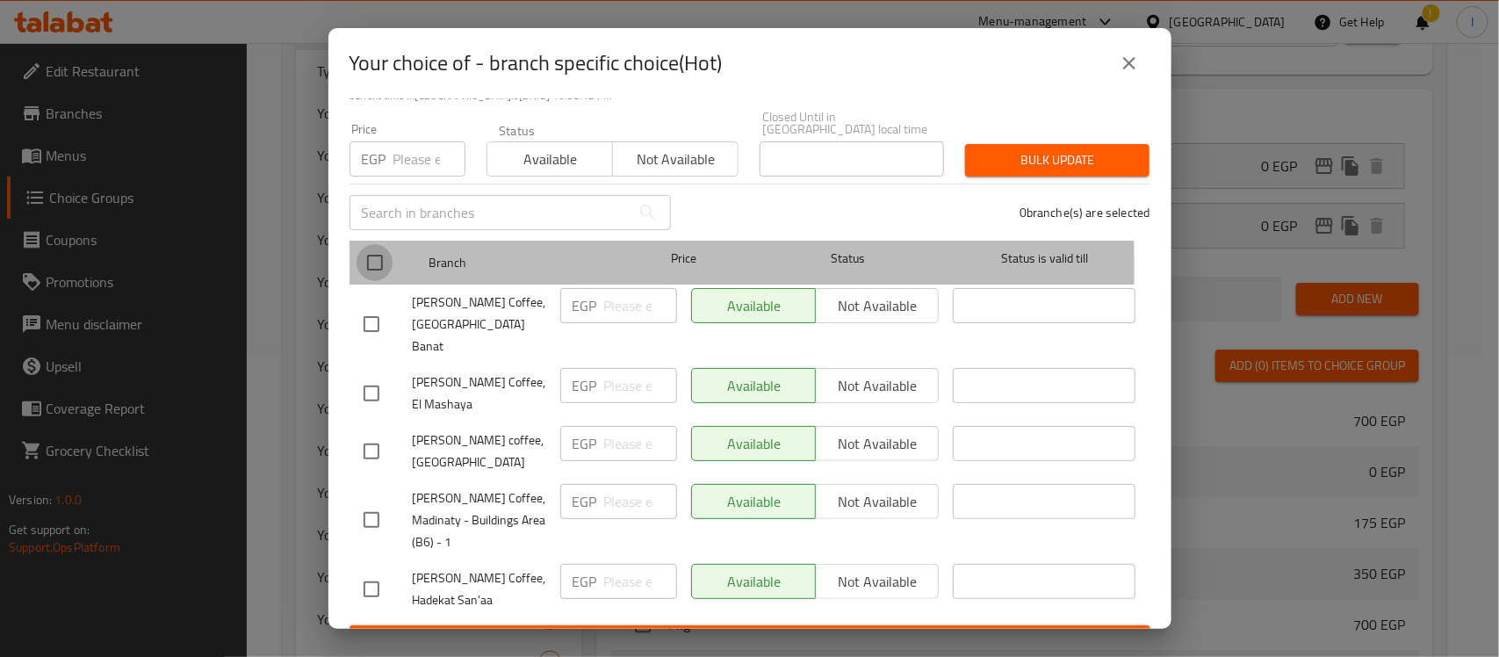
click at [370, 252] on input "checkbox" at bounding box center [375, 262] width 37 height 37
checkbox input "true"
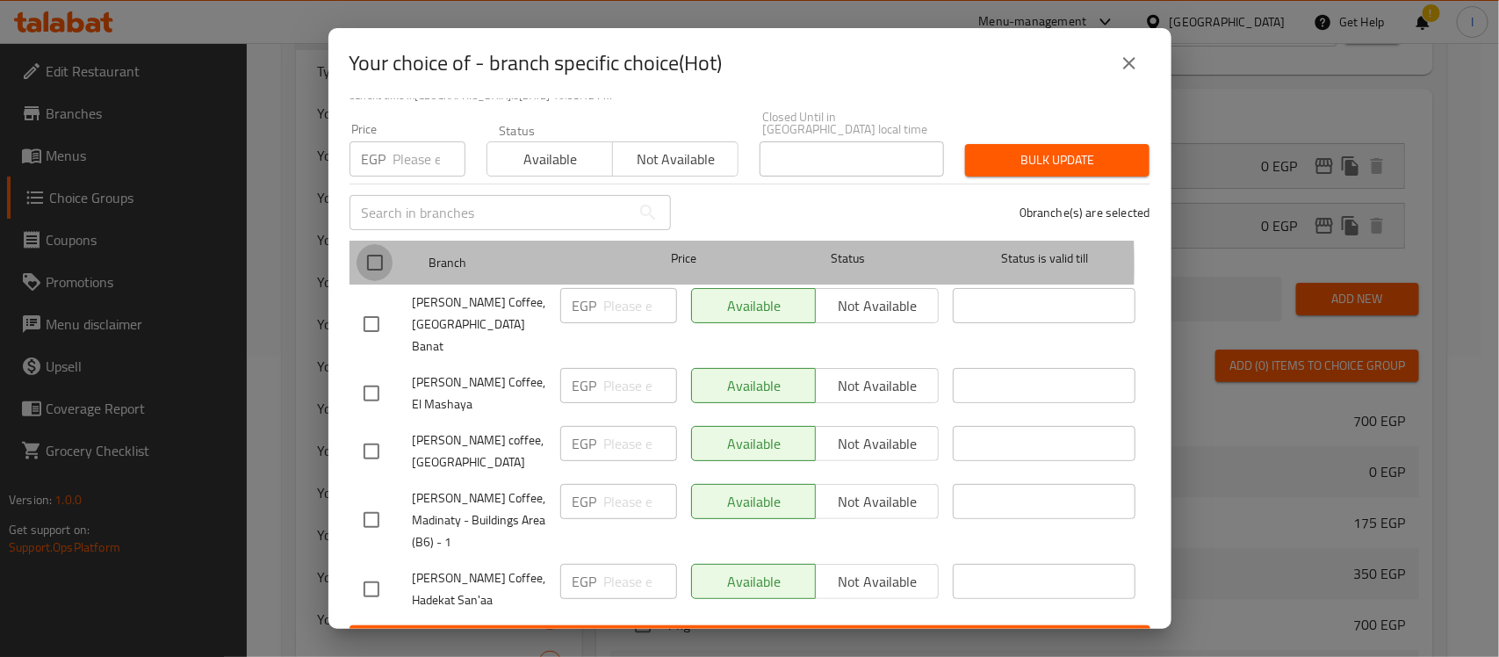
checkbox input "true"
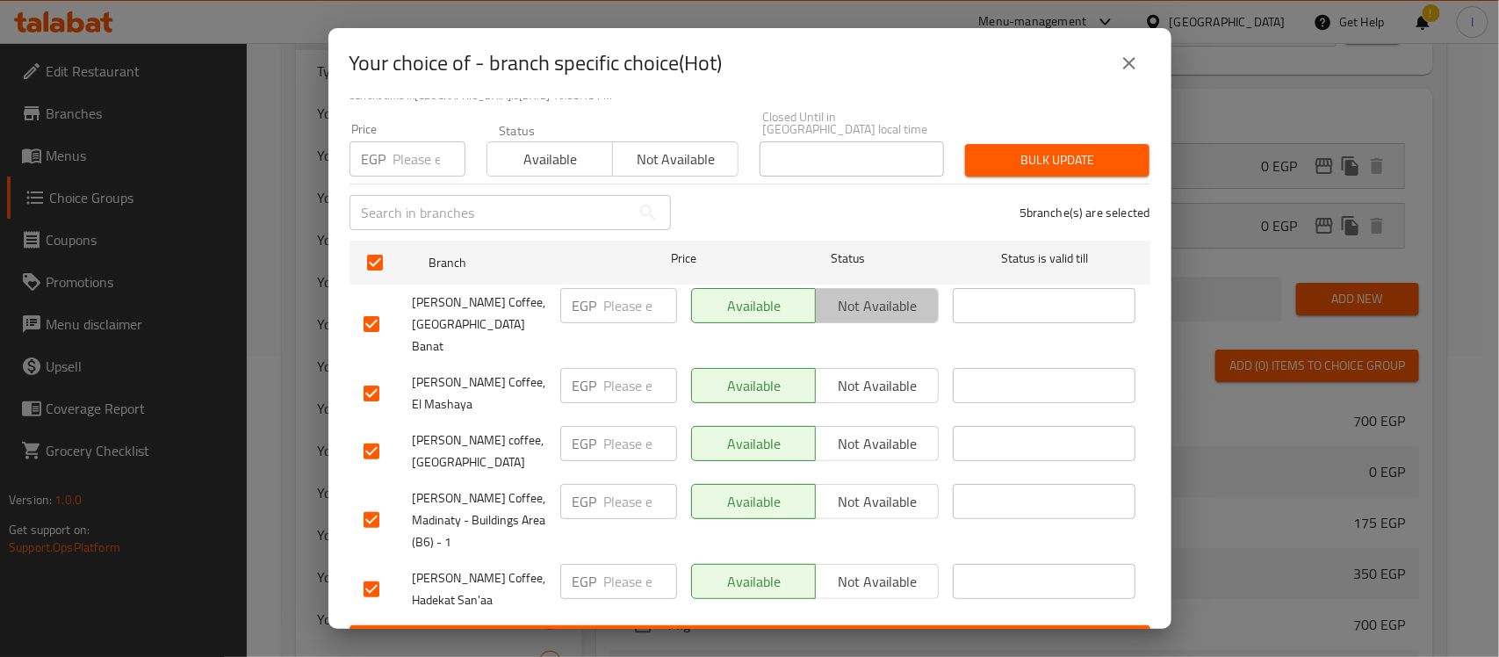
click at [898, 293] on span "Not available" at bounding box center [878, 305] width 110 height 25
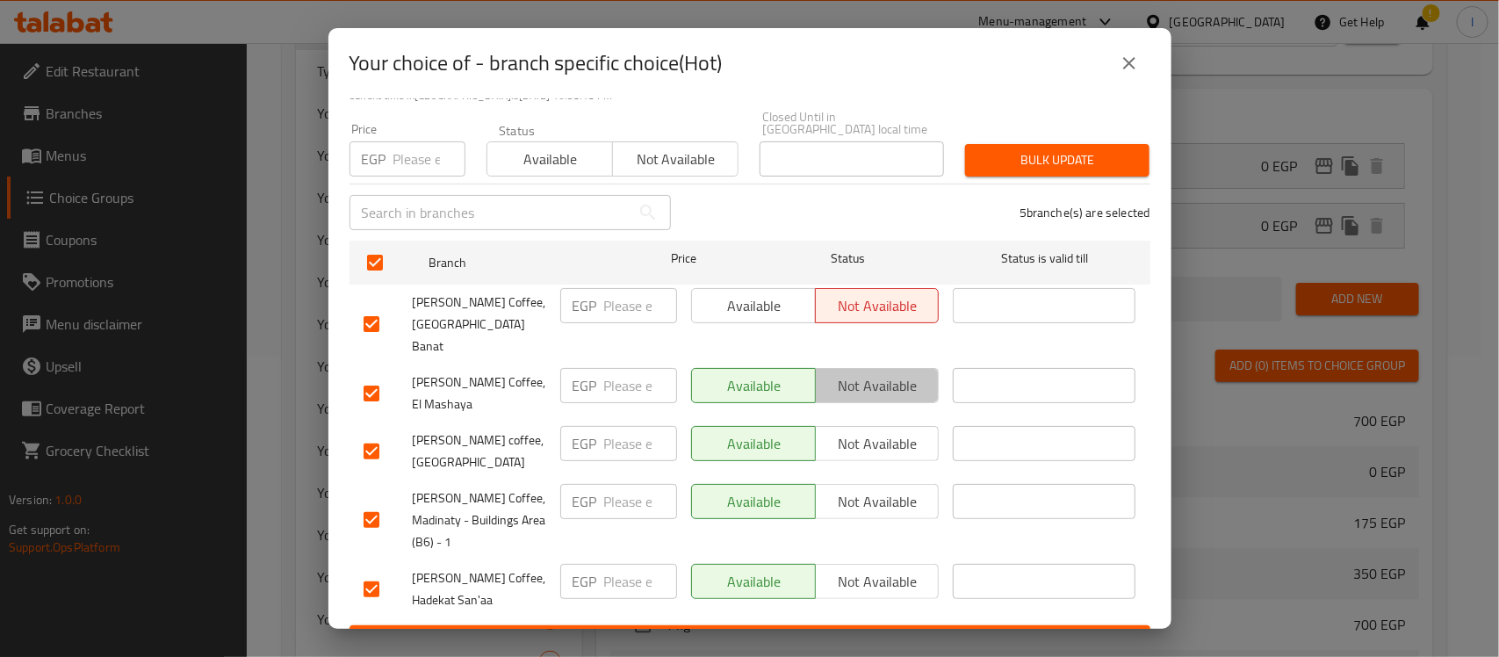
click at [879, 373] on span "Not available" at bounding box center [878, 385] width 110 height 25
click at [893, 426] on button "Not available" at bounding box center [877, 443] width 125 height 35
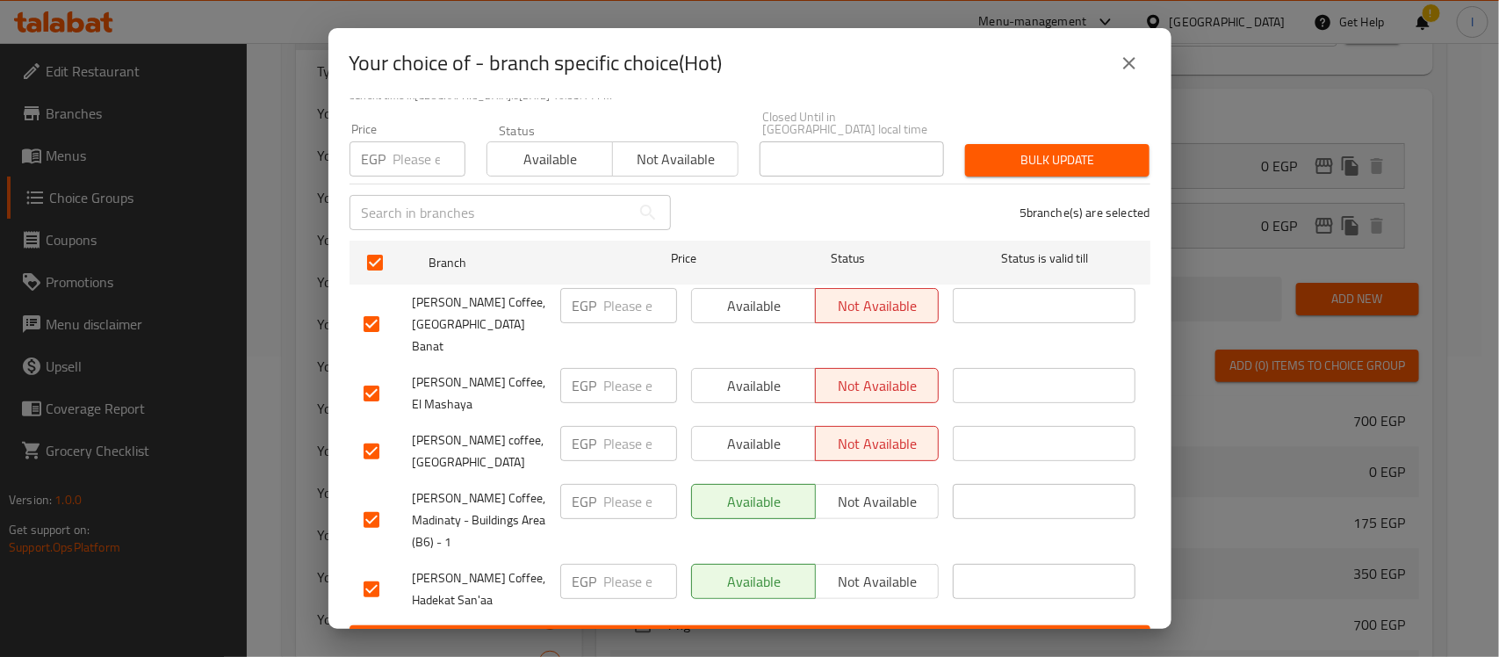
drag, startPoint x: 897, startPoint y: 493, endPoint x: 896, endPoint y: 467, distance: 25.5
click at [896, 488] on div "Available Not available" at bounding box center [815, 520] width 263 height 87
click at [896, 489] on span "Not available" at bounding box center [878, 501] width 110 height 25
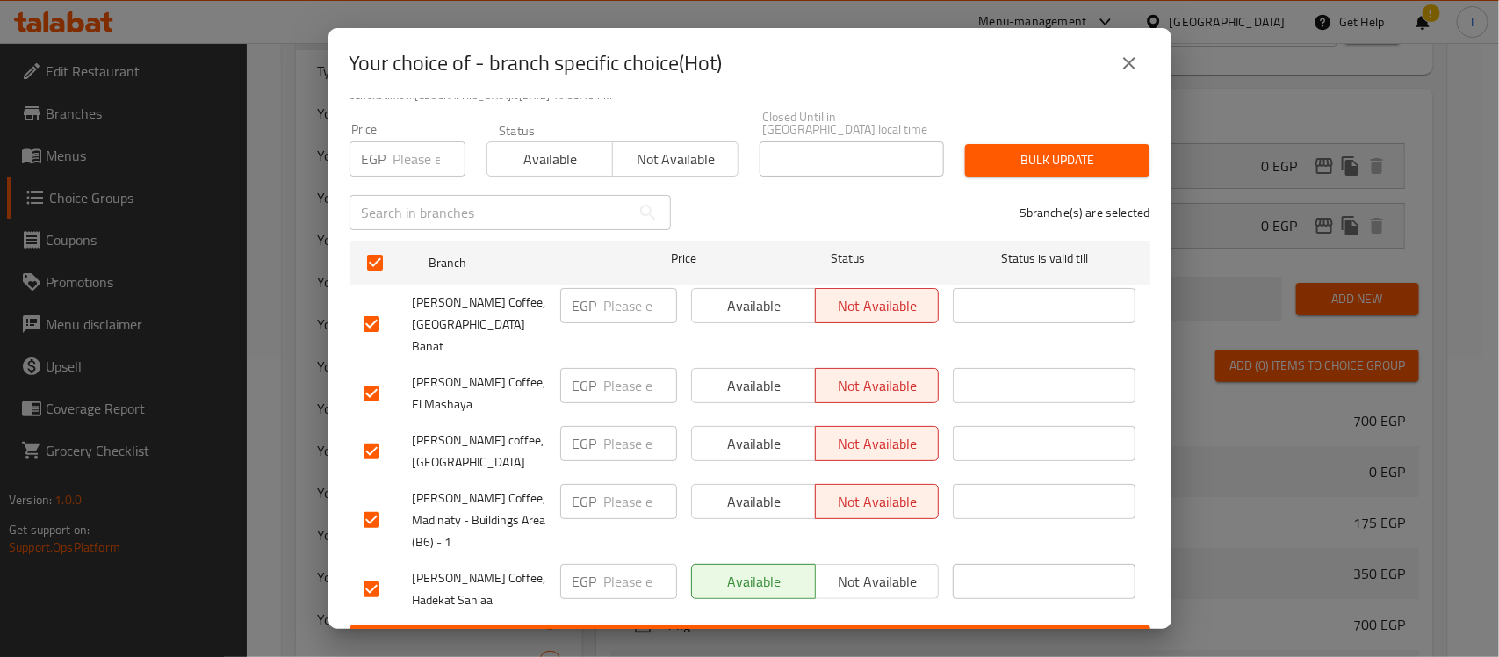
click at [881, 569] on span "Not available" at bounding box center [878, 581] width 110 height 25
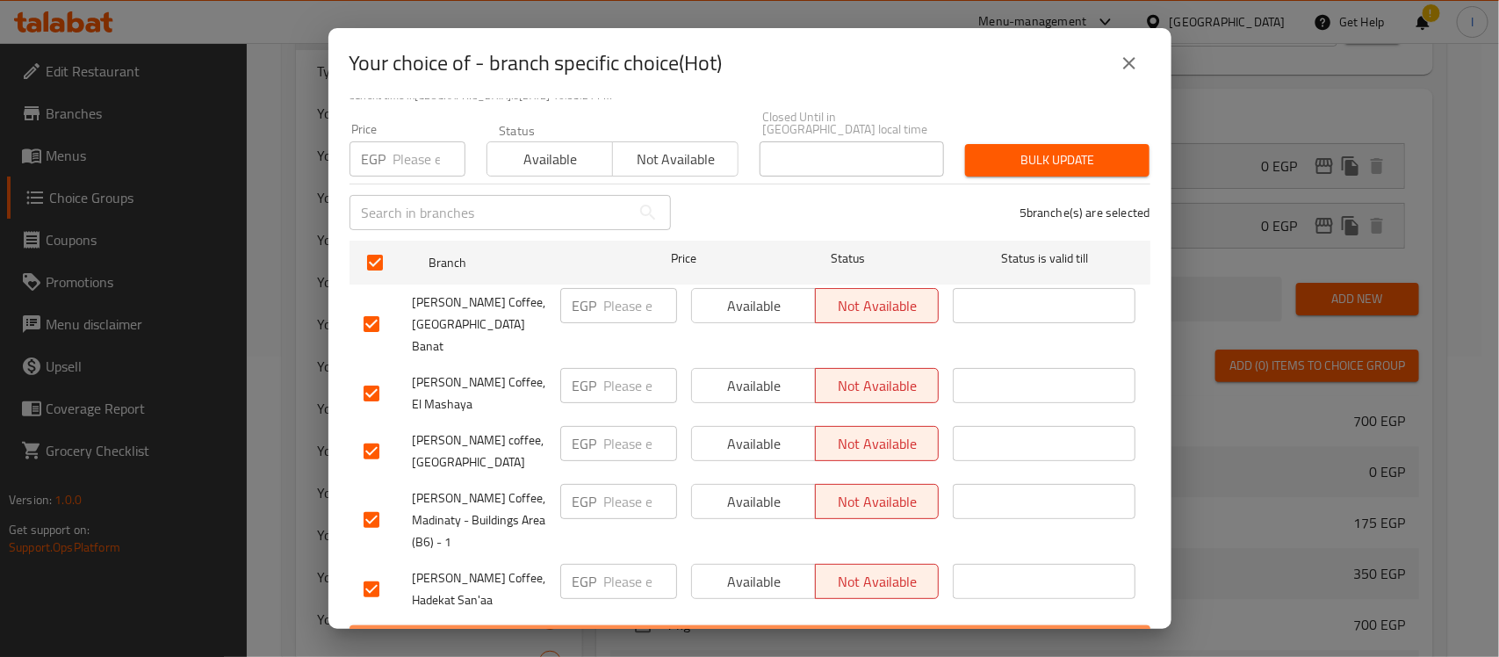
click at [758, 630] on span "Save" at bounding box center [750, 641] width 773 height 22
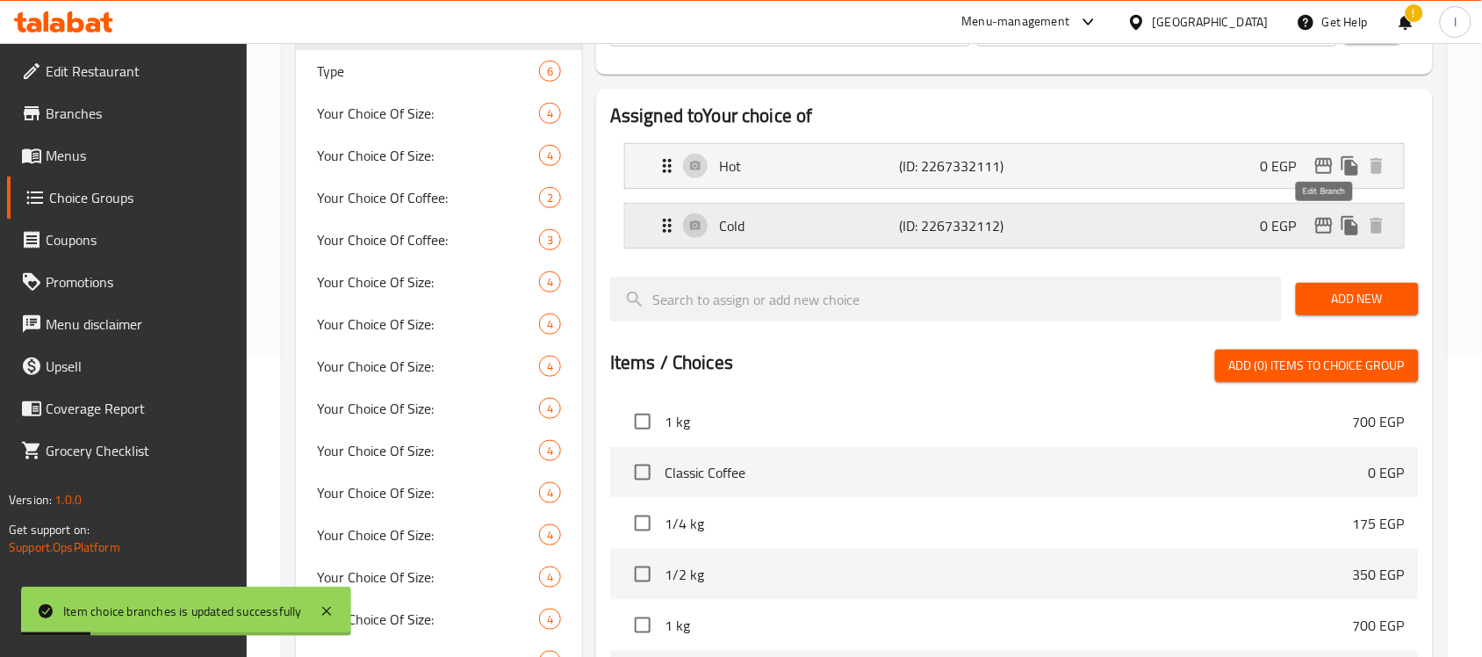
click at [1327, 234] on icon "edit" at bounding box center [1324, 226] width 18 height 16
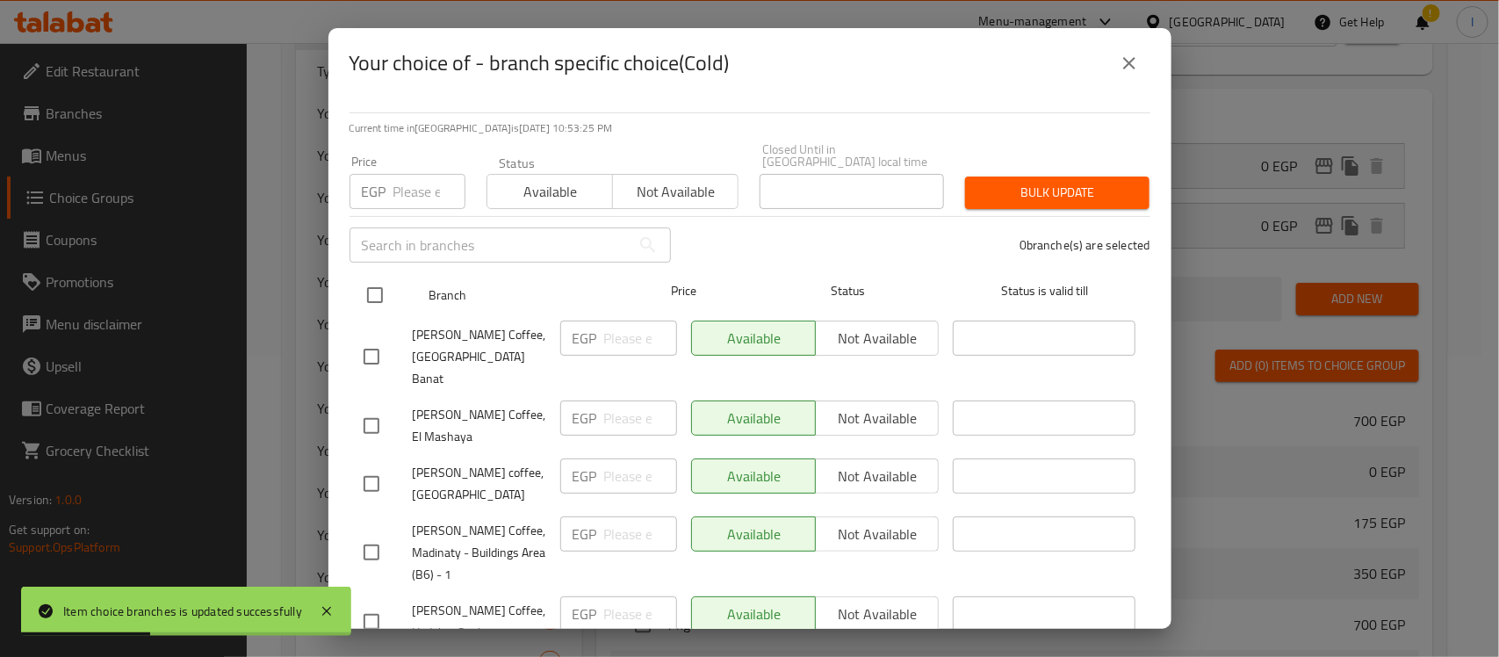
click at [373, 290] on input "checkbox" at bounding box center [375, 295] width 37 height 37
checkbox input "true"
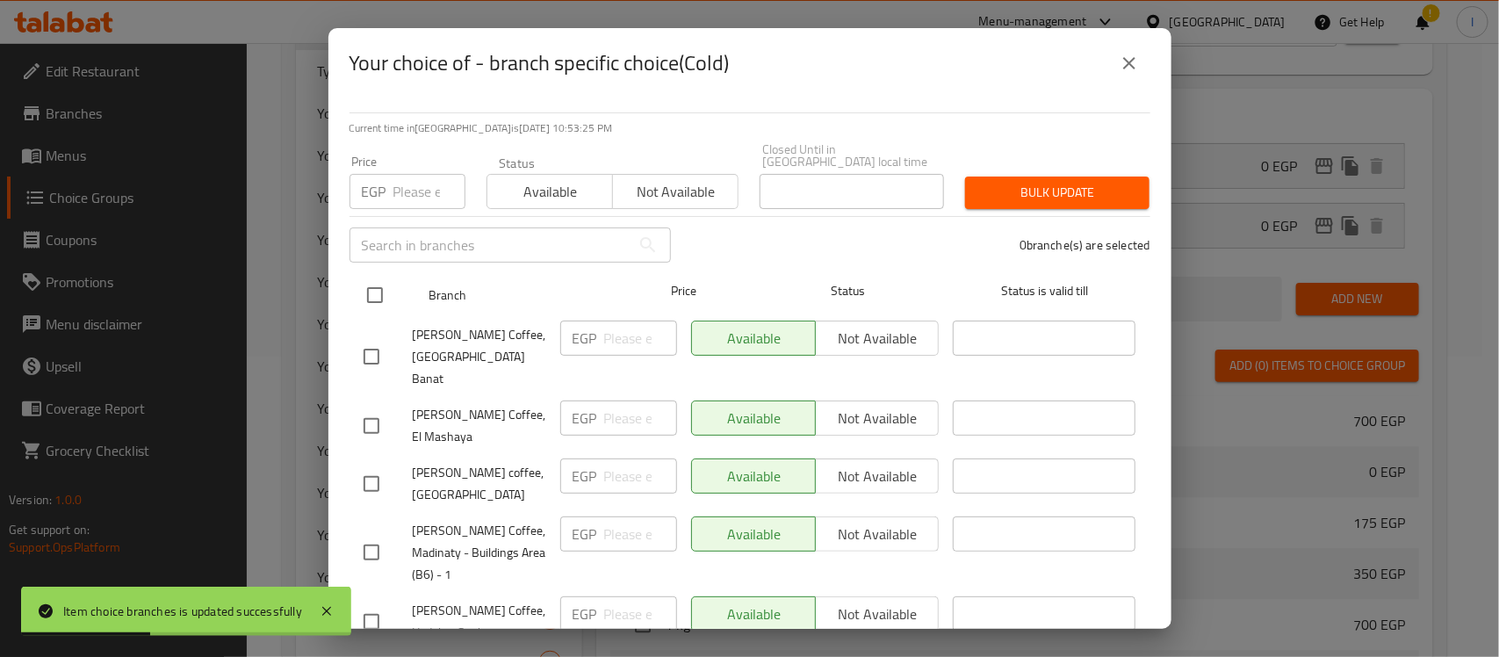
checkbox input "true"
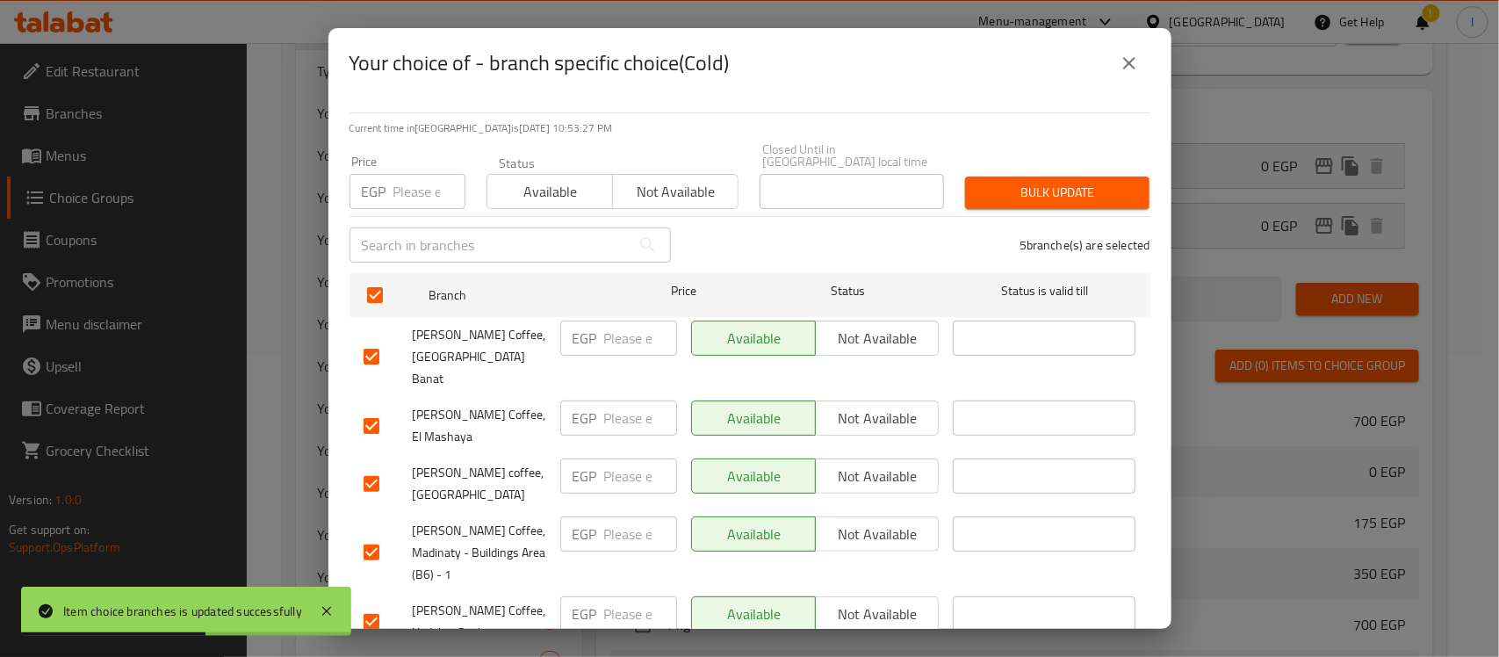
click at [862, 340] on button "Not available" at bounding box center [877, 338] width 125 height 35
click at [859, 406] on span "Not available" at bounding box center [878, 418] width 110 height 25
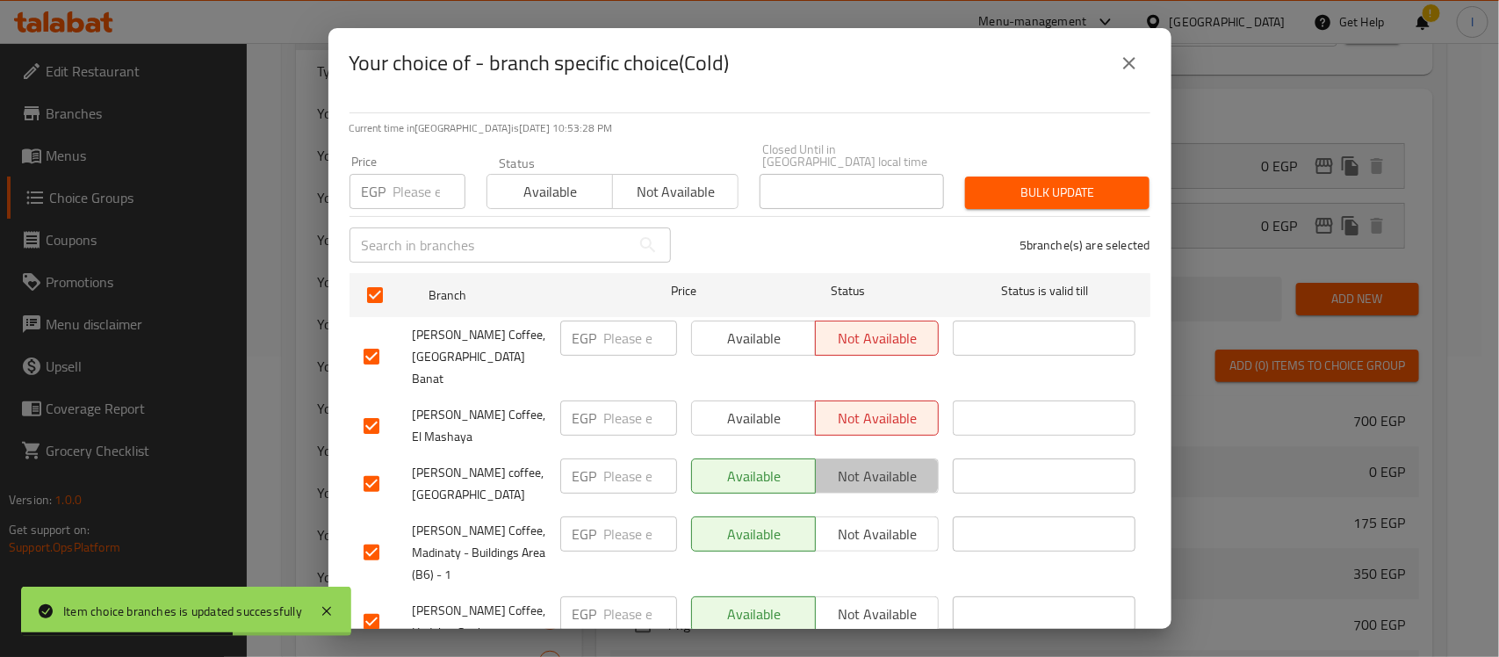
click at [865, 458] on button "Not available" at bounding box center [877, 475] width 125 height 35
click at [865, 522] on span "Not available" at bounding box center [878, 534] width 110 height 25
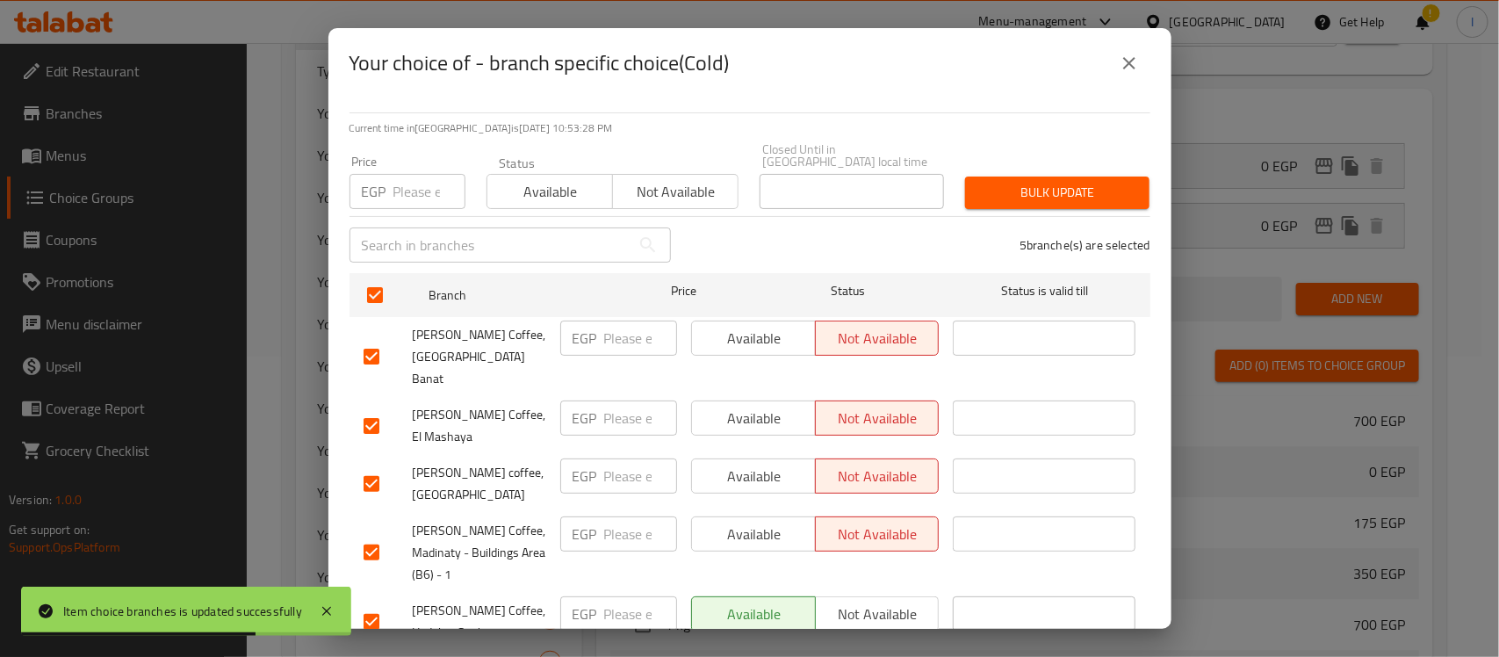
click at [883, 602] on span "Not available" at bounding box center [878, 614] width 110 height 25
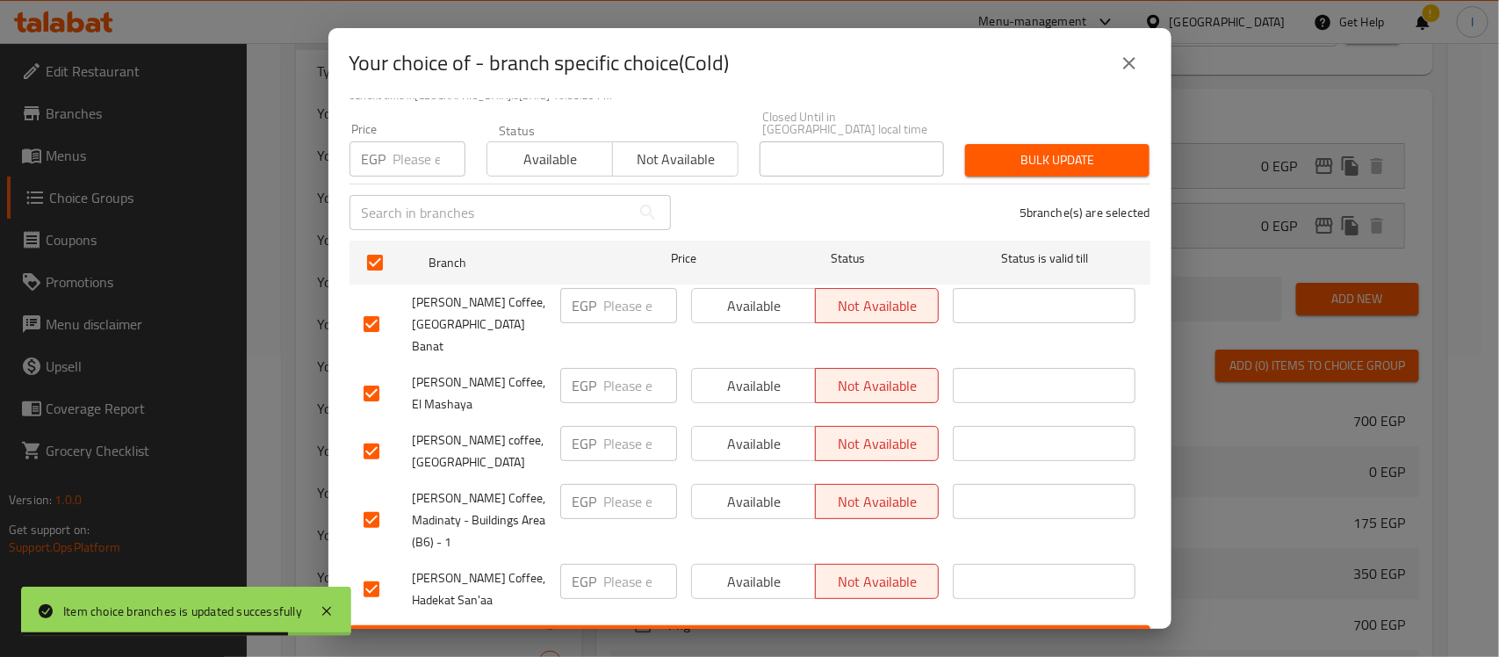
click at [889, 630] on span "Save" at bounding box center [750, 641] width 773 height 22
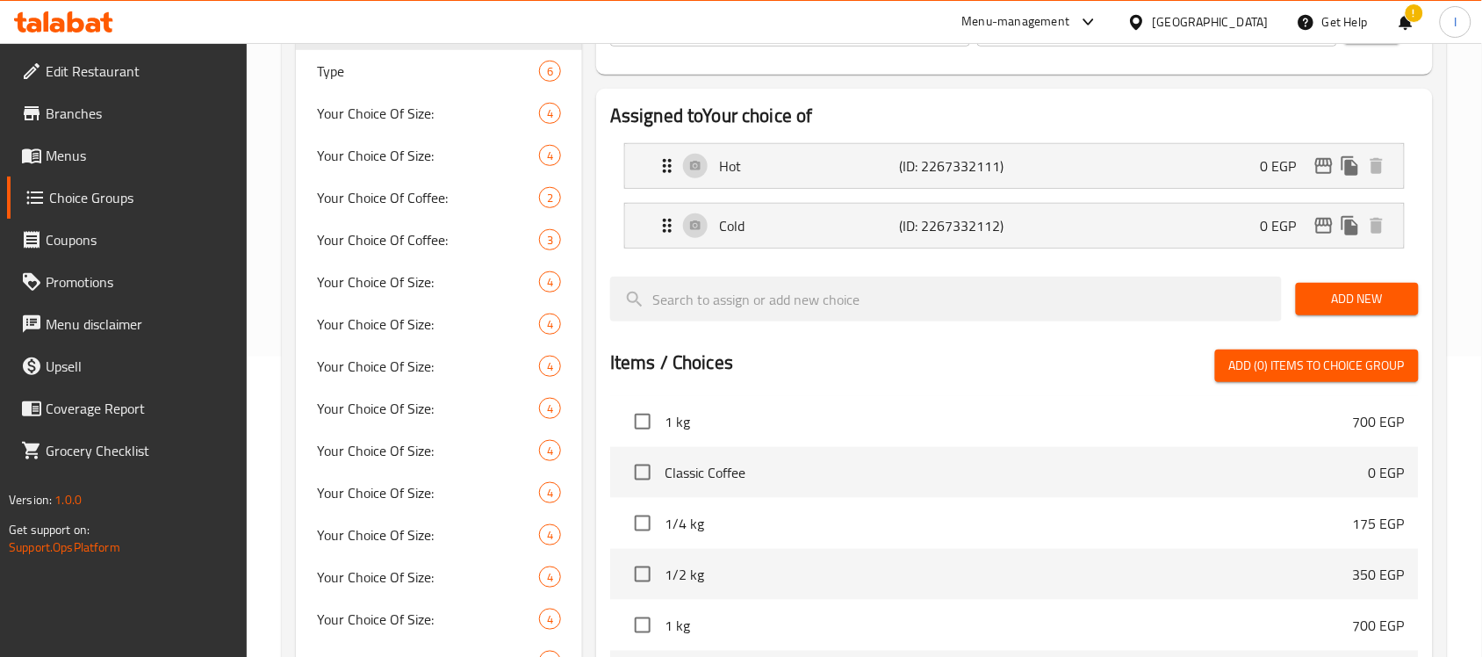
click at [90, 255] on link "Coupons" at bounding box center [127, 240] width 241 height 42
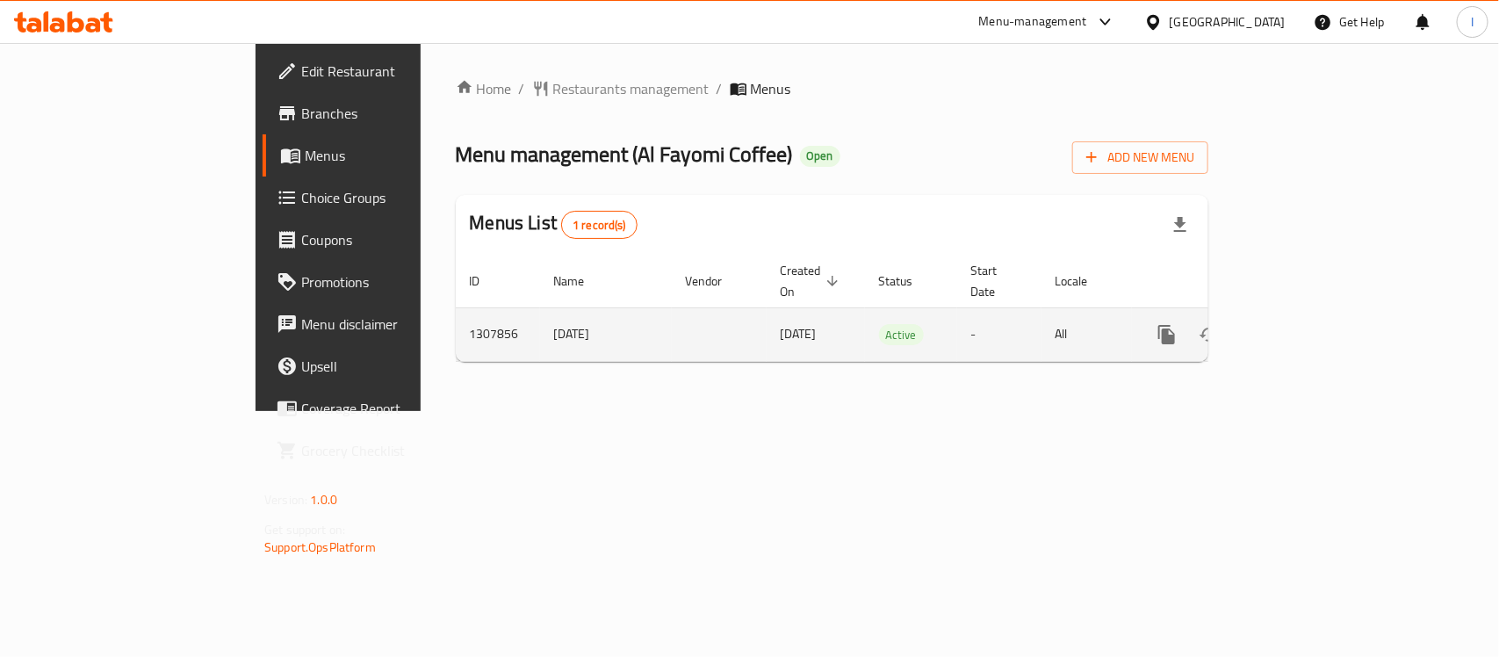
click at [1301, 327] on icon "enhanced table" at bounding box center [1294, 335] width 16 height 16
